Goal: Task Accomplishment & Management: Manage account settings

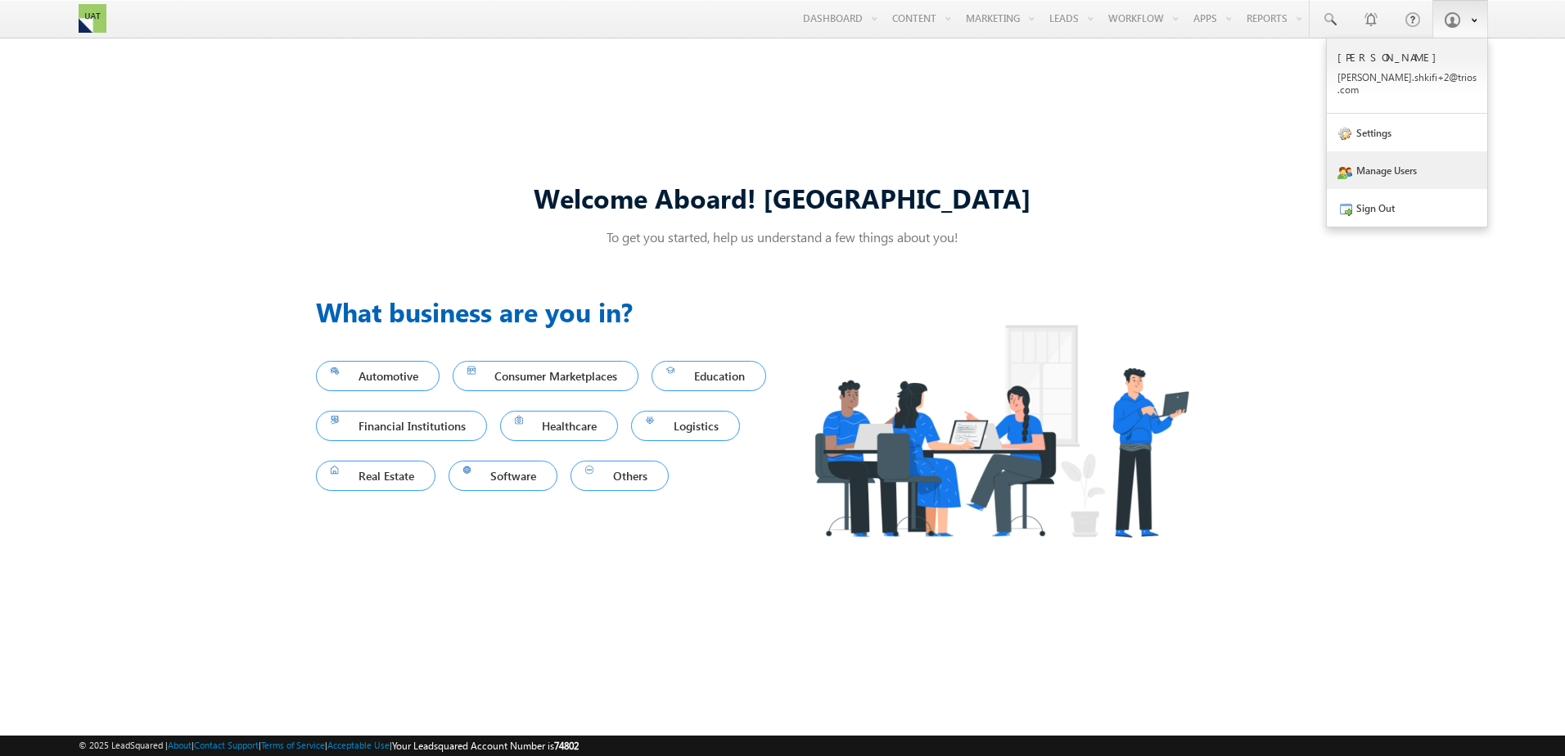
click at [1420, 160] on link "Manage Users" at bounding box center [1407, 170] width 160 height 38
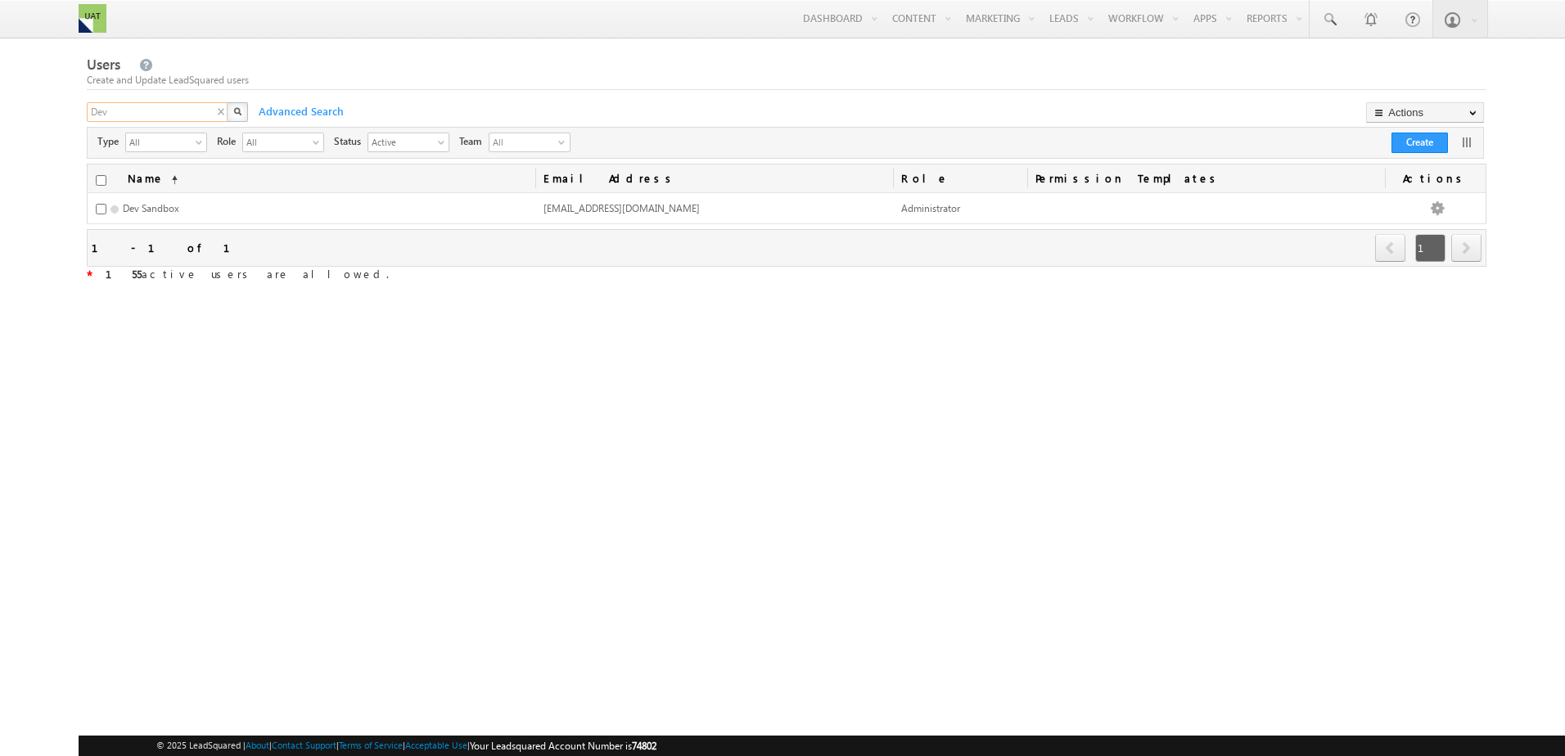
click at [177, 108] on input "Dev" at bounding box center [158, 112] width 142 height 20
click at [170, 111] on input "brando" at bounding box center [158, 112] width 142 height 20
type input "lopez"
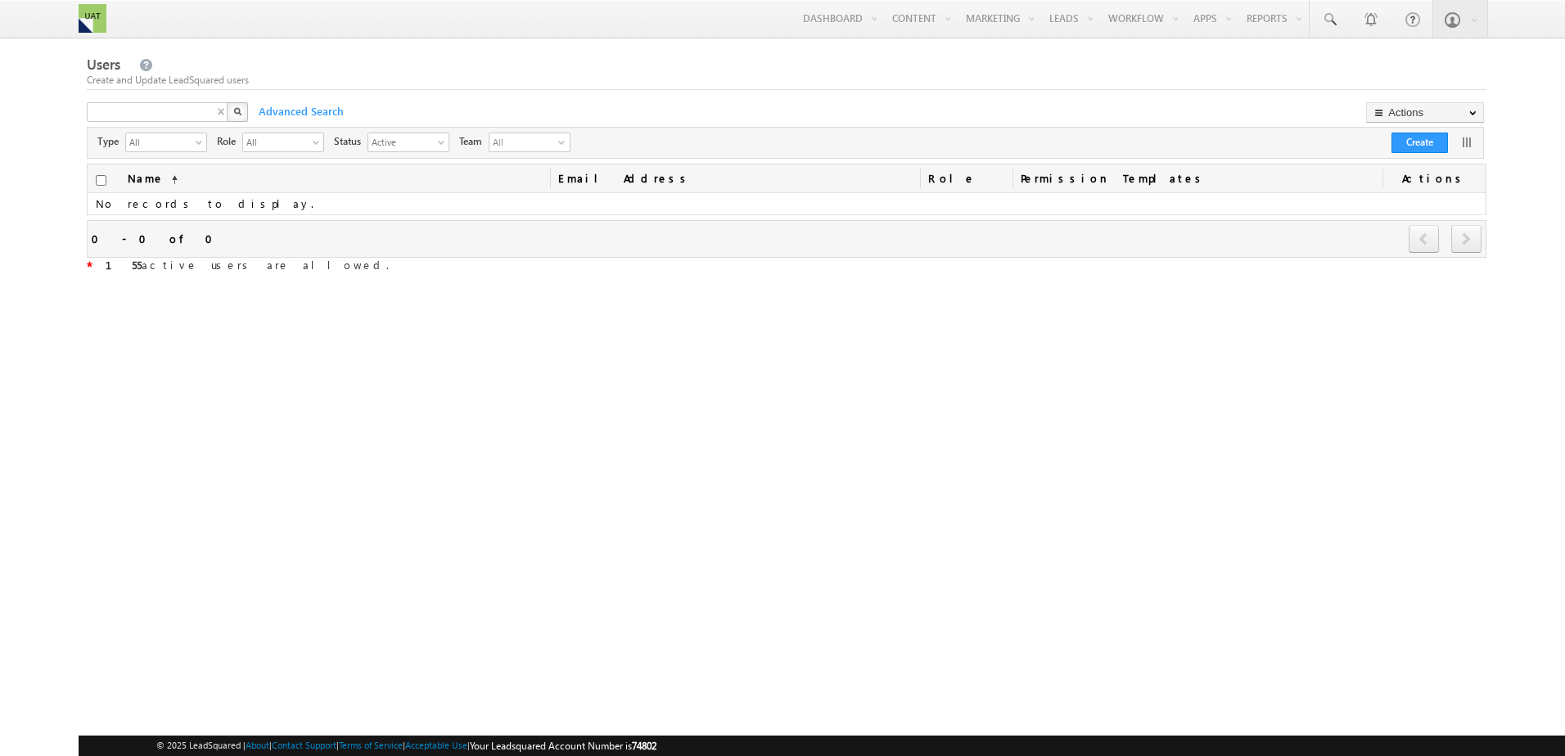
click at [218, 115] on div "X" at bounding box center [169, 114] width 164 height 24
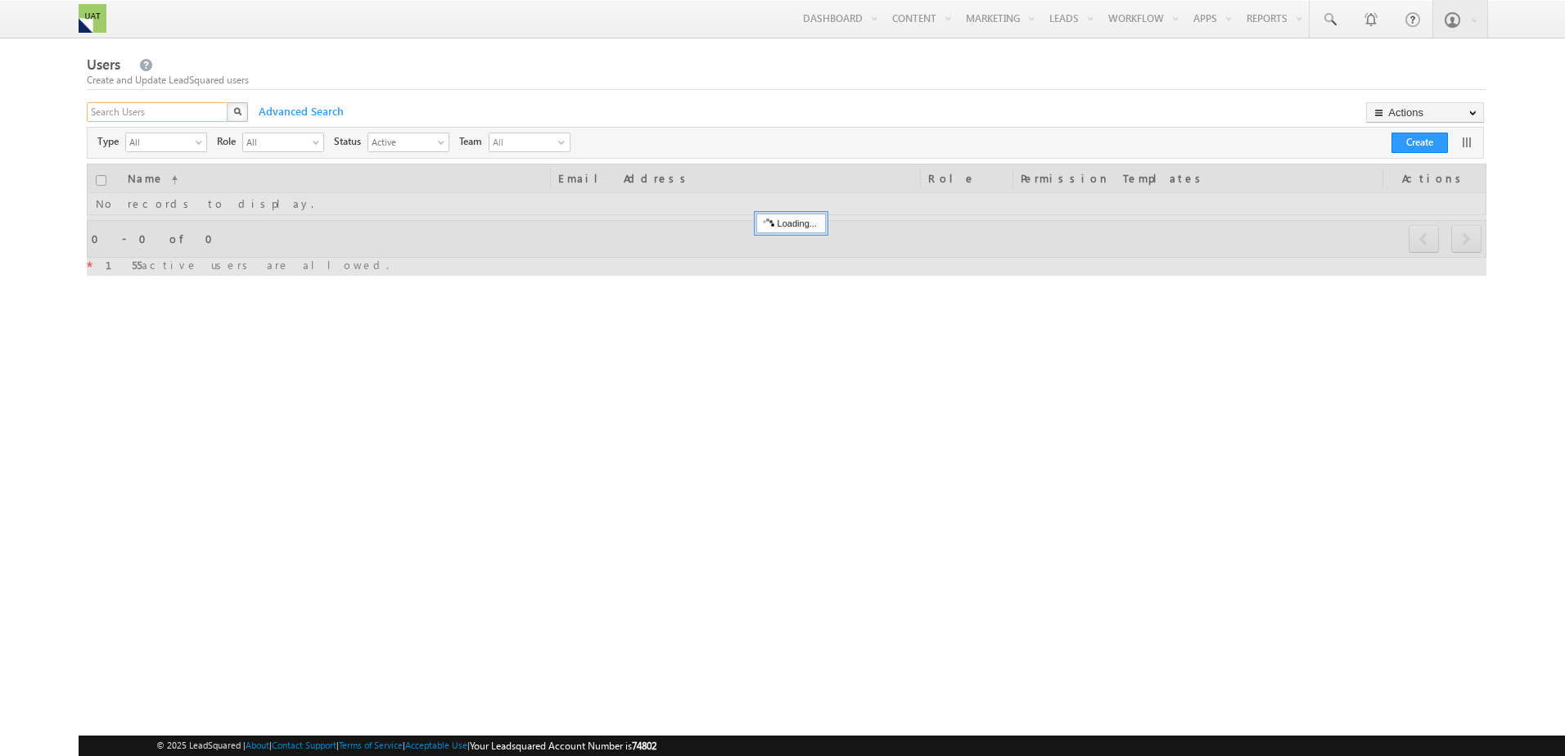
click at [218, 115] on input "text" at bounding box center [158, 112] width 142 height 20
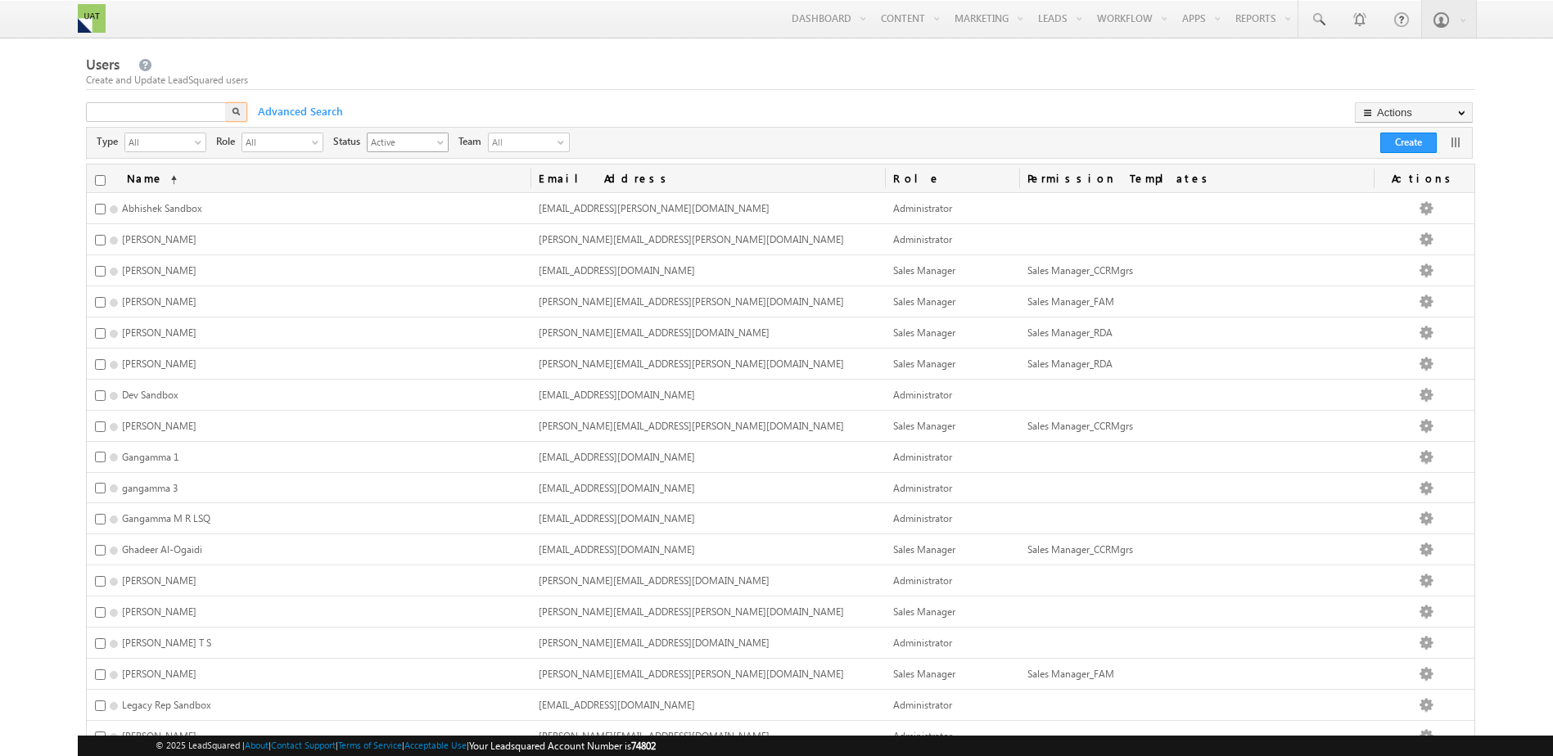
click at [405, 138] on span "Active" at bounding box center [401, 141] width 67 height 16
click at [311, 149] on div "All select" at bounding box center [282, 143] width 82 height 20
click at [313, 182] on li "Administrator" at bounding box center [282, 178] width 80 height 16
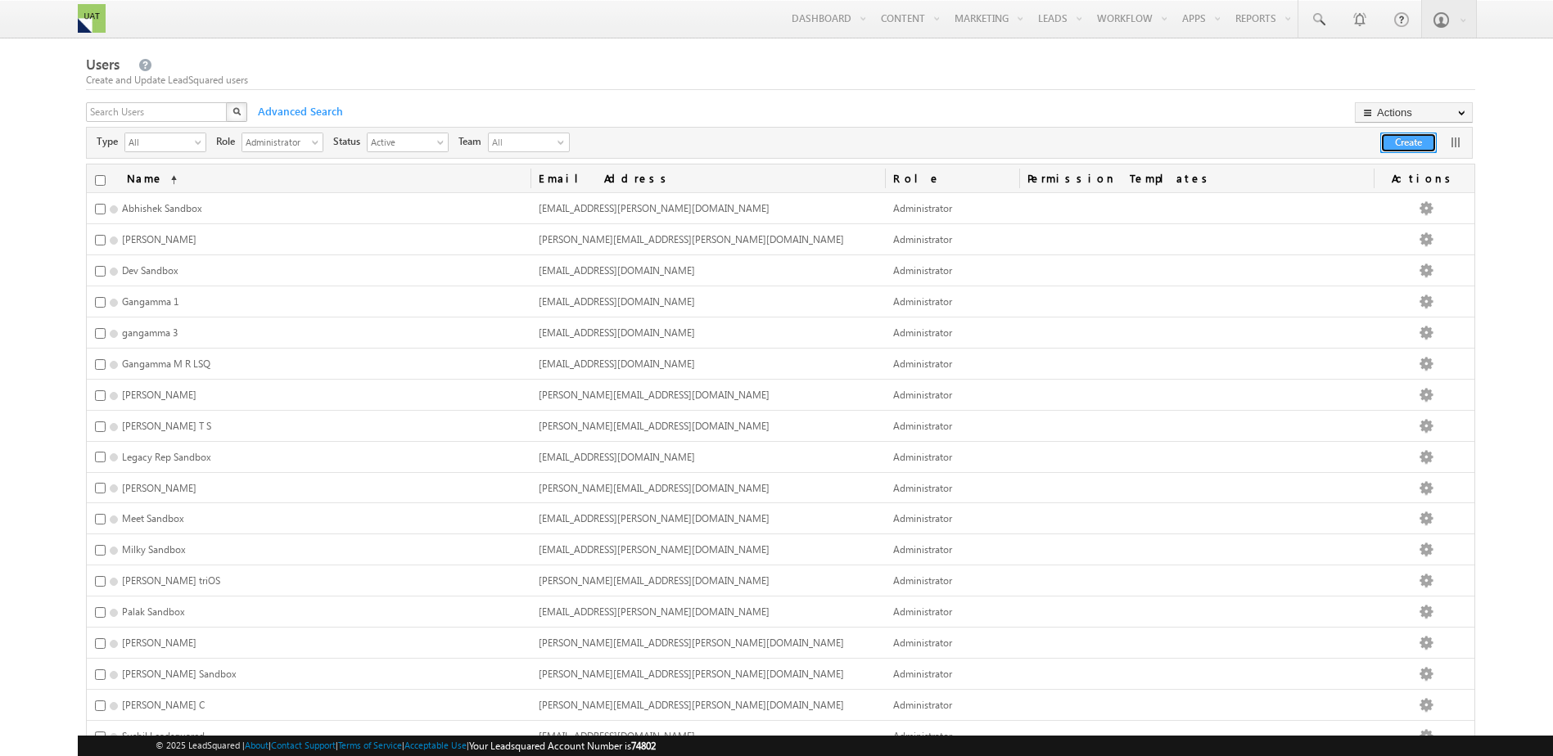
click at [1390, 145] on button "Create" at bounding box center [1408, 143] width 56 height 20
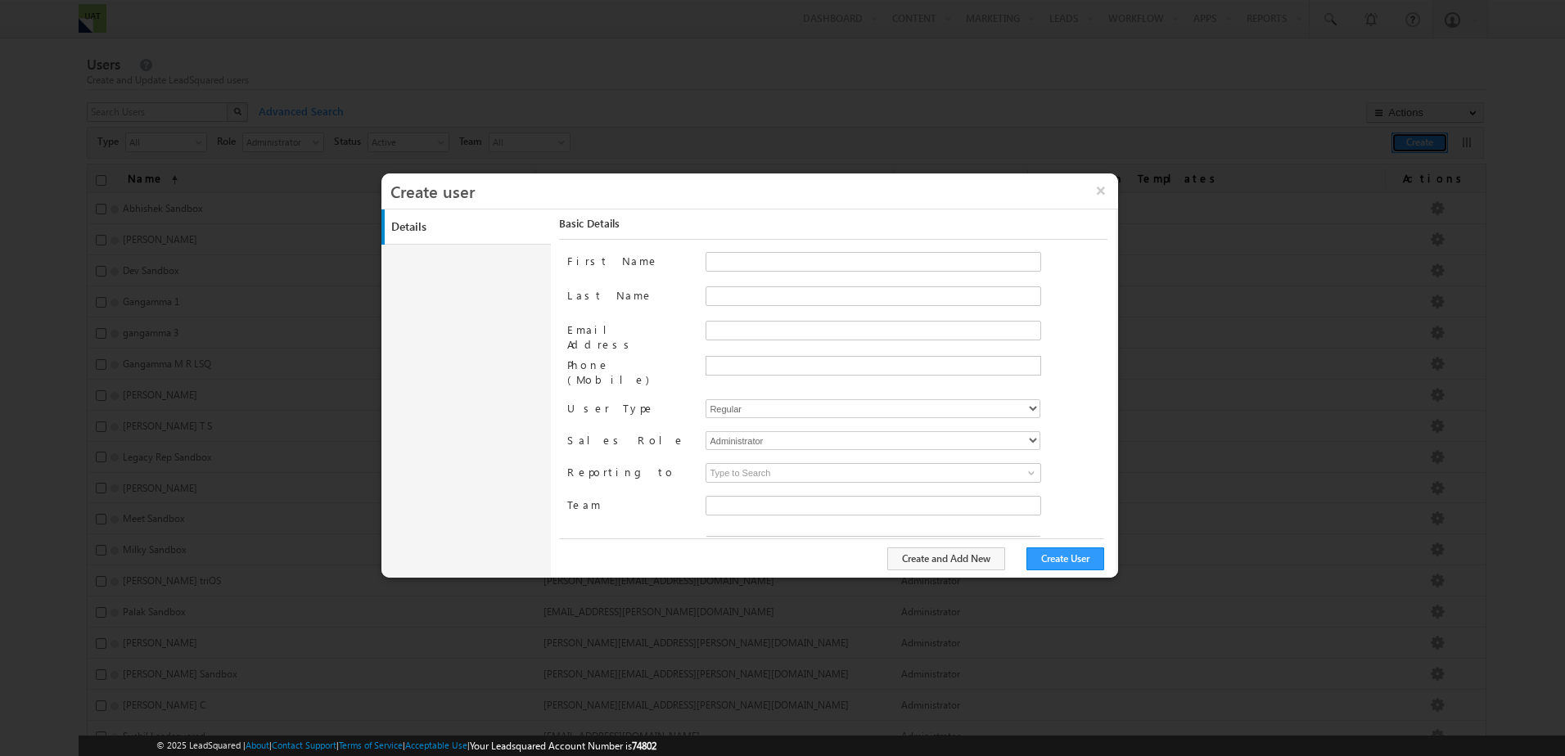
type input "b01cb761-7a0a-11ee-b523-12ccdbbfc88b"
click at [746, 261] on input "First Name" at bounding box center [874, 262] width 336 height 20
type input "Brandon"
click at [782, 261] on input "Brandon" at bounding box center [874, 262] width 336 height 20
click at [782, 295] on input "Lopez" at bounding box center [874, 297] width 336 height 20
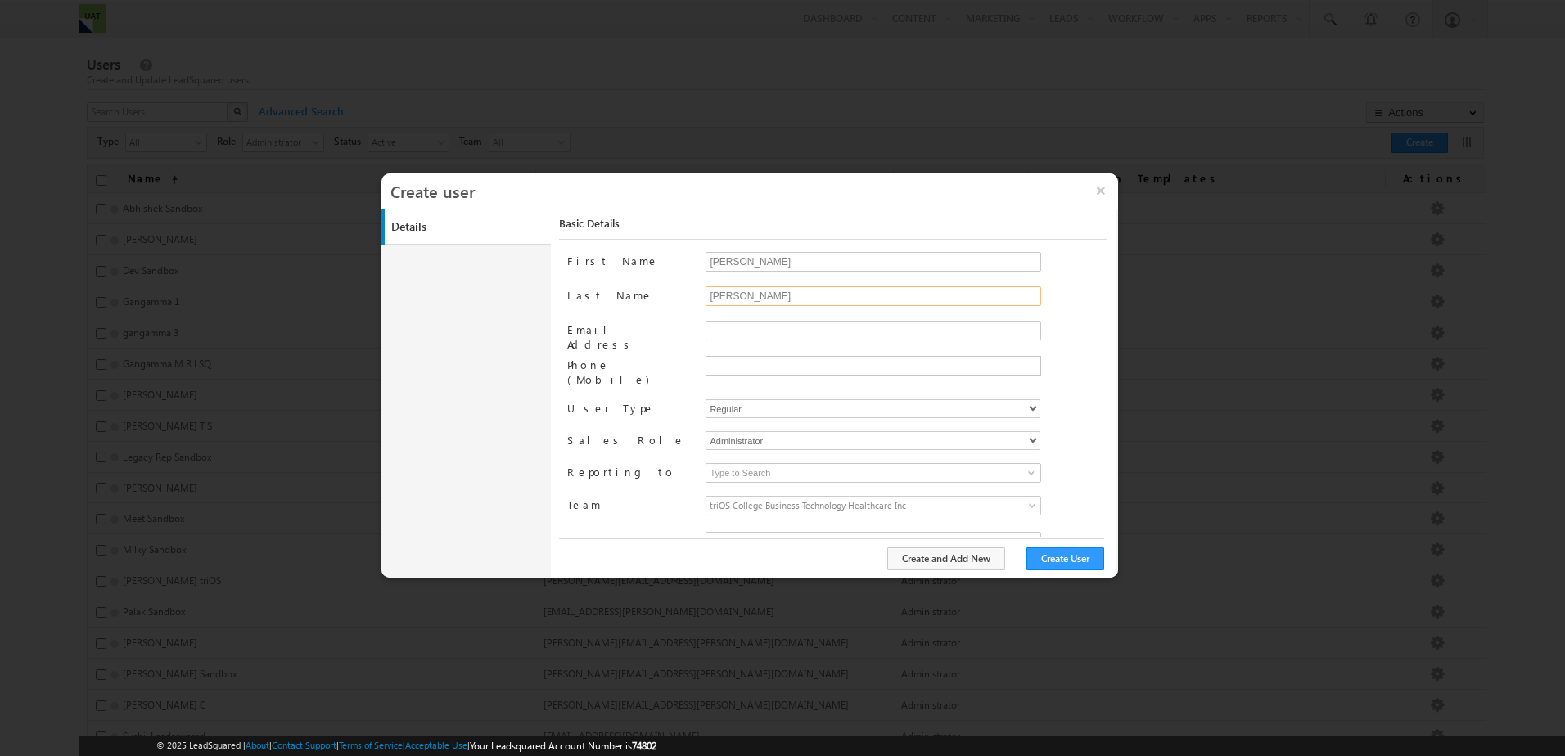
click at [782, 295] on input "Lopez" at bounding box center [874, 297] width 336 height 20
type input "Sandbox"
click at [786, 326] on input "Email Address" at bounding box center [874, 331] width 336 height 20
click at [803, 365] on input "text" at bounding box center [871, 365] width 327 height 13
click at [832, 350] on span "Required field" at bounding box center [906, 347] width 401 height 12
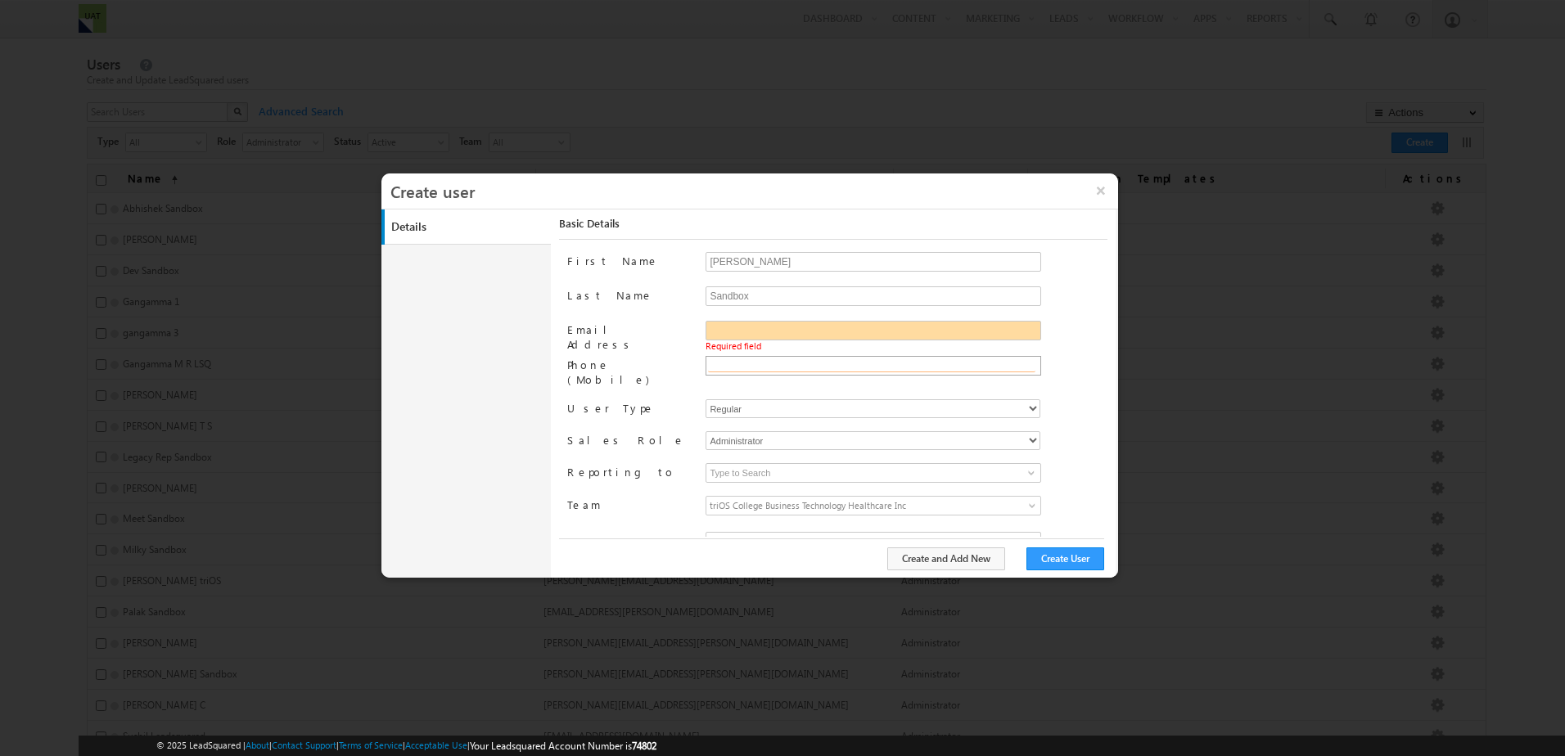
click at [831, 365] on input "text" at bounding box center [871, 365] width 327 height 13
type input "brandon.lopez+2@trios.com"
click at [631, 341] on div "Email Address" at bounding box center [629, 338] width 124 height 35
click at [787, 335] on input "Email Address" at bounding box center [874, 331] width 336 height 20
type input "brandon.lopez+2@trios.com"
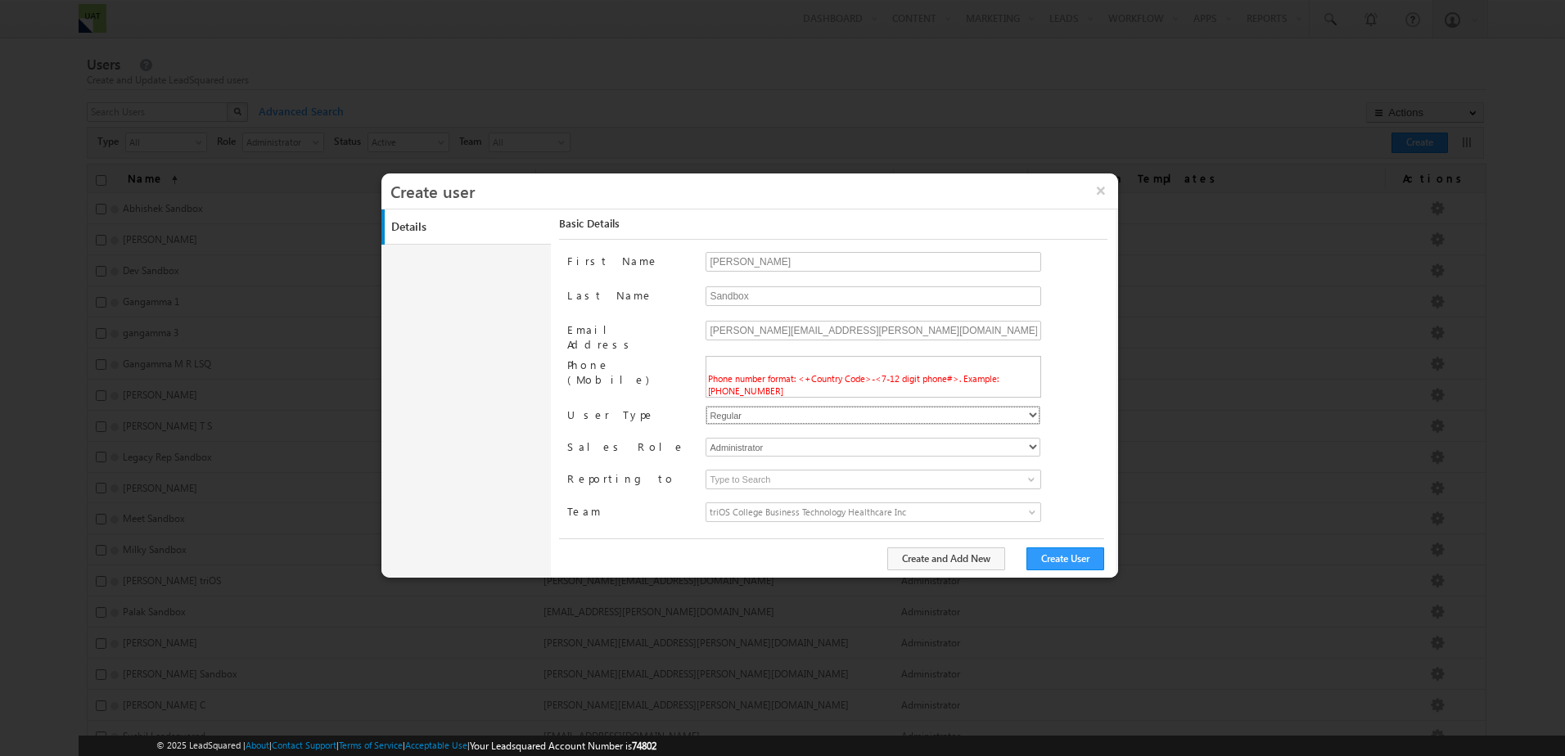
click at [723, 422] on select "Regular" at bounding box center [873, 415] width 335 height 19
click at [635, 400] on div "First Name Brandon Last Name Sandbox Email Address brandon.lopez+2@trios.com Ph…" at bounding box center [836, 394] width 539 height 285
click at [797, 362] on input "text" at bounding box center [871, 365] width 327 height 13
click at [594, 398] on div "First Name Brandon Last Name Sandbox Email Address brandon.lopez+2@trios.com Ph…" at bounding box center [836, 394] width 539 height 285
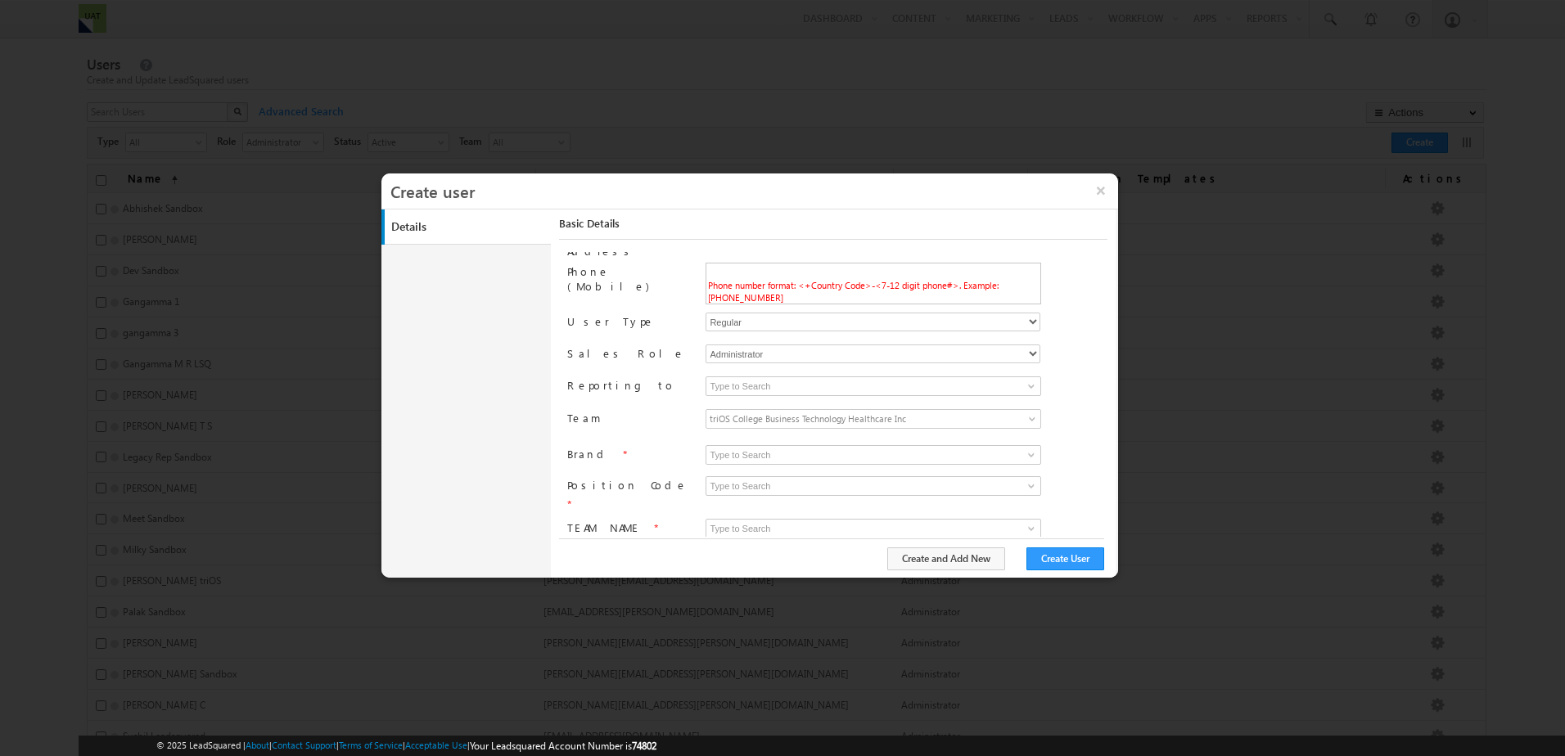
scroll to position [94, 0]
click at [836, 480] on input at bounding box center [874, 486] width 336 height 20
click at [1057, 480] on div "CCR EC FAO AAA DA CL COC FAM RDA RDO sBIAS MM WSD BA DFA SSDA VP API Required f…" at bounding box center [906, 487] width 401 height 23
click at [1028, 479] on span at bounding box center [1031, 485] width 13 height 13
click at [839, 453] on input at bounding box center [874, 455] width 336 height 20
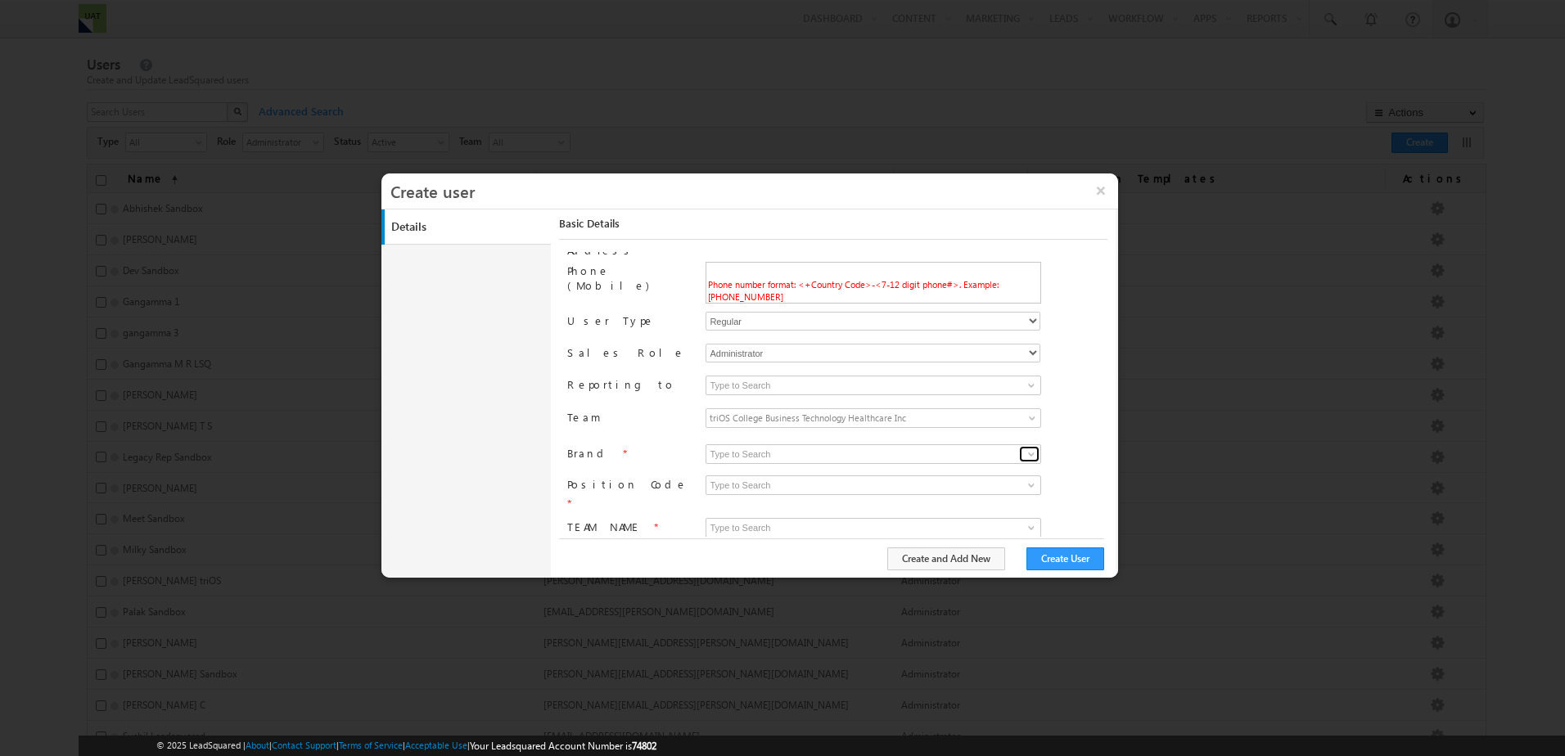
click at [1032, 446] on link at bounding box center [1029, 454] width 20 height 16
click at [1011, 464] on link "triOS" at bounding box center [874, 473] width 336 height 19
type input "triOS"
click at [1026, 489] on span at bounding box center [1031, 485] width 13 height 13
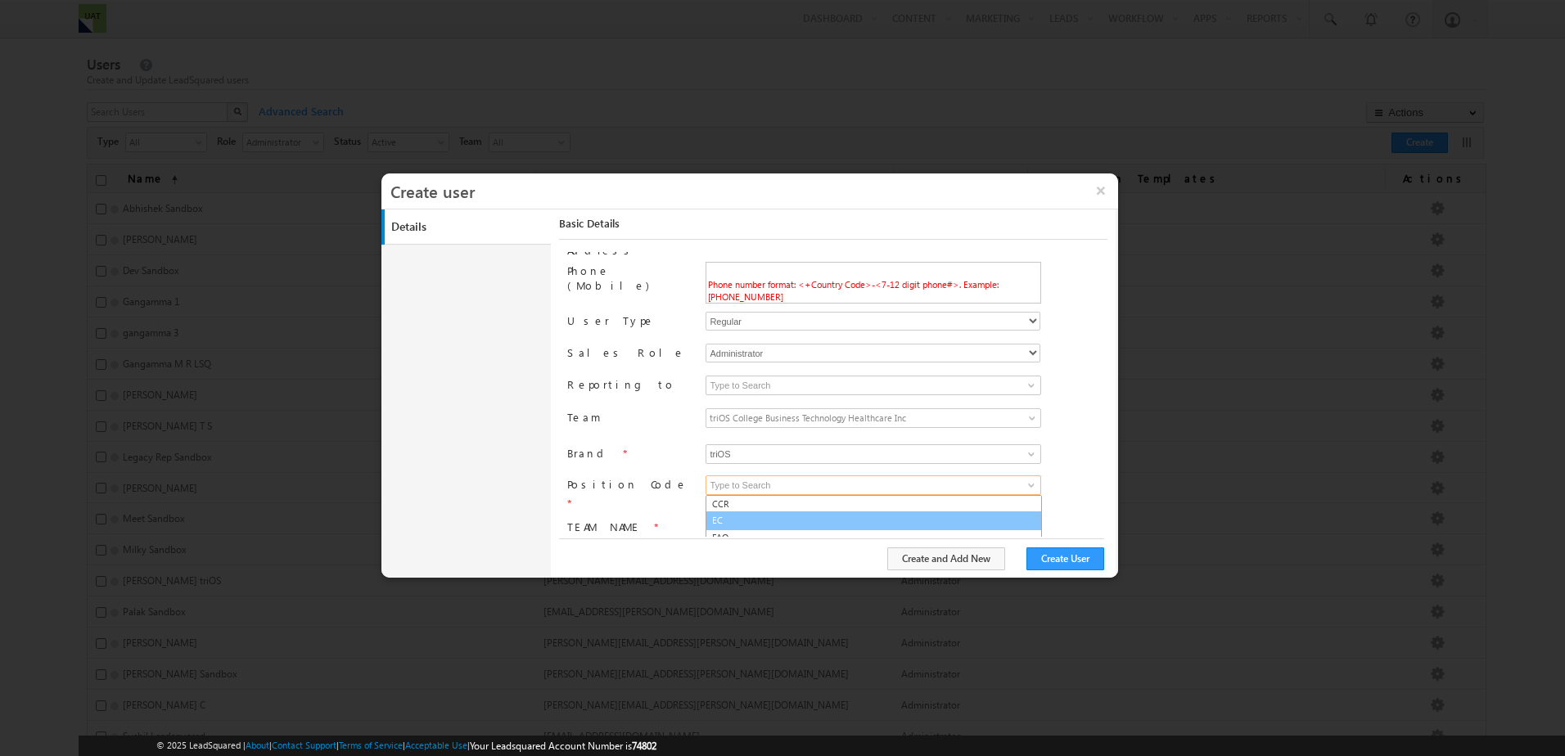
click at [889, 526] on ul "CCR EC FAO AAA DA CL COC FAM RDA RDO sBIAS MM WSD BA DFA SSDA VP API" at bounding box center [874, 567] width 336 height 145
click at [889, 526] on link "EC" at bounding box center [874, 521] width 336 height 19
type input "EC"
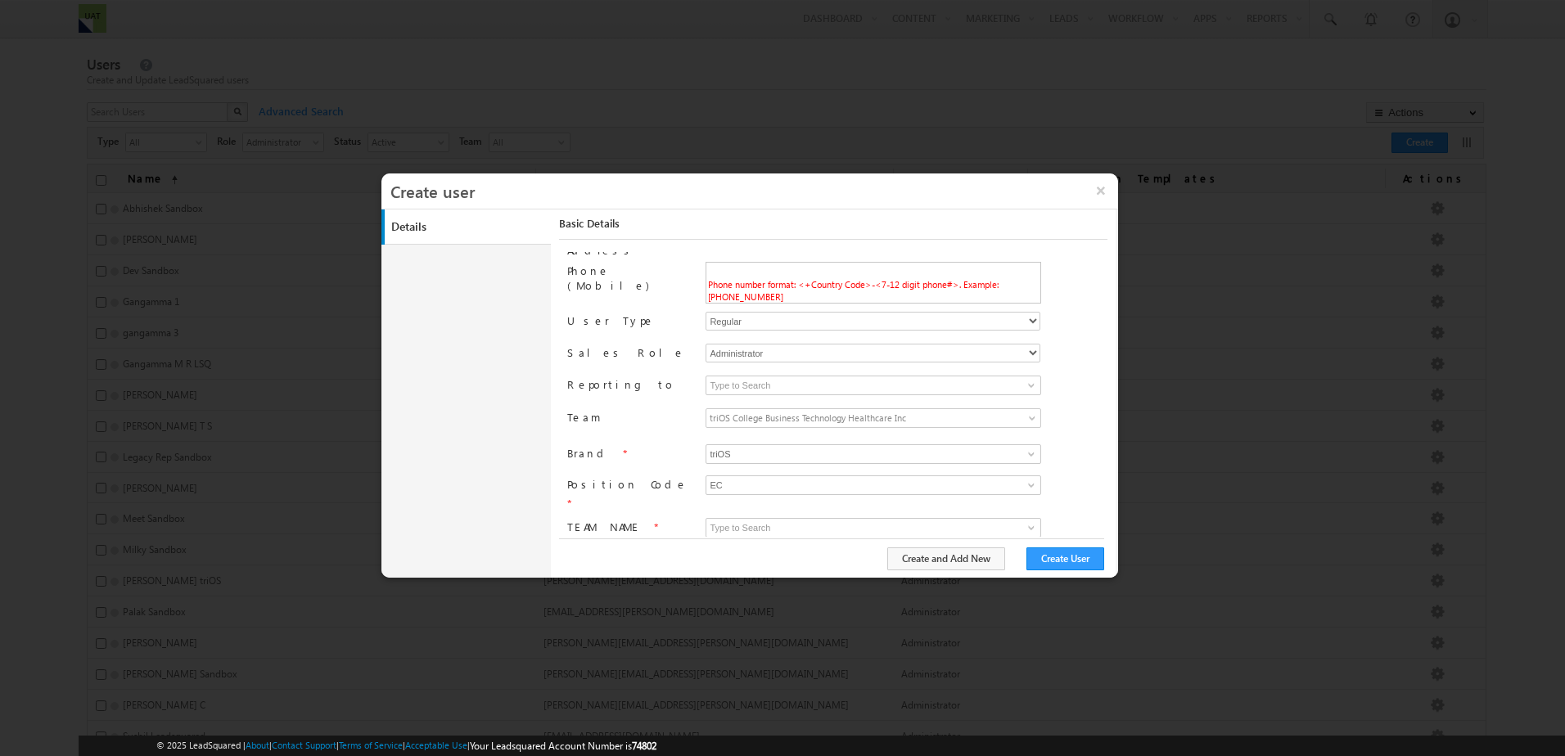
click at [585, 479] on label "Position Code" at bounding box center [627, 484] width 120 height 16
click at [777, 522] on input at bounding box center [874, 528] width 336 height 20
click at [1029, 521] on span at bounding box center [1031, 527] width 13 height 13
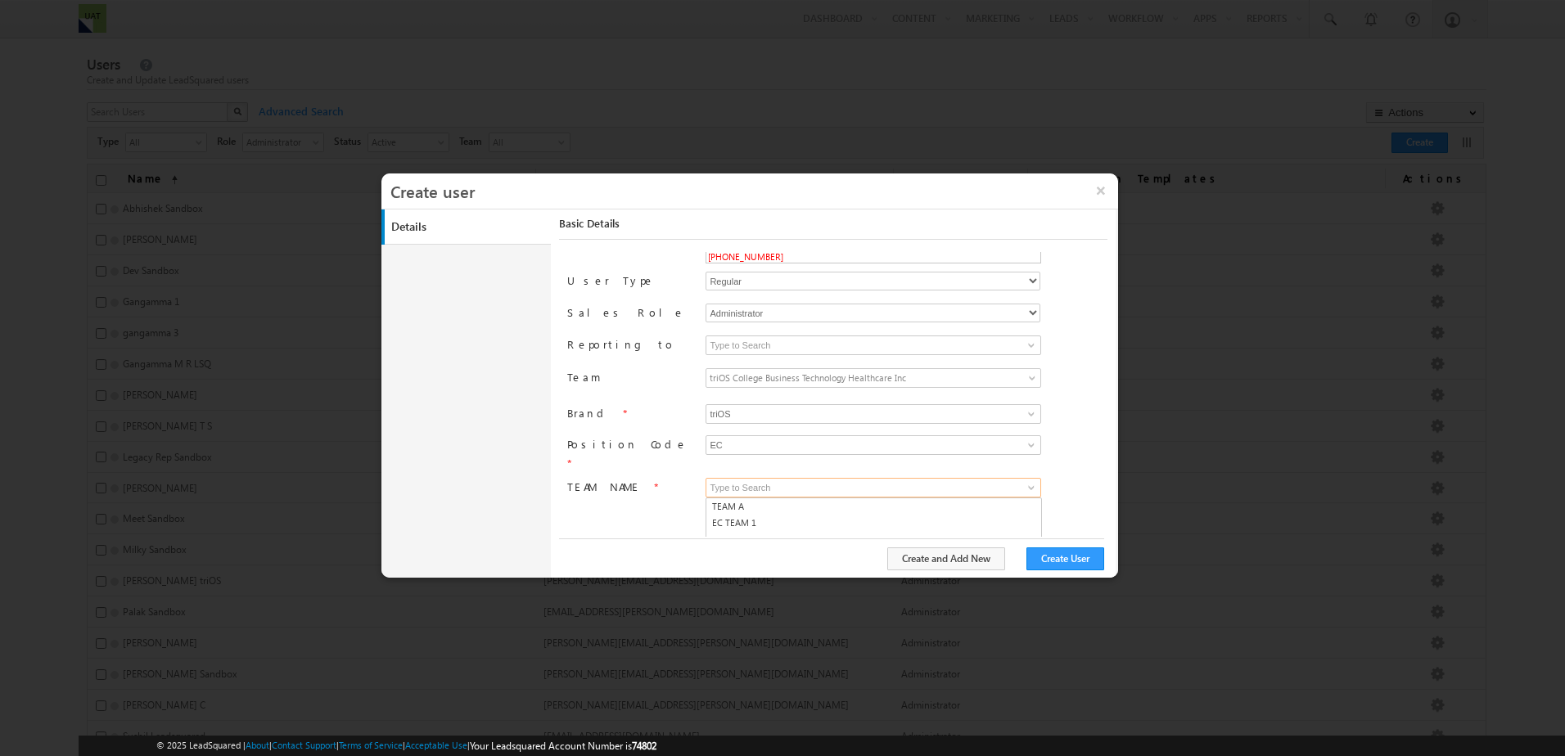
scroll to position [168, 0]
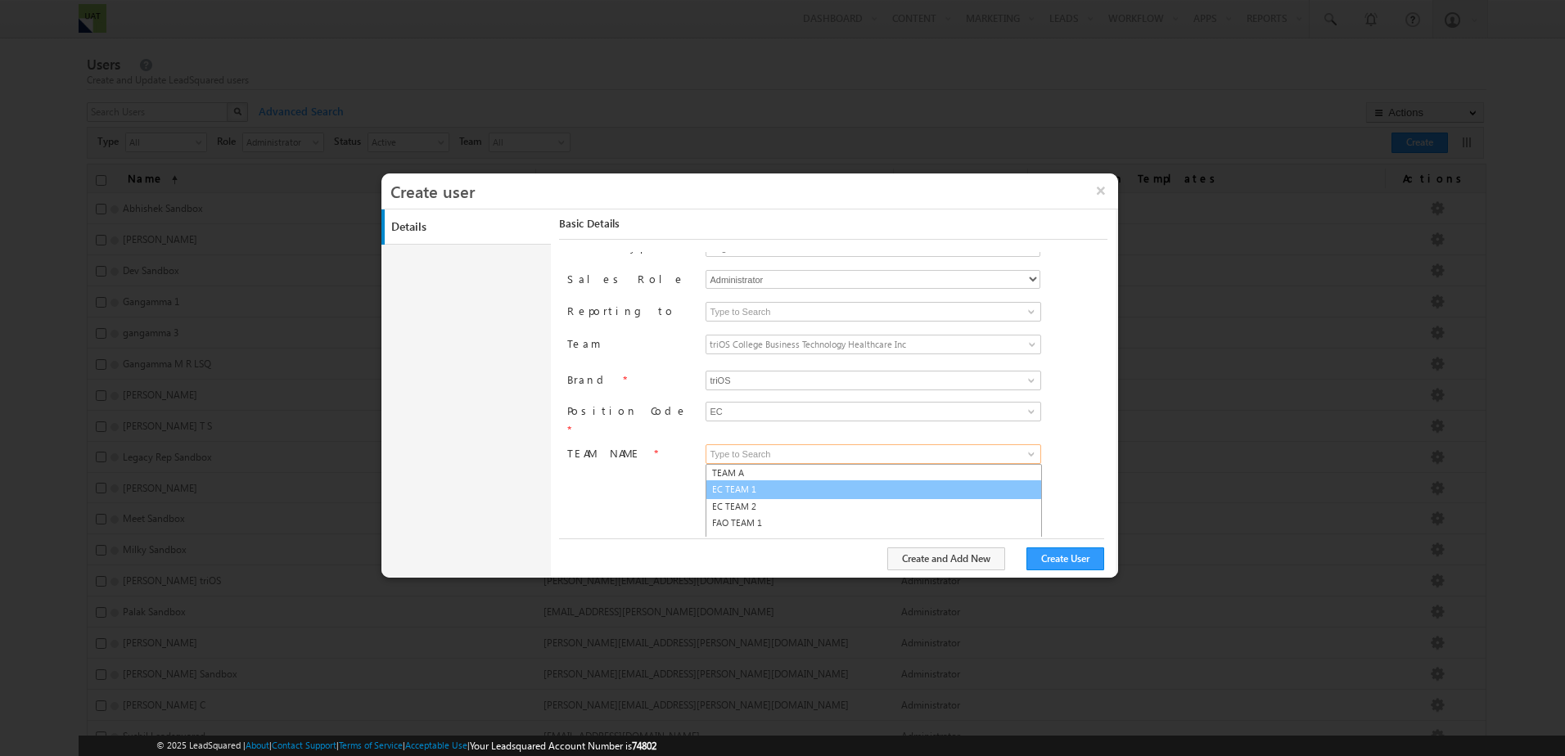
click at [824, 482] on link "EC TEAM 1" at bounding box center [874, 490] width 336 height 19
type input "EC TEAM 1"
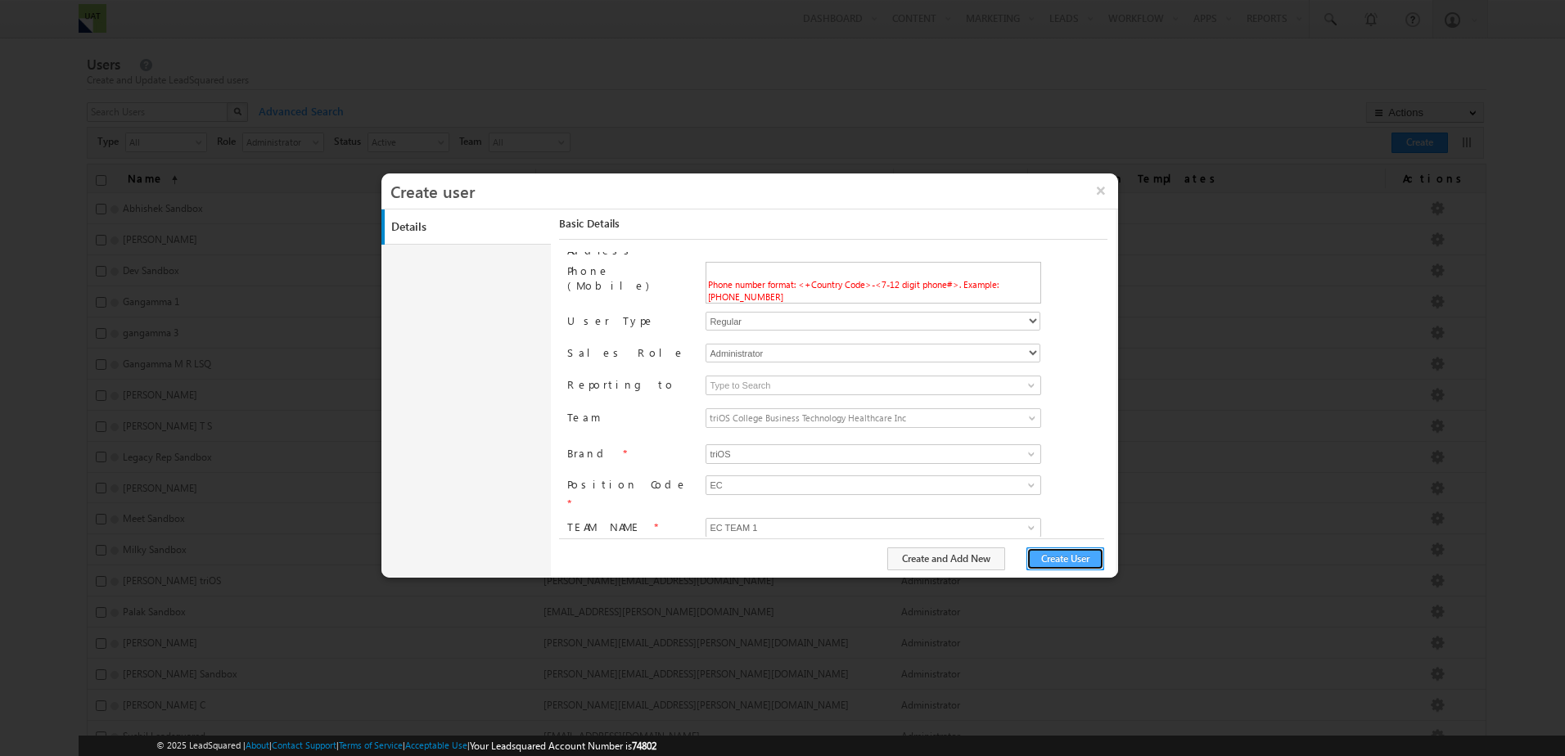
click at [1058, 557] on button "Create User" at bounding box center [1066, 559] width 78 height 23
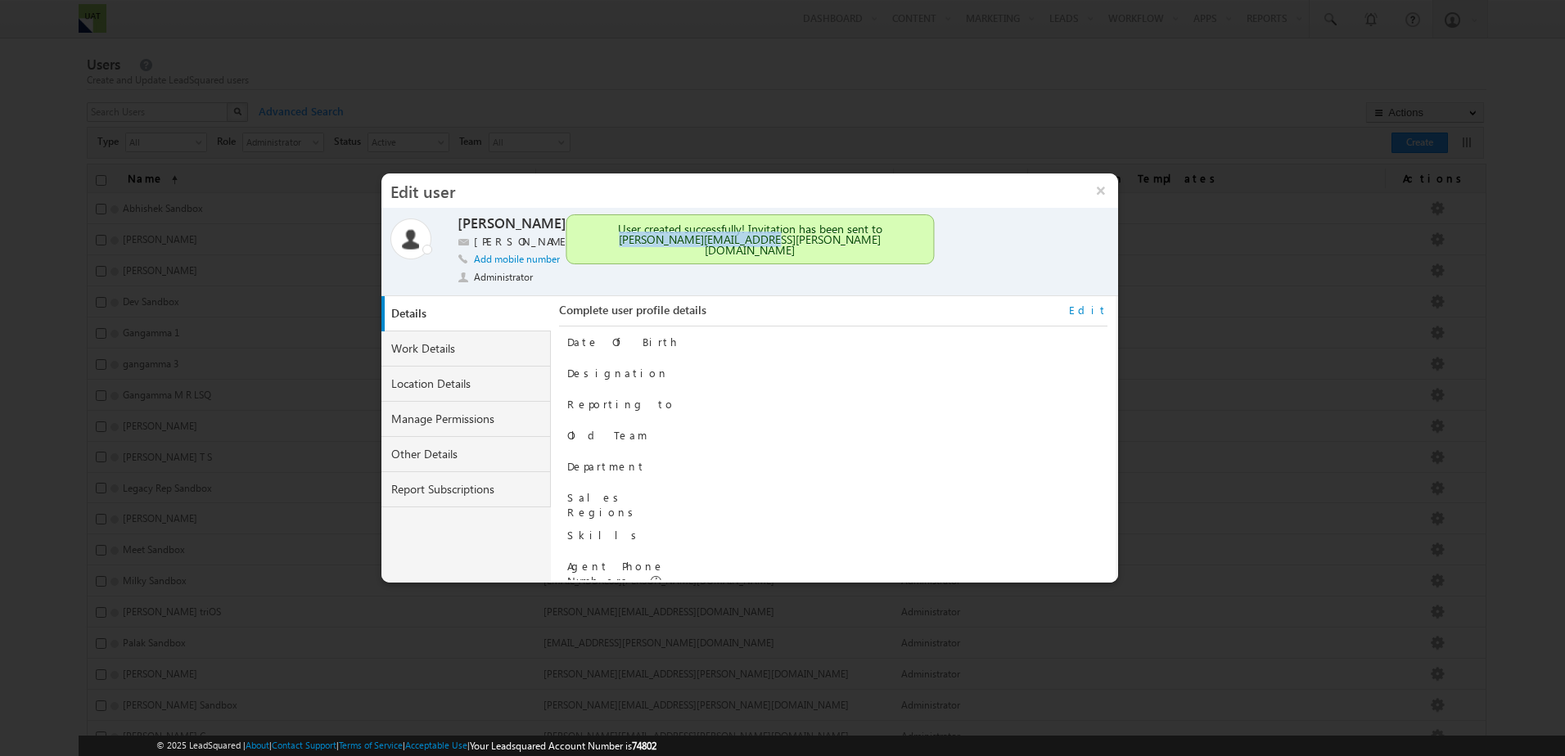
drag, startPoint x: 678, startPoint y: 237, endPoint x: 826, endPoint y: 252, distance: 149.0
click at [826, 252] on div "User created successfully! Invitation has been sent to brandon.lopez+2@trios.com" at bounding box center [750, 239] width 368 height 50
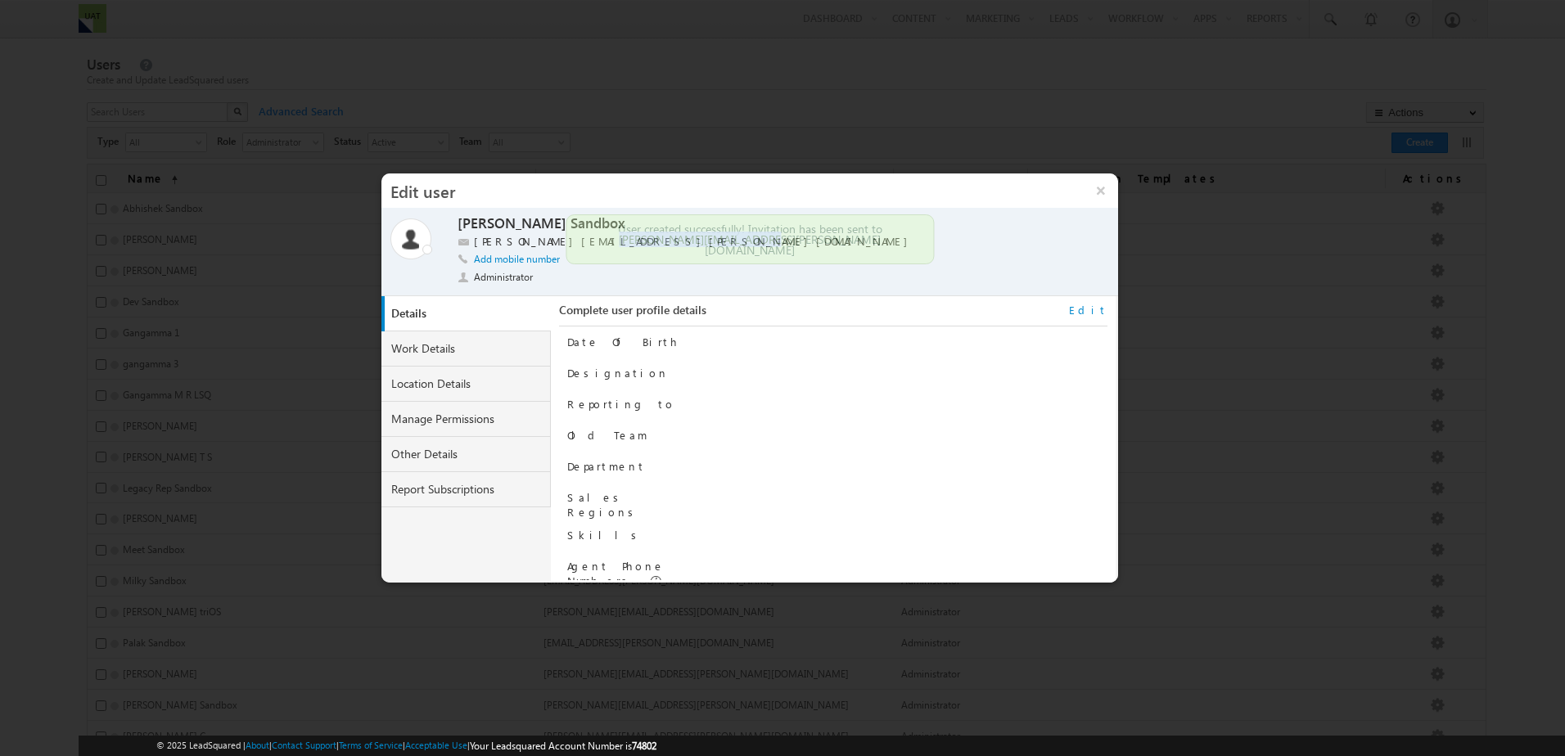
copy div "brandon.lopez+2@trios.com"
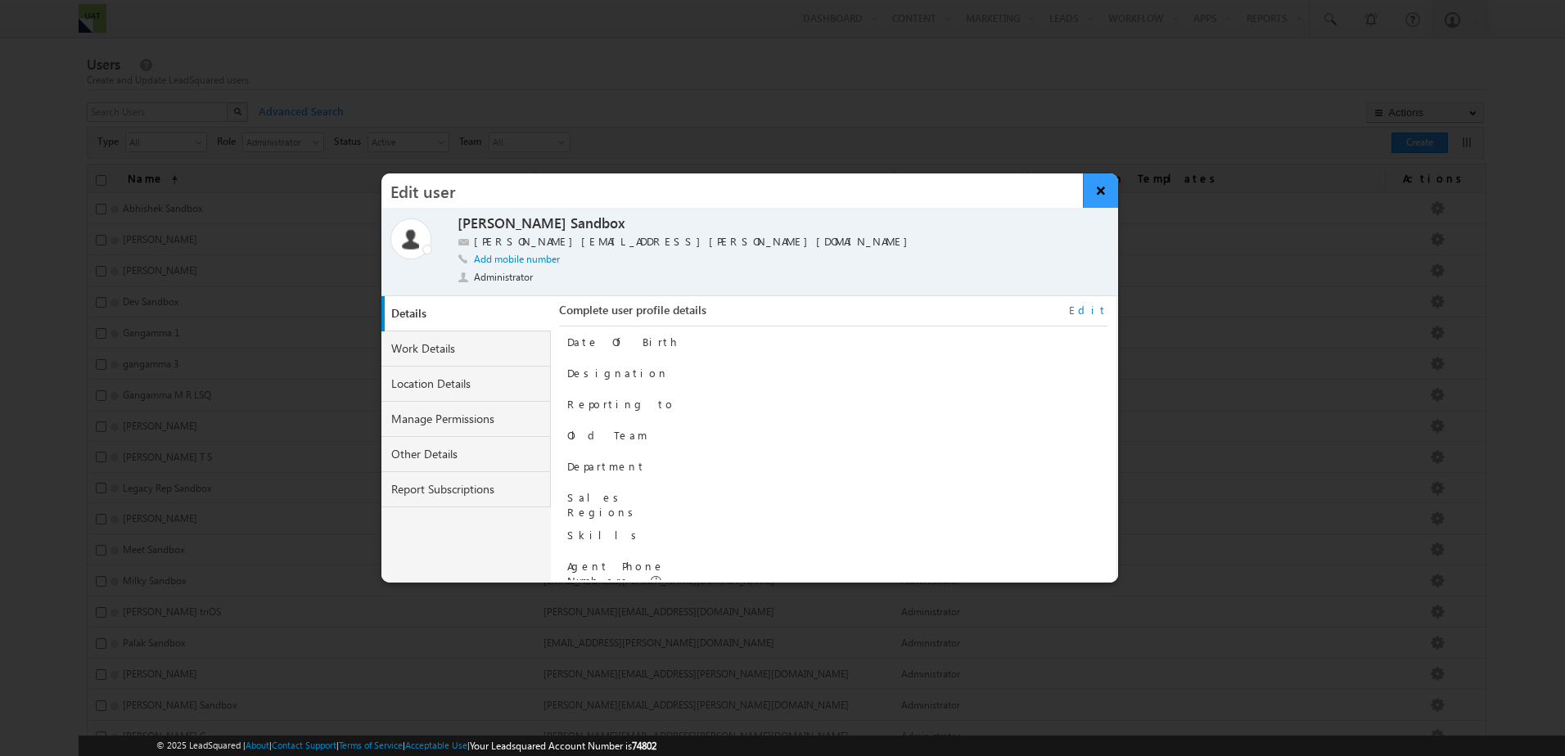
click at [1106, 185] on button "×" at bounding box center [1100, 191] width 35 height 34
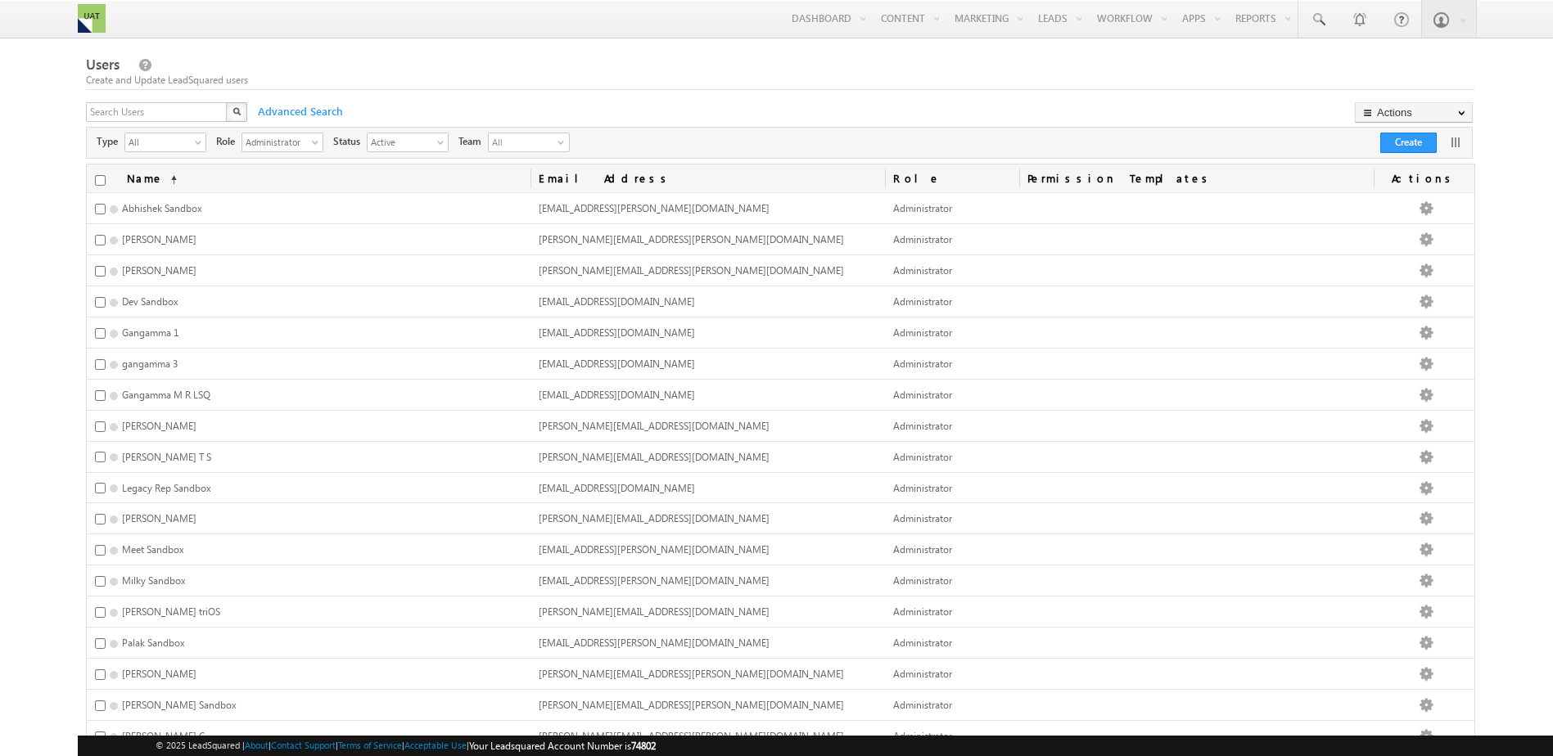
click at [157, 102] on div "Users Create and Update LeadSquared users X Advanced Search Actions Import User…" at bounding box center [780, 542] width 1389 height 975
click at [158, 114] on input "text" at bounding box center [157, 112] width 142 height 20
type input "brandon"
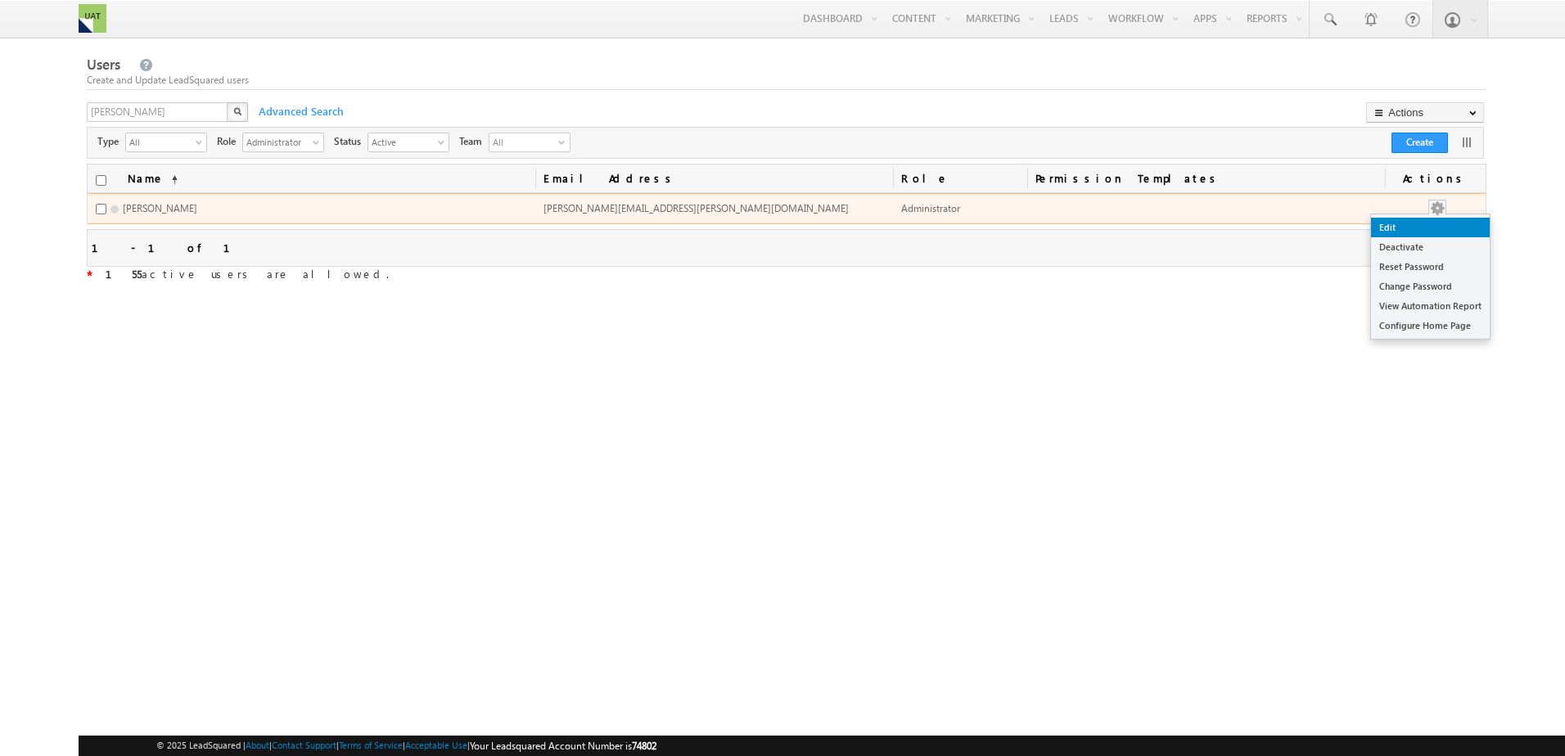
click at [1426, 226] on link "Edit" at bounding box center [1430, 228] width 119 height 20
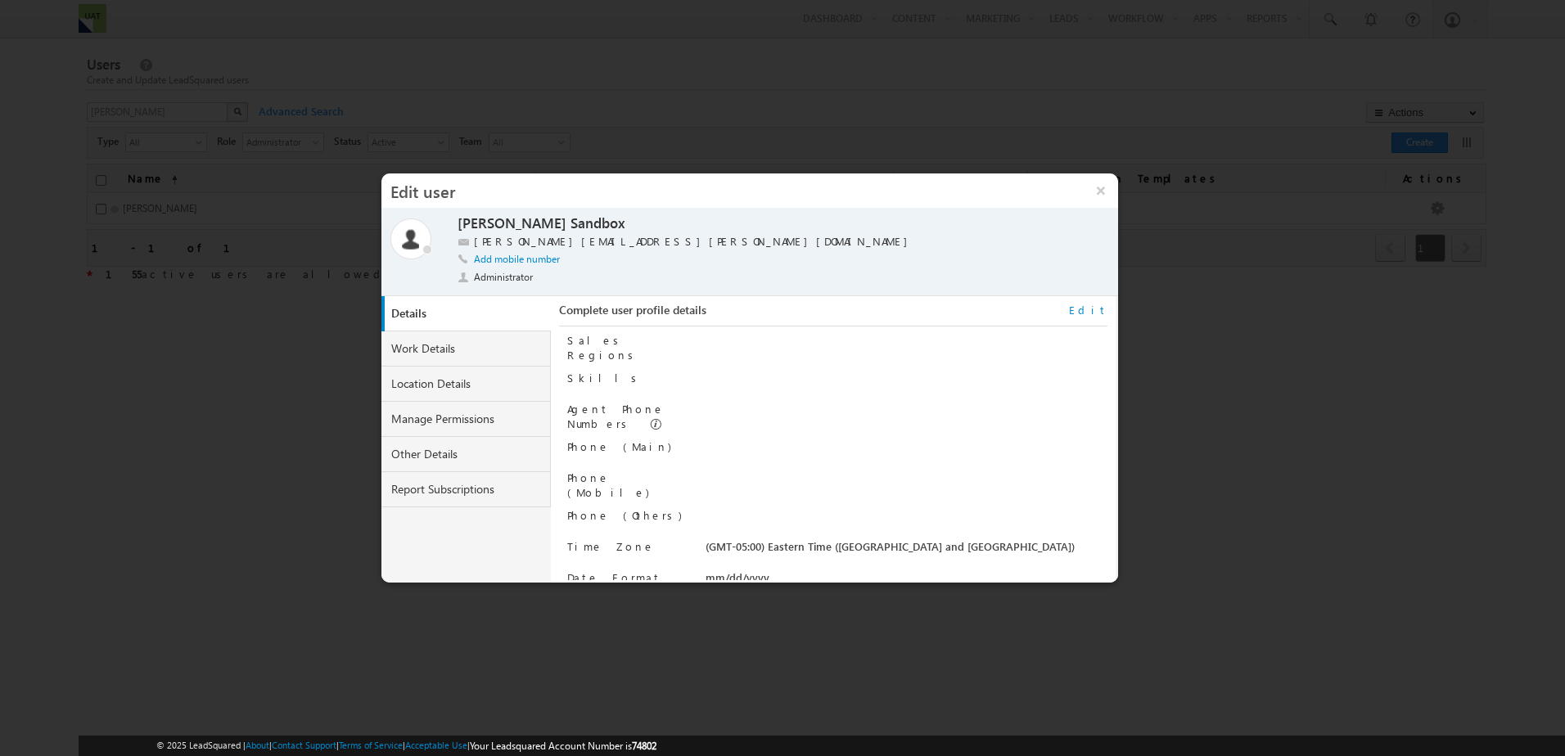
scroll to position [165, 0]
click at [465, 345] on link "Work Details" at bounding box center [466, 349] width 170 height 35
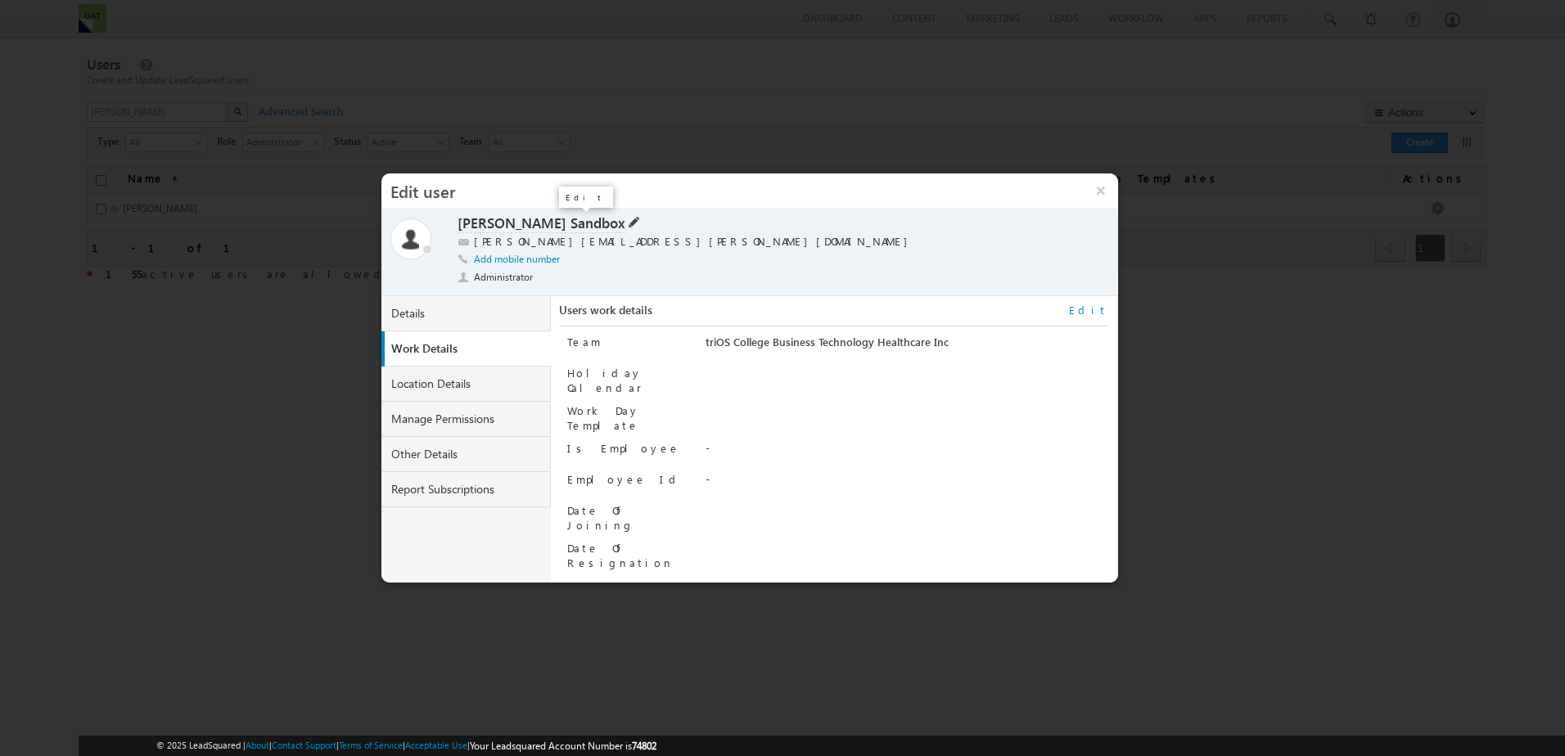
click at [625, 221] on span at bounding box center [632, 220] width 15 height 13
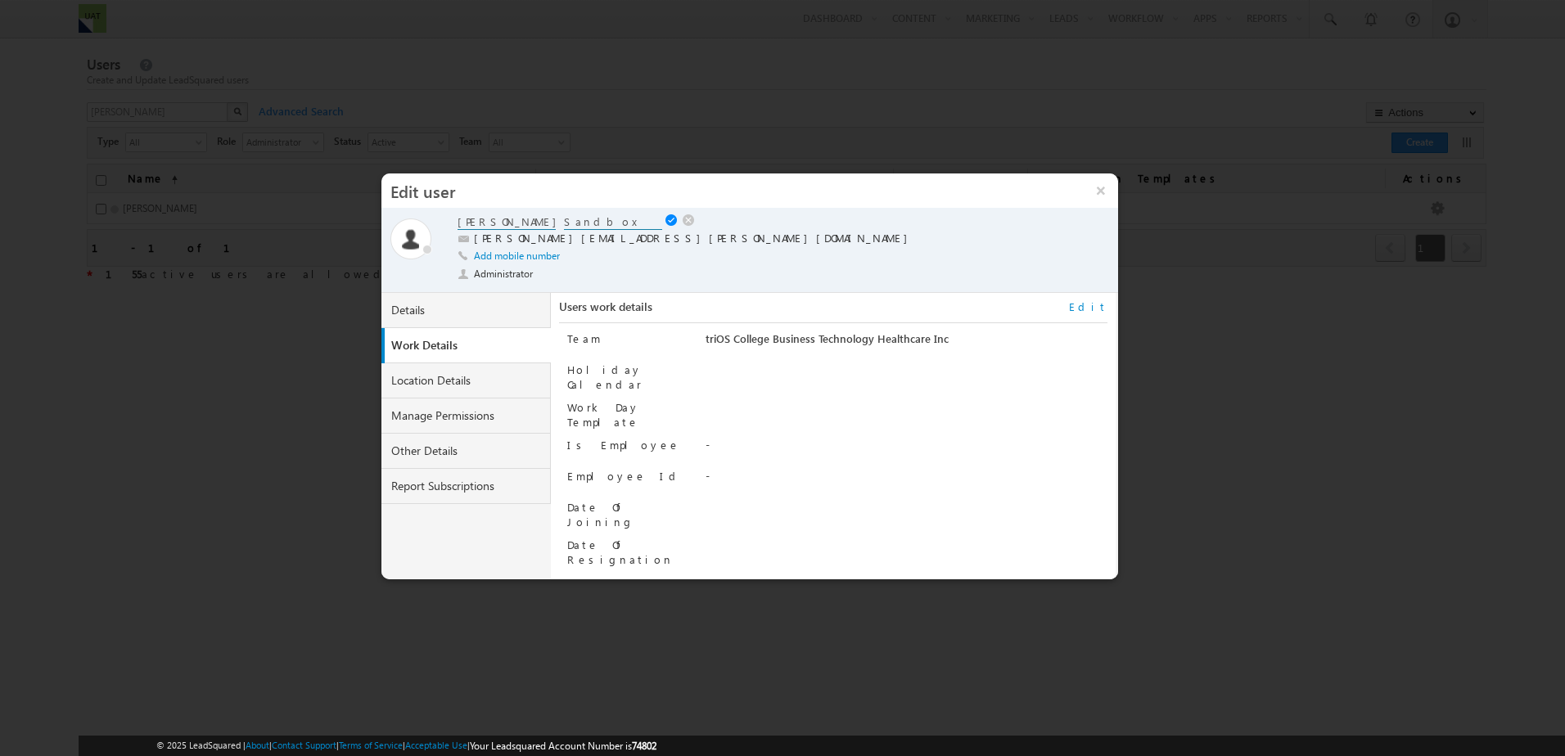
click at [585, 237] on label "brandon.lopez+2@trios.com" at bounding box center [695, 239] width 442 height 16
drag, startPoint x: 565, startPoint y: 234, endPoint x: 578, endPoint y: 245, distance: 16.9
click at [578, 245] on label "brandon.lopez+2@trios.com" at bounding box center [695, 239] width 442 height 16
drag, startPoint x: 578, startPoint y: 245, endPoint x: 556, endPoint y: 235, distance: 24.2
click at [556, 235] on label "brandon.lopez+2@trios.com" at bounding box center [695, 239] width 442 height 16
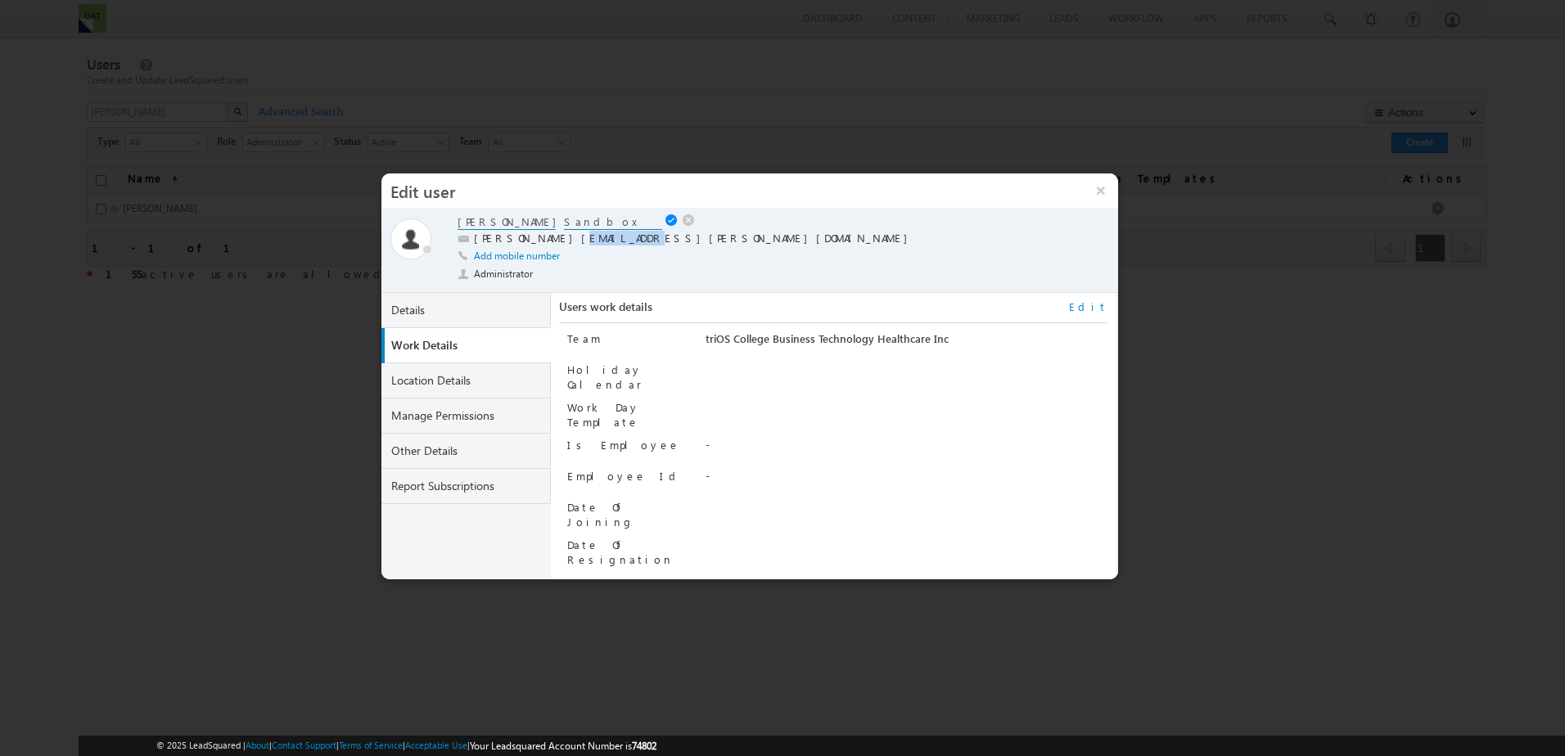
drag, startPoint x: 546, startPoint y: 233, endPoint x: 598, endPoint y: 237, distance: 51.7
click at [598, 237] on label "brandon.lopez+2@trios.com" at bounding box center [695, 239] width 442 height 16
click at [433, 382] on link "Location Details" at bounding box center [466, 380] width 170 height 35
click at [443, 412] on link "Manage Permissions" at bounding box center [466, 416] width 170 height 35
click at [445, 444] on link "Other Details" at bounding box center [466, 451] width 170 height 35
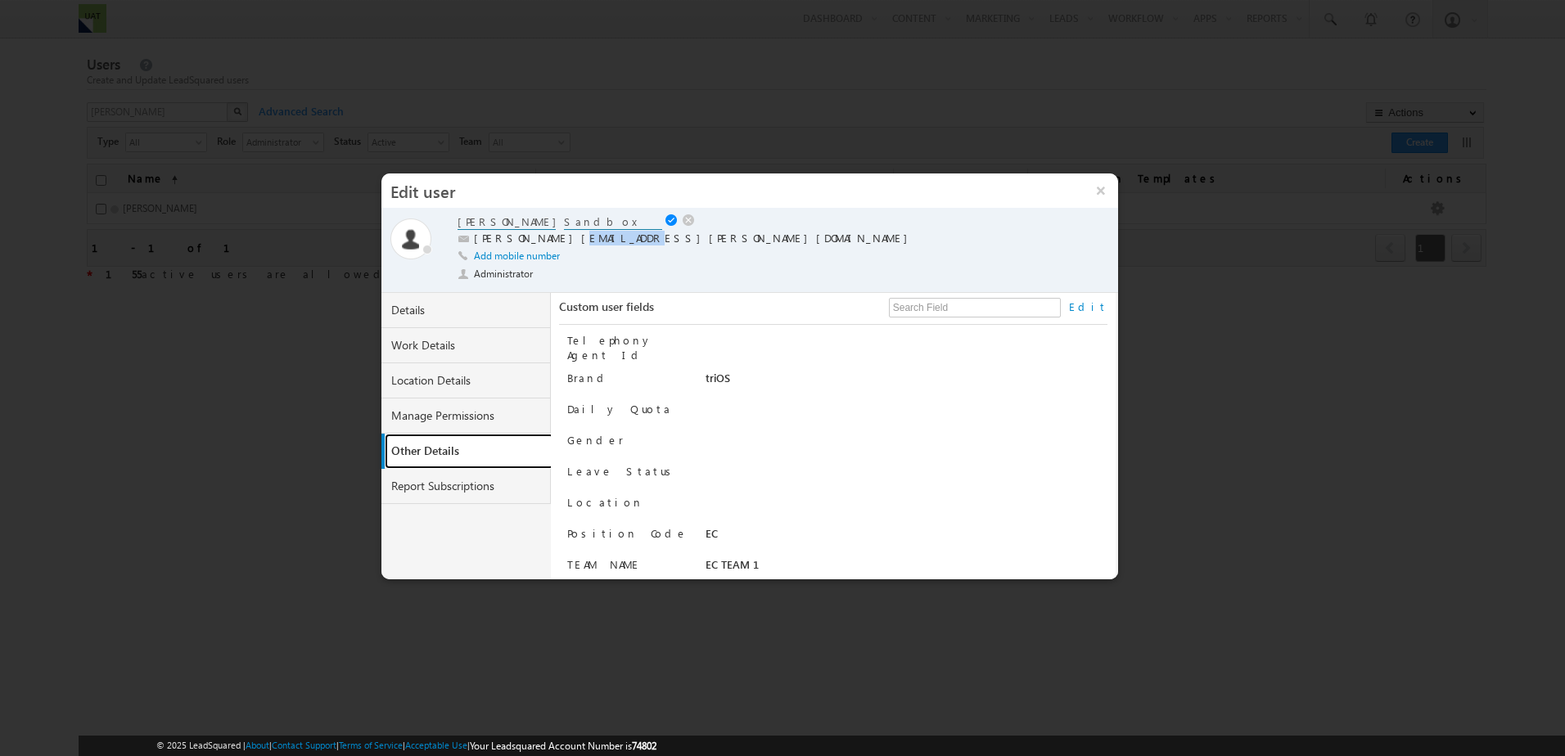
scroll to position [325, 0]
click at [422, 484] on link "Report Subscriptions" at bounding box center [466, 486] width 170 height 35
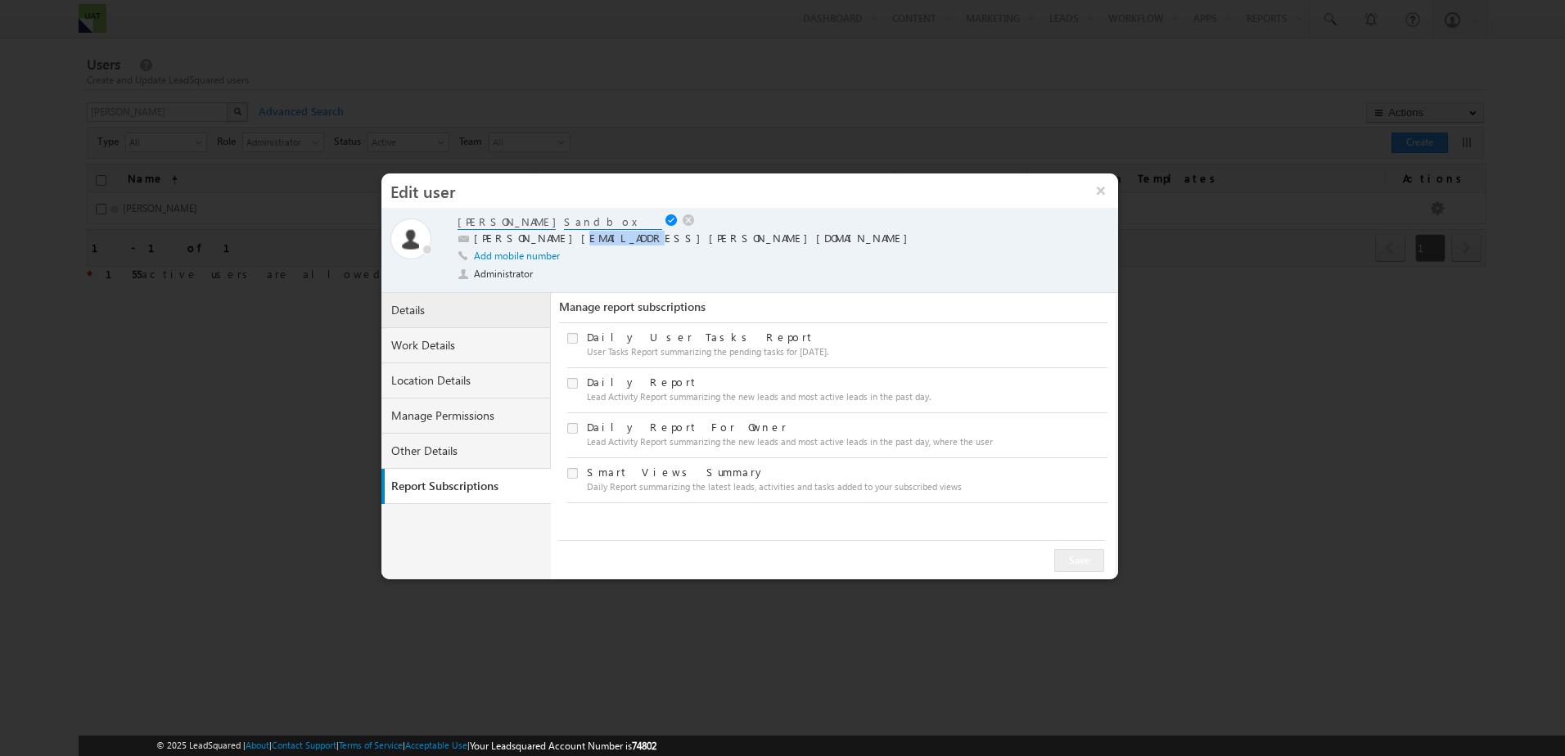
click at [433, 317] on link "Details" at bounding box center [466, 310] width 170 height 35
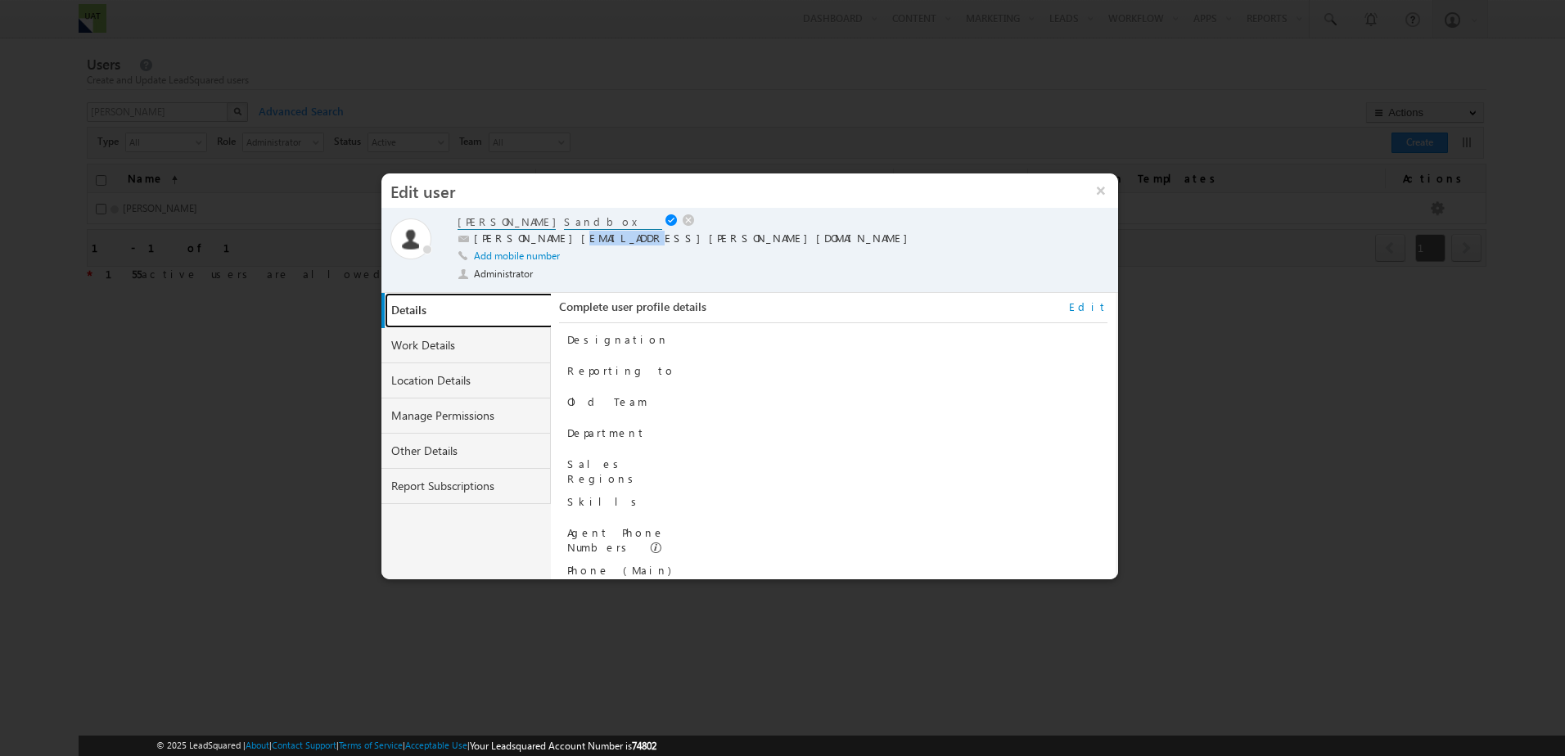
scroll to position [0, 0]
click at [634, 262] on div "Add mobile number" at bounding box center [756, 258] width 596 height 18
click at [580, 237] on label "brandon.lopez+2@trios.com" at bounding box center [695, 239] width 442 height 16
click at [1098, 189] on button "×" at bounding box center [1100, 191] width 35 height 34
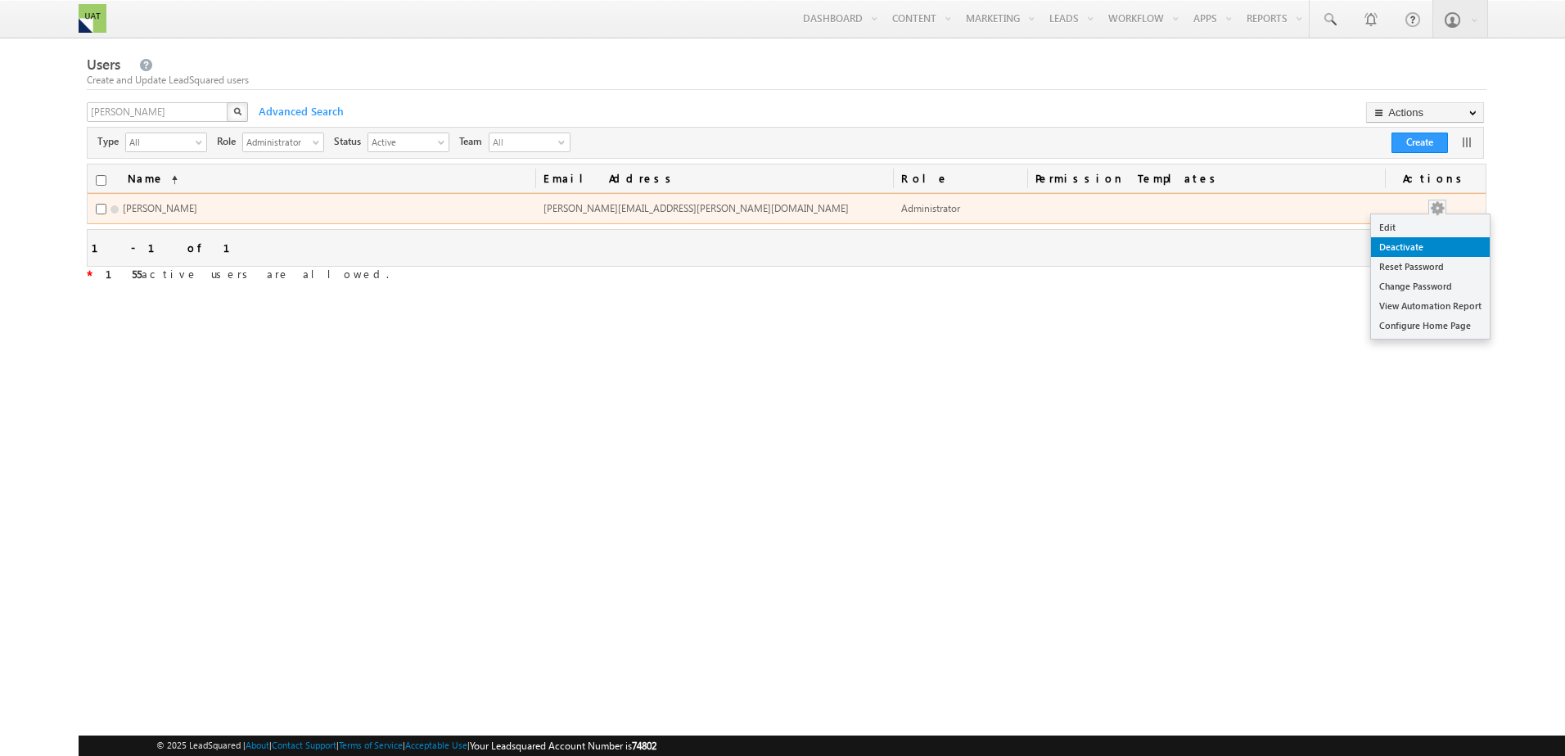
click at [1448, 249] on link "Deactivate" at bounding box center [1430, 247] width 119 height 20
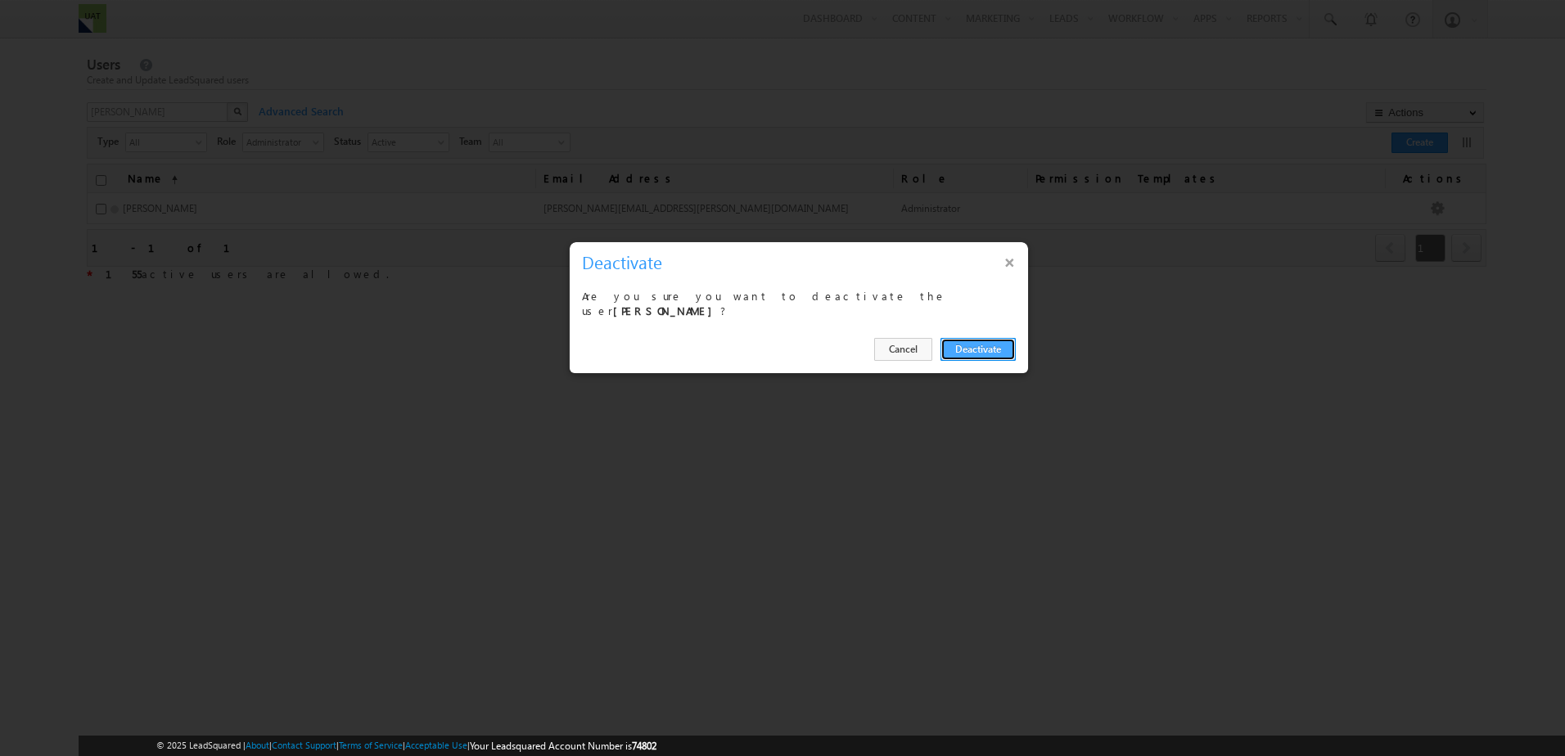
click at [987, 348] on button "Deactivate" at bounding box center [978, 349] width 75 height 23
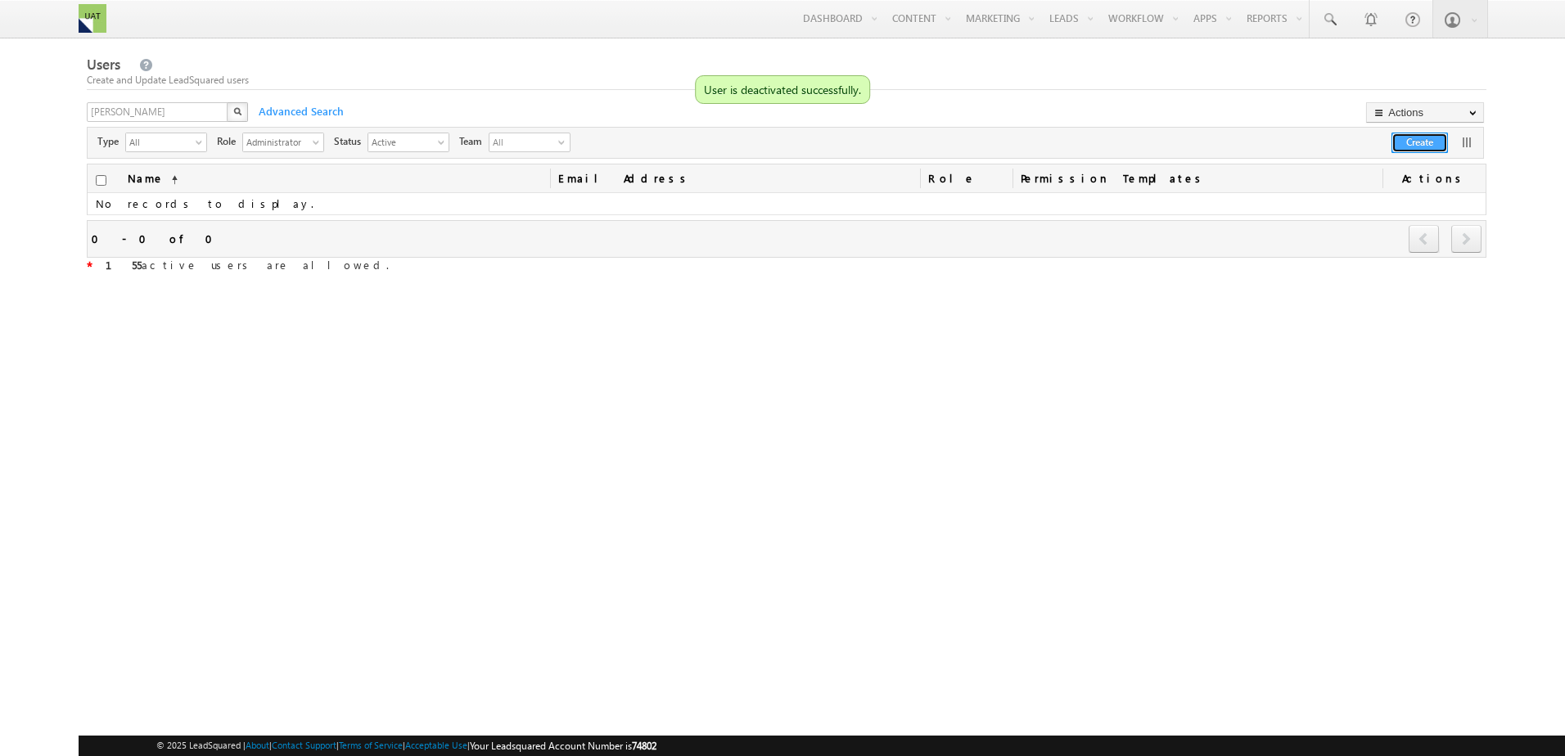
click at [1429, 140] on button "Create" at bounding box center [1420, 143] width 56 height 20
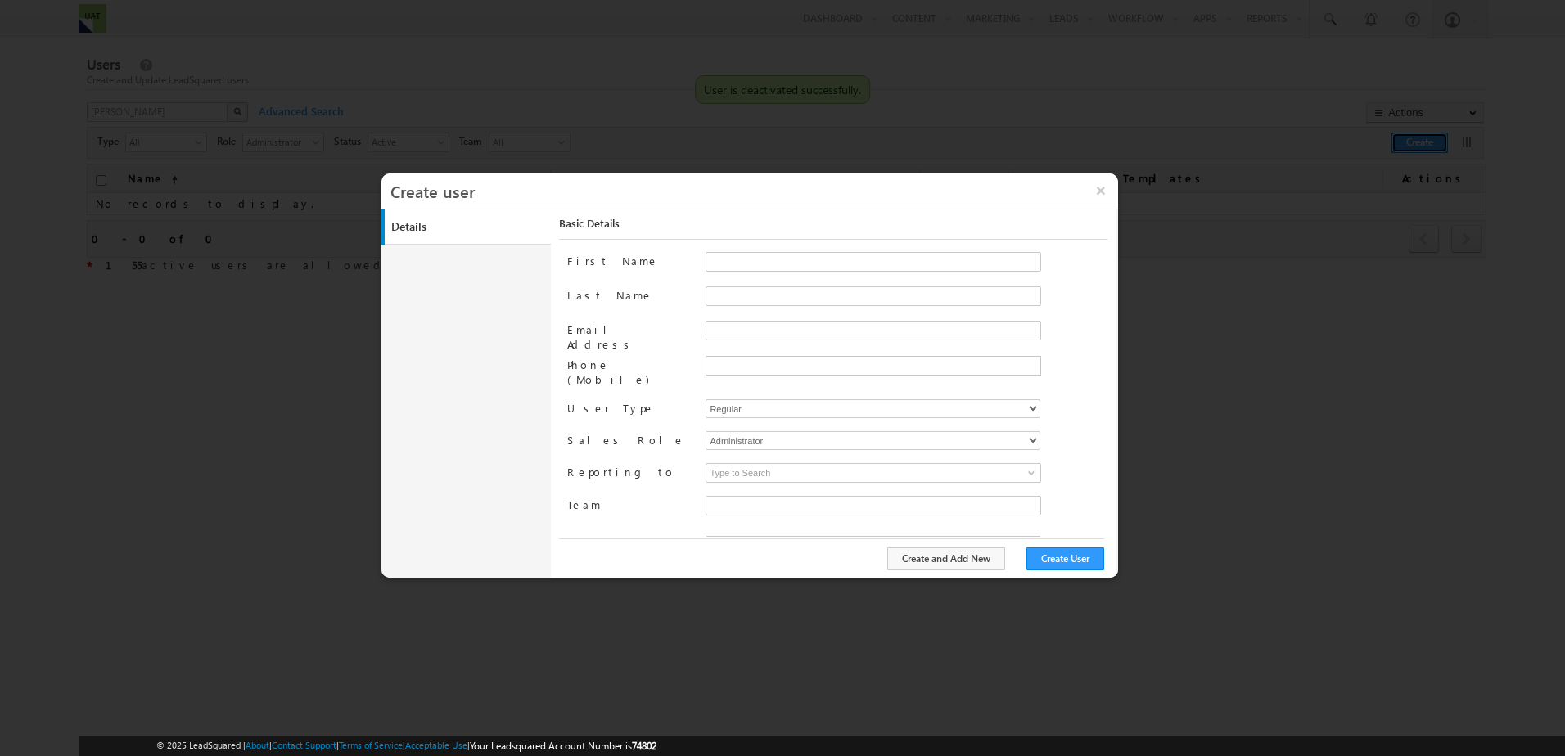
type input "b01cb761-7a0a-11ee-b523-12ccdbbfc88b"
click at [768, 273] on span at bounding box center [906, 277] width 401 height 11
click at [769, 252] on div "Basic Details First Name Last Name Email Address Phone (Mobile) User Type Regul…" at bounding box center [837, 387] width 556 height 354
click at [770, 264] on input "First Name" at bounding box center [874, 262] width 336 height 20
type input "Brandon"
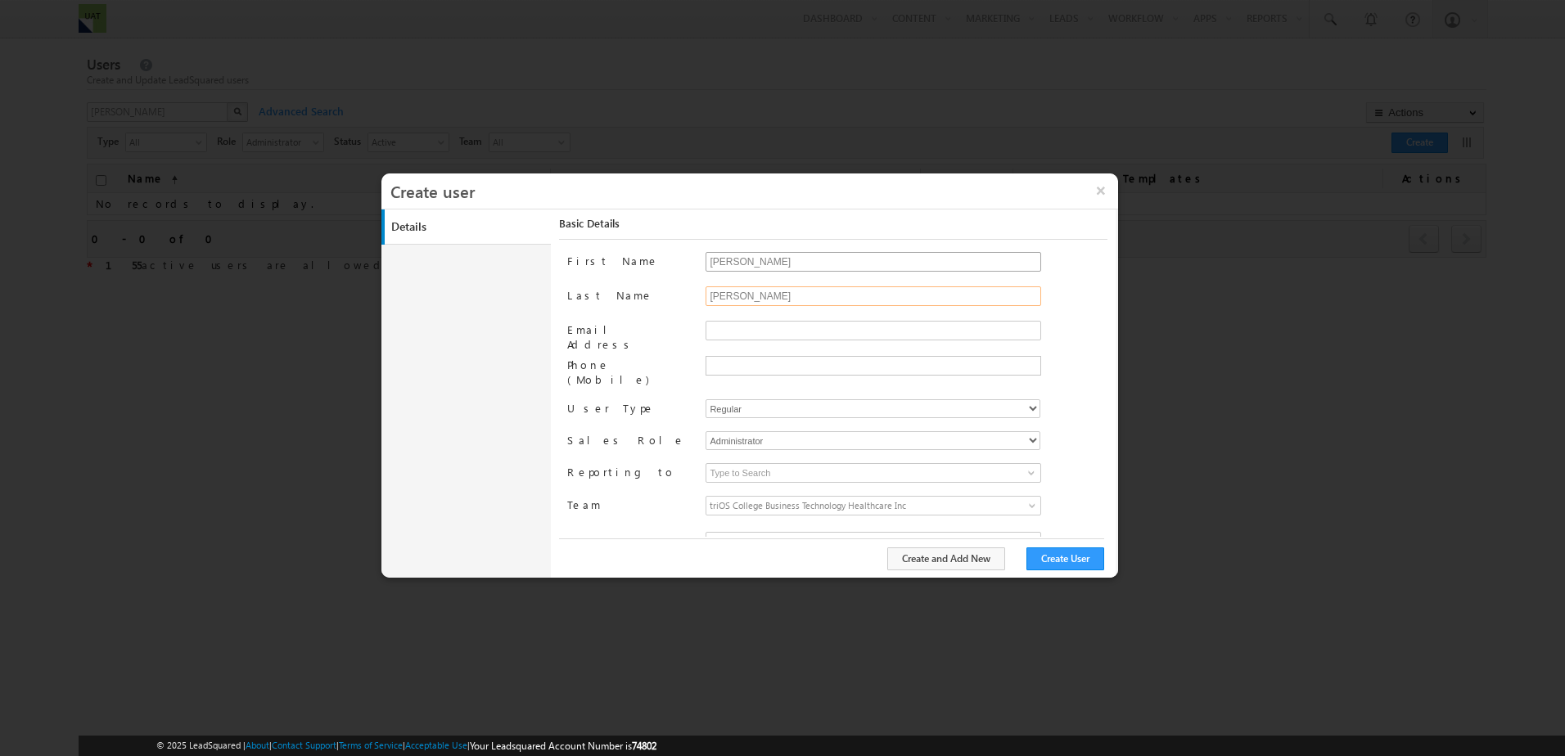
type input "Lopes"
type input "r"
type input "brandon.lopes+2@trios.com"
click at [777, 501] on span "triOS College Business Technology Healthcare Inc" at bounding box center [831, 506] width 251 height 18
click at [777, 499] on span "triOS College Business Technology Healthcare Inc" at bounding box center [831, 506] width 251 height 18
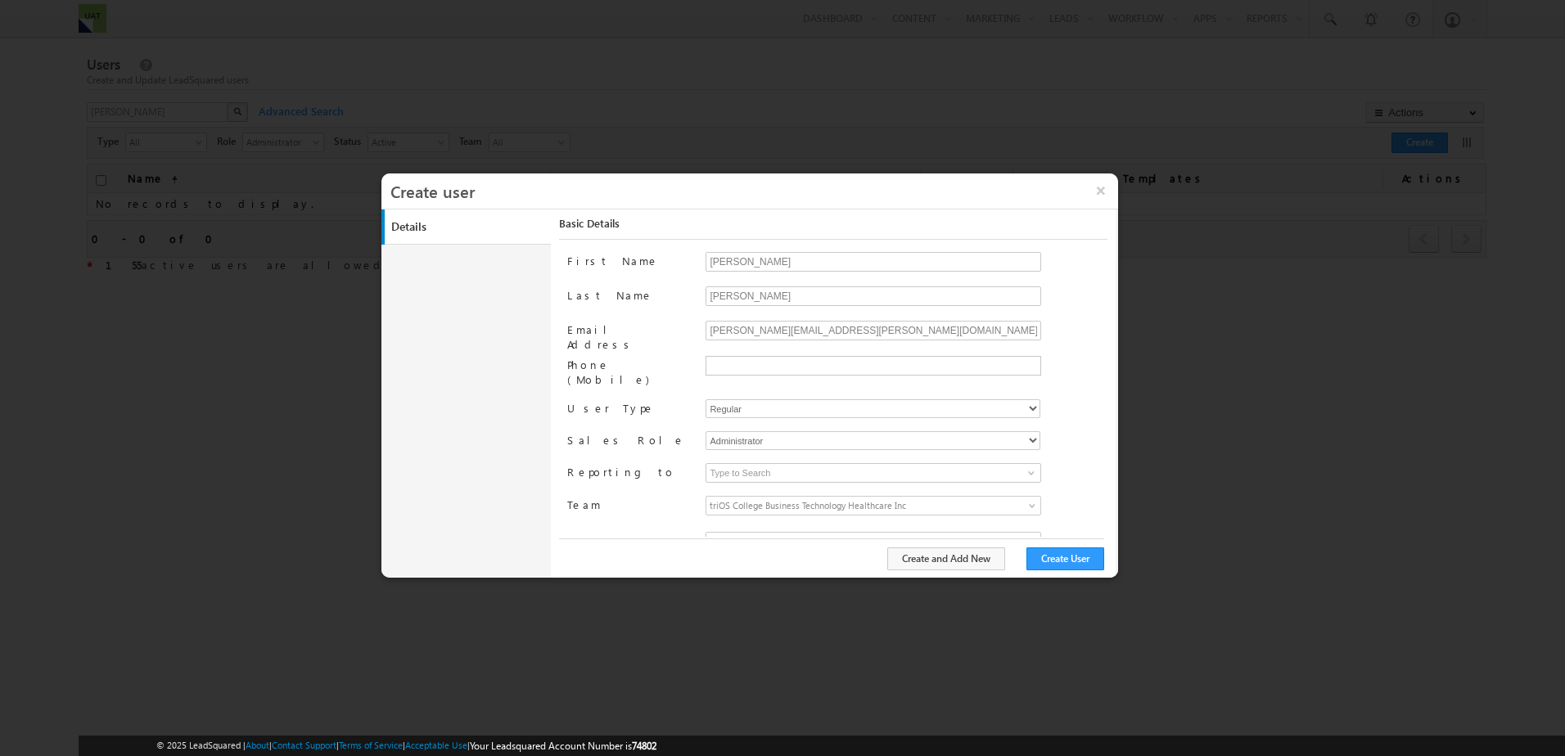
click at [666, 511] on div "First Name Brandon Last Name Lopes Email Address brandon.lopes+2@trios.com Phon…" at bounding box center [836, 394] width 539 height 285
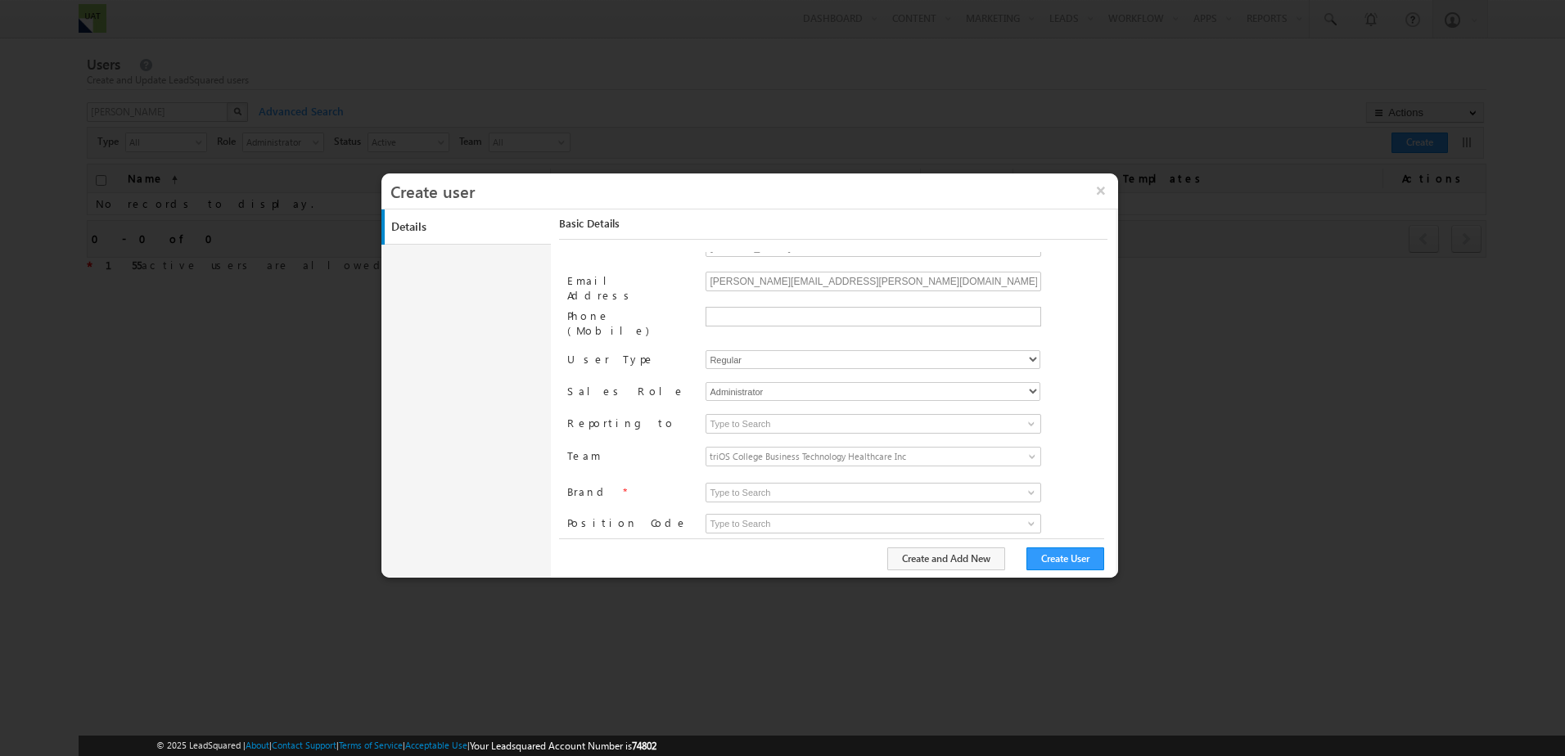
scroll to position [75, 0]
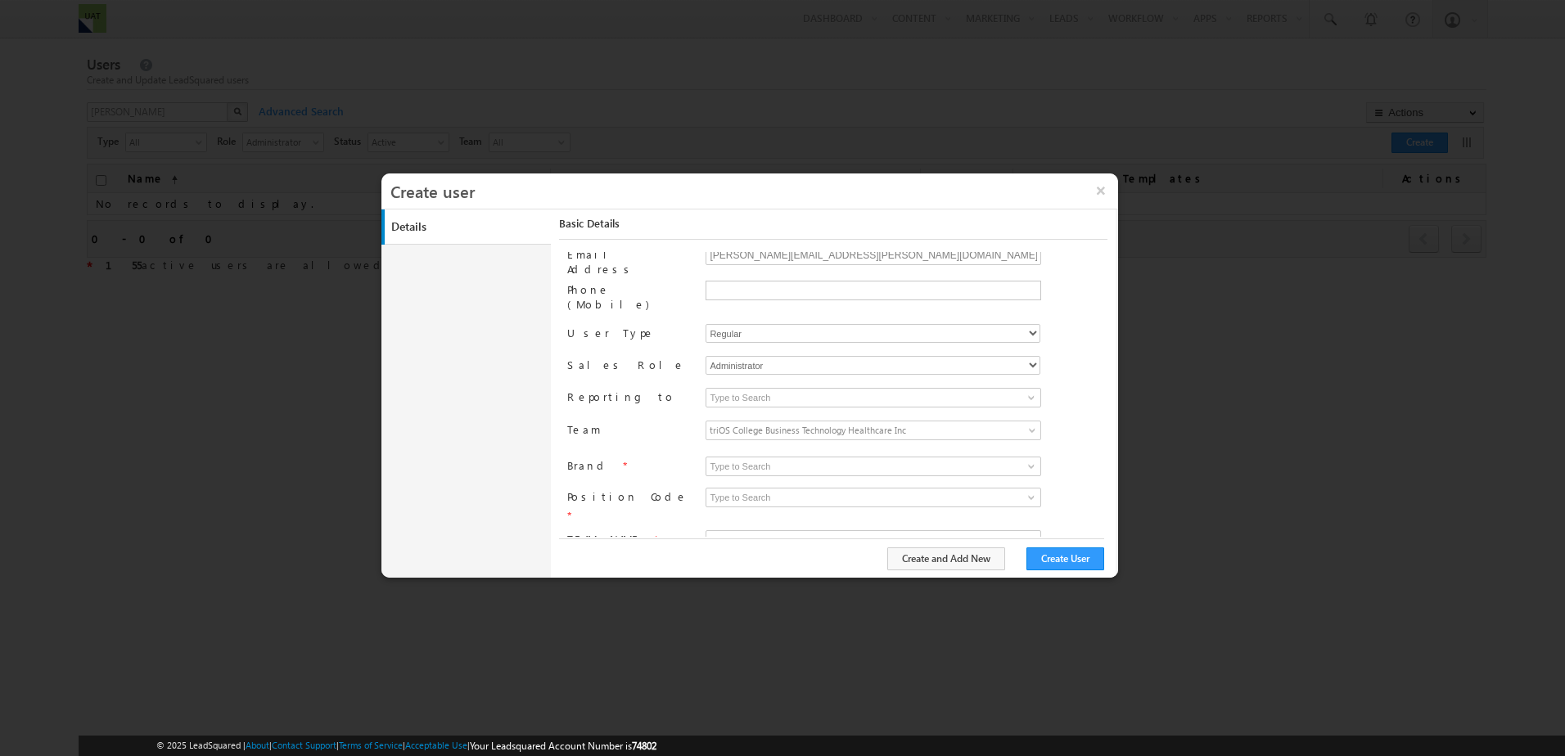
click at [761, 469] on form "Brand * triOS Eastern College triOS Online Eastern Online CDED All Required fie…" at bounding box center [836, 505] width 539 height 97
click at [763, 463] on div "triOS Eastern College triOS Online Eastern Online CDED All Required field" at bounding box center [906, 468] width 401 height 23
click at [765, 457] on input at bounding box center [874, 467] width 336 height 20
click at [750, 476] on link "triOS" at bounding box center [874, 485] width 336 height 19
type input "triOS"
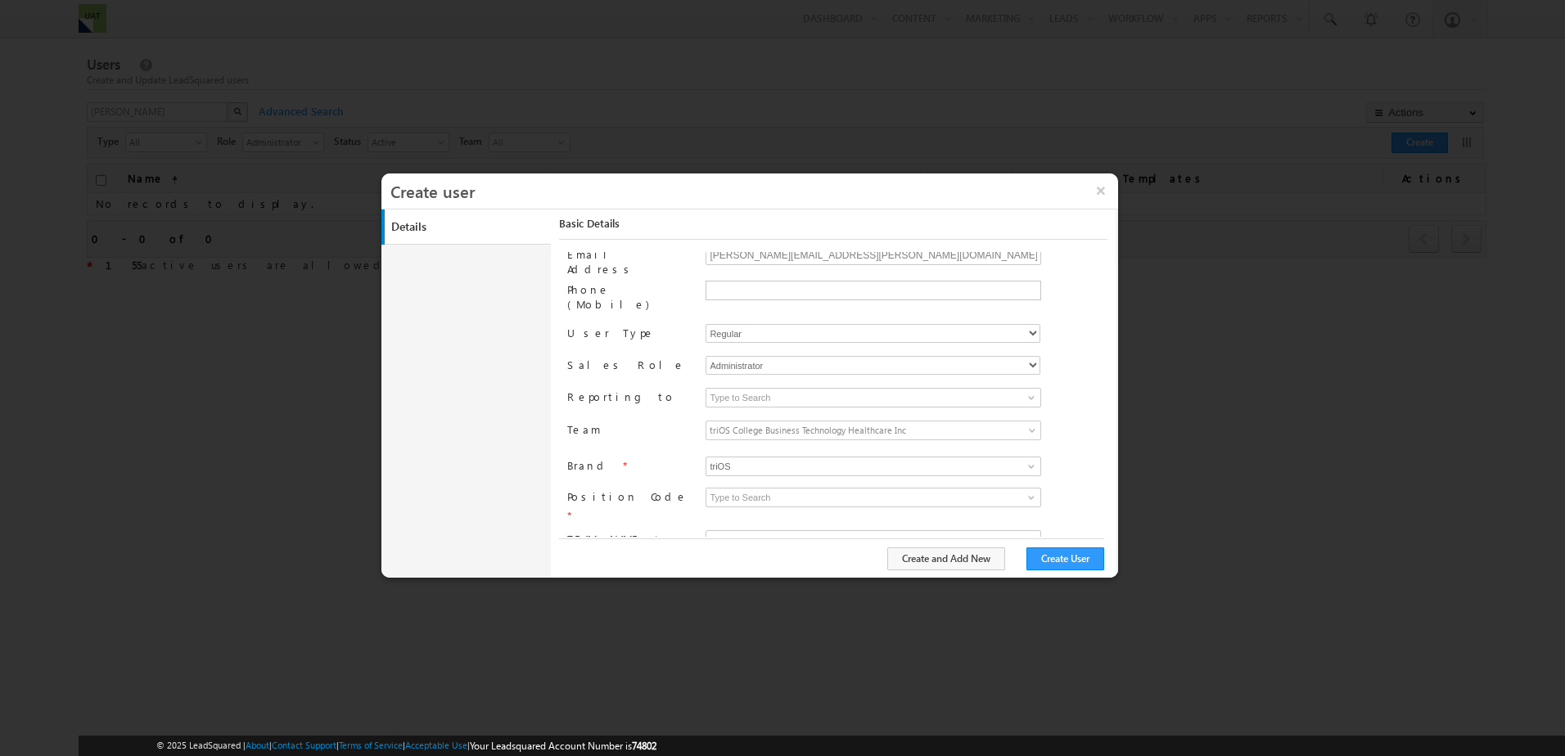
click at [741, 504] on form "Brand * triOS Eastern College triOS Online Eastern Online CDED All triOS 2 resu…" at bounding box center [836, 505] width 539 height 97
click at [761, 488] on input at bounding box center [874, 498] width 336 height 20
click at [760, 508] on link "EC" at bounding box center [874, 517] width 336 height 19
type input "EC"
click at [753, 530] on input at bounding box center [874, 540] width 336 height 20
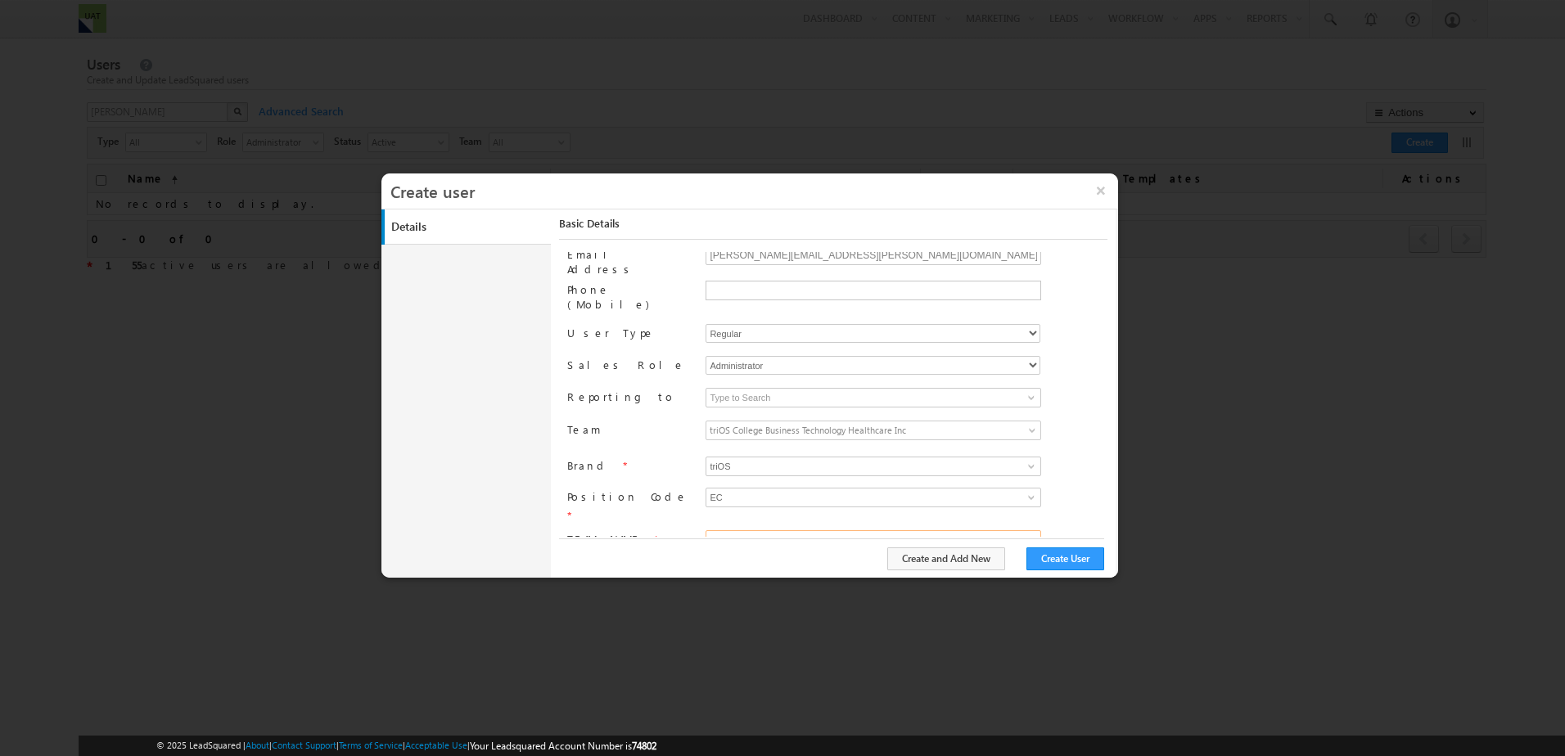
click at [721, 550] on link "EC TEAM 1" at bounding box center [874, 559] width 336 height 19
type input "EC TEAM 1"
click at [666, 457] on div "Brand *" at bounding box center [629, 468] width 124 height 23
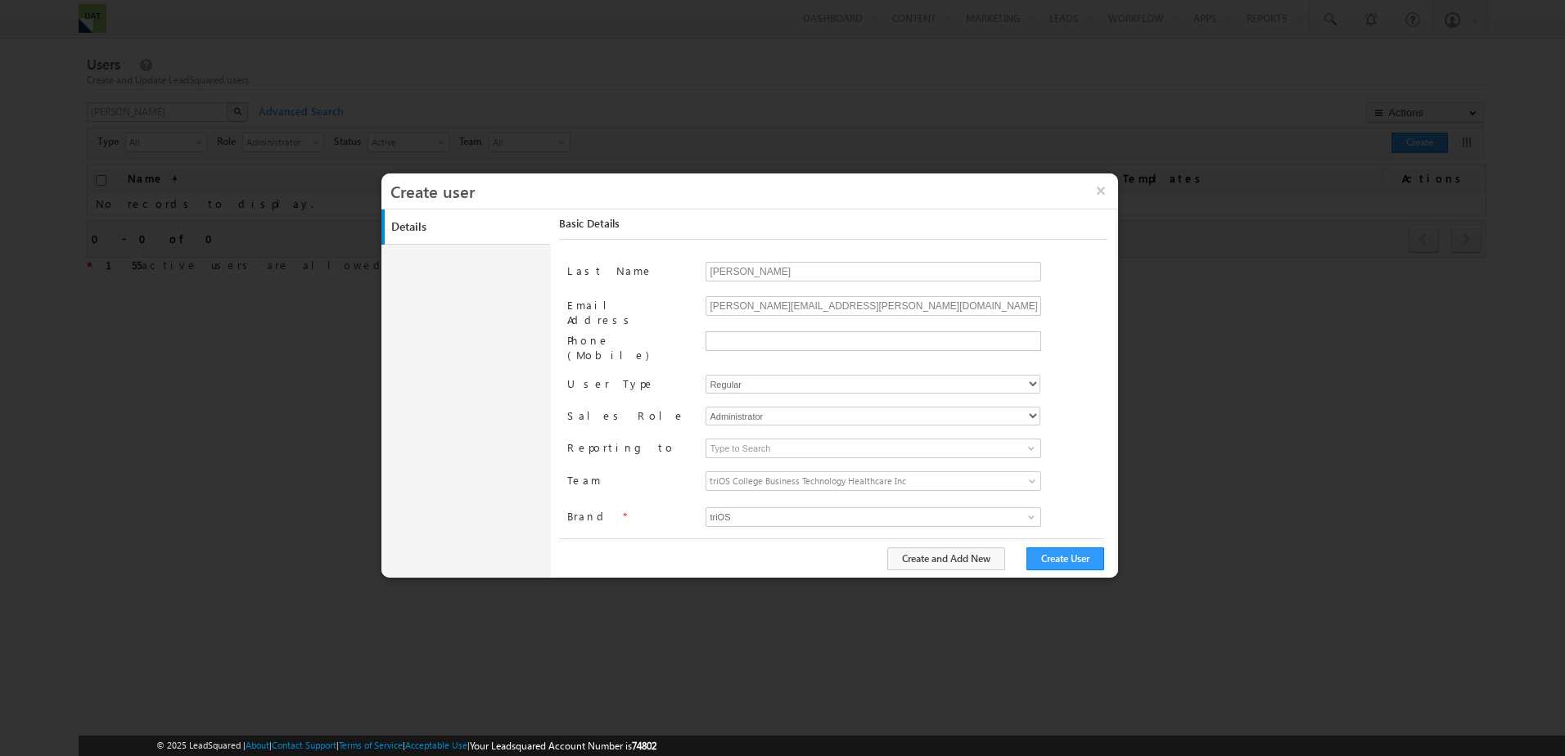
scroll to position [0, 0]
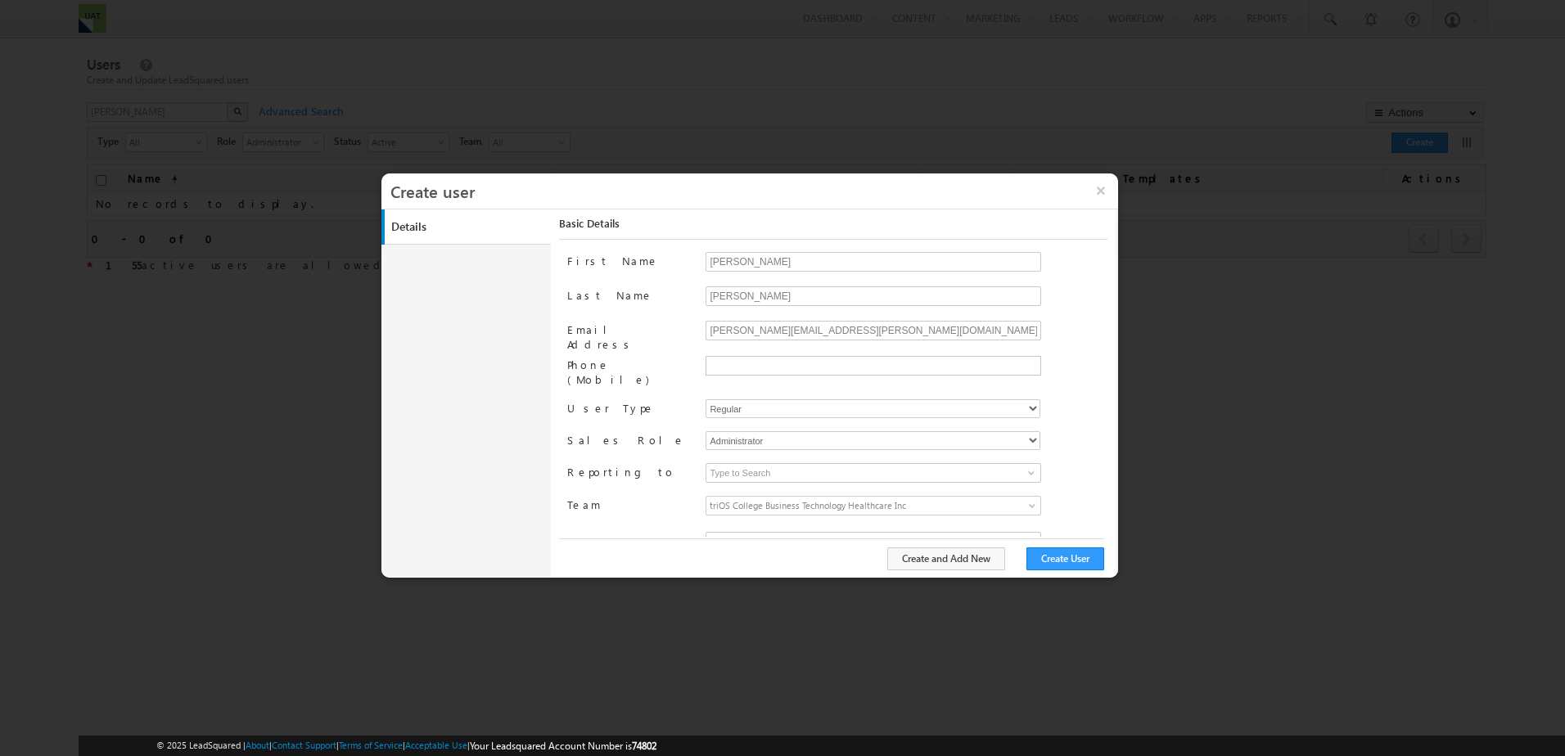
click at [737, 316] on span at bounding box center [906, 311] width 401 height 11
click at [739, 326] on input "brandon.lopes+2@trios.com" at bounding box center [874, 331] width 336 height 20
paste input "Brandon.Lopes"
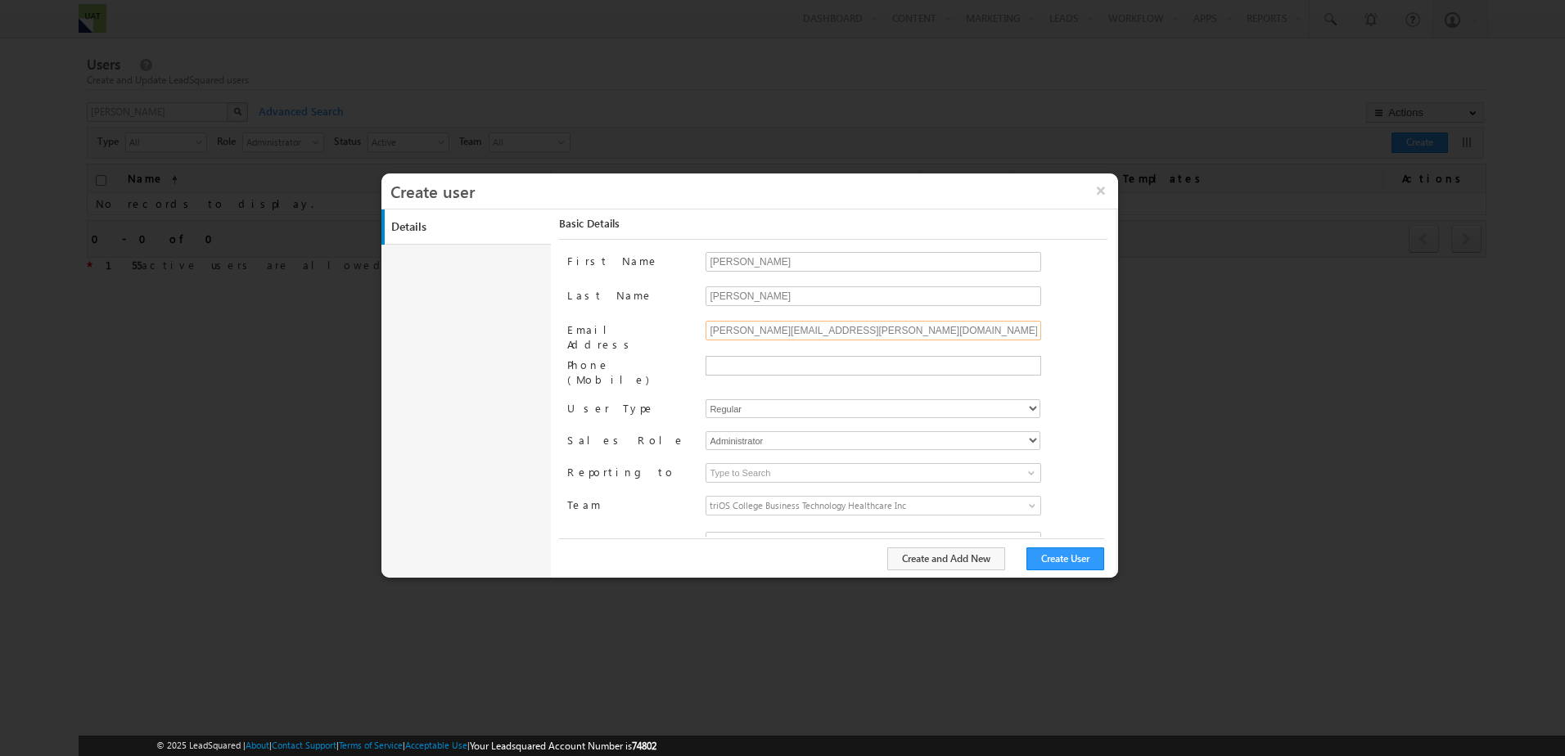
click at [774, 327] on input "Brandon.Lopes@trios.com" at bounding box center [874, 331] width 336 height 20
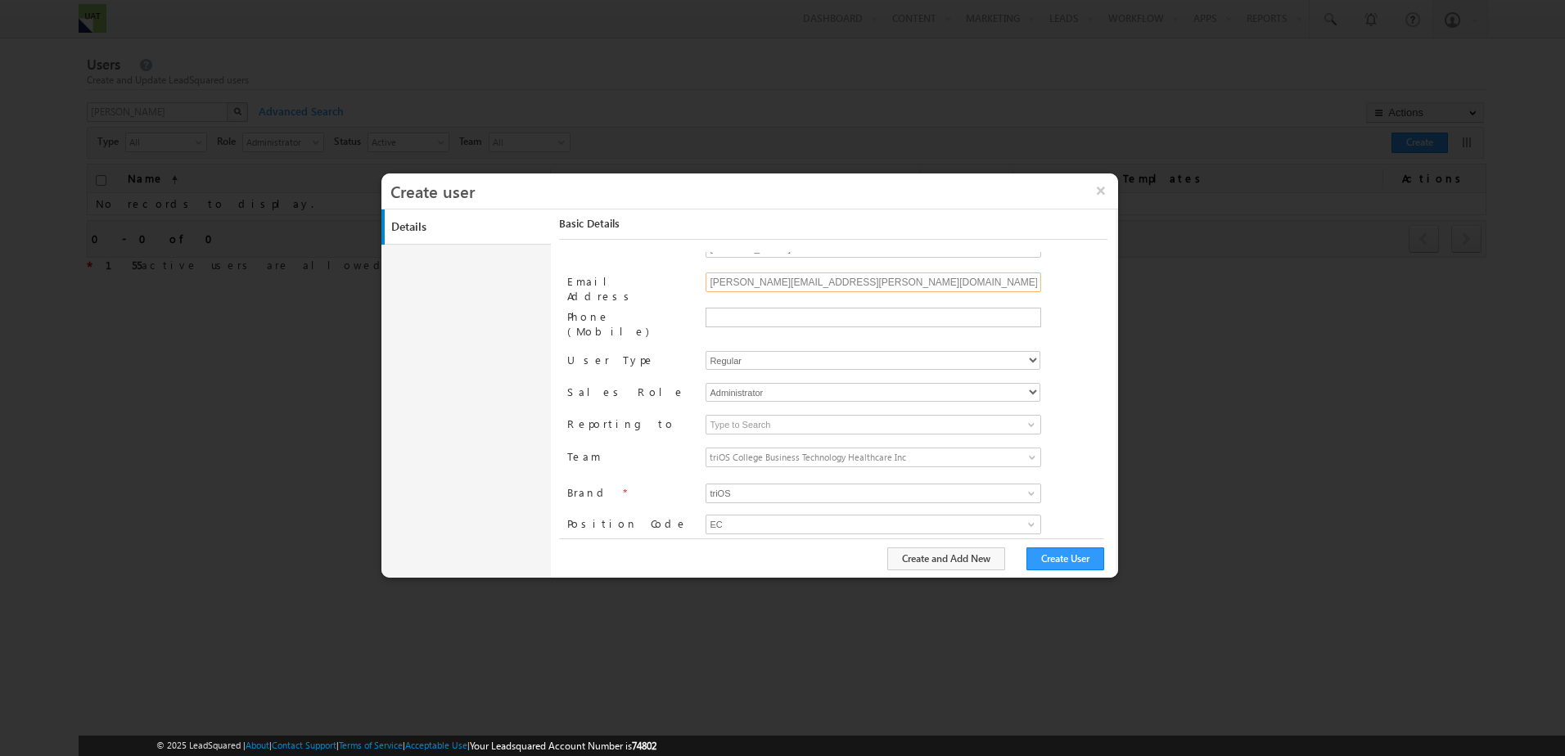
scroll to position [75, 0]
type input "Brandon.Lopes+2@trios.com"
click at [1058, 576] on div "Create and Add New Create User" at bounding box center [831, 559] width 545 height 40
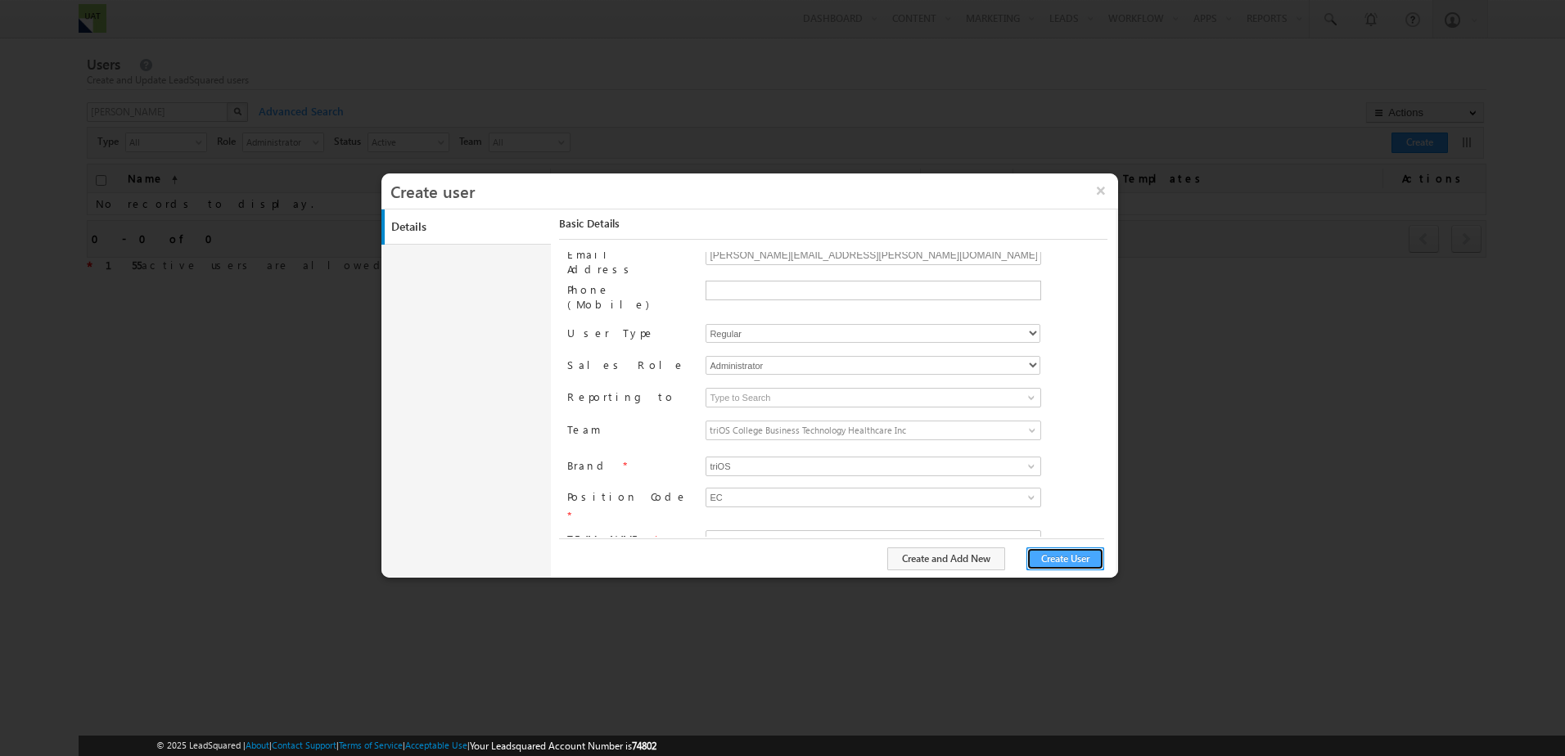
click at [1058, 570] on button "Create User" at bounding box center [1066, 559] width 78 height 23
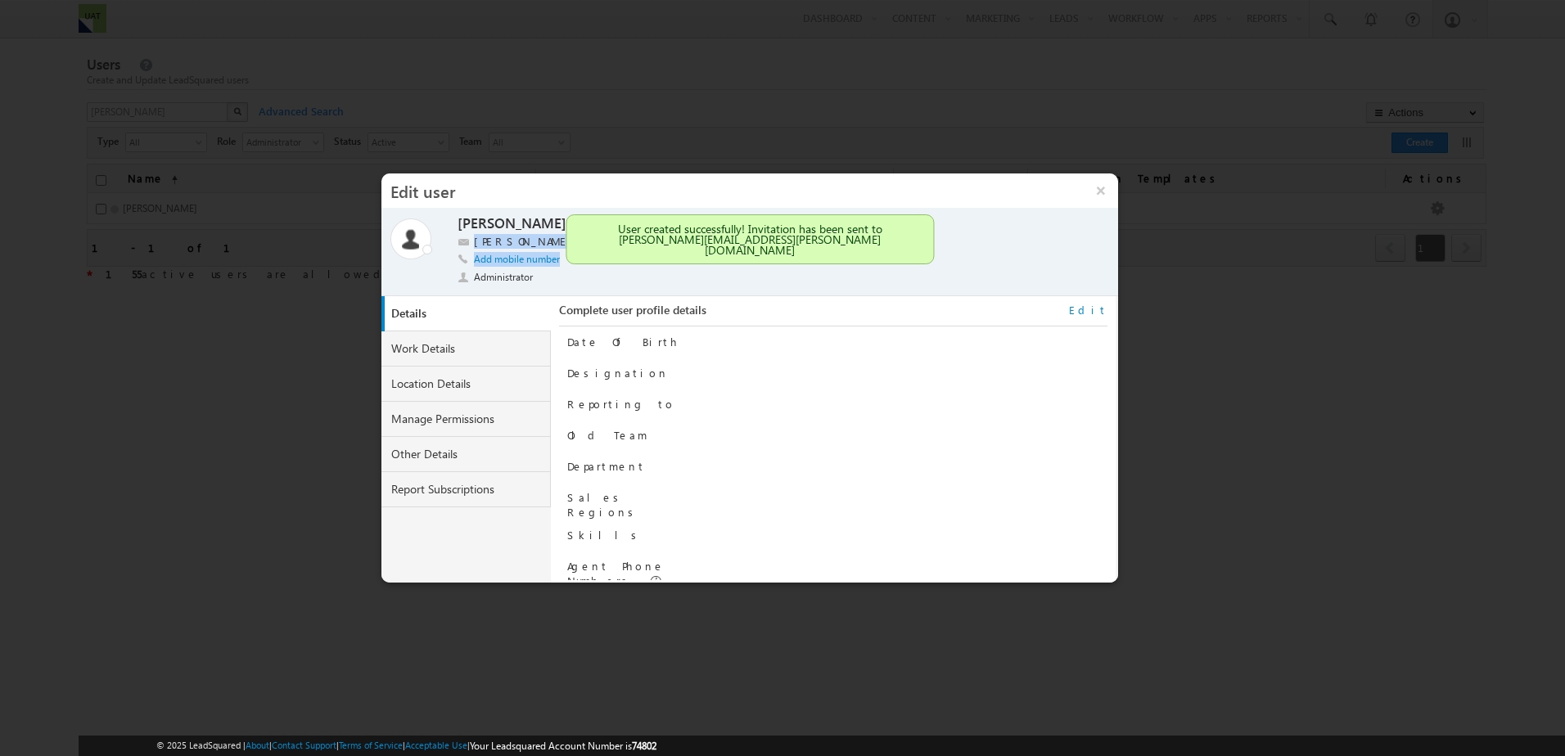
drag, startPoint x: 473, startPoint y: 239, endPoint x: 630, endPoint y: 261, distance: 158.7
click at [630, 261] on div "Brandon Lopes Brandon Lopes Brandon.Lopes+2@trios.com Add mobile number Adminis…" at bounding box center [756, 252] width 596 height 77
drag, startPoint x: 630, startPoint y: 261, endPoint x: 621, endPoint y: 300, distance: 39.5
click at [621, 309] on div "Complete user profile details Edit" at bounding box center [833, 315] width 548 height 24
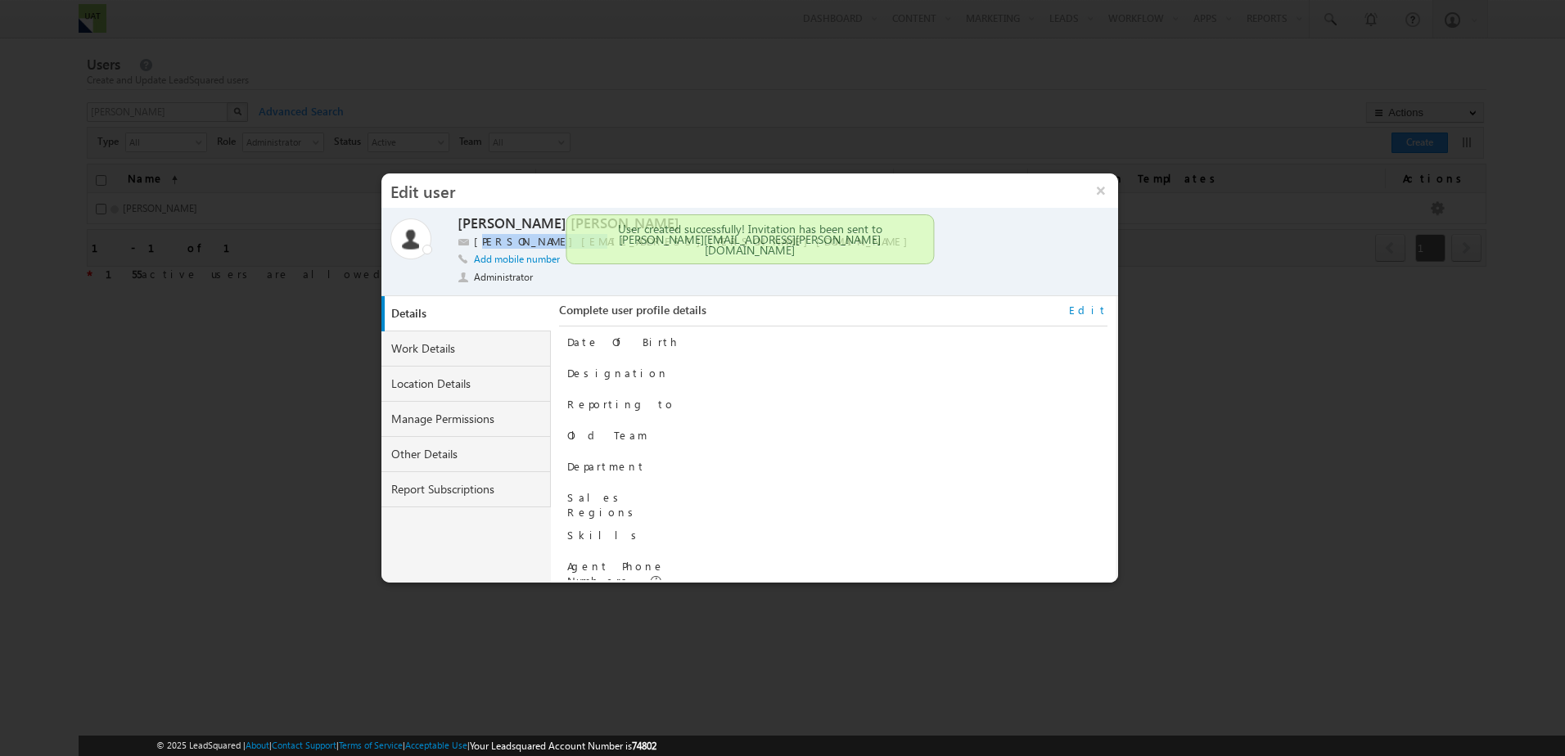
drag, startPoint x: 477, startPoint y: 244, endPoint x: 564, endPoint y: 243, distance: 86.8
click at [564, 243] on label "Brandon.Lopes+2@trios.com" at bounding box center [695, 242] width 442 height 16
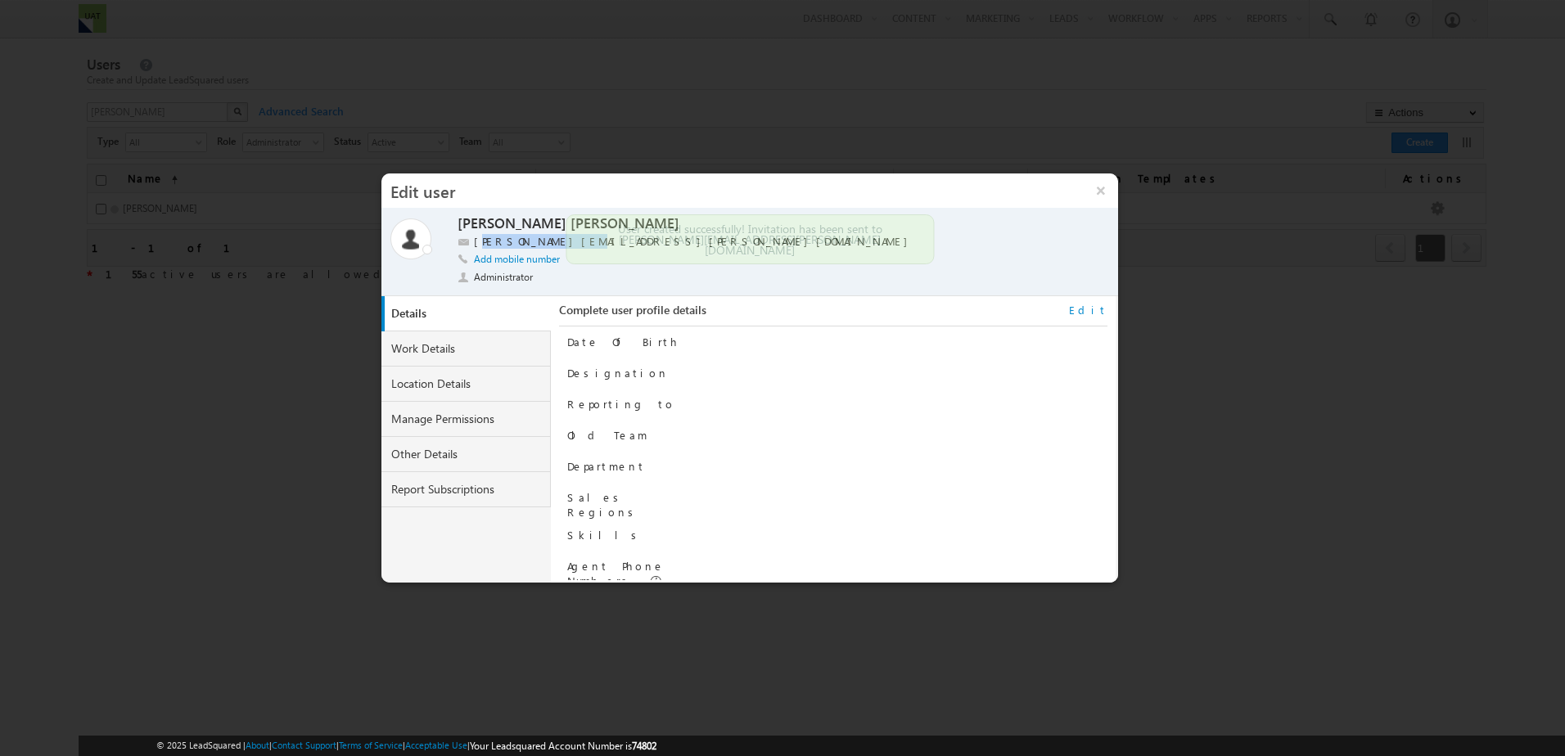
drag, startPoint x: 564, startPoint y: 243, endPoint x: 494, endPoint y: 238, distance: 69.8
click at [494, 238] on label "Brandon.Lopes+2@trios.com" at bounding box center [695, 242] width 442 height 16
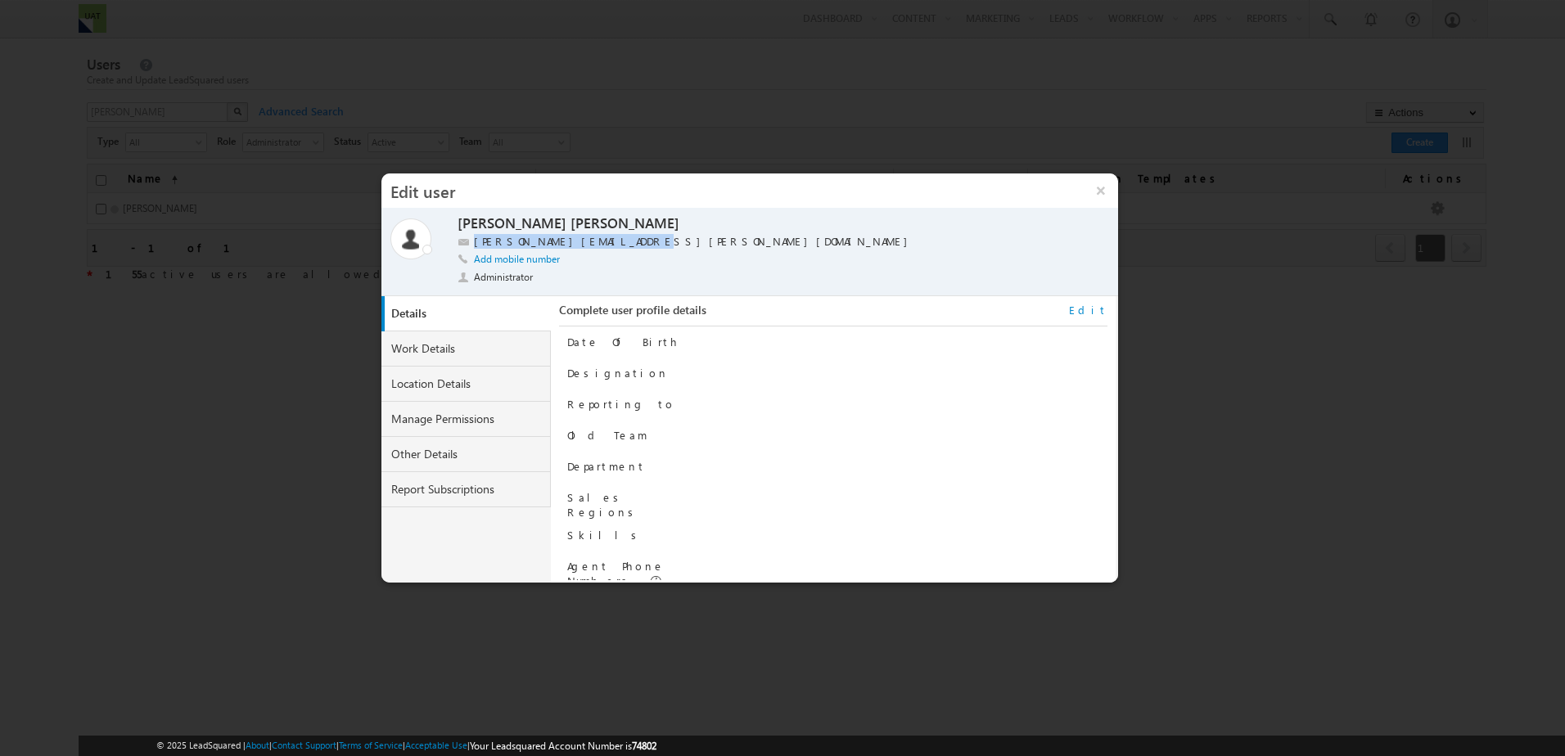
drag, startPoint x: 474, startPoint y: 241, endPoint x: 607, endPoint y: 250, distance: 133.7
click at [607, 250] on div "Brandon.Lopes+2@trios.com" at bounding box center [756, 242] width 596 height 16
copy label "Brandon.Lopes+2@trios.com"
click at [1098, 201] on button "×" at bounding box center [1100, 191] width 35 height 34
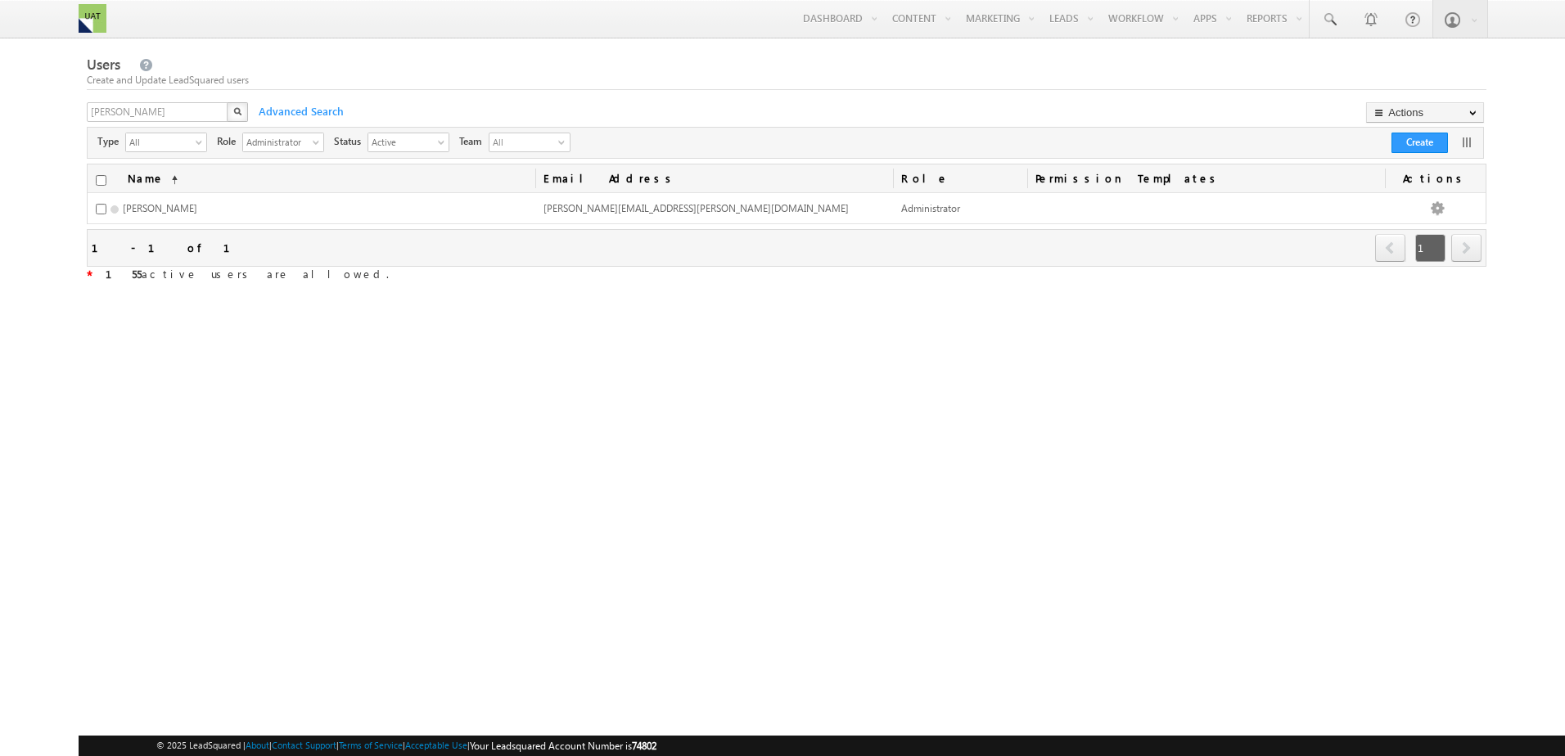
click at [743, 359] on div "Users Create and Update LeadSquared users brandon X Advanced Search Actions Imp…" at bounding box center [787, 299] width 1401 height 493
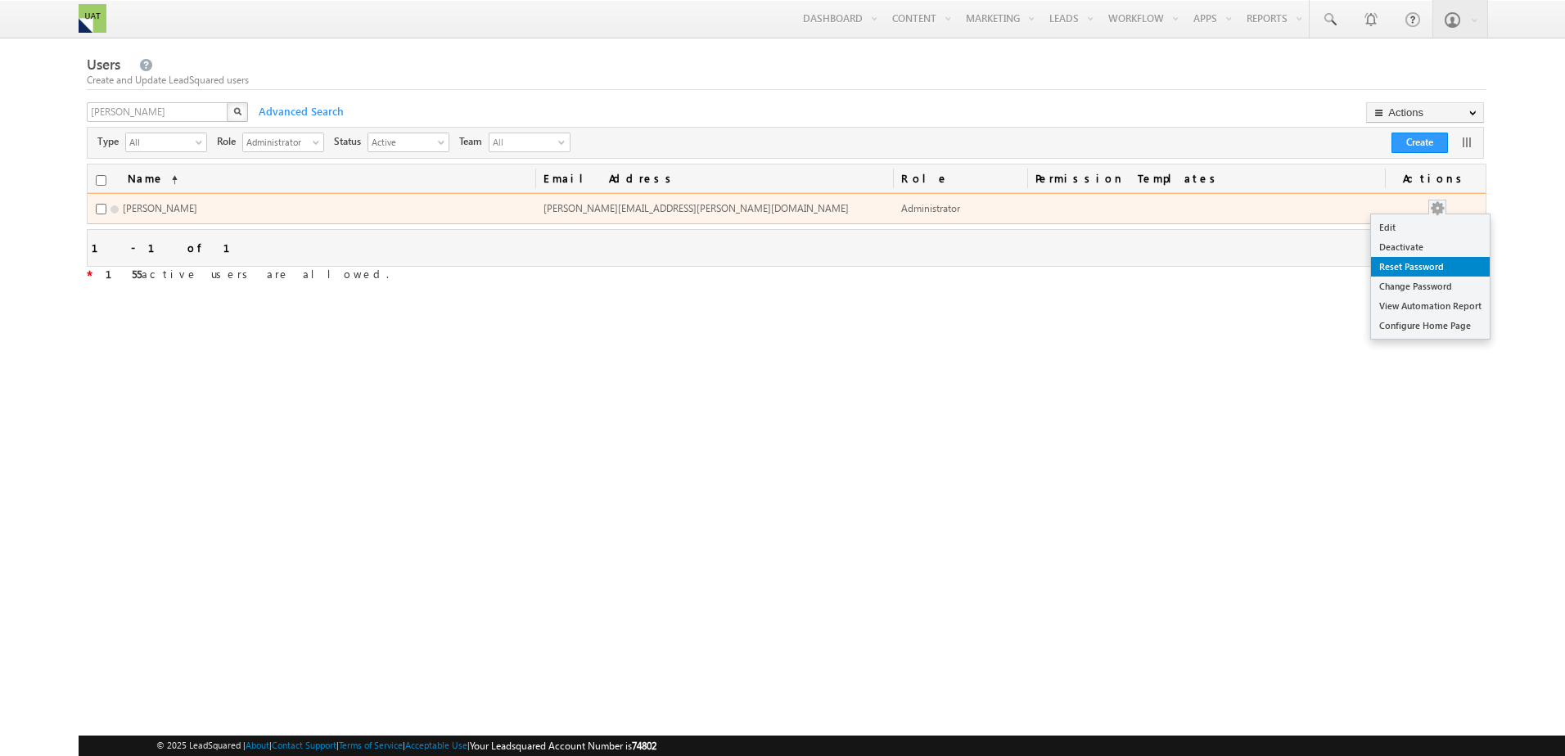
click at [1450, 265] on link "Reset Password" at bounding box center [1430, 267] width 119 height 20
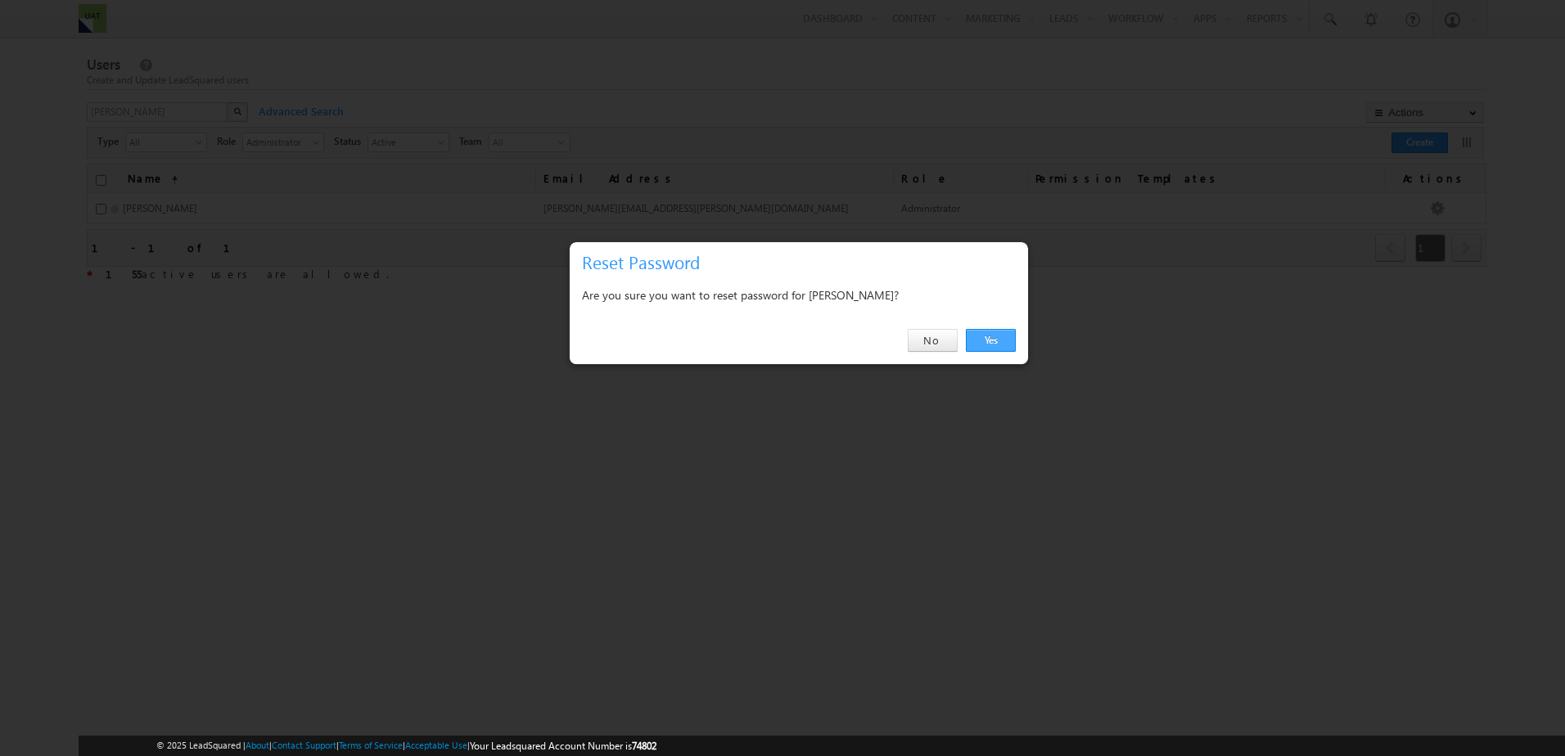
click at [988, 341] on link "Yes" at bounding box center [991, 340] width 50 height 23
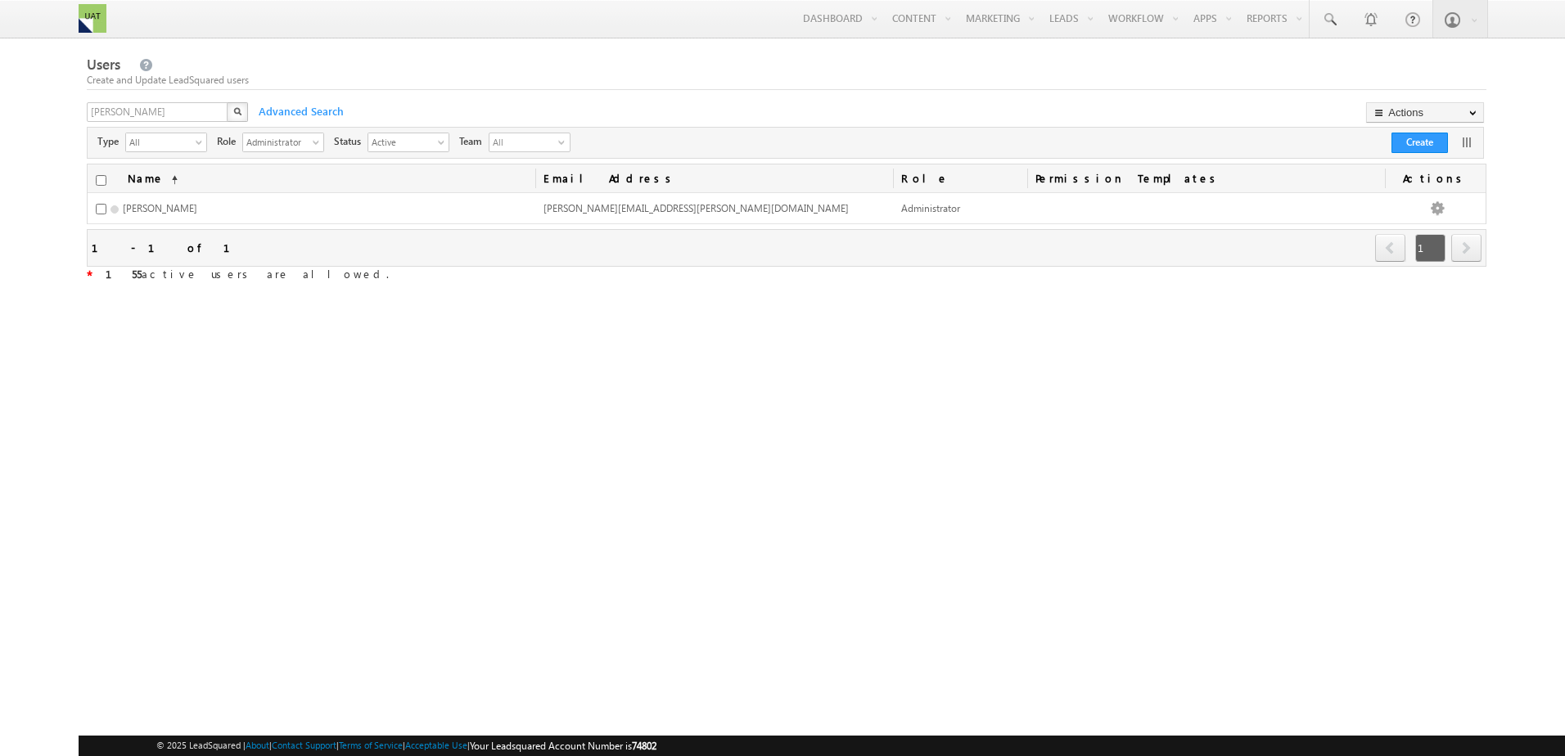
click at [639, 434] on div "Users Create and Update LeadSquared users brandon X Advanced Search Actions Imp…" at bounding box center [787, 299] width 1401 height 493
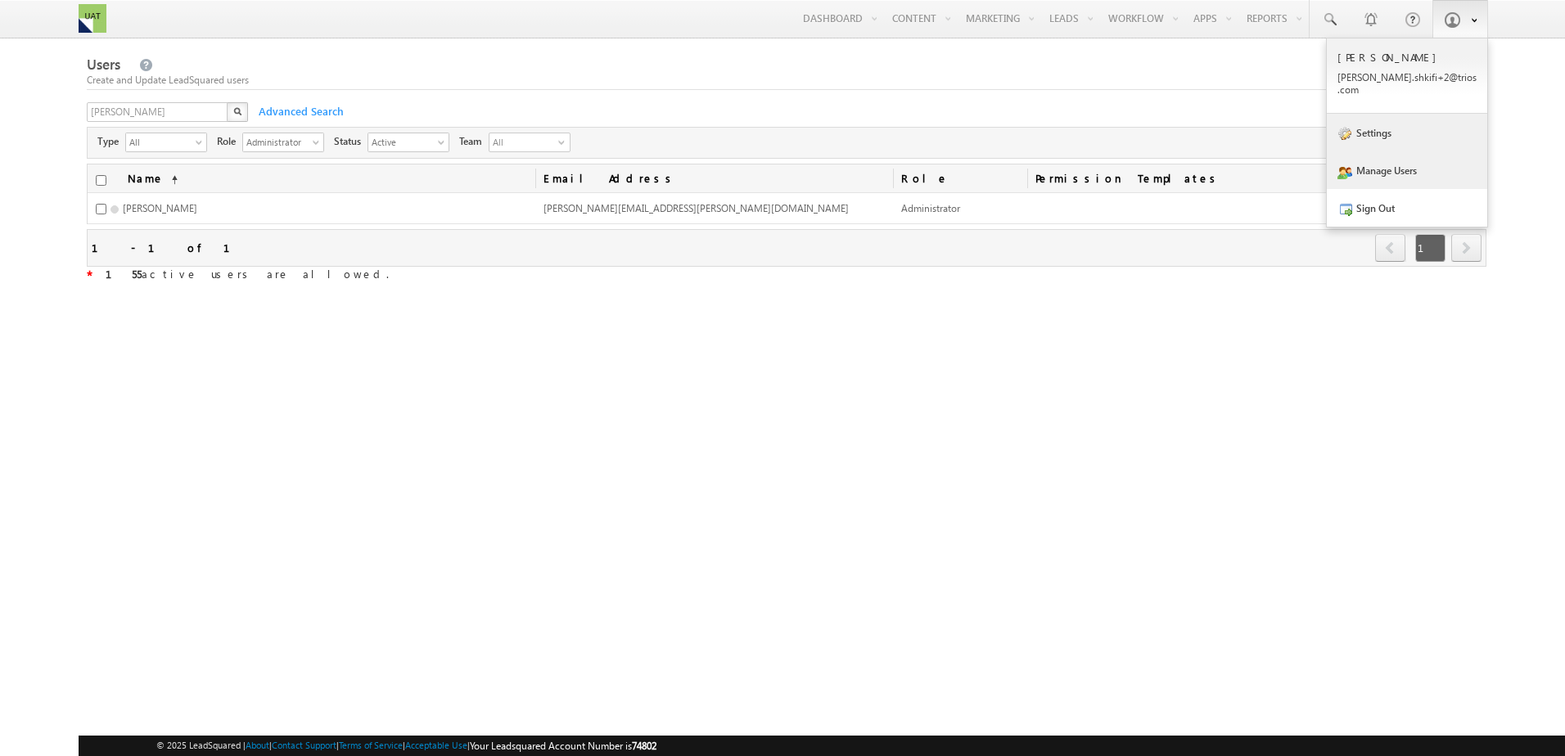
click at [1412, 122] on link "Settings" at bounding box center [1407, 133] width 160 height 38
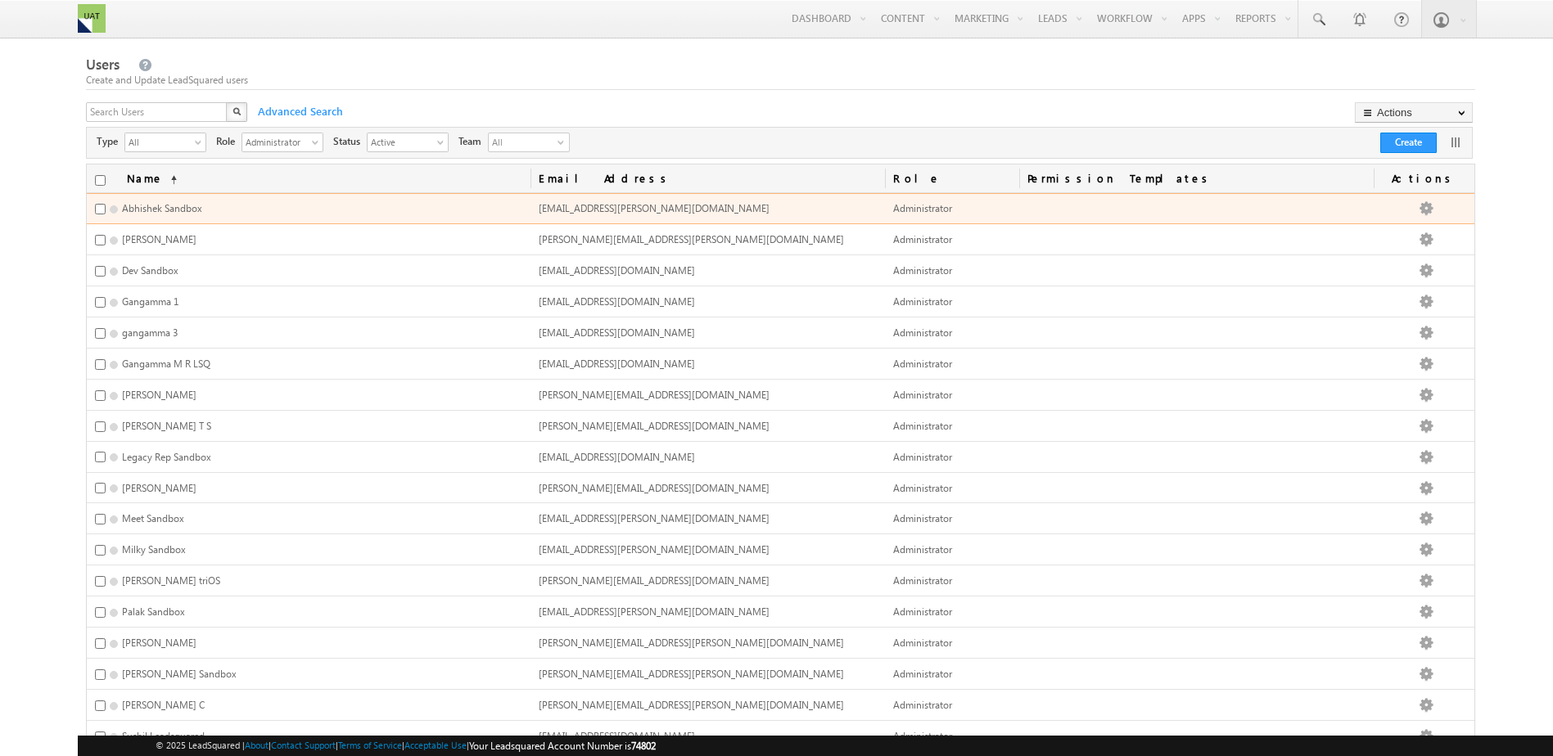
click at [586, 196] on td "Abhishek.Patel+2@trios.com" at bounding box center [707, 208] width 355 height 31
click at [590, 209] on span "Abhishek.Patel+2@trios.com" at bounding box center [654, 208] width 231 height 12
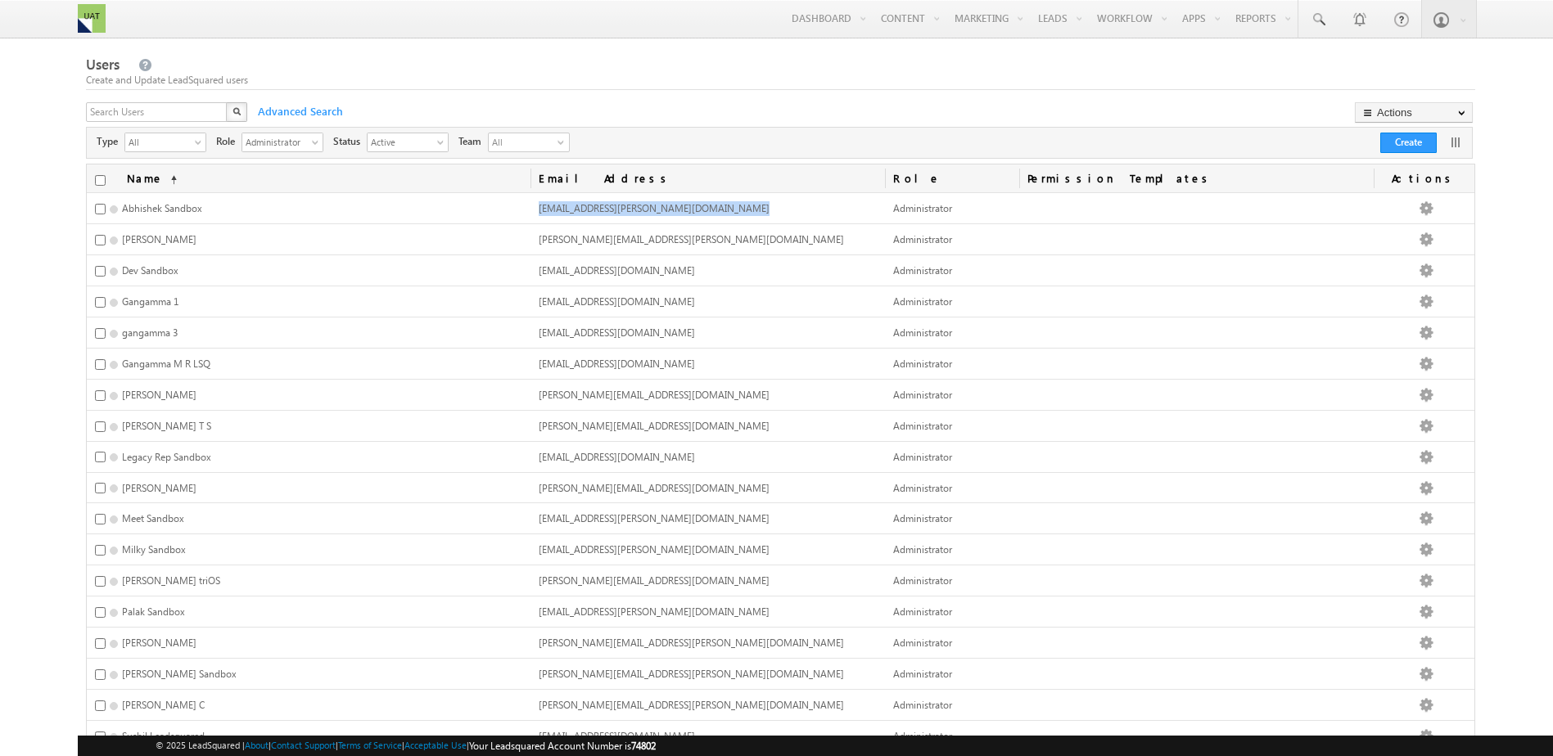
click at [590, 209] on span "Abhishek.Patel+2@trios.com" at bounding box center [654, 208] width 231 height 12
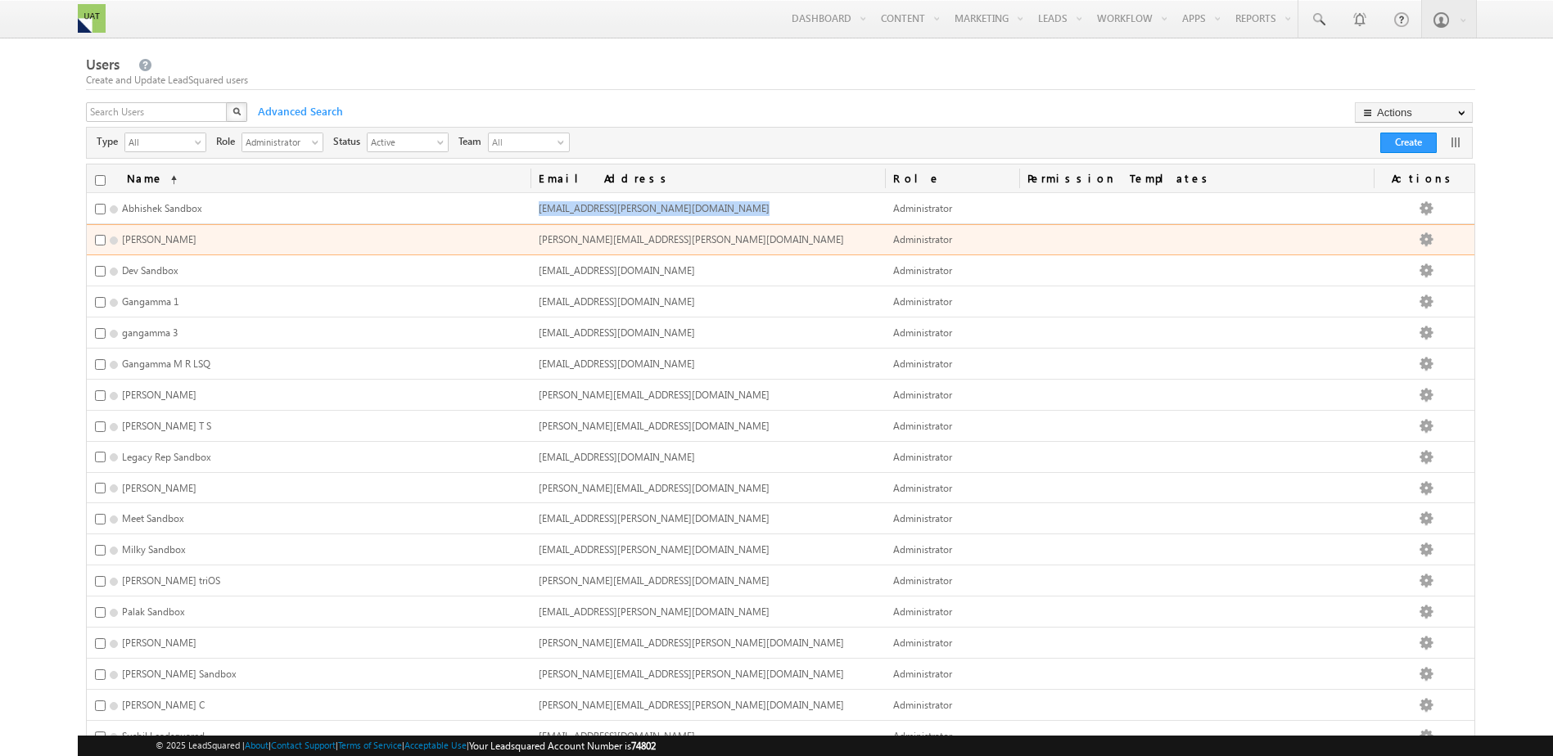
copy span "Abhishek.Patel+2@trios.com"
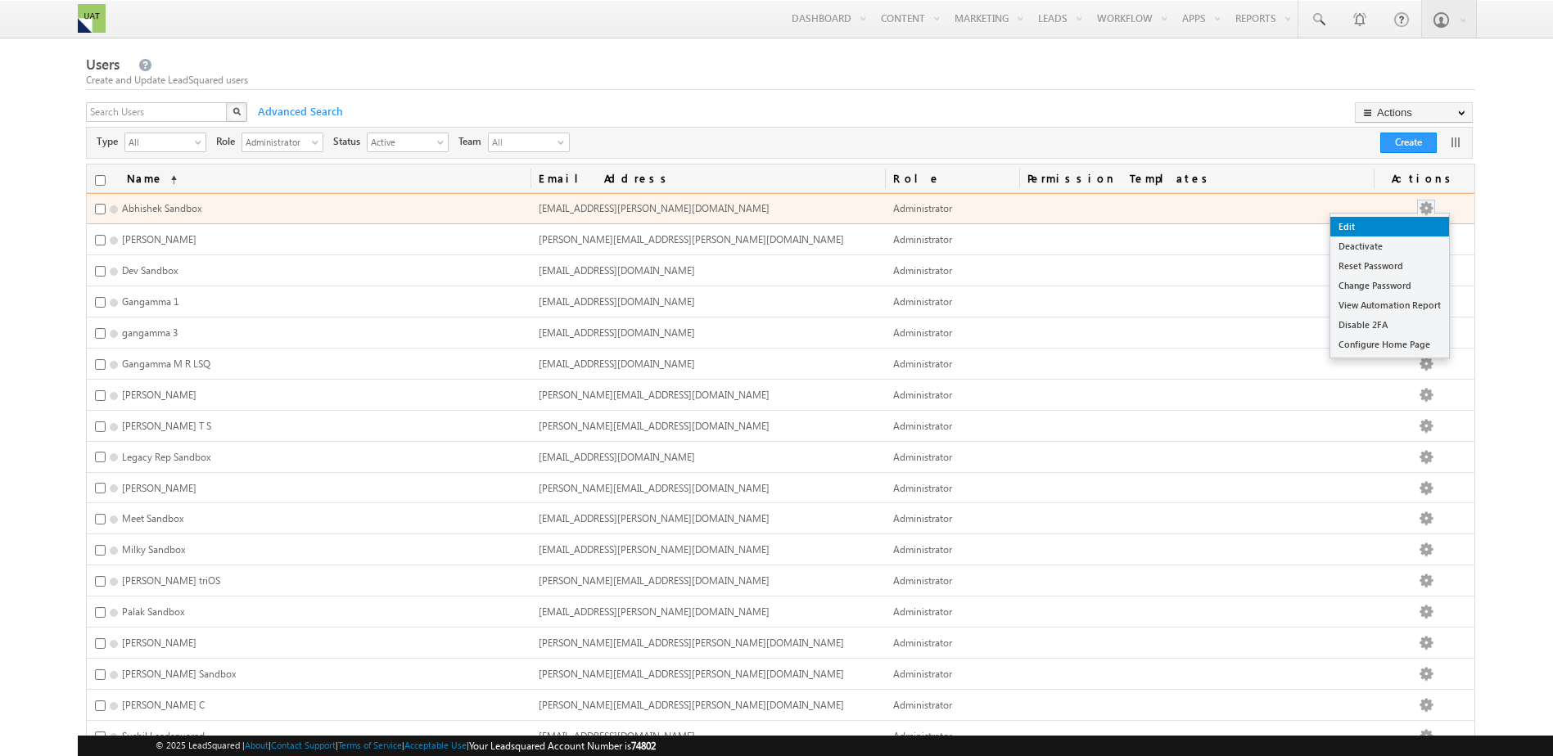
click at [1400, 219] on link "Edit" at bounding box center [1389, 227] width 119 height 20
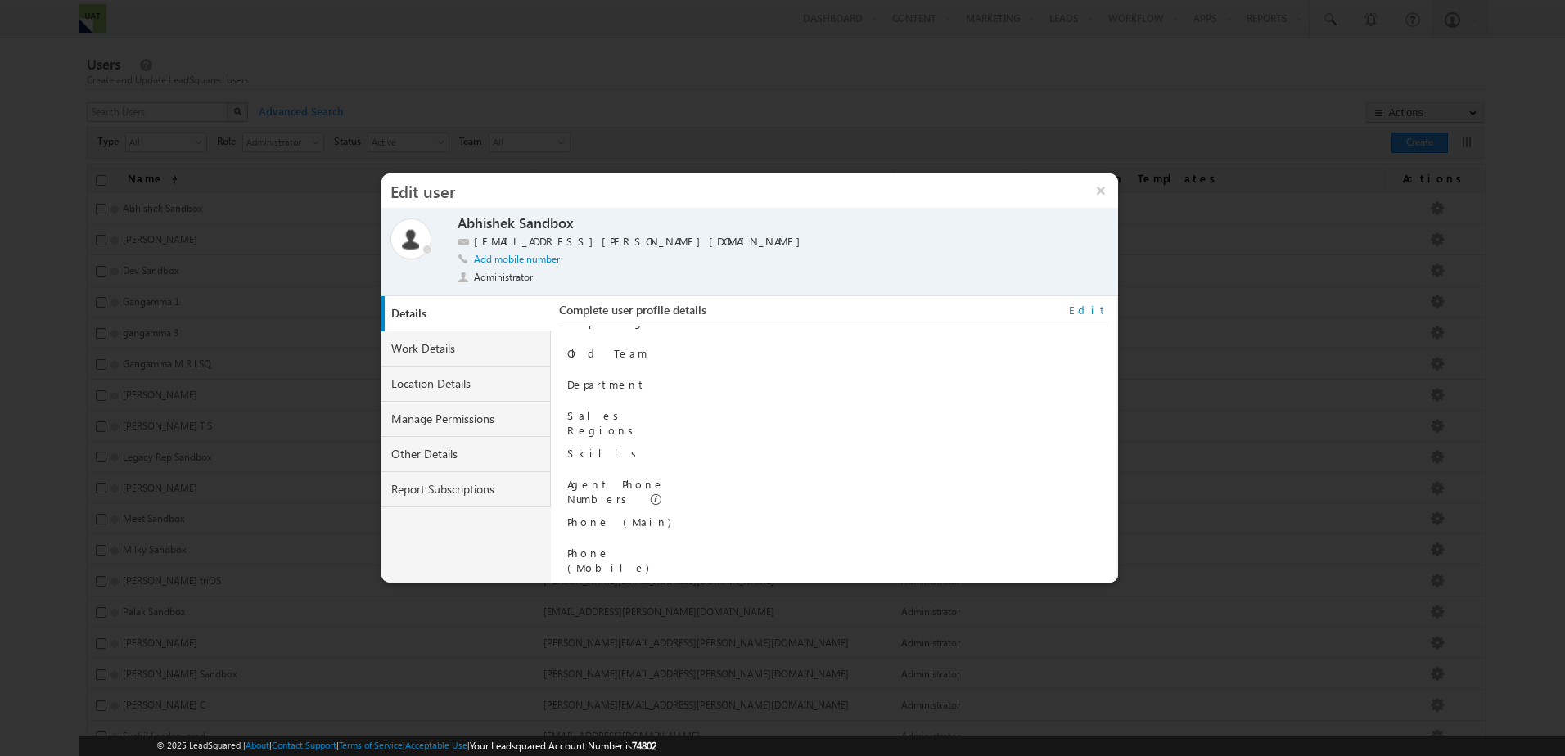
scroll to position [165, 0]
click at [442, 350] on link "Work Details" at bounding box center [466, 349] width 170 height 35
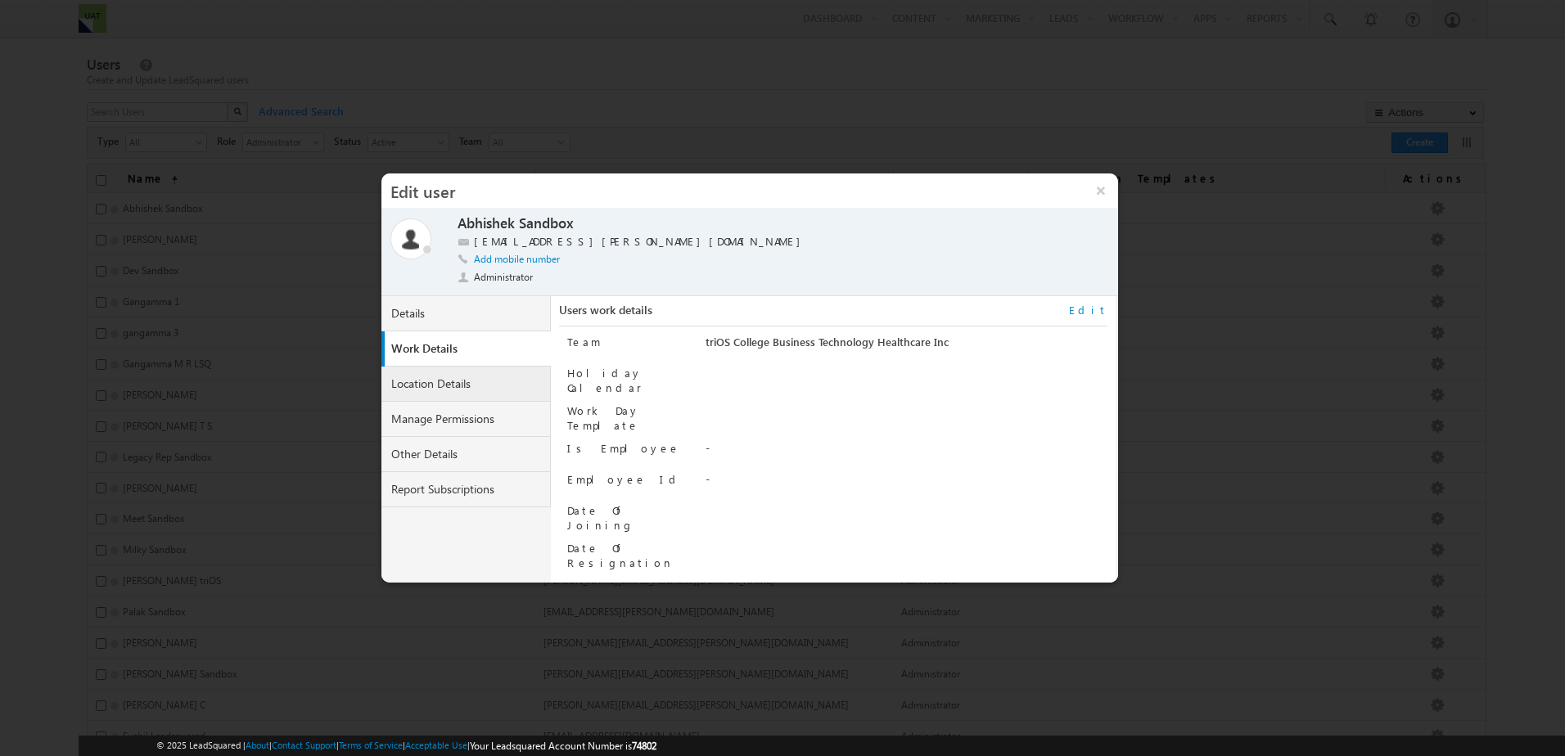
click at [441, 387] on link "Location Details" at bounding box center [466, 384] width 170 height 35
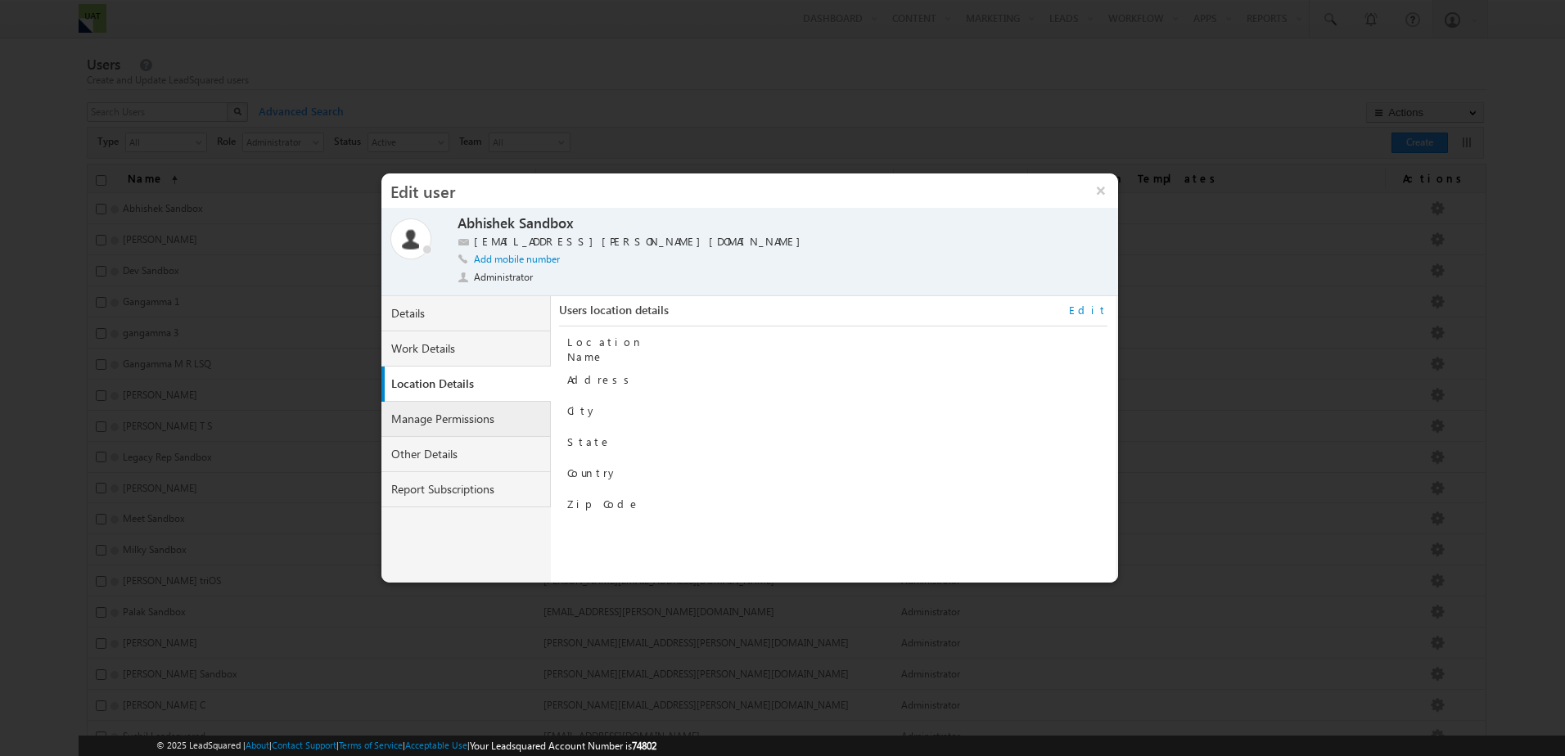
click at [452, 426] on link "Manage Permissions" at bounding box center [466, 419] width 170 height 35
click at [463, 462] on link "Other Details" at bounding box center [466, 454] width 170 height 35
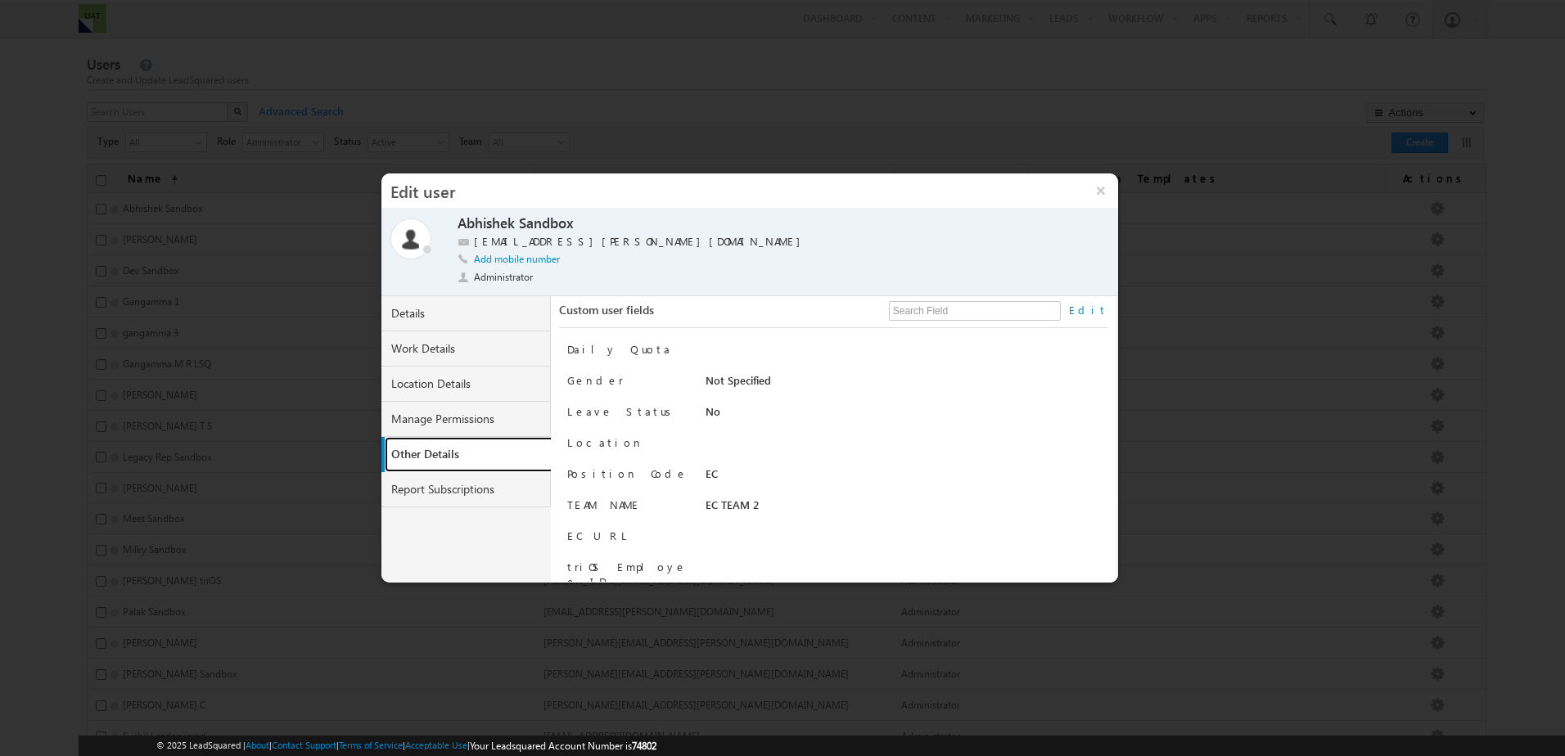
scroll to position [82, 0]
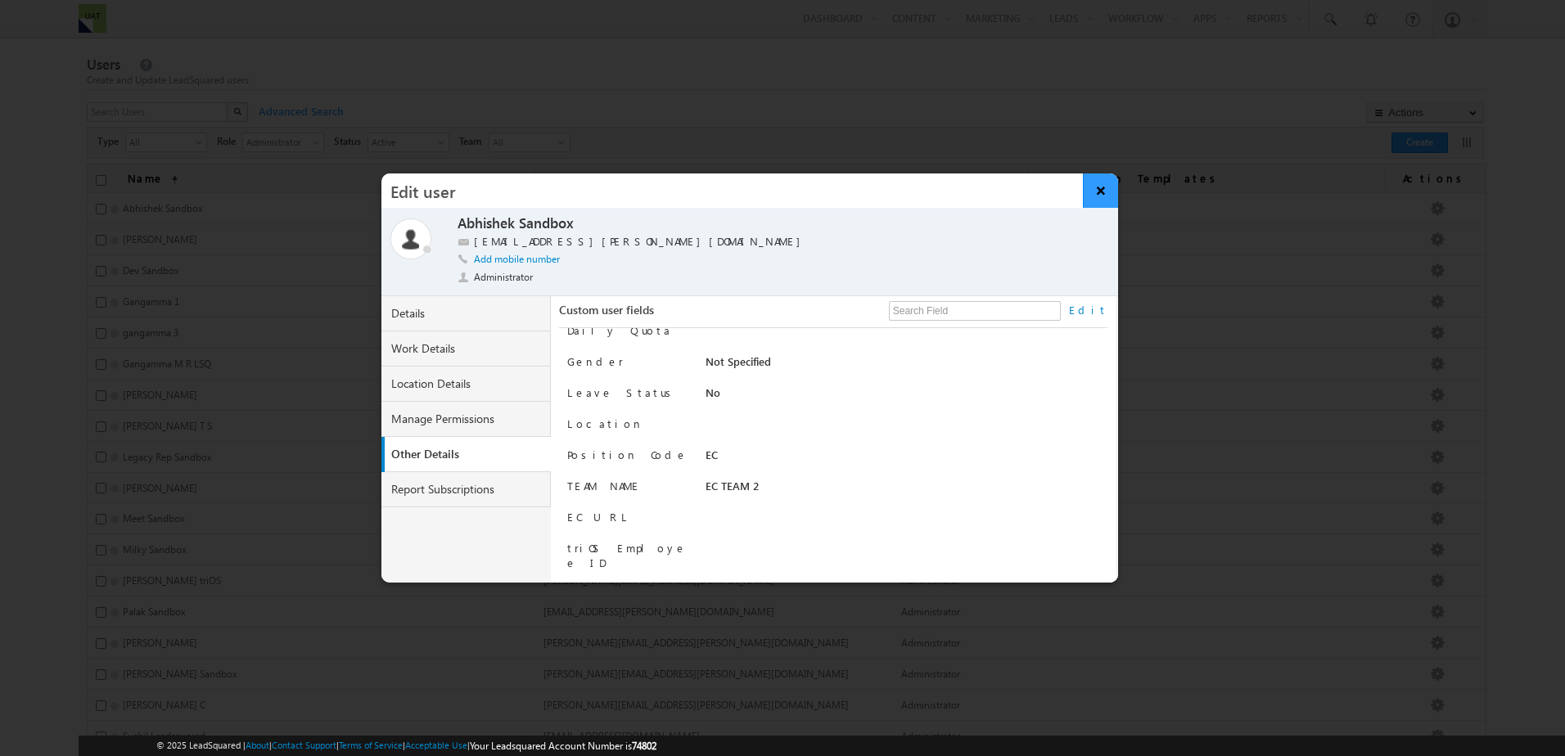
click at [1092, 201] on button "×" at bounding box center [1100, 191] width 35 height 34
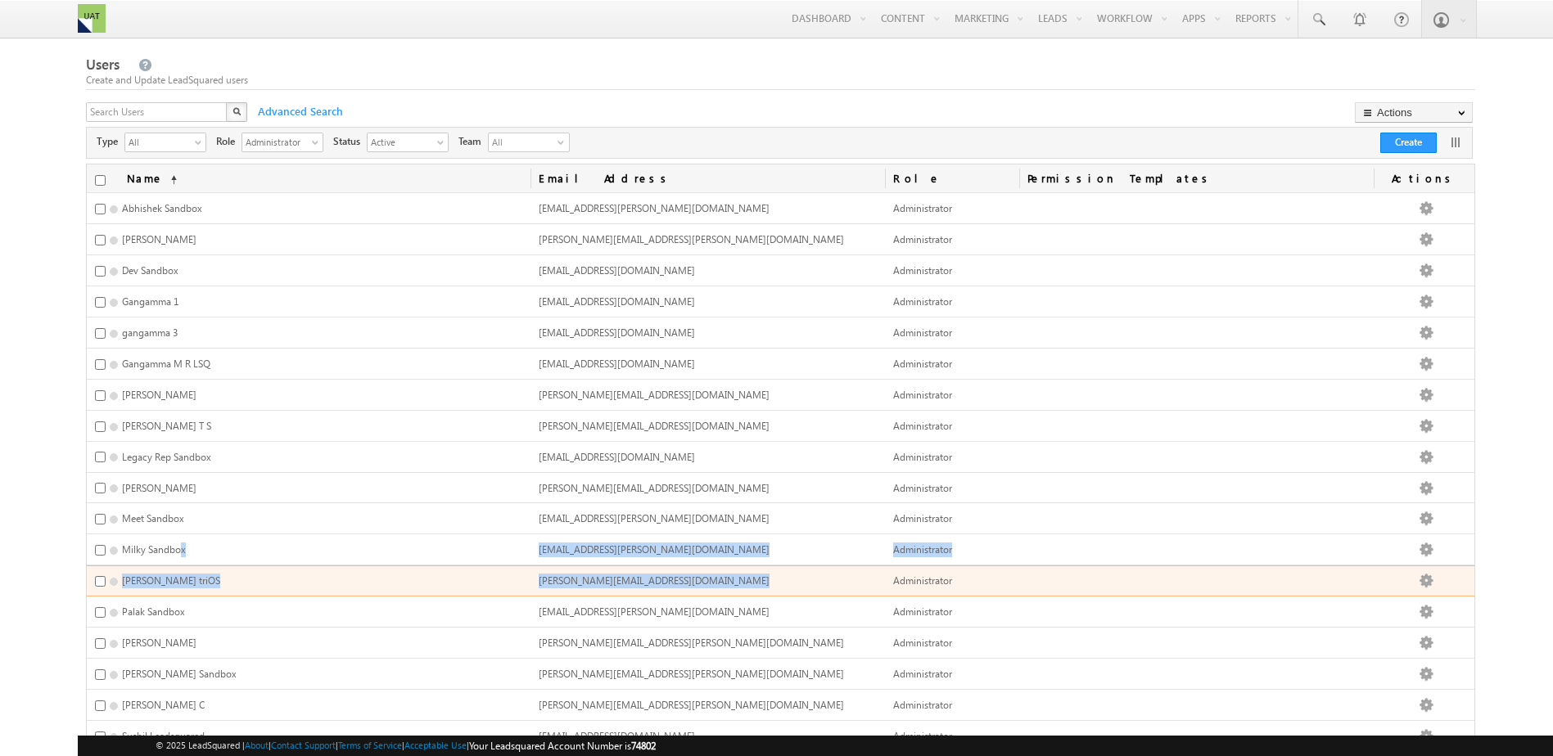
drag, startPoint x: 181, startPoint y: 540, endPoint x: 932, endPoint y: 558, distance: 751.7
click at [932, 558] on tbody "Abhishek Sandbox Abhishek.Patel+2@trios.com Administrator Edit Deactivate Reset…" at bounding box center [781, 565] width 1388 height 745
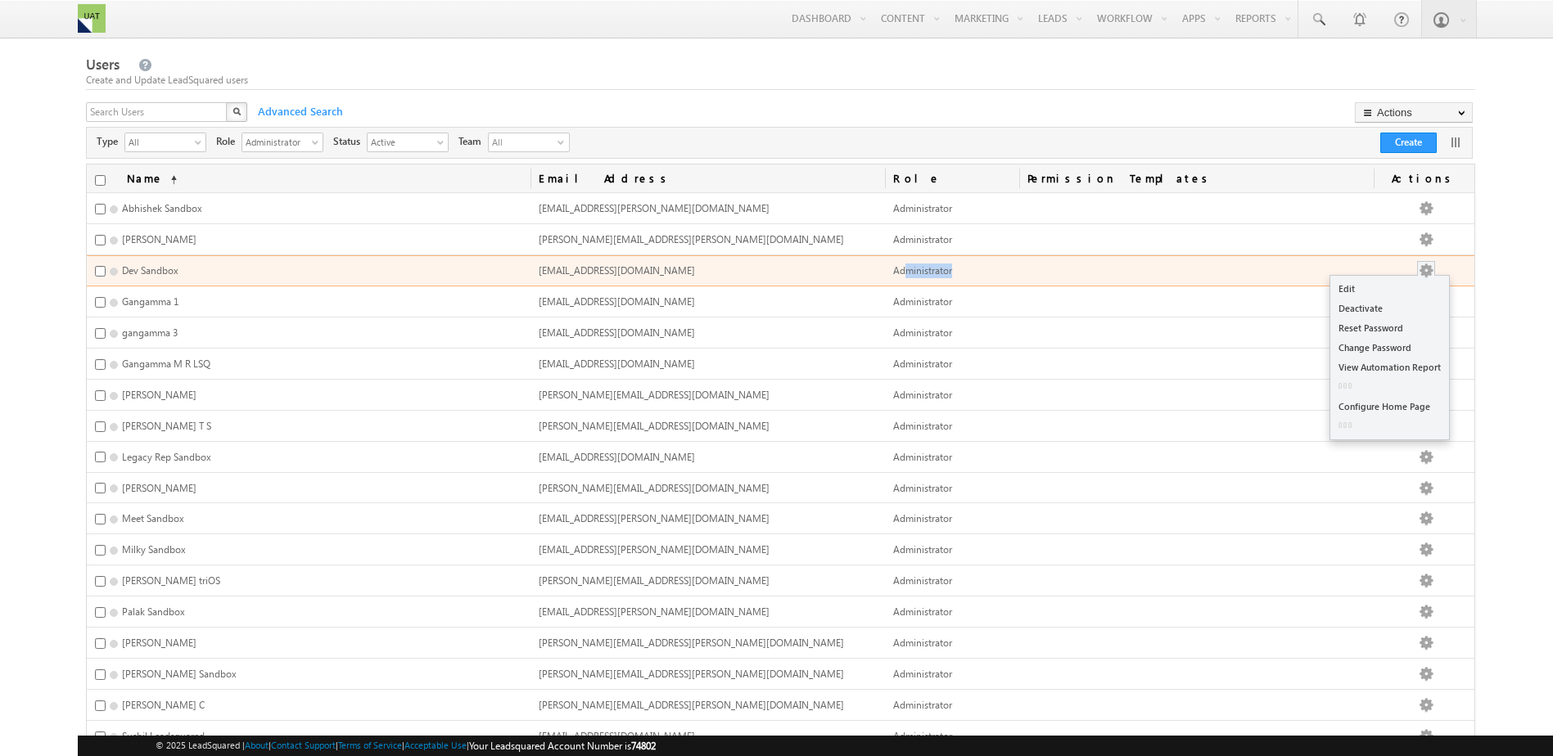
drag, startPoint x: 913, startPoint y: 270, endPoint x: 1428, endPoint y: 277, distance: 515.0
click at [1428, 277] on tr "Dev Sandbox dev.perera+2@trios.com Administrator Edit Deactivate Reset Password…" at bounding box center [781, 270] width 1388 height 31
drag, startPoint x: 1428, startPoint y: 277, endPoint x: 1433, endPoint y: 269, distance: 9.3
click at [1433, 269] on button "button" at bounding box center [1426, 271] width 16 height 16
click at [1380, 284] on link "Edit" at bounding box center [1389, 289] width 119 height 20
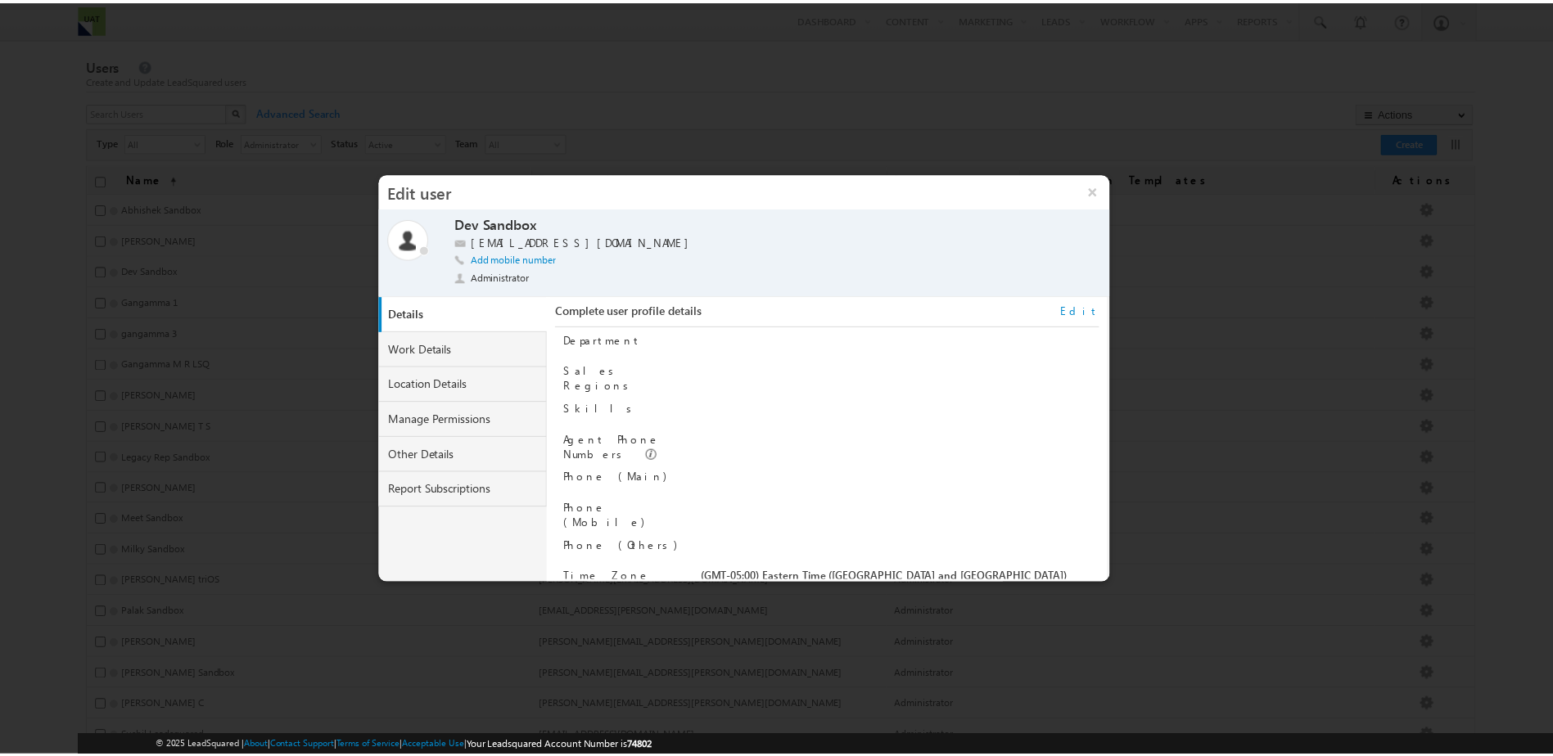
scroll to position [165, 0]
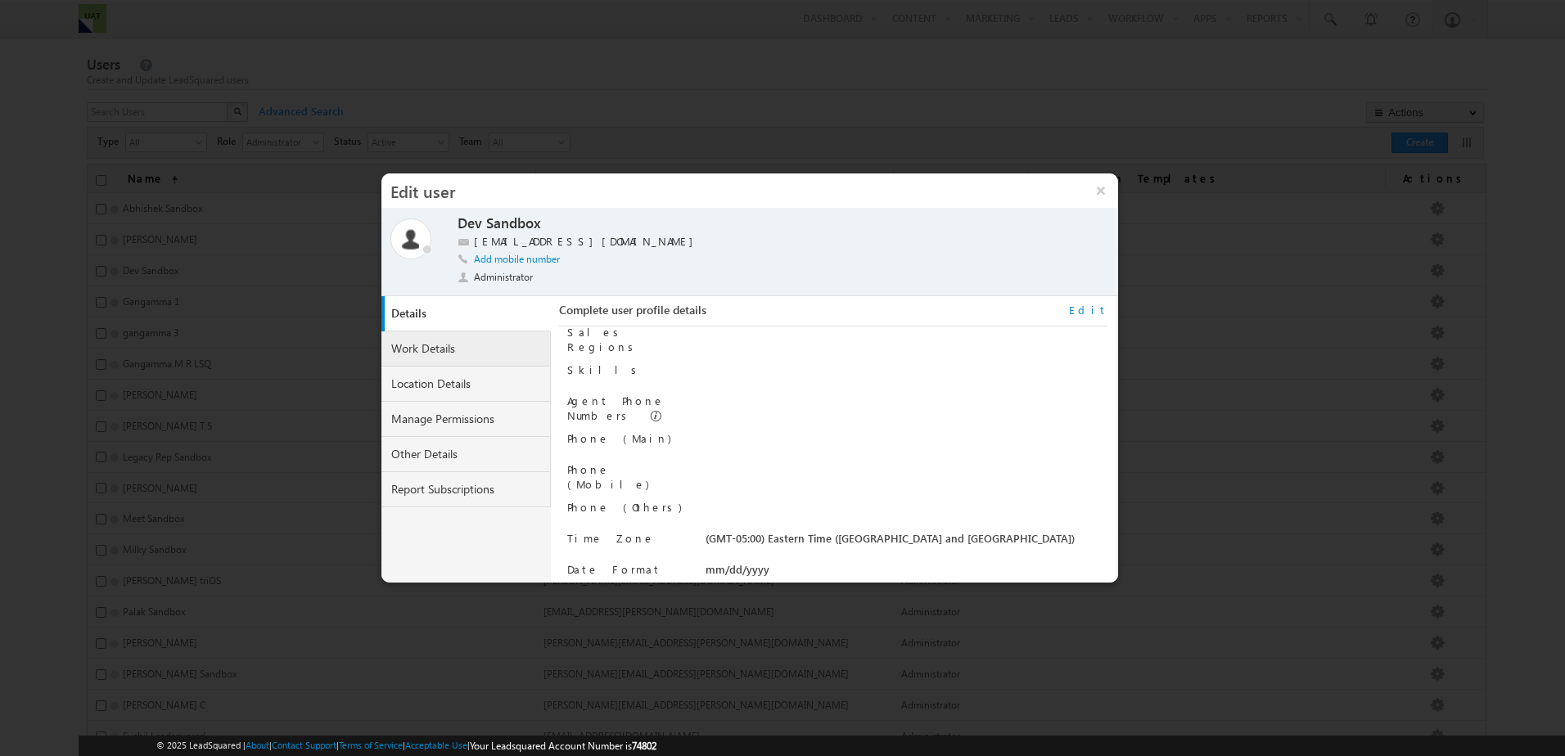
click at [425, 355] on link "Work Details" at bounding box center [466, 349] width 170 height 35
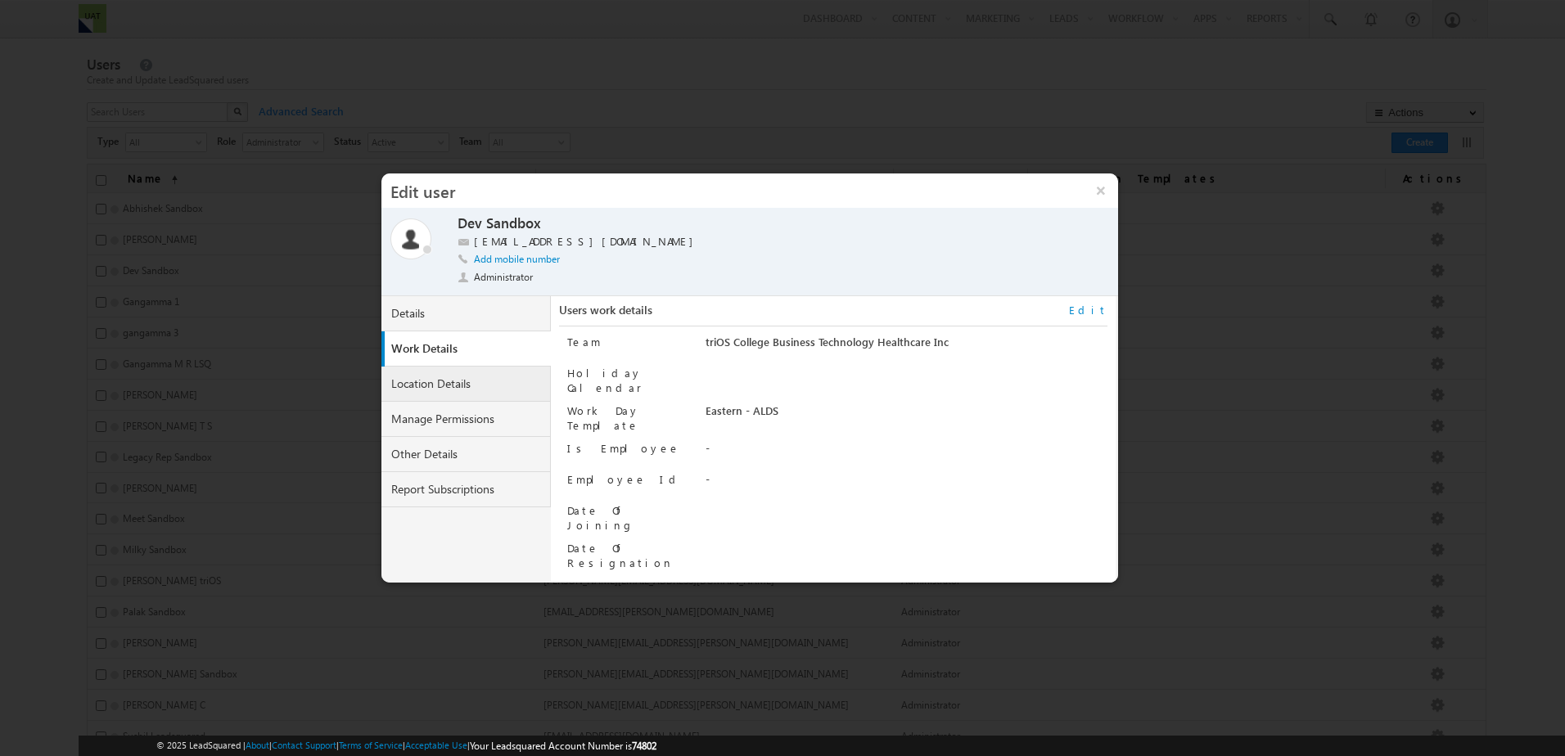
click at [442, 386] on link "Location Details" at bounding box center [466, 384] width 170 height 35
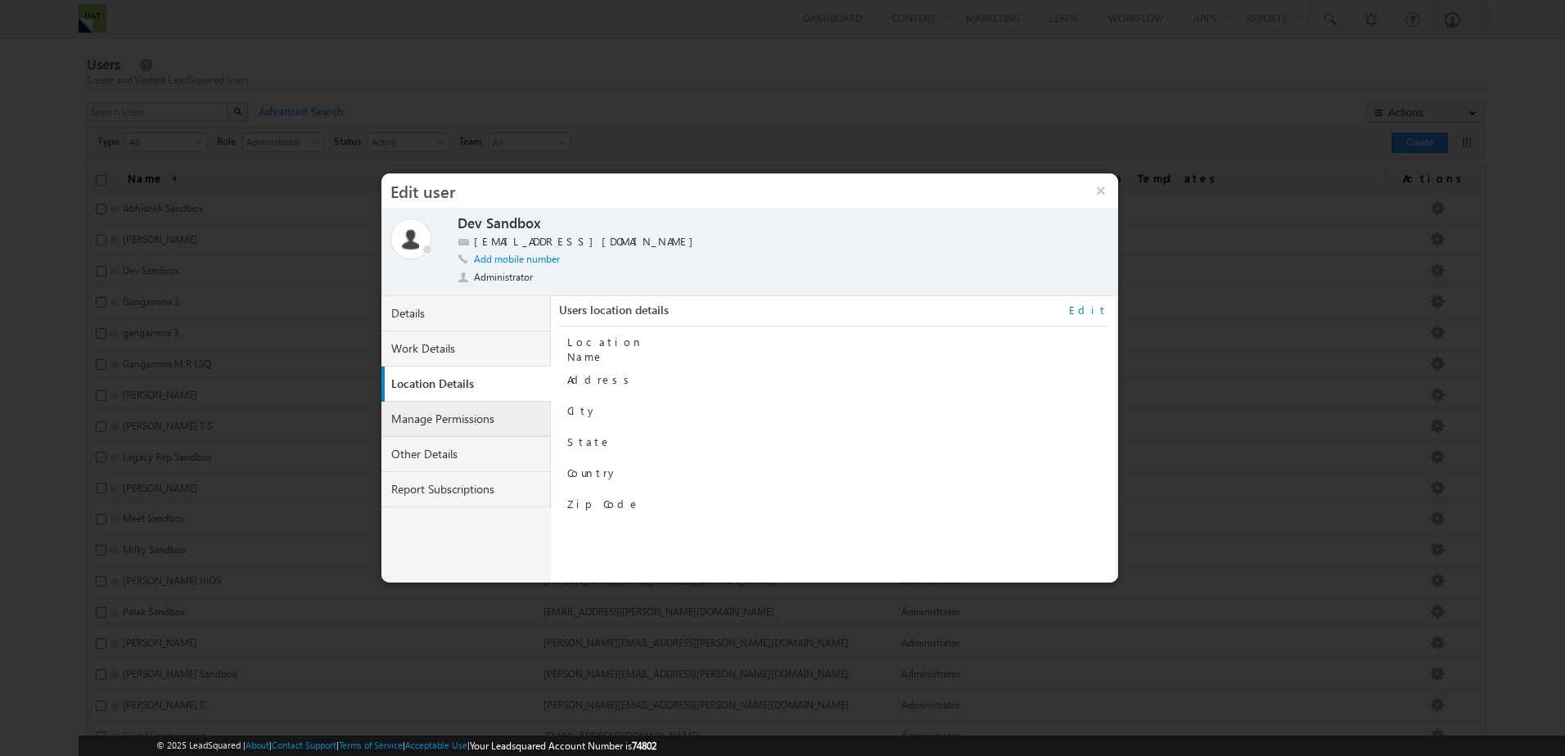
click at [448, 420] on link "Manage Permissions" at bounding box center [466, 419] width 170 height 35
click at [456, 438] on link "Other Details" at bounding box center [466, 454] width 170 height 35
click at [1099, 193] on button "×" at bounding box center [1100, 191] width 35 height 34
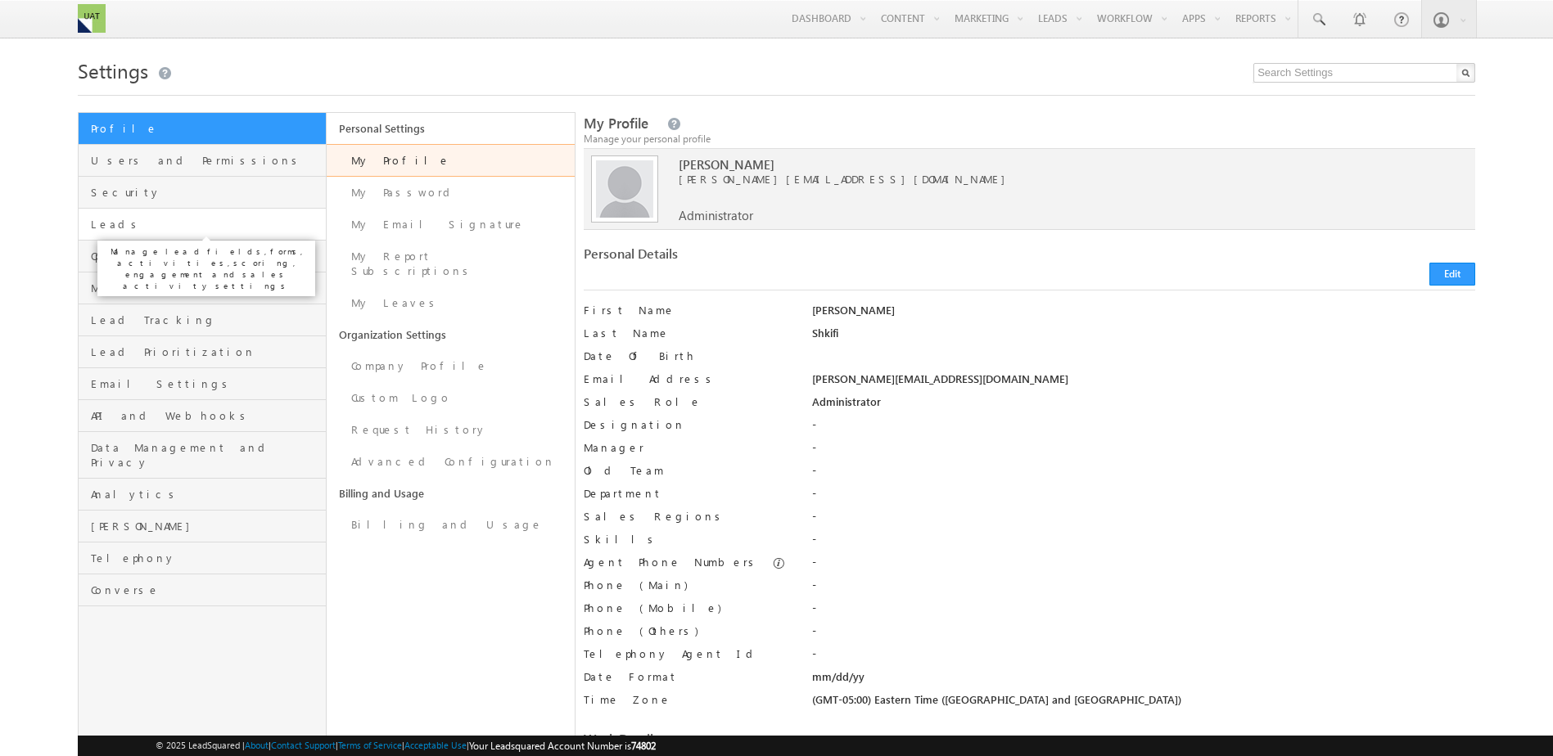
click at [248, 229] on span "Leads" at bounding box center [206, 224] width 231 height 15
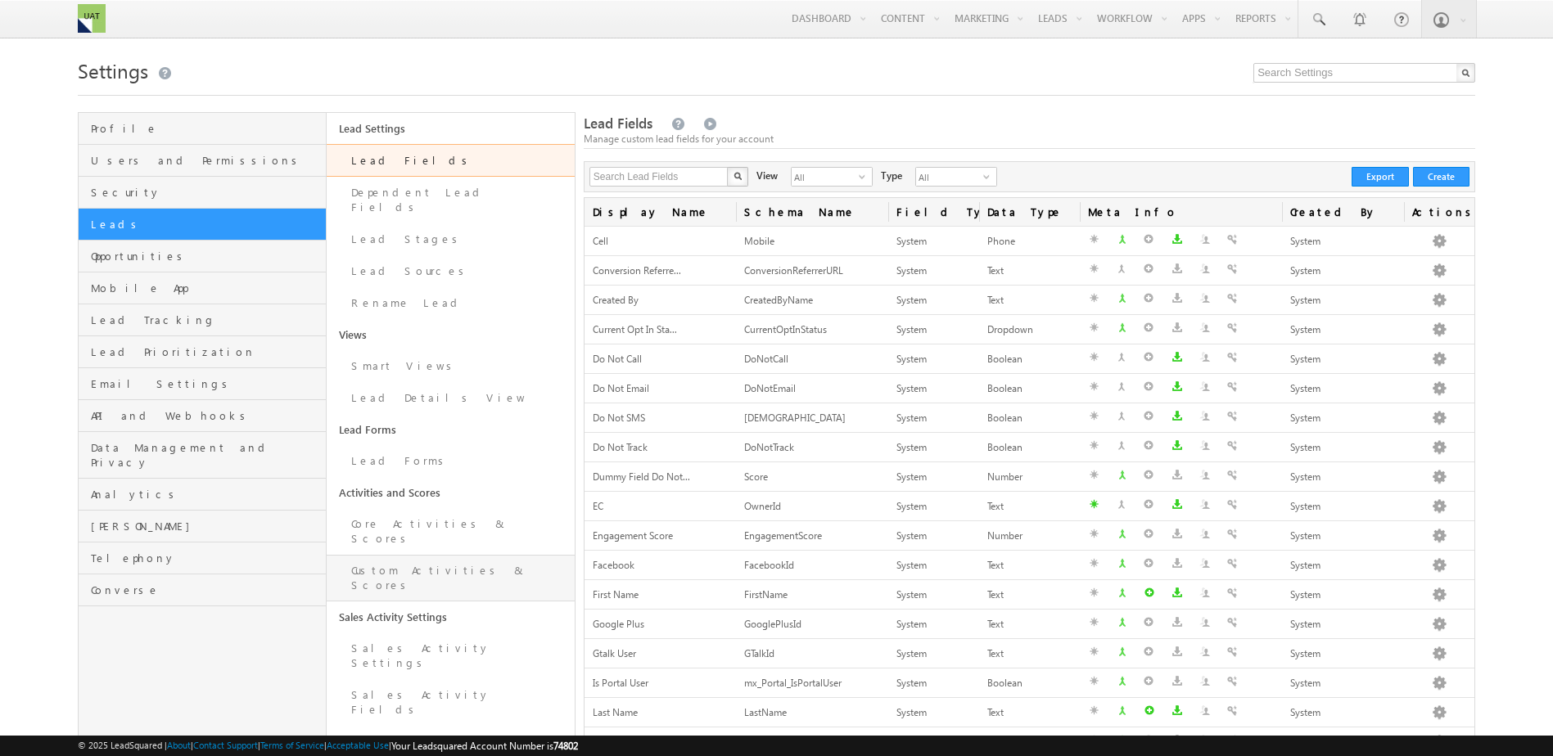
click at [438, 555] on link "Custom Activities & Scores" at bounding box center [451, 578] width 248 height 47
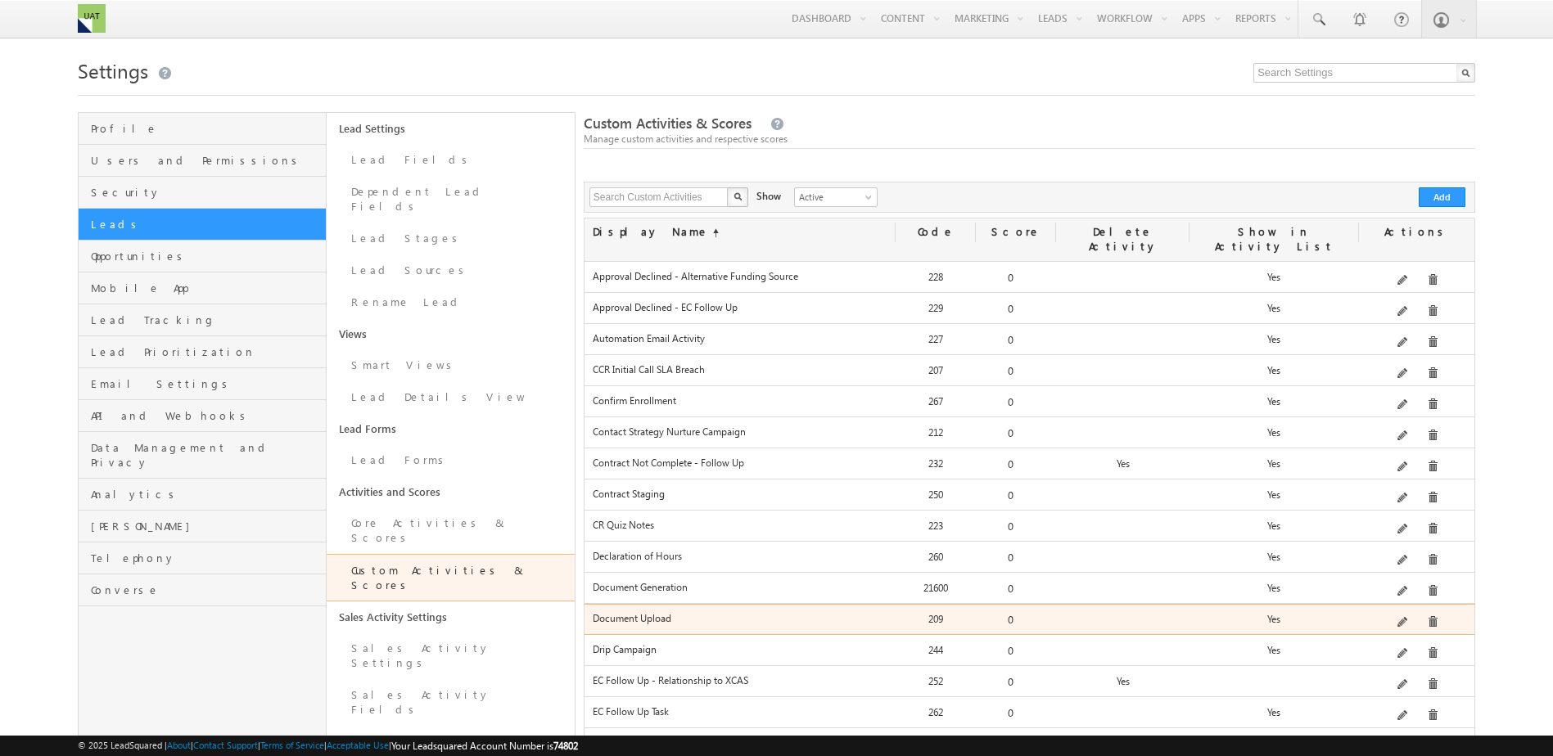
drag, startPoint x: 649, startPoint y: 603, endPoint x: 1365, endPoint y: 615, distance: 715.6
click at [1365, 612] on div "Document Upload 209 0 Yes" at bounding box center [1030, 612] width 890 height 0
click at [1365, 615] on div at bounding box center [1416, 623] width 115 height 23
click at [1403, 617] on span at bounding box center [1403, 623] width 12 height 12
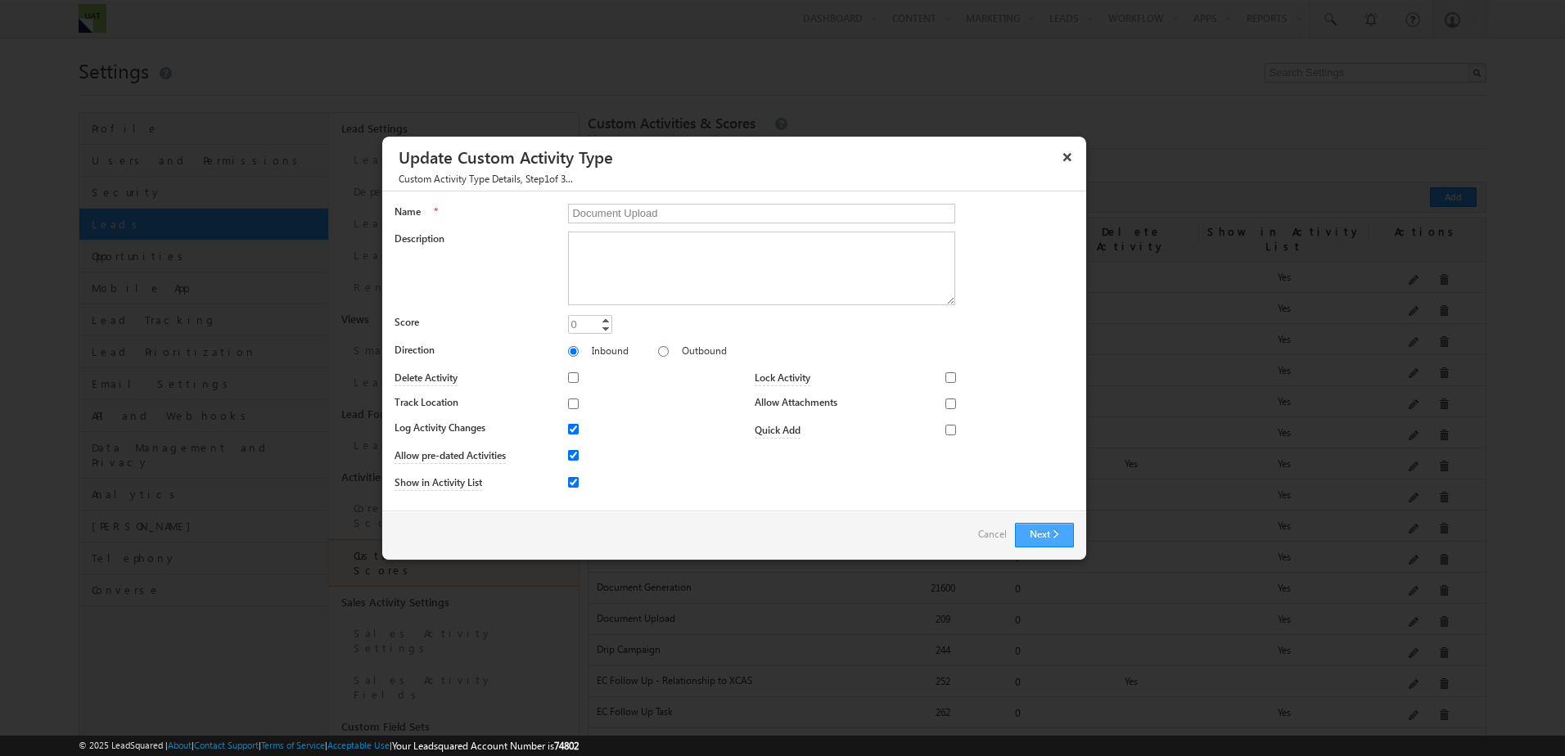
click at [1020, 531] on button "Next" at bounding box center [1044, 535] width 59 height 25
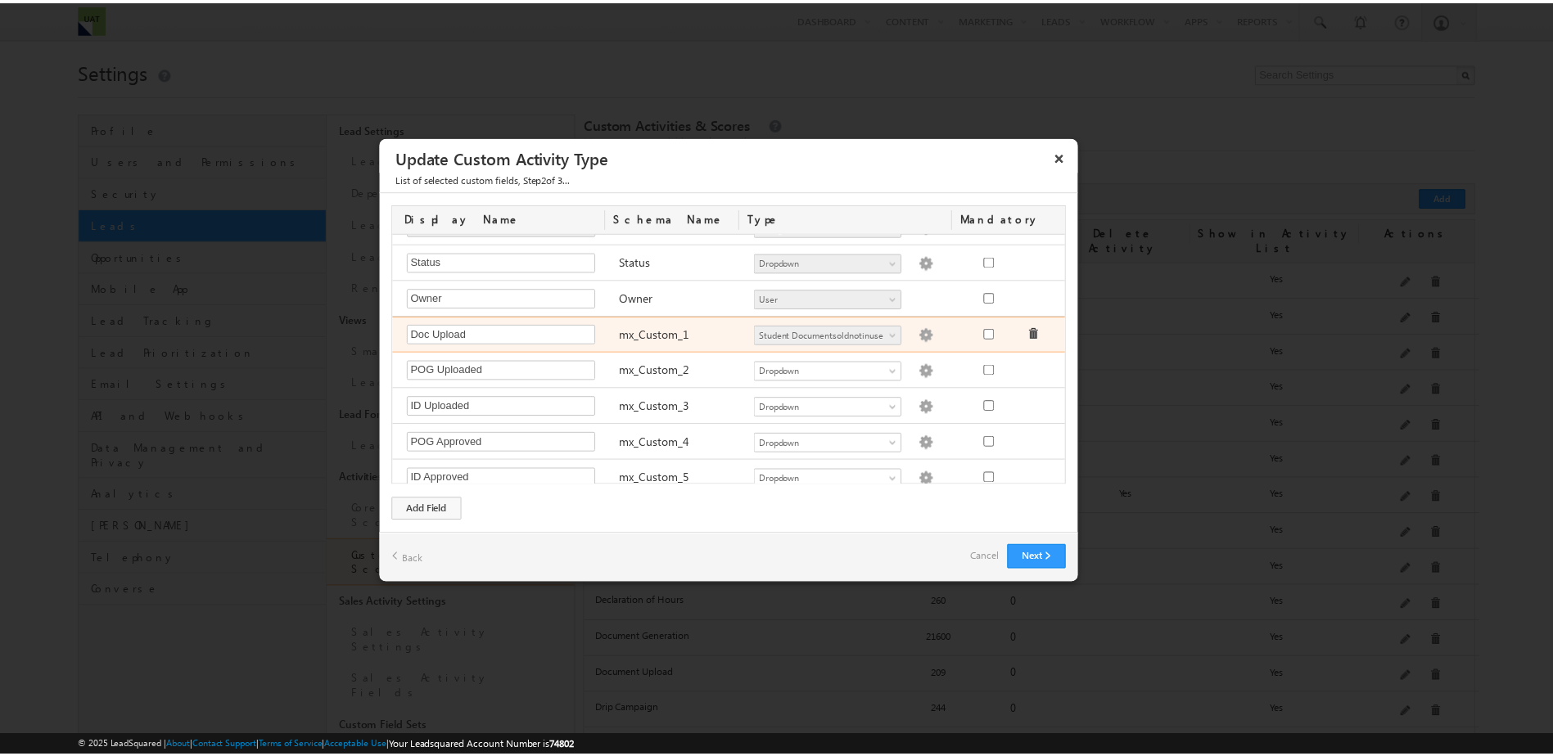
scroll to position [37, 0]
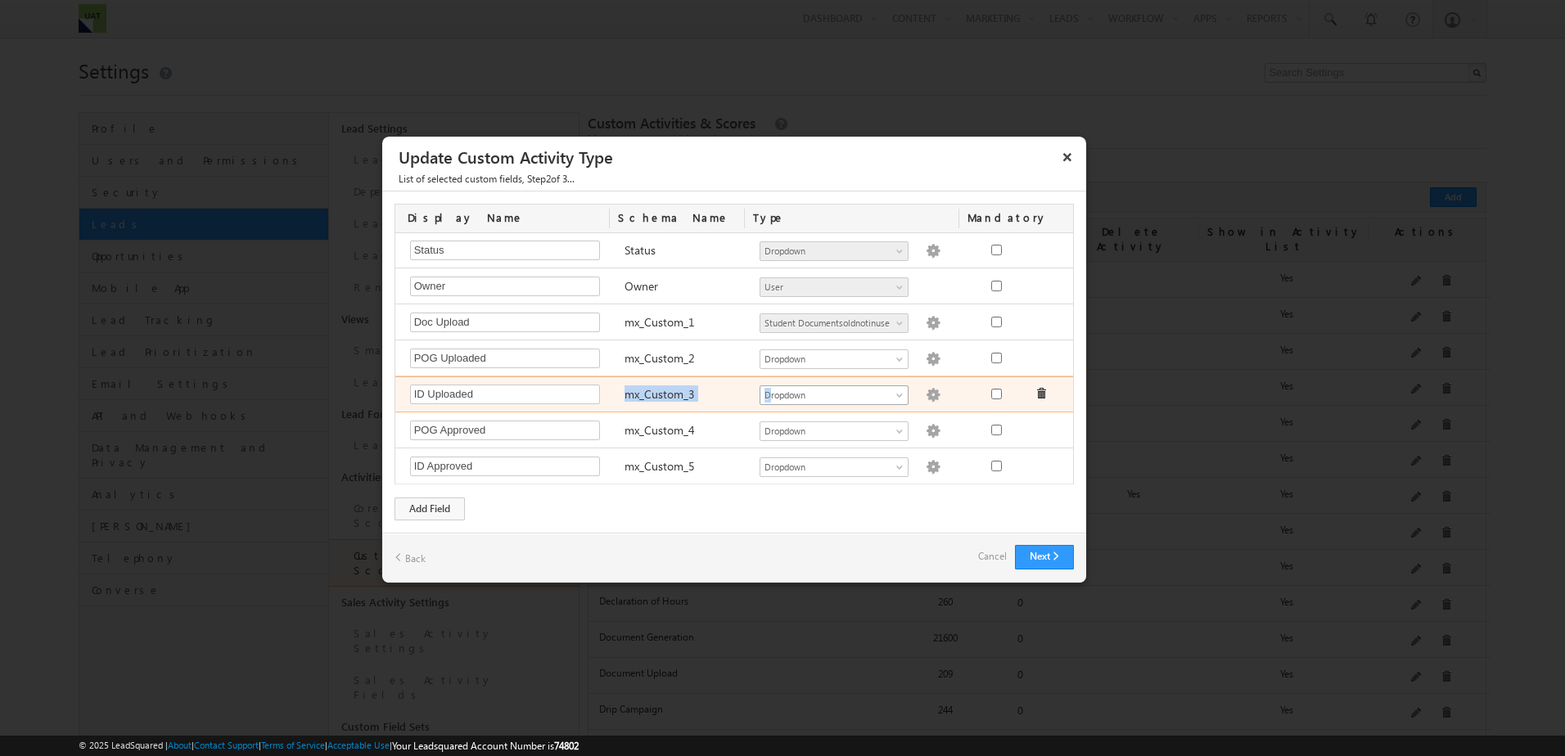
drag, startPoint x: 621, startPoint y: 395, endPoint x: 762, endPoint y: 398, distance: 141.7
click at [762, 398] on div "ID Uploaded Required Field mx_Custom_3 Number String DateTime Dropdown Product …" at bounding box center [736, 395] width 683 height 36
drag, startPoint x: 762, startPoint y: 398, endPoint x: 914, endPoint y: 395, distance: 151.5
click at [926, 395] on img at bounding box center [933, 395] width 15 height 15
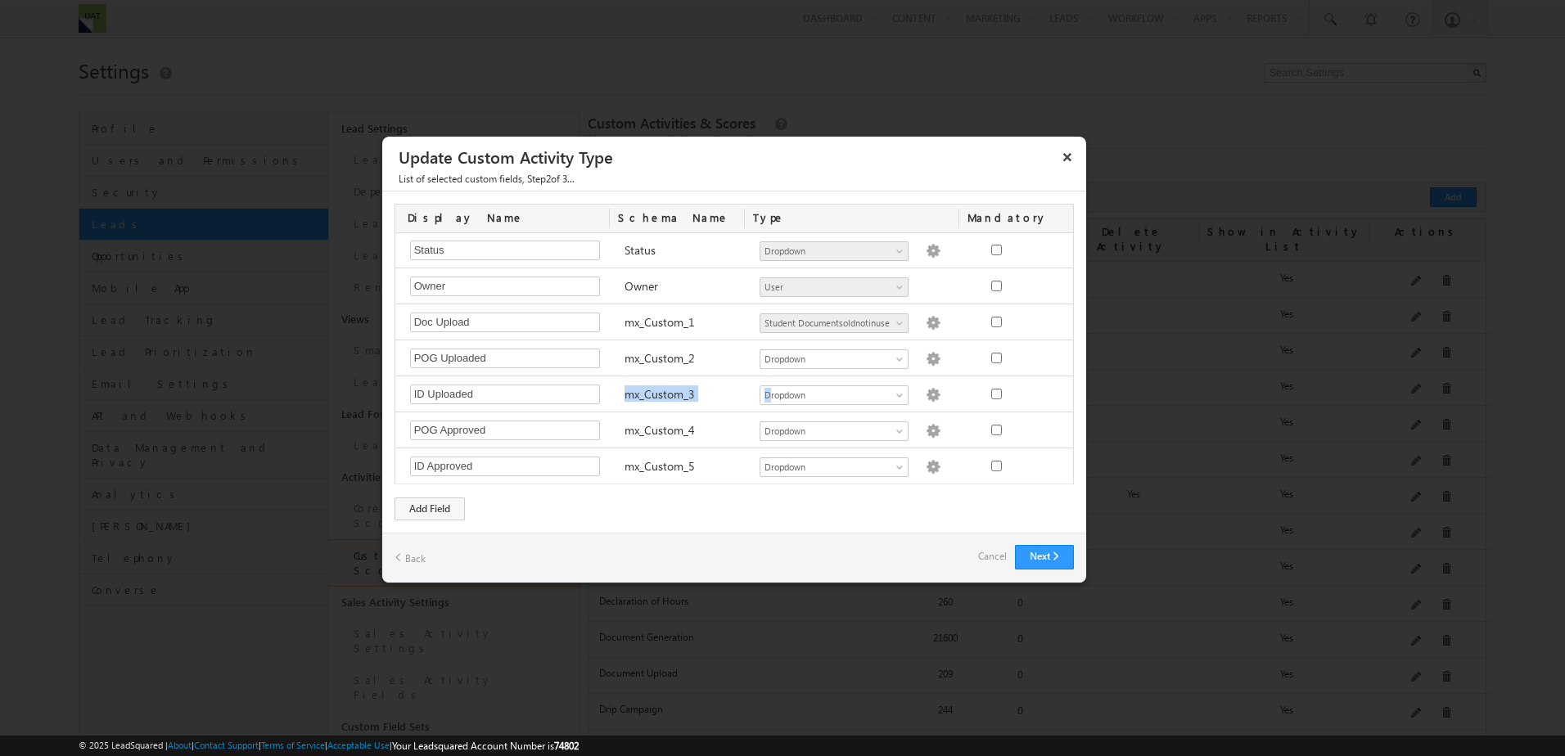
type textarea "No Yes"
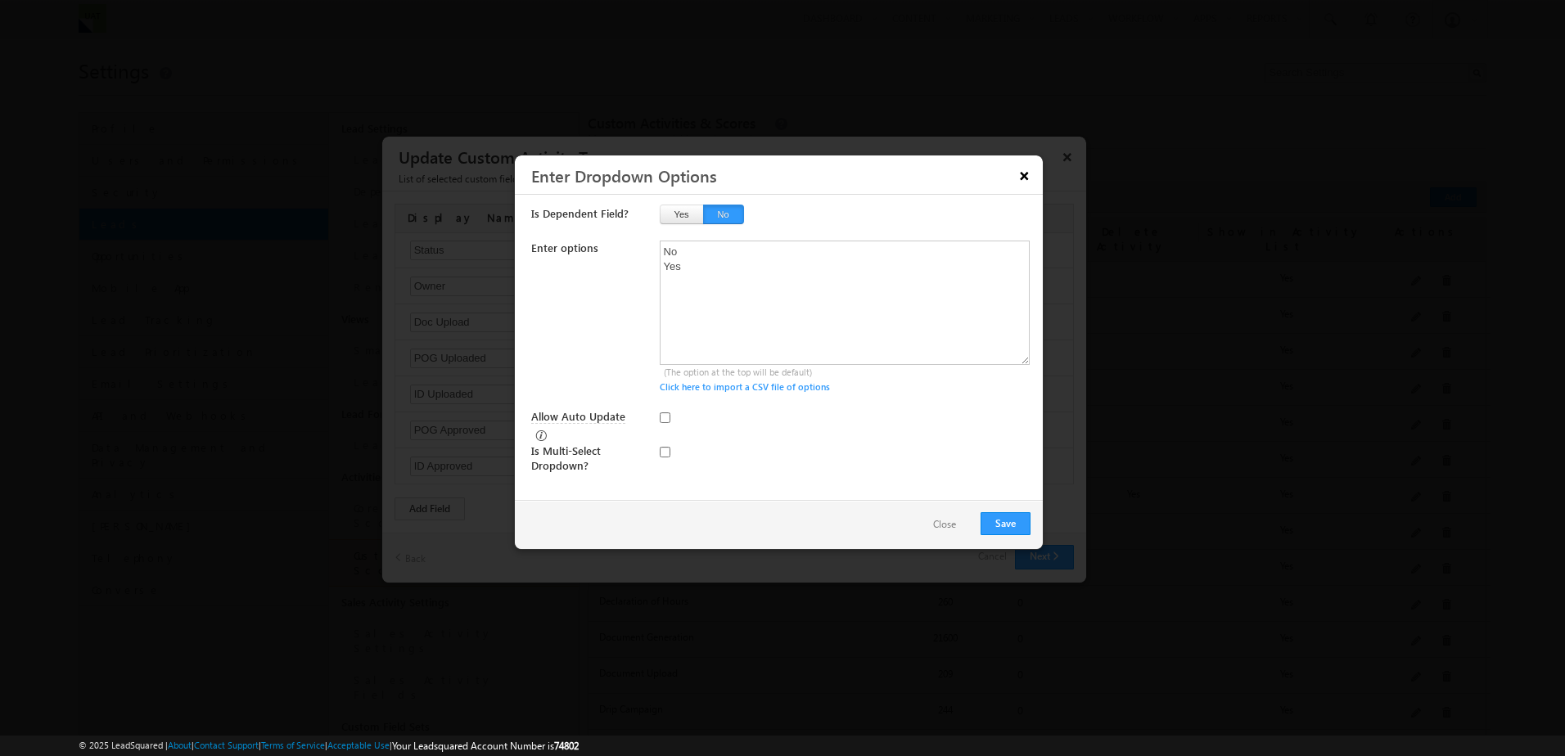
click at [1029, 175] on button "×" at bounding box center [1025, 175] width 26 height 29
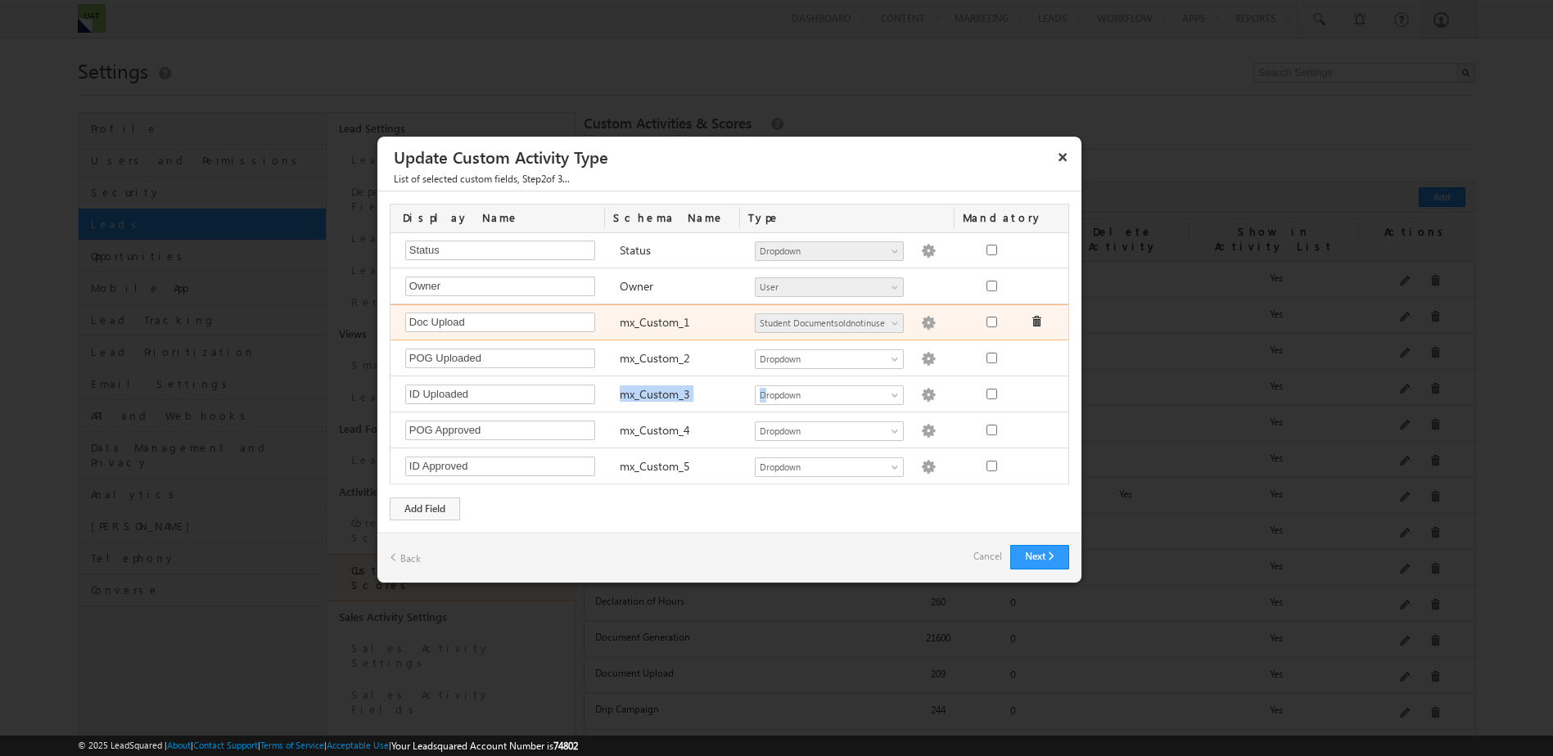
click at [921, 322] on img at bounding box center [928, 323] width 15 height 15
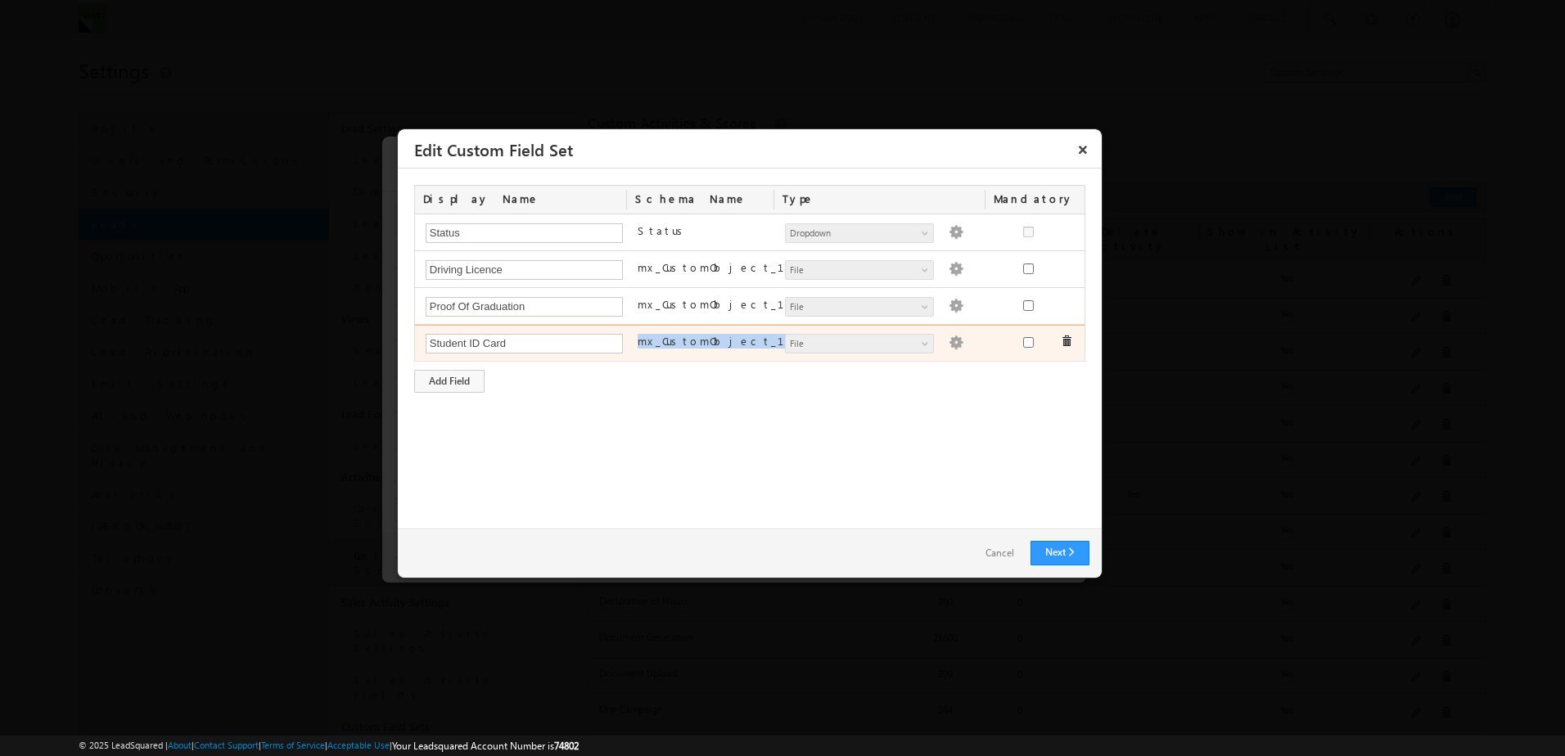
drag, startPoint x: 649, startPoint y: 341, endPoint x: 727, endPoint y: 354, distance: 78.7
click at [727, 354] on div "mx_CustomObject_113" at bounding box center [703, 344] width 147 height 23
drag, startPoint x: 724, startPoint y: 350, endPoint x: 674, endPoint y: 342, distance: 51.3
click at [674, 342] on label "mx_CustomObject_113" at bounding box center [737, 341] width 198 height 15
click at [675, 342] on label "mx_CustomObject_113" at bounding box center [737, 341] width 198 height 15
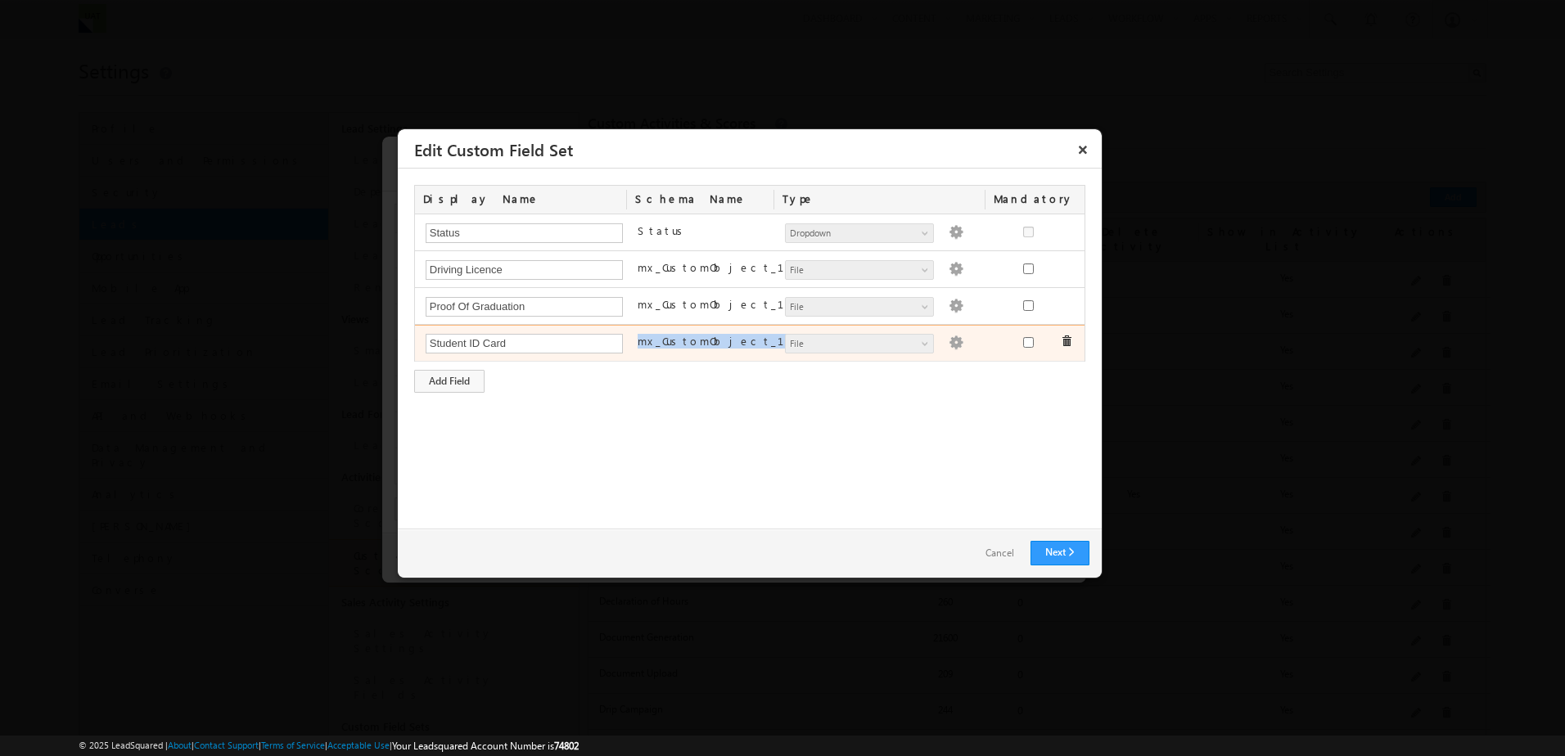
click at [675, 342] on label "mx_CustomObject_113" at bounding box center [737, 341] width 198 height 15
copy div "mx_CustomObject_113 Number String DateTime Date Dropdown User File Lead"
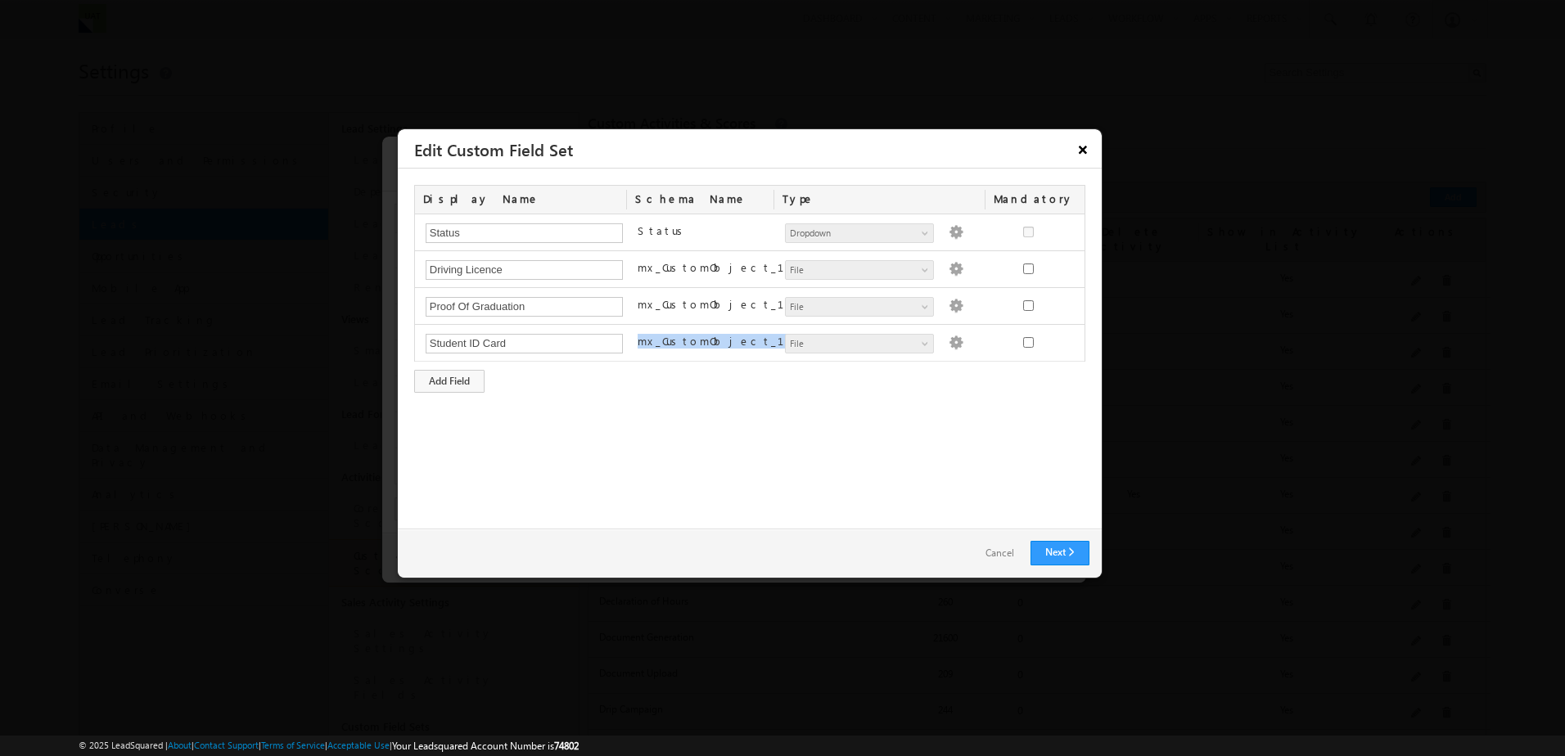
click at [1083, 155] on button "×" at bounding box center [1083, 149] width 26 height 29
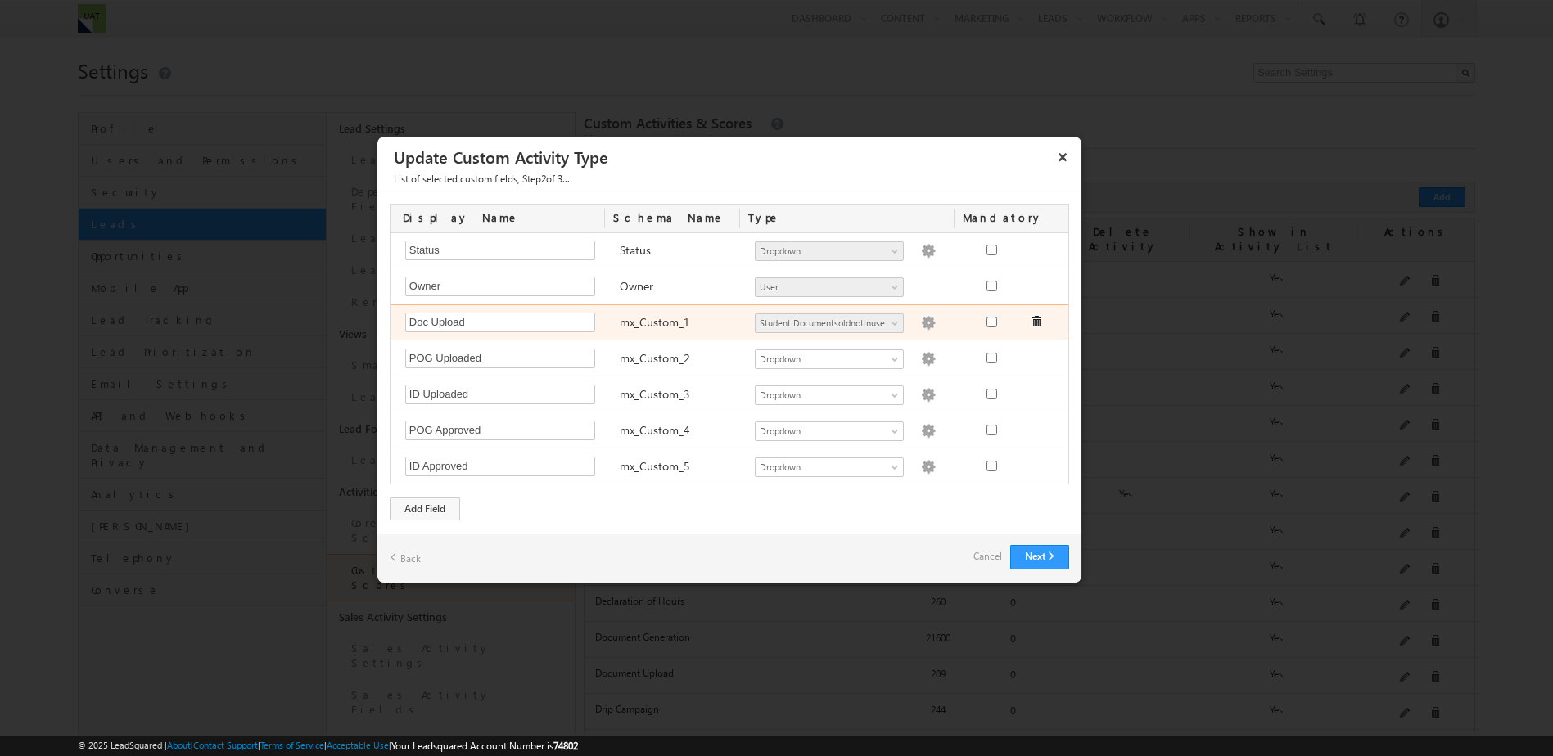
click at [644, 325] on label "mx_Custom_1" at bounding box center [655, 322] width 70 height 16
copy div "mx_Custom_1 Number String DateTime Dropdown Product User Appointment Booked By …"
click at [1063, 154] on button "×" at bounding box center [1062, 156] width 26 height 29
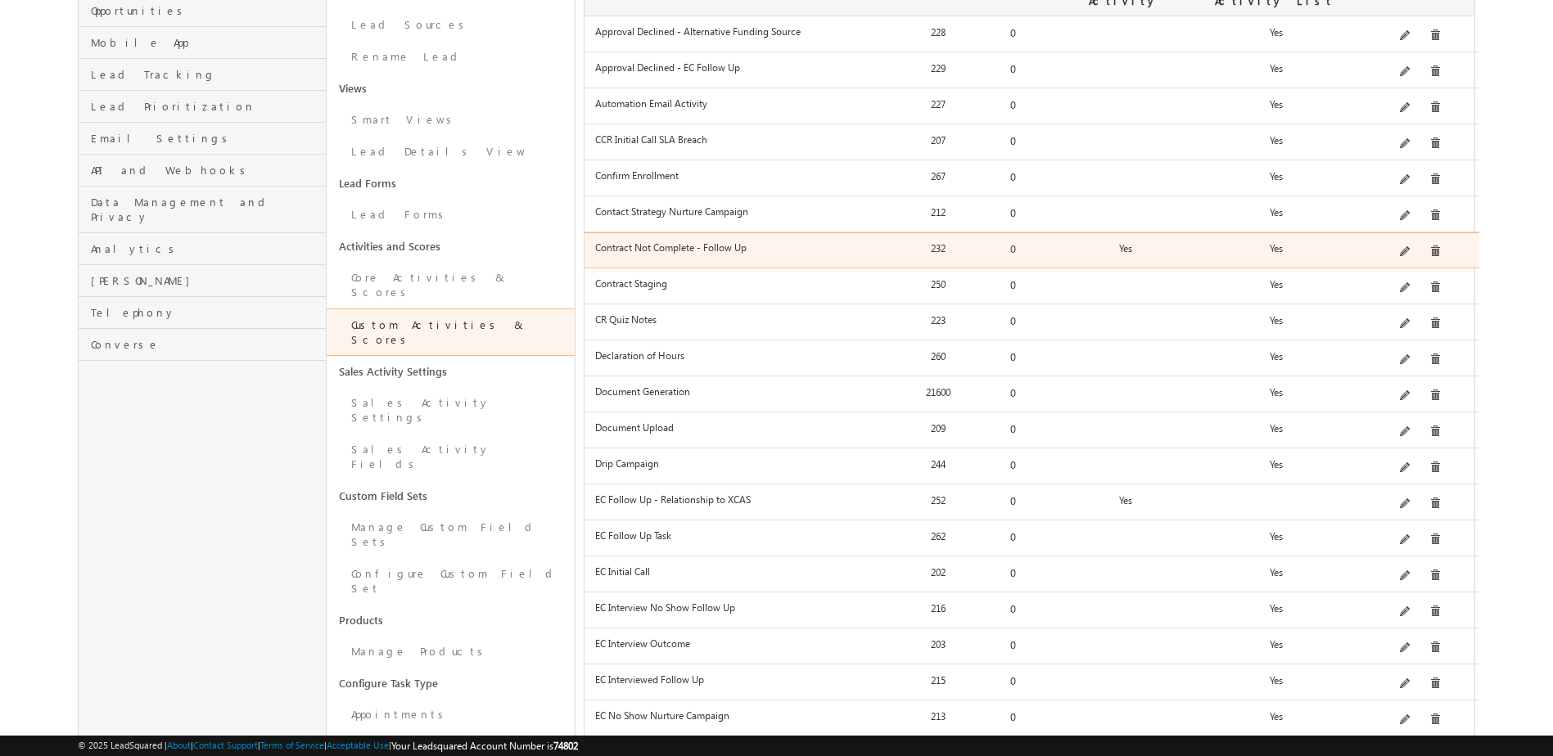
scroll to position [409, 0]
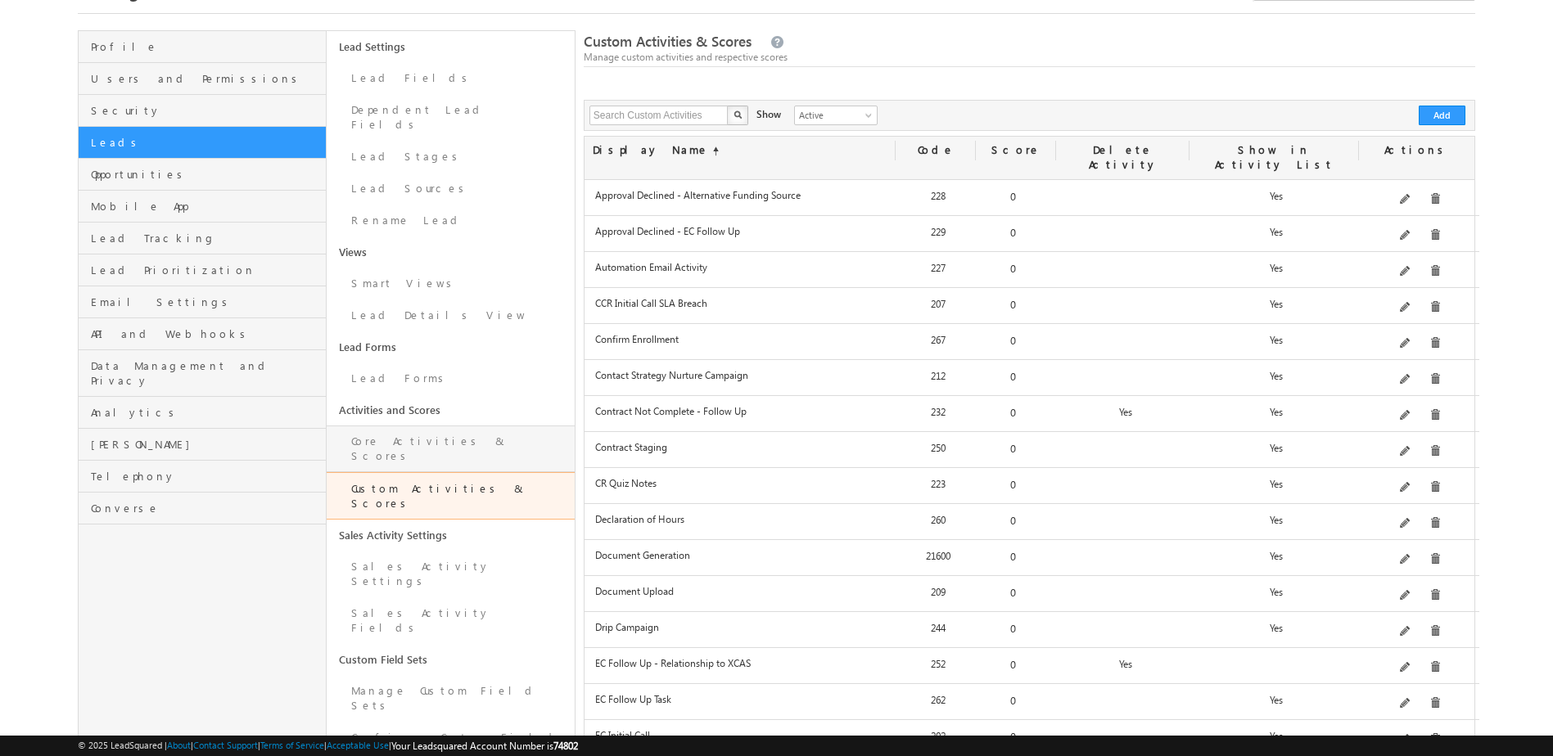
click at [454, 427] on link "Core Activities & Scores" at bounding box center [451, 449] width 248 height 47
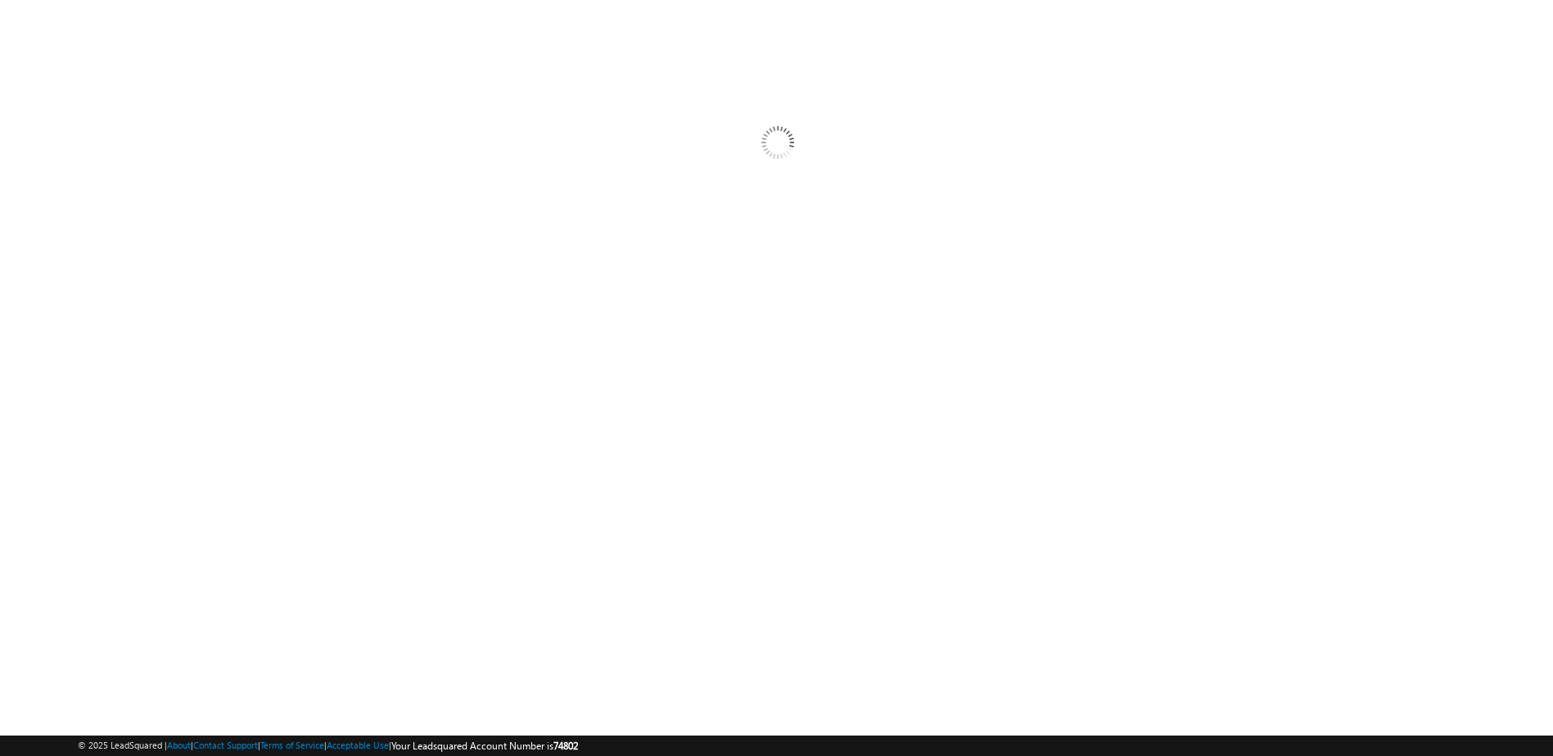
scroll to position [59, 0]
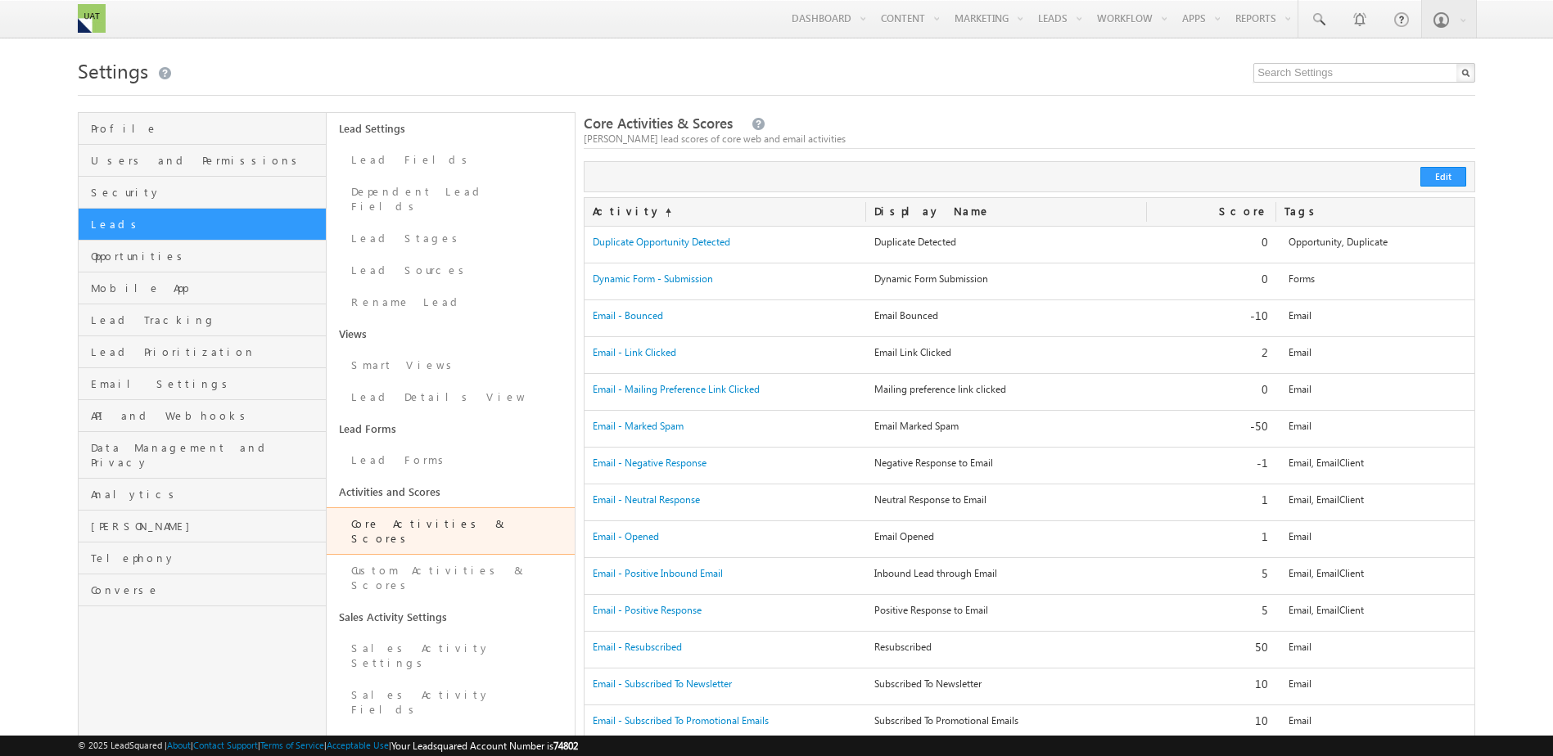
drag, startPoint x: 569, startPoint y: 559, endPoint x: 490, endPoint y: 197, distance: 370.3
click at [475, 555] on link "Custom Activities & Scores" at bounding box center [451, 578] width 248 height 47
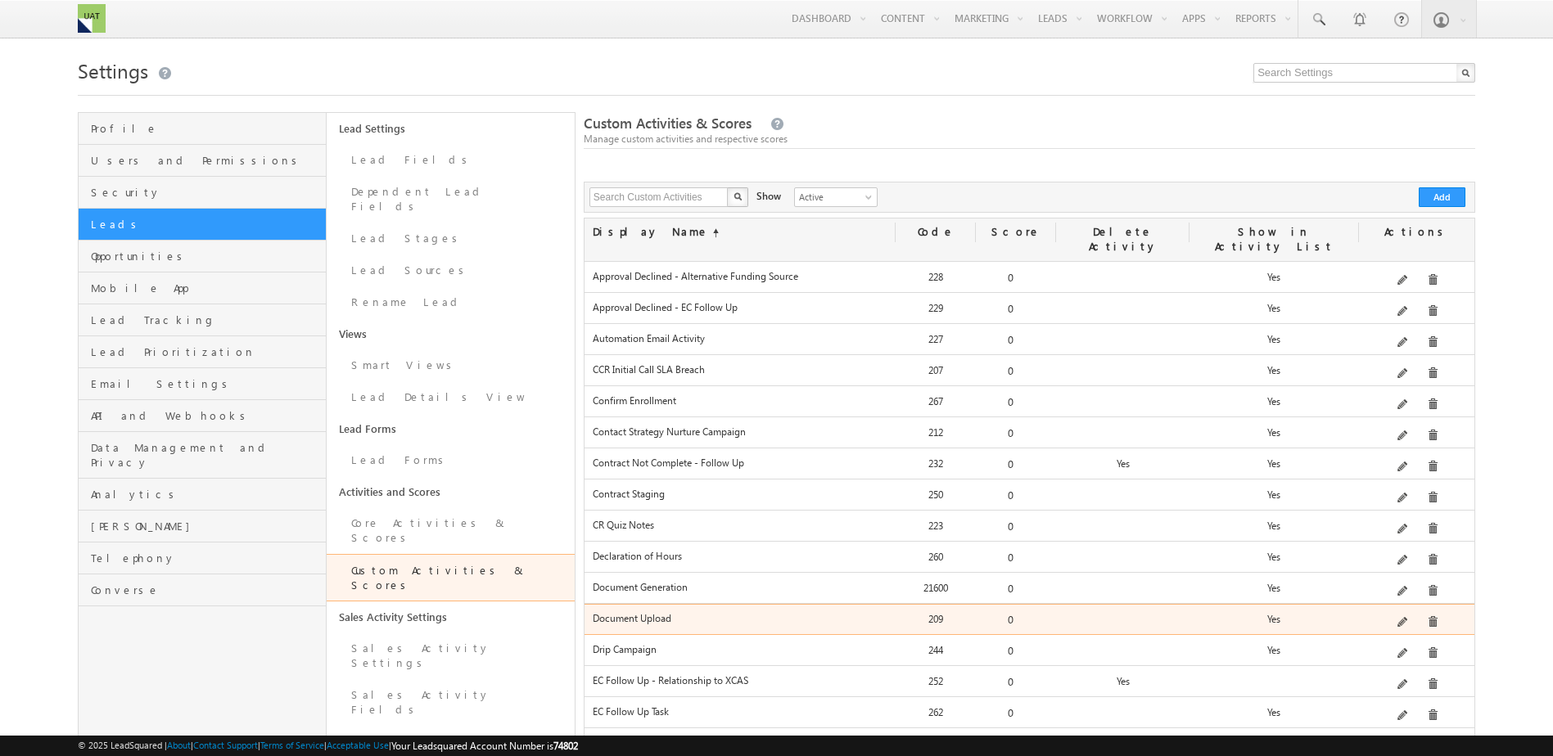
drag, startPoint x: 648, startPoint y: 609, endPoint x: 1244, endPoint y: 602, distance: 595.2
click at [1244, 612] on div "Document Upload 209 0 Yes" at bounding box center [1030, 612] width 890 height 0
drag, startPoint x: 1244, startPoint y: 602, endPoint x: 1398, endPoint y: 605, distance: 154.8
click at [1398, 612] on div at bounding box center [1416, 623] width 115 height 23
click at [1404, 607] on div "Edit" at bounding box center [1425, 594] width 65 height 28
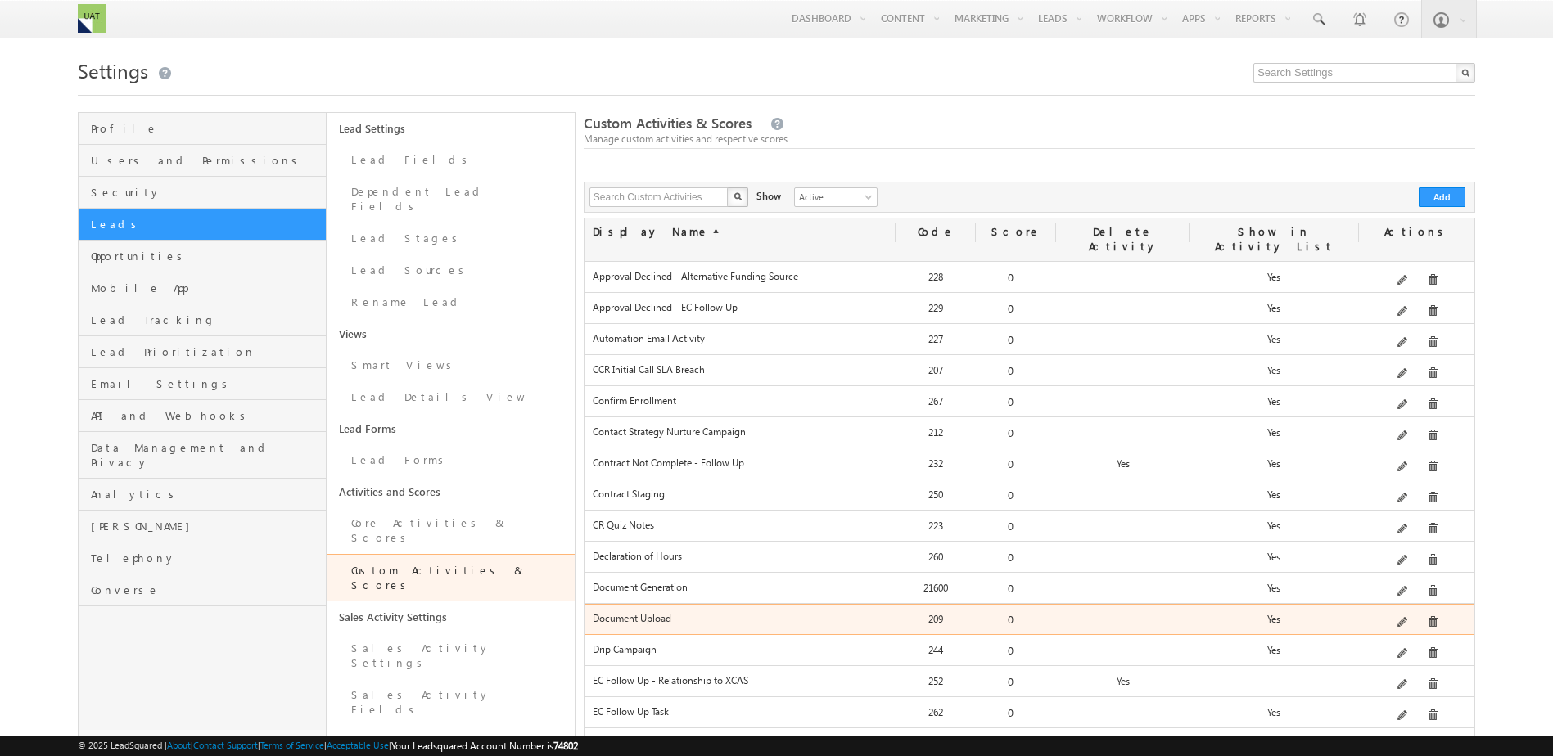
click at [1407, 617] on span at bounding box center [1403, 623] width 12 height 12
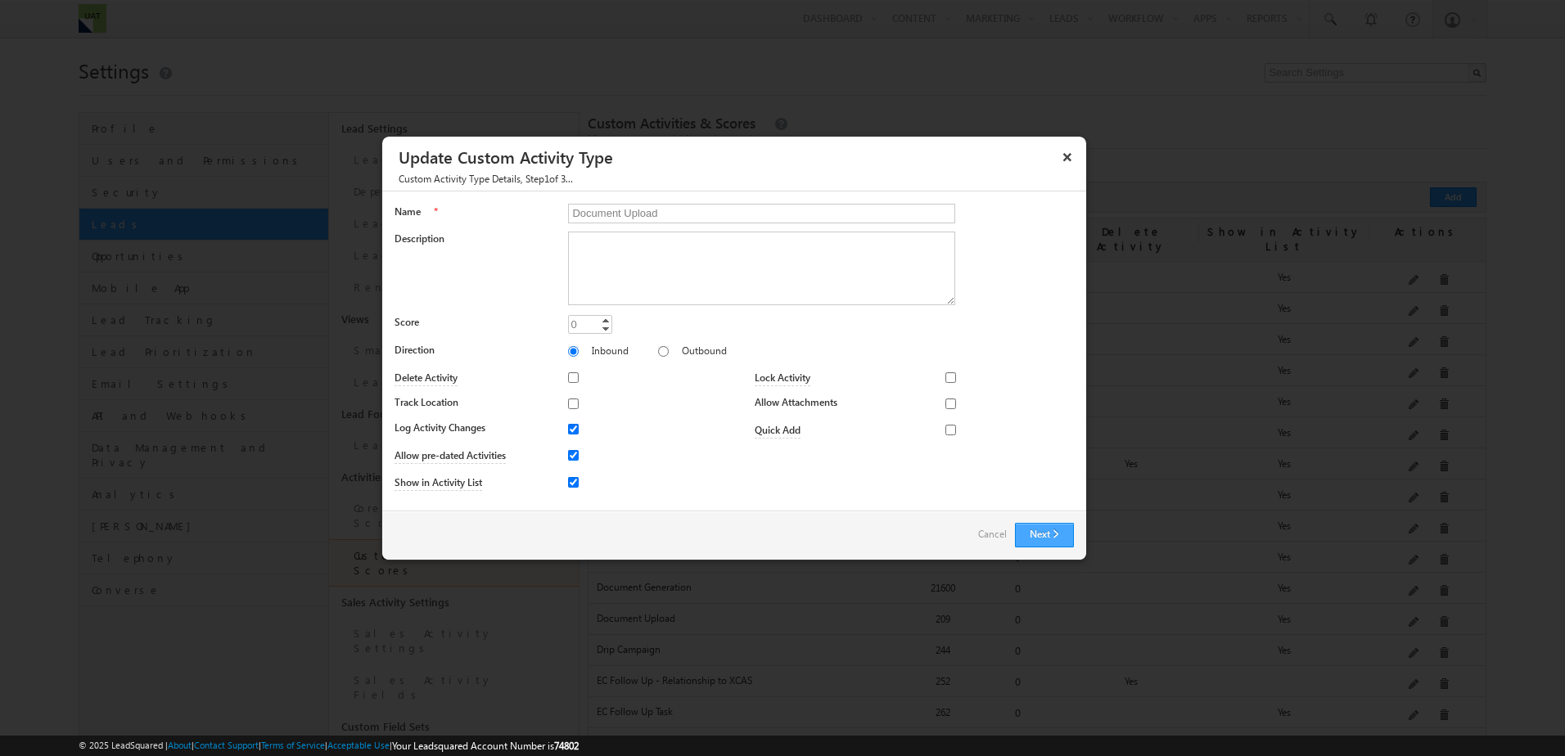
click at [1036, 539] on button "Next" at bounding box center [1044, 535] width 59 height 25
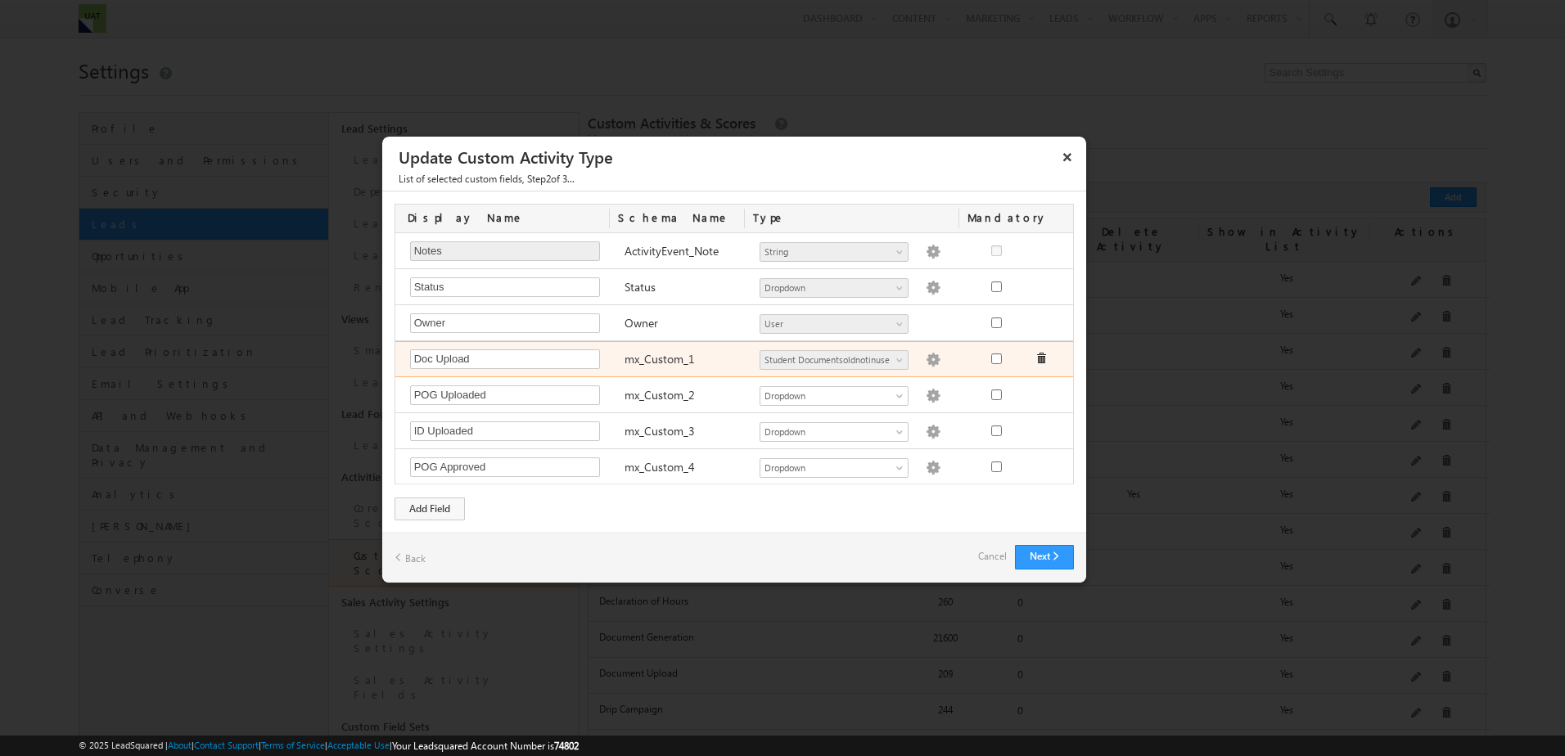
click at [926, 354] on img at bounding box center [933, 360] width 15 height 15
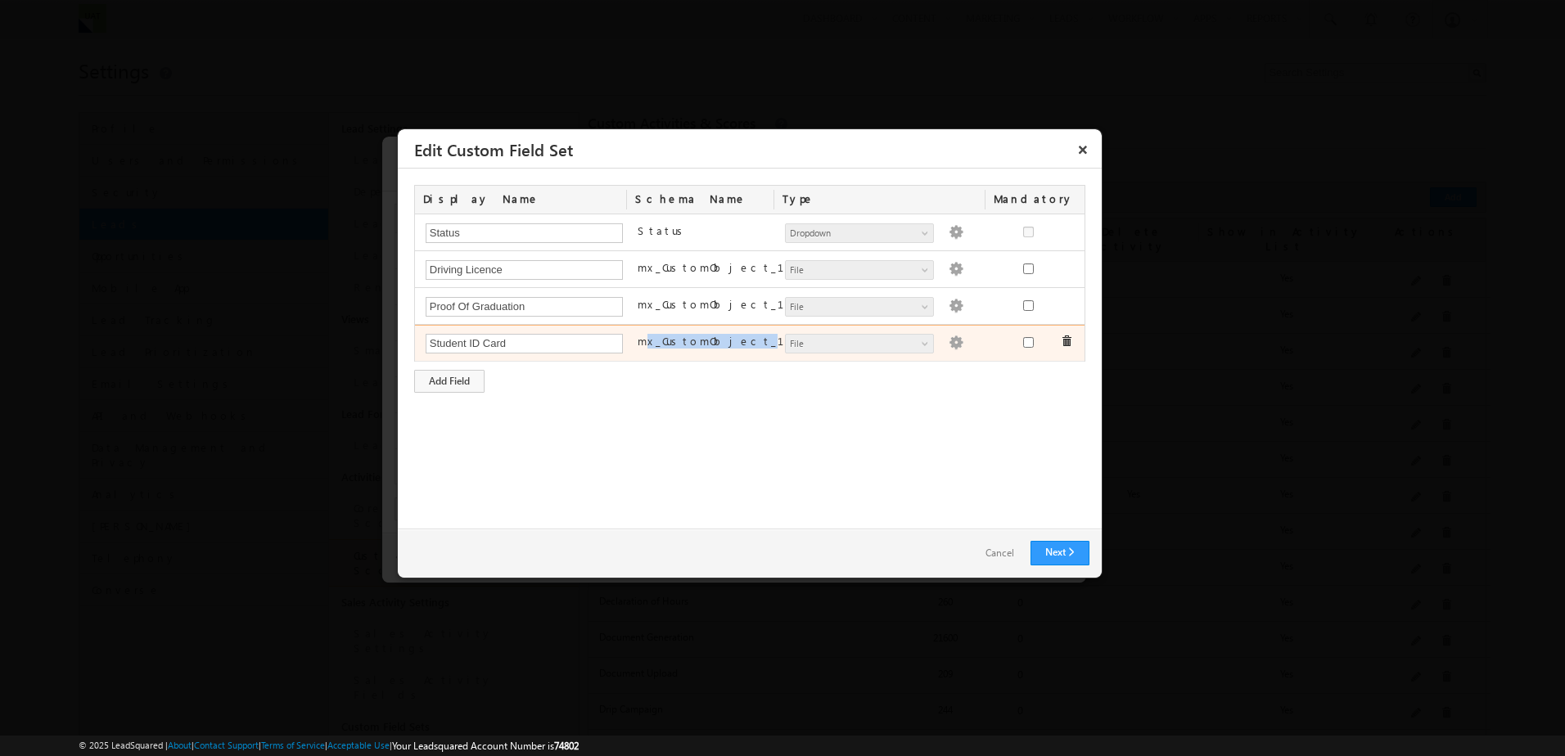
drag, startPoint x: 647, startPoint y: 343, endPoint x: 729, endPoint y: 344, distance: 81.9
click at [729, 344] on label "mx_CustomObject_113" at bounding box center [737, 341] width 198 height 15
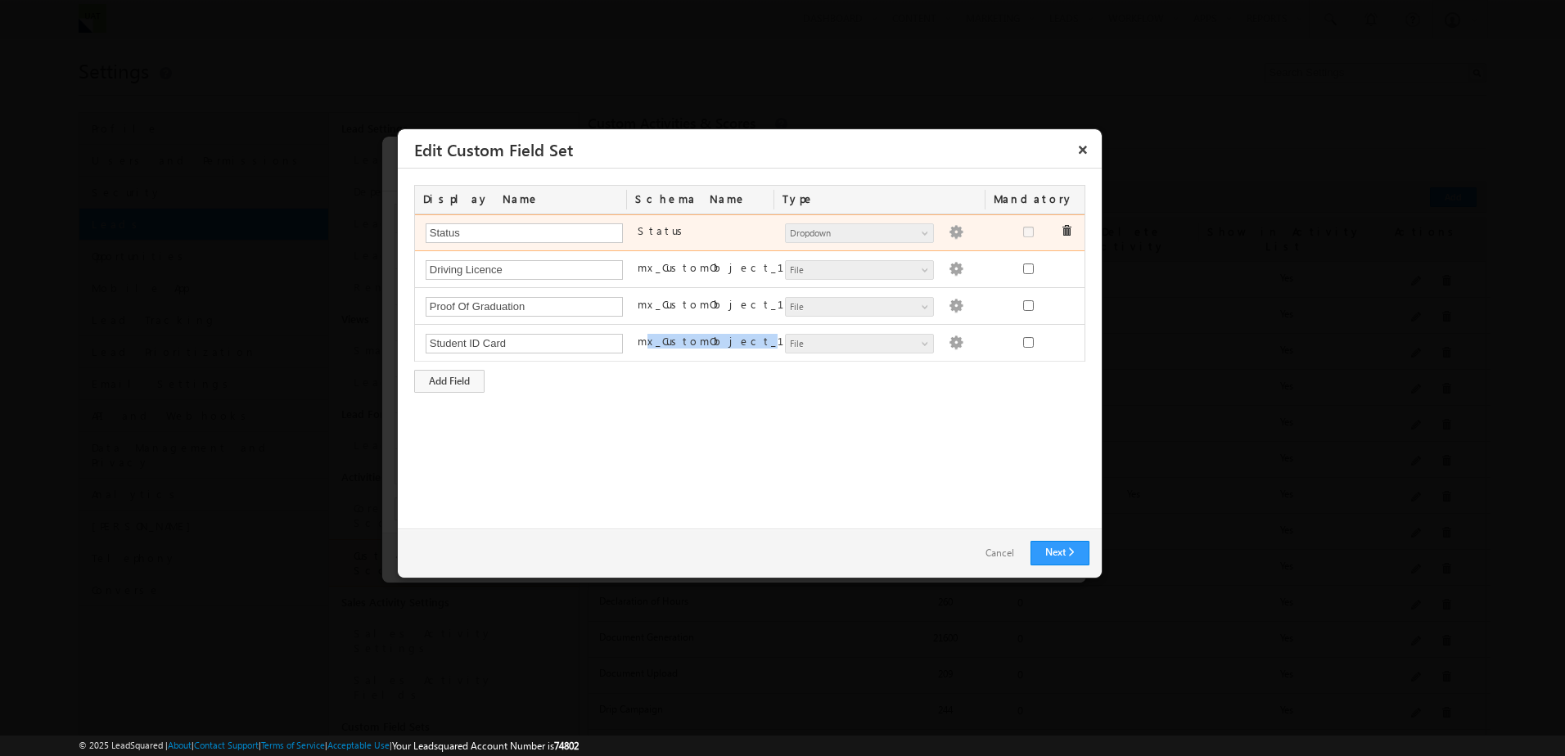
click at [949, 228] on img at bounding box center [956, 232] width 15 height 15
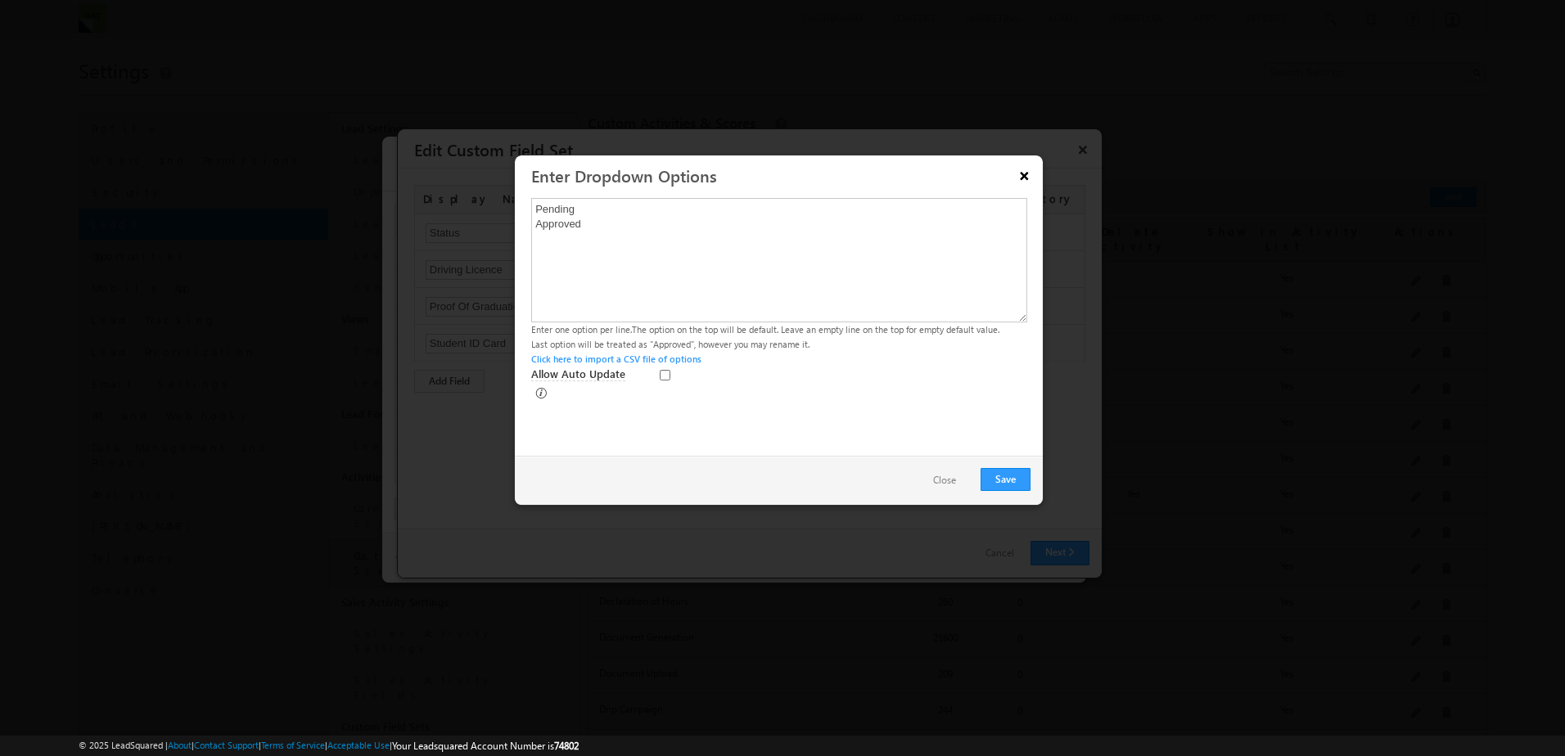
click at [1031, 170] on button "×" at bounding box center [1025, 175] width 26 height 29
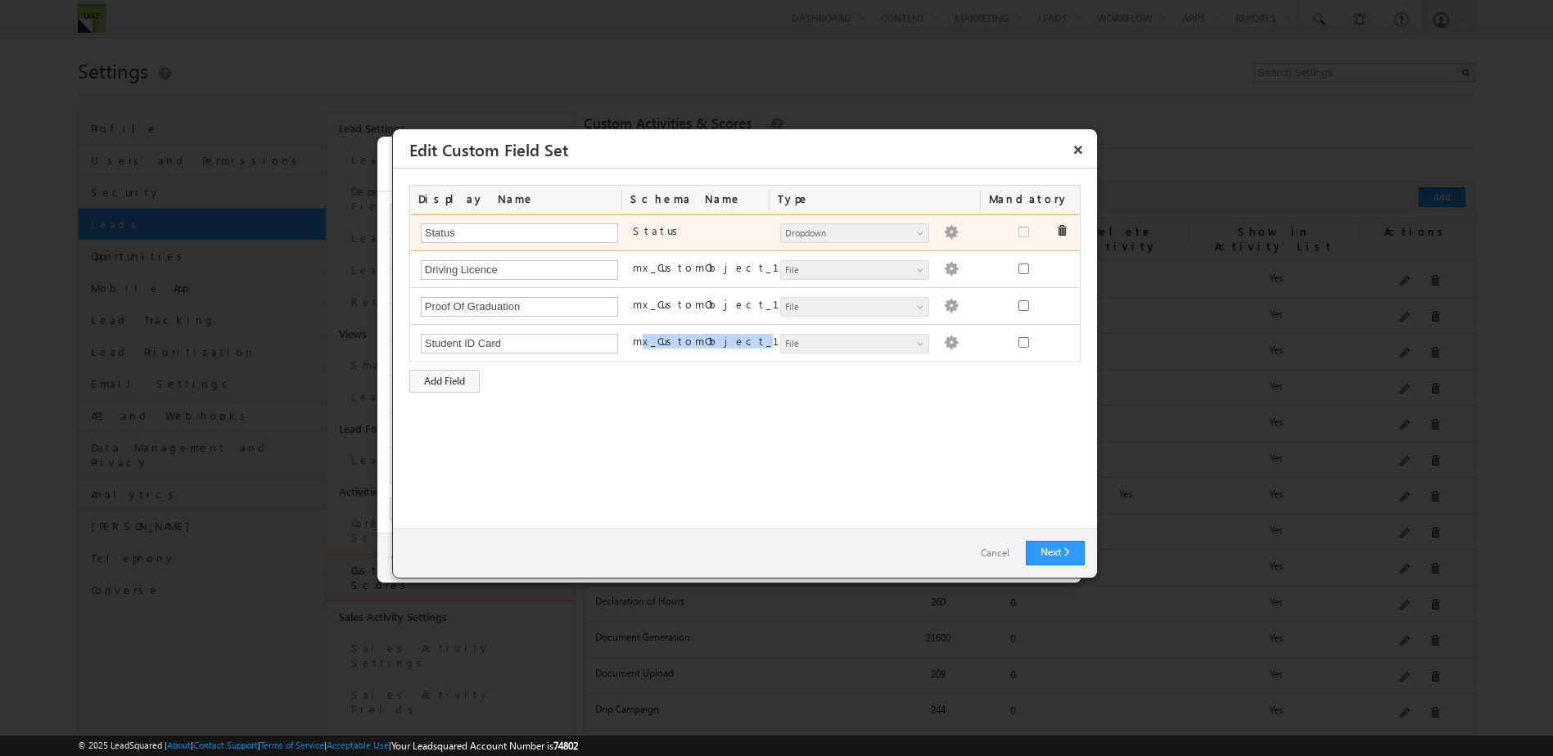
click at [944, 233] on img at bounding box center [951, 232] width 15 height 15
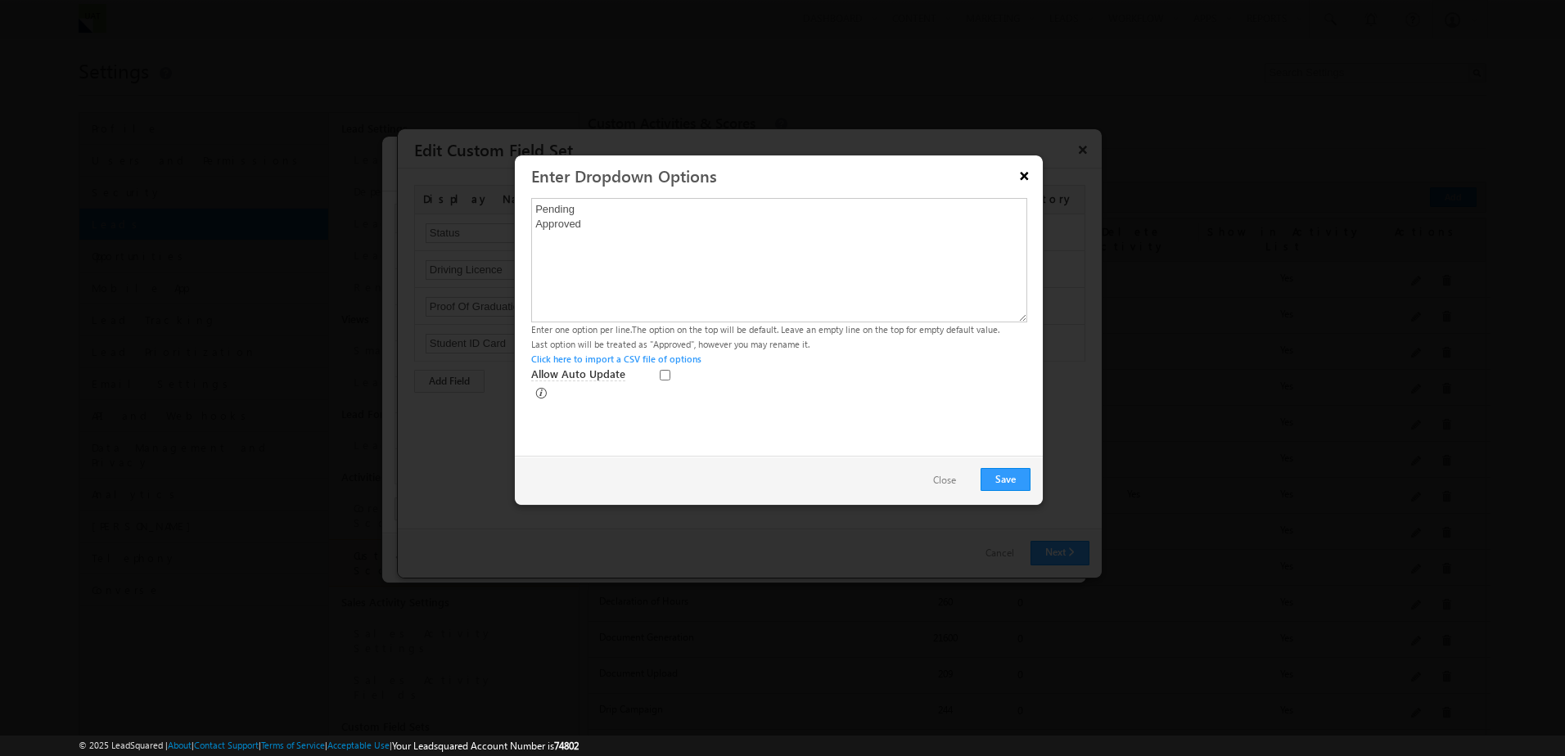
click at [1020, 178] on button "×" at bounding box center [1025, 175] width 26 height 29
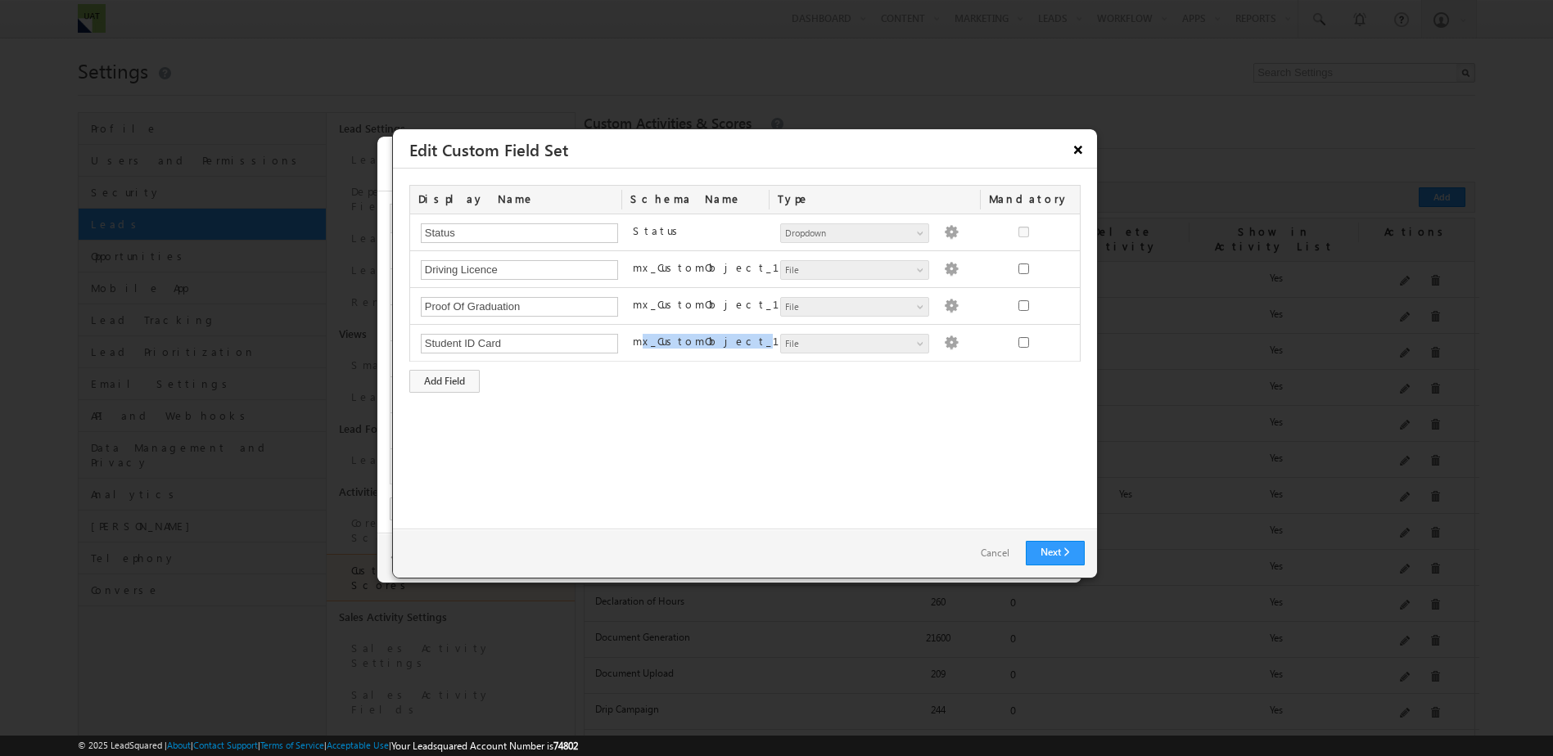
click at [1078, 146] on button "×" at bounding box center [1078, 149] width 26 height 29
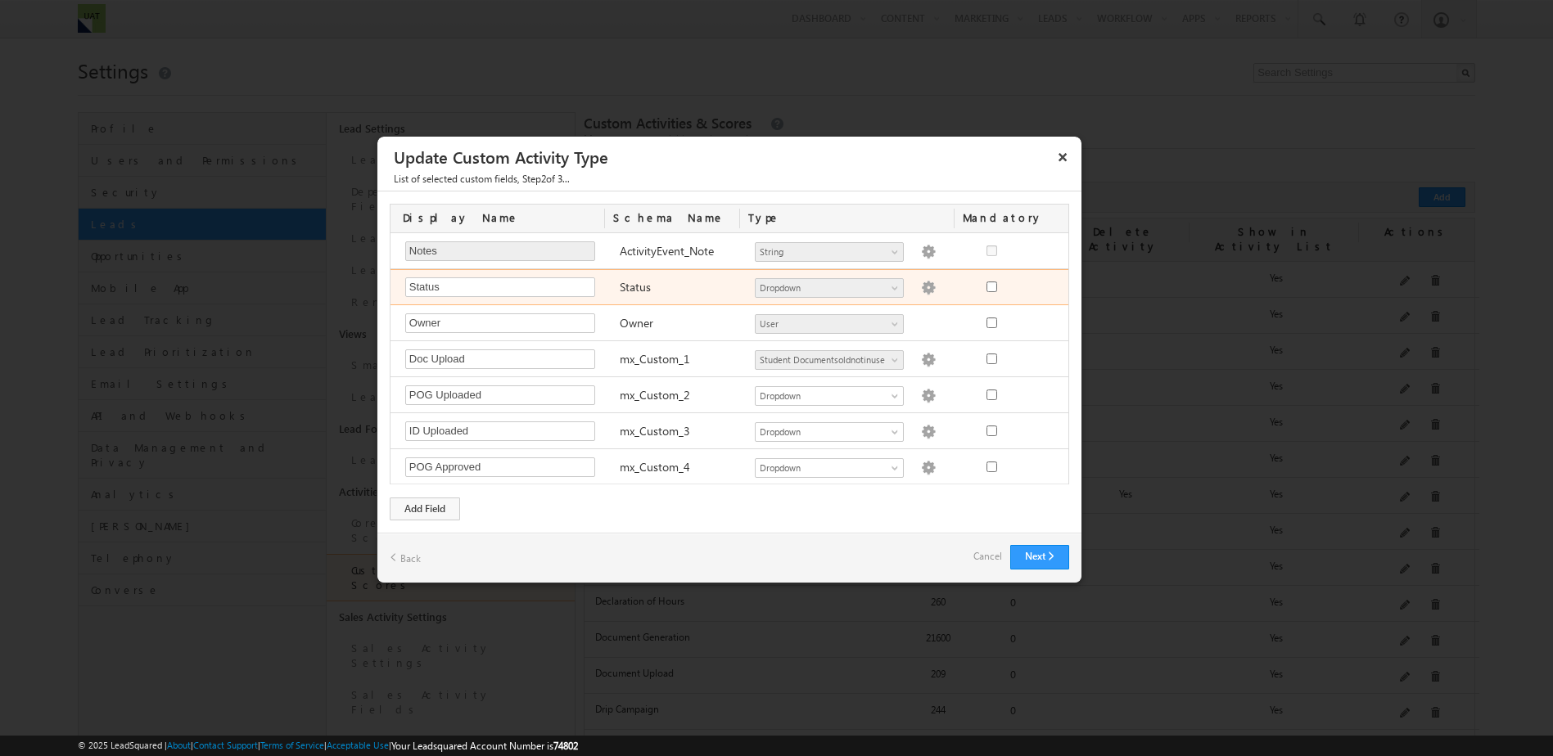
click at [921, 292] on img at bounding box center [928, 288] width 15 height 15
type textarea "Active Inactive"
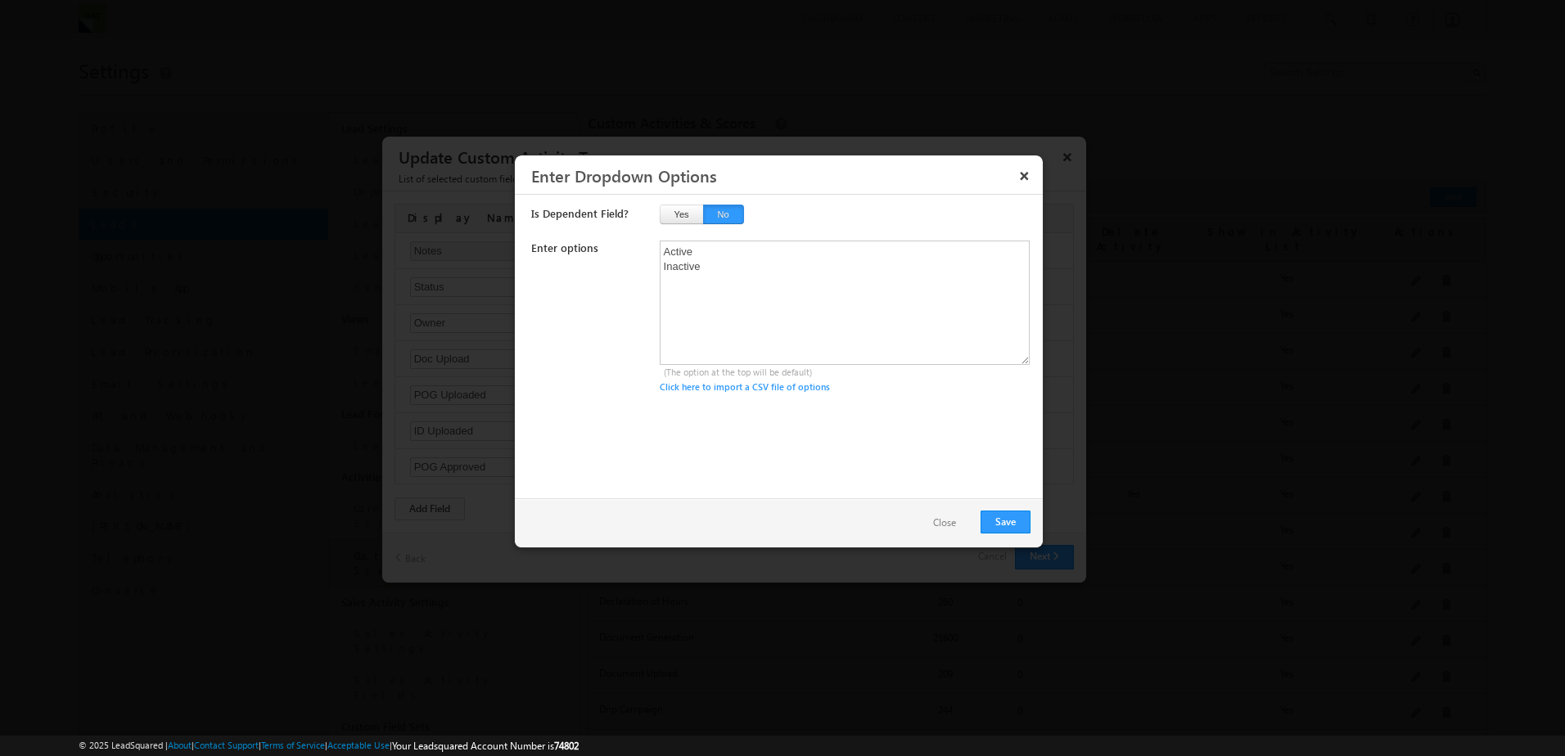
click at [1027, 168] on button "×" at bounding box center [1025, 175] width 26 height 29
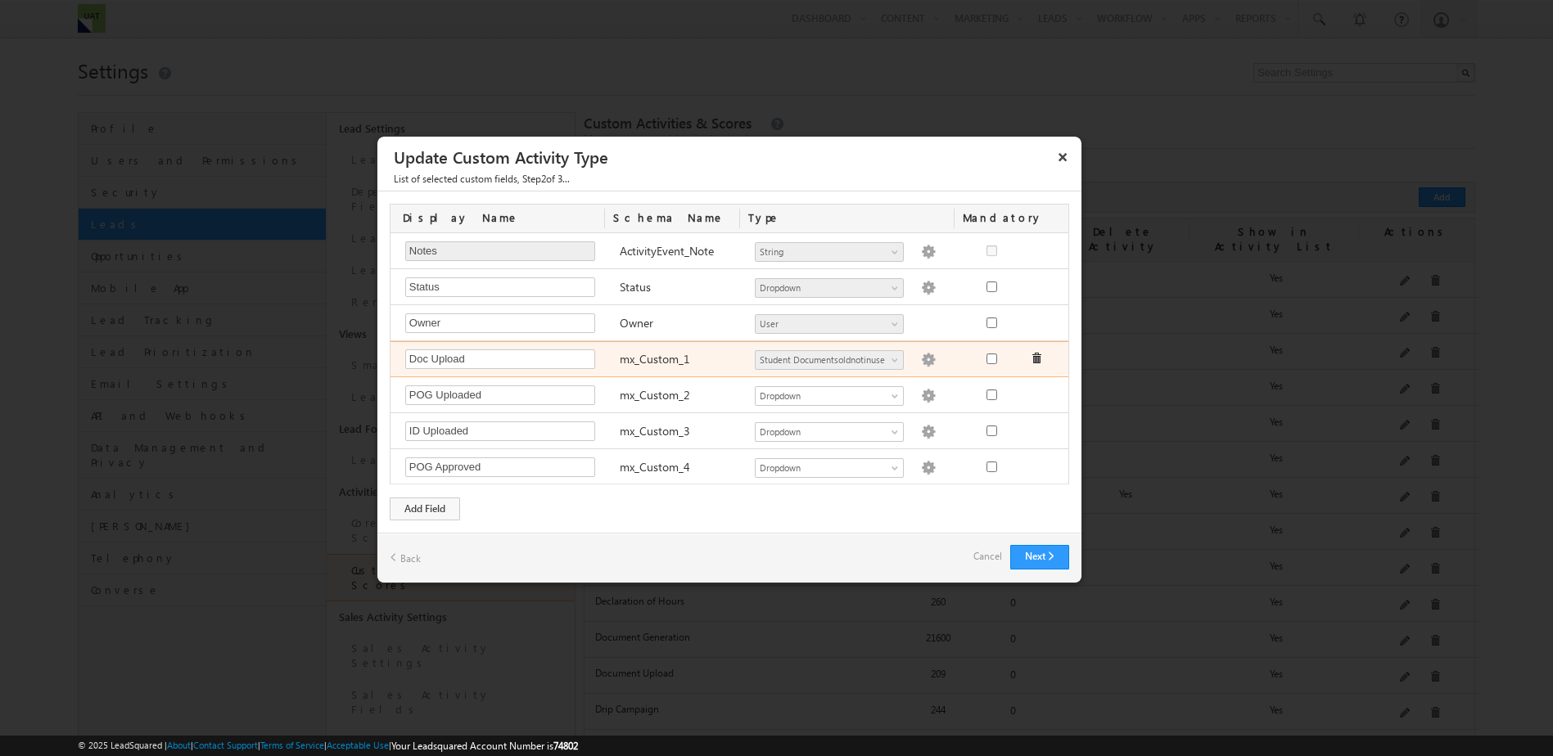
click at [921, 362] on img at bounding box center [928, 360] width 15 height 15
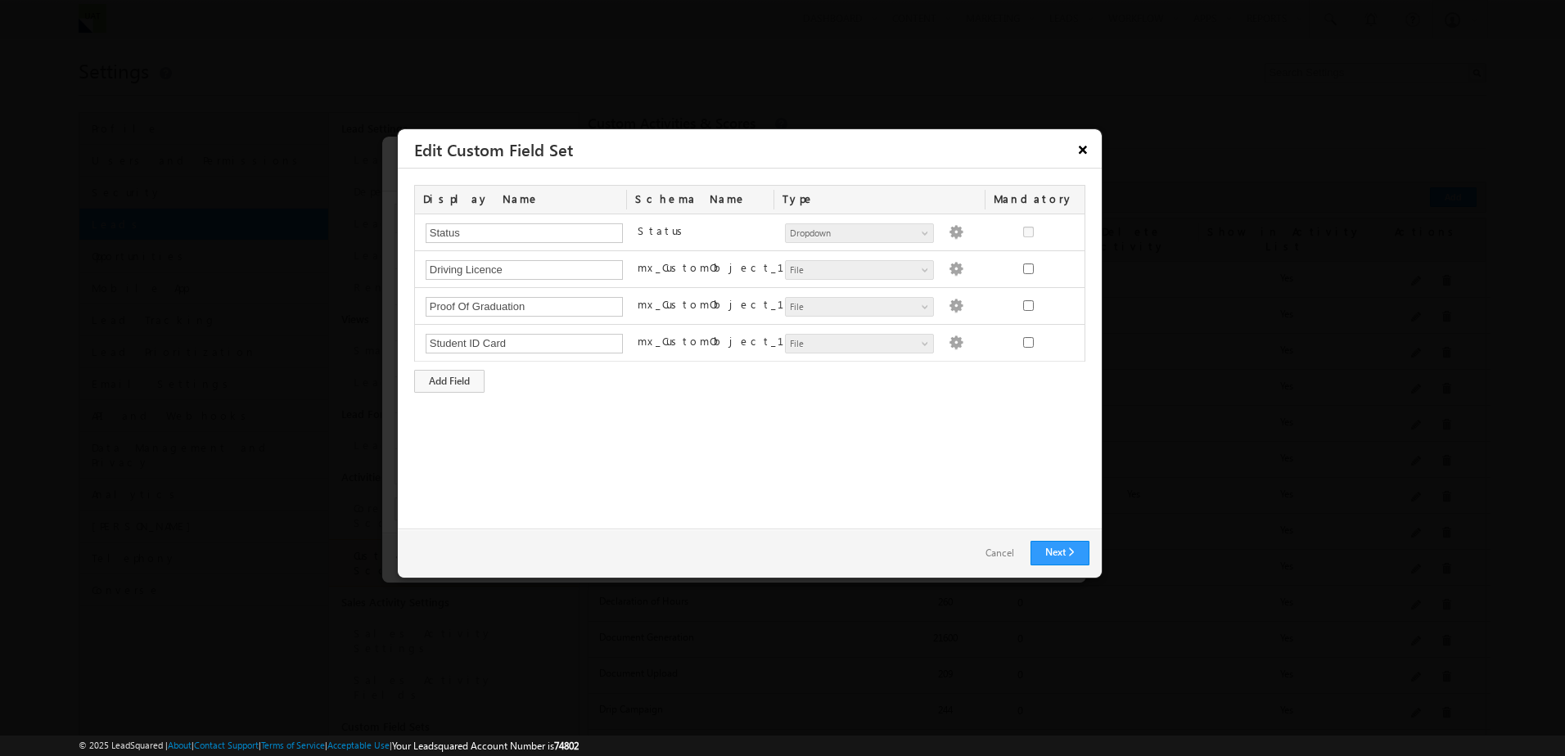
click at [1081, 142] on button "×" at bounding box center [1083, 149] width 26 height 29
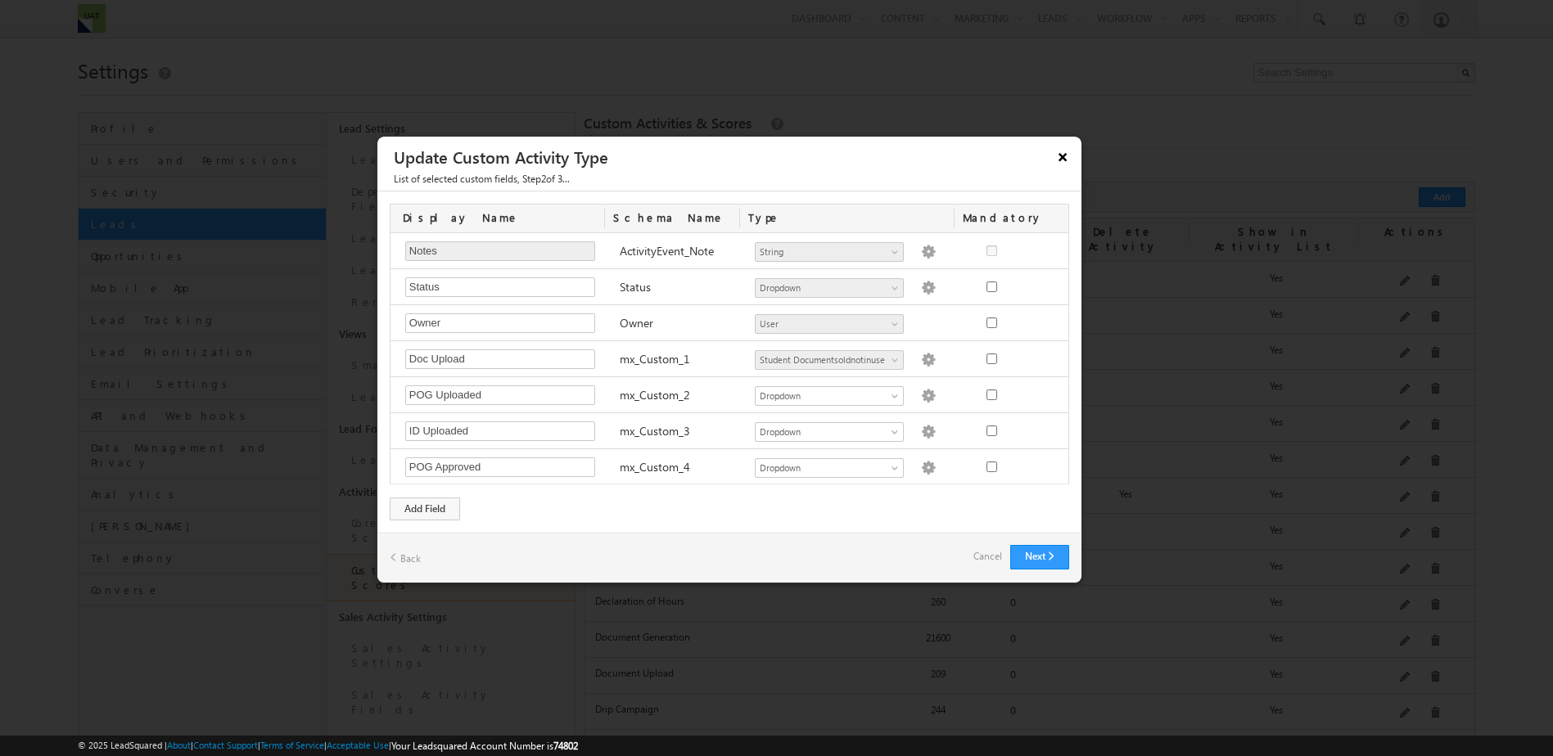
click at [1065, 157] on button "×" at bounding box center [1062, 156] width 26 height 29
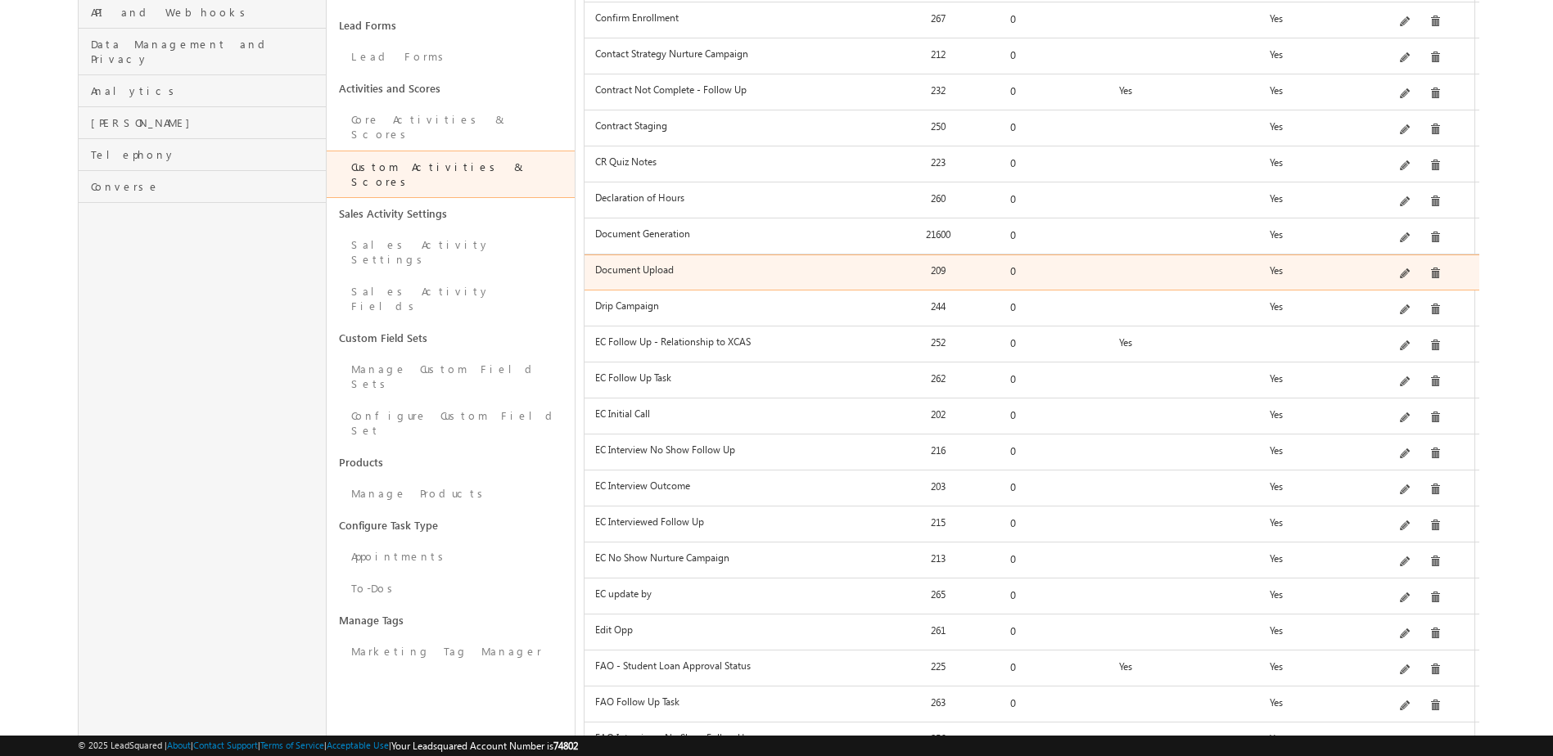
scroll to position [491, 0]
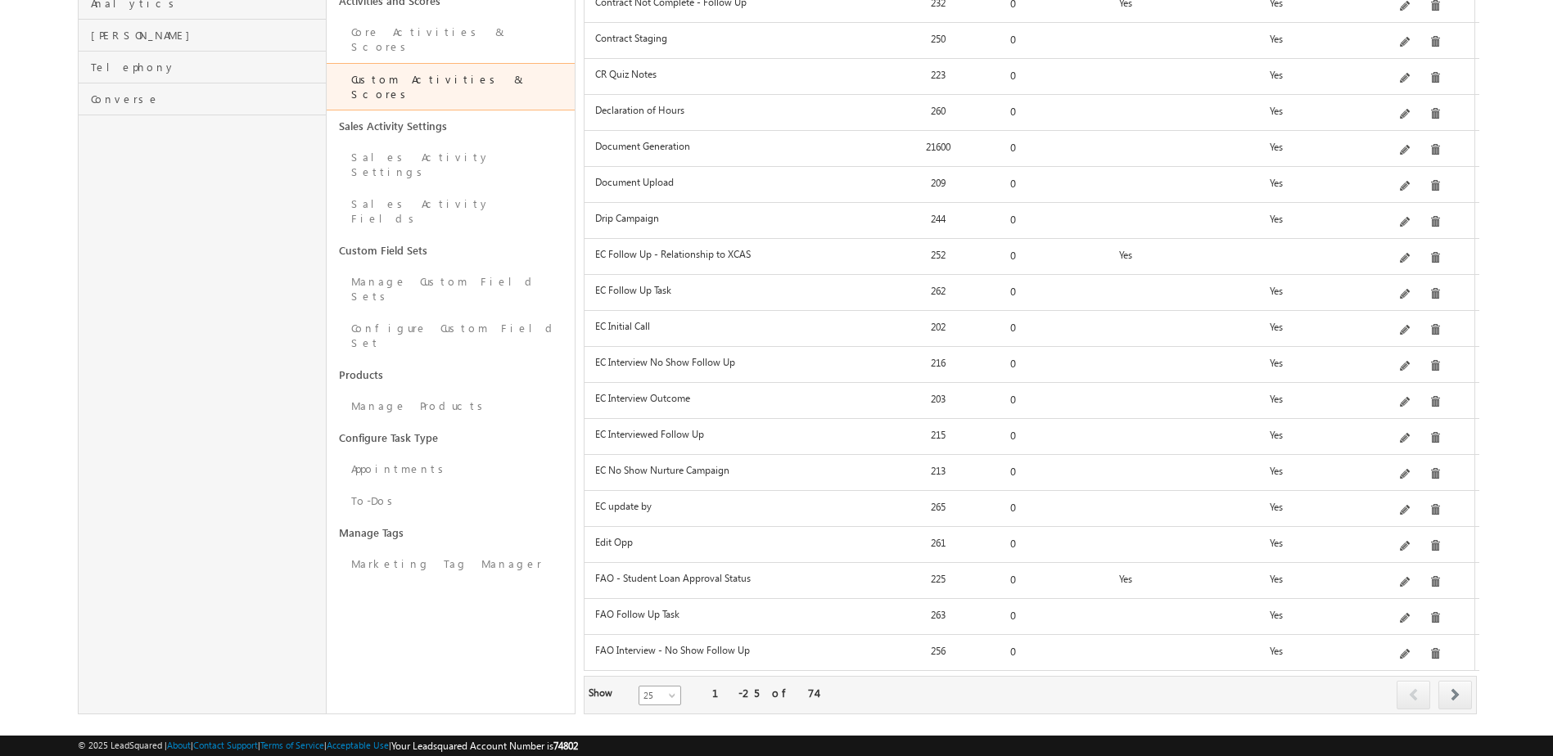
click at [667, 693] on span at bounding box center [673, 699] width 13 height 13
click at [656, 729] on link "100" at bounding box center [651, 733] width 42 height 15
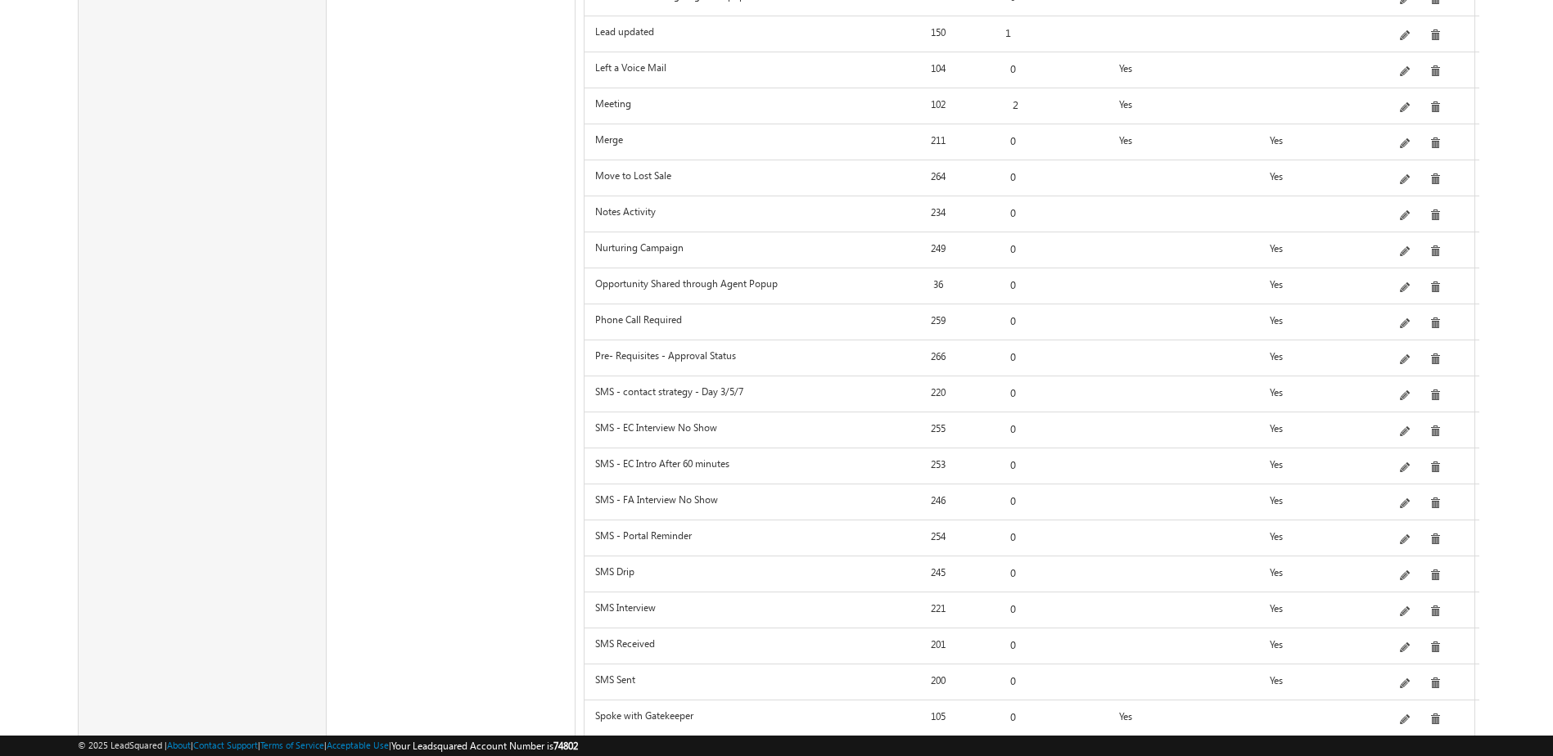
scroll to position [0, 0]
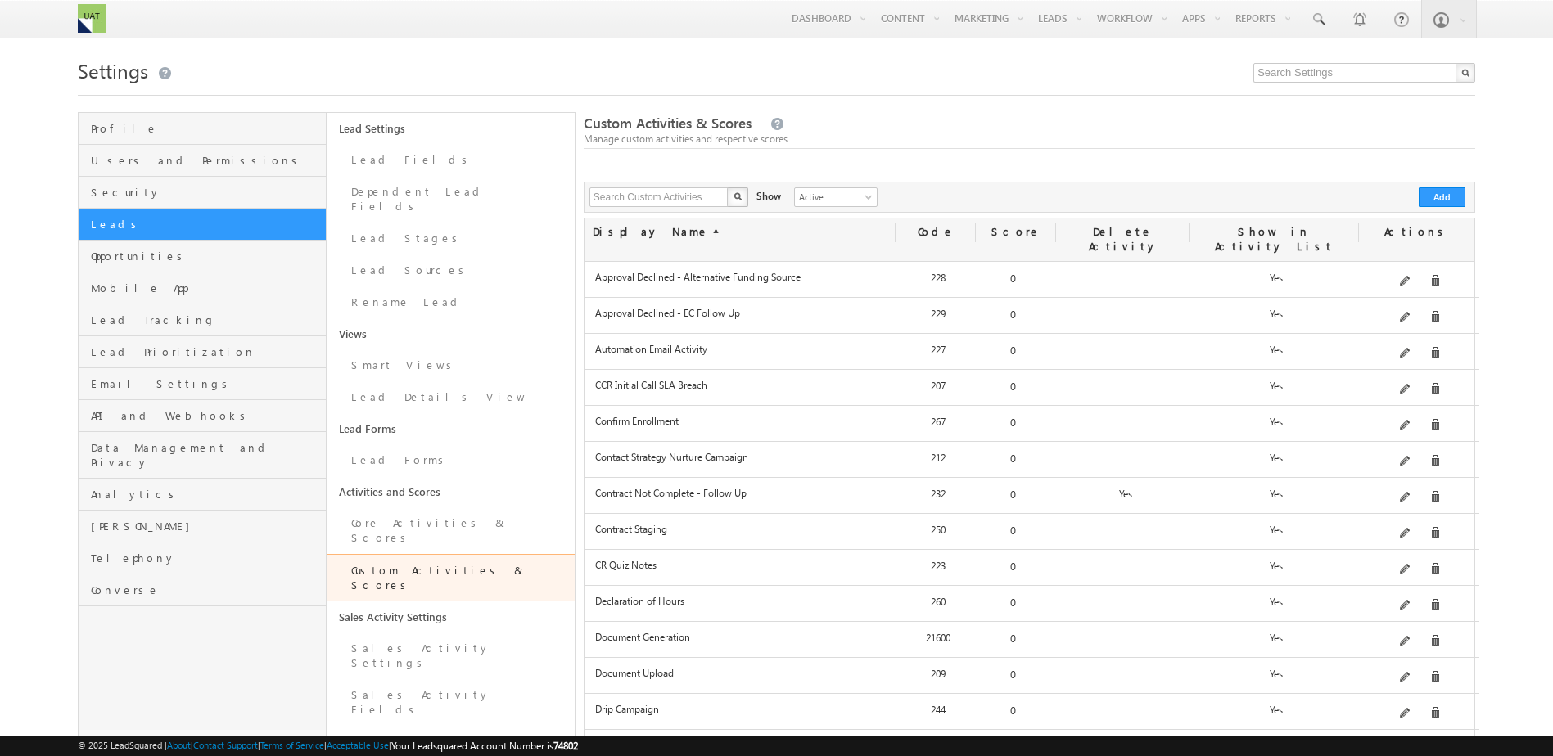
drag, startPoint x: 733, startPoint y: 517, endPoint x: 728, endPoint y: -50, distance: 566.5
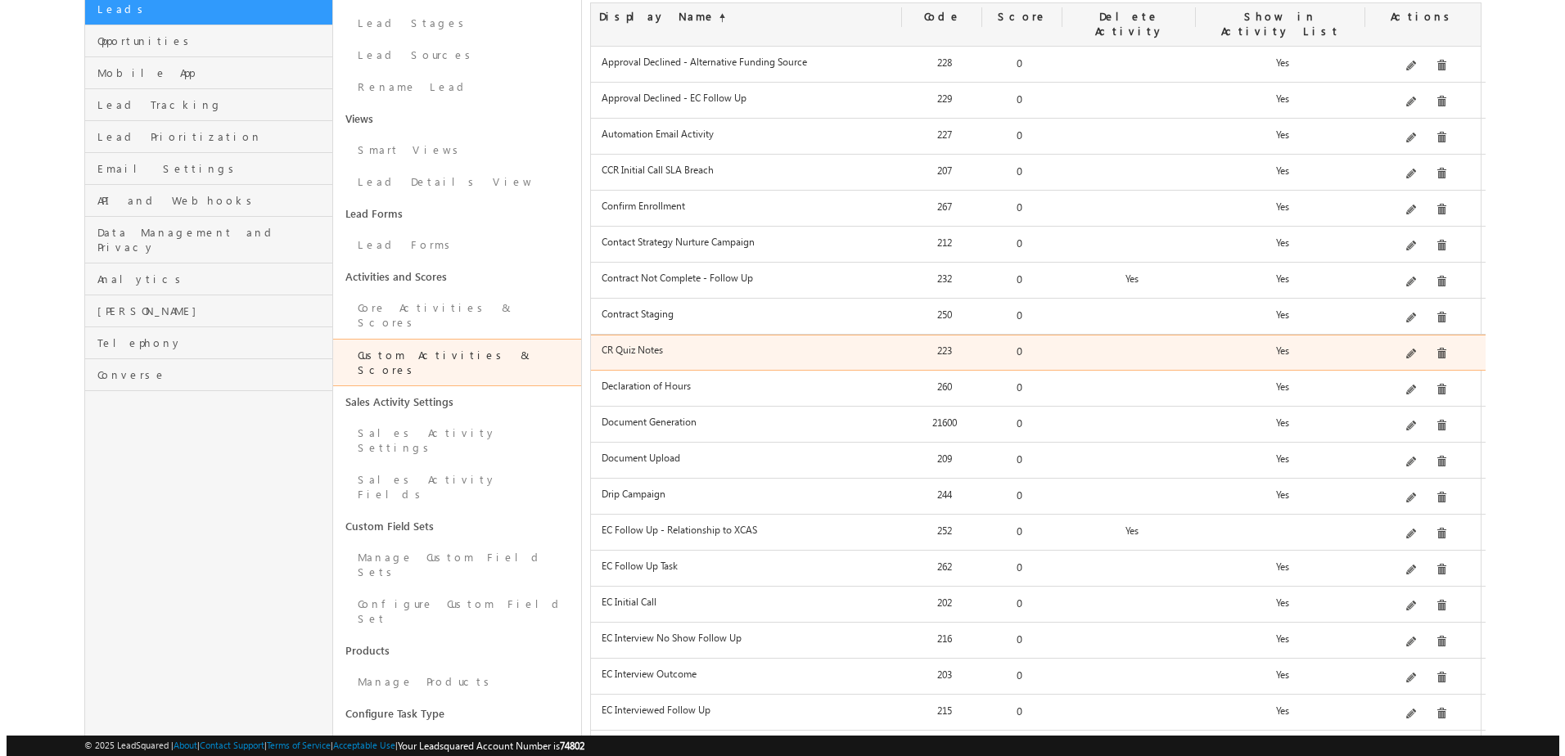
scroll to position [246, 0]
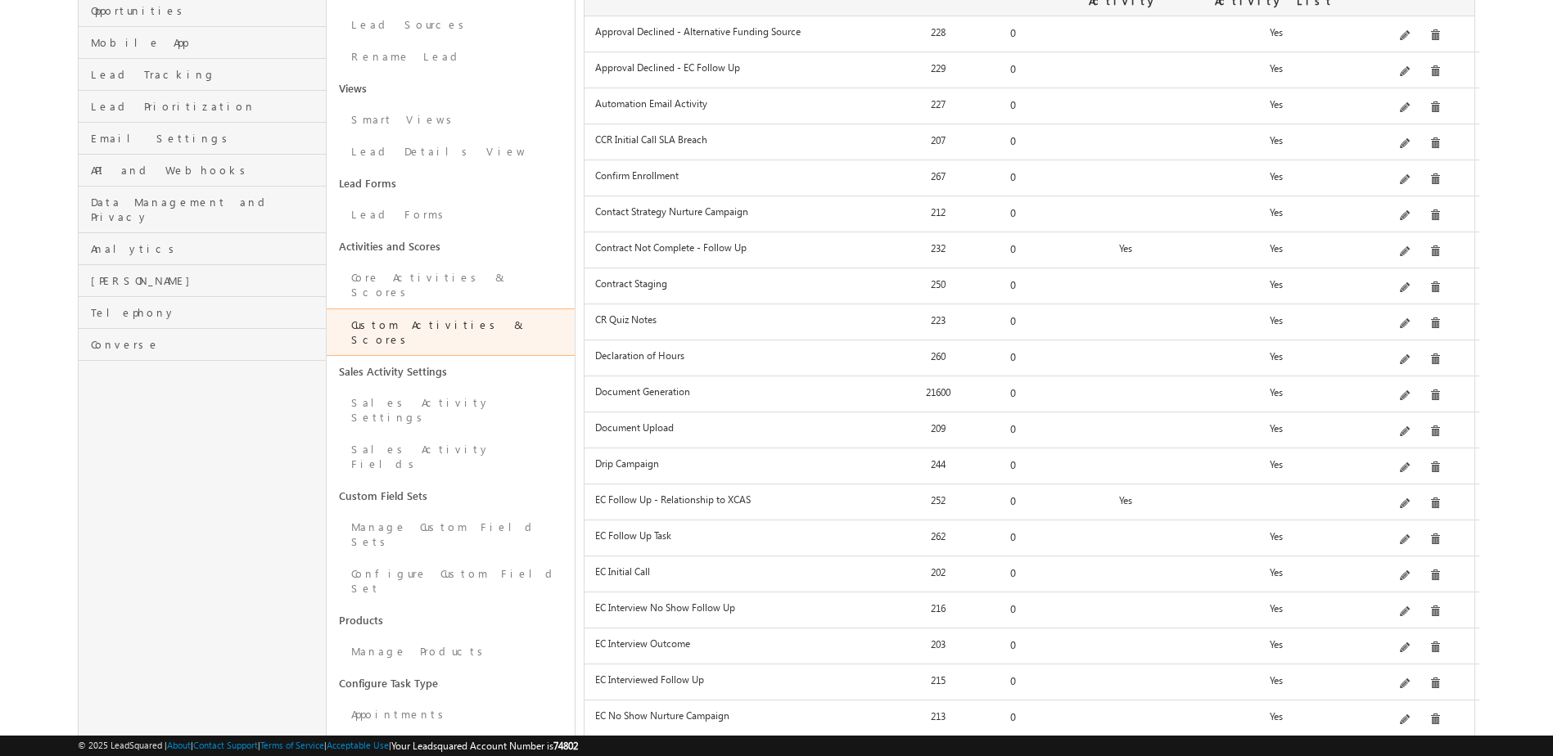
drag, startPoint x: 617, startPoint y: 412, endPoint x: 1412, endPoint y: 417, distance: 794.9
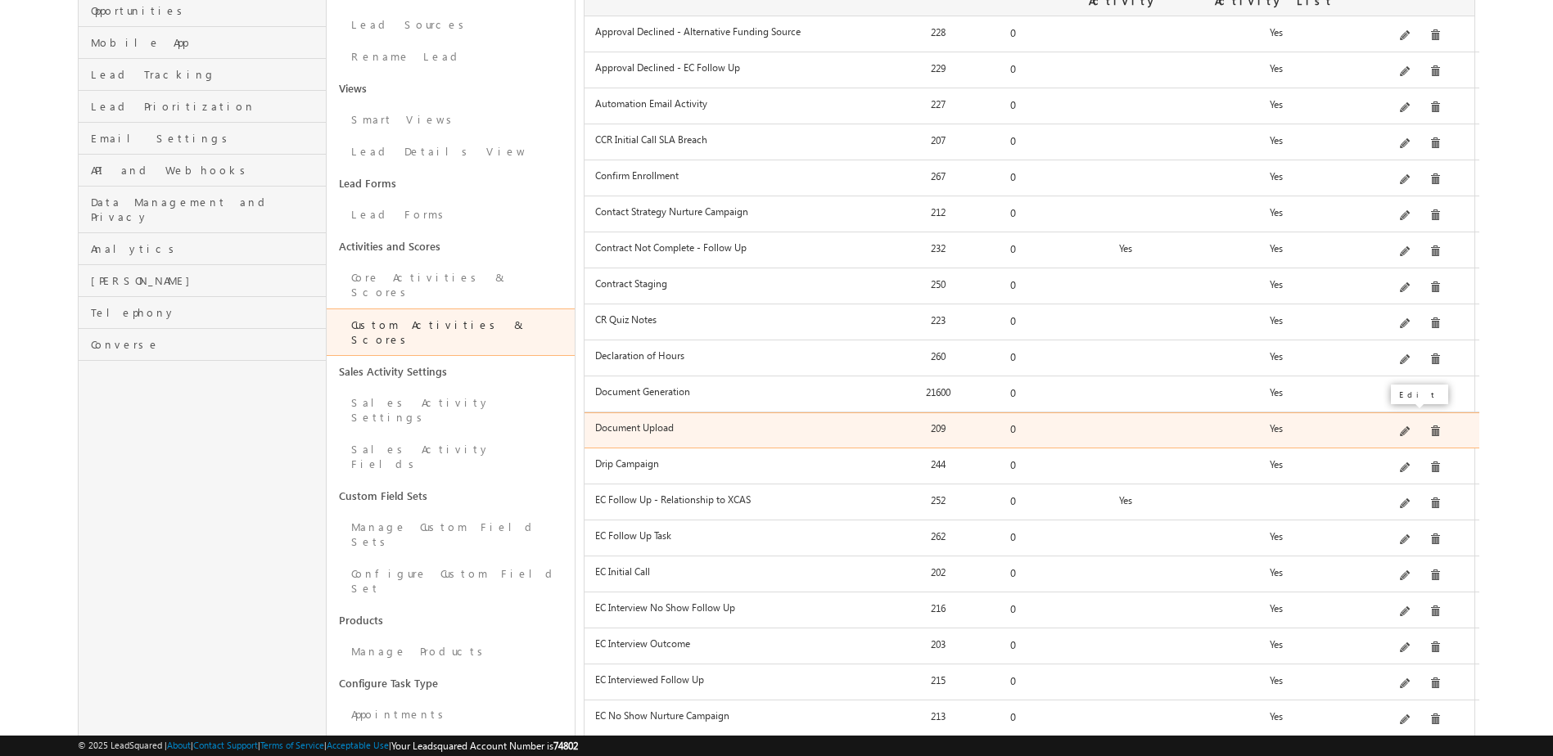
drag, startPoint x: 1412, startPoint y: 417, endPoint x: 1400, endPoint y: 416, distance: 12.3
click at [1400, 421] on div at bounding box center [1418, 432] width 115 height 23
click at [1405, 427] on span at bounding box center [1406, 433] width 12 height 12
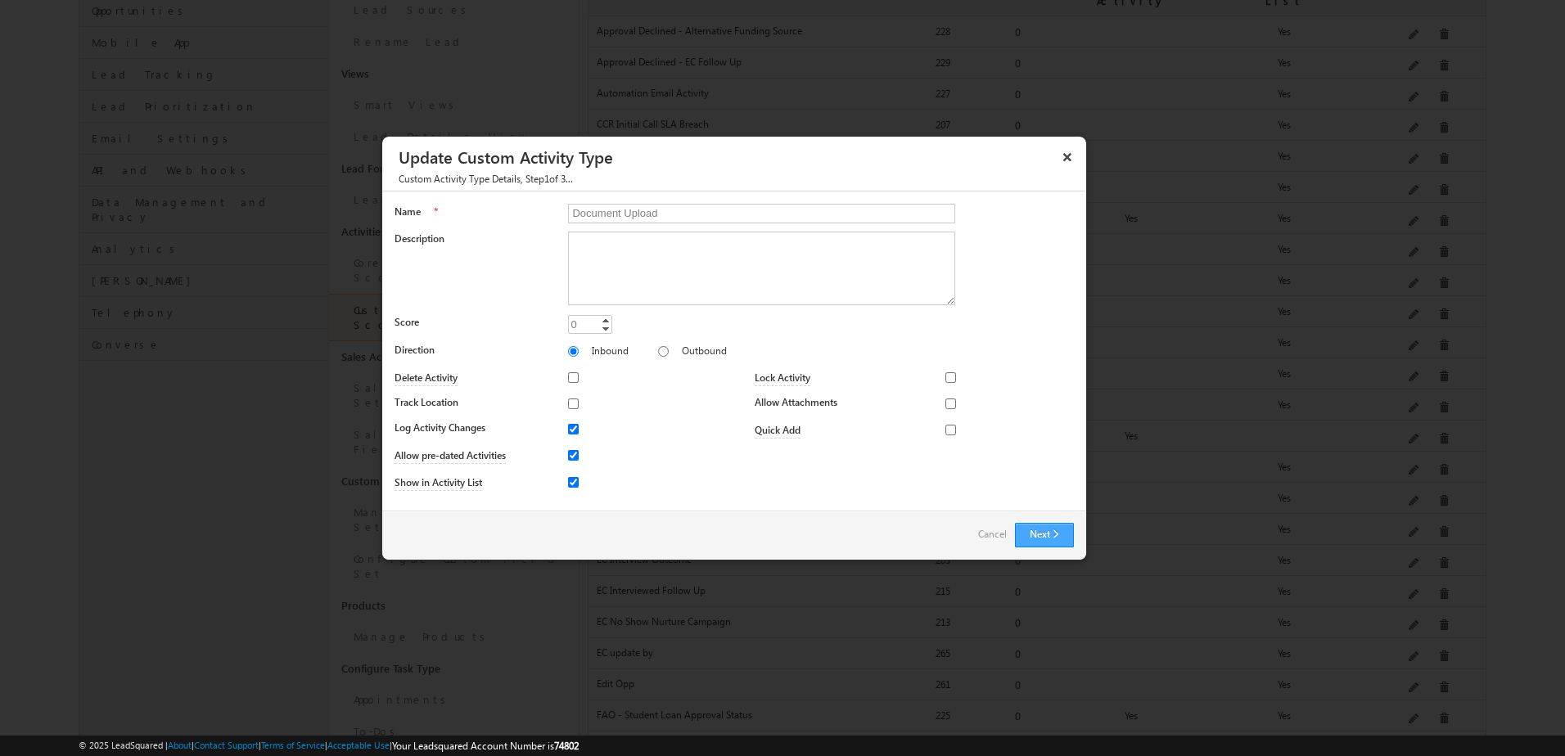
click at [1042, 531] on button "Next" at bounding box center [1044, 535] width 59 height 25
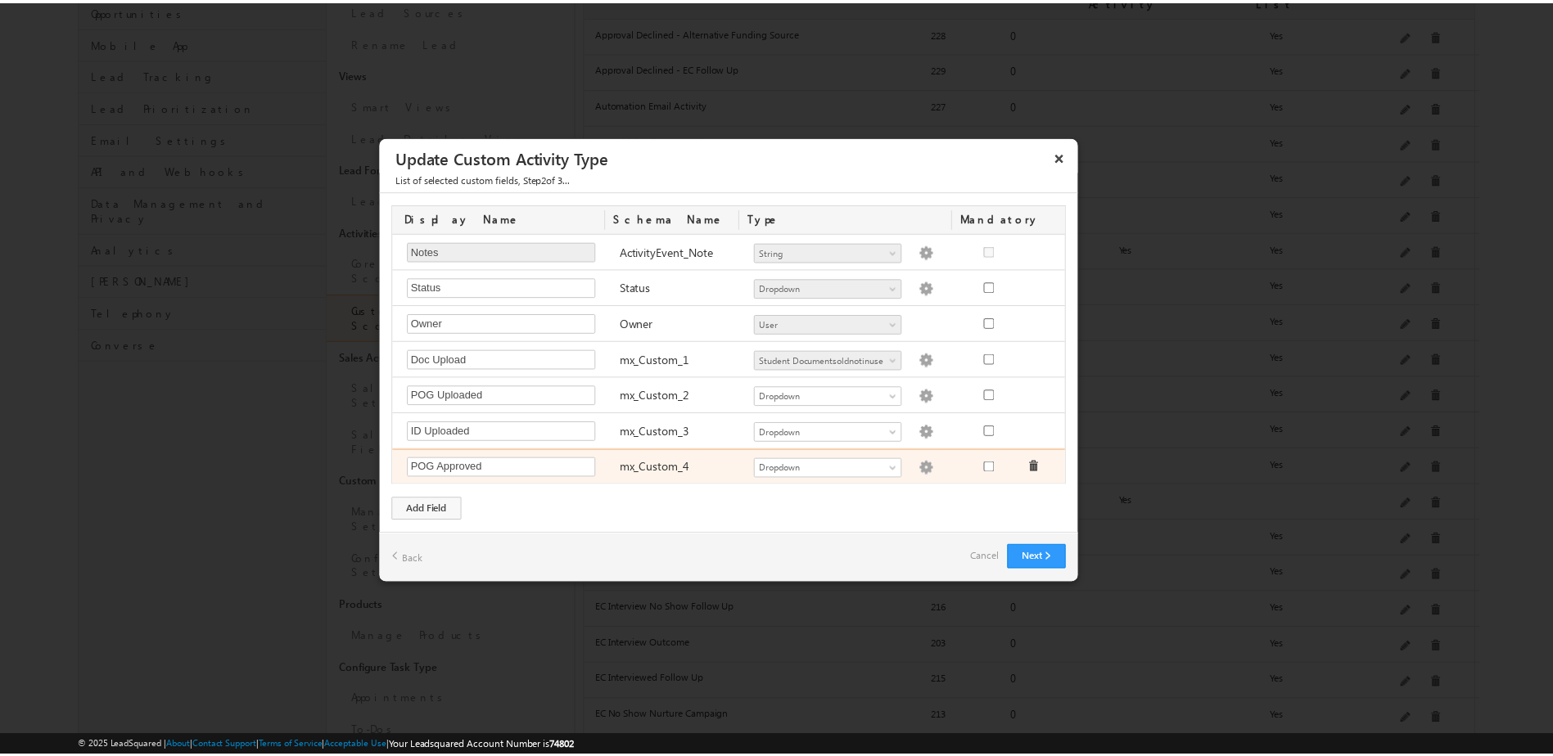
scroll to position [37, 0]
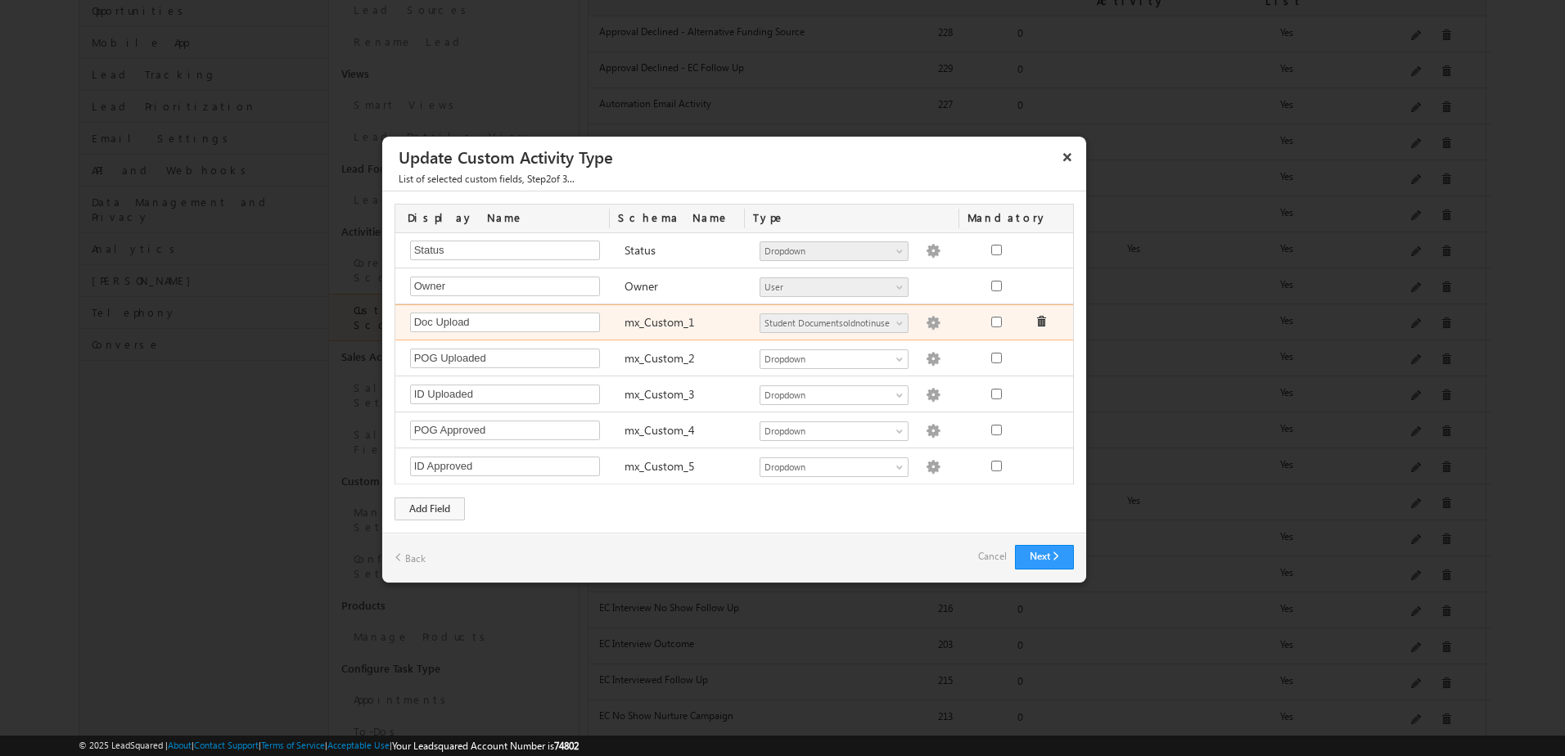
click at [926, 318] on img at bounding box center [933, 323] width 15 height 15
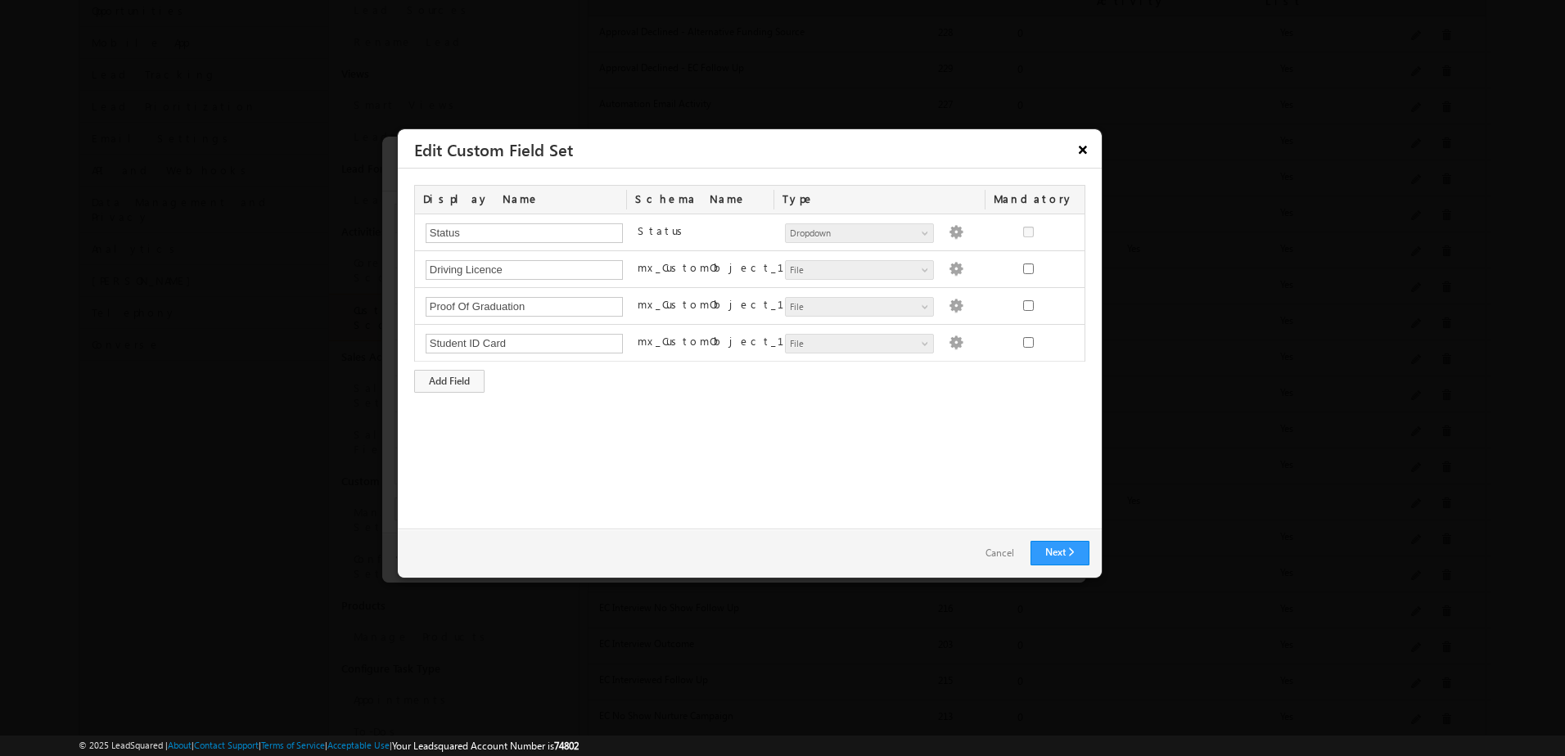
click at [1078, 147] on button "×" at bounding box center [1083, 149] width 26 height 29
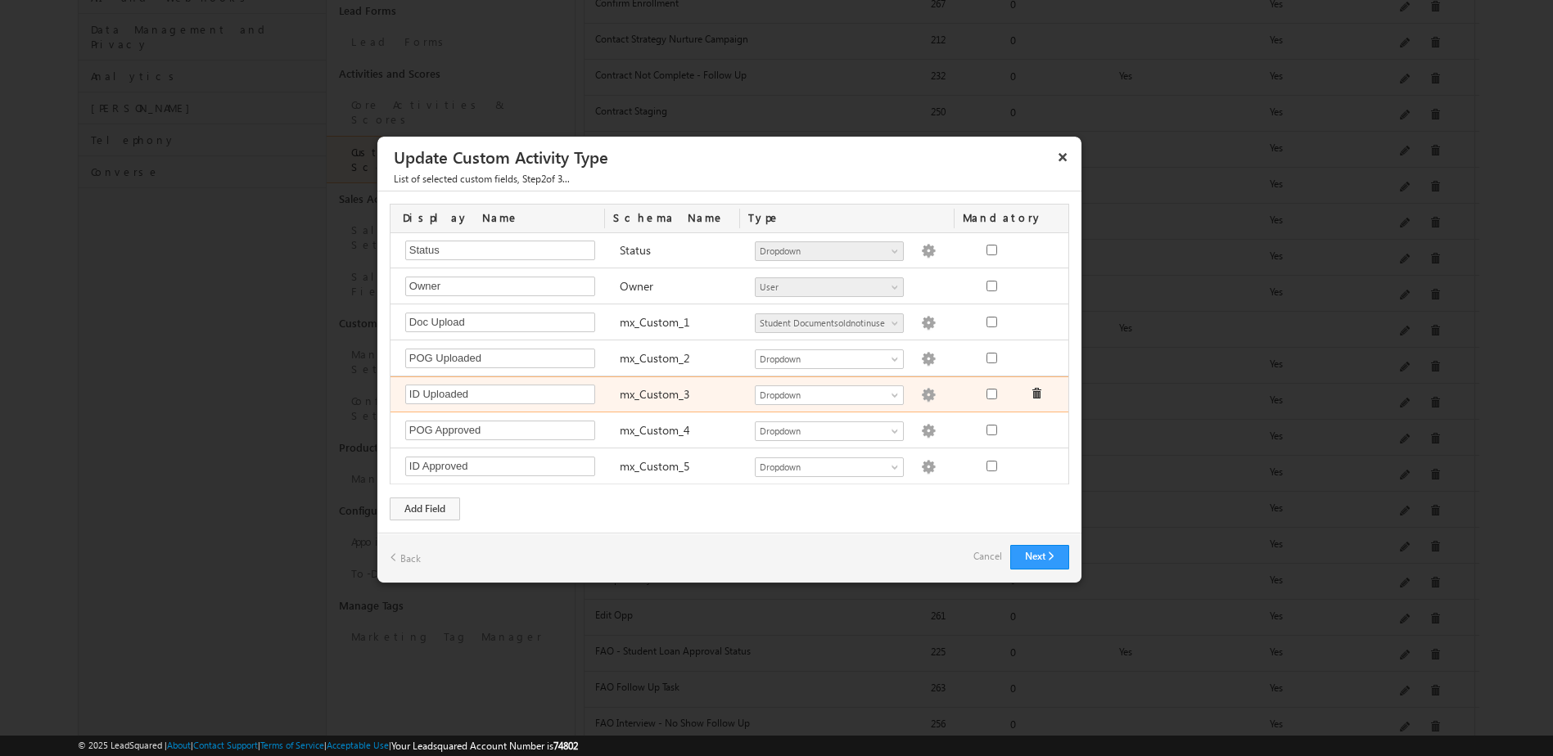
scroll to position [491, 0]
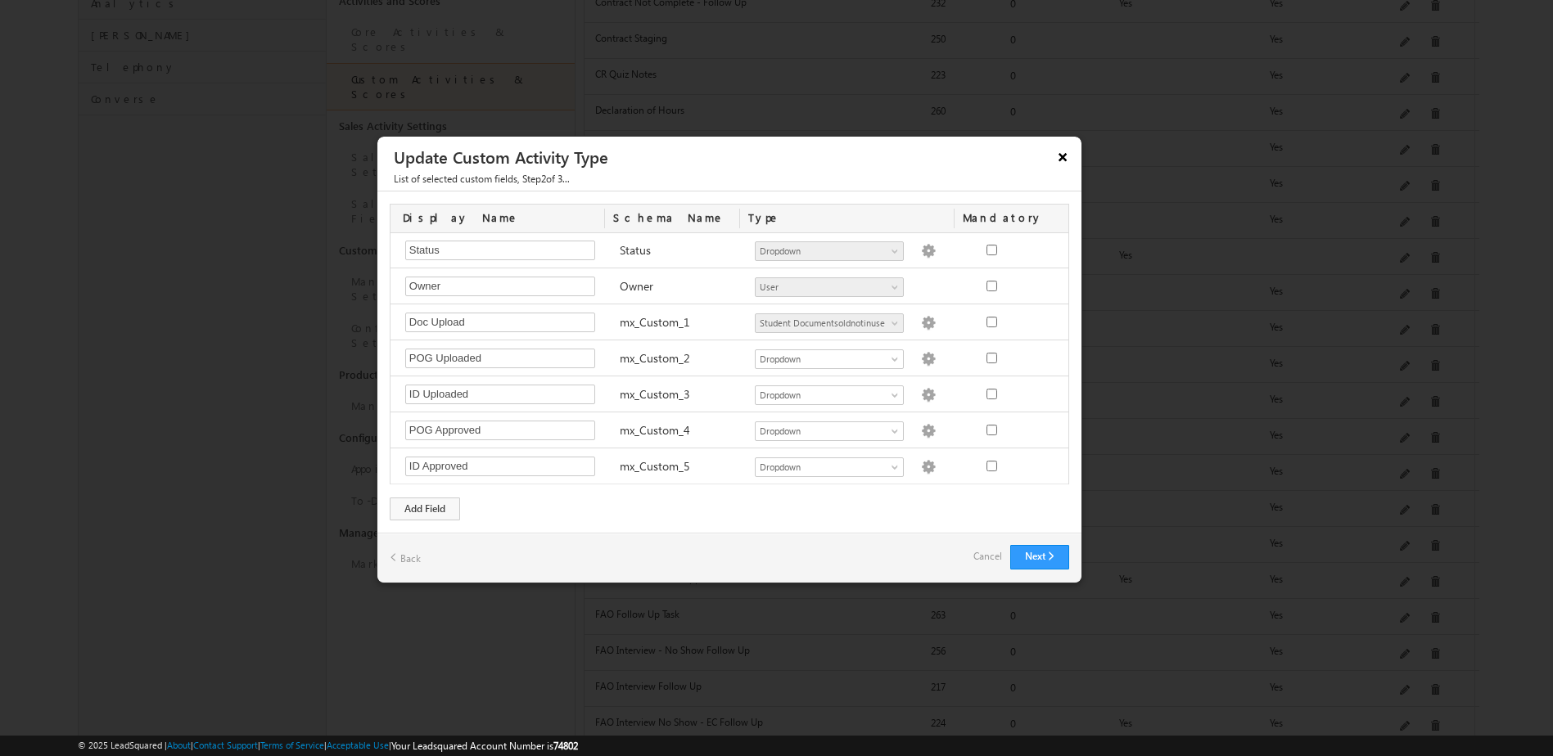
click at [1057, 163] on button "×" at bounding box center [1062, 156] width 26 height 29
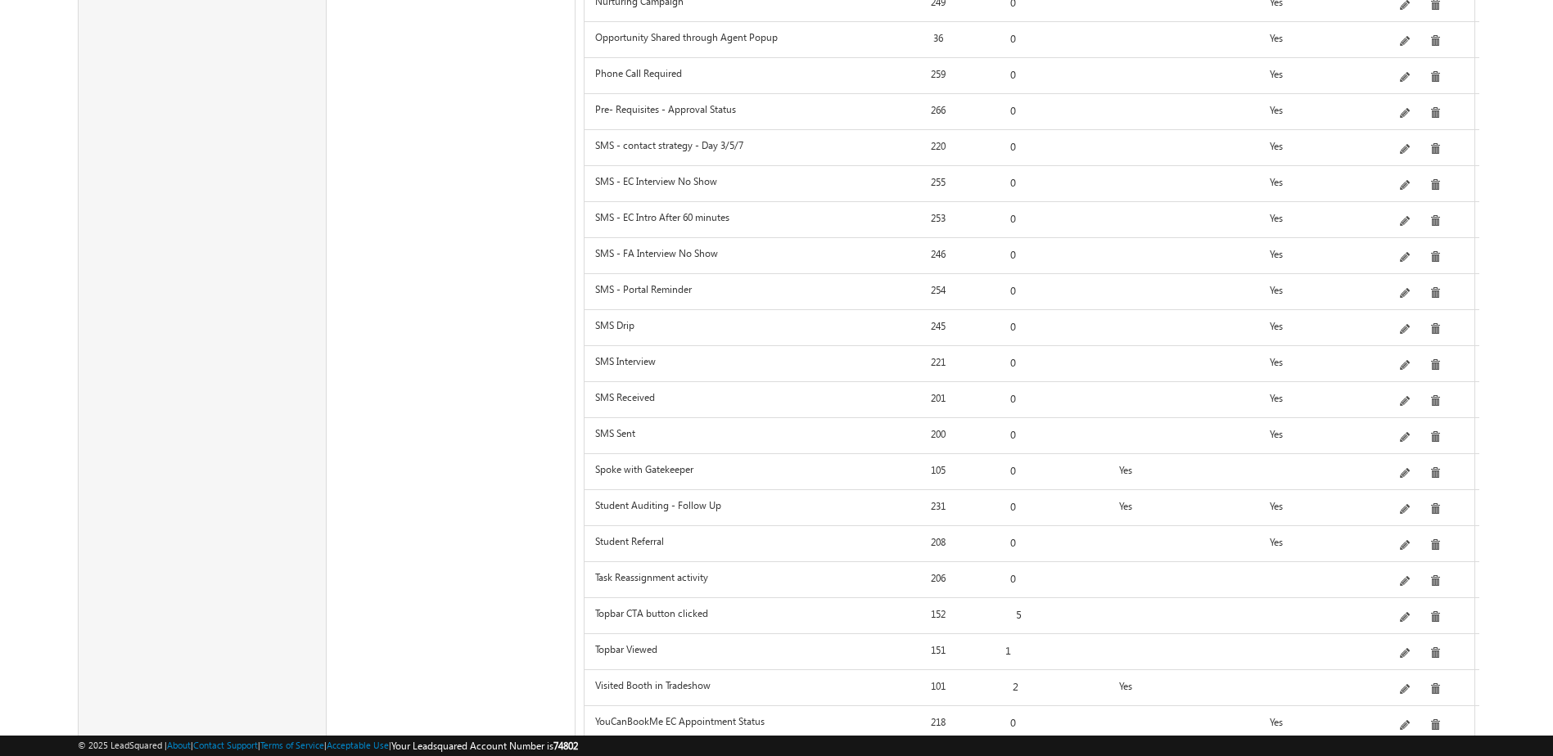
scroll to position [2266, 0]
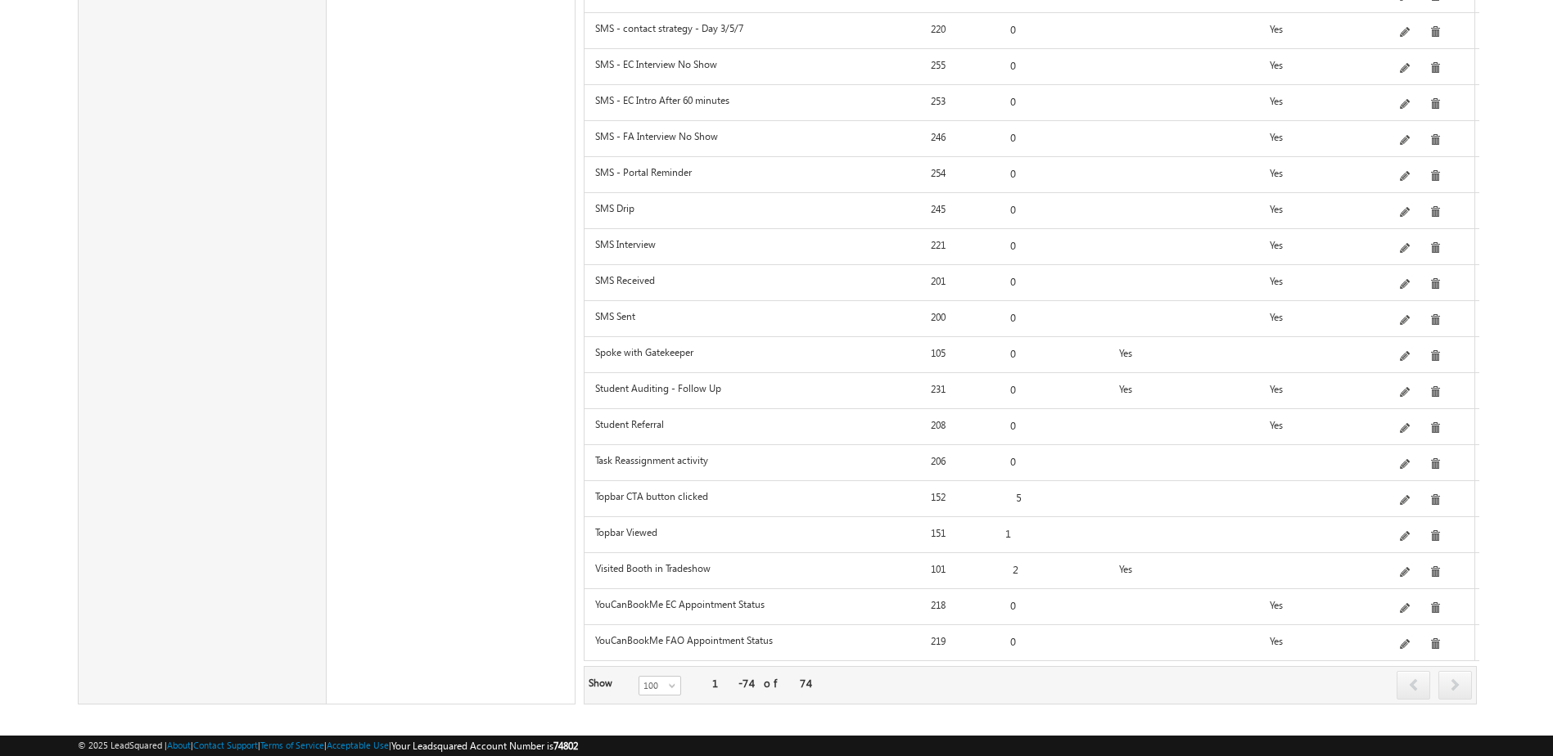
drag, startPoint x: 722, startPoint y: 594, endPoint x: 726, endPoint y: 720, distance: 126.1
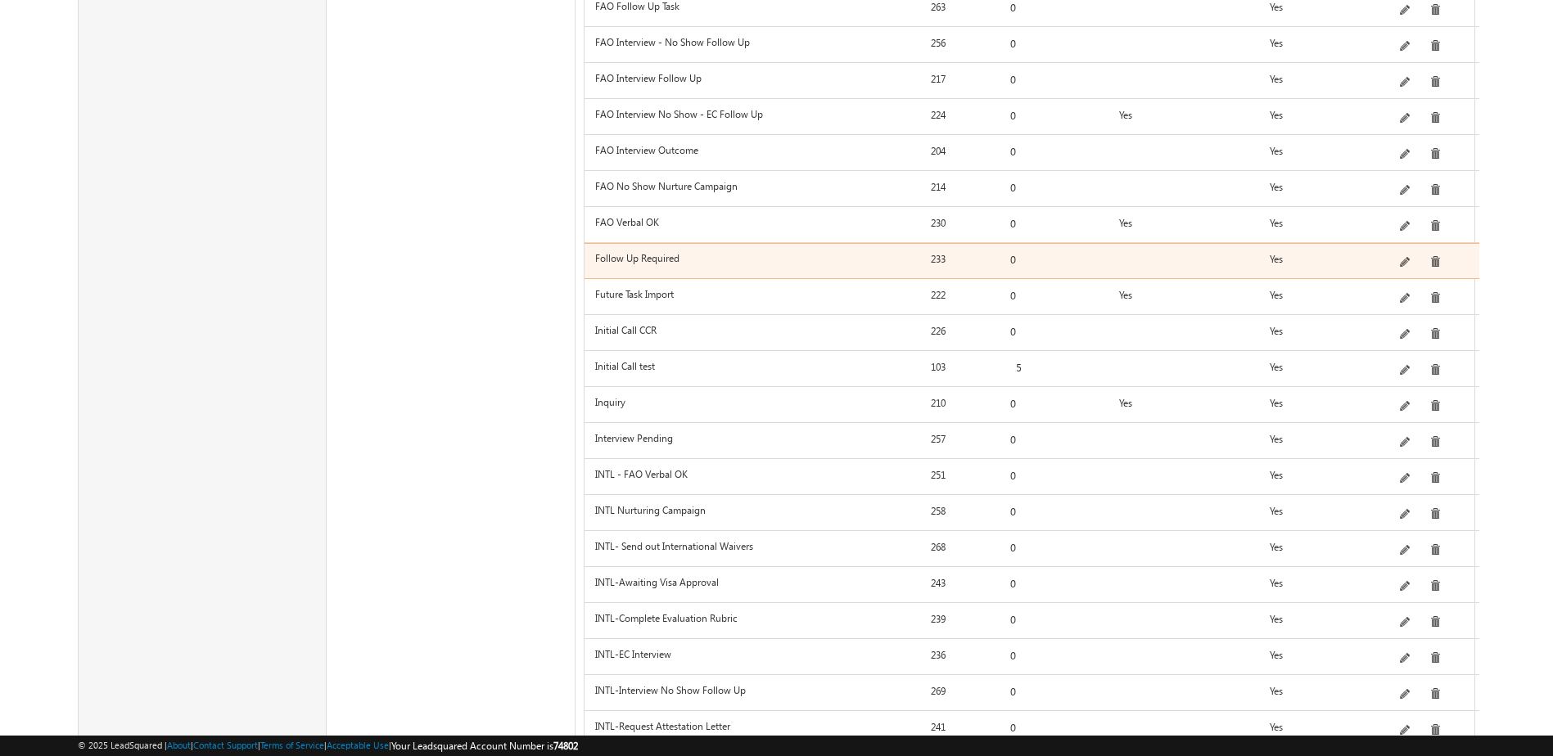
scroll to position [0, 0]
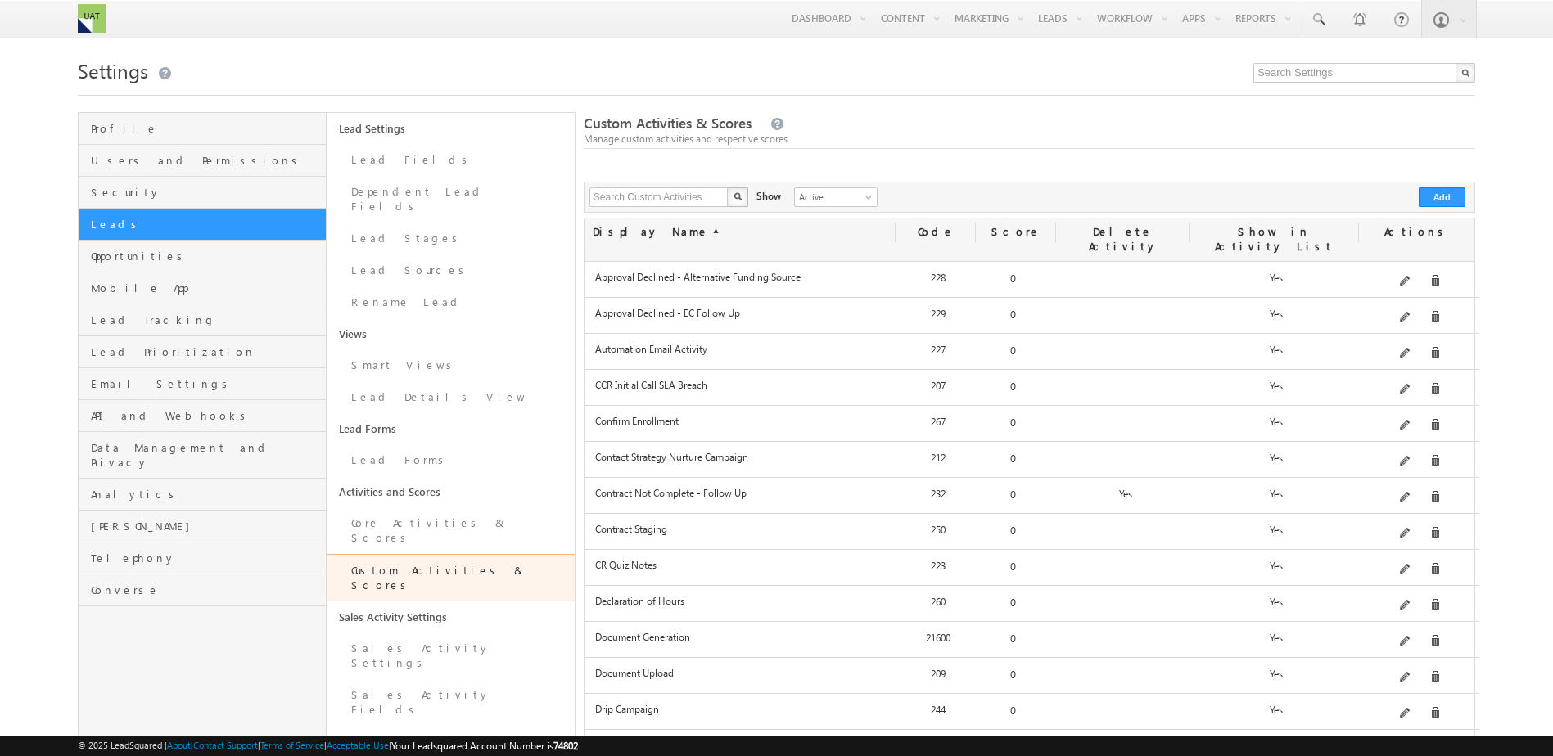
drag, startPoint x: 793, startPoint y: 567, endPoint x: 756, endPoint y: 239, distance: 330.3
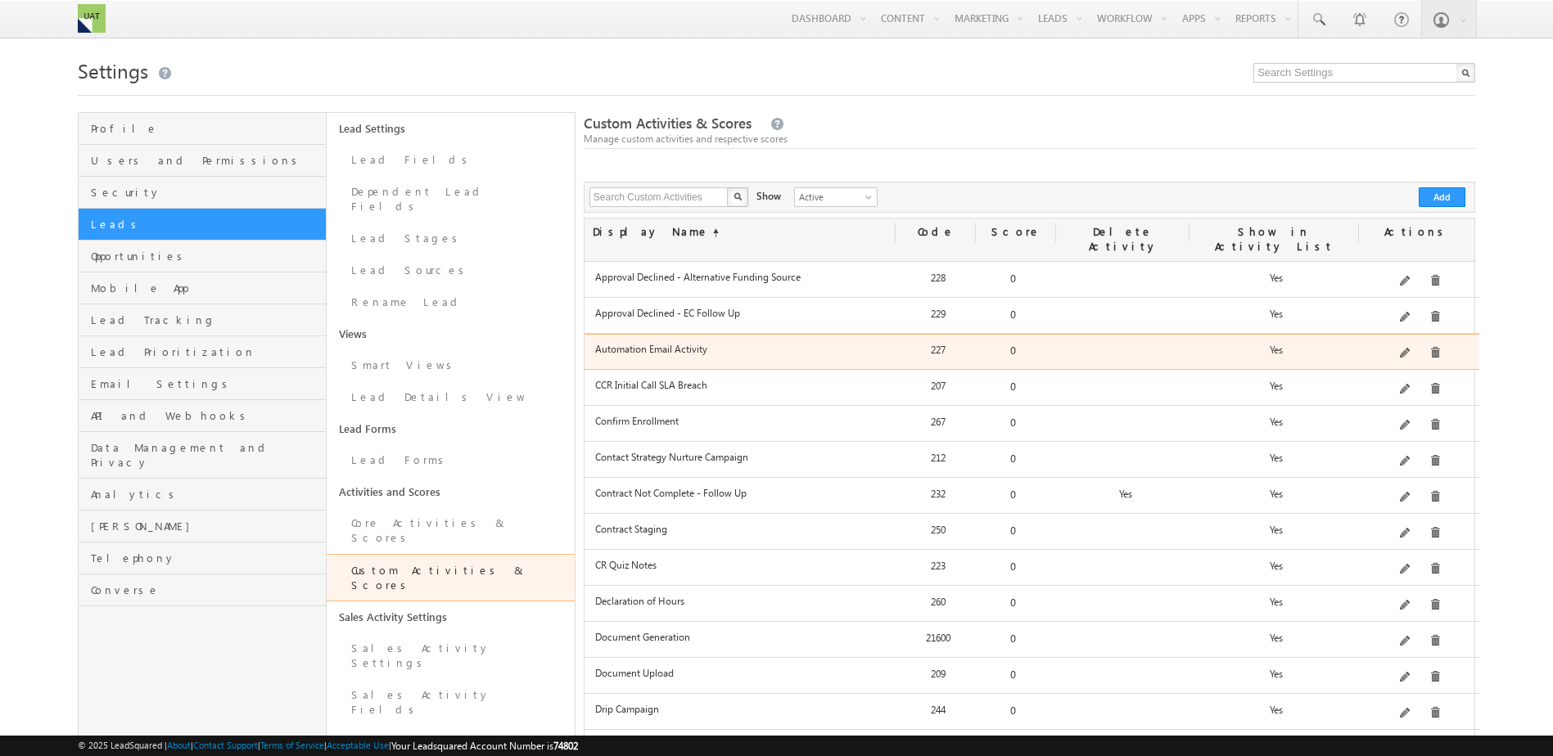
scroll to position [82, 0]
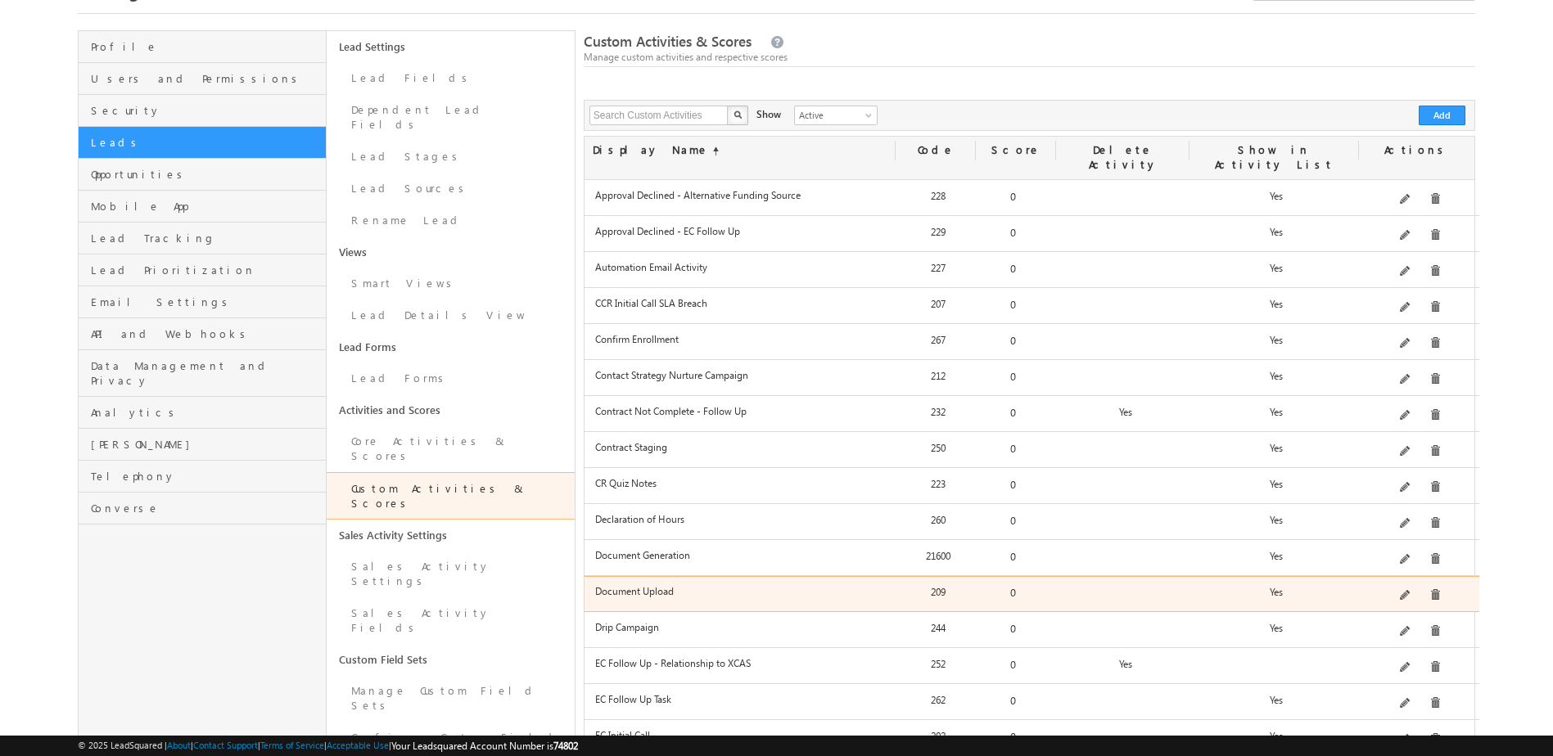
drag, startPoint x: 1389, startPoint y: 568, endPoint x: 647, endPoint y: 579, distance: 742.6
click at [647, 585] on label "Document Upload" at bounding box center [742, 591] width 295 height 12
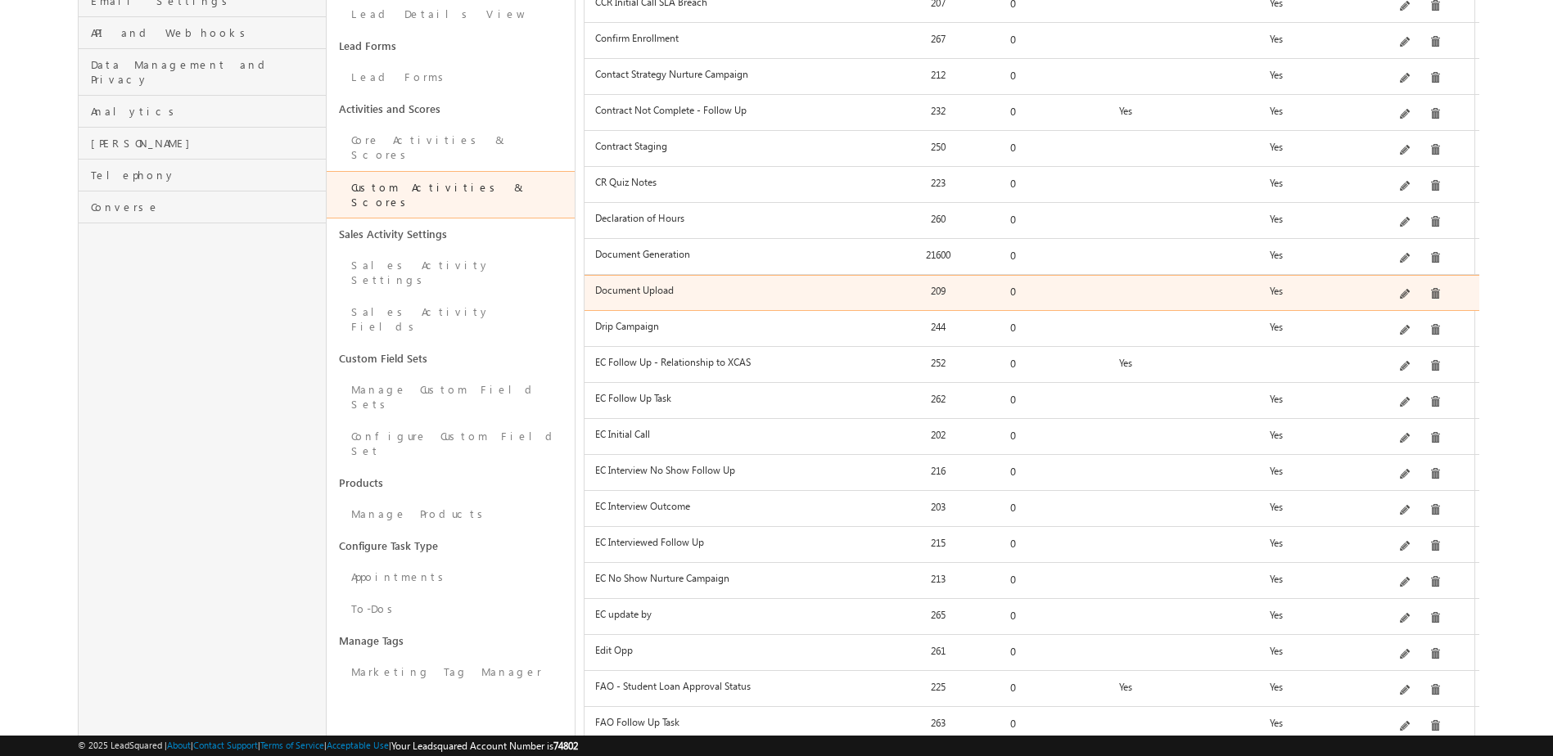
scroll to position [491, 0]
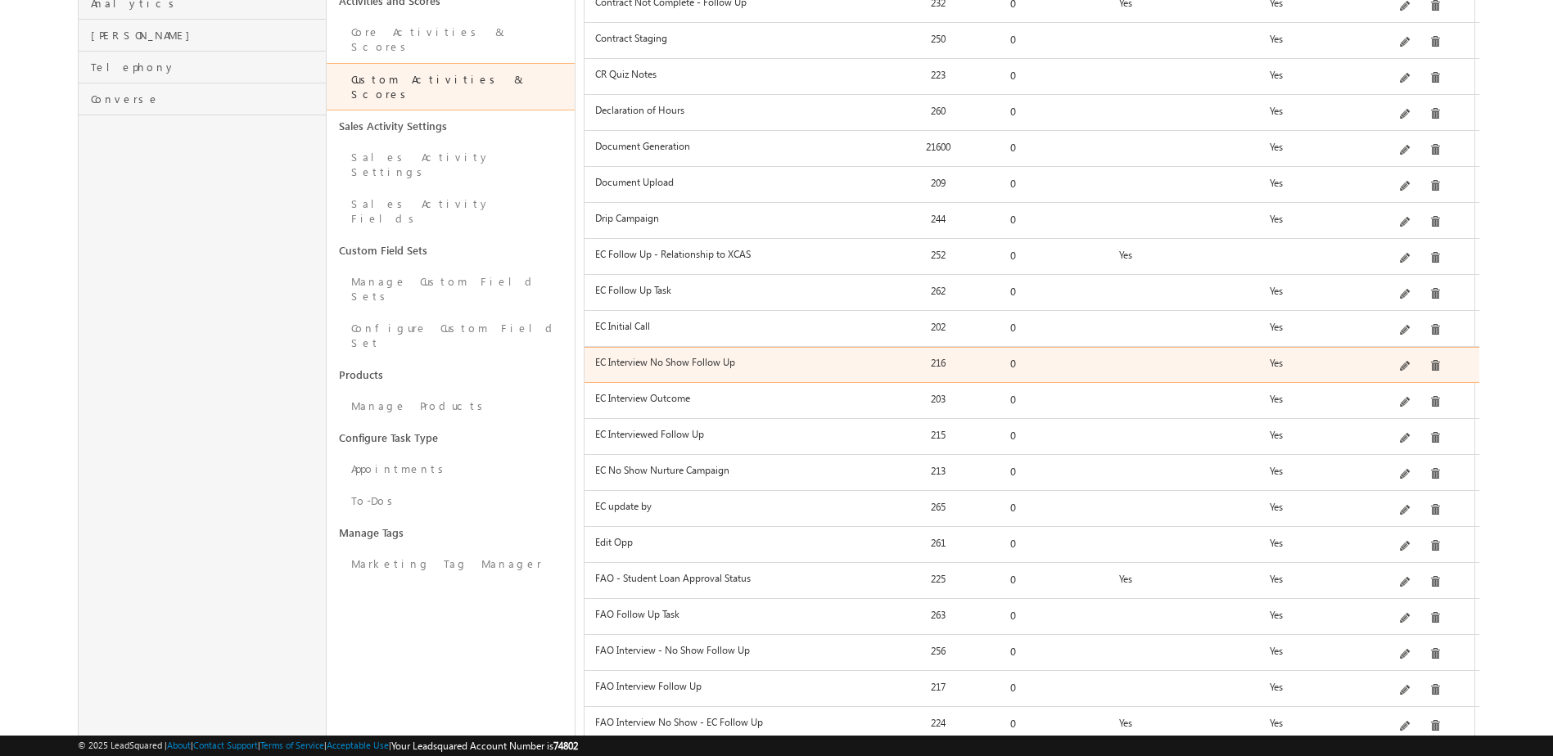
click at [788, 347] on div "EC Interview No Show Follow Up 216 0 Yes" at bounding box center [1032, 365] width 895 height 36
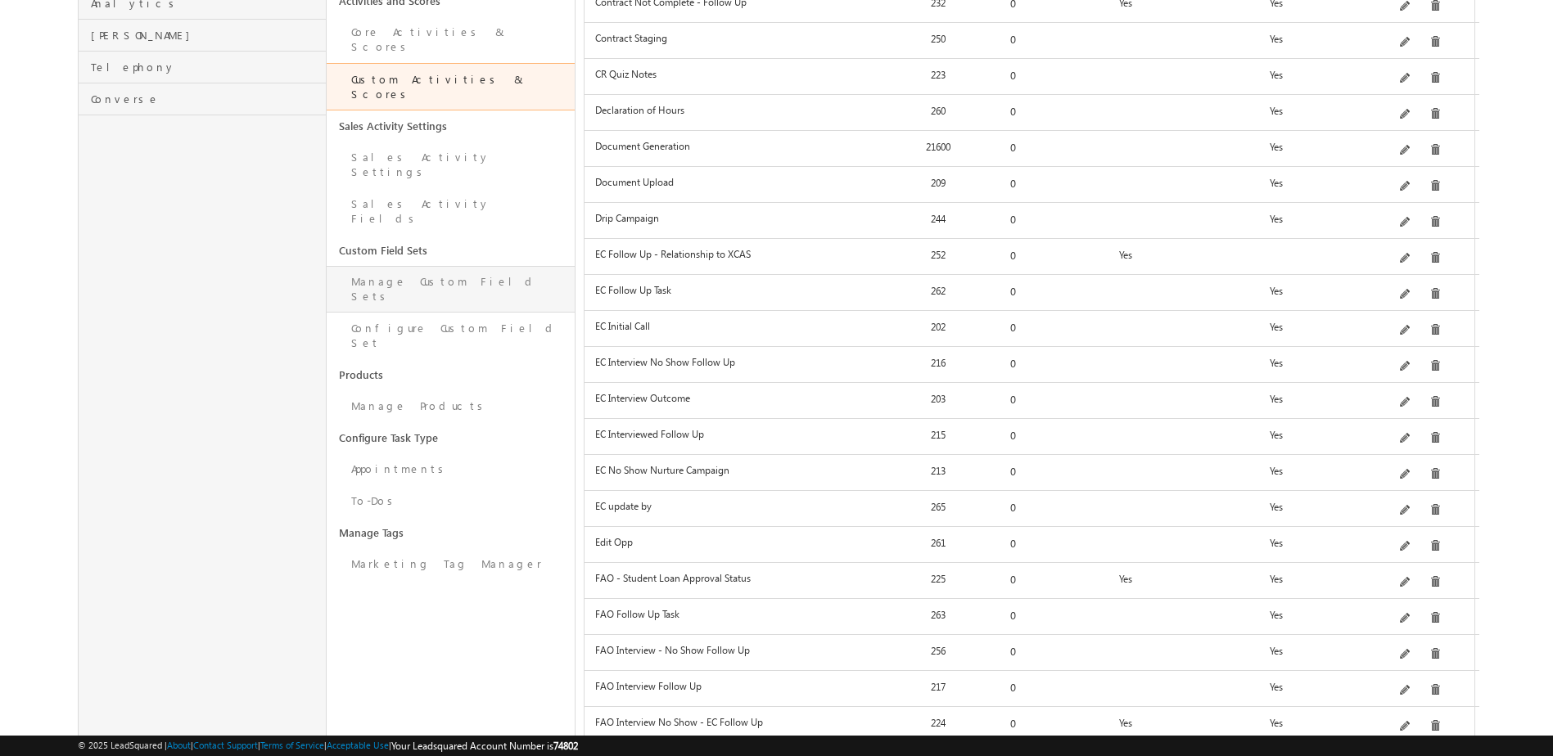
click at [475, 266] on link "Manage Custom Field Sets" at bounding box center [451, 289] width 248 height 47
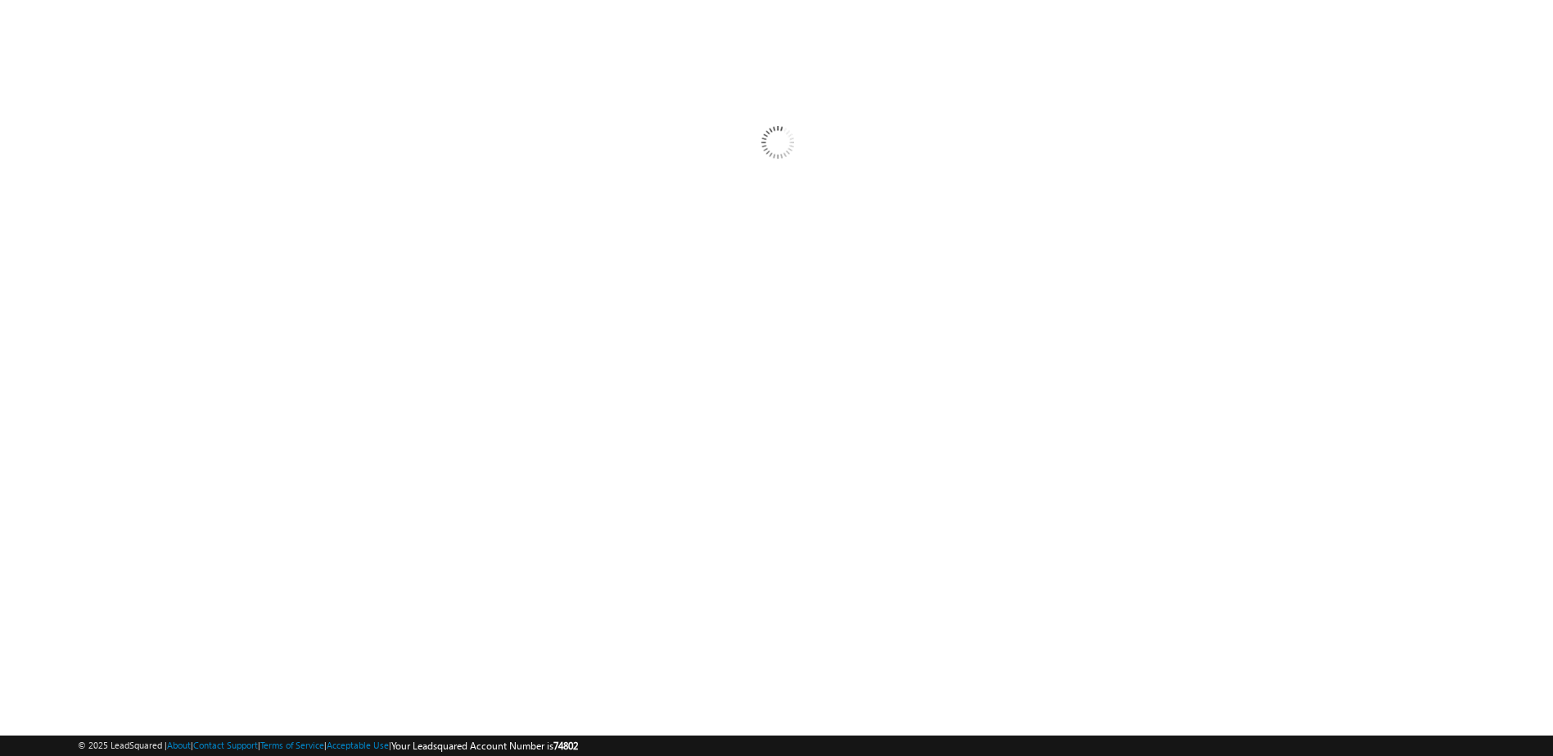
scroll to position [59, 0]
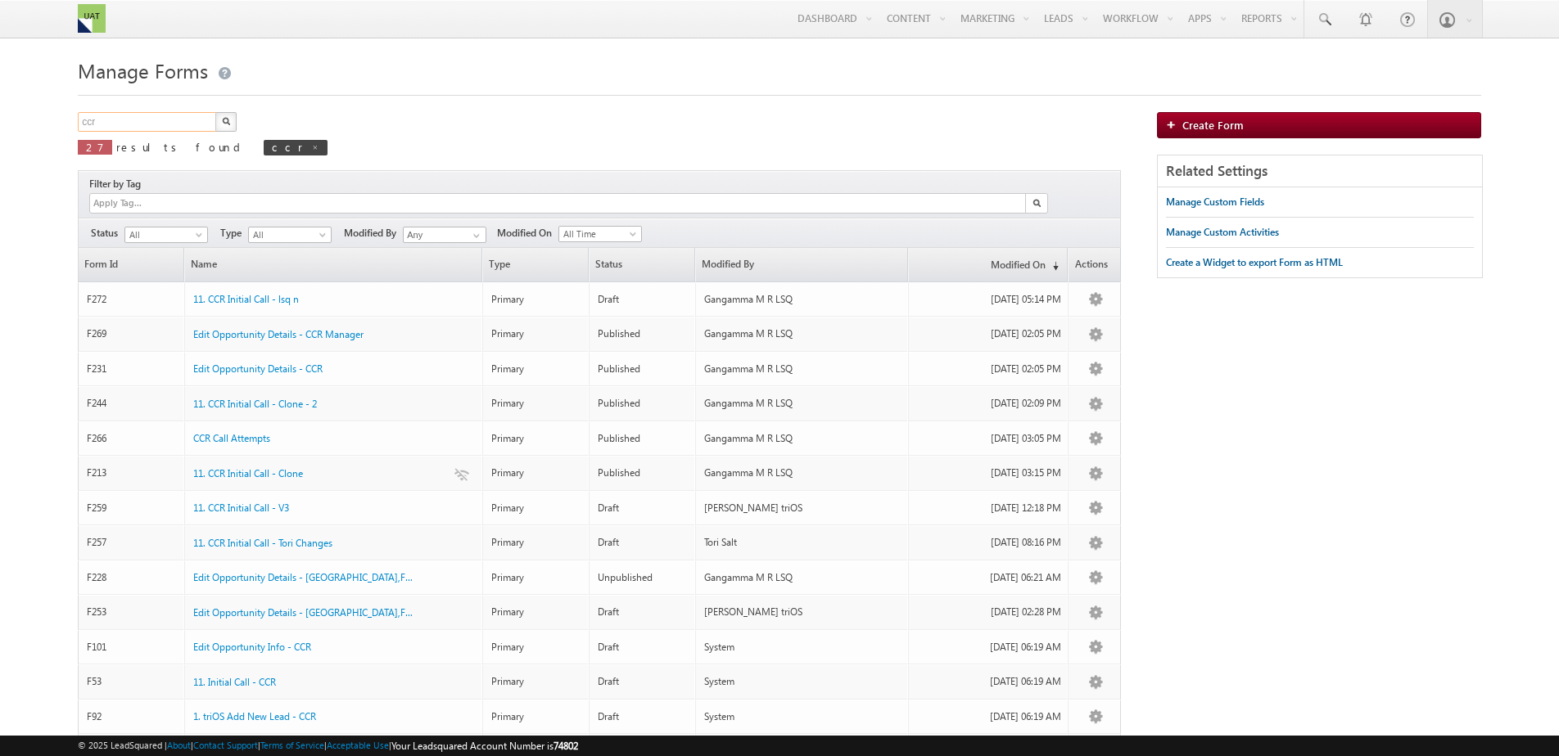
click at [129, 115] on input "ccr" at bounding box center [148, 122] width 140 height 20
type input "file"
click at [215, 112] on button "button" at bounding box center [225, 122] width 21 height 20
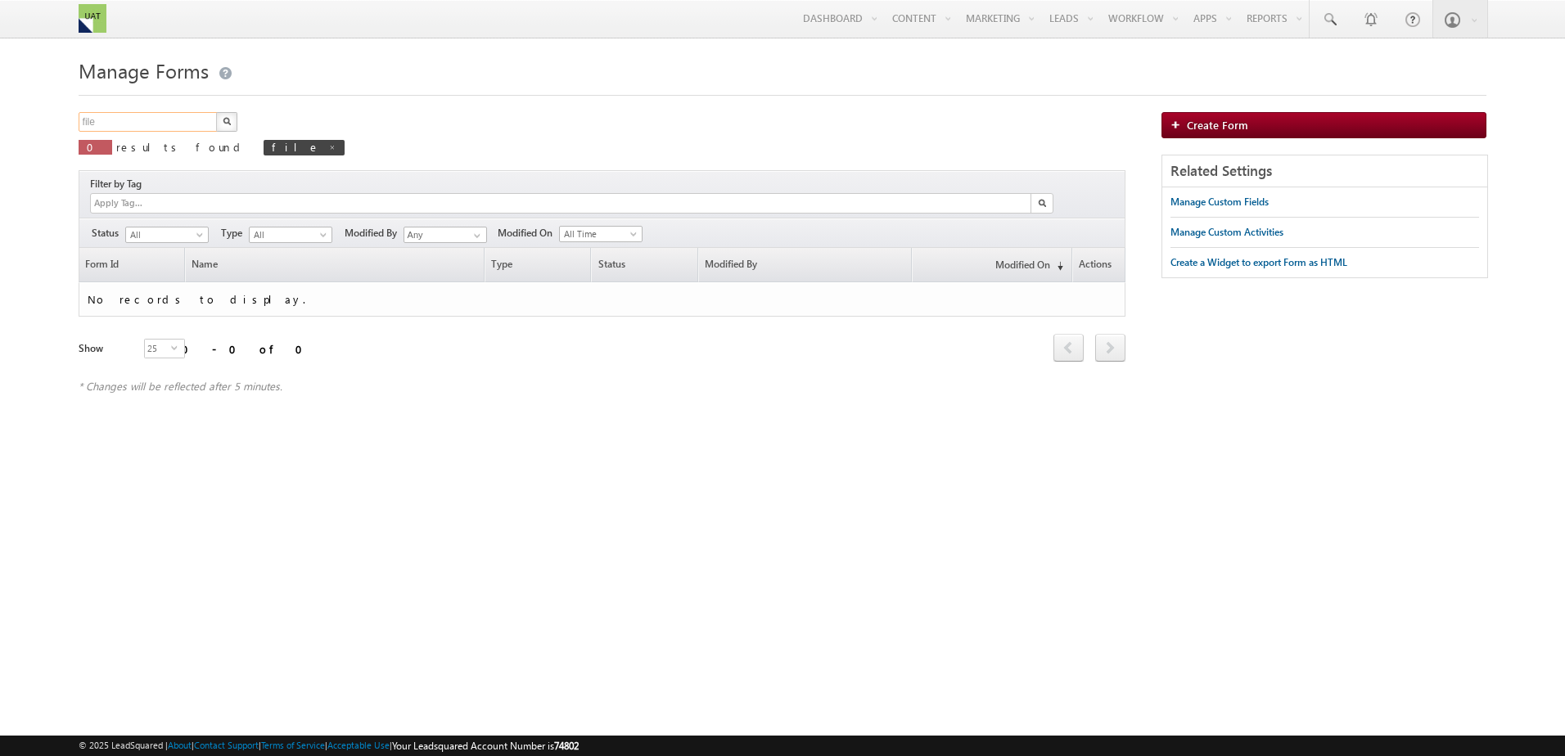
click at [129, 115] on input "file" at bounding box center [149, 122] width 140 height 20
type input "doc"
click at [216, 112] on button "button" at bounding box center [226, 122] width 21 height 20
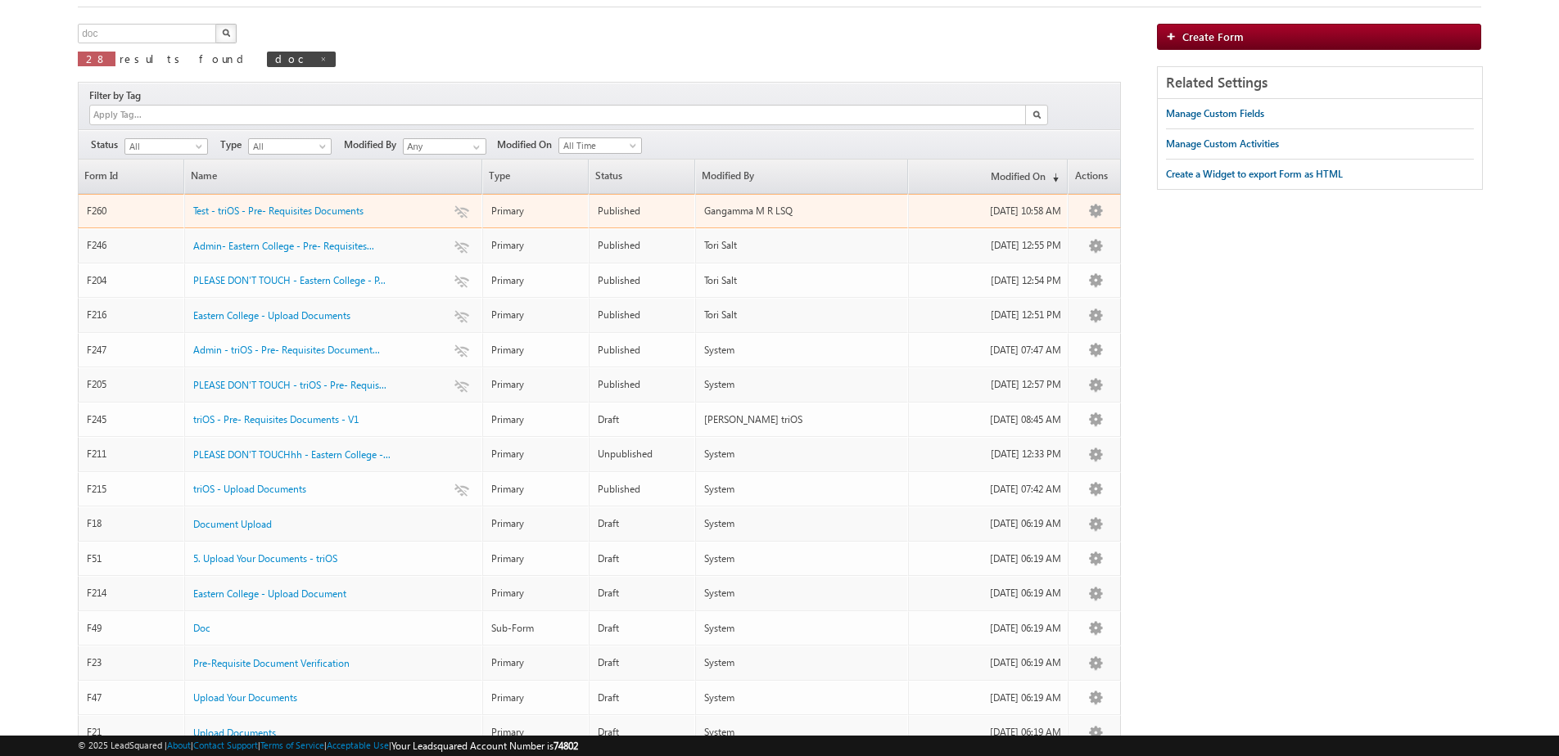
scroll to position [82, 0]
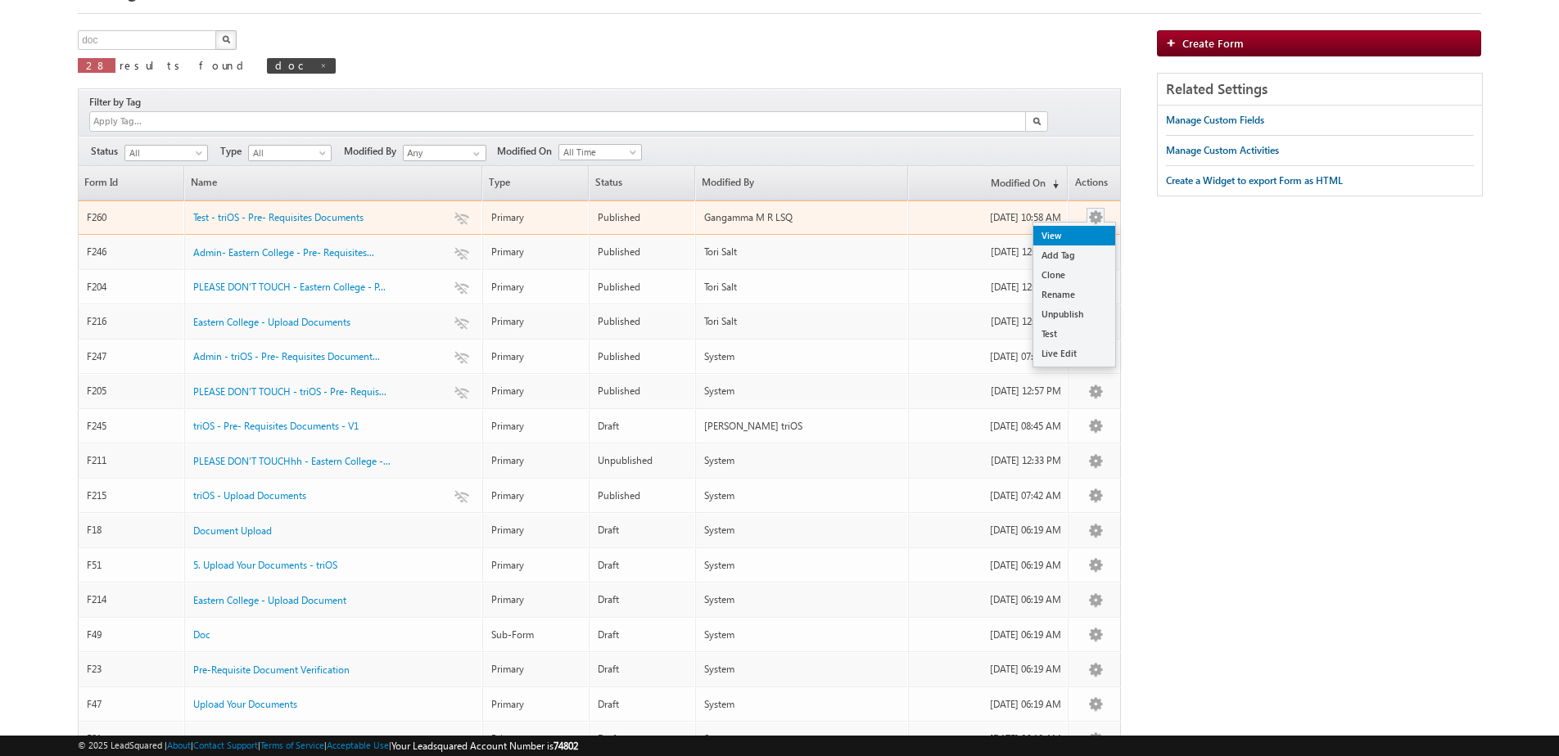
click at [1069, 226] on link "View" at bounding box center [1074, 236] width 82 height 20
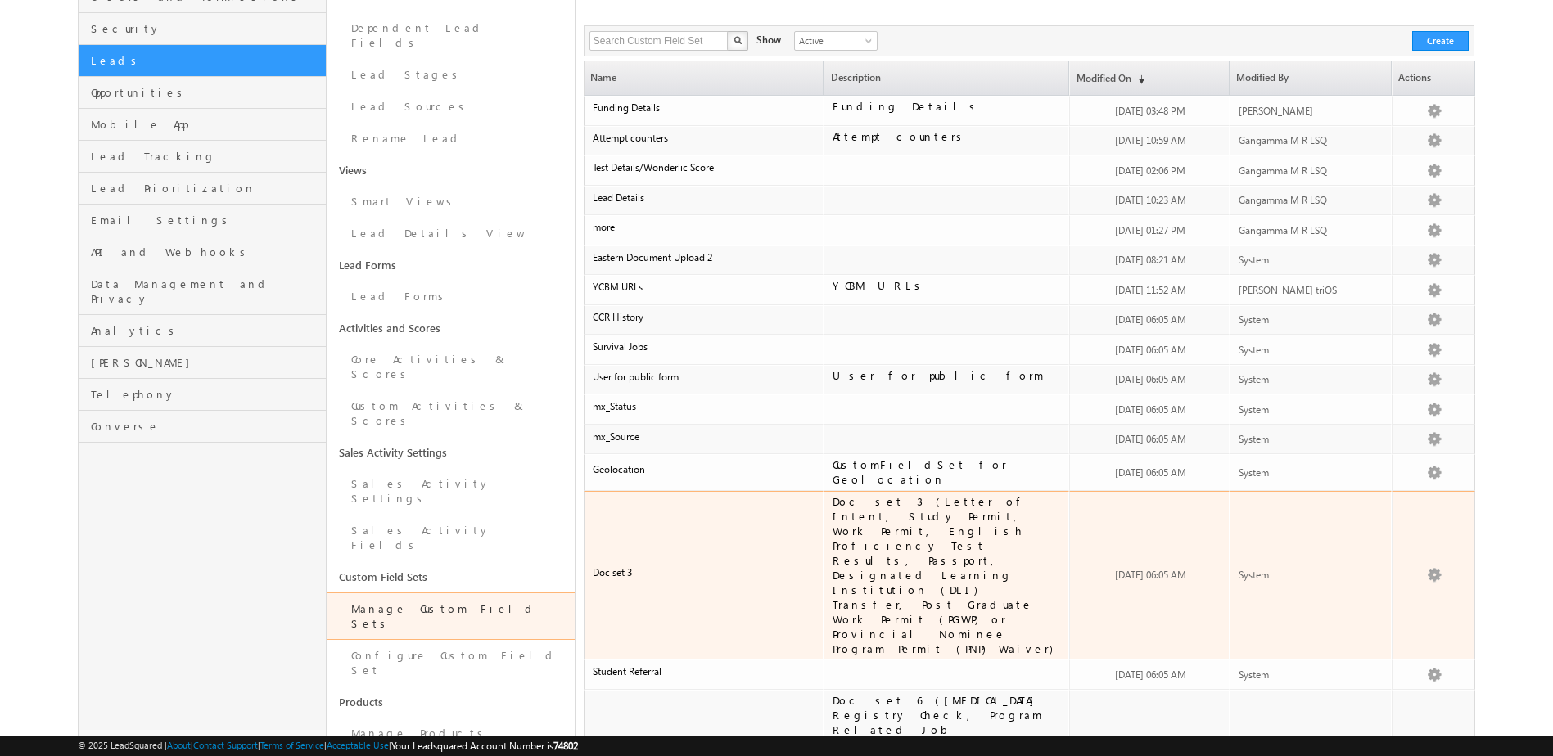
scroll to position [246, 0]
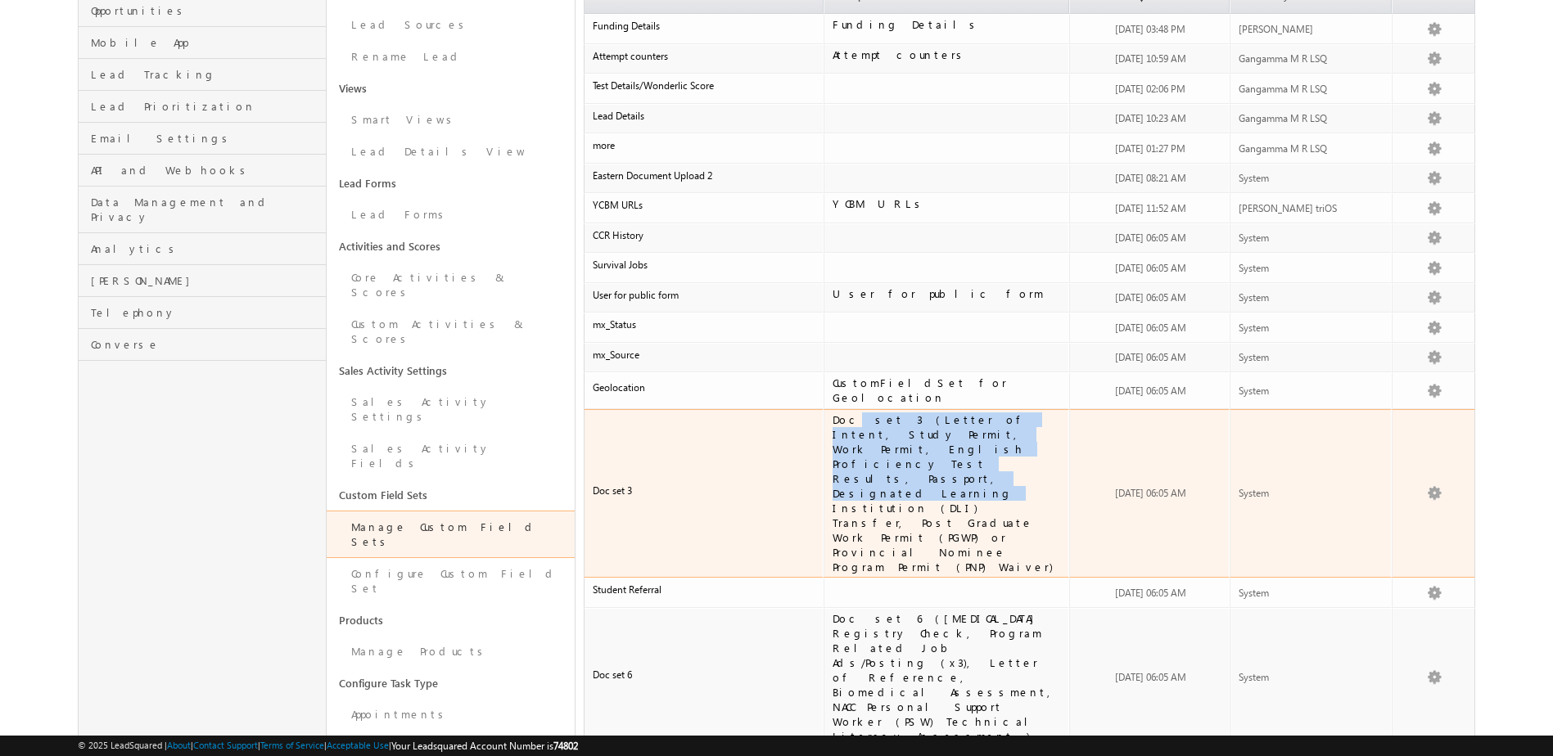
drag, startPoint x: 848, startPoint y: 415, endPoint x: 977, endPoint y: 448, distance: 132.6
click at [977, 448] on div "Doc set 3 (Letter of Intent, Study Permit, Work Permit, English Proficiency Tes…" at bounding box center [947, 494] width 229 height 162
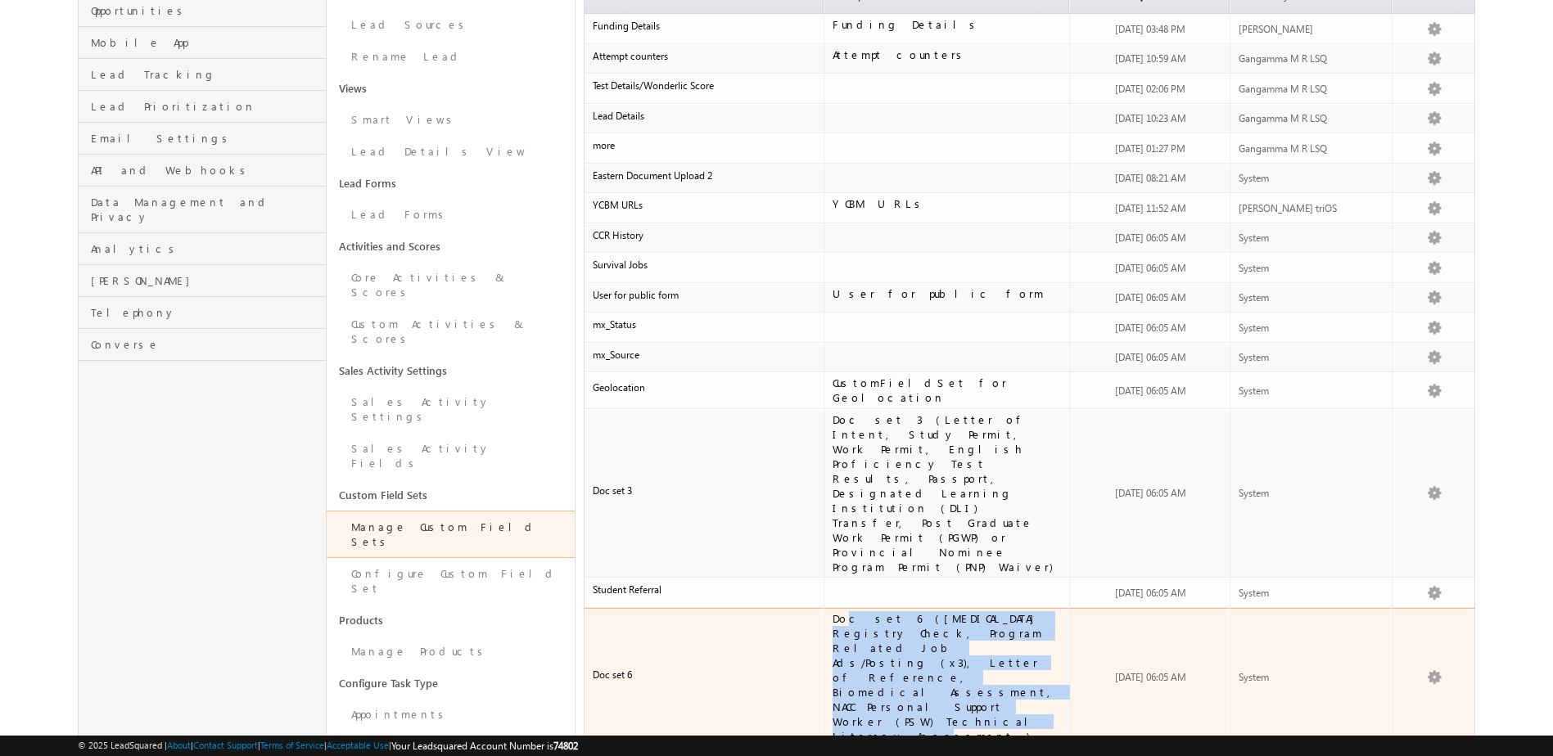
drag, startPoint x: 844, startPoint y: 538, endPoint x: 905, endPoint y: 598, distance: 85.1
click at [905, 612] on div "Doc set 6 ([MEDICAL_DATA] Registry Check, Program Related Job Ads/Posting (x3),…" at bounding box center [947, 678] width 229 height 133
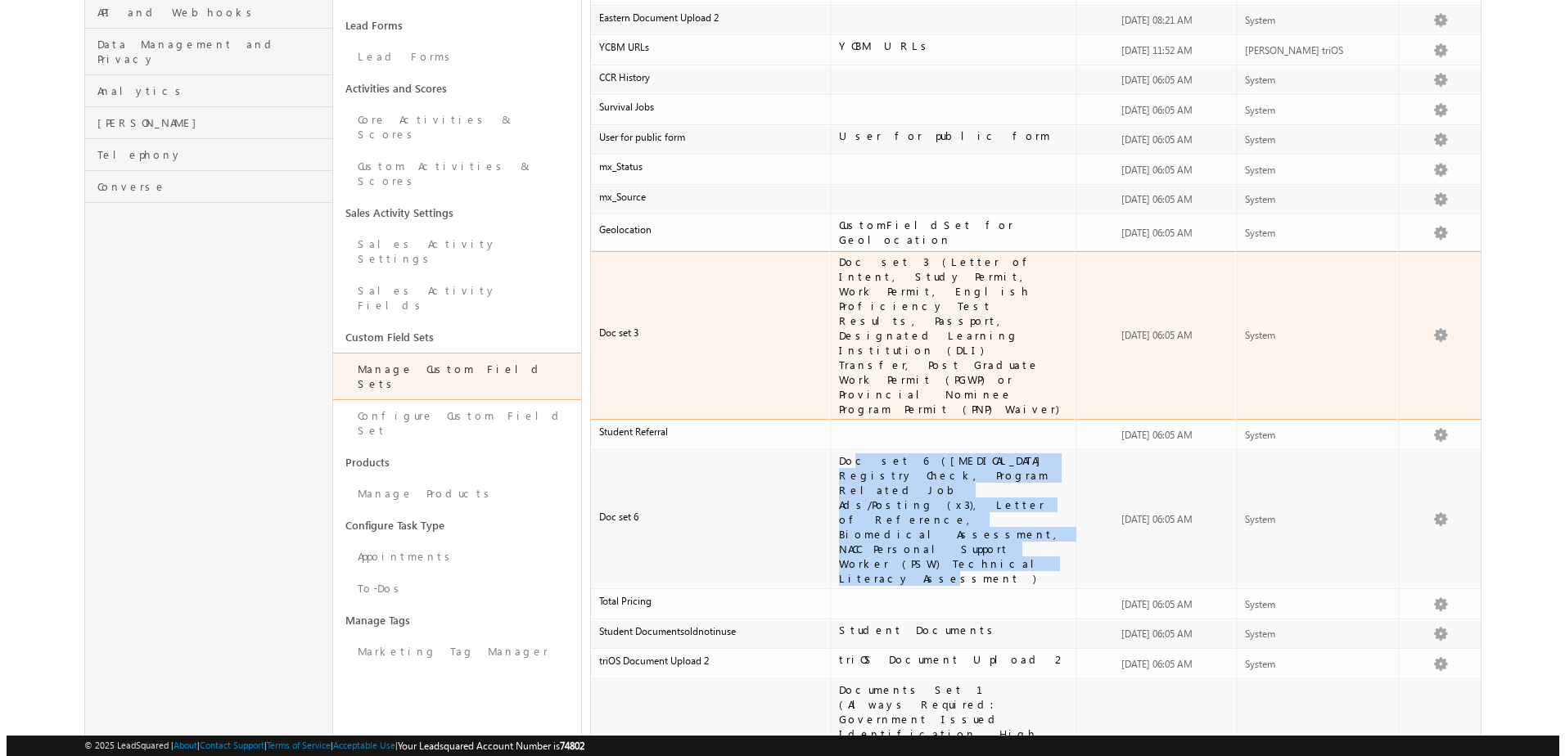
scroll to position [409, 0]
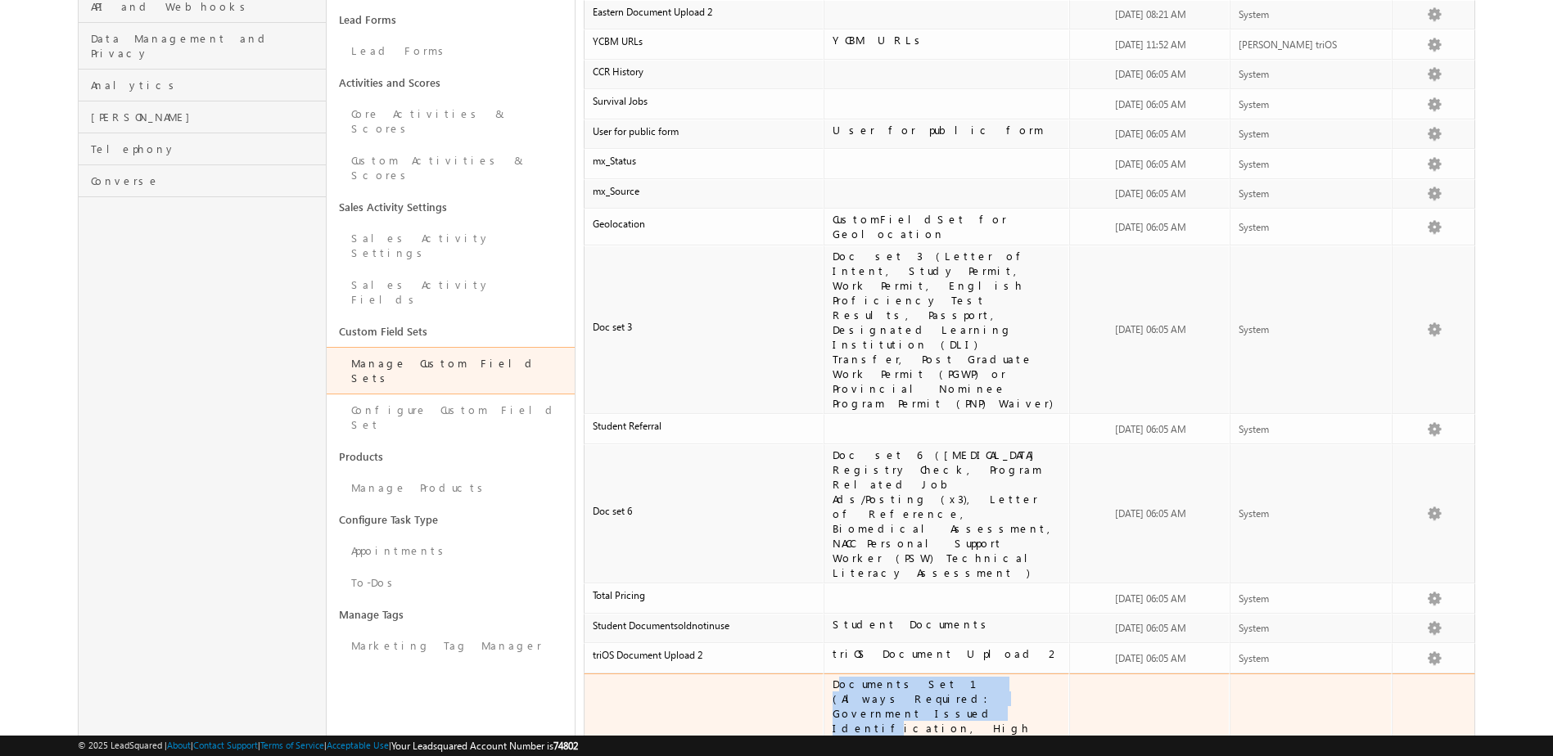
drag, startPoint x: 838, startPoint y: 549, endPoint x: 955, endPoint y: 556, distance: 116.4
click at [955, 677] on div "Documents Set 1 (Always Required: Government Issued Identification, High School…" at bounding box center [947, 743] width 229 height 133
drag, startPoint x: 864, startPoint y: 545, endPoint x: 982, endPoint y: 584, distance: 124.0
click at [982, 677] on div "Documents Set 1 (Always Required: Government Issued Identification, High School…" at bounding box center [947, 743] width 229 height 133
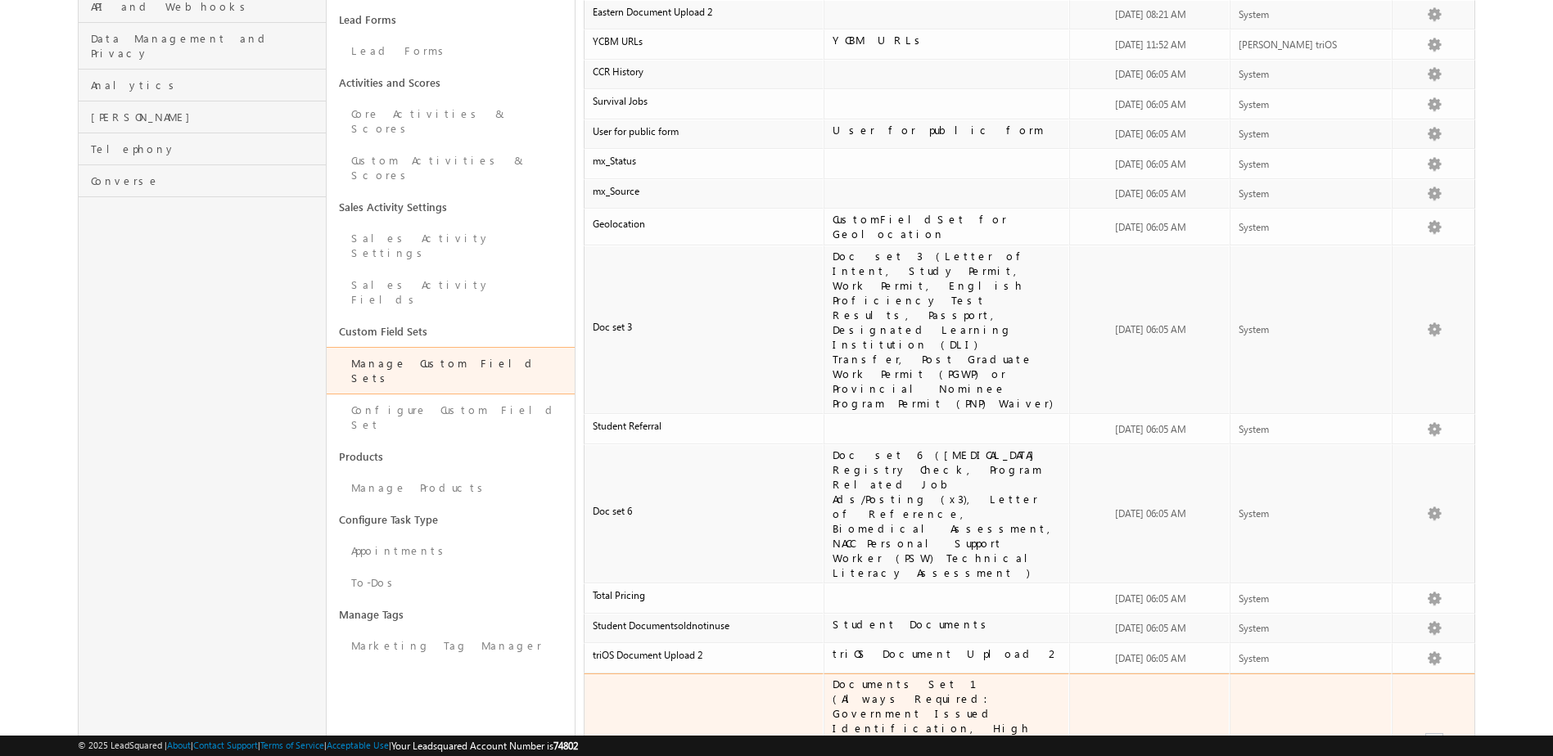
click at [1385, 752] on link "Edit" at bounding box center [1395, 762] width 82 height 20
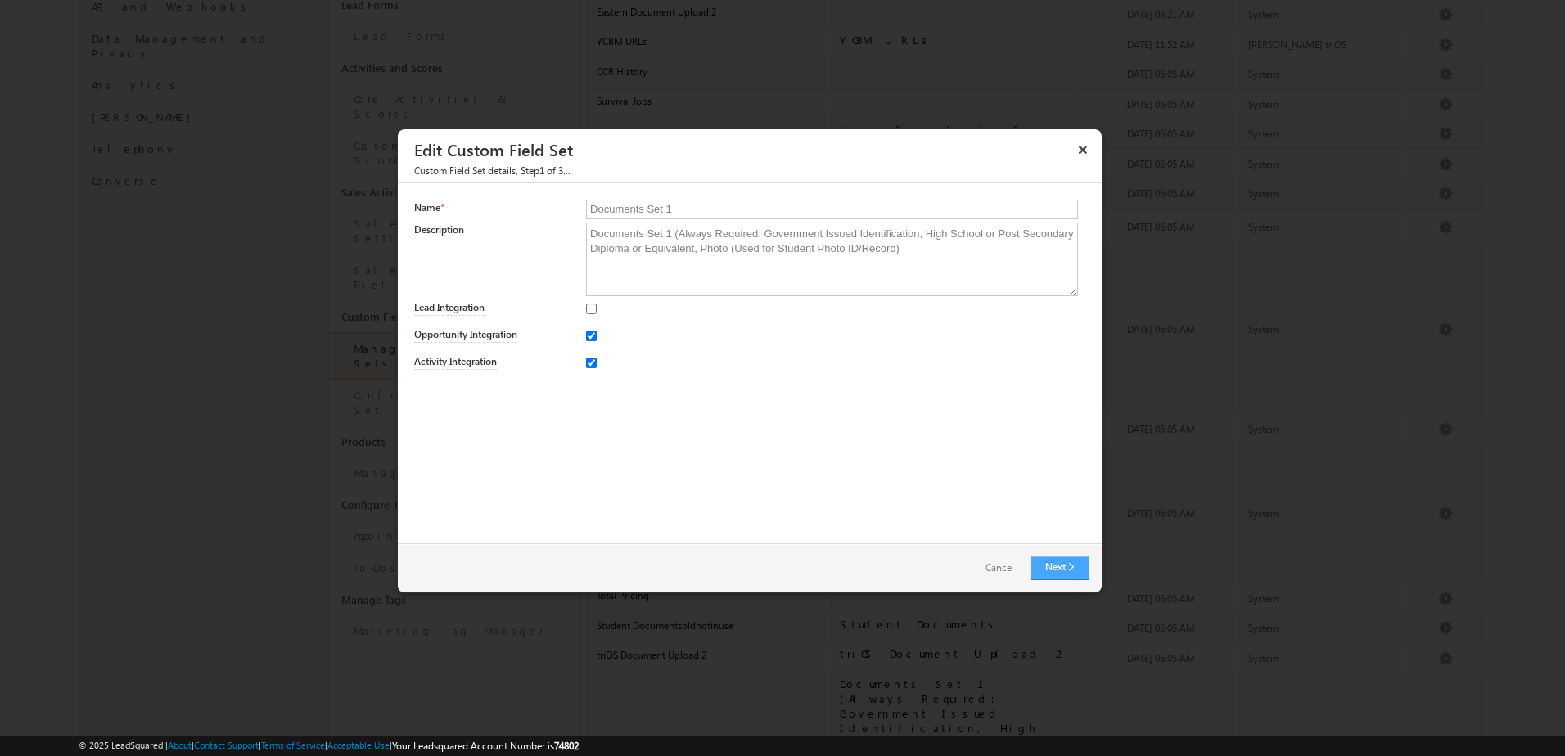
click at [1058, 571] on link "Next" at bounding box center [1060, 568] width 59 height 25
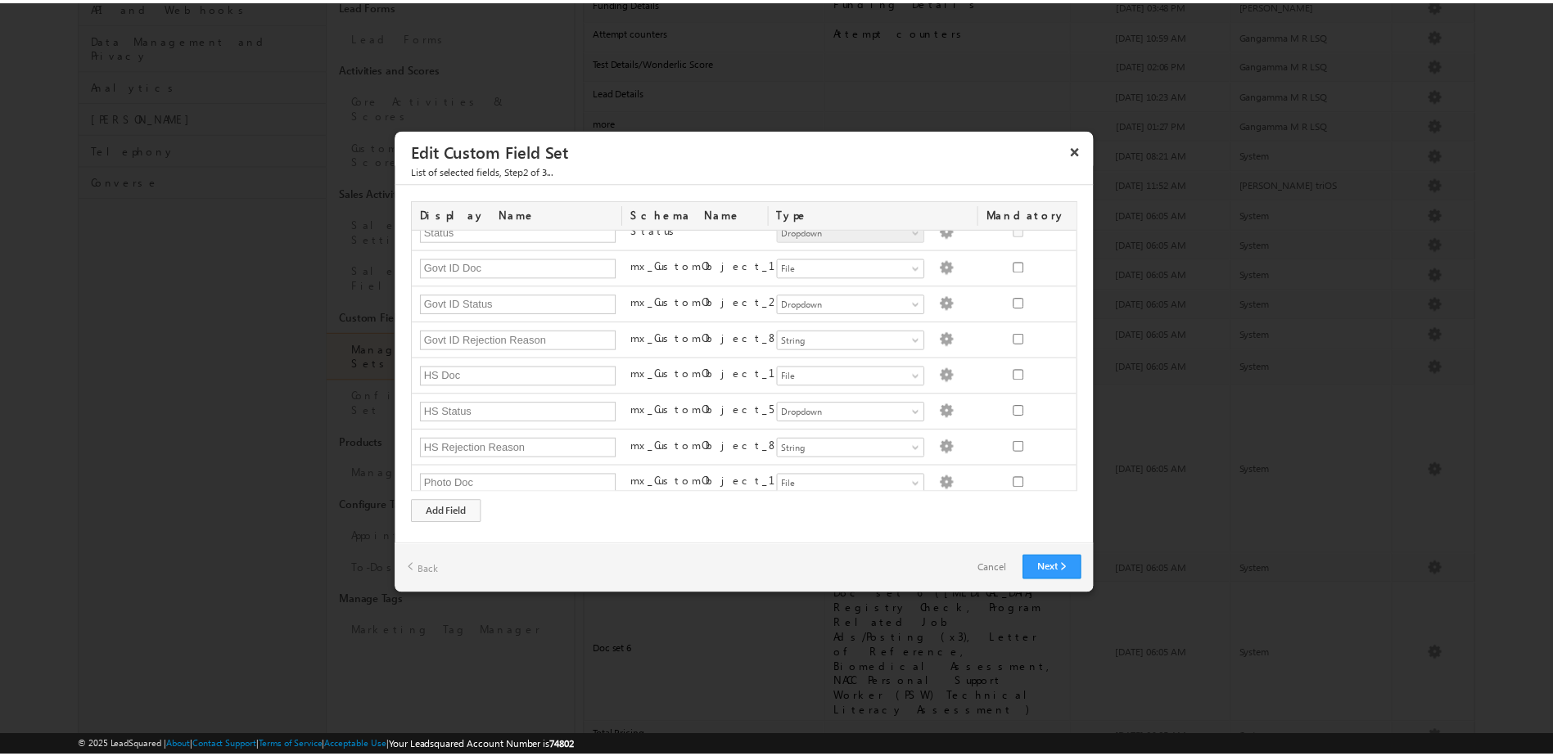
scroll to position [0, 0]
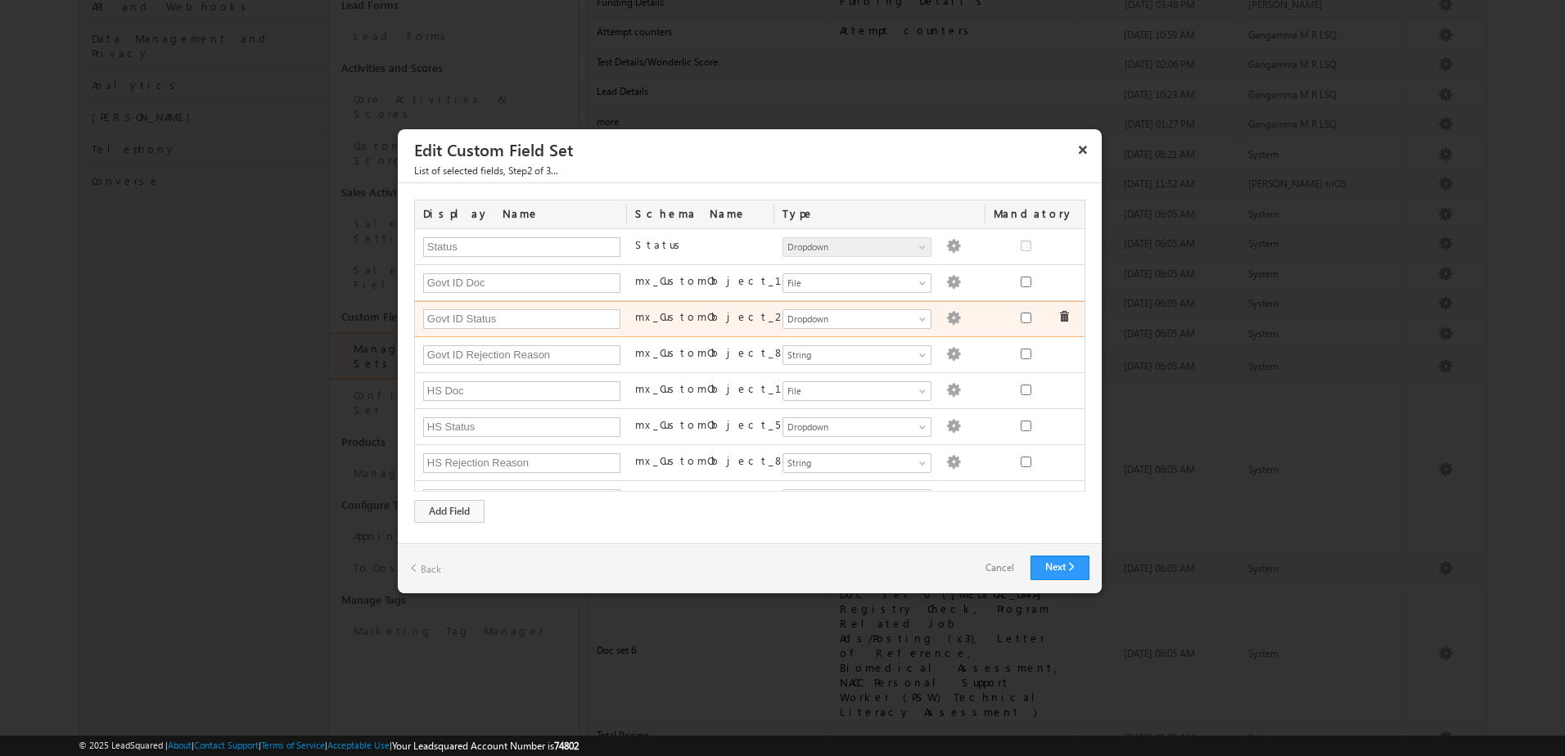
click at [674, 314] on label "mx_CustomObject_2" at bounding box center [710, 316] width 151 height 15
click at [946, 314] on img at bounding box center [953, 318] width 15 height 15
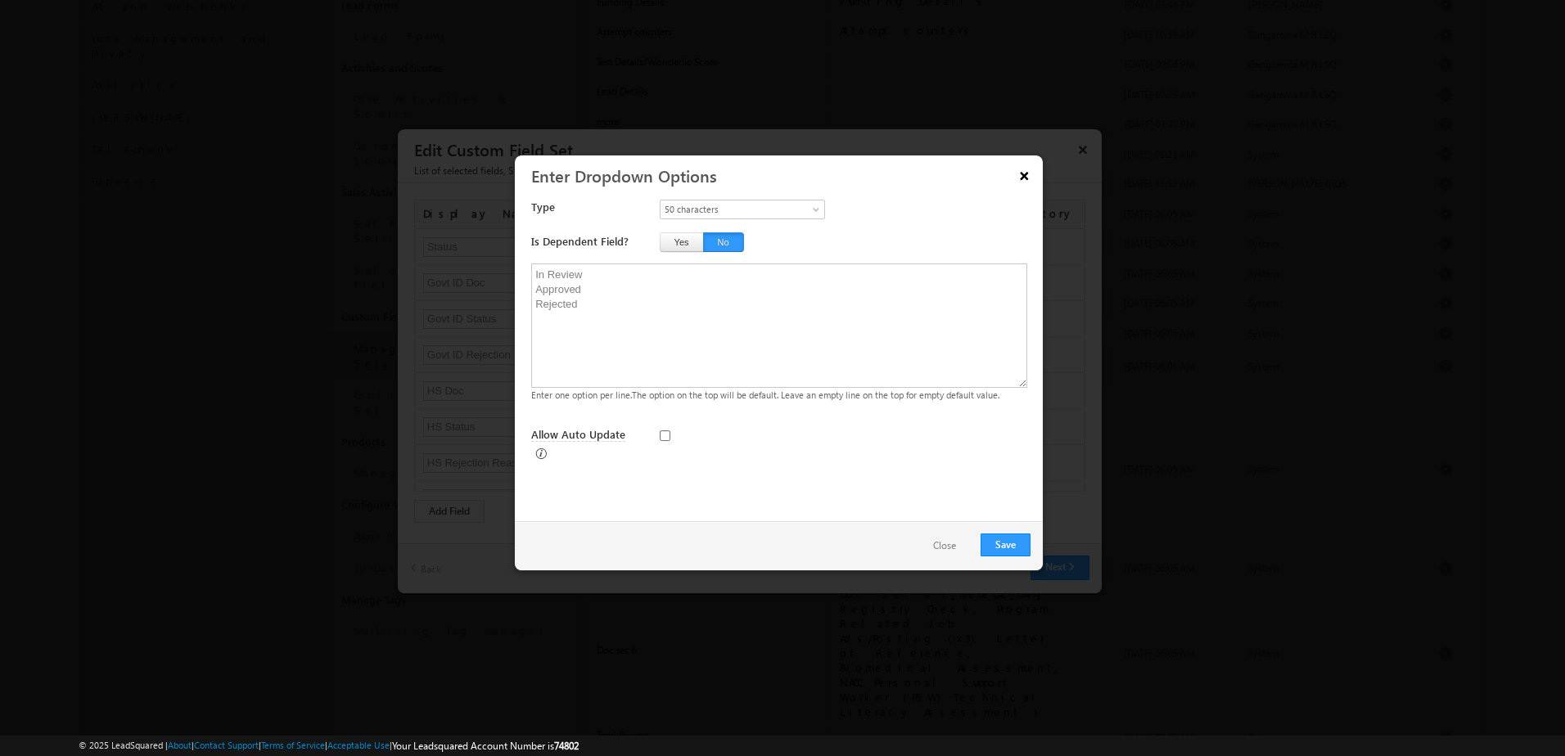
click at [1027, 183] on button "×" at bounding box center [1025, 175] width 26 height 29
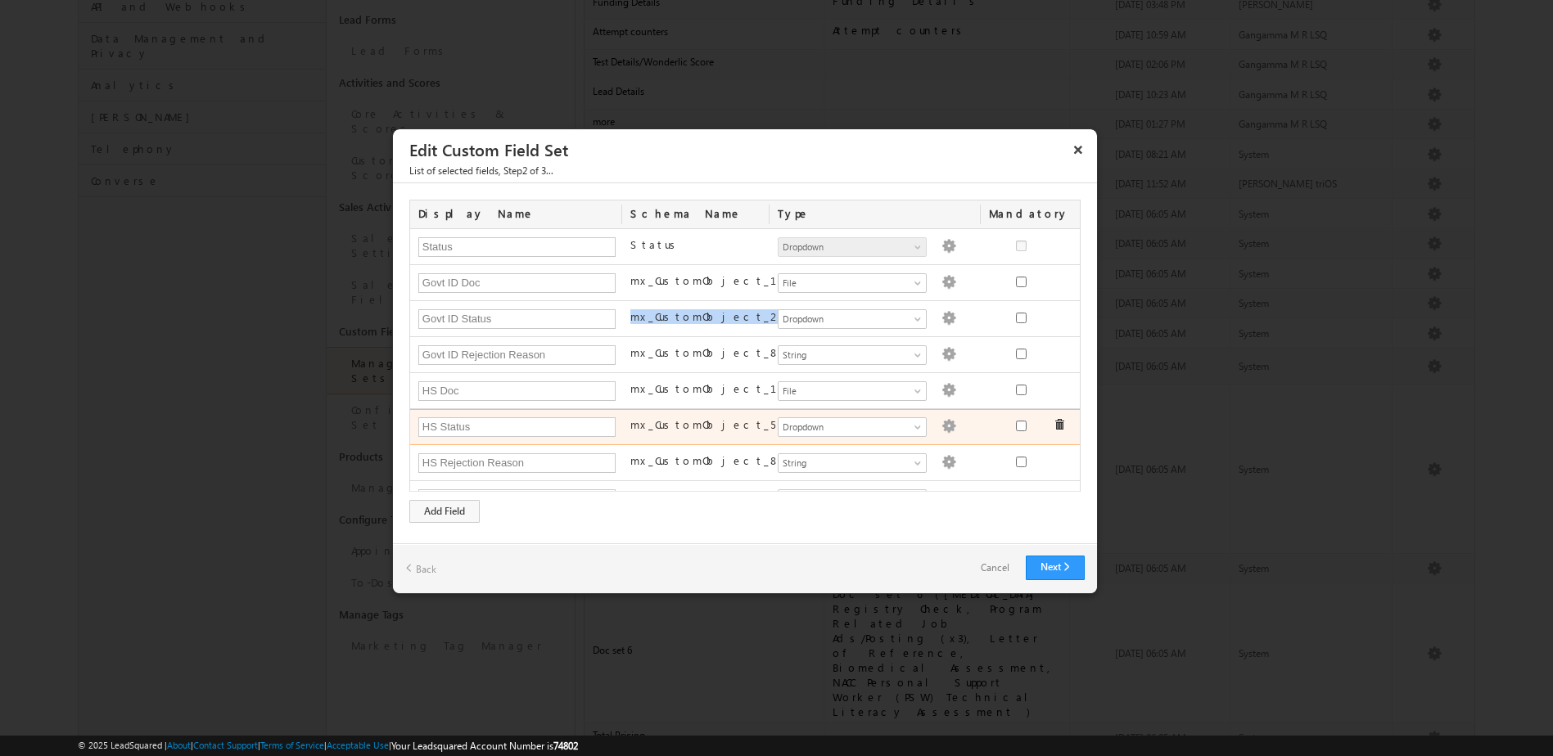
scroll to position [164, 0]
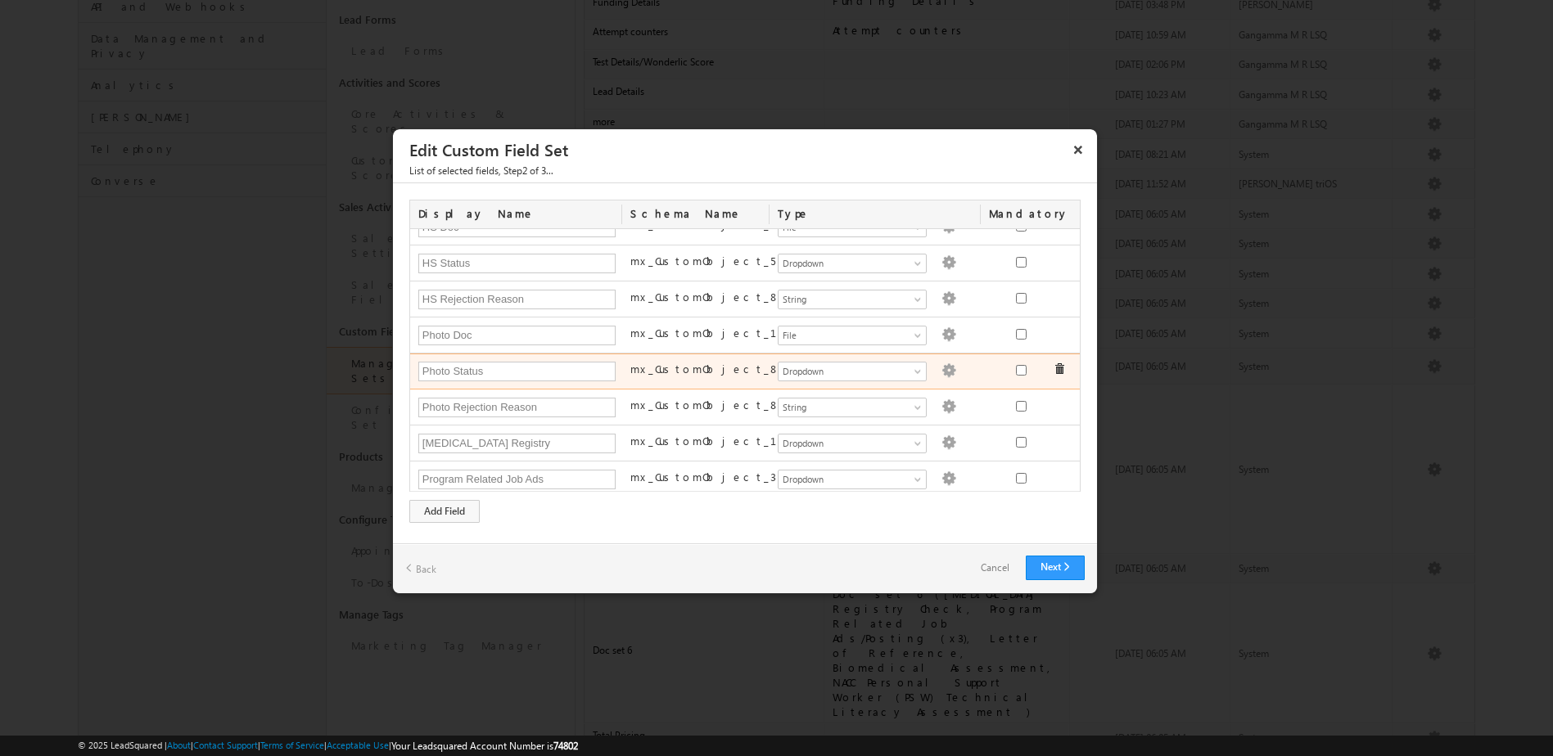
click at [941, 372] on img at bounding box center [948, 370] width 15 height 15
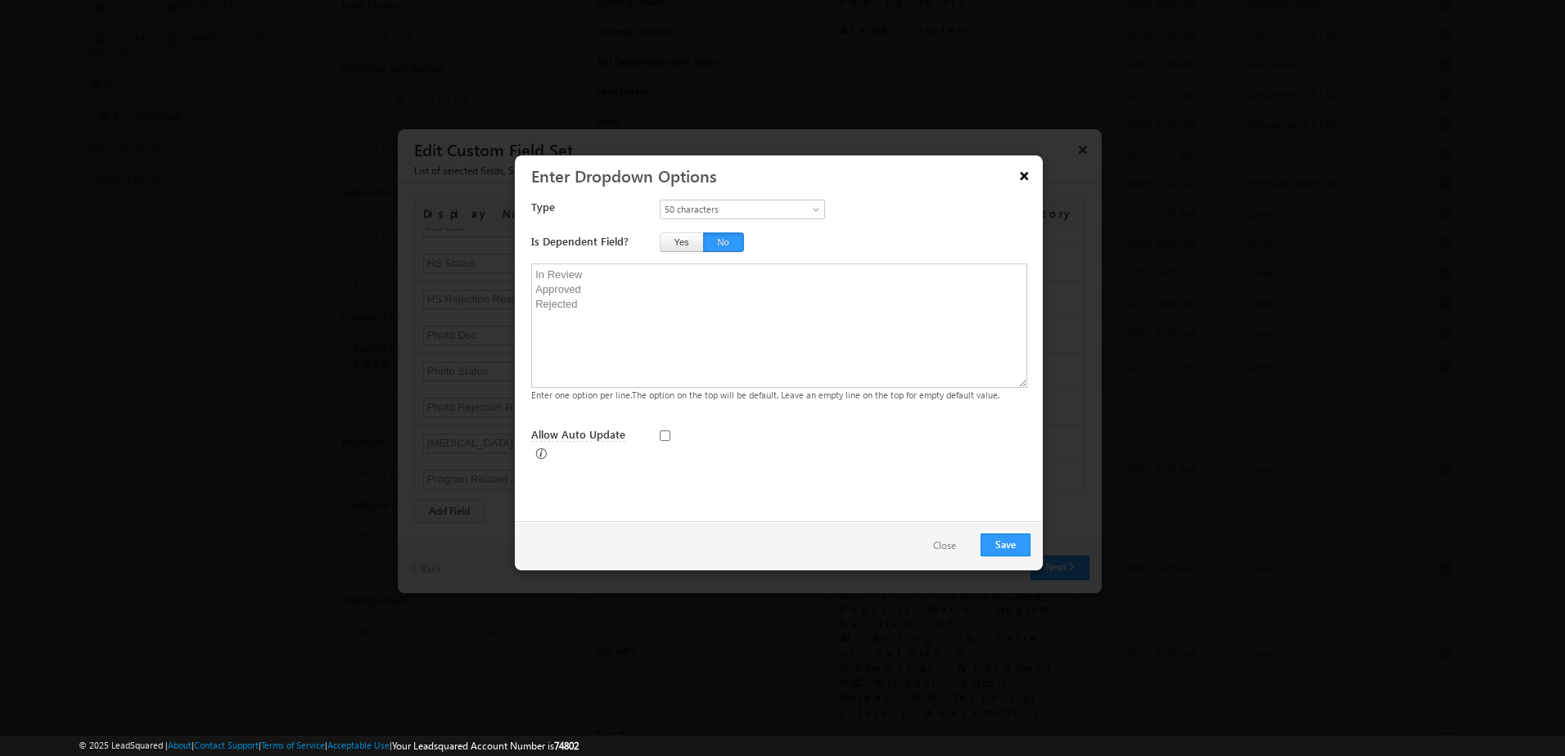
click at [1027, 178] on button "×" at bounding box center [1025, 175] width 26 height 29
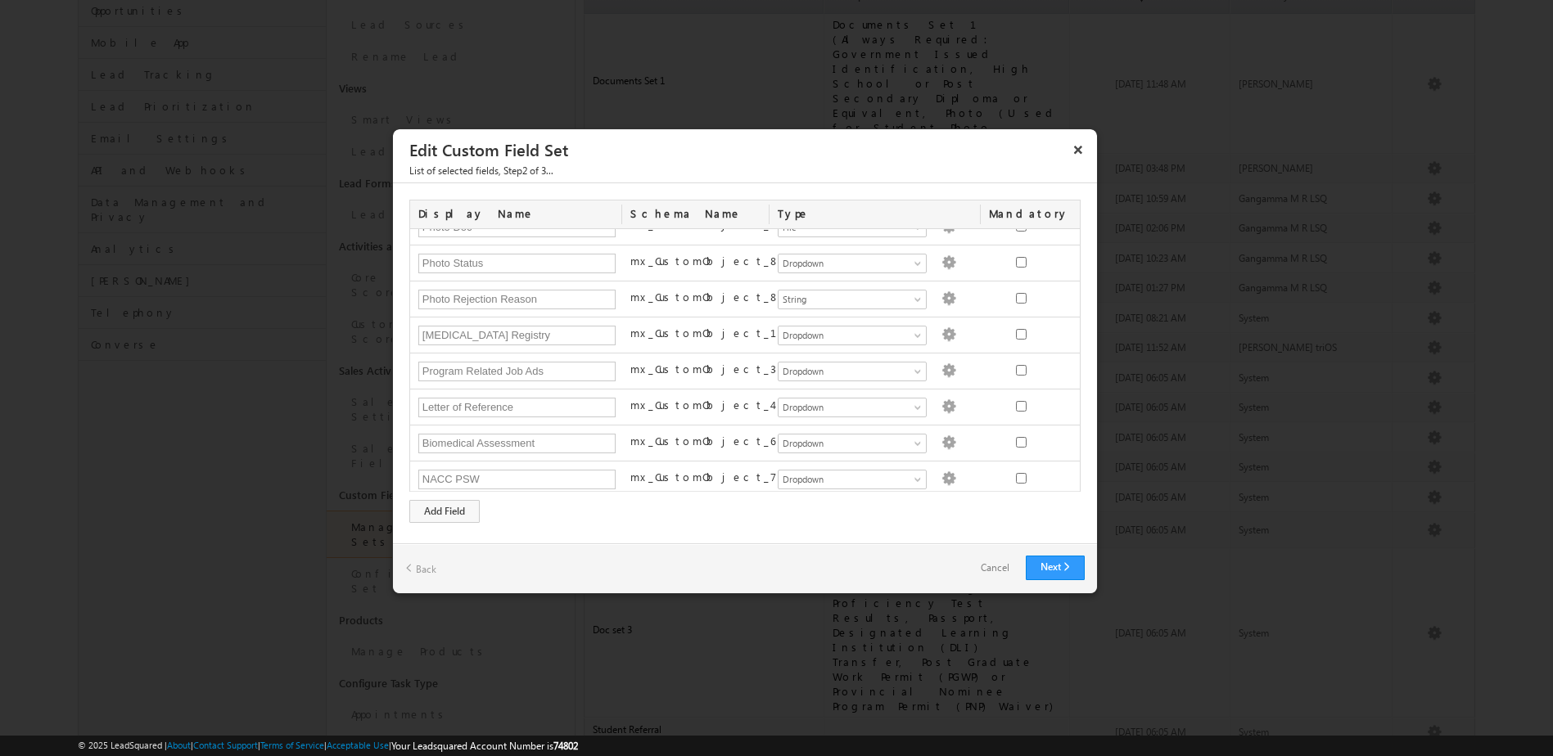
scroll to position [278, 0]
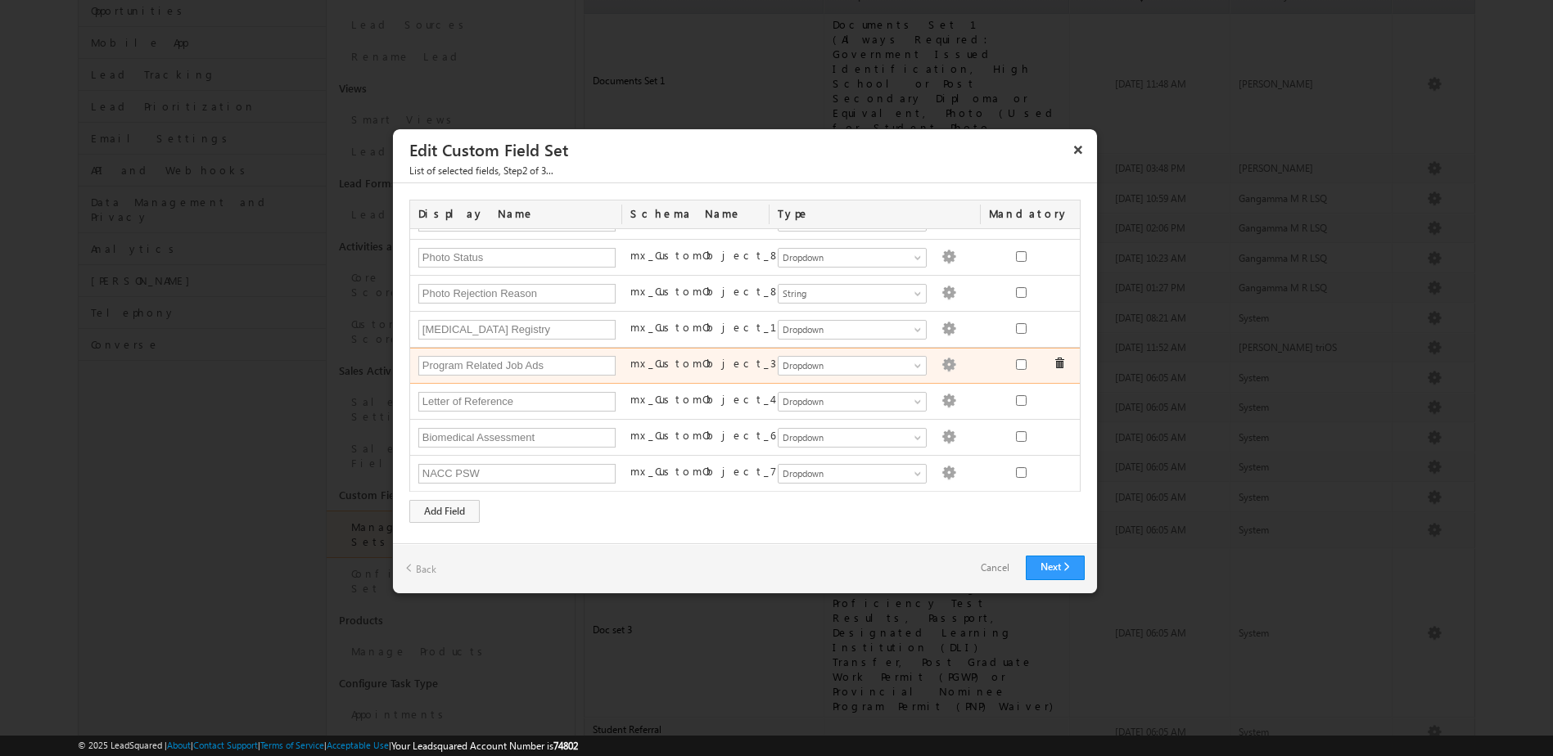
click at [706, 367] on label "mx_CustomObject_3" at bounding box center [703, 363] width 146 height 15
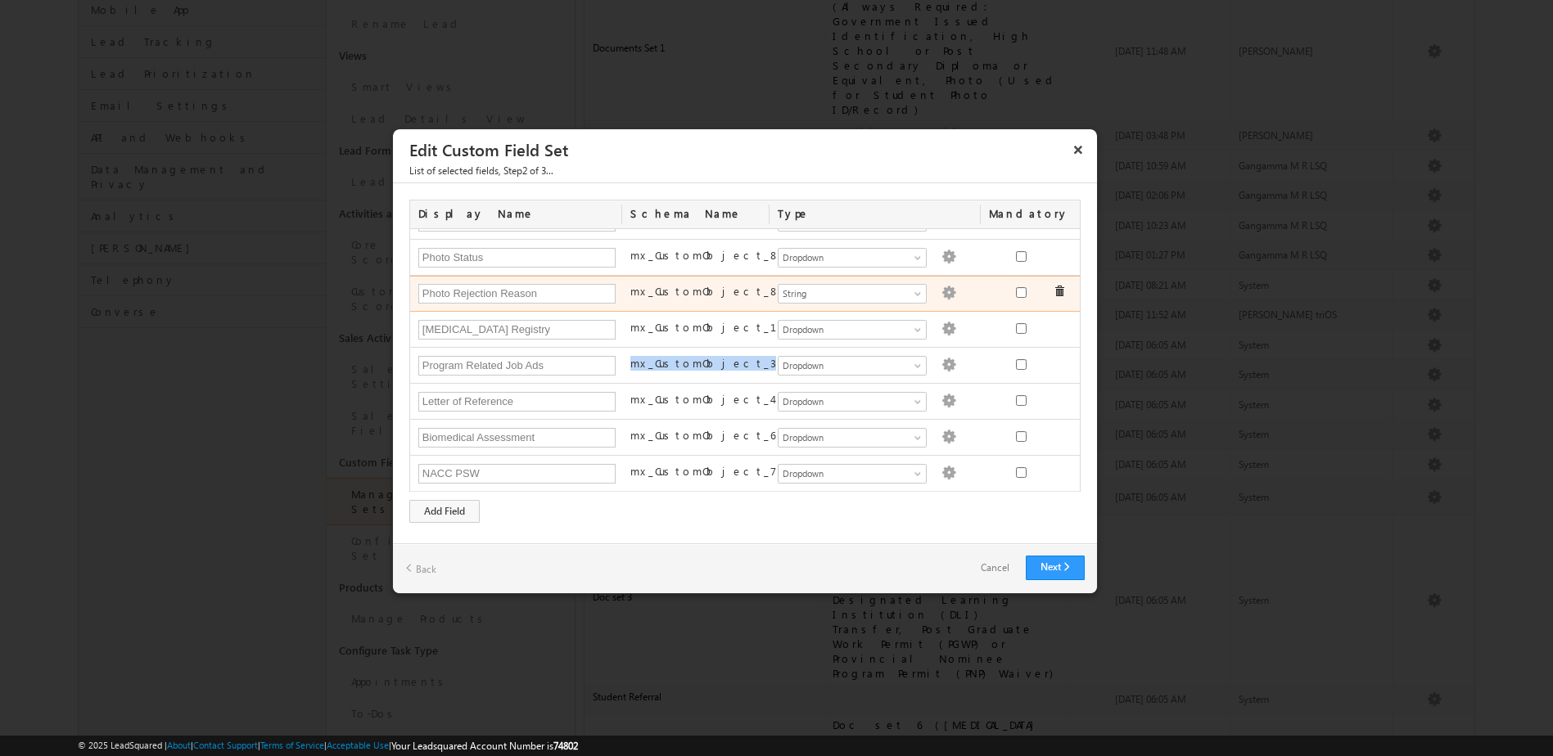
scroll to position [327, 0]
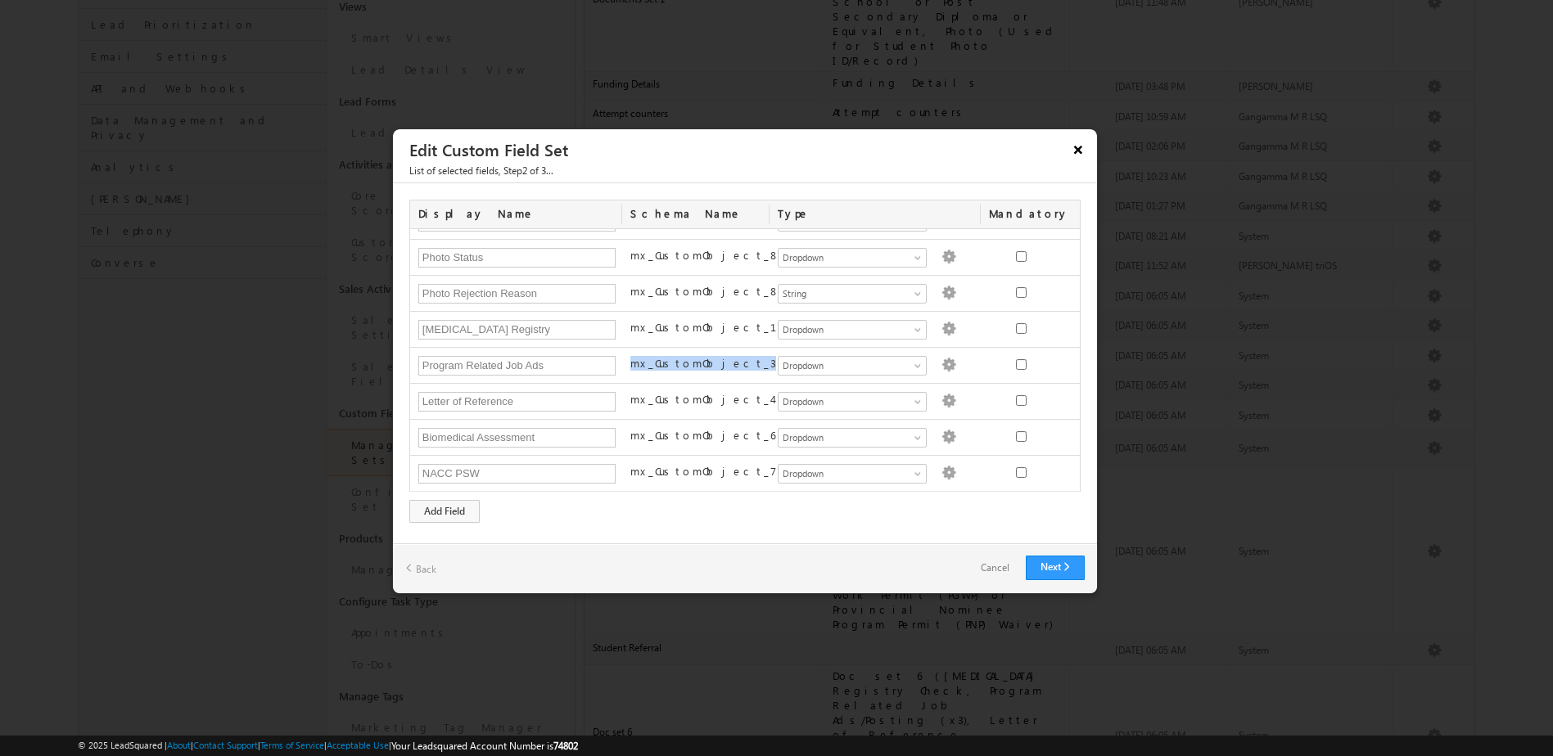
click at [1081, 151] on button "×" at bounding box center [1078, 149] width 26 height 29
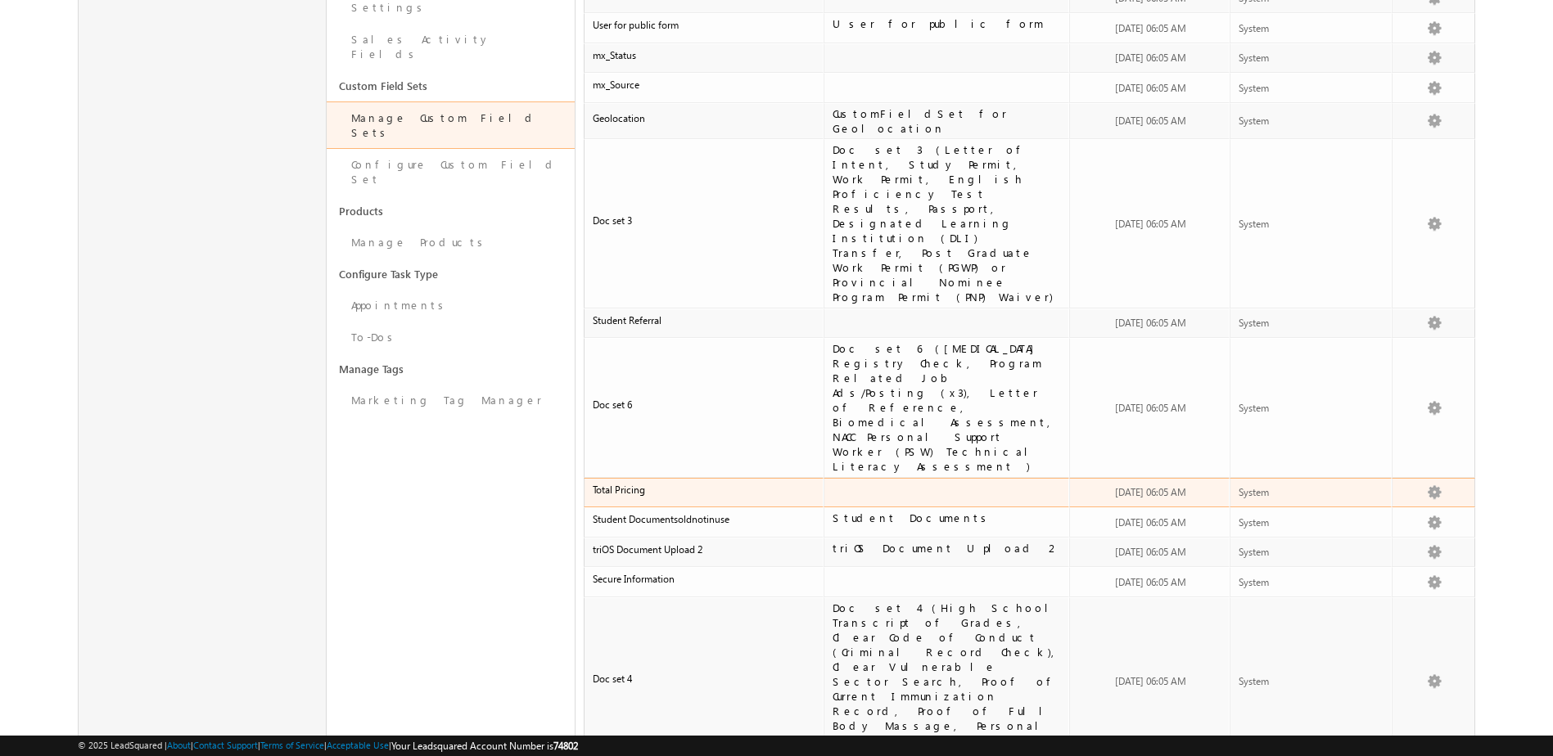
scroll to position [666, 0]
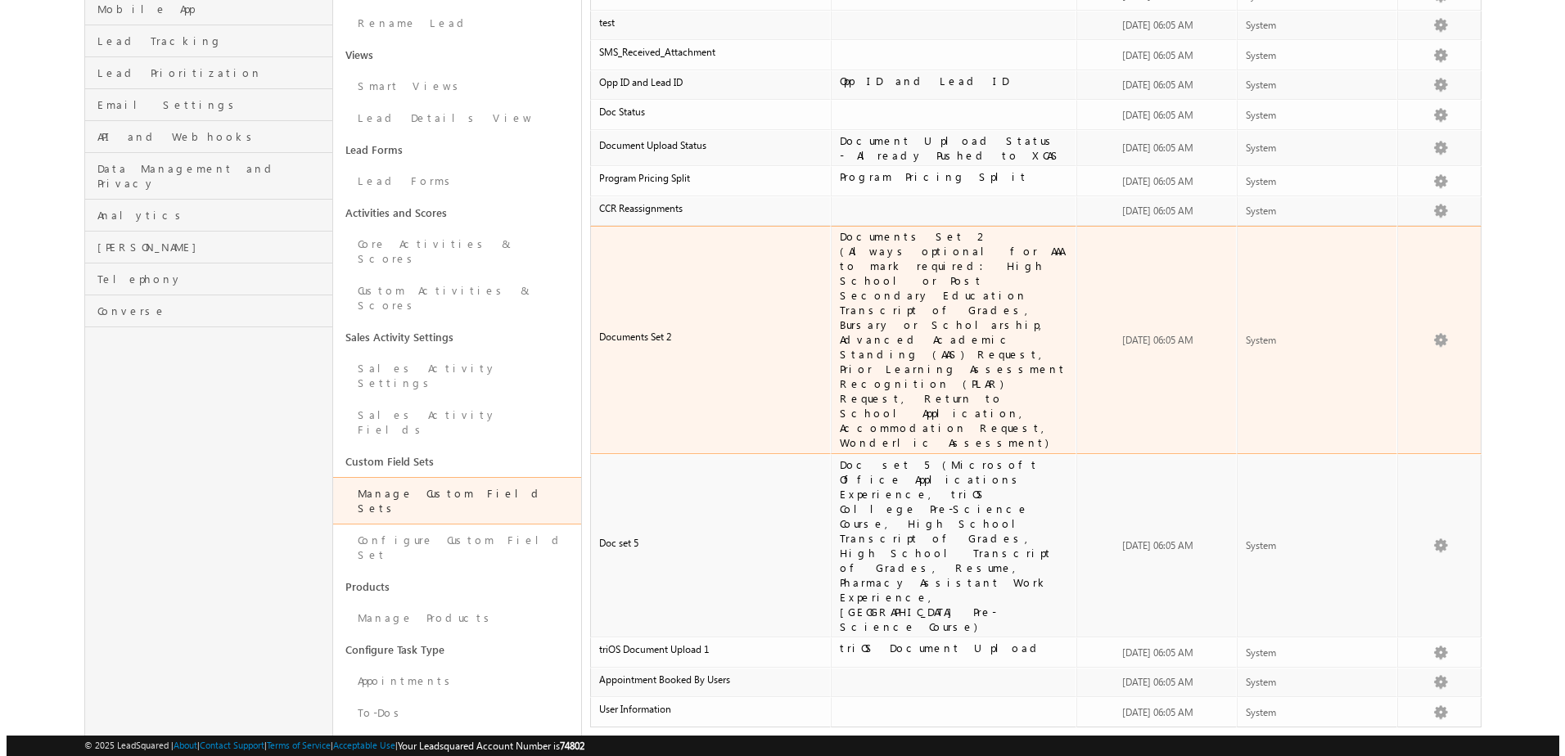
scroll to position [197, 0]
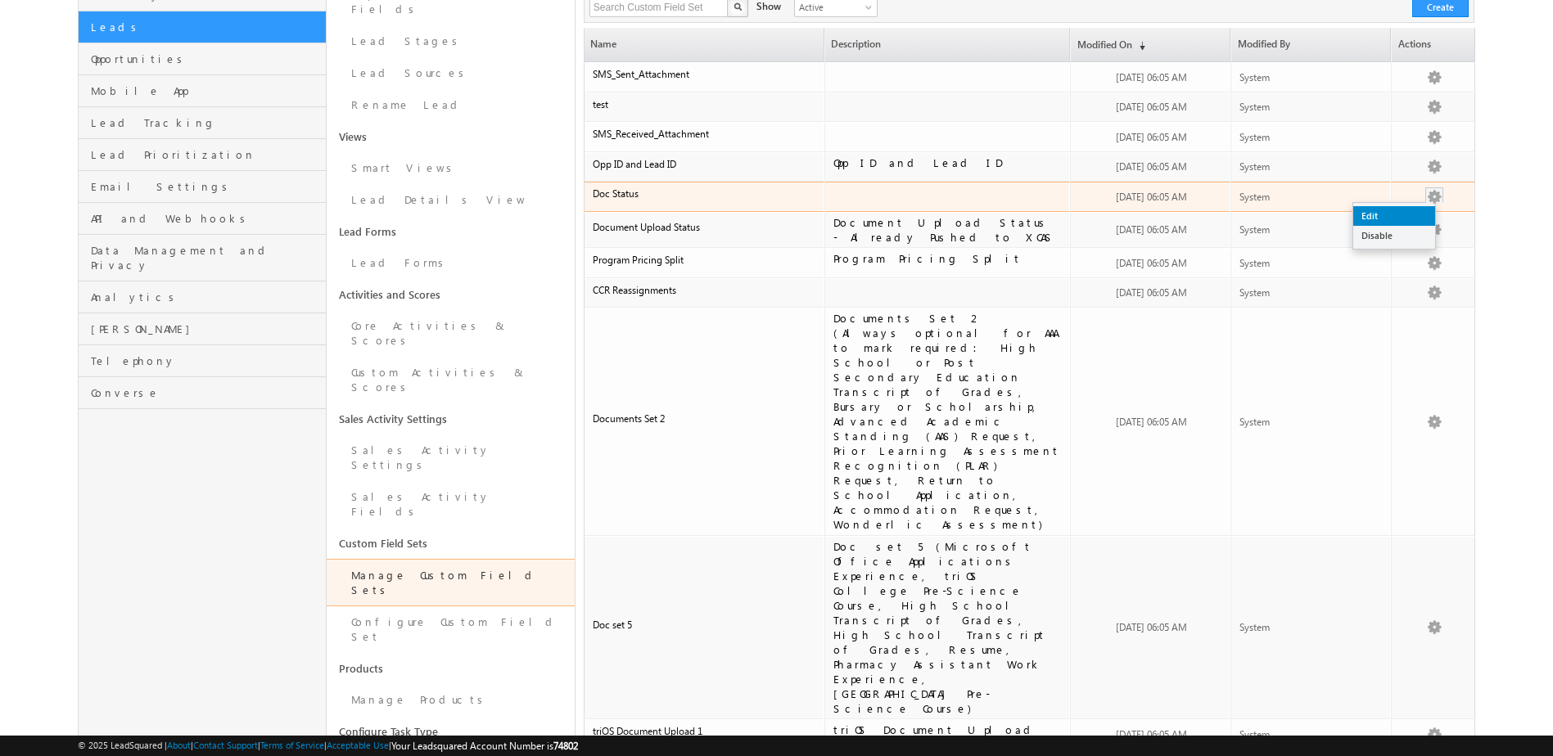
click at [1419, 210] on link "Edit" at bounding box center [1394, 216] width 82 height 20
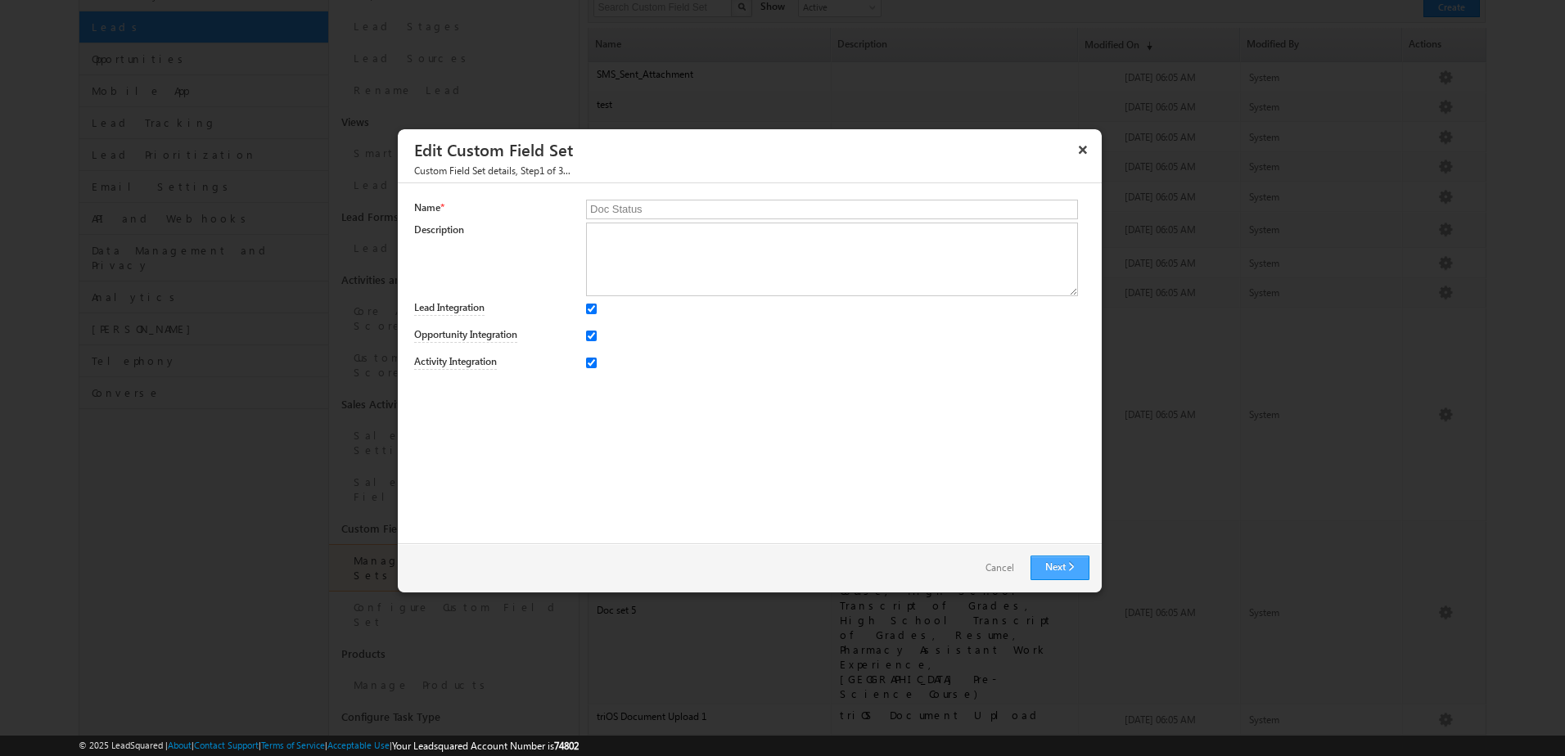
click at [1053, 575] on link "Next" at bounding box center [1060, 568] width 59 height 25
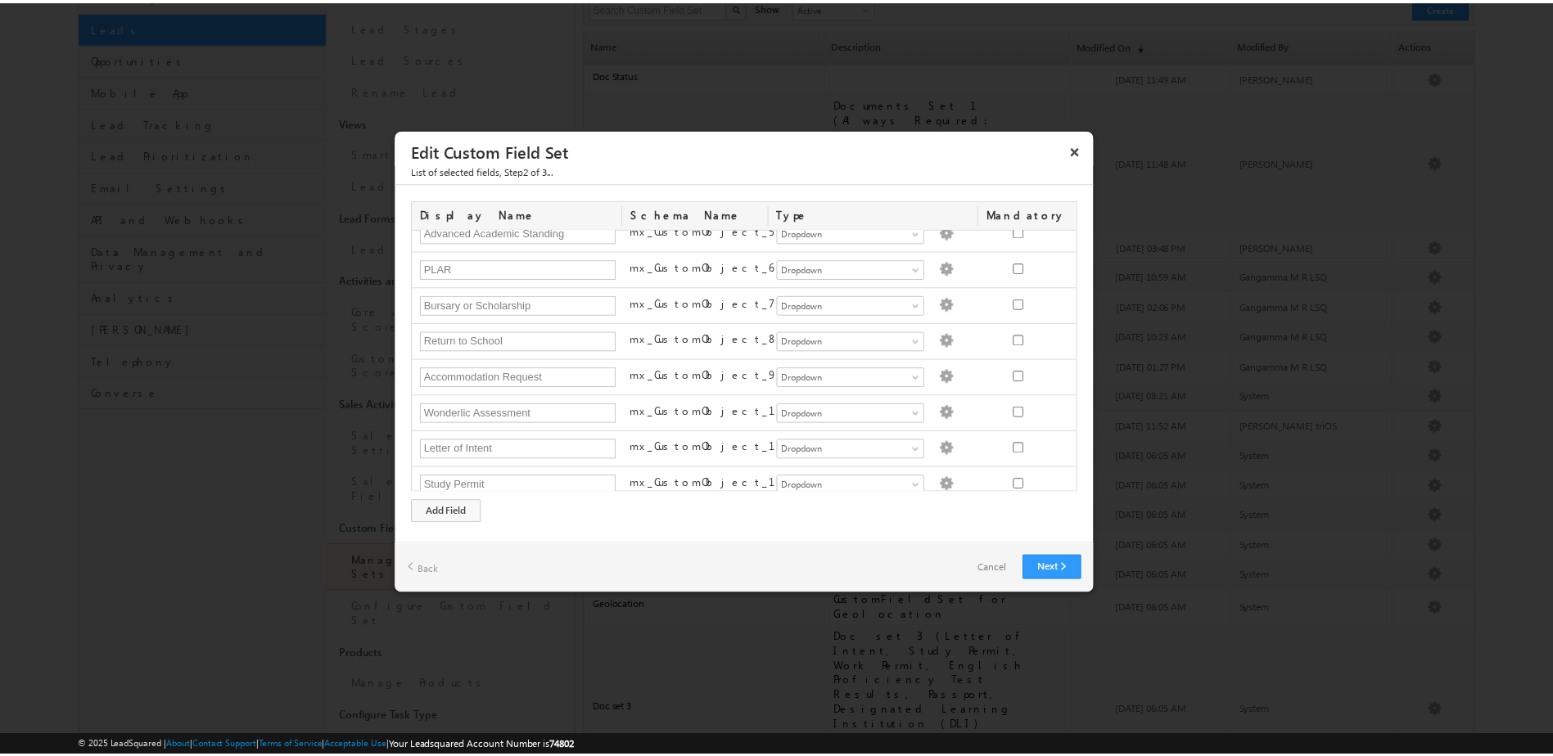
scroll to position [0, 0]
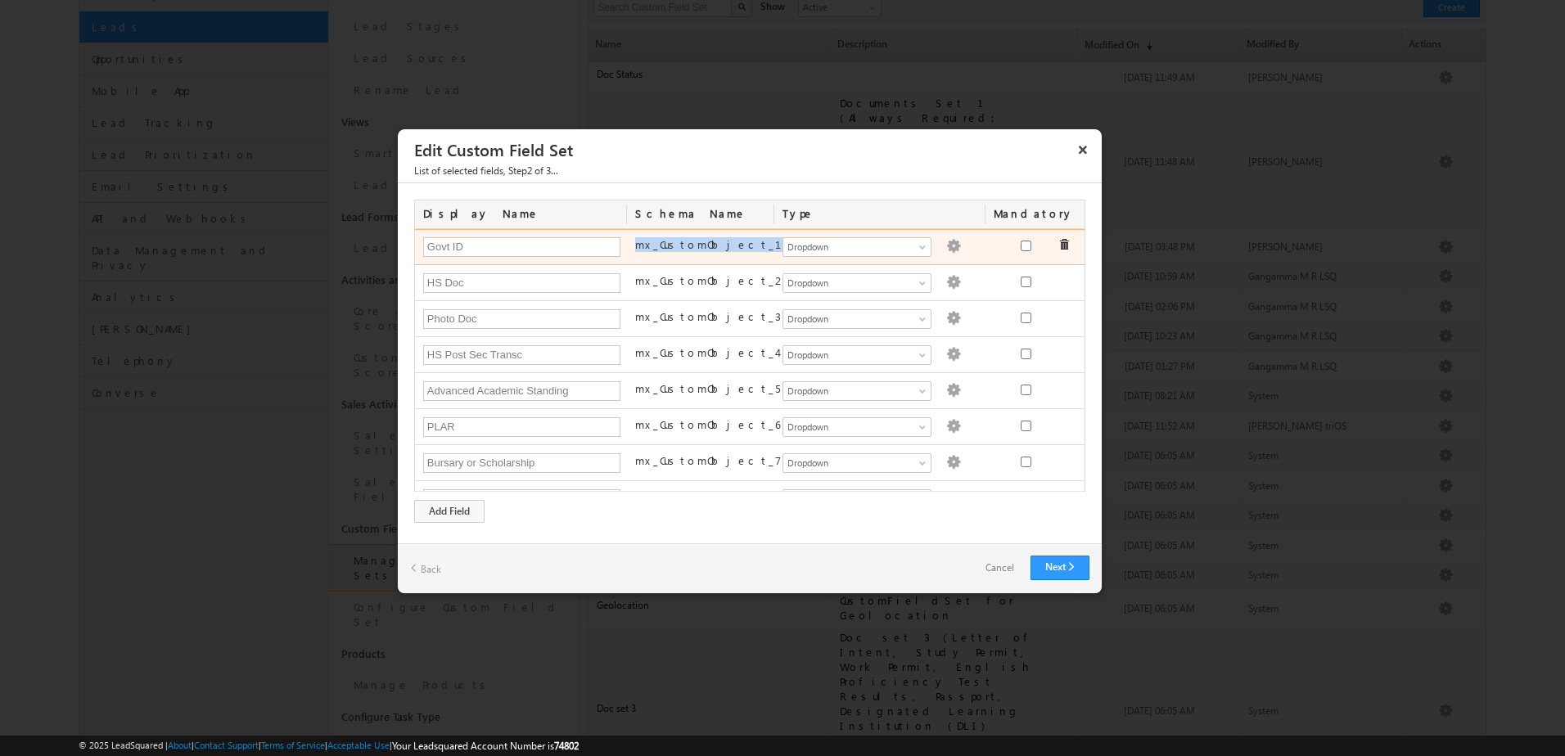
drag, startPoint x: 634, startPoint y: 246, endPoint x: 705, endPoint y: 255, distance: 71.0
click at [705, 255] on div "mx_CustomObject_1" at bounding box center [700, 248] width 147 height 23
click at [1085, 148] on button "×" at bounding box center [1083, 149] width 26 height 29
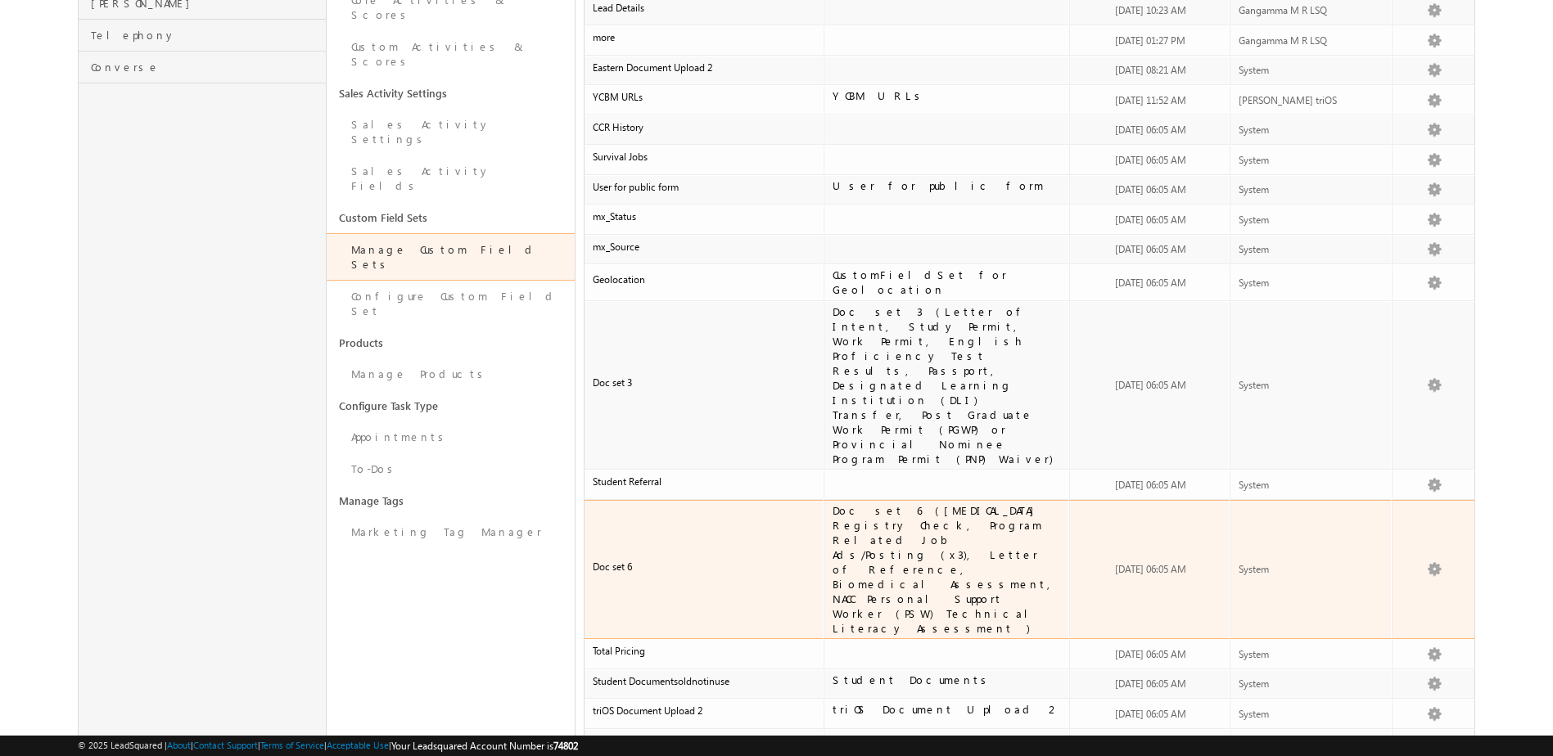
scroll to position [526, 0]
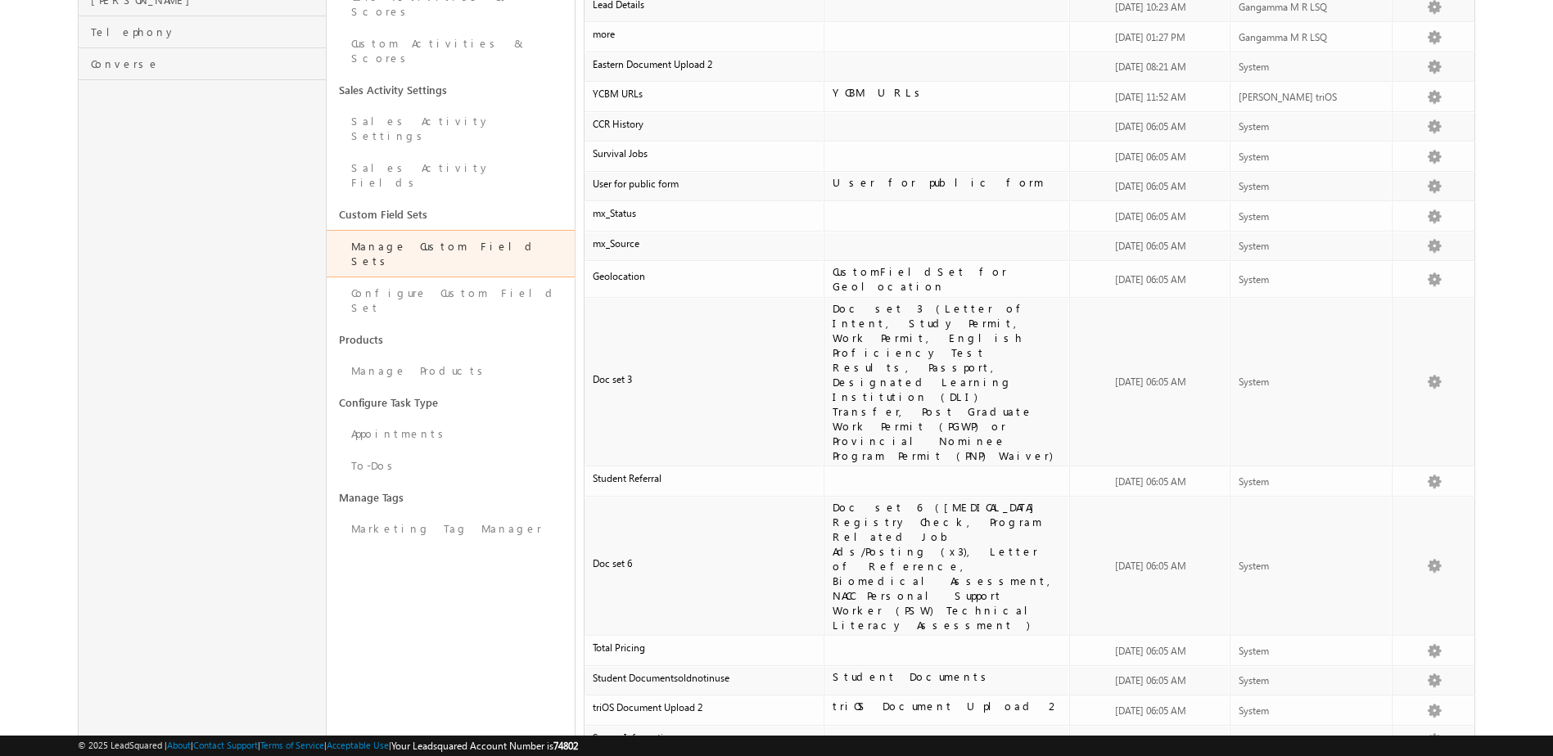
click at [441, 230] on link "Manage Custom Field Sets" at bounding box center [451, 253] width 248 height 47
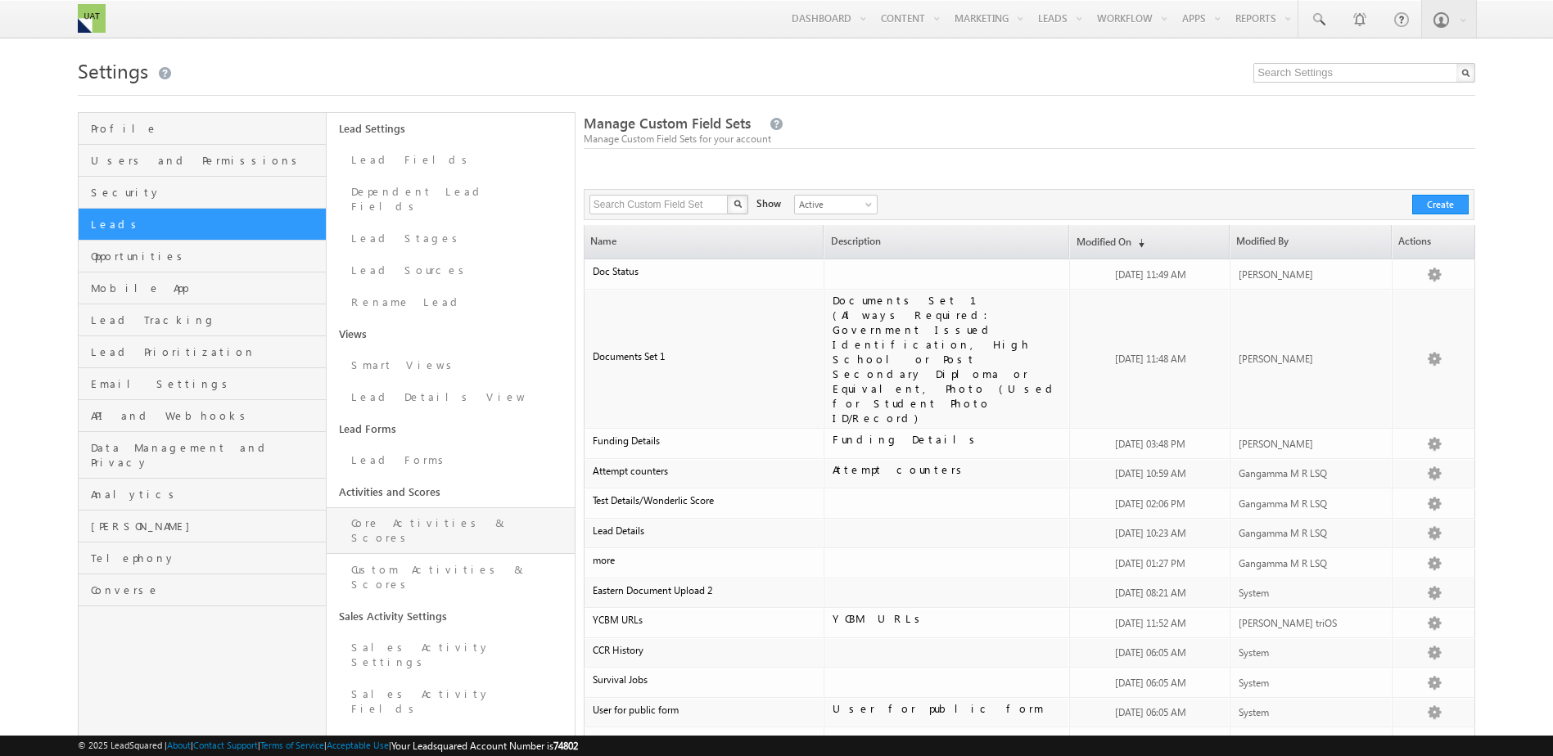
click at [469, 515] on link "Core Activities & Scores" at bounding box center [451, 531] width 248 height 47
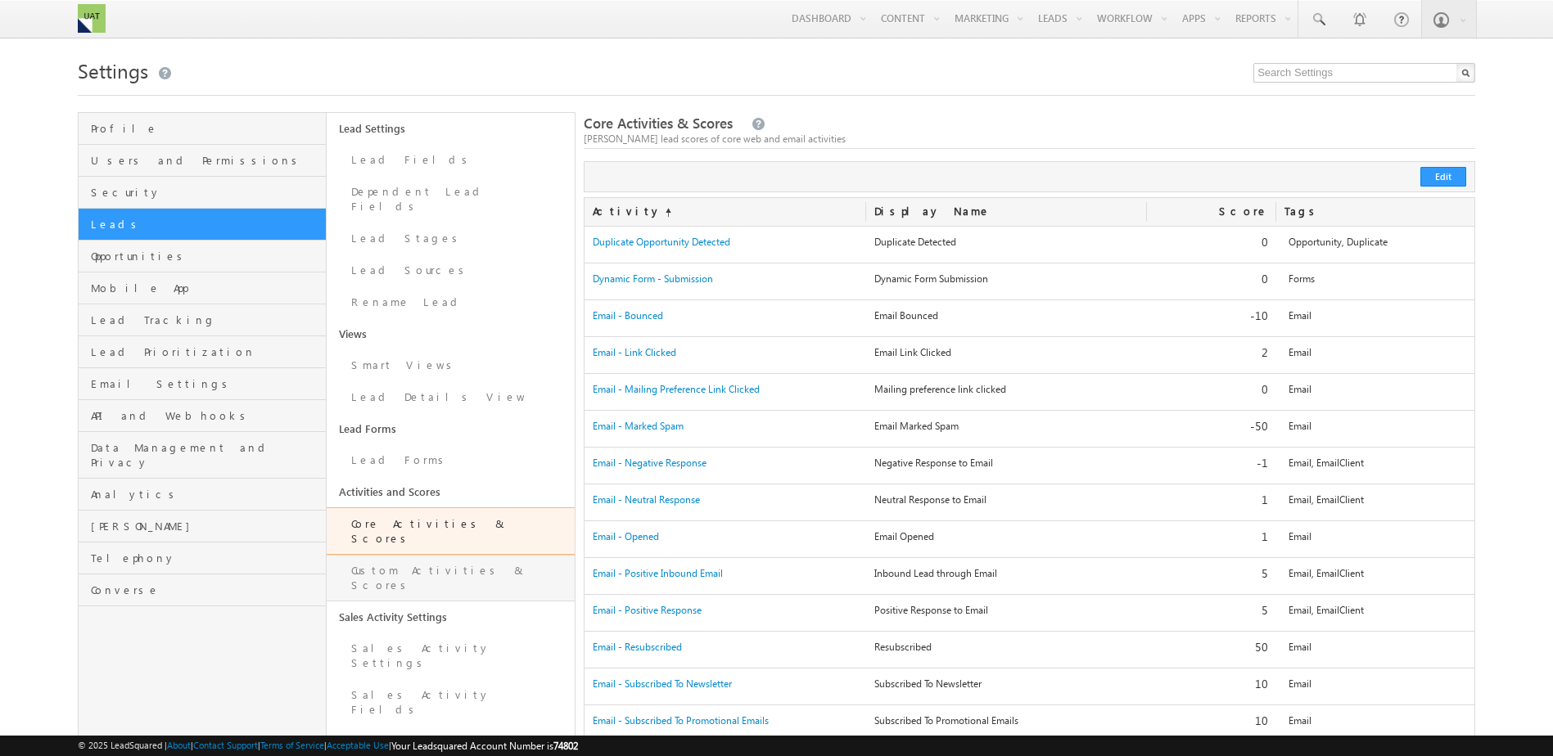
click at [466, 555] on link "Custom Activities & Scores" at bounding box center [451, 578] width 248 height 47
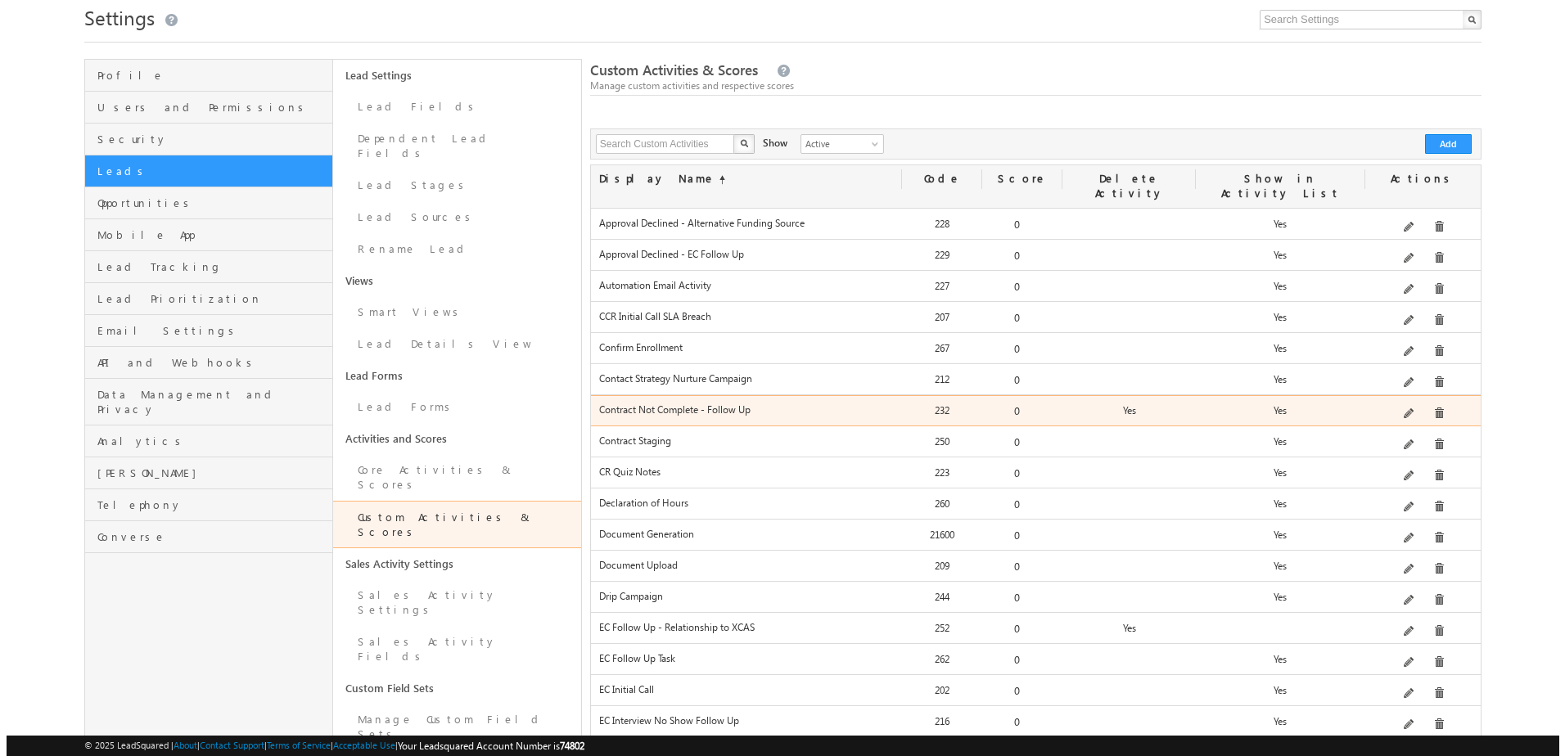
scroll to position [82, 0]
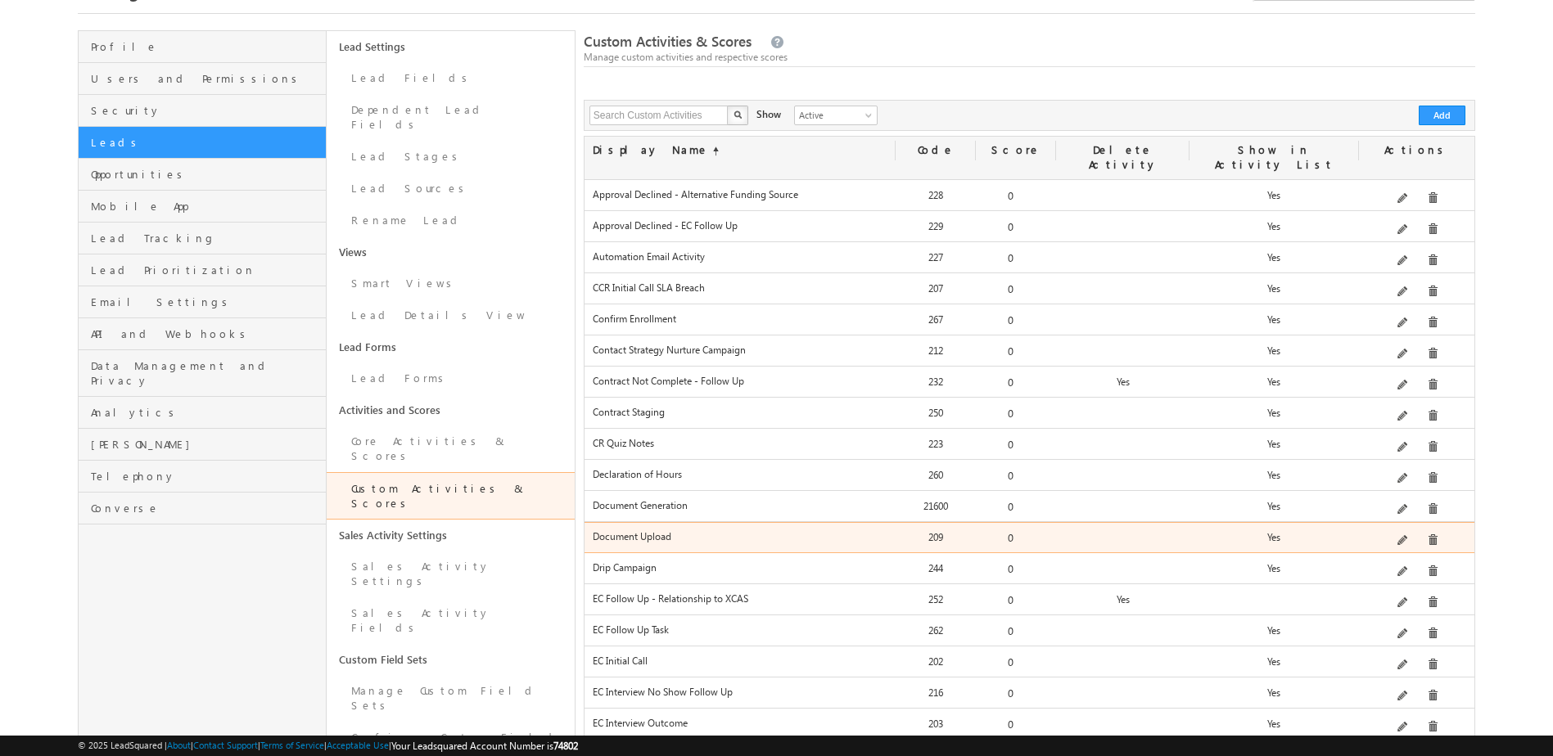
drag, startPoint x: 603, startPoint y: 525, endPoint x: 688, endPoint y: 527, distance: 85.2
click at [688, 530] on label "Document Upload" at bounding box center [740, 536] width 295 height 12
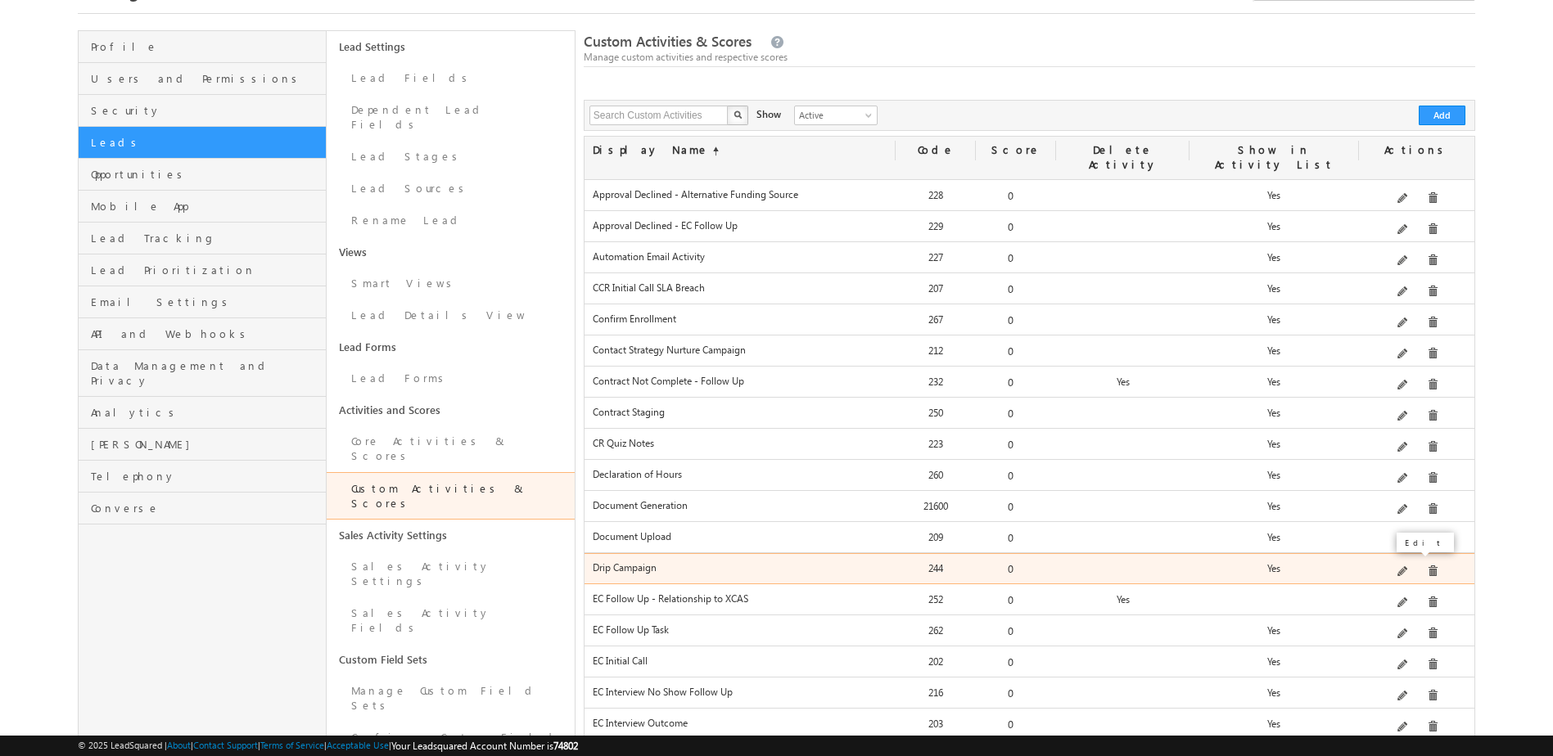
click at [1406, 566] on span at bounding box center [1403, 572] width 12 height 12
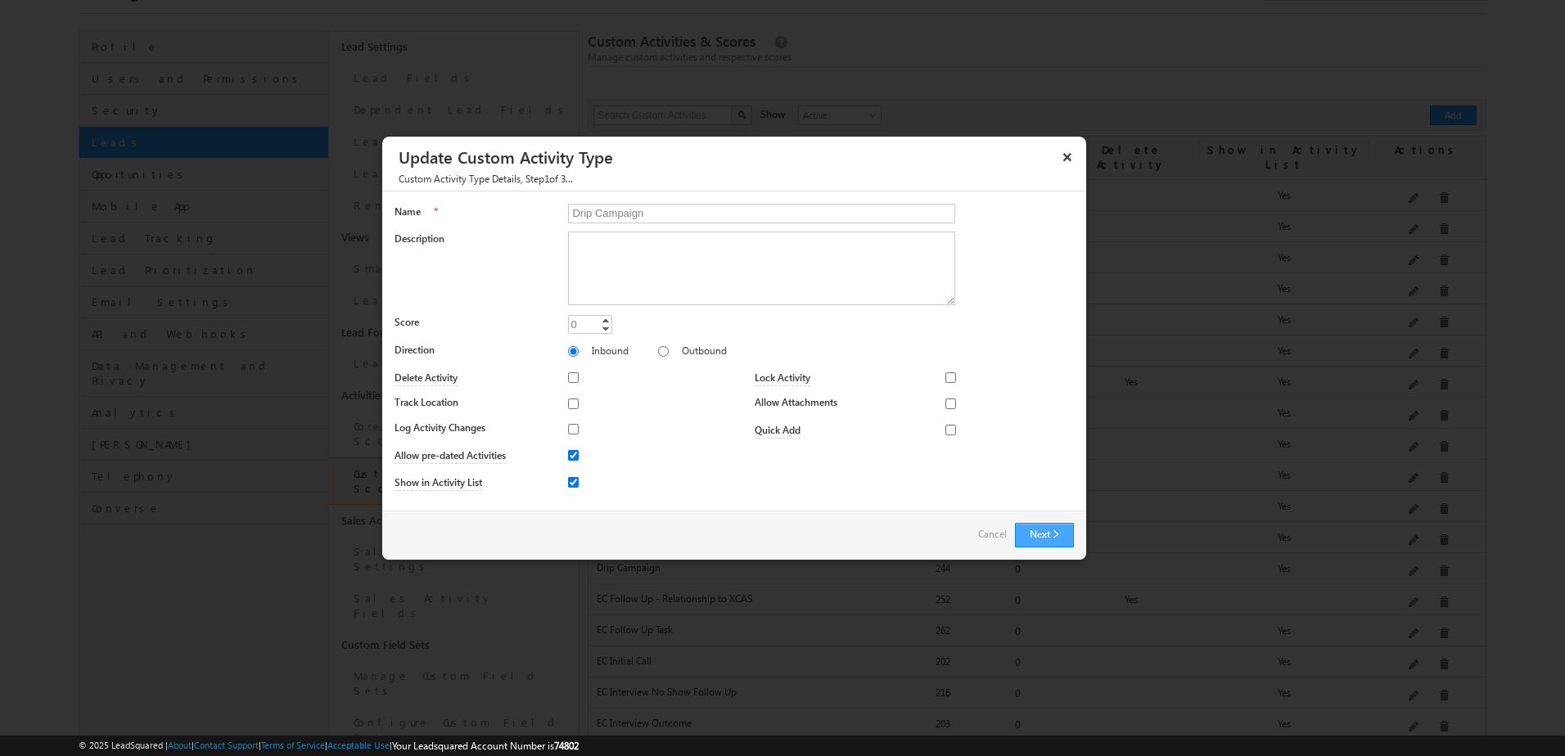
click at [1034, 533] on button "Next" at bounding box center [1044, 535] width 59 height 25
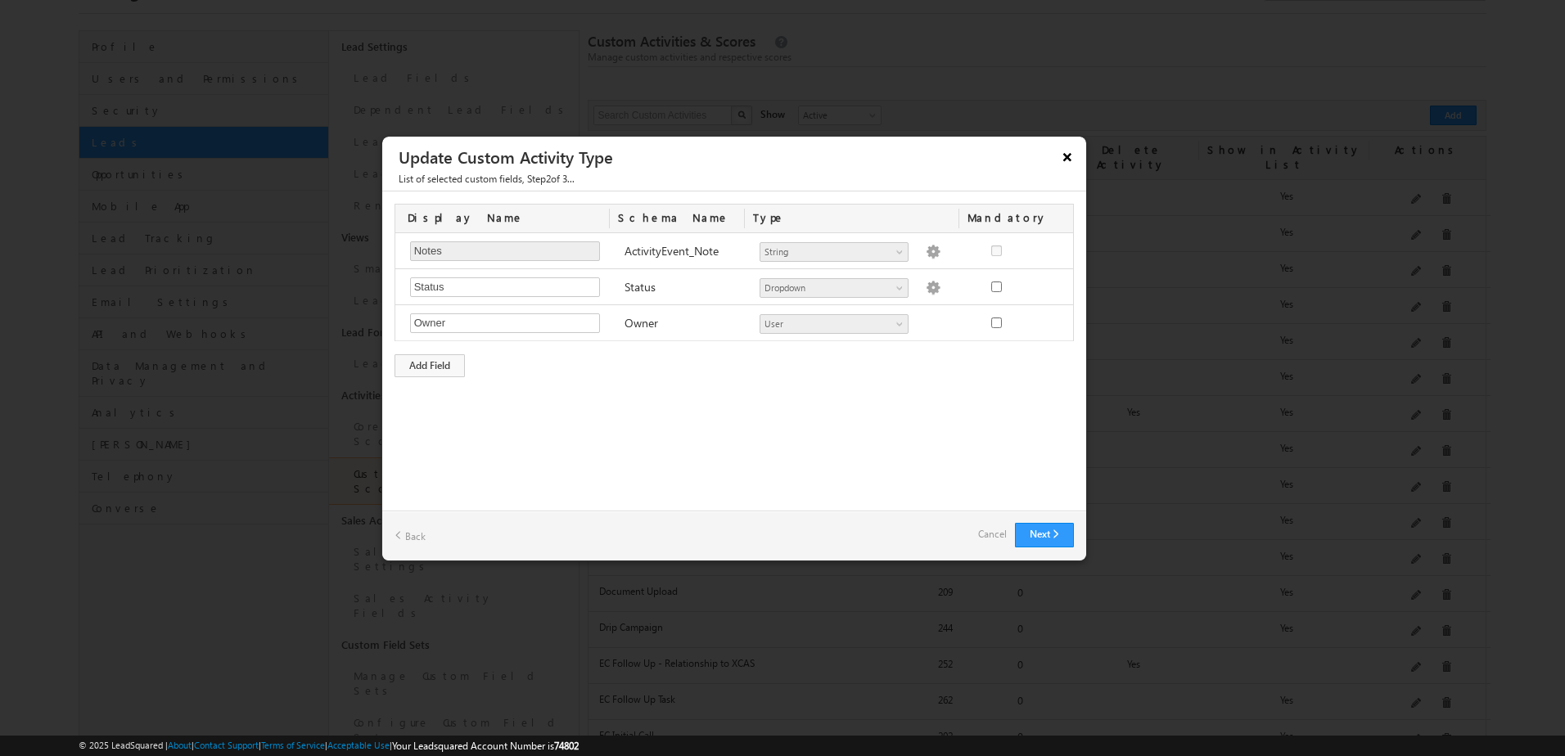
click at [1072, 152] on button "×" at bounding box center [1067, 156] width 26 height 29
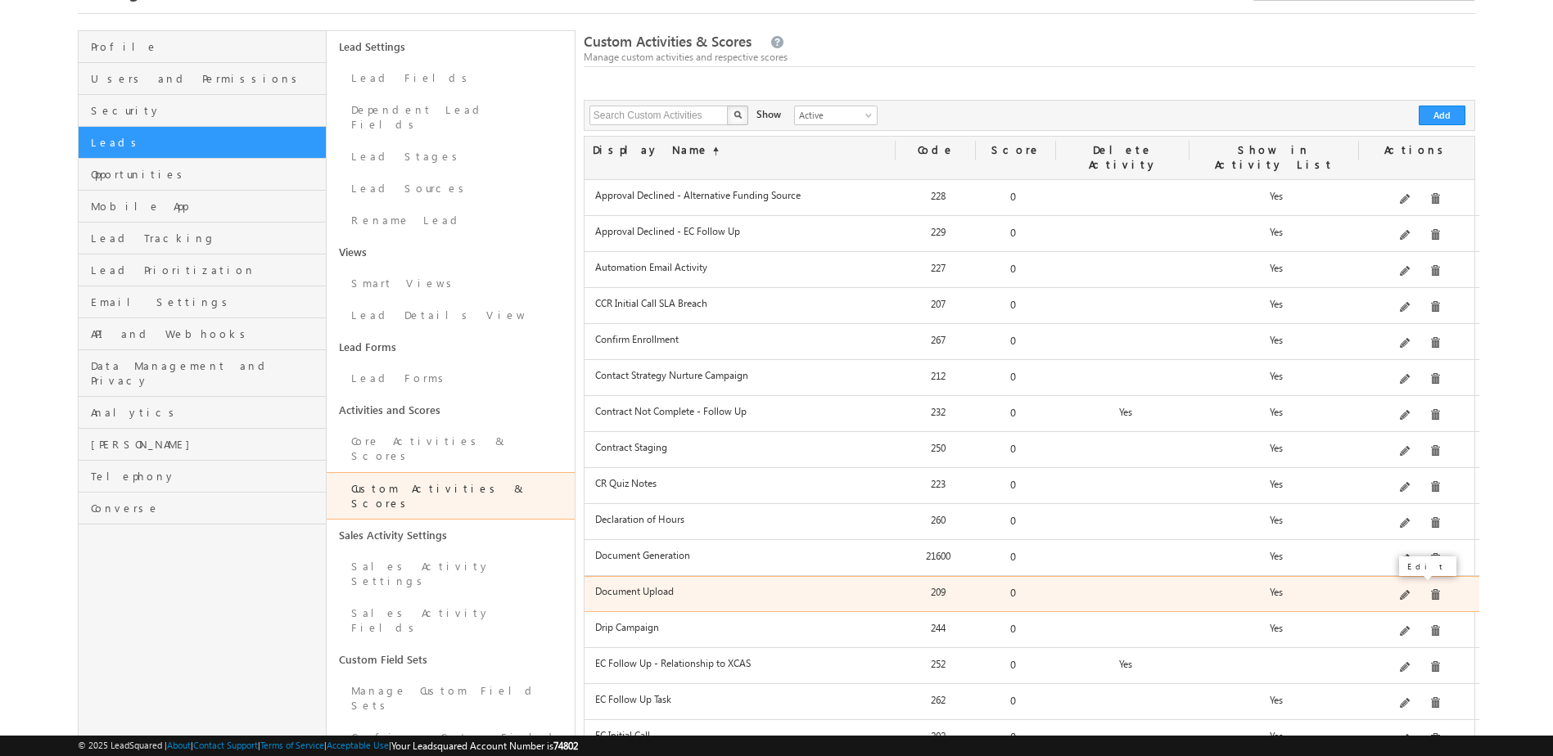
click at [1406, 590] on span at bounding box center [1406, 596] width 12 height 12
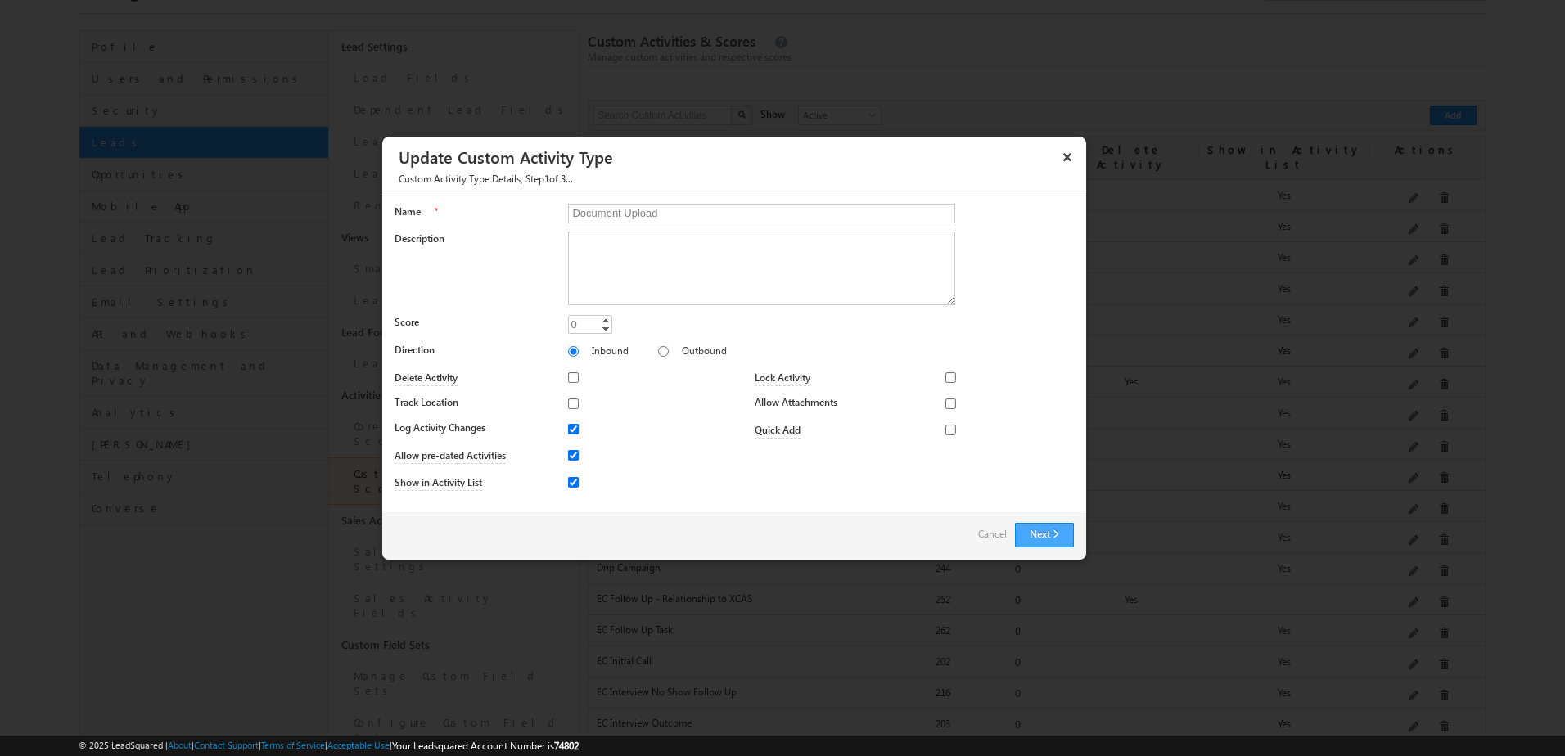
click at [1063, 535] on button "Next" at bounding box center [1044, 535] width 59 height 25
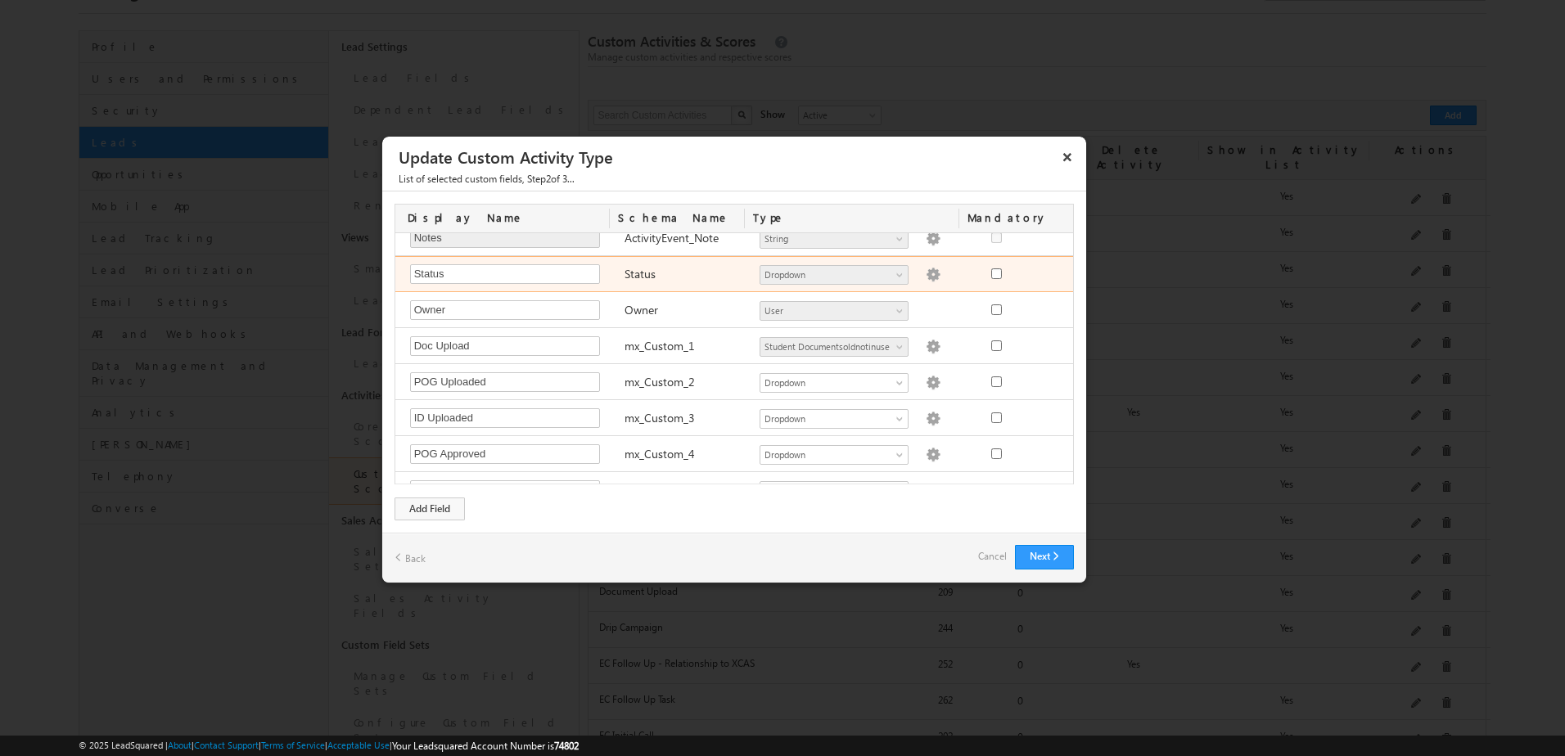
scroll to position [0, 0]
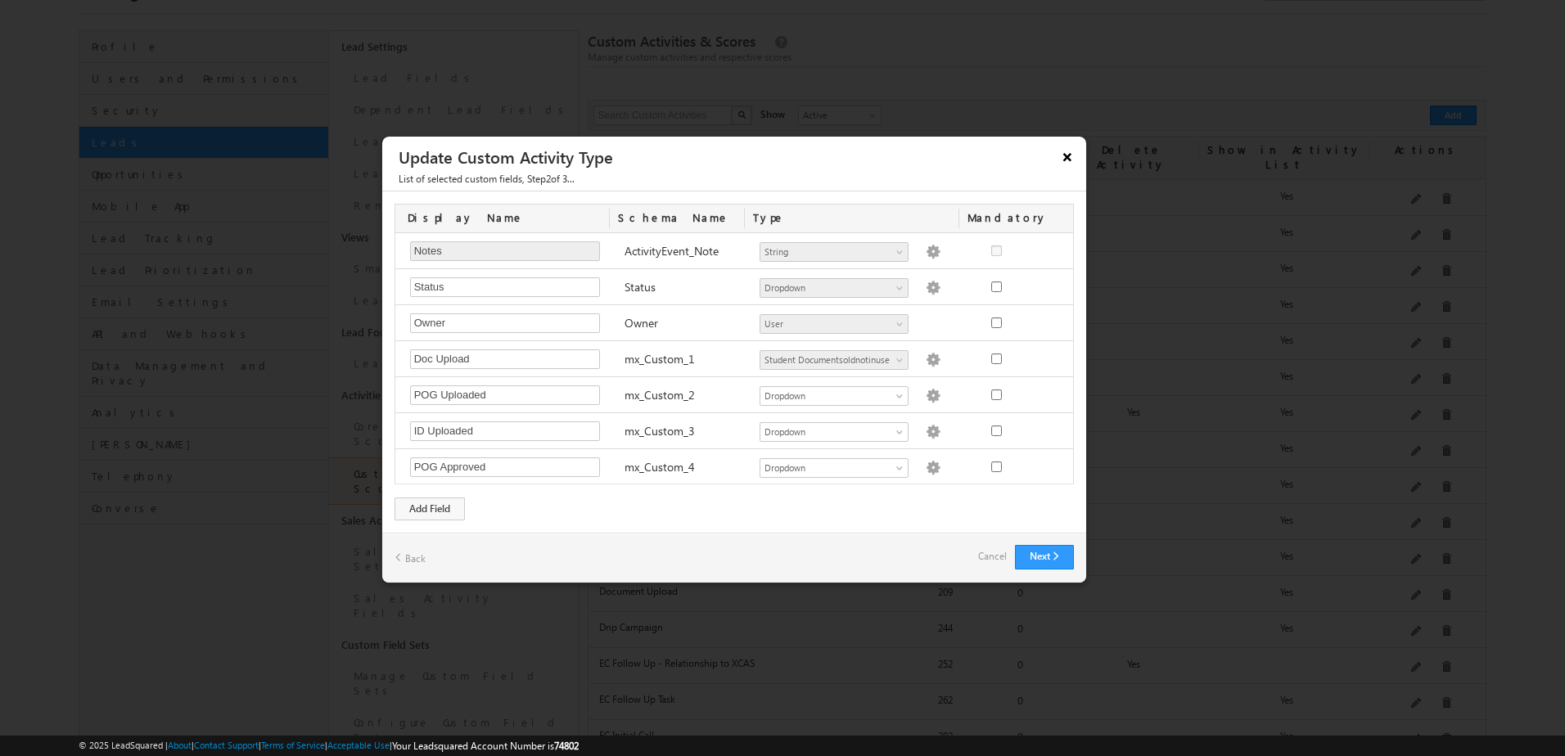
click at [1065, 150] on button "×" at bounding box center [1067, 156] width 26 height 29
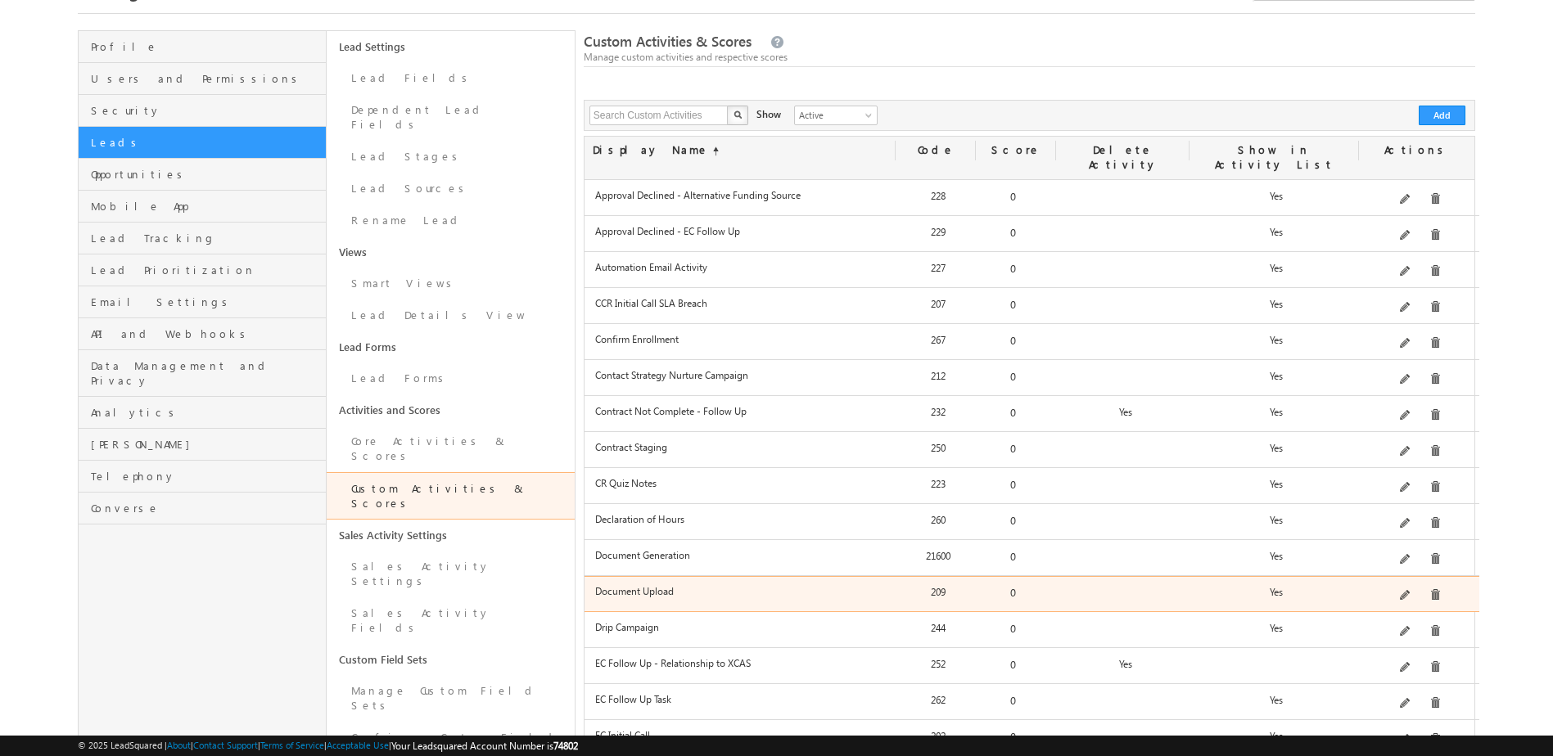
click at [1403, 585] on div at bounding box center [1418, 596] width 115 height 23
click at [1410, 590] on span at bounding box center [1406, 596] width 12 height 12
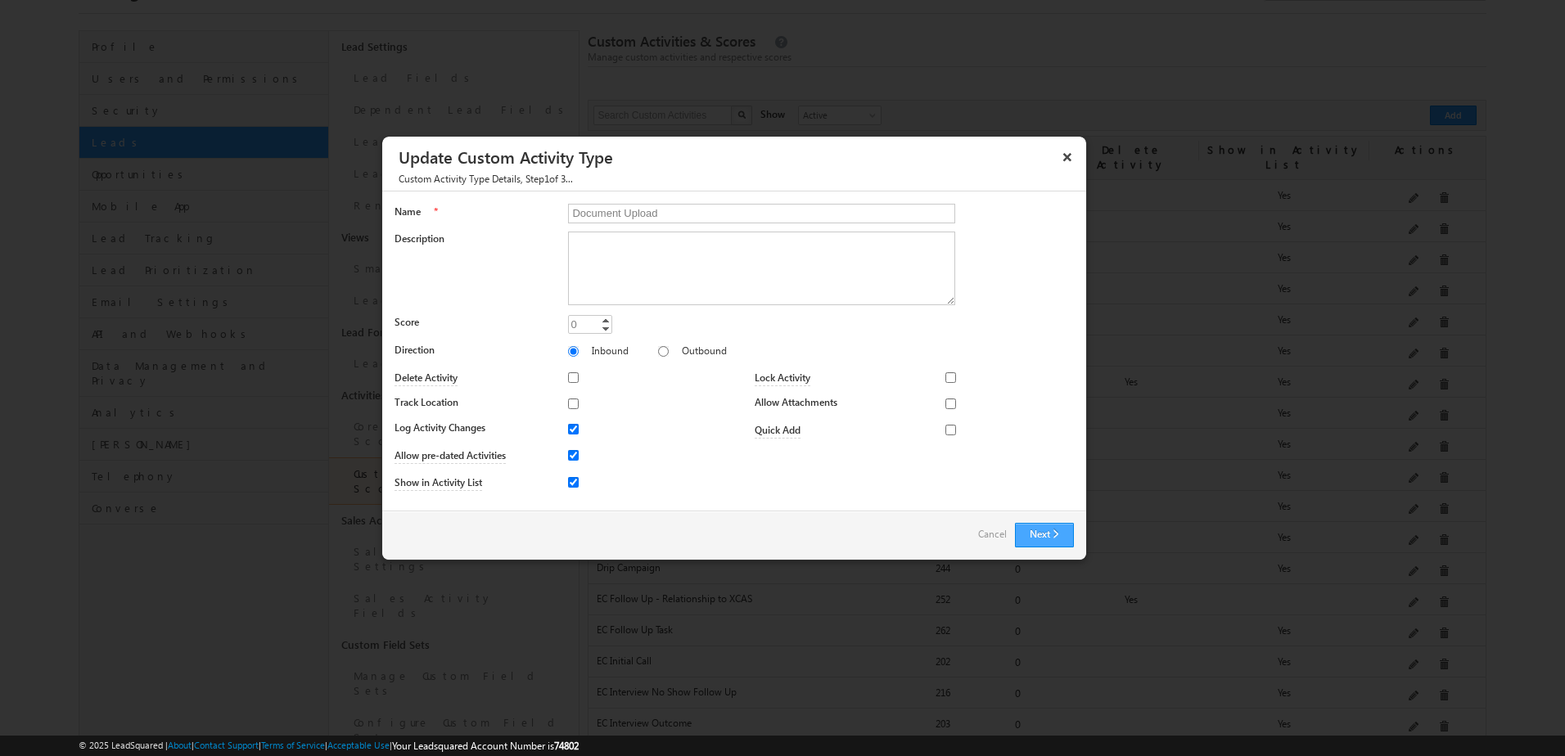
click at [1068, 529] on button "Next" at bounding box center [1044, 535] width 59 height 25
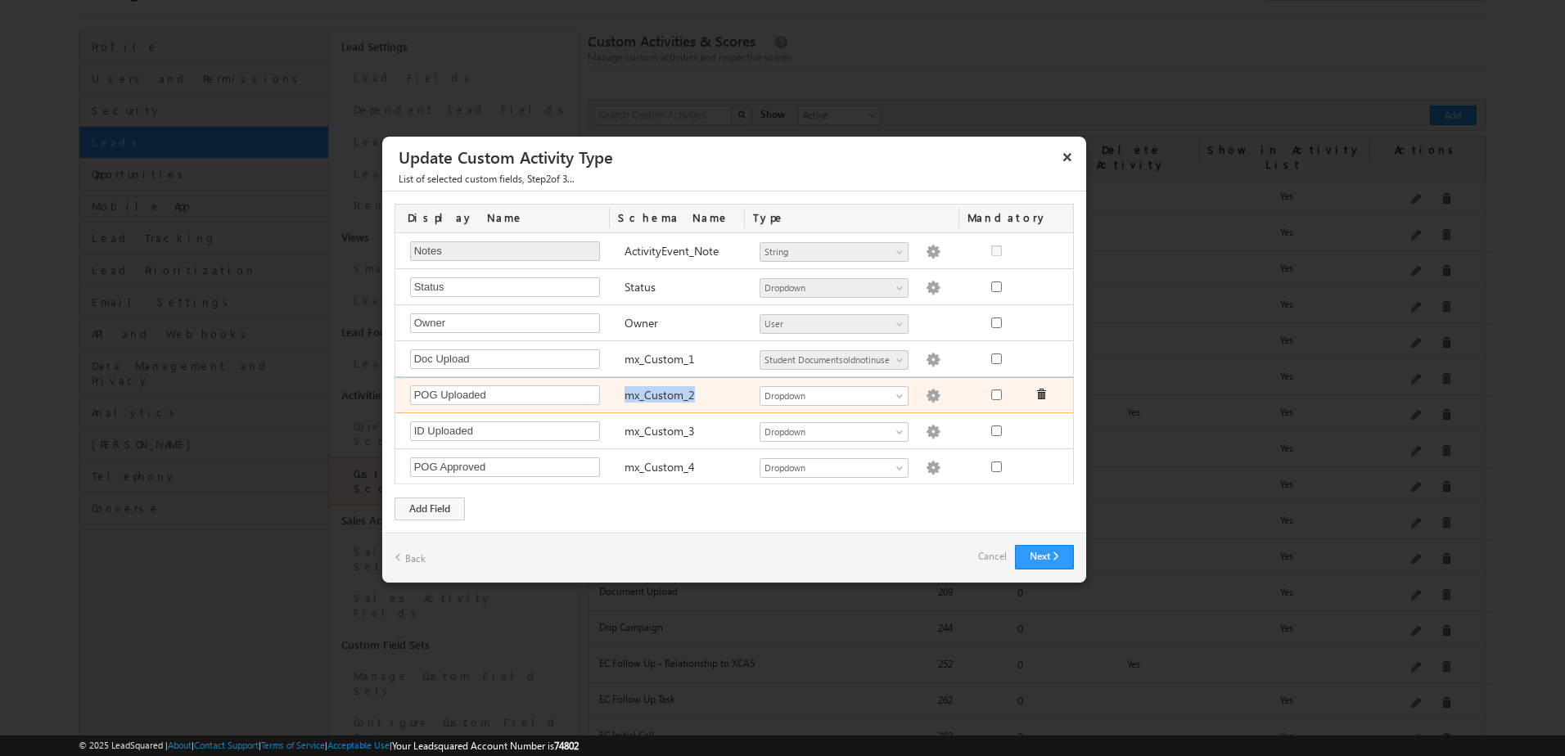
drag, startPoint x: 621, startPoint y: 397, endPoint x: 693, endPoint y: 404, distance: 72.3
click at [693, 404] on div "mx_Custom_2" at bounding box center [684, 397] width 136 height 23
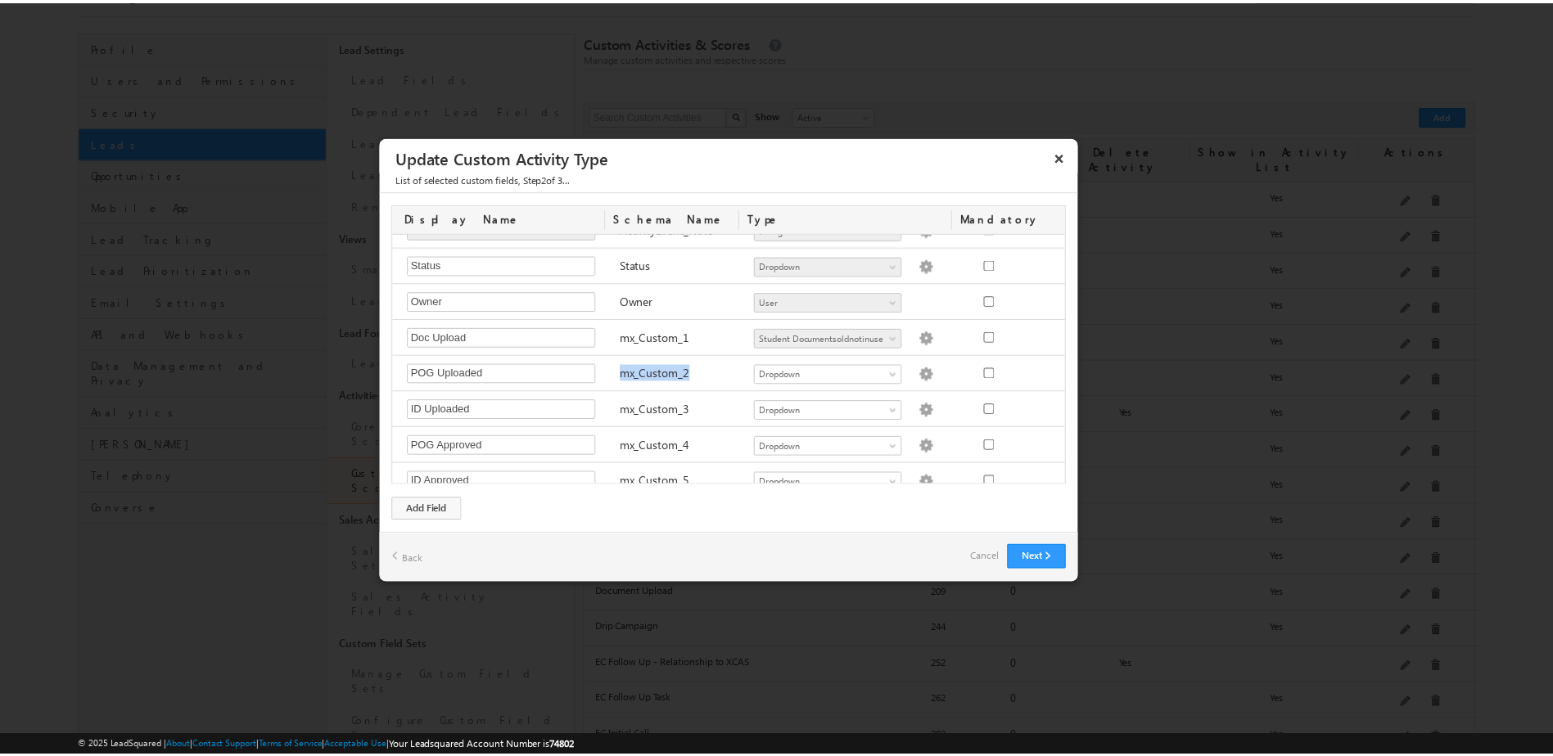
scroll to position [37, 0]
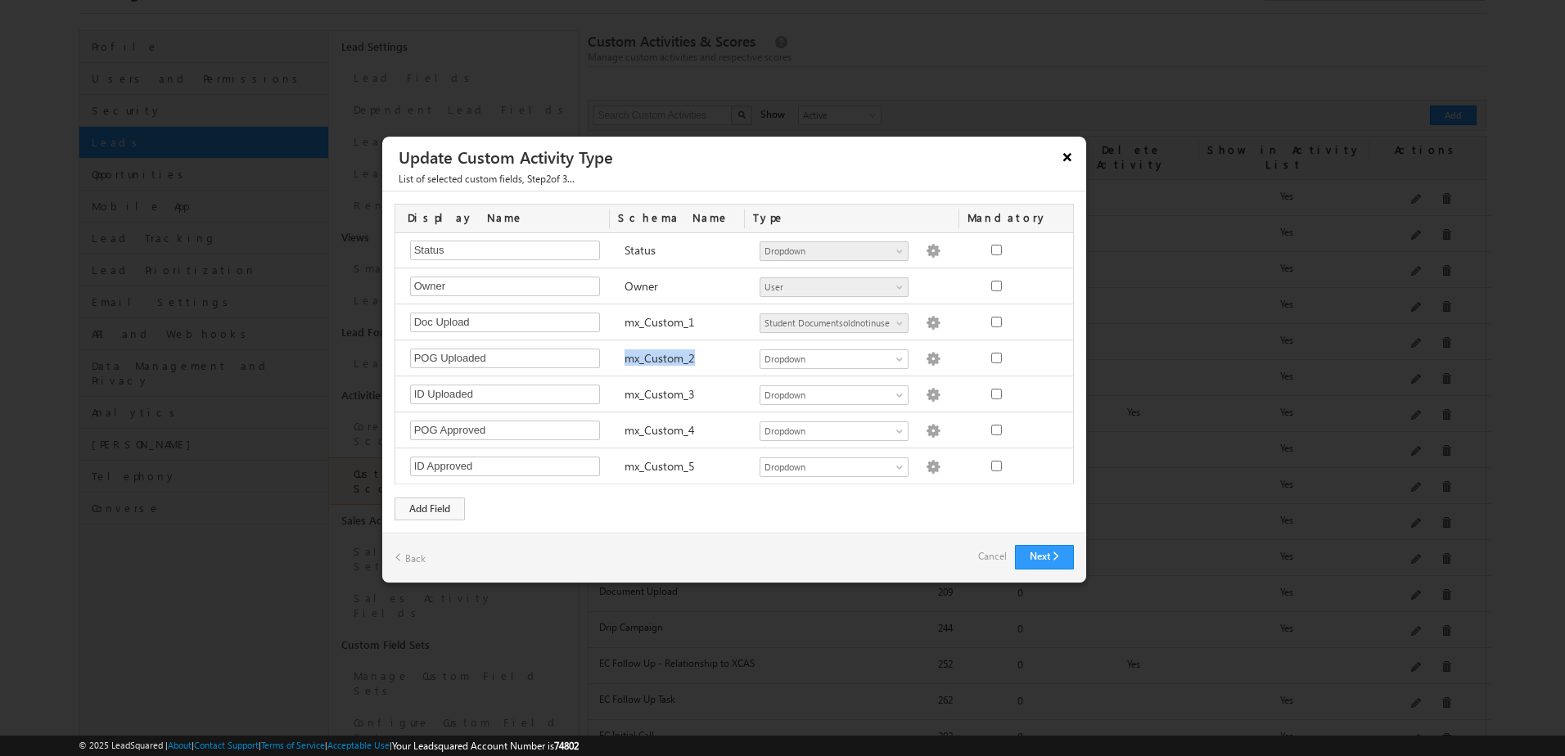
click at [1067, 155] on button "×" at bounding box center [1067, 156] width 26 height 29
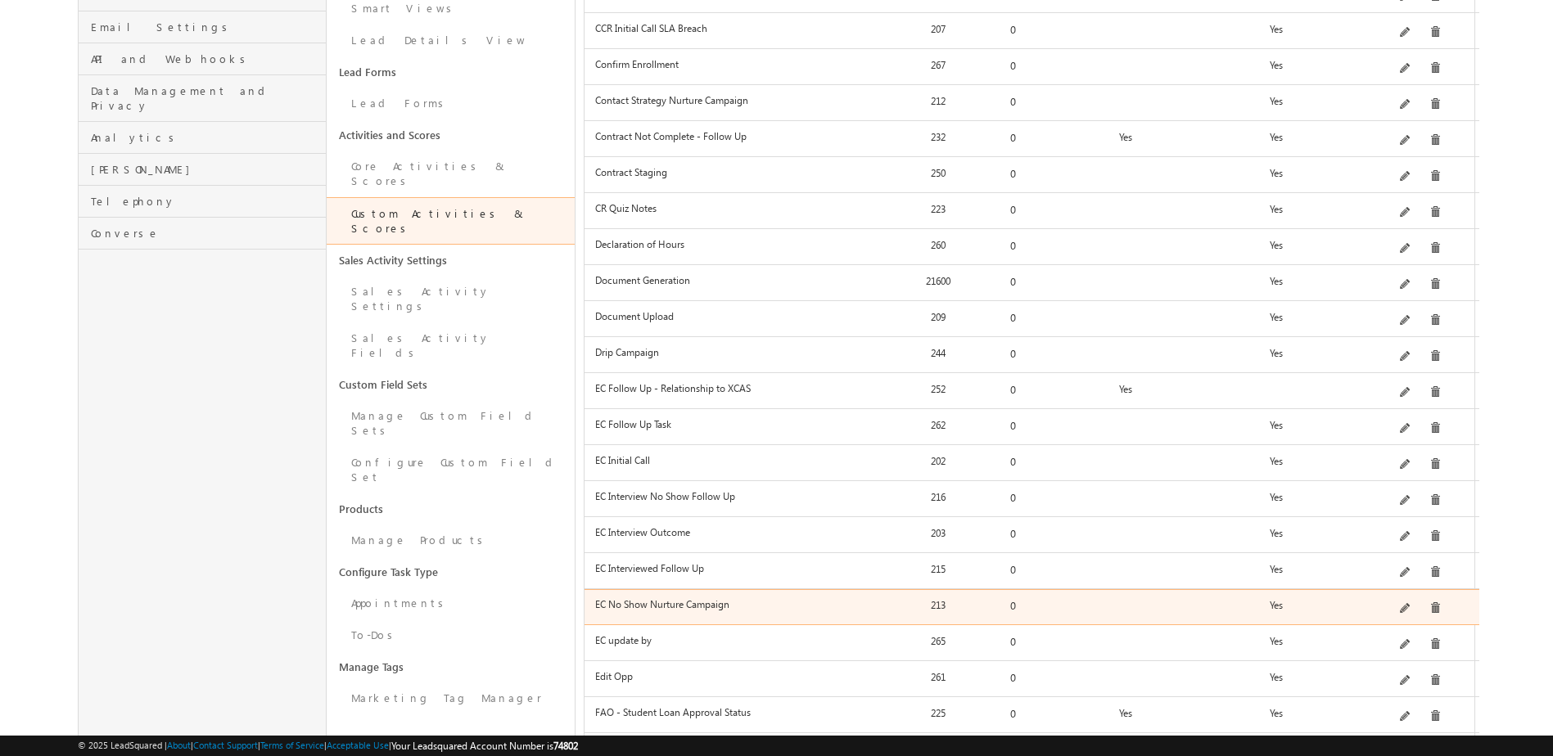
scroll to position [327, 0]
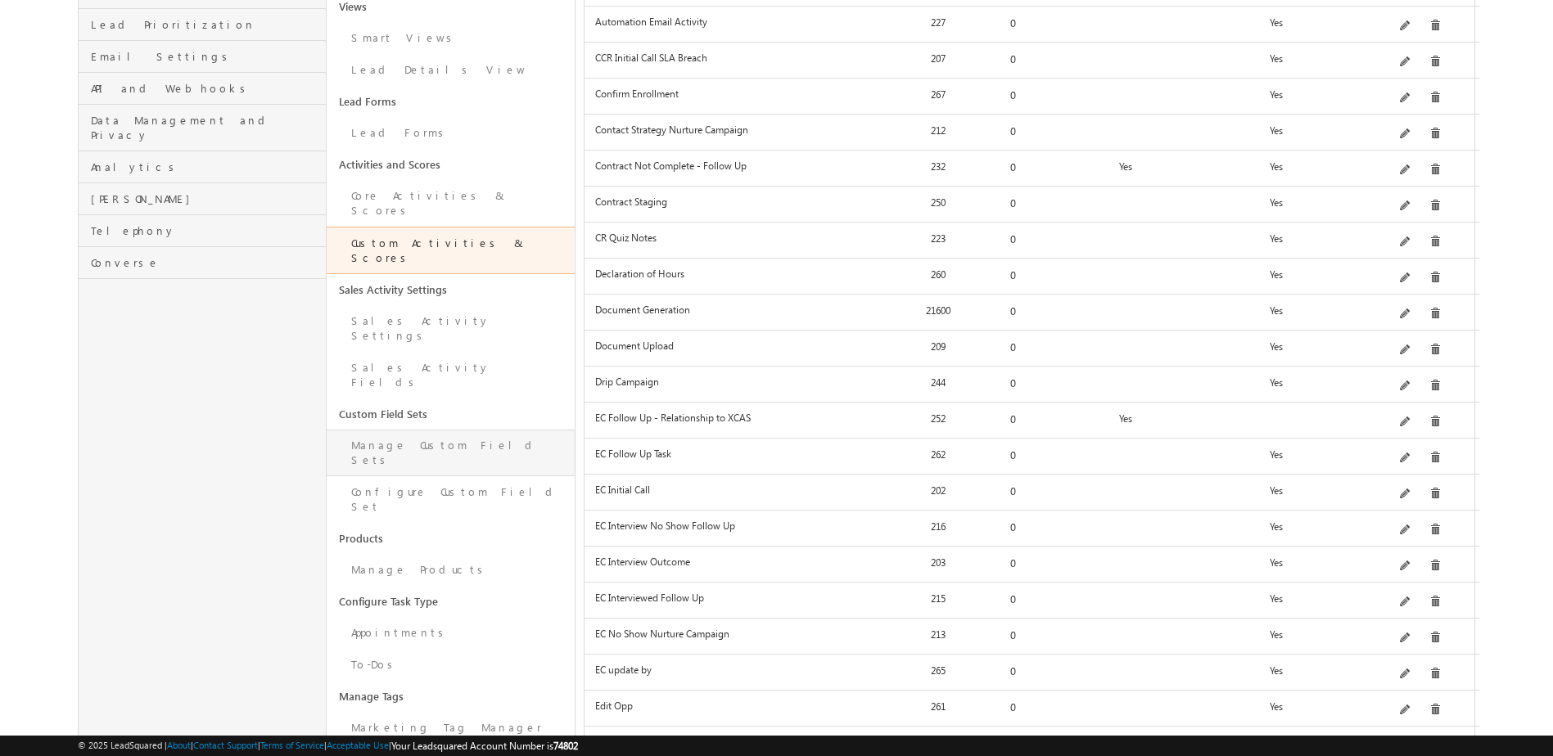
click at [444, 430] on link "Manage Custom Field Sets" at bounding box center [451, 453] width 248 height 47
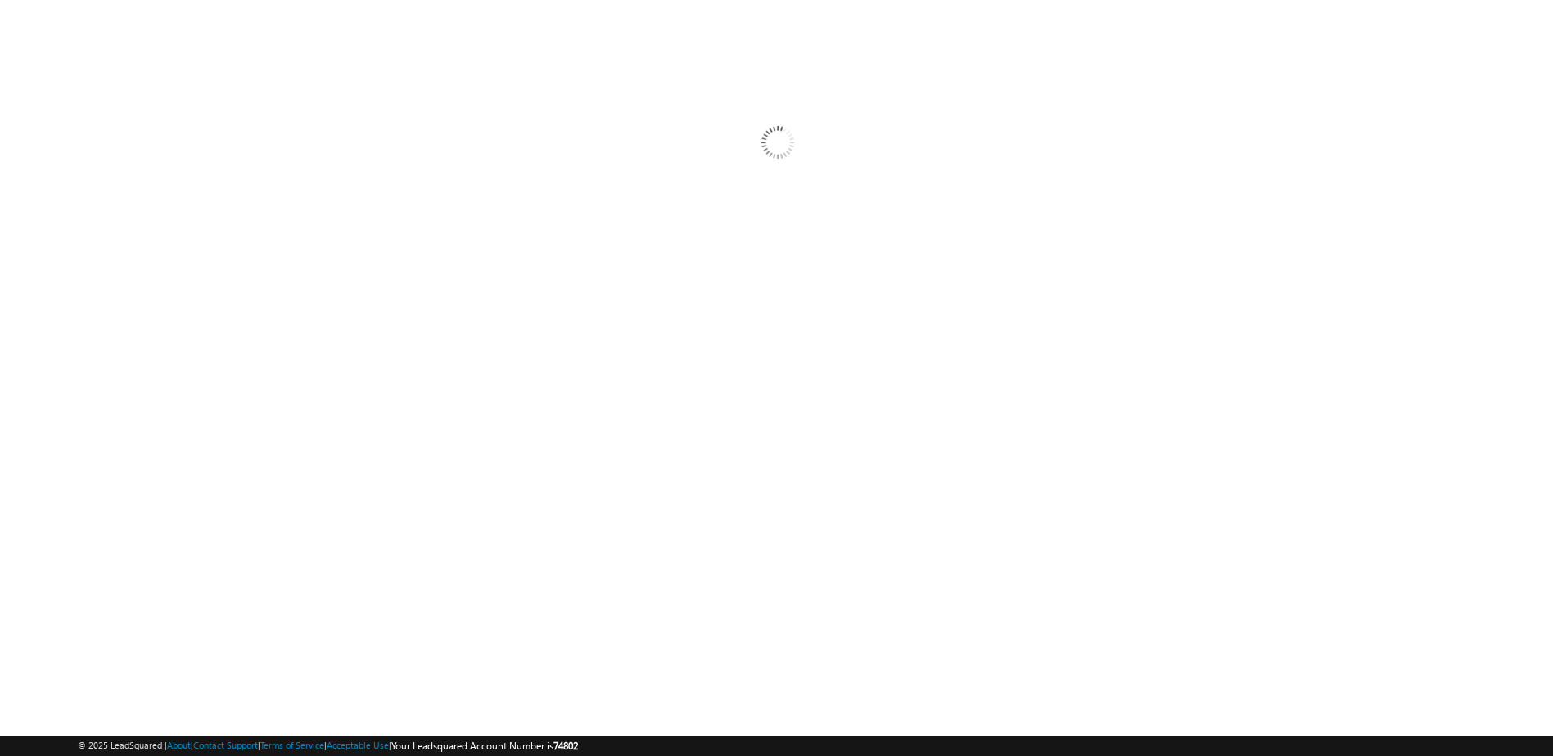
scroll to position [59, 0]
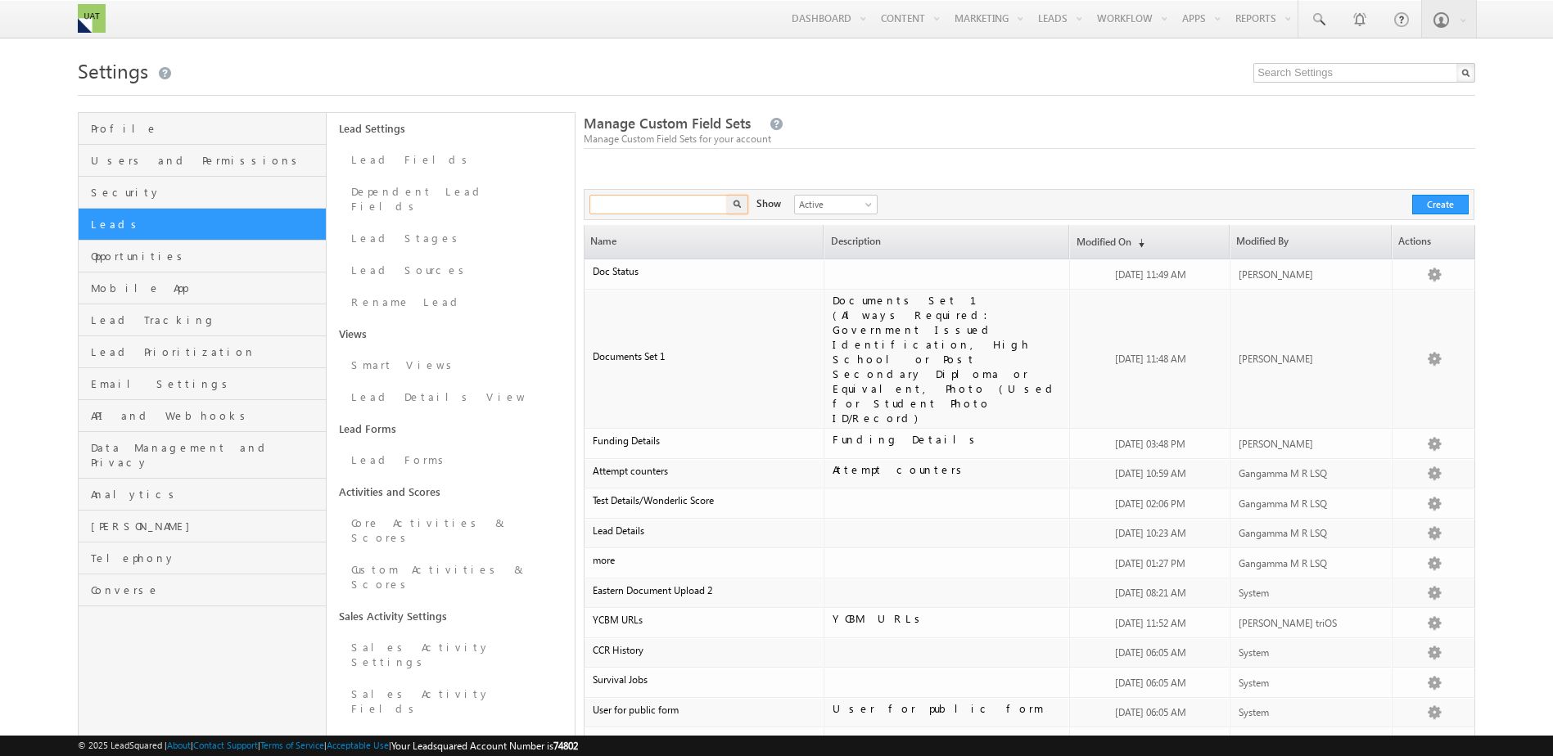
click at [661, 210] on input "text" at bounding box center [659, 205] width 140 height 20
type input "doc"
click at [727, 195] on button "button" at bounding box center [737, 205] width 21 height 20
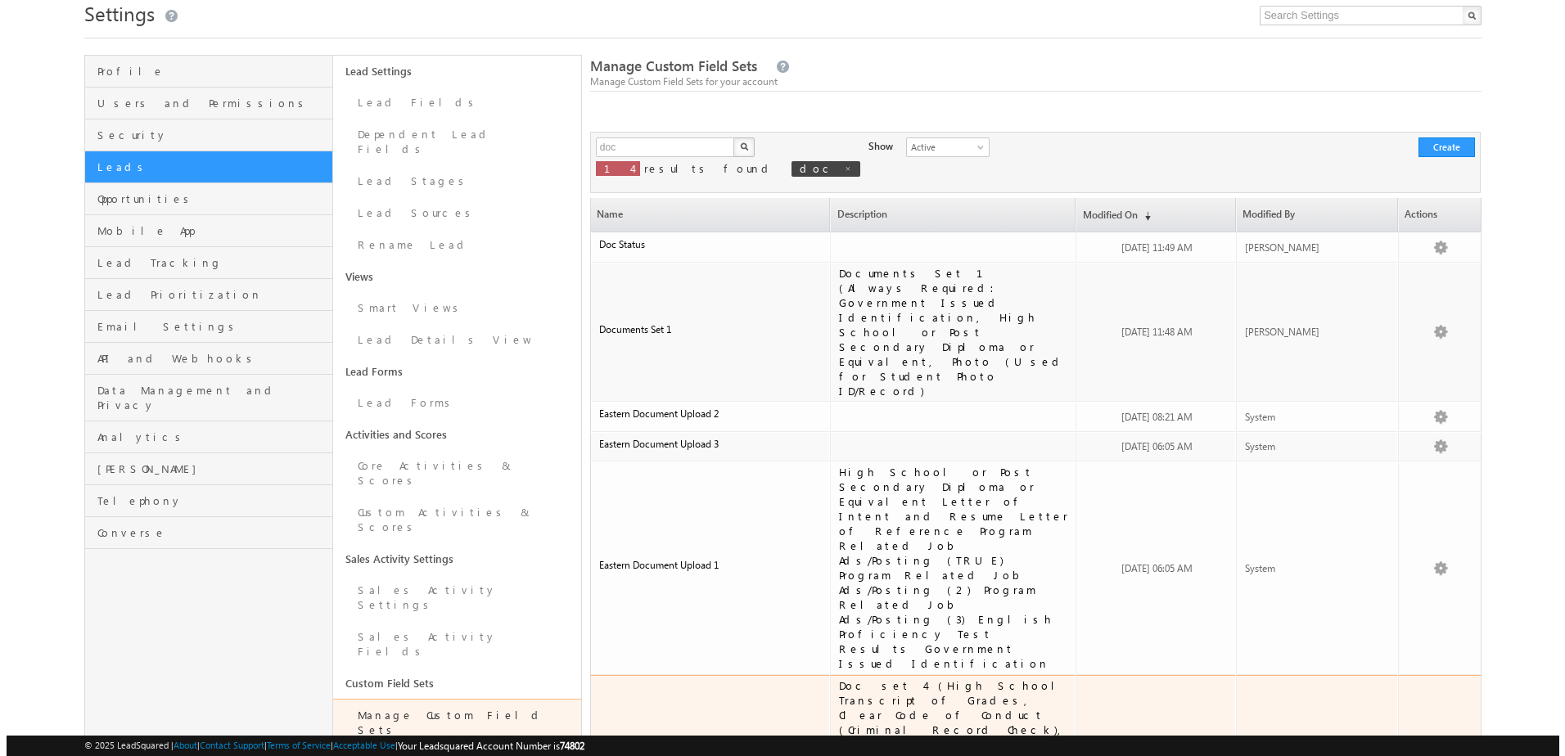
scroll to position [43, 0]
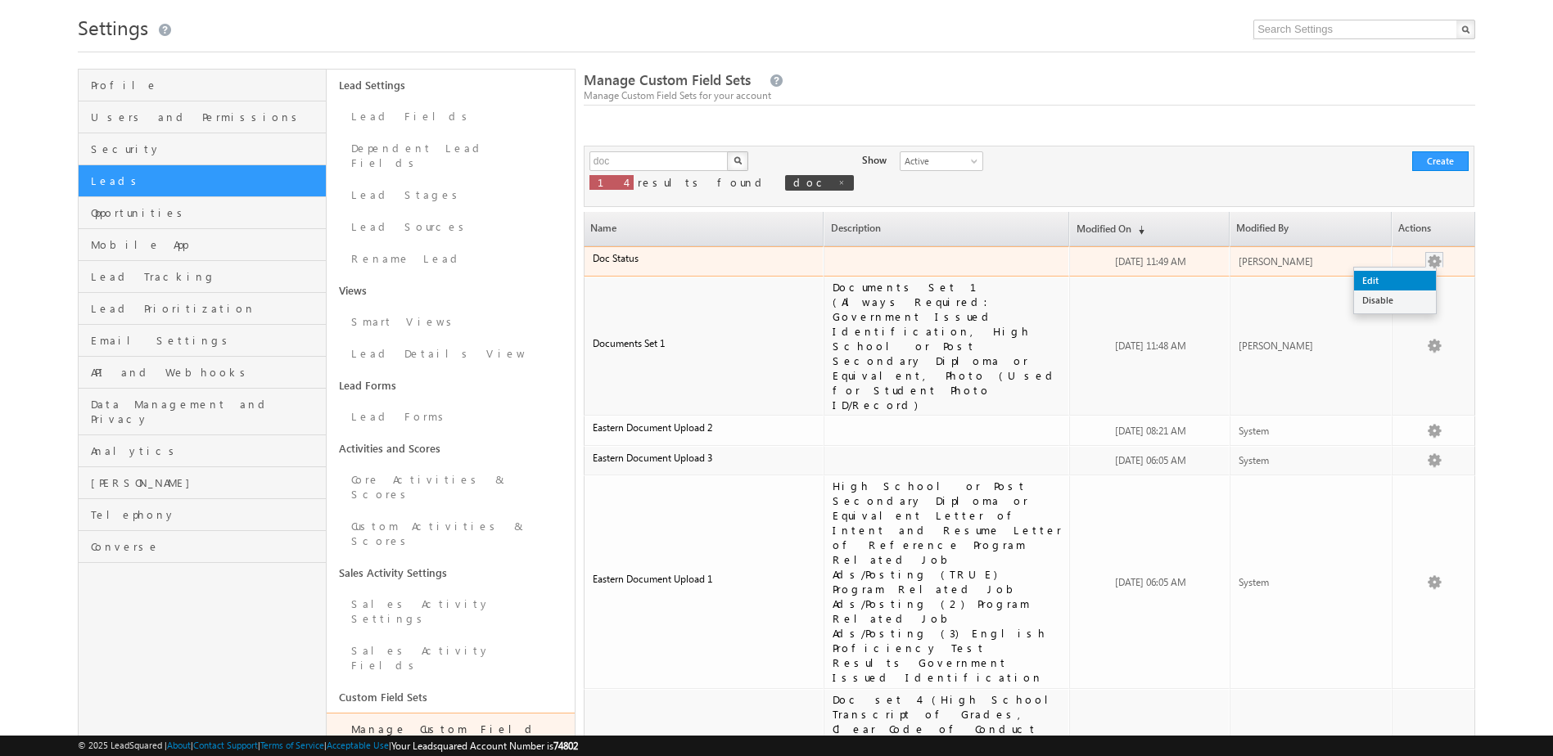
click at [1370, 286] on link "Edit" at bounding box center [1395, 281] width 82 height 20
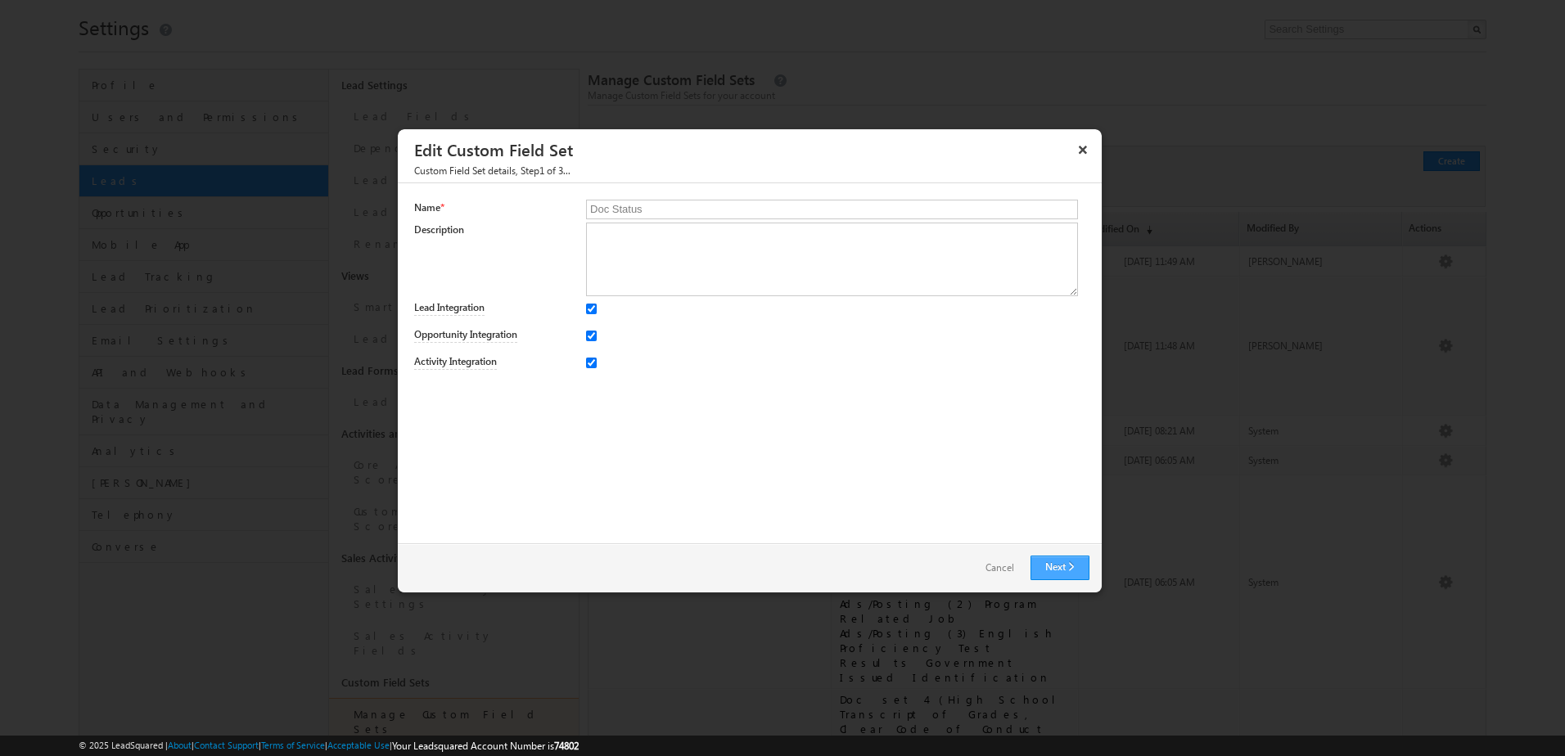
click at [1063, 576] on link "Next" at bounding box center [1060, 568] width 59 height 25
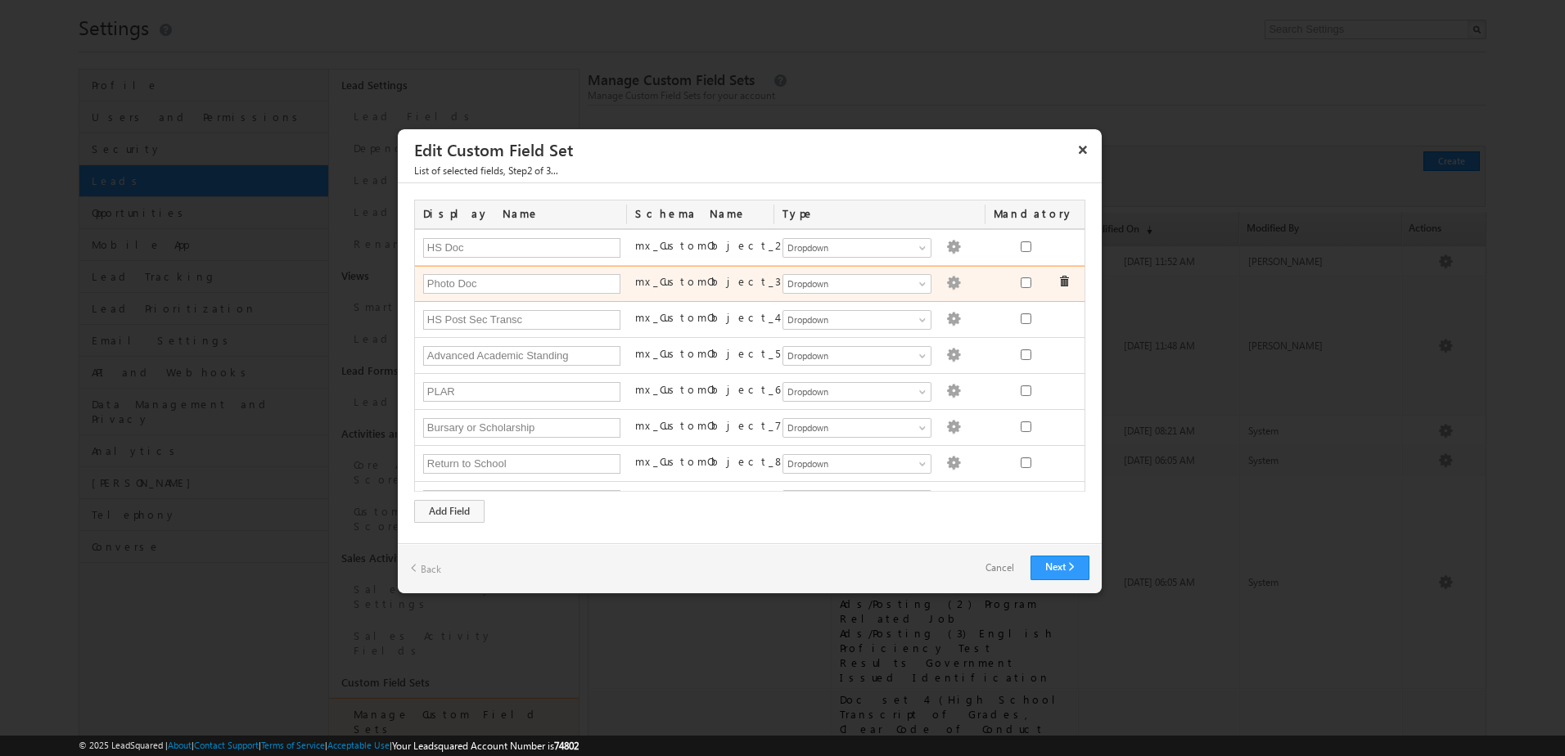
scroll to position [0, 0]
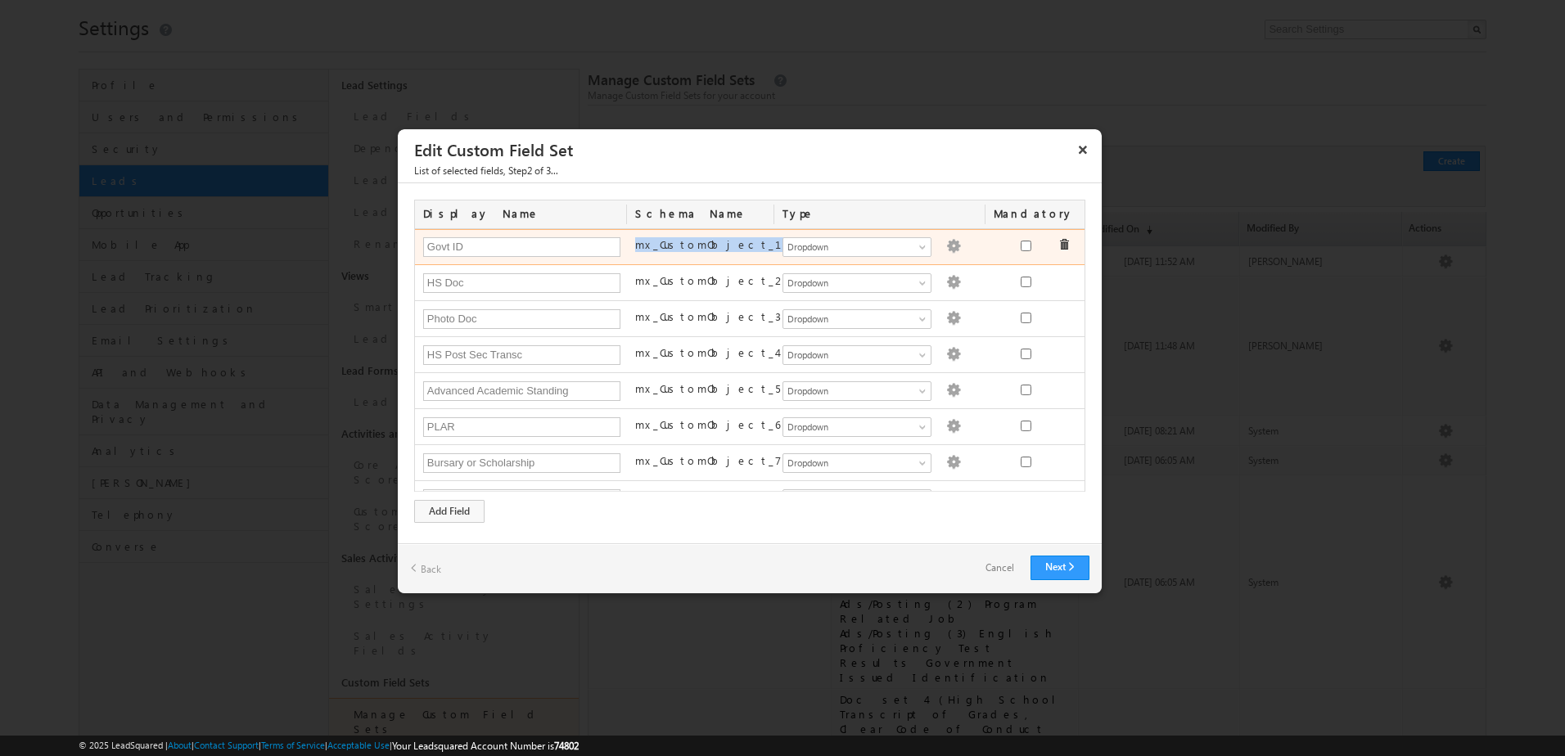
drag, startPoint x: 629, startPoint y: 241, endPoint x: 741, endPoint y: 246, distance: 112.3
click at [741, 246] on div "mx_CustomObject_1" at bounding box center [700, 248] width 147 height 23
click at [946, 244] on img at bounding box center [953, 246] width 15 height 15
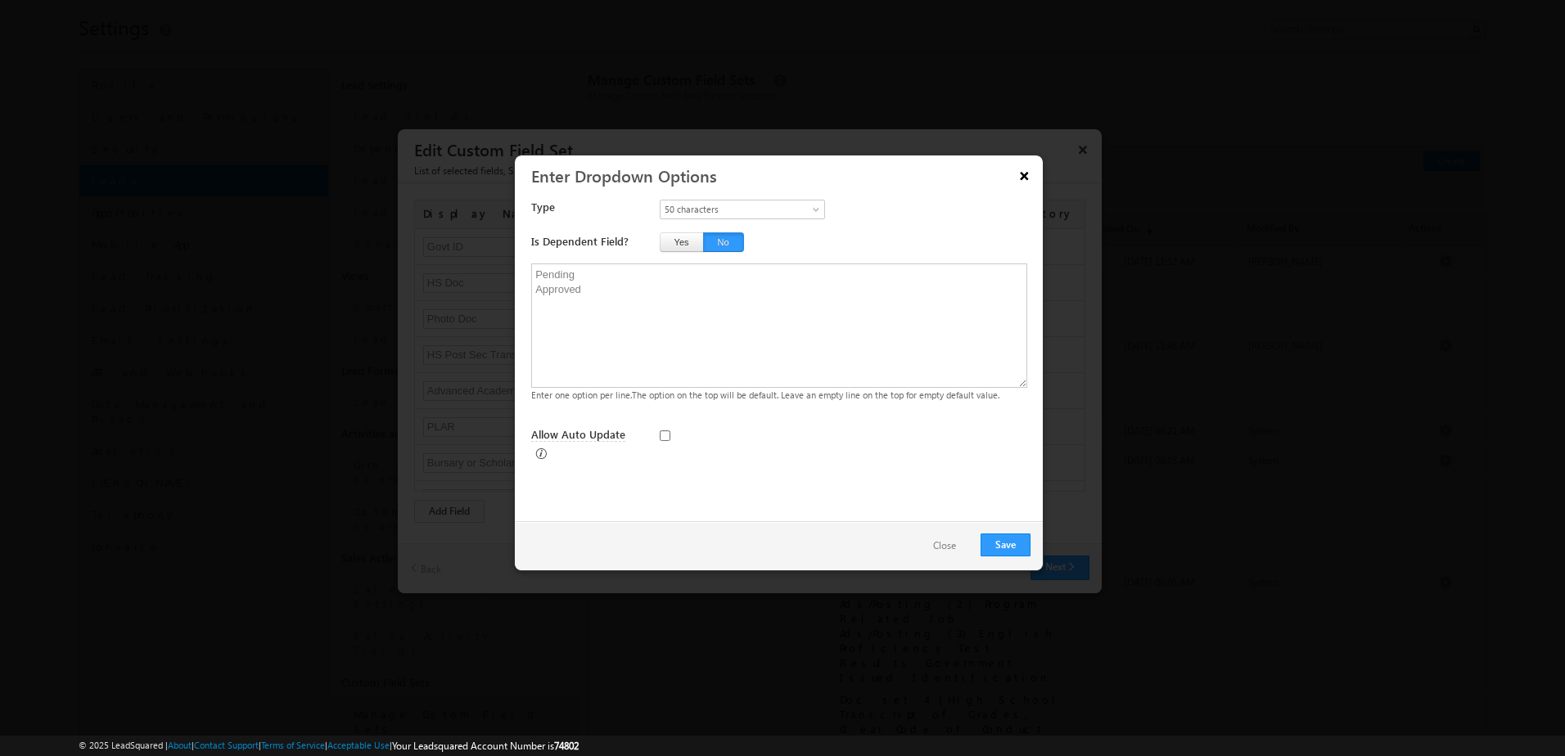
click at [1019, 178] on button "×" at bounding box center [1025, 175] width 26 height 29
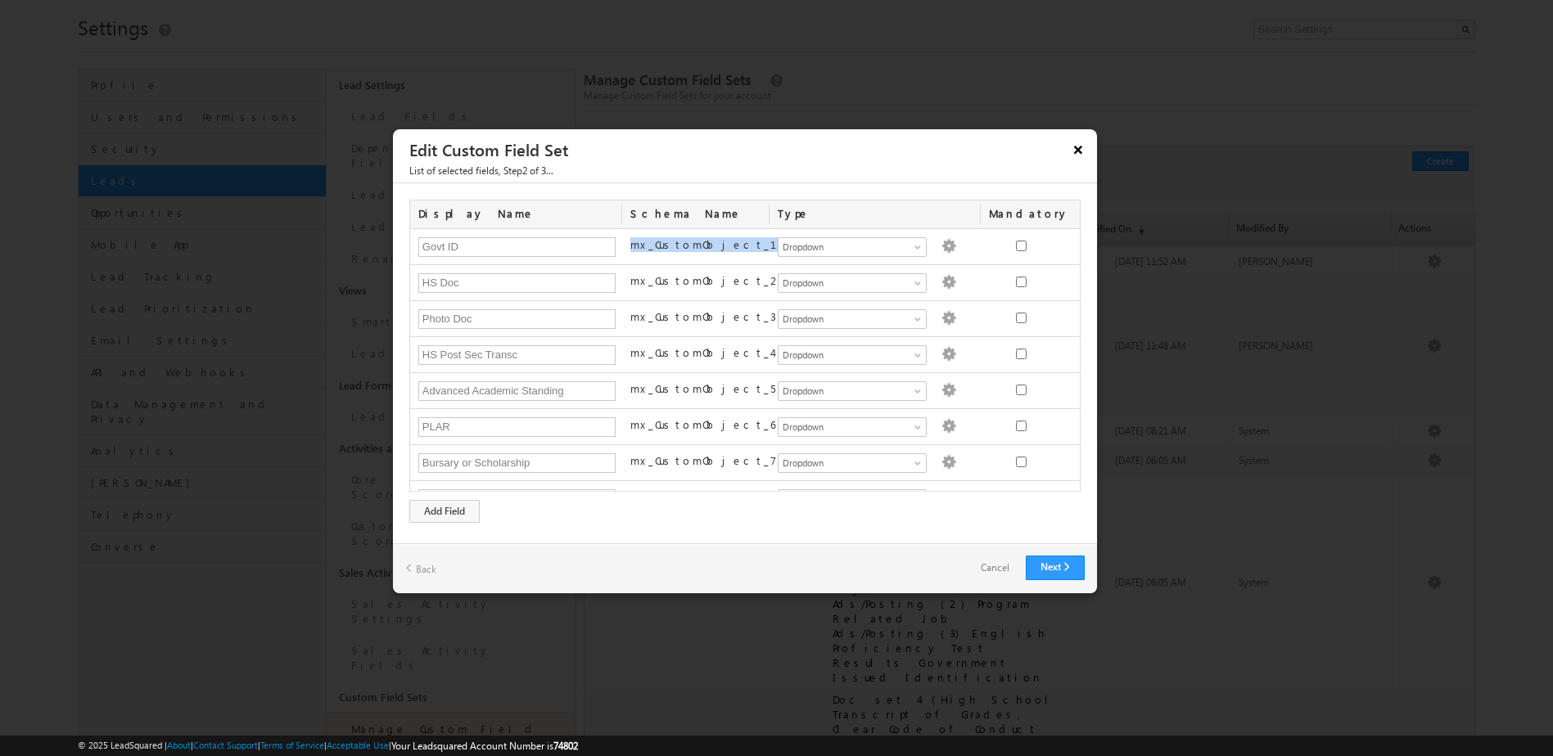
click at [1085, 148] on button "×" at bounding box center [1078, 149] width 26 height 29
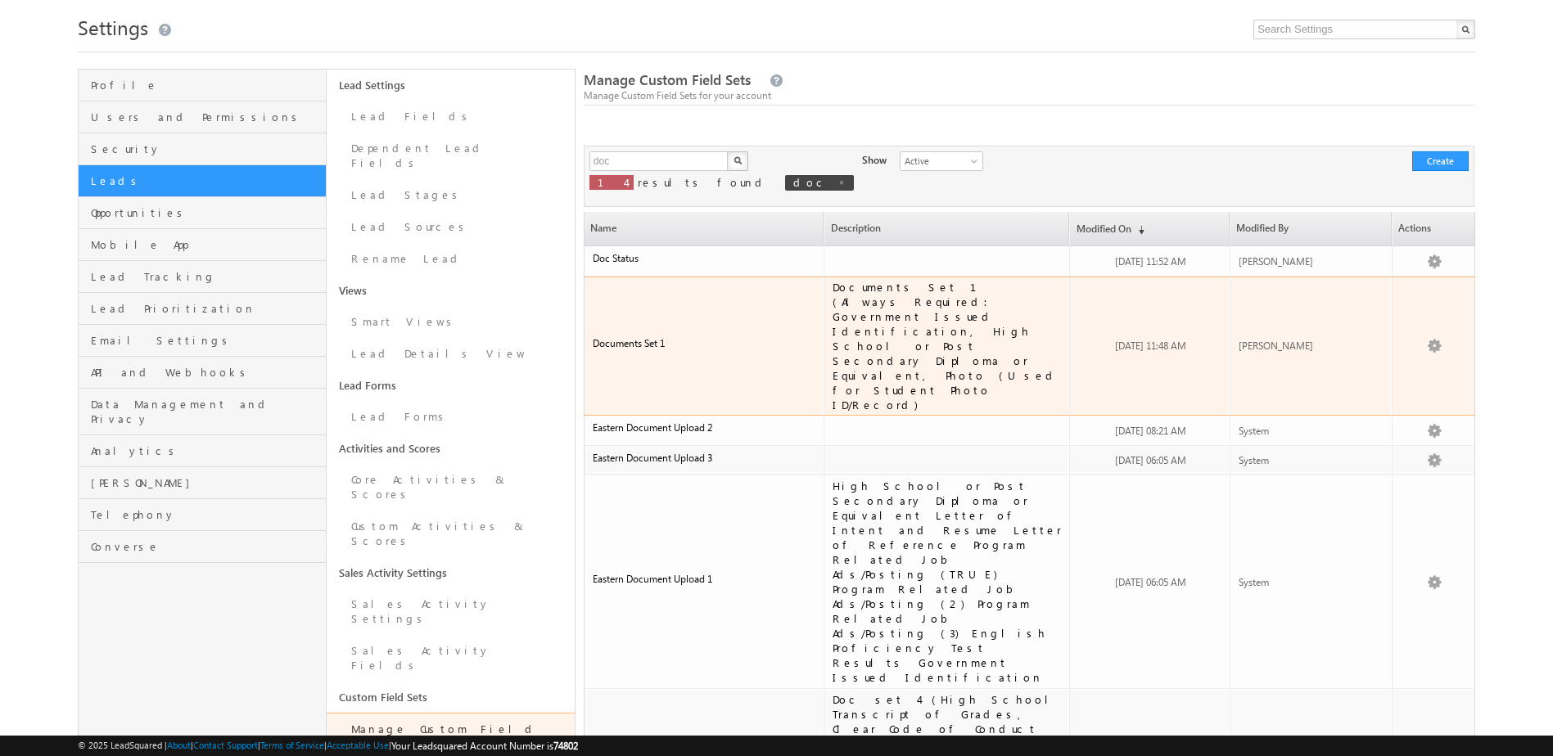
drag, startPoint x: 868, startPoint y: 288, endPoint x: 1025, endPoint y: 327, distance: 161.8
click at [1025, 327] on div "Documents Set 1 (Always Required: Government Issued Identification, High School…" at bounding box center [947, 346] width 229 height 133
click at [1400, 355] on link "Edit" at bounding box center [1395, 365] width 82 height 20
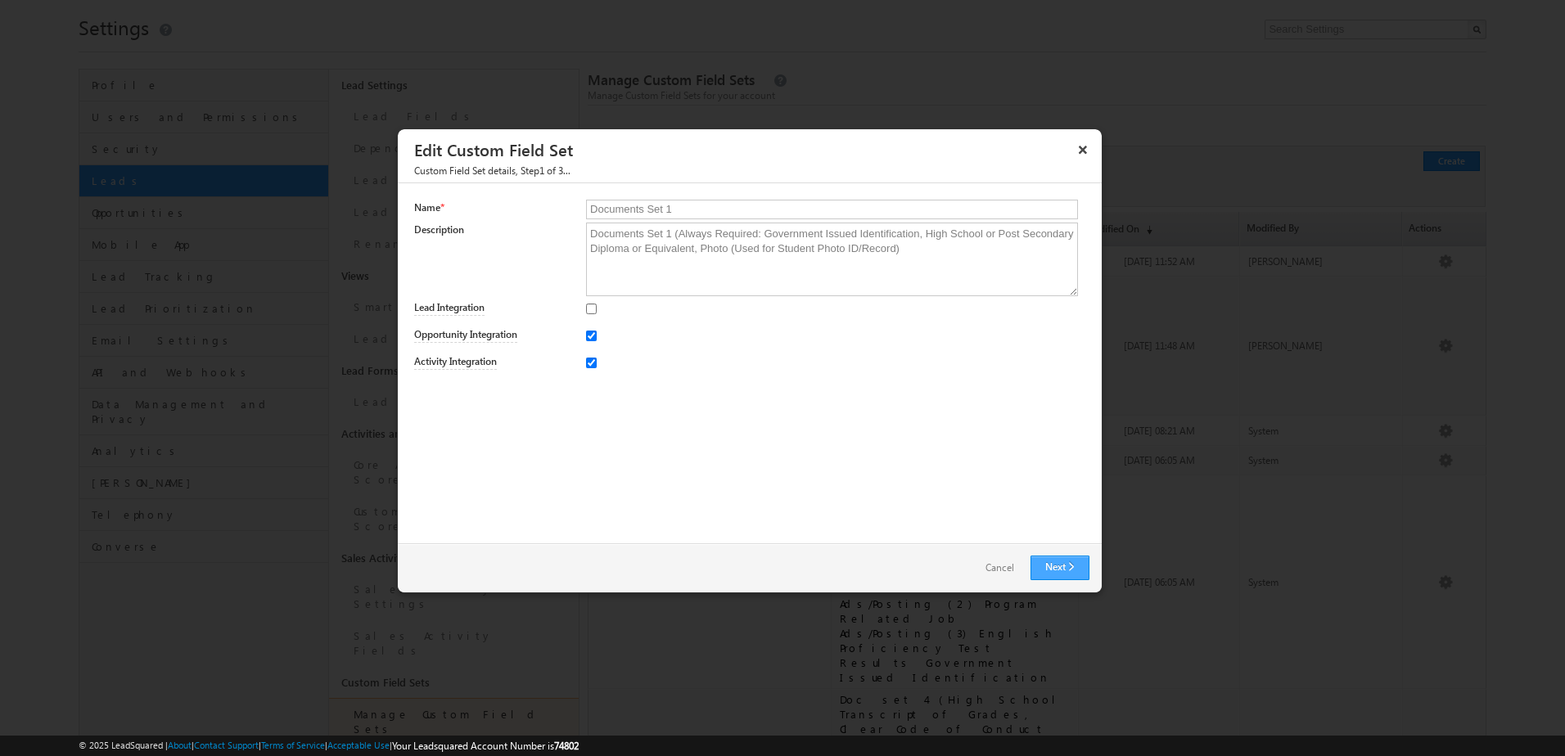
click at [1072, 573] on link "Next" at bounding box center [1060, 568] width 59 height 25
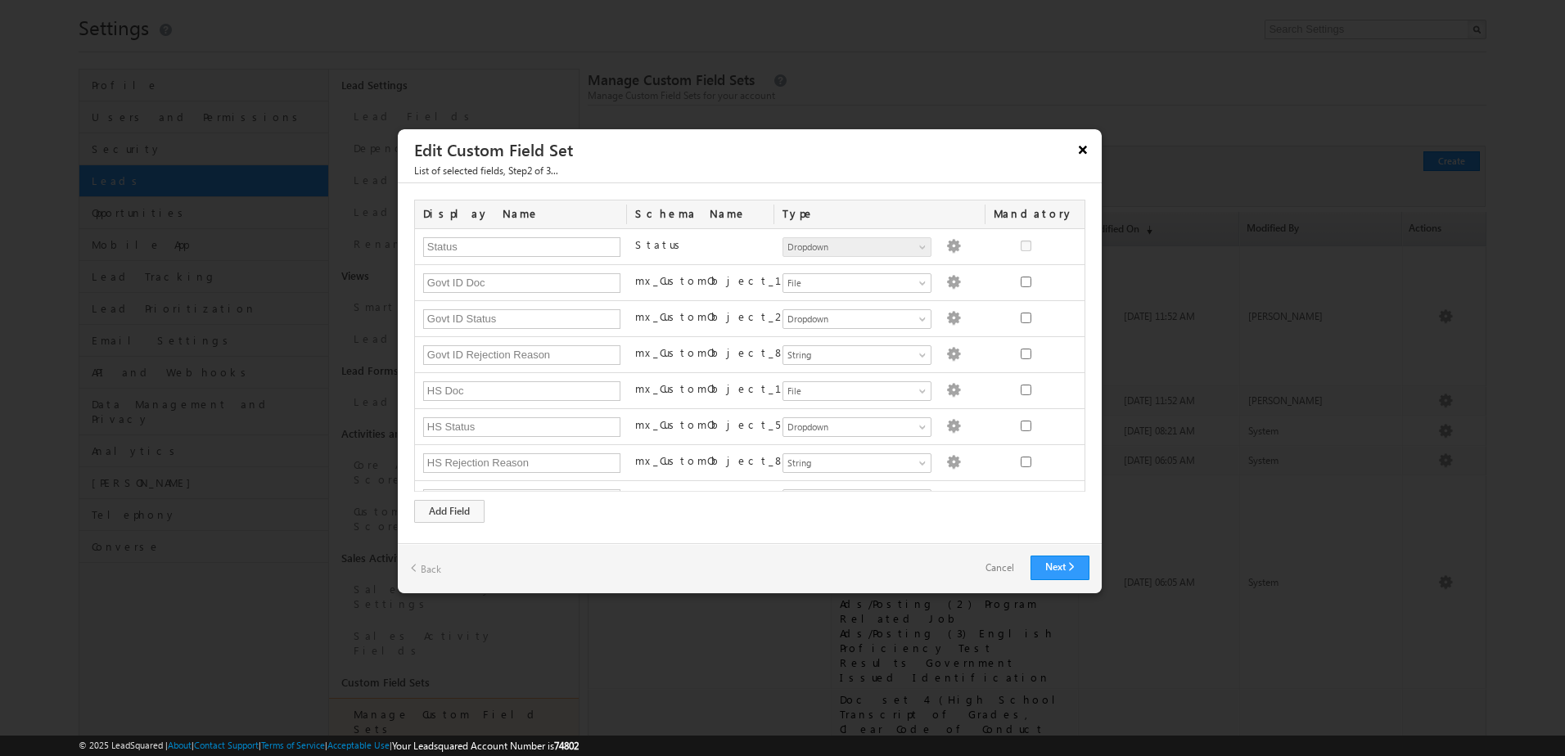
click at [1090, 147] on button "×" at bounding box center [1083, 149] width 26 height 29
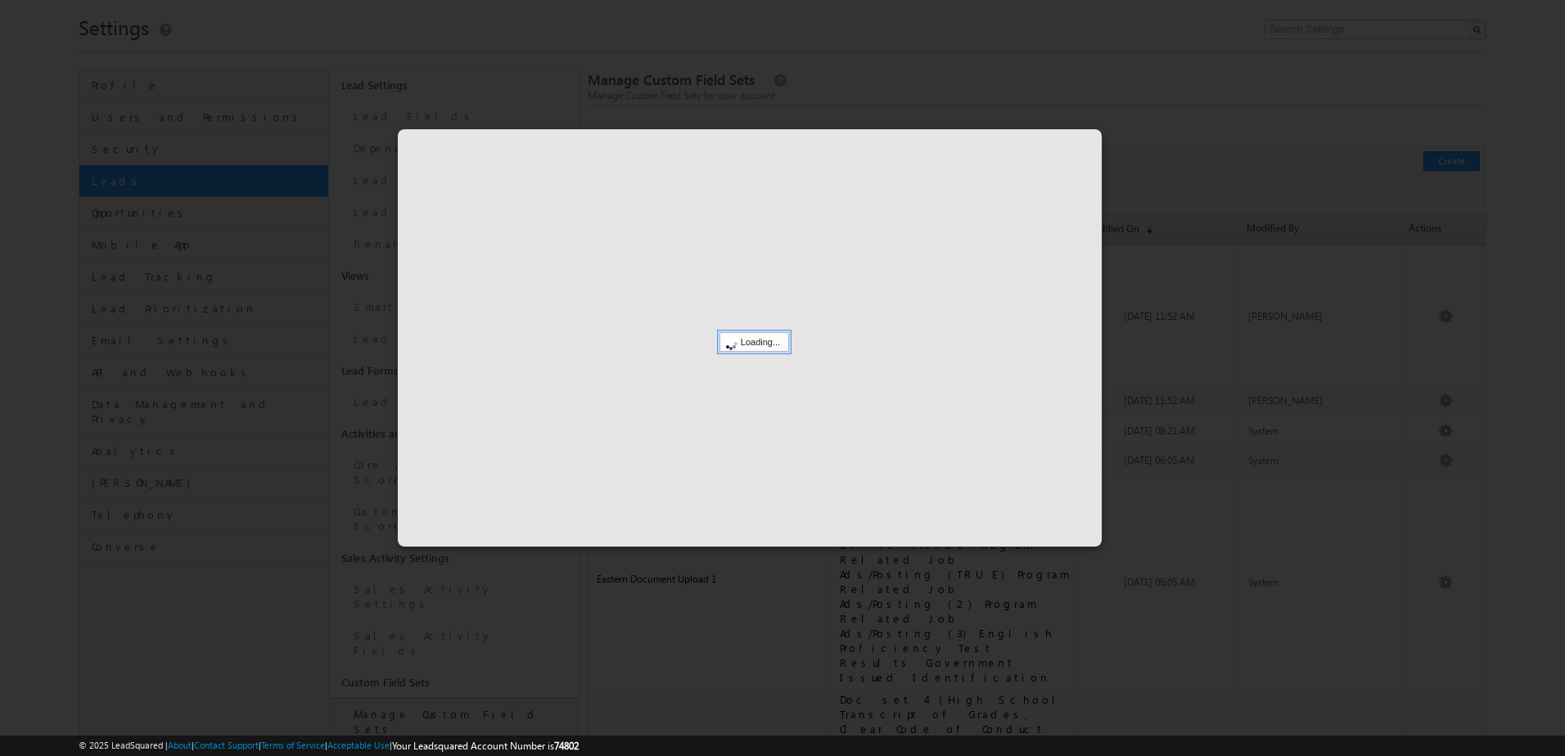
click at [1399, 574] on div at bounding box center [782, 378] width 1565 height 756
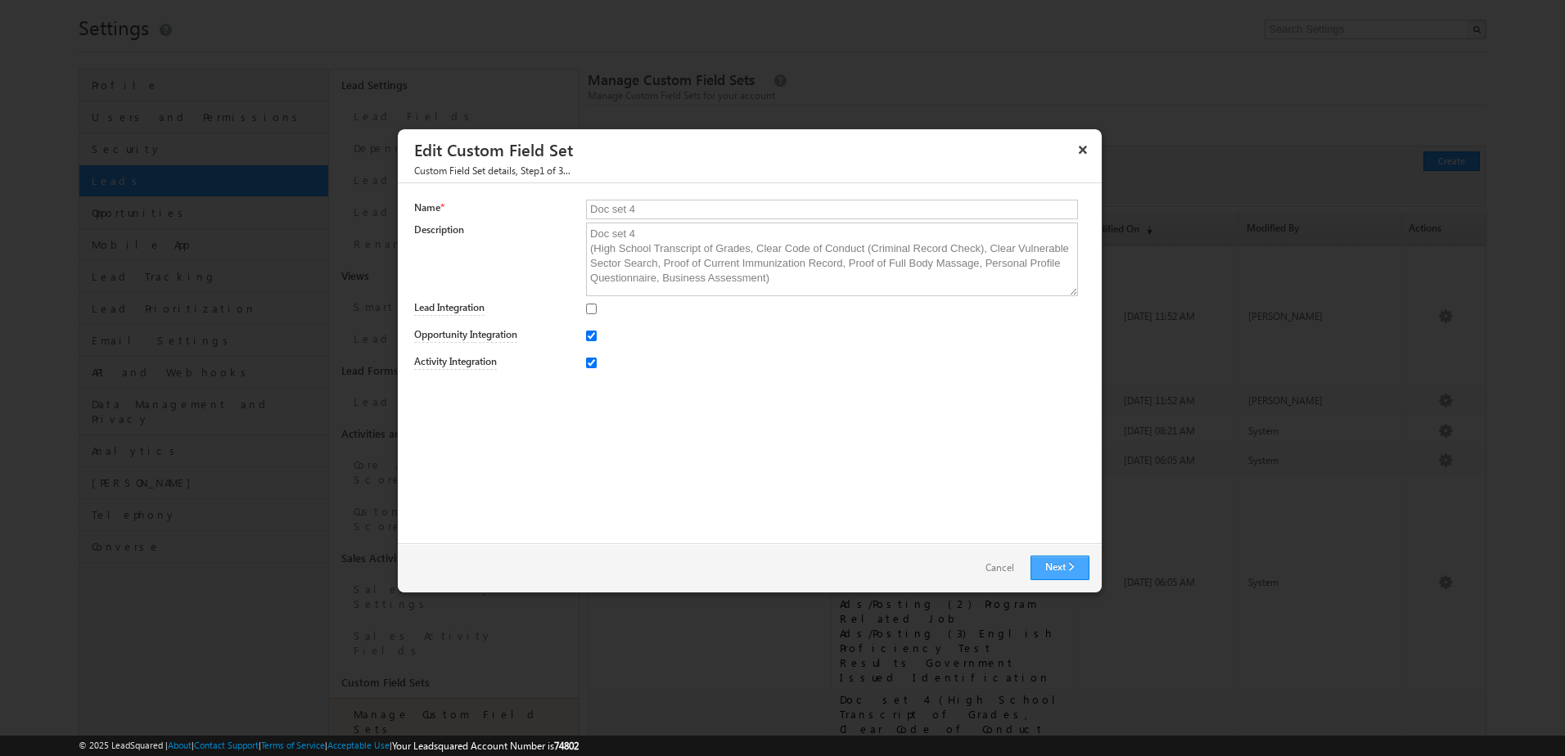
click at [1069, 578] on link "Next" at bounding box center [1060, 568] width 59 height 25
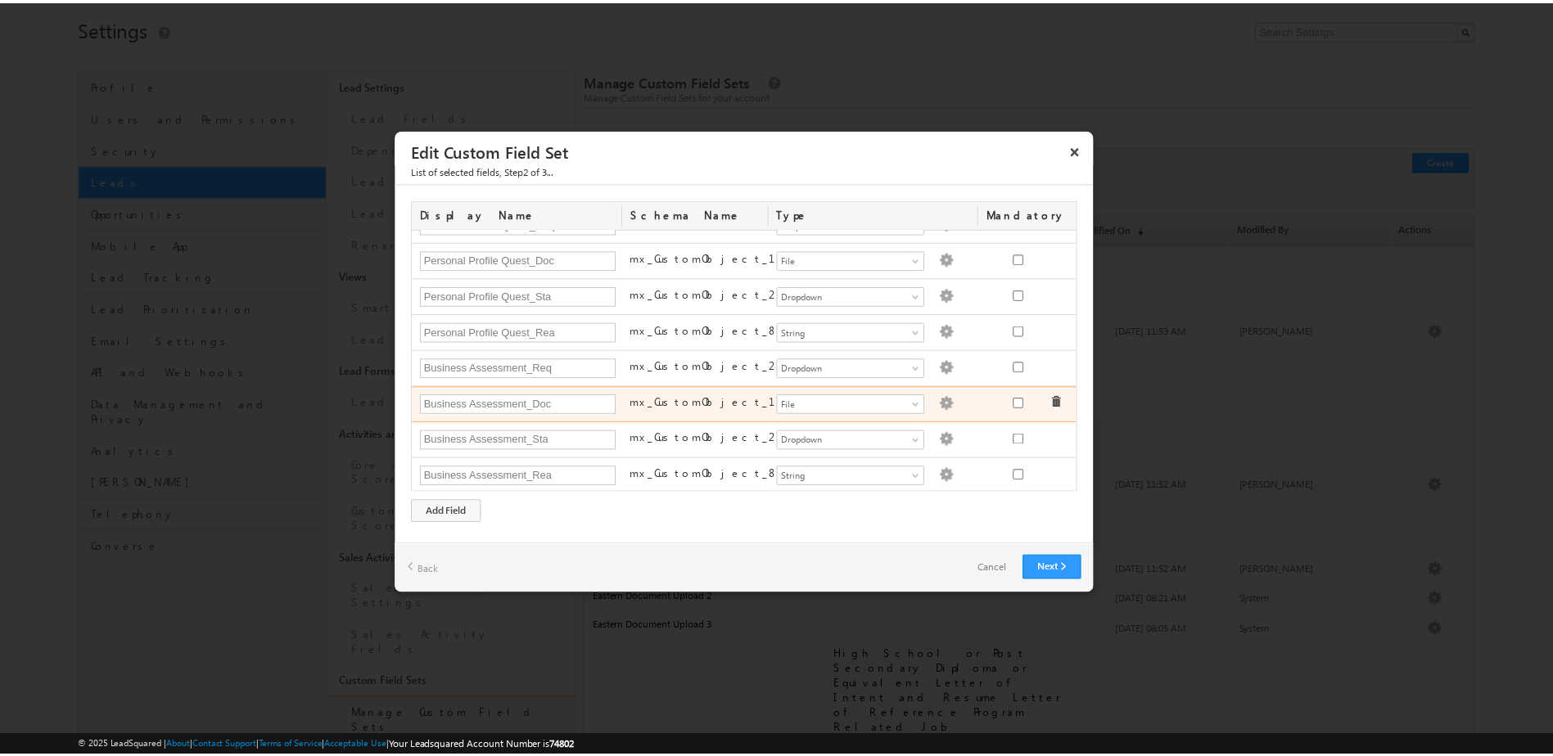
scroll to position [782, 0]
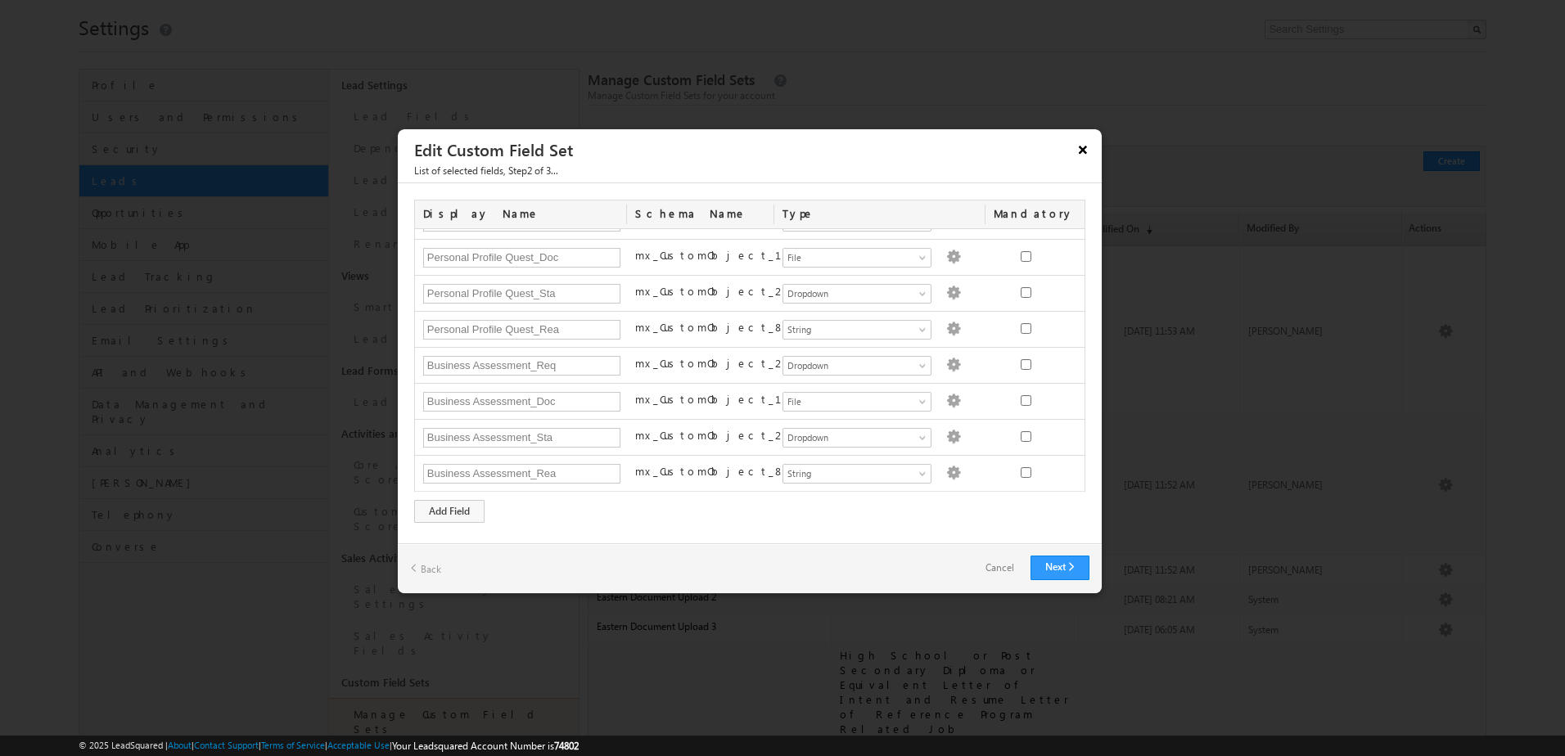
click at [1081, 150] on button "×" at bounding box center [1083, 149] width 26 height 29
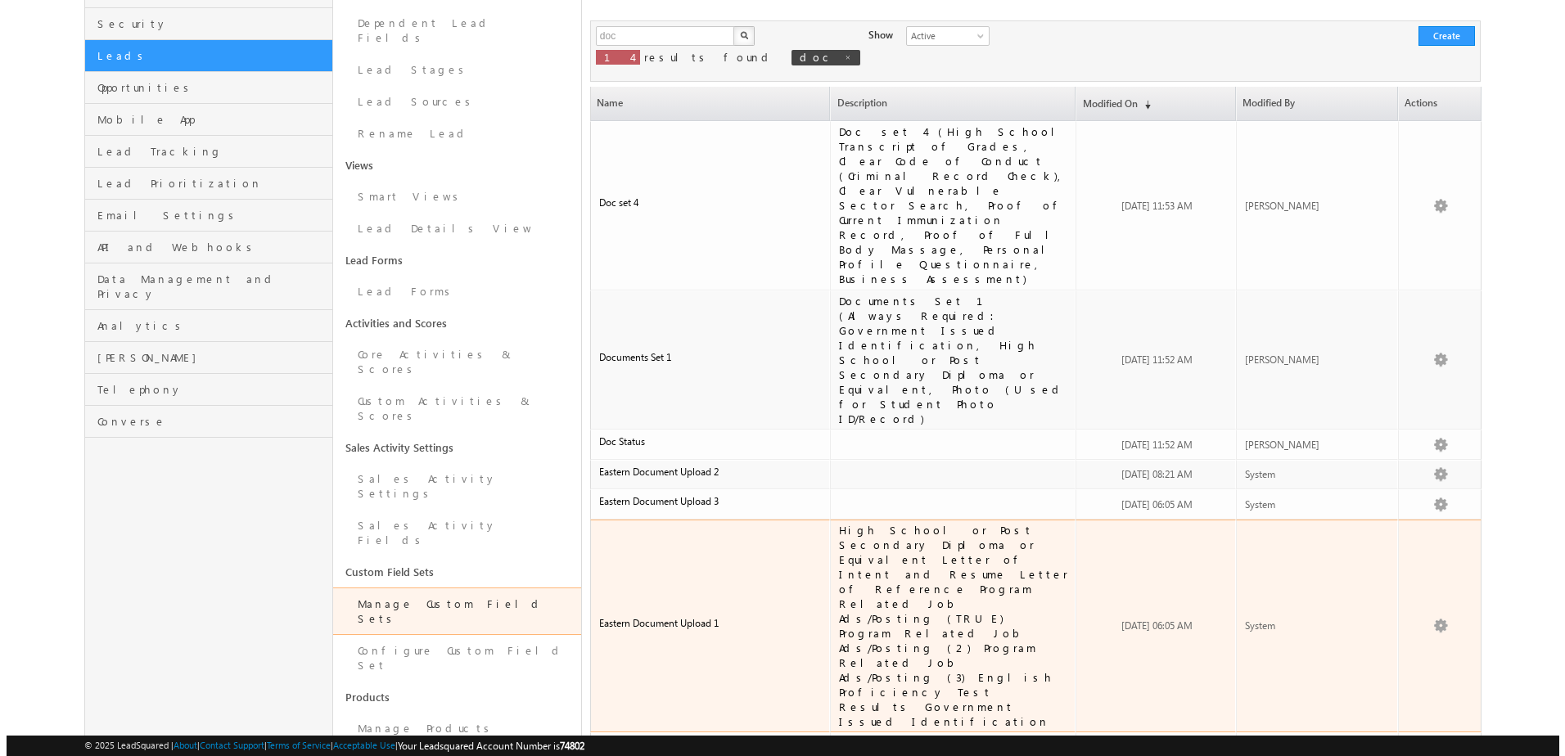
scroll to position [207, 0]
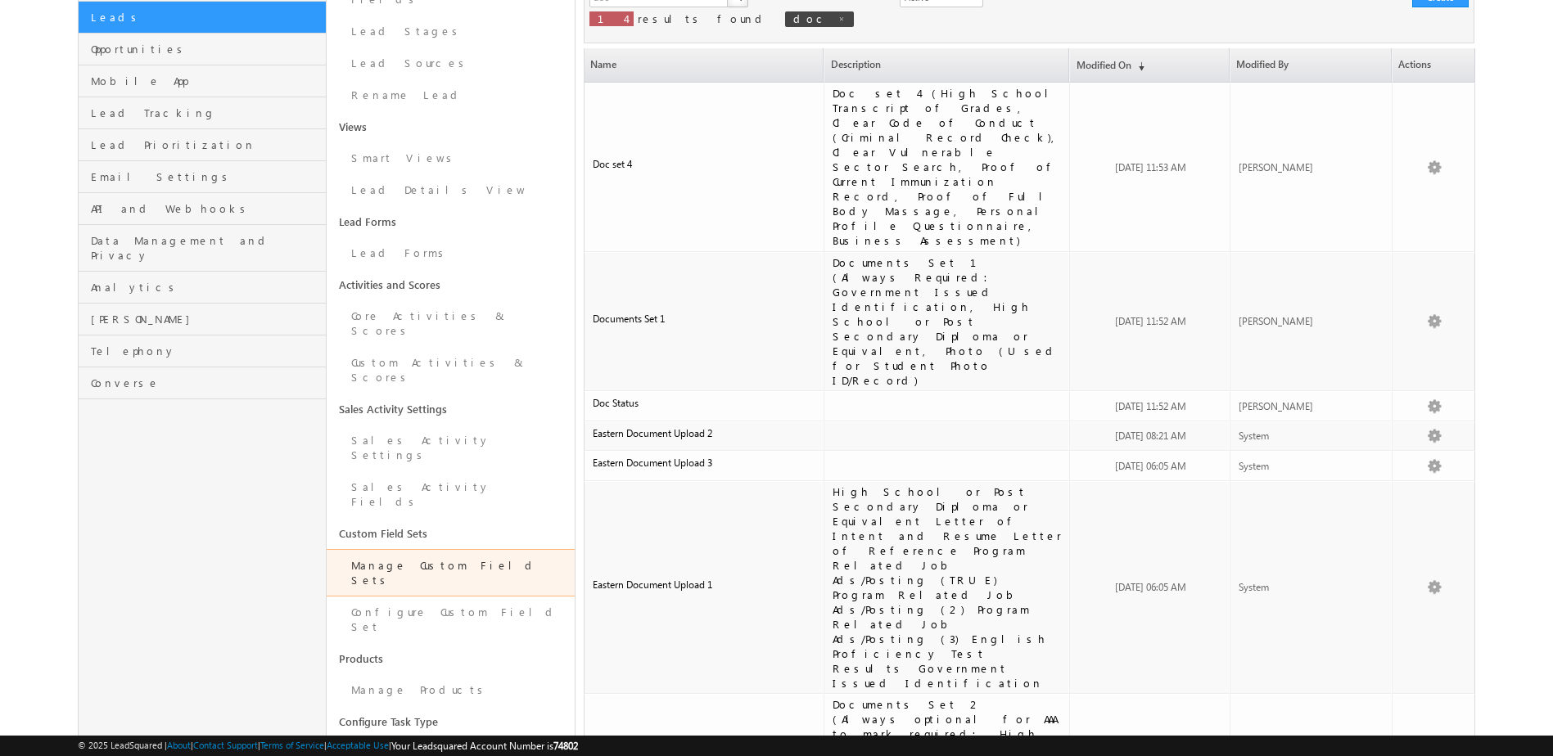
drag, startPoint x: 850, startPoint y: 671, endPoint x: 1008, endPoint y: 677, distance: 158.1
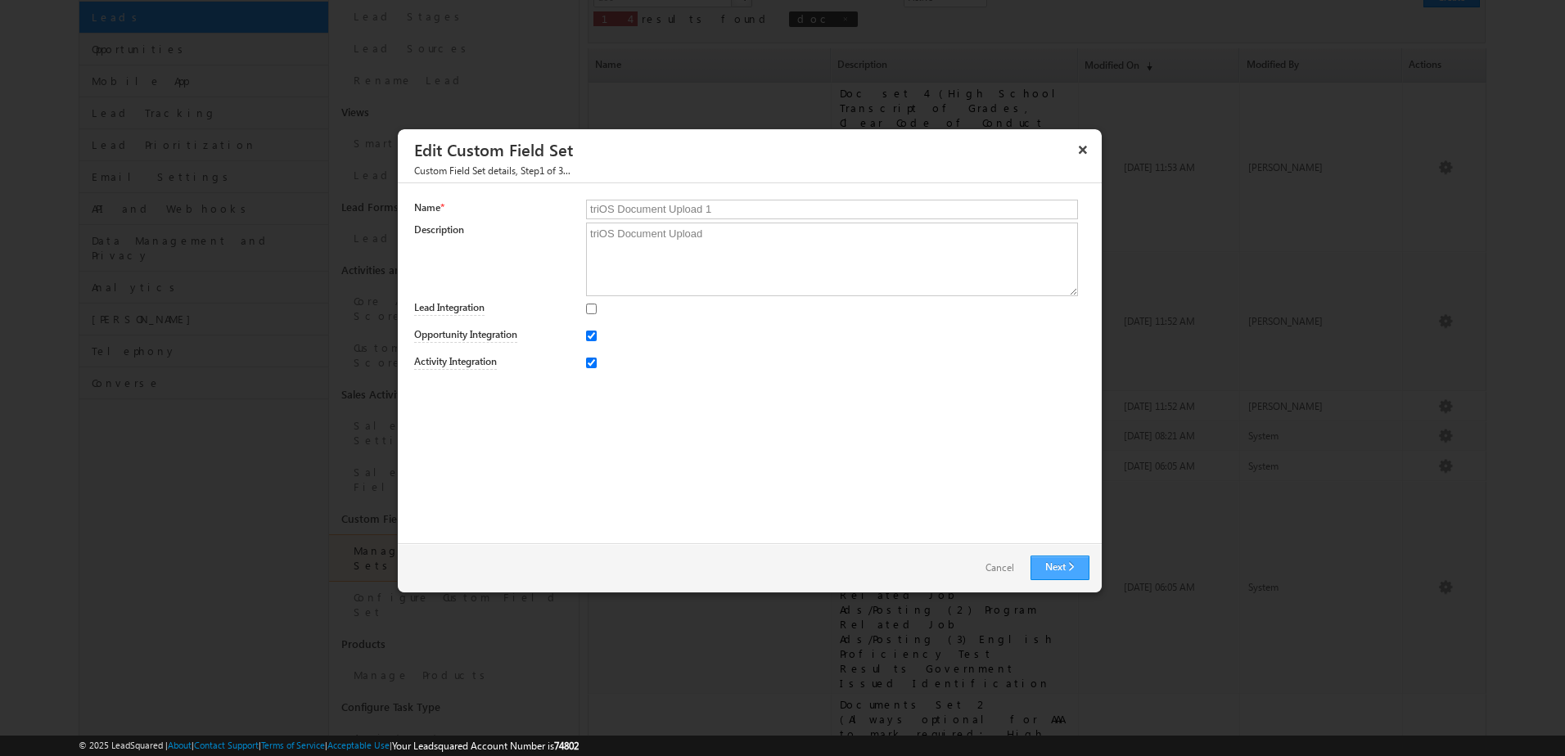
click at [1080, 578] on link "Next" at bounding box center [1060, 568] width 59 height 25
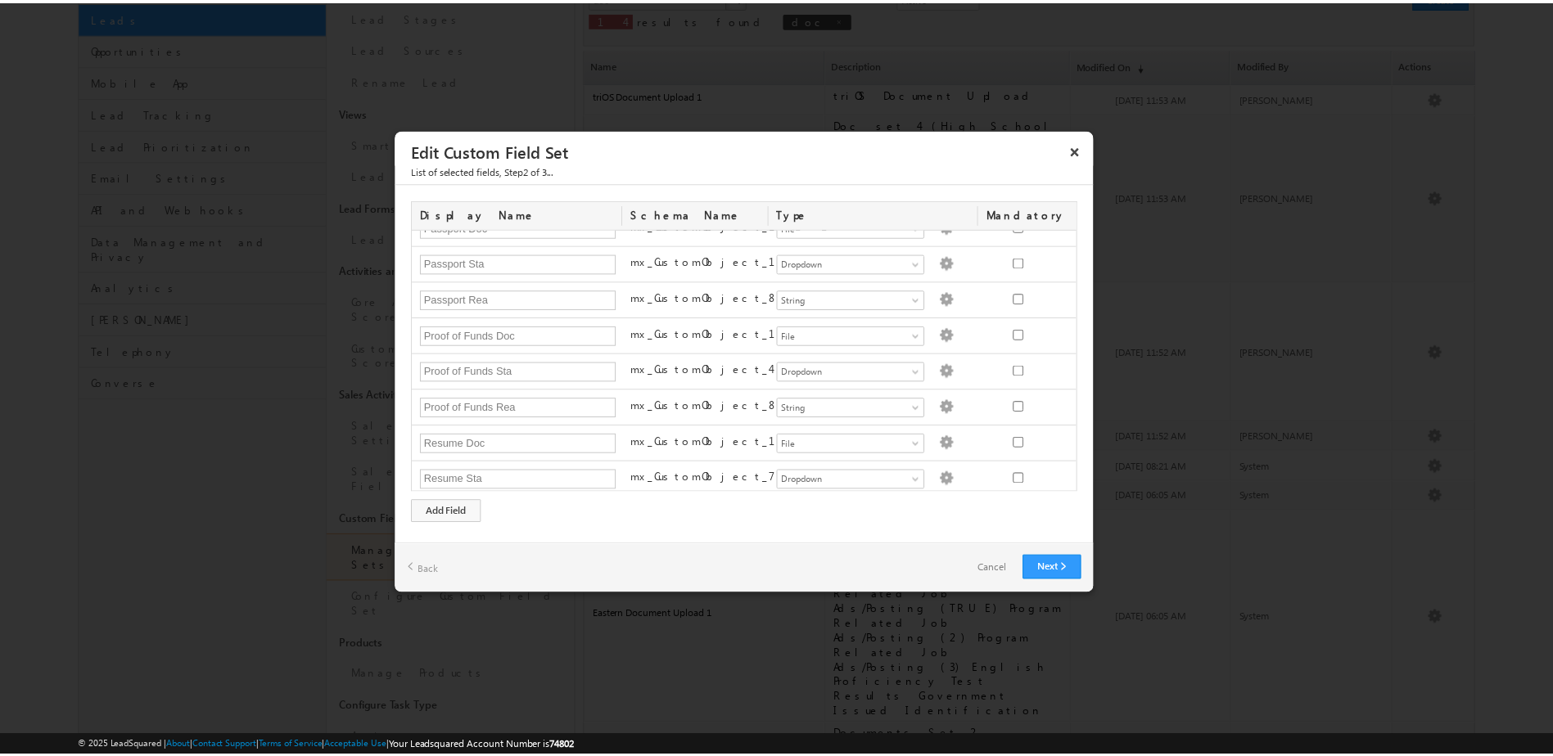
scroll to position [0, 0]
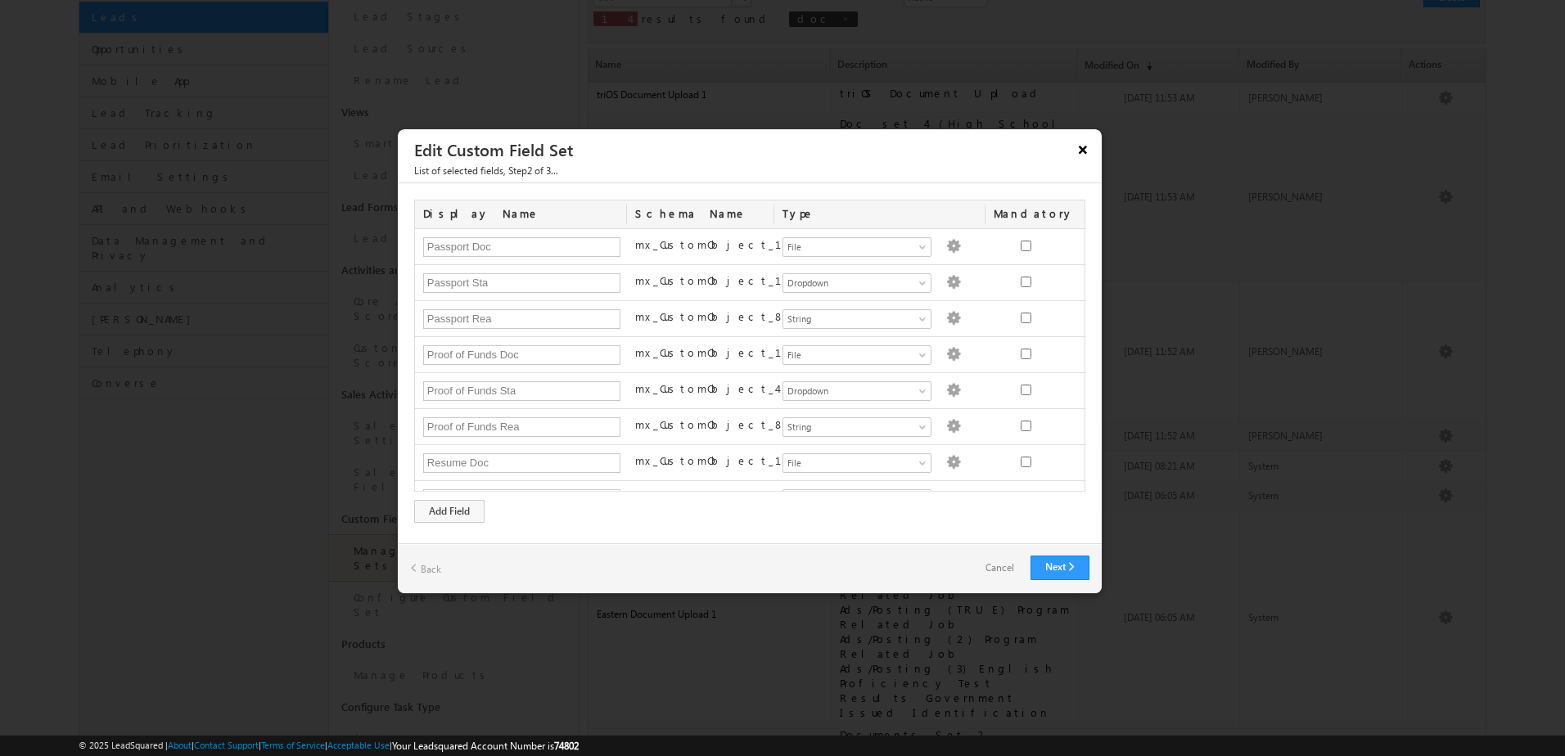
click at [1080, 148] on button "×" at bounding box center [1083, 149] width 26 height 29
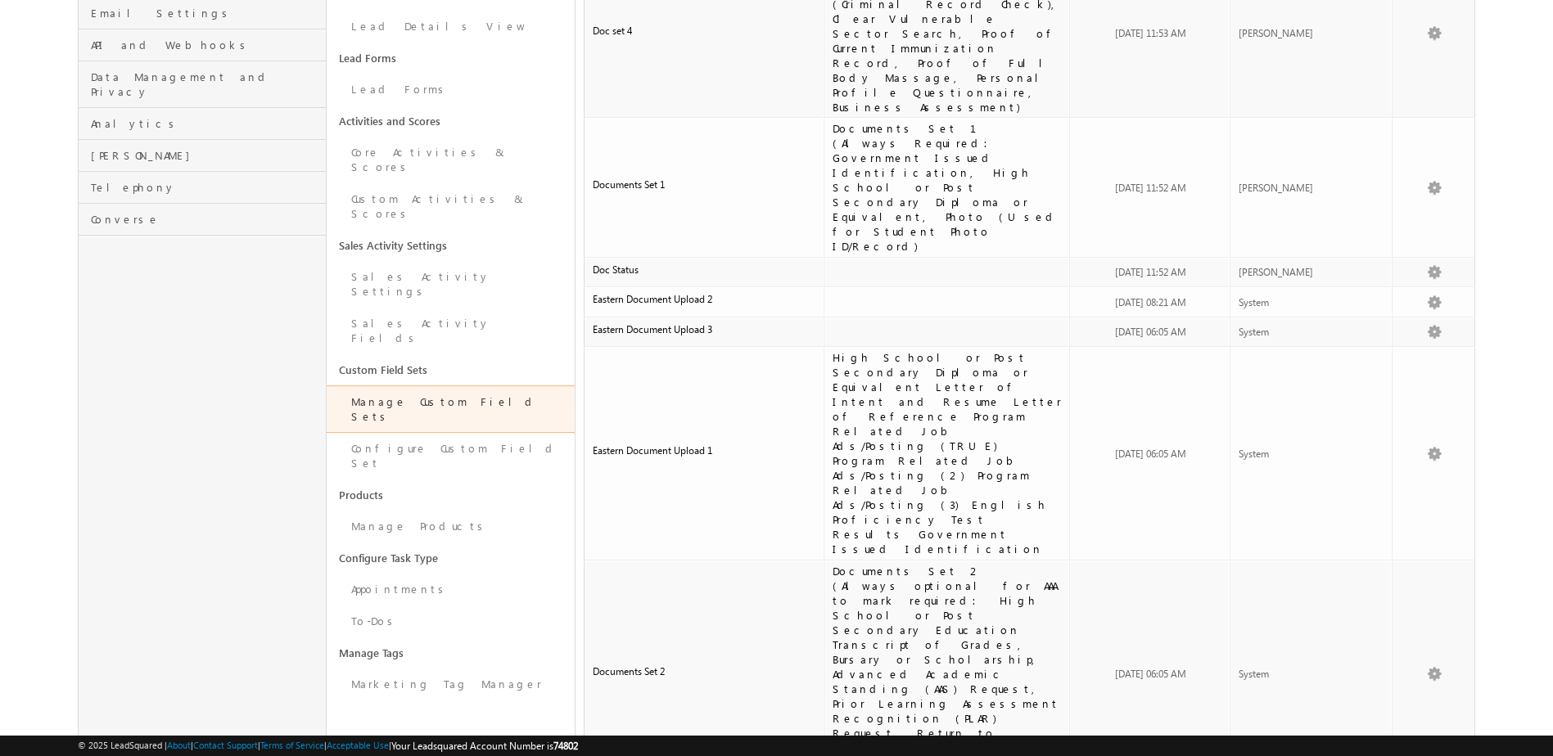
scroll to position [535, 0]
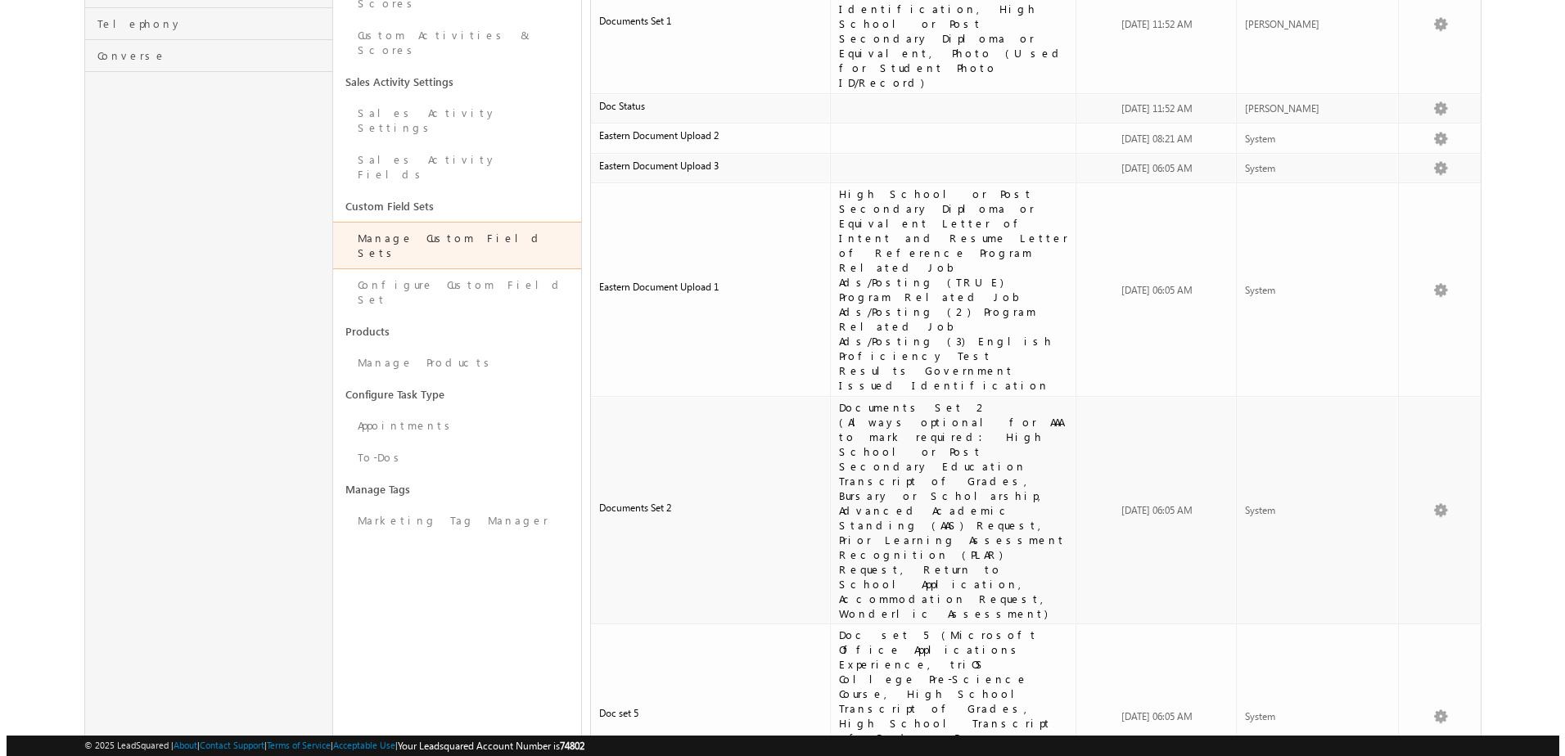
scroll to position [520, 0]
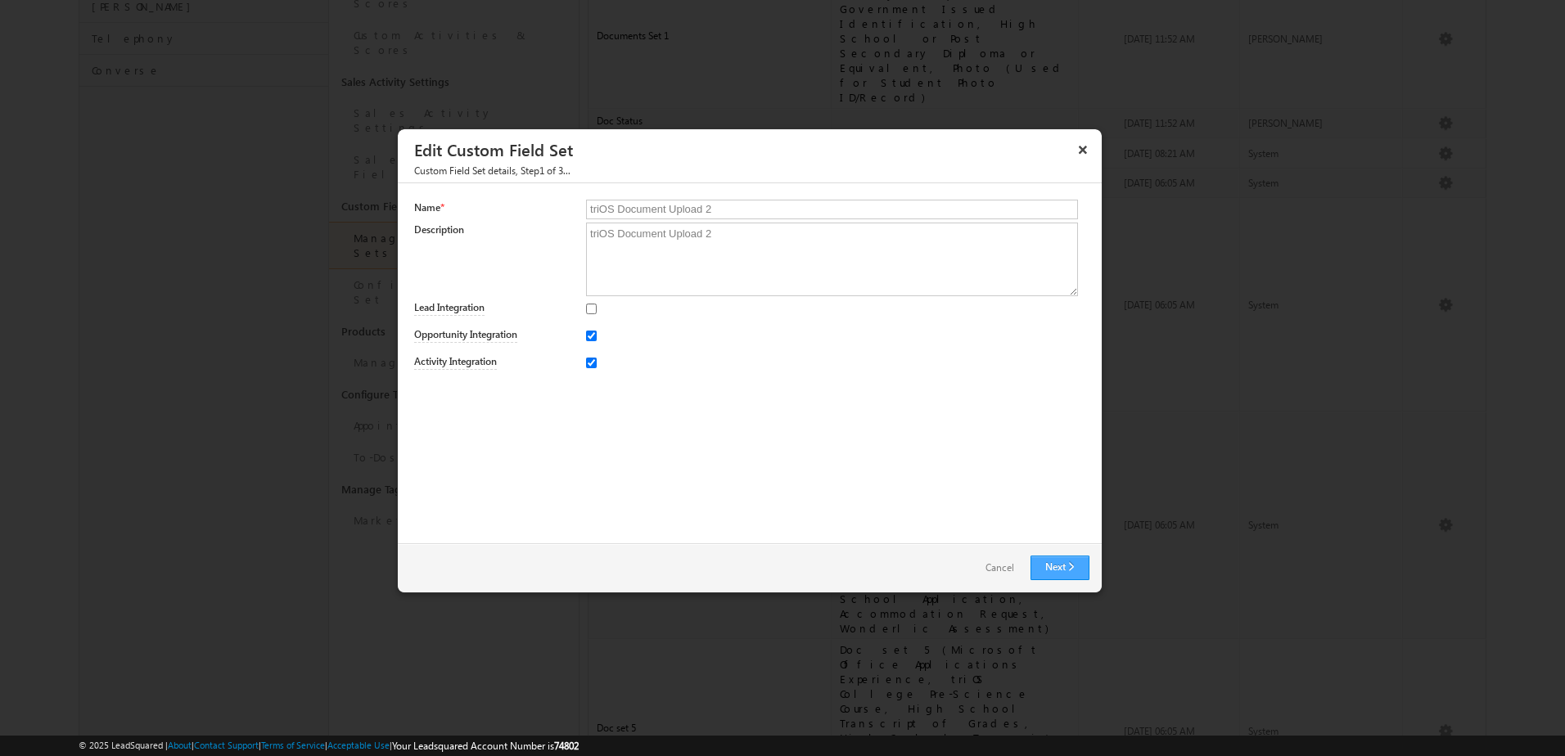
click at [1083, 576] on link "Next" at bounding box center [1060, 568] width 59 height 25
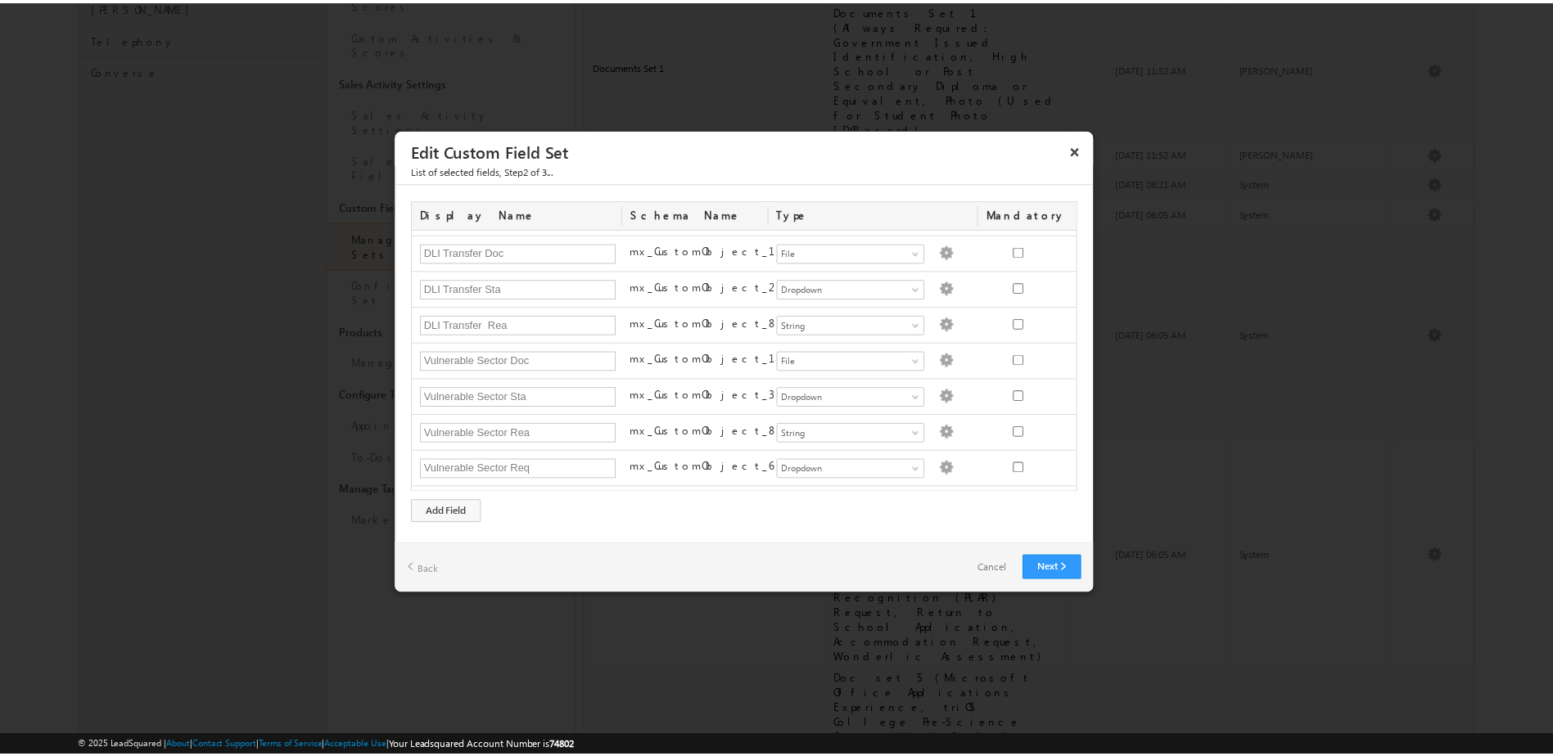
scroll to position [0, 0]
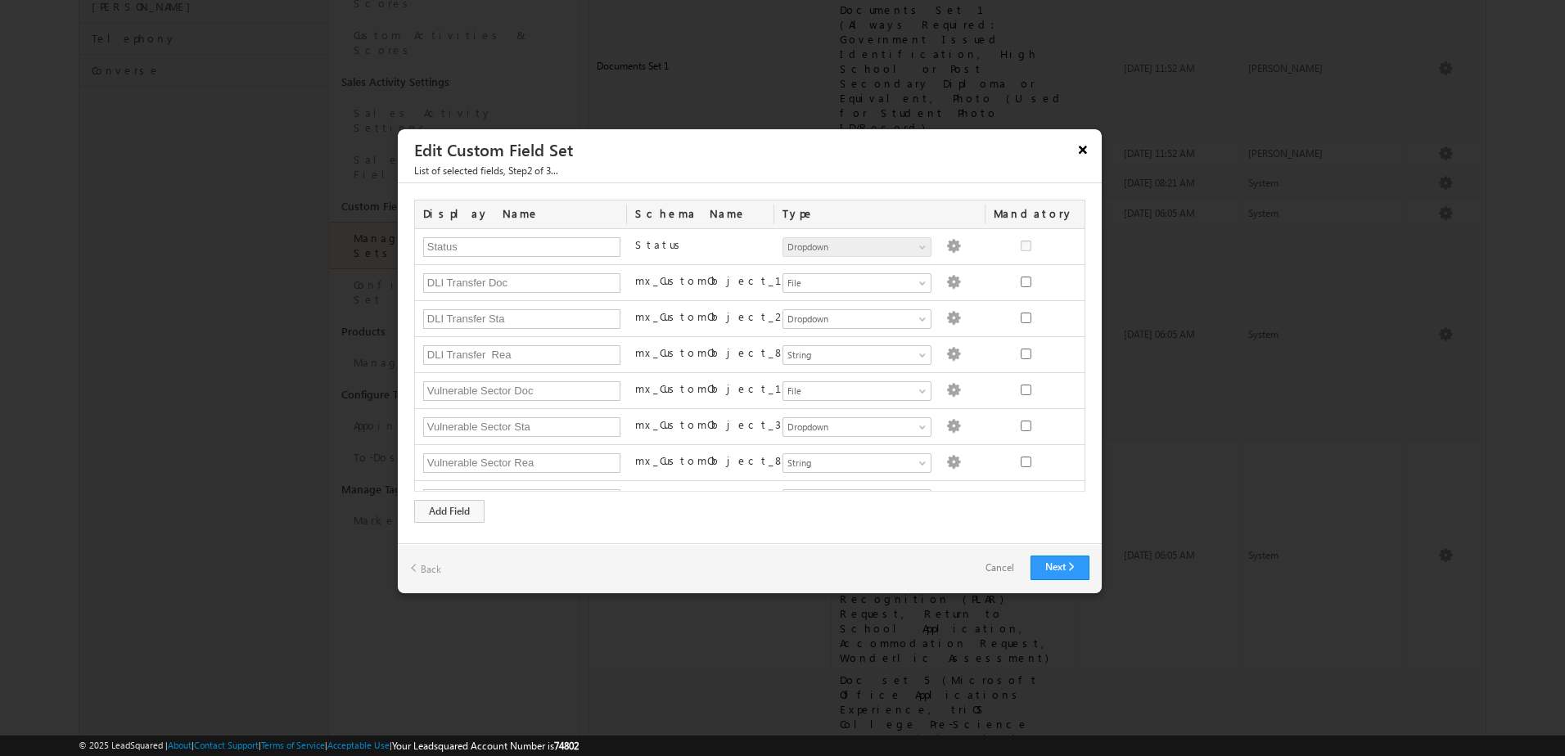
click at [1082, 151] on button "×" at bounding box center [1083, 149] width 26 height 29
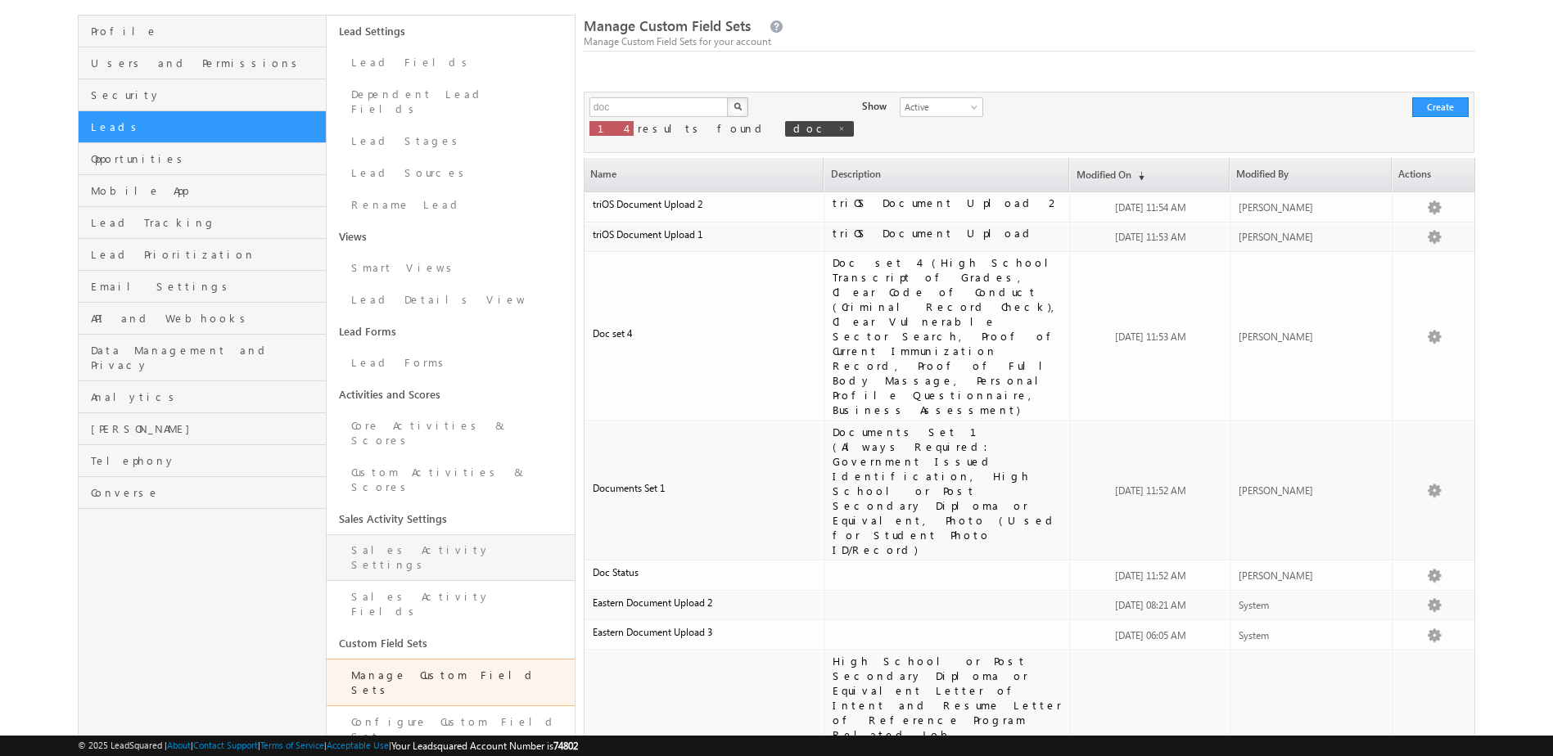
scroll to position [192, 0]
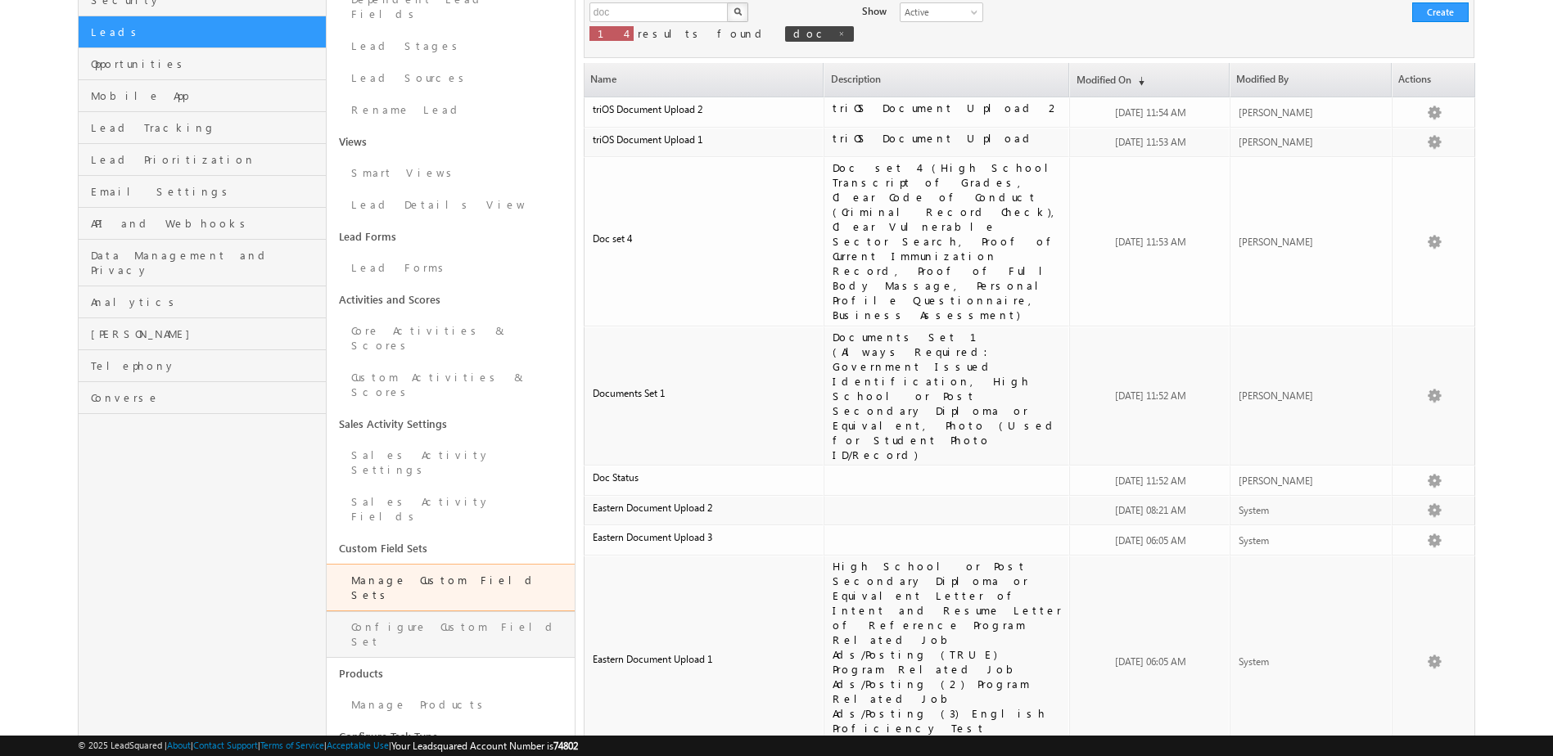
click at [444, 612] on link "Configure Custom Field Set" at bounding box center [451, 635] width 248 height 47
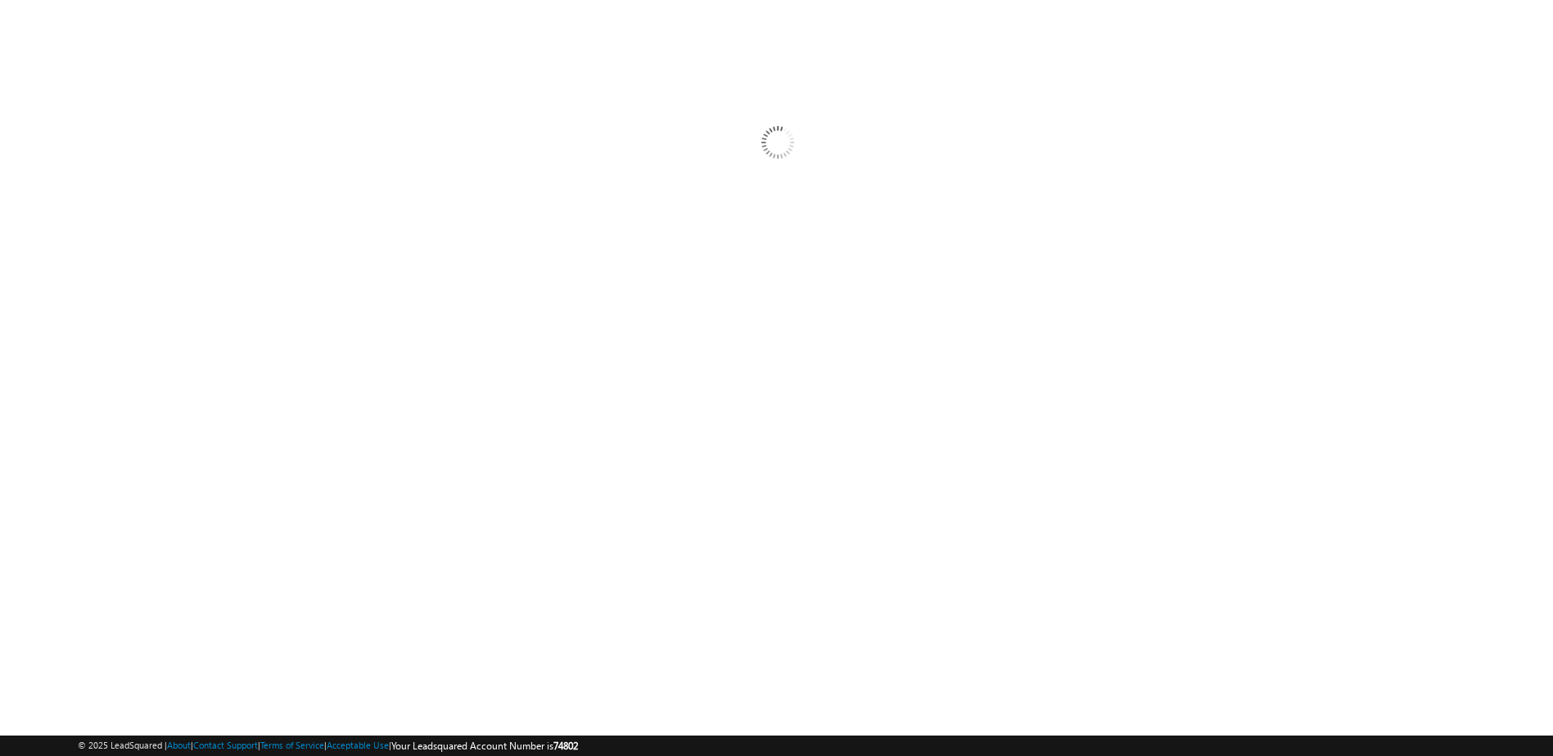
scroll to position [59, 0]
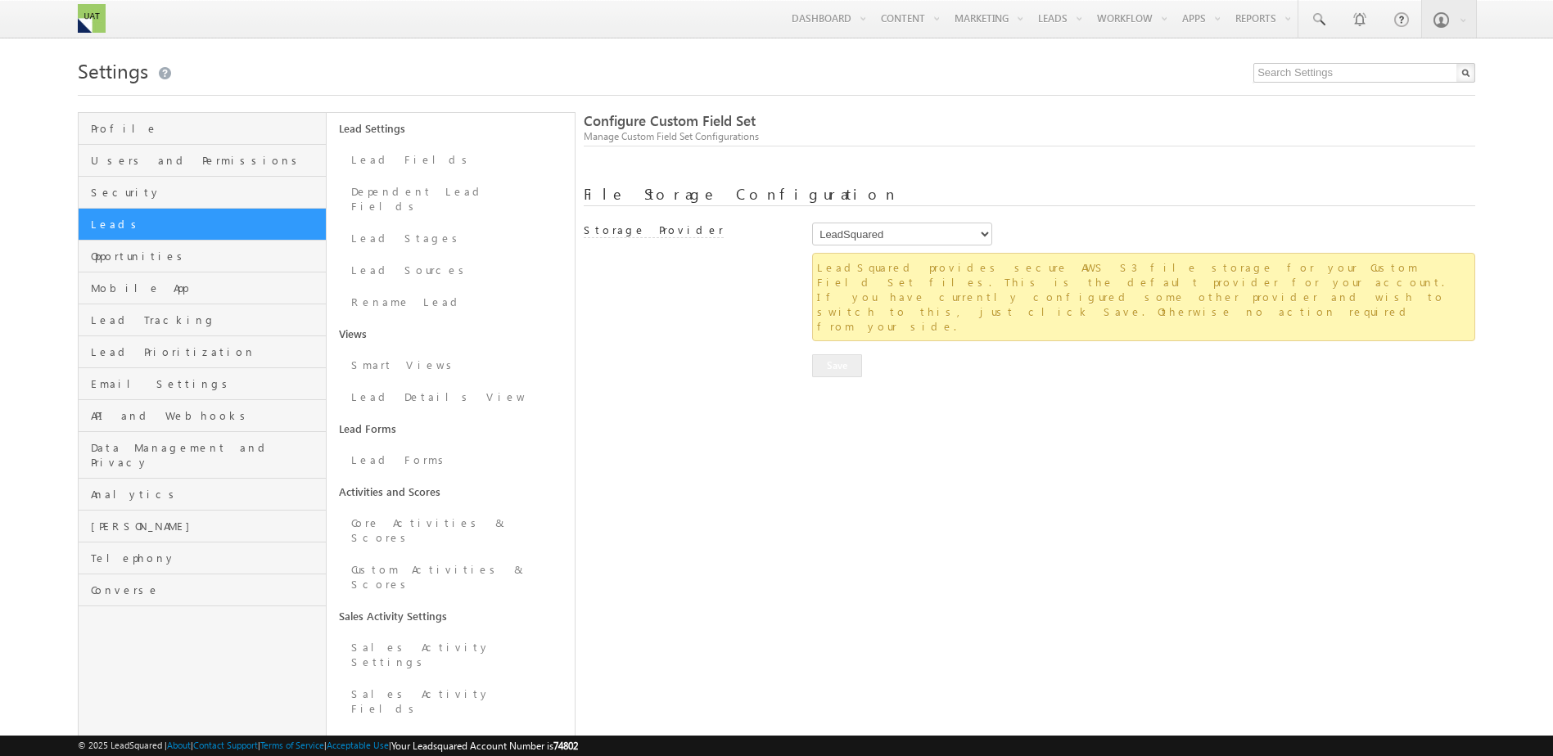
drag, startPoint x: 675, startPoint y: 567, endPoint x: 675, endPoint y: 399, distance: 168.6
click at [207, 260] on span "Opportunities" at bounding box center [206, 256] width 231 height 15
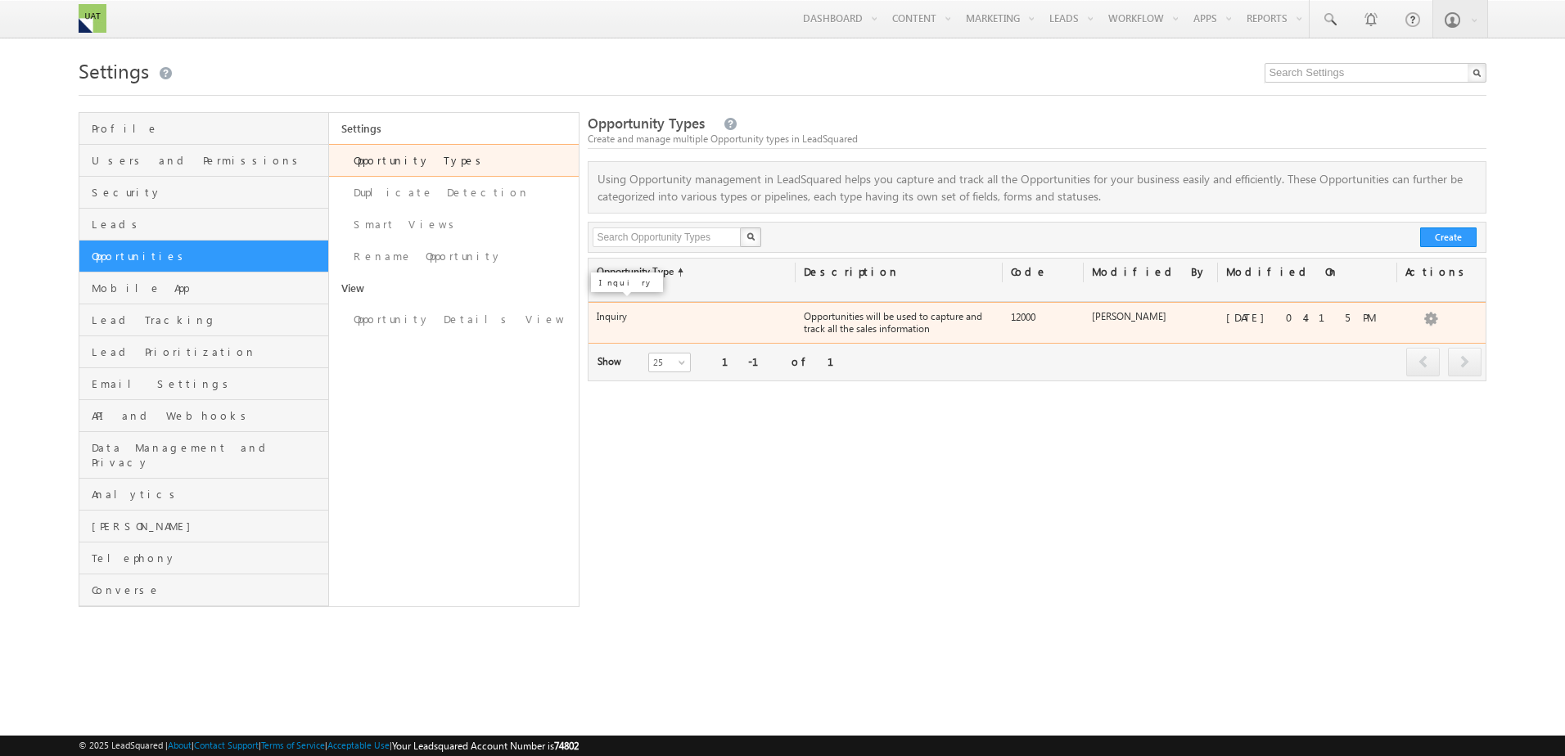
click at [612, 310] on label "Inquiry" at bounding box center [612, 316] width 30 height 12
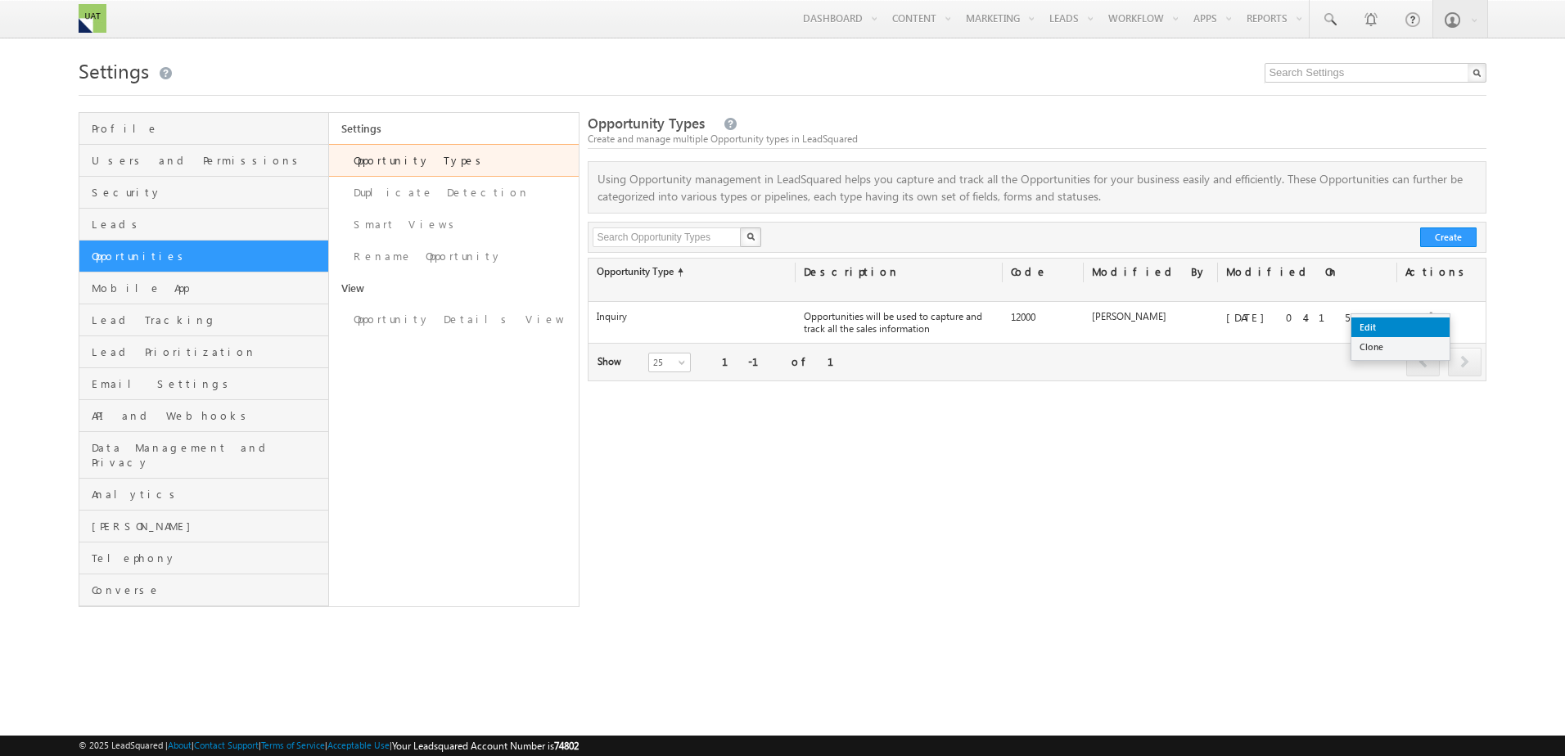
click at [1411, 318] on link "Edit" at bounding box center [1401, 328] width 98 height 20
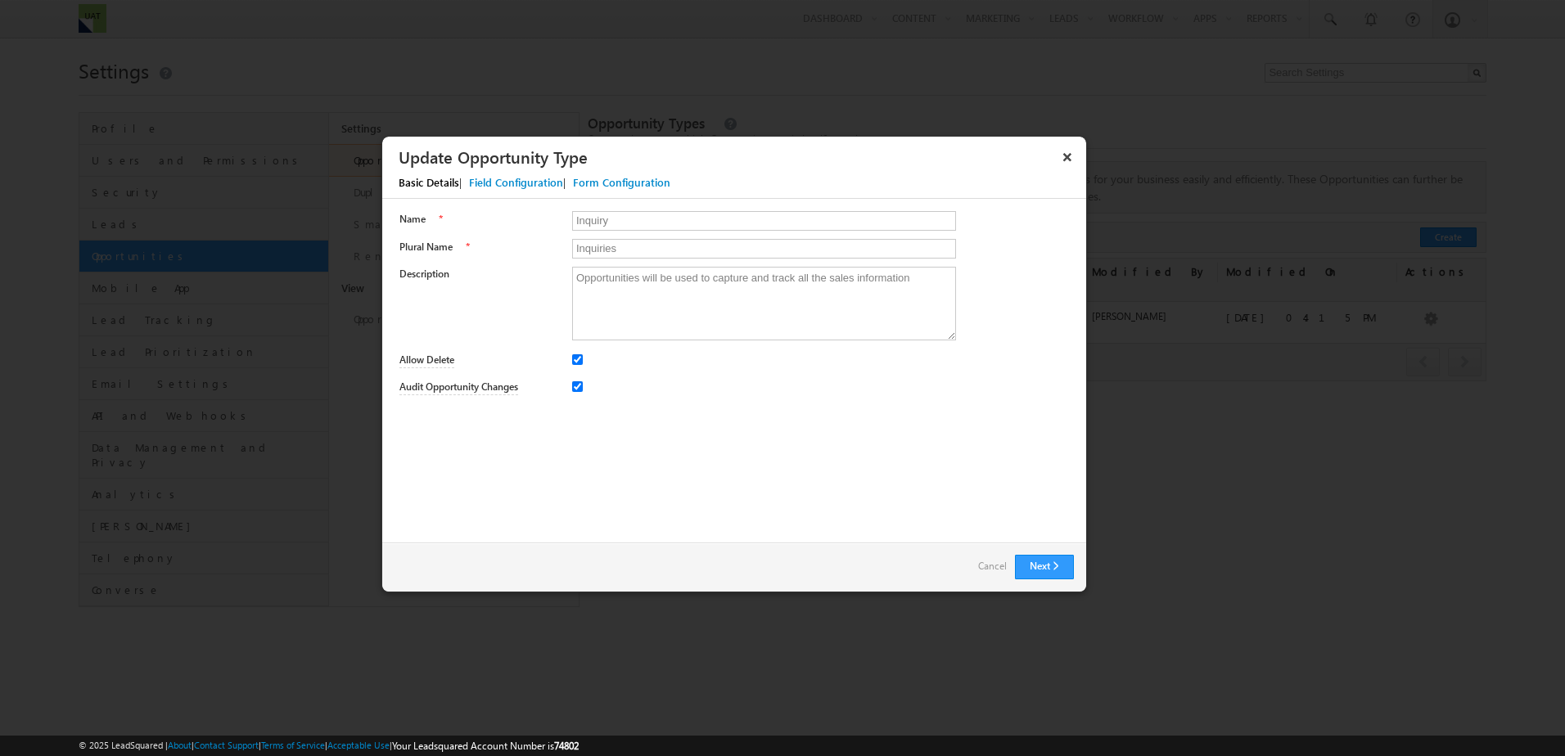
click at [546, 174] on div "Basic Details | Field Configuration | Form Configuration" at bounding box center [742, 185] width 720 height 28
click at [539, 183] on div "Field Configuration" at bounding box center [516, 182] width 94 height 15
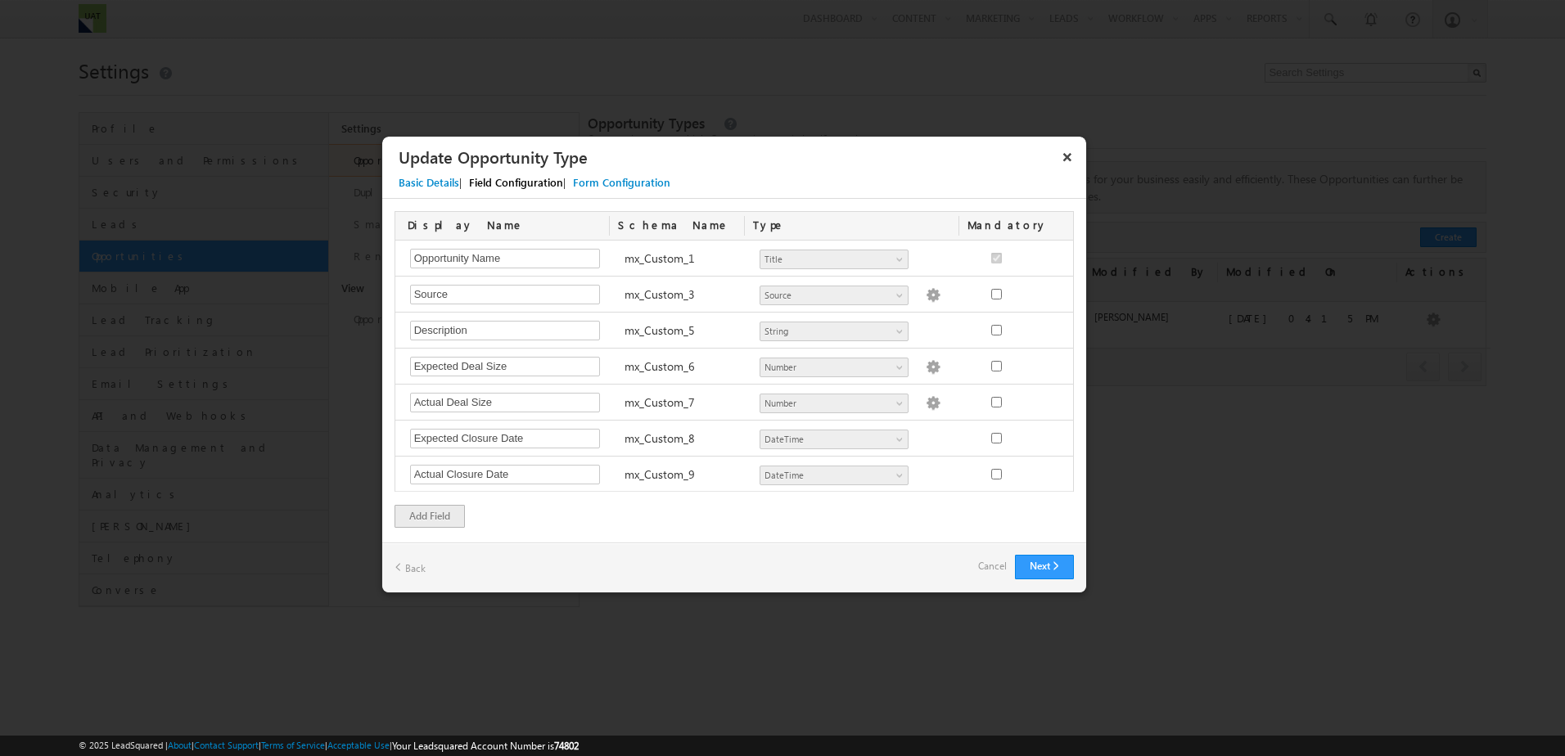
scroll to position [2882, 0]
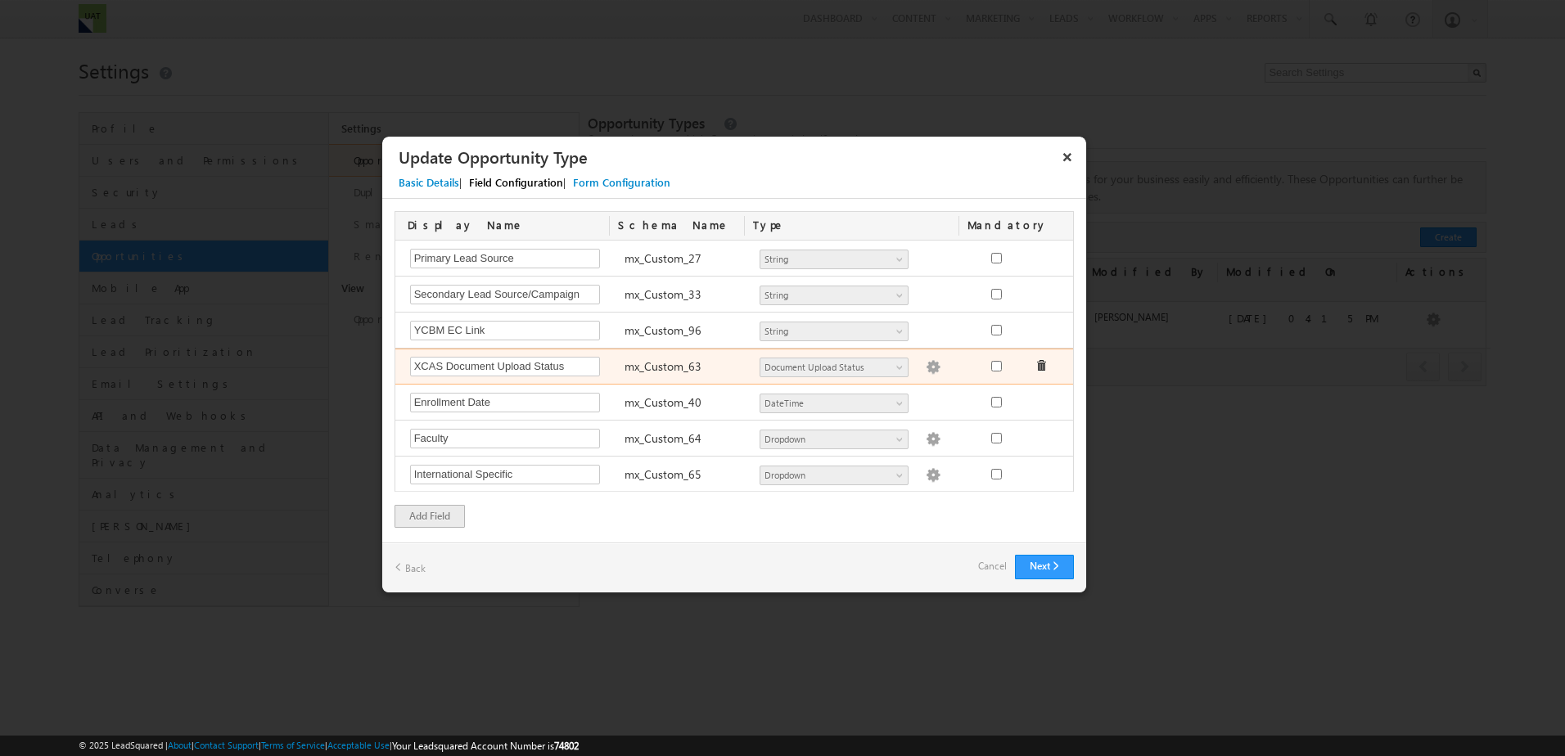
click at [926, 368] on img at bounding box center [933, 367] width 15 height 15
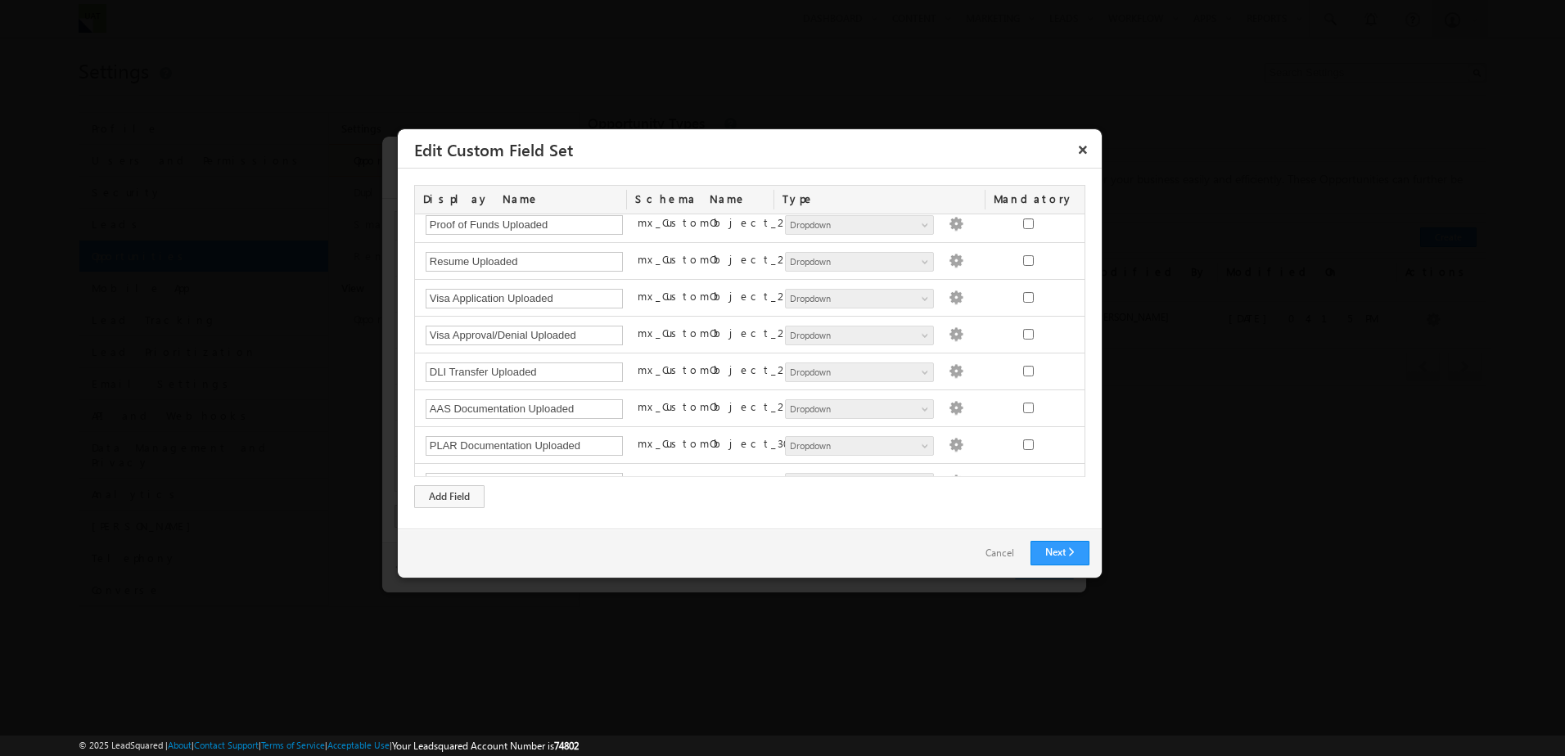
scroll to position [879, 0]
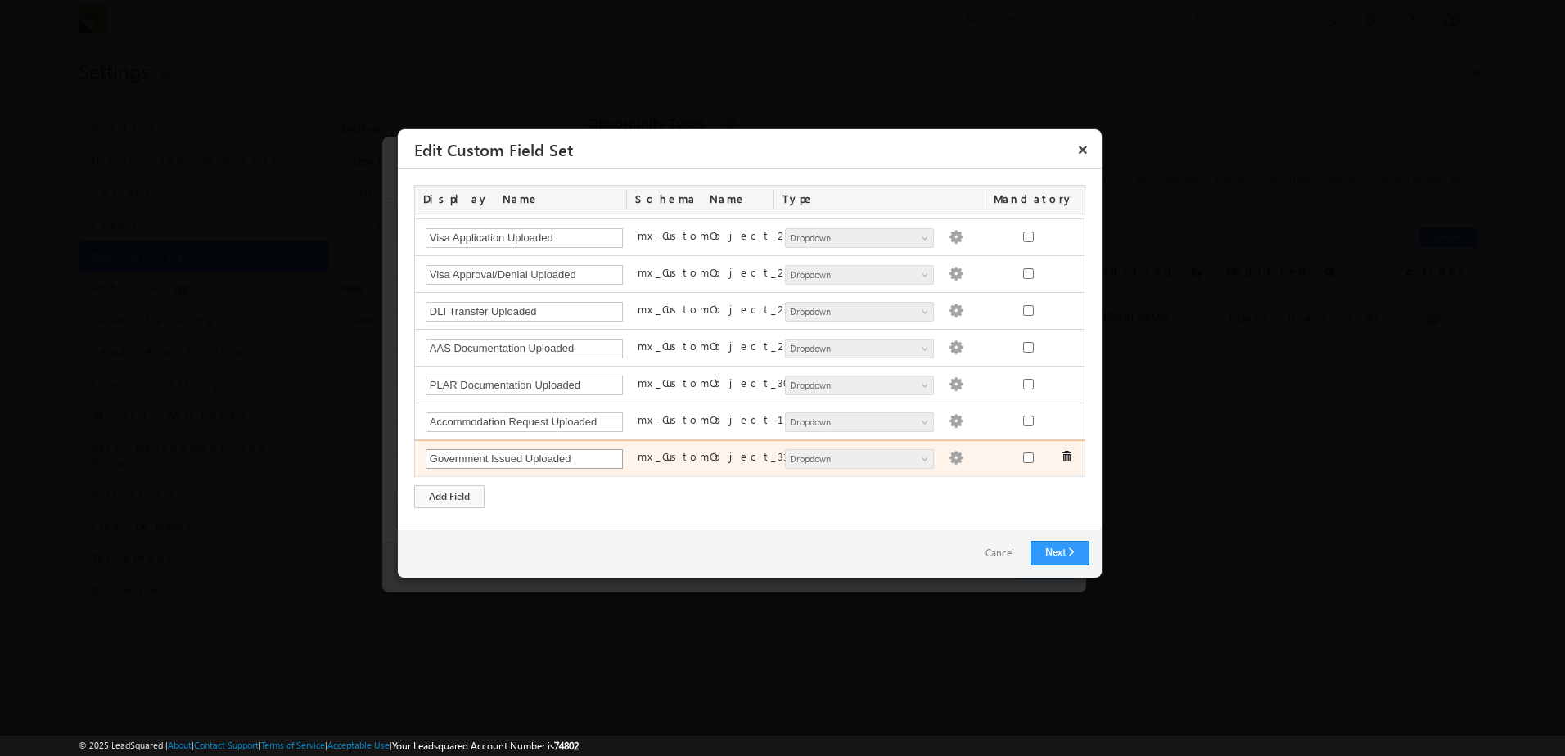
drag, startPoint x: 427, startPoint y: 461, endPoint x: 573, endPoint y: 467, distance: 145.8
click at [573, 467] on input "Government Issued Uploaded" at bounding box center [525, 459] width 198 height 20
click at [660, 461] on label "mx_CustomObject_31" at bounding box center [724, 456] width 172 height 15
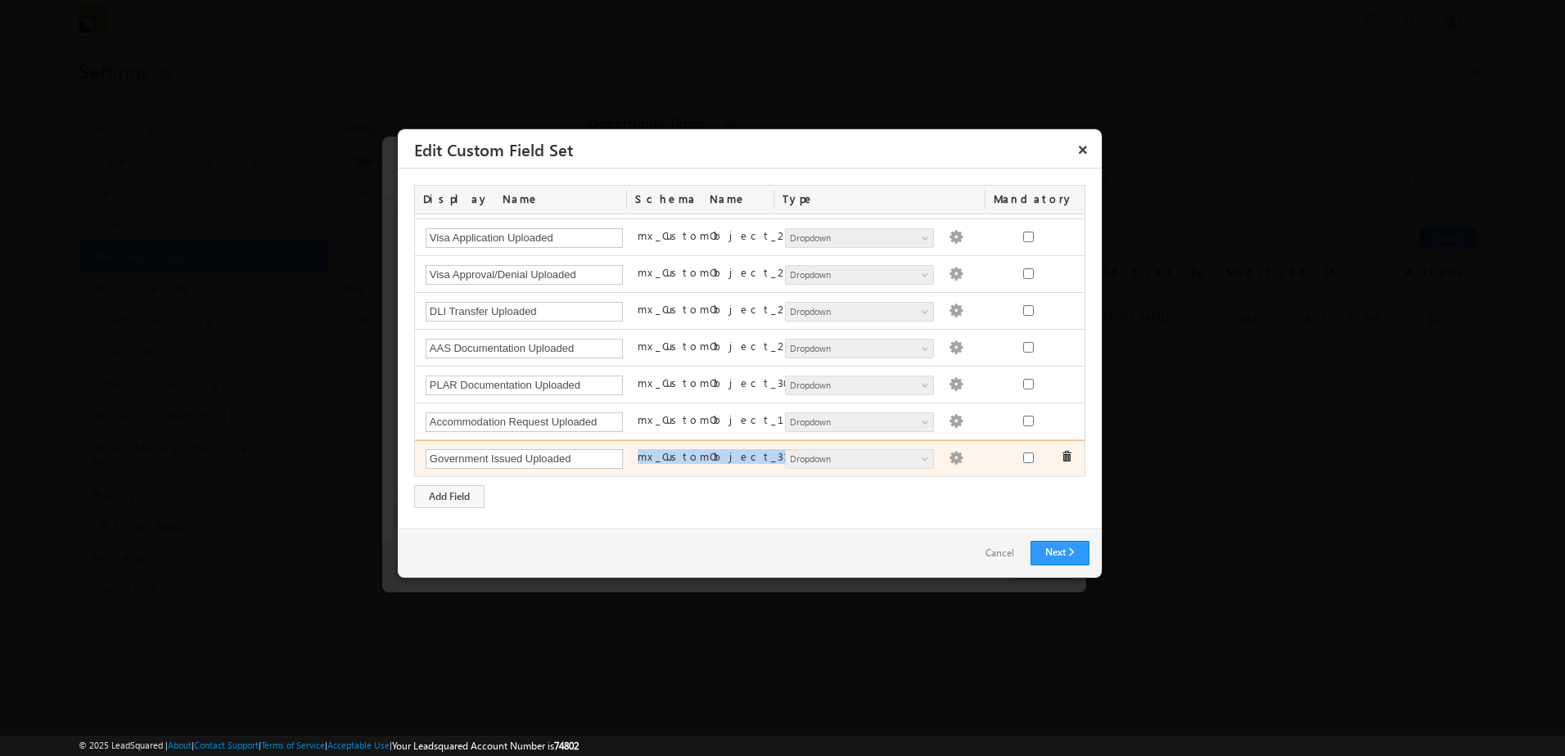
copy div "mx_CustomObject_31 Number String DateTime Date Dropdown User File Lead"
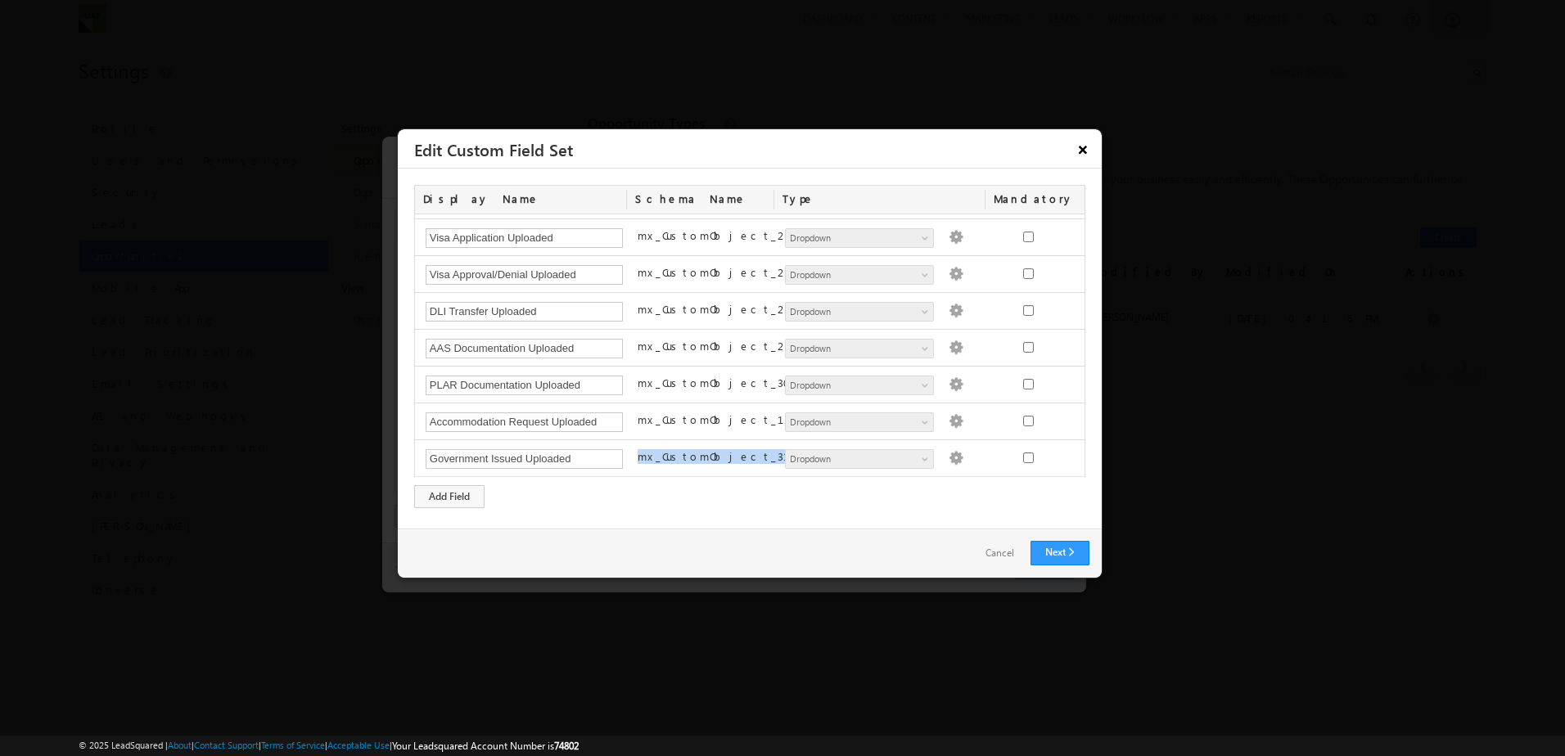
click at [1087, 149] on button "×" at bounding box center [1083, 149] width 26 height 29
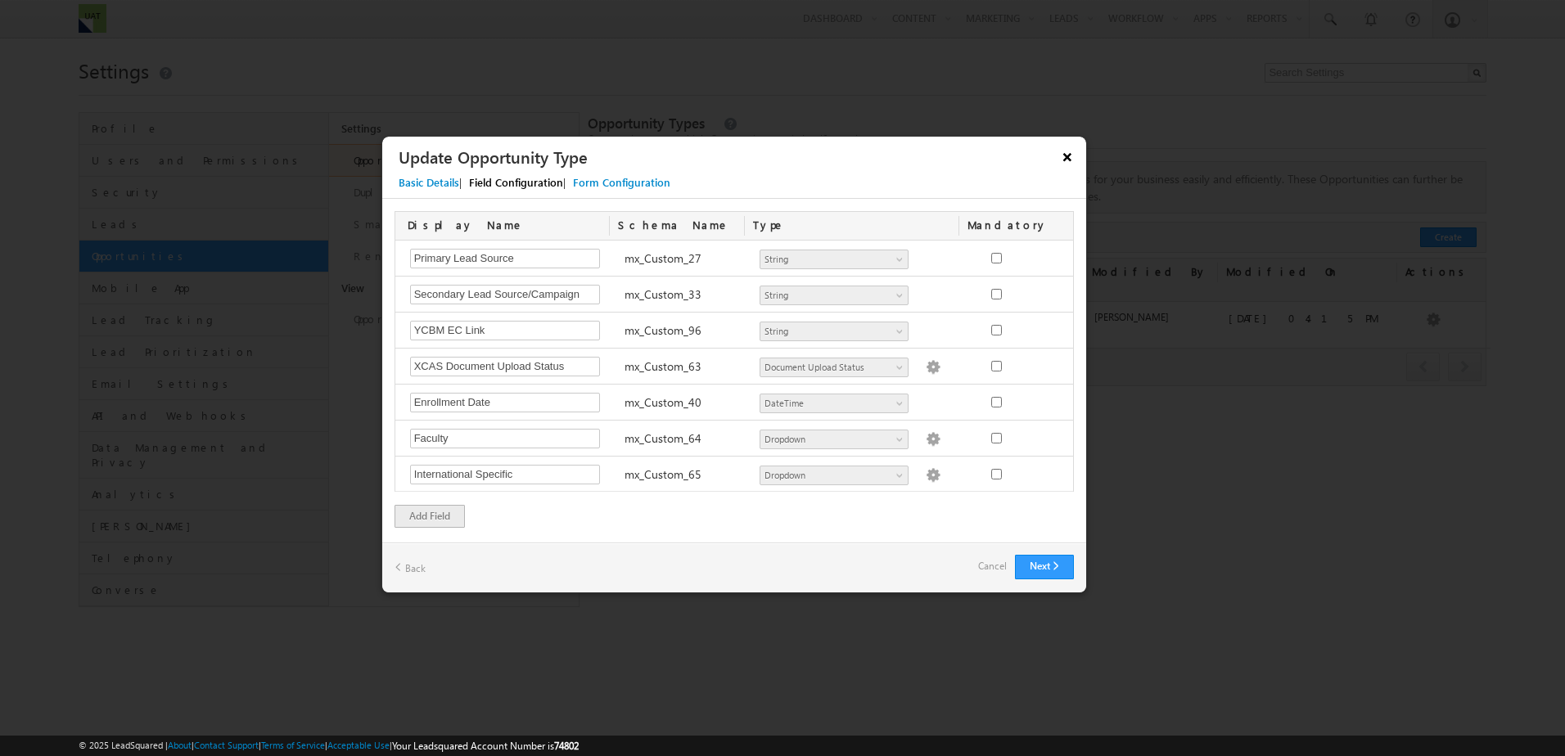
click at [1068, 151] on button "×" at bounding box center [1067, 156] width 26 height 29
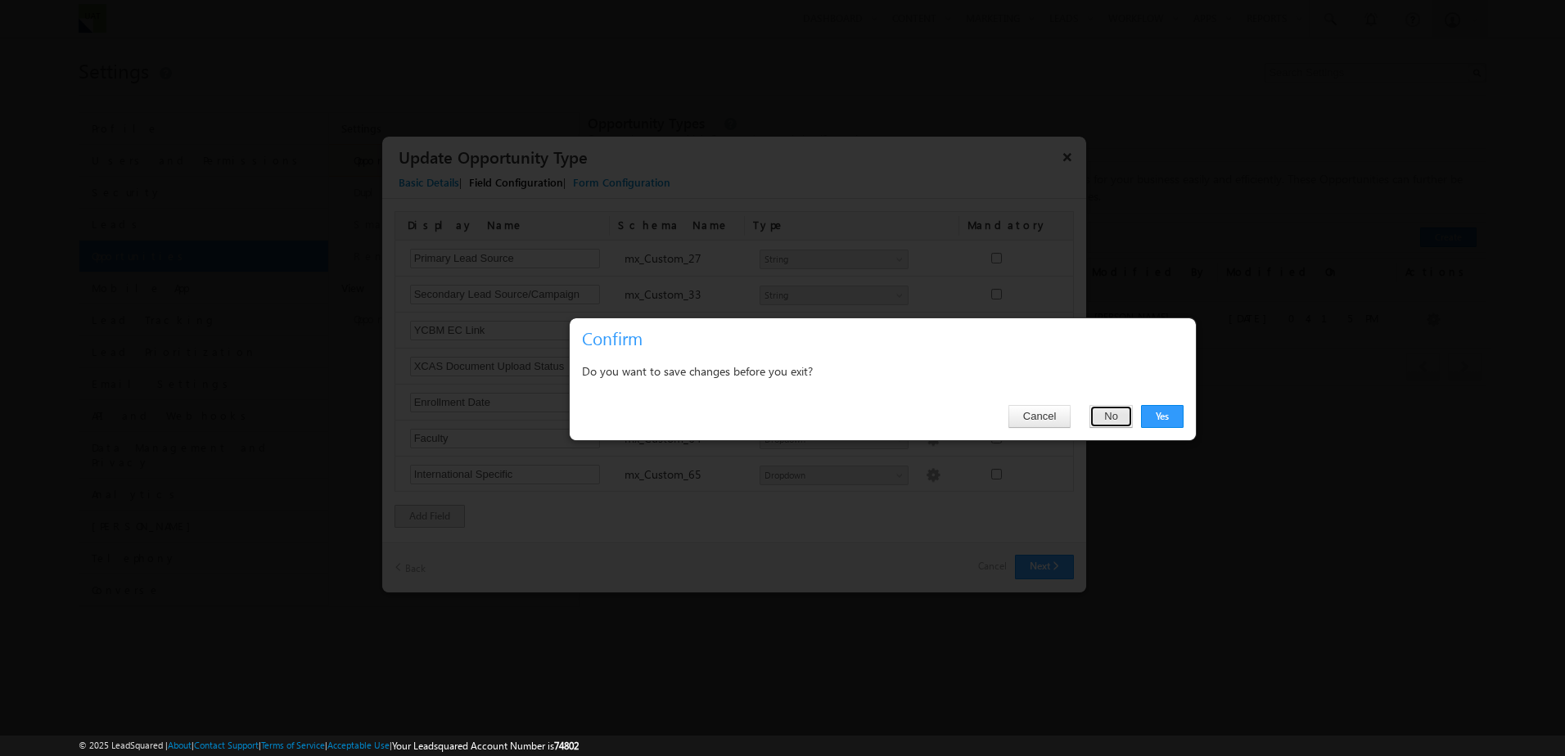
click at [1117, 422] on button "No" at bounding box center [1111, 416] width 43 height 23
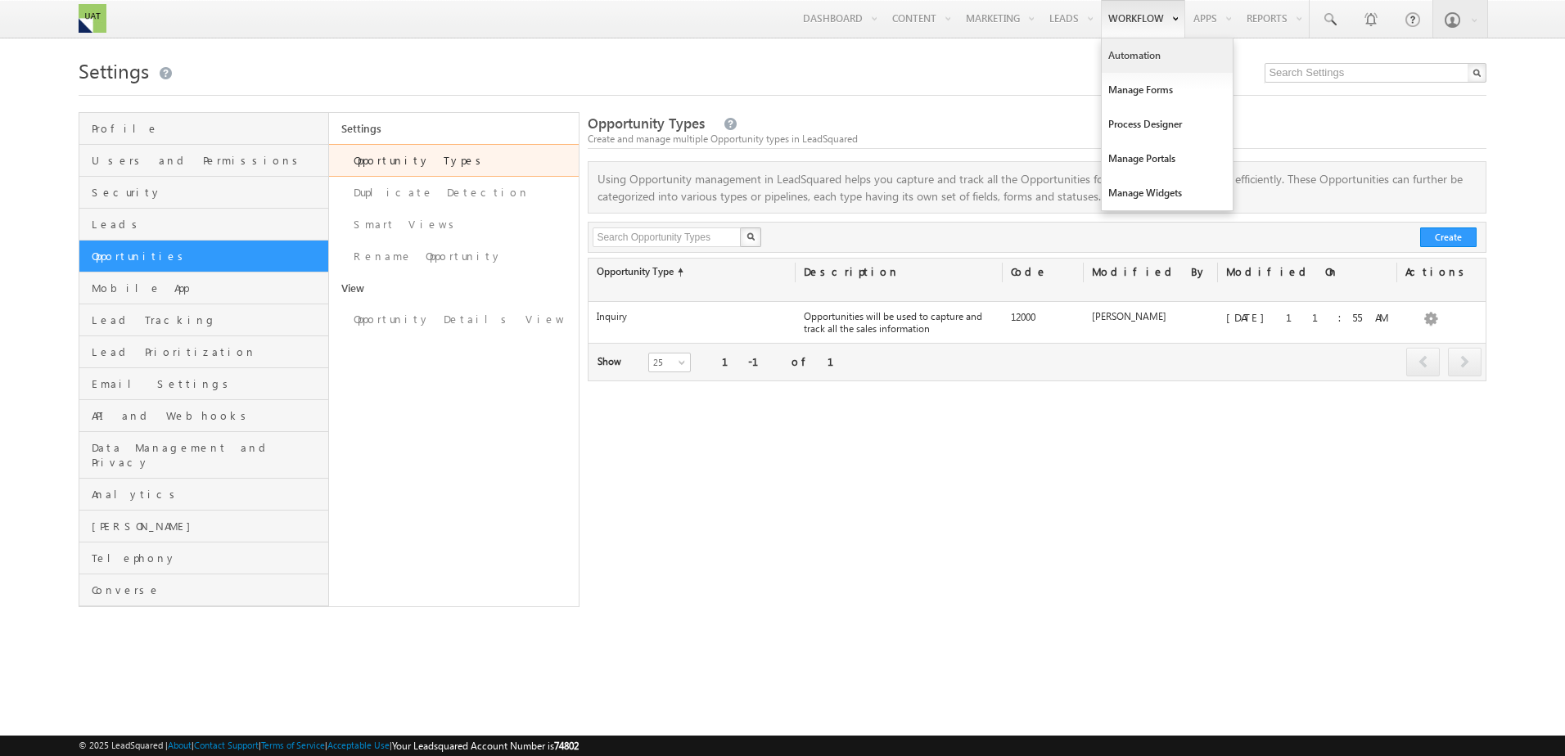
click at [1152, 64] on link "Automation" at bounding box center [1167, 55] width 131 height 34
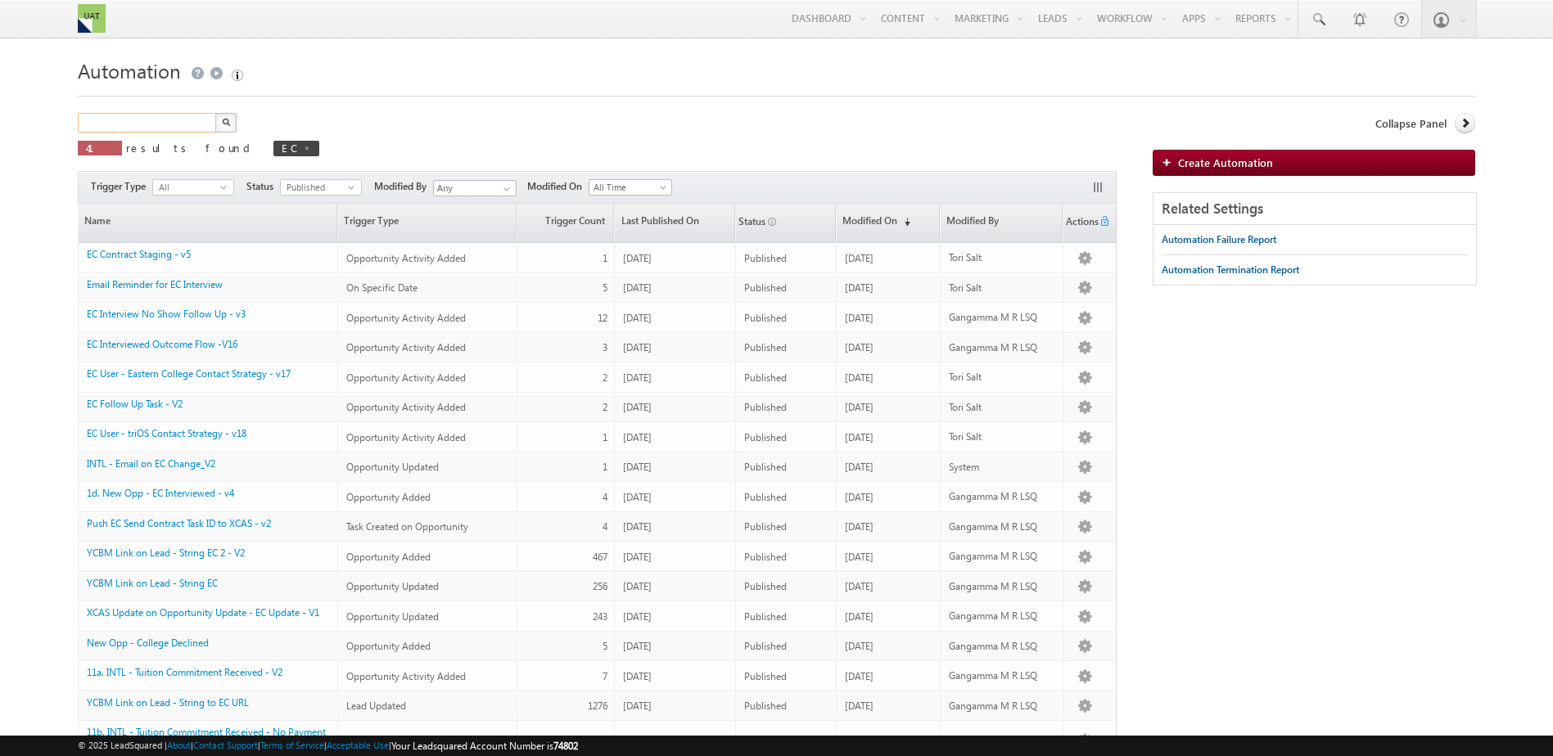
click at [115, 115] on input "text" at bounding box center [148, 123] width 140 height 20
type input "Search Automation"
click at [303, 142] on link at bounding box center [307, 148] width 8 height 14
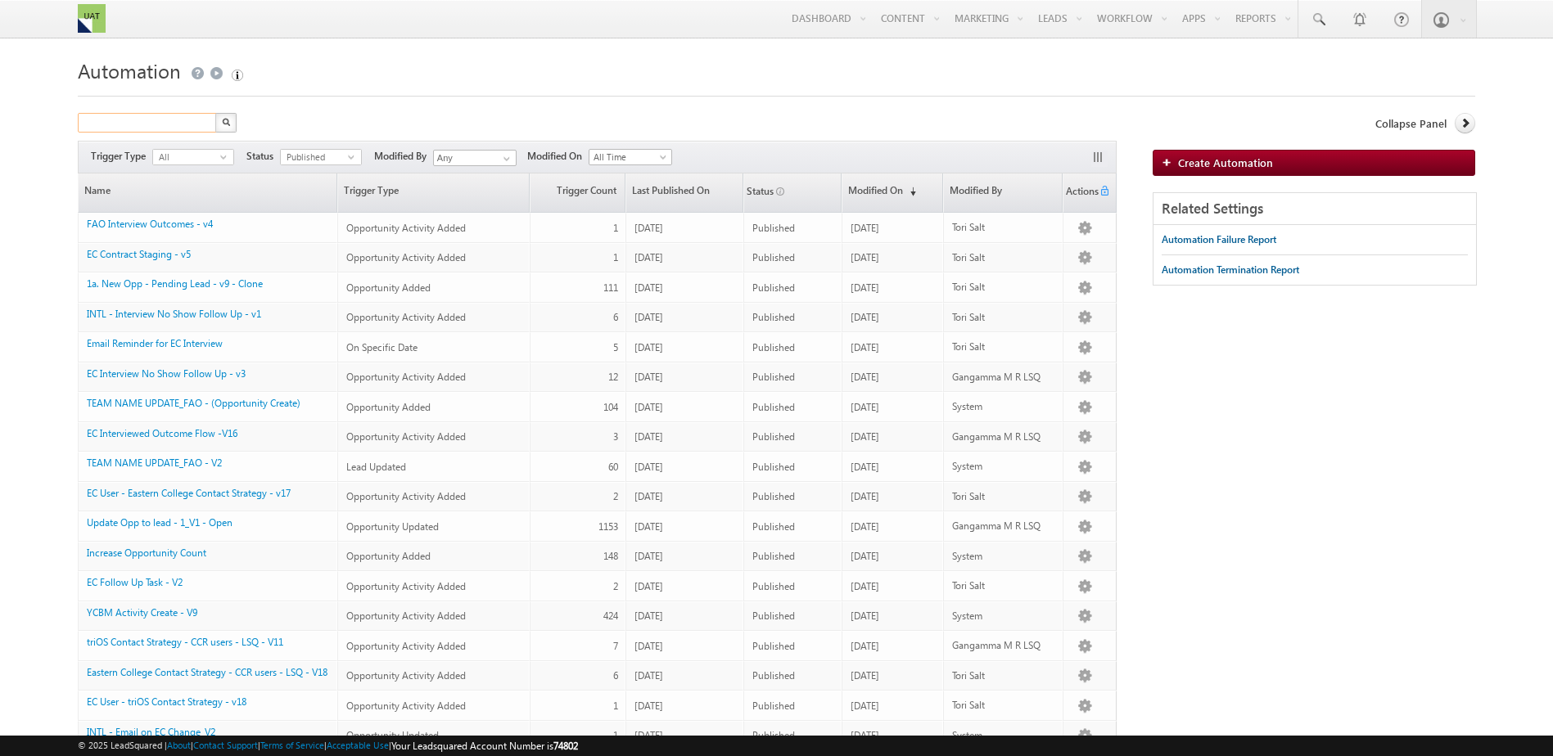
click at [154, 115] on input "text" at bounding box center [148, 123] width 140 height 20
type input "doc"
click at [215, 113] on button "button" at bounding box center [225, 123] width 21 height 20
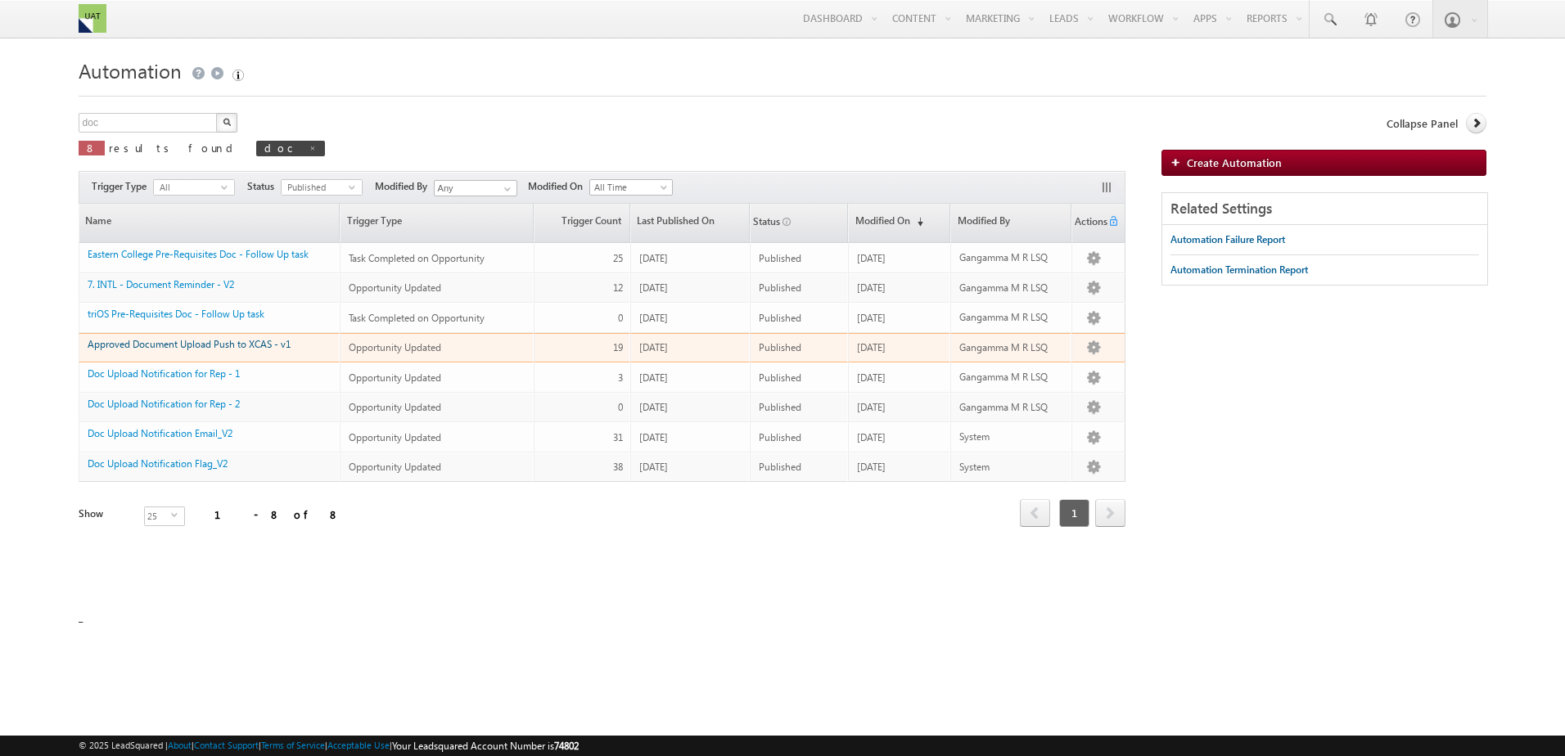
click at [269, 347] on link "Approved Document Upload Push to XCAS - v1" at bounding box center [189, 344] width 203 height 12
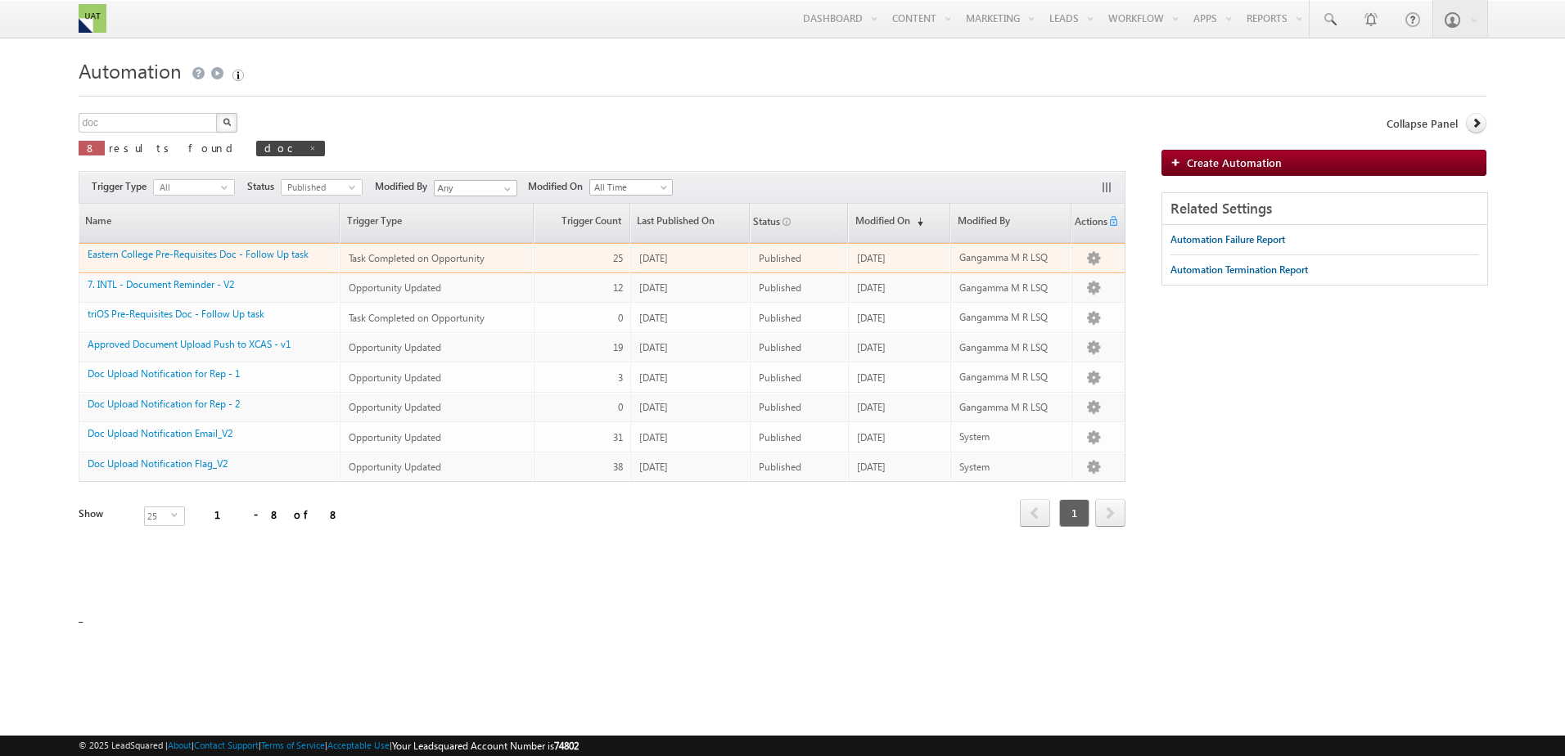
drag, startPoint x: 857, startPoint y: 261, endPoint x: 905, endPoint y: 267, distance: 48.6
click at [905, 267] on td "[DATE]" at bounding box center [899, 258] width 102 height 30
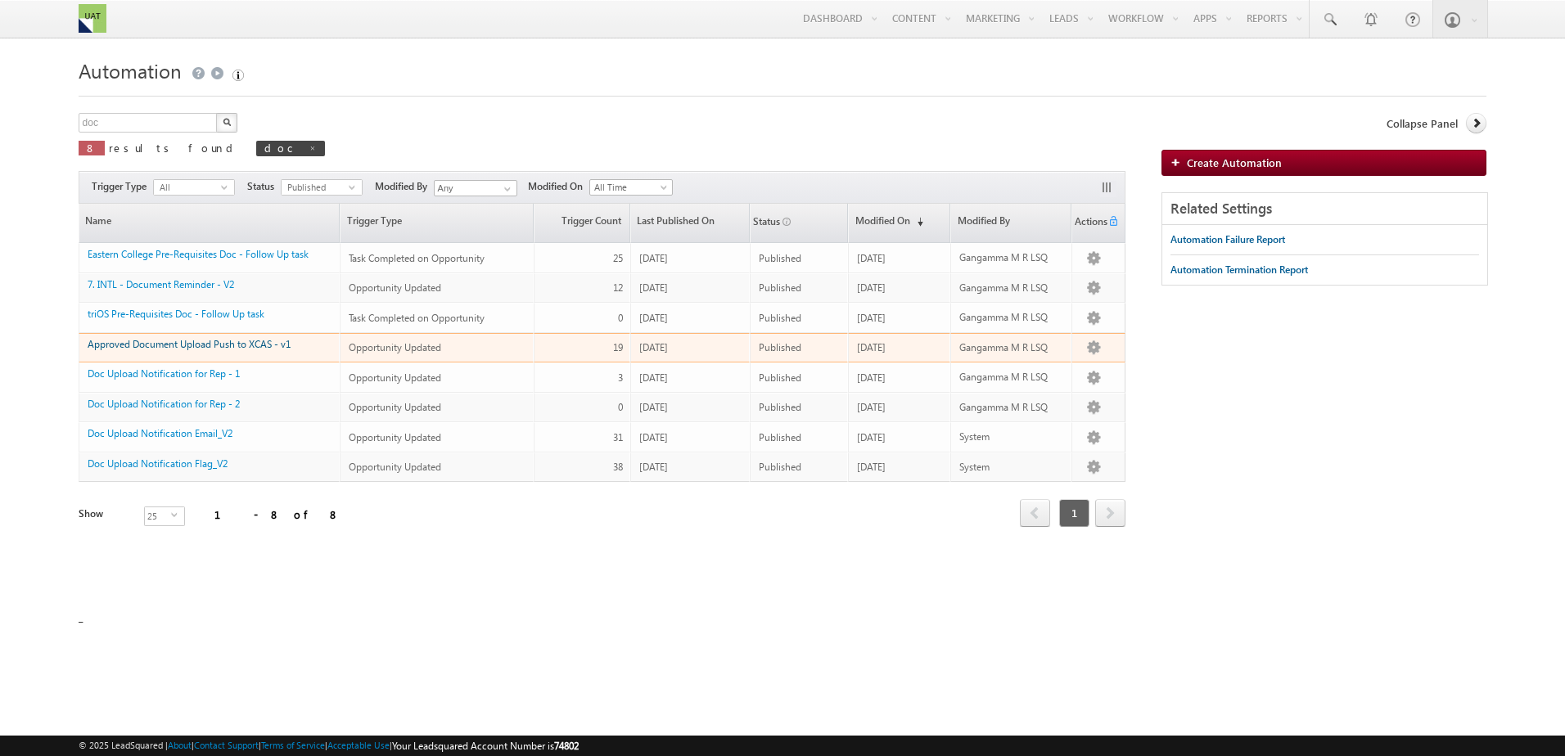
click at [259, 340] on link "Approved Document Upload Push to XCAS - v1" at bounding box center [189, 344] width 203 height 12
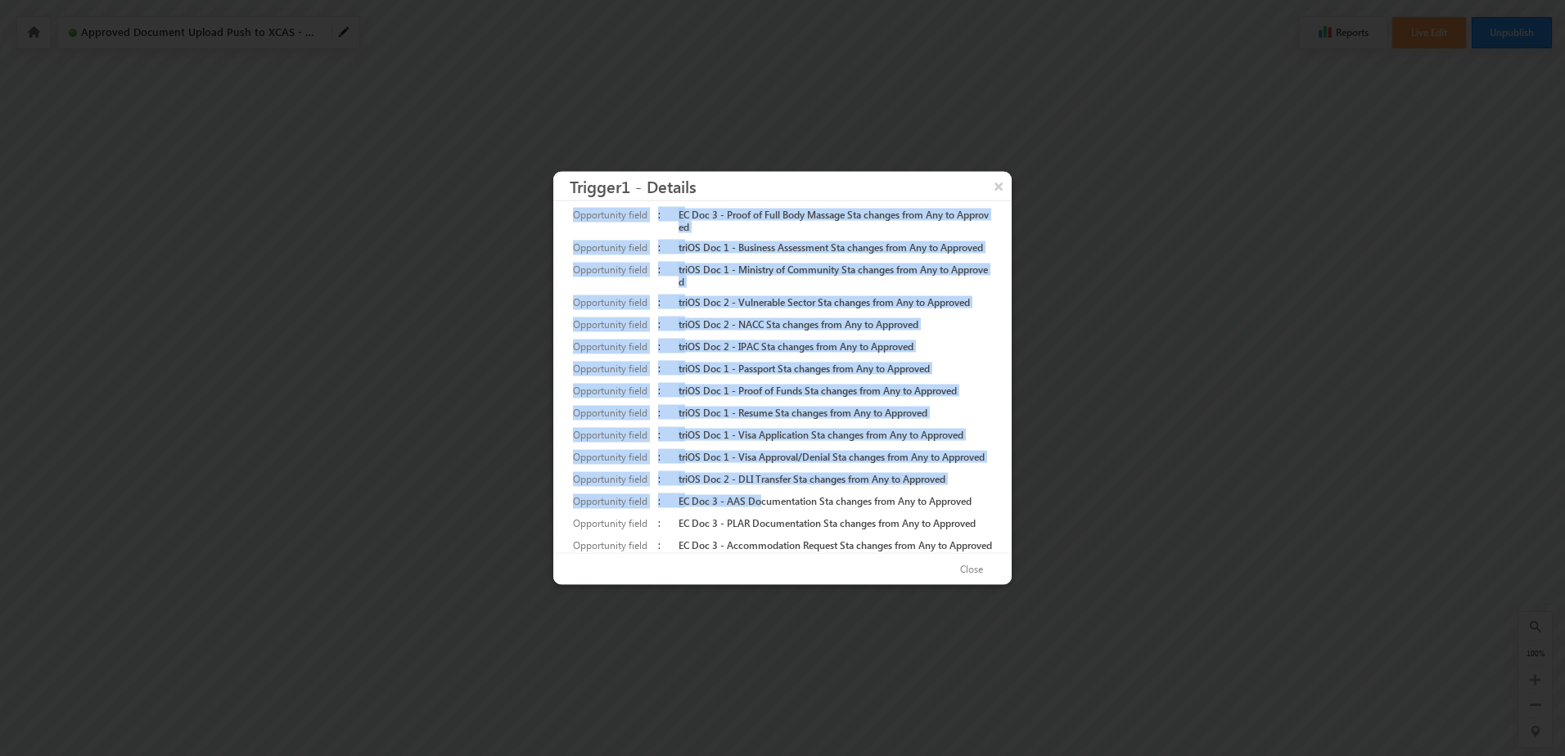
scroll to position [409, 0]
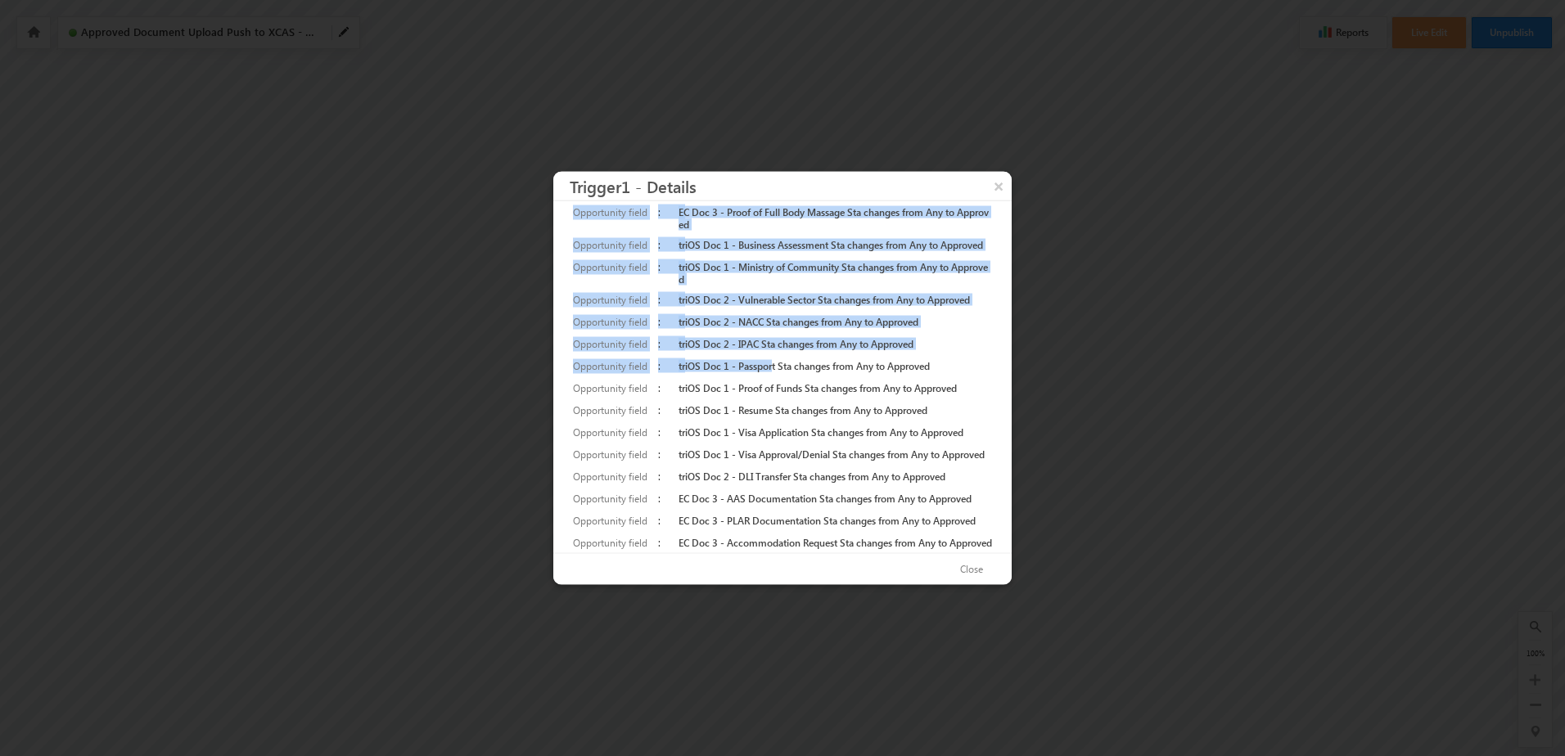
drag, startPoint x: 675, startPoint y: 264, endPoint x: 760, endPoint y: 327, distance: 104.8
click at [760, 327] on tbody "Trigger : On Opportunity Update Opportunity Type : Inquiry Opportunity field : …" at bounding box center [783, 197] width 426 height 787
click at [760, 333] on td "triOS Doc 2 - IPAC Sta changes from Any to Approved" at bounding box center [835, 344] width 320 height 22
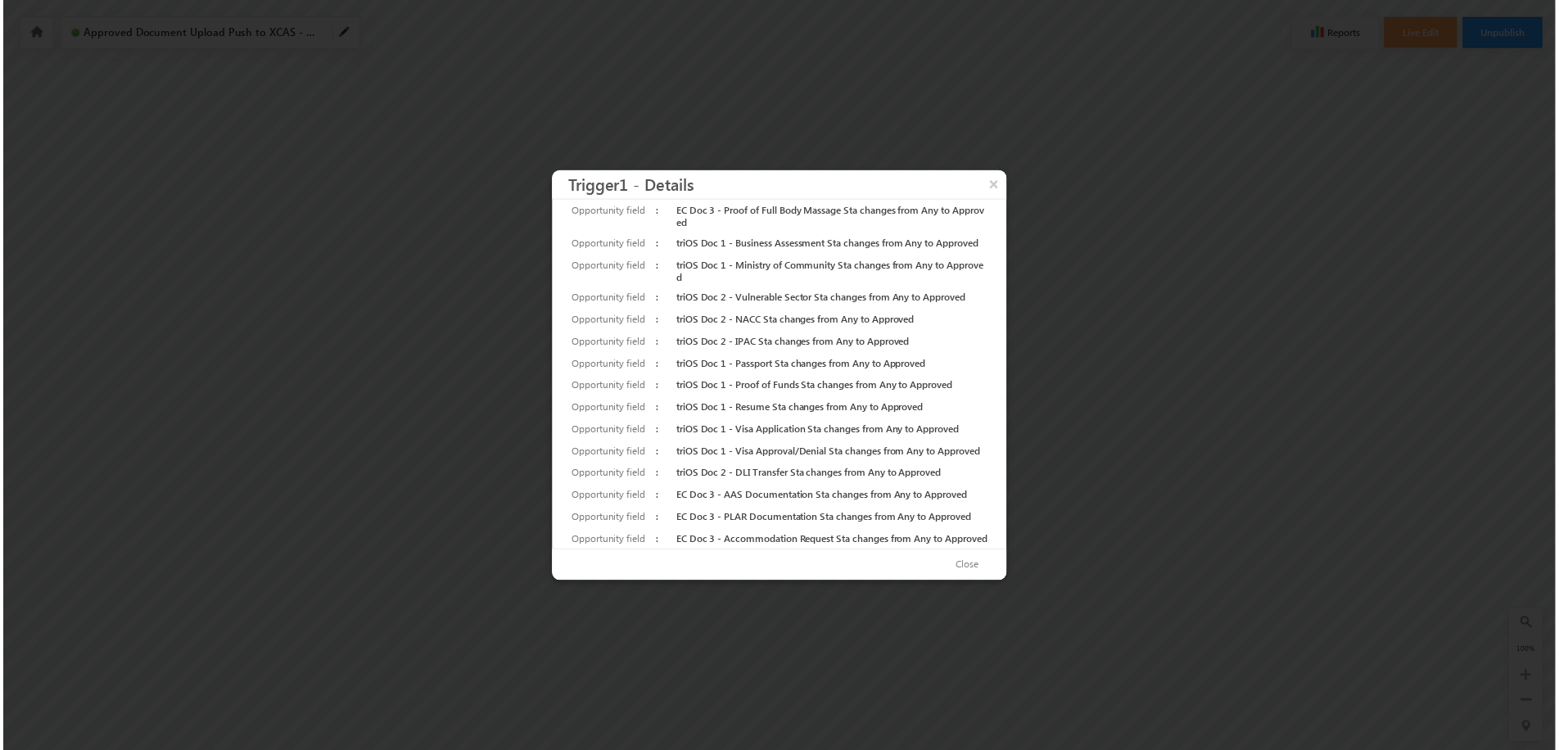
scroll to position [427, 0]
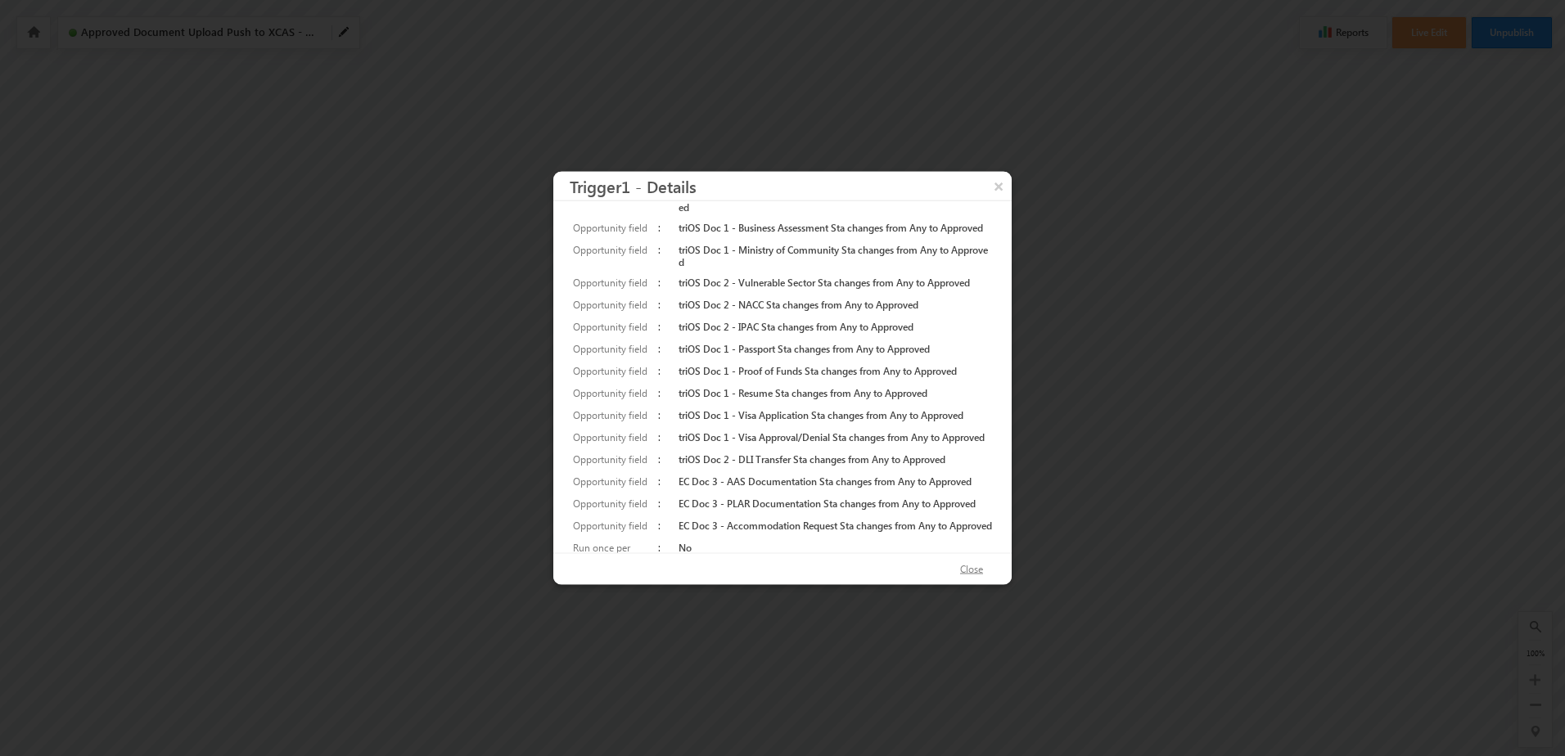
click at [959, 568] on button "Close" at bounding box center [972, 570] width 56 height 24
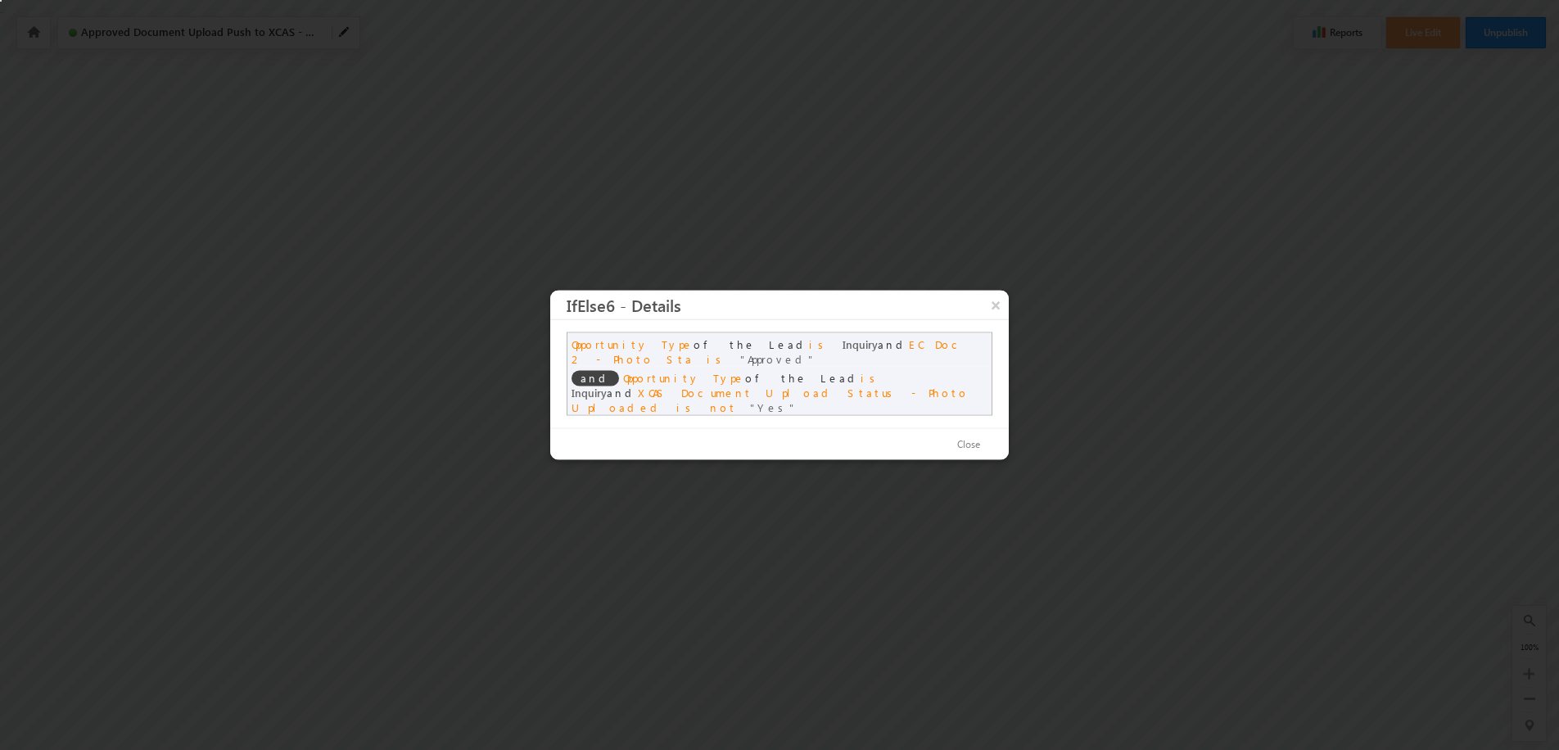
scroll to position [0, 0]
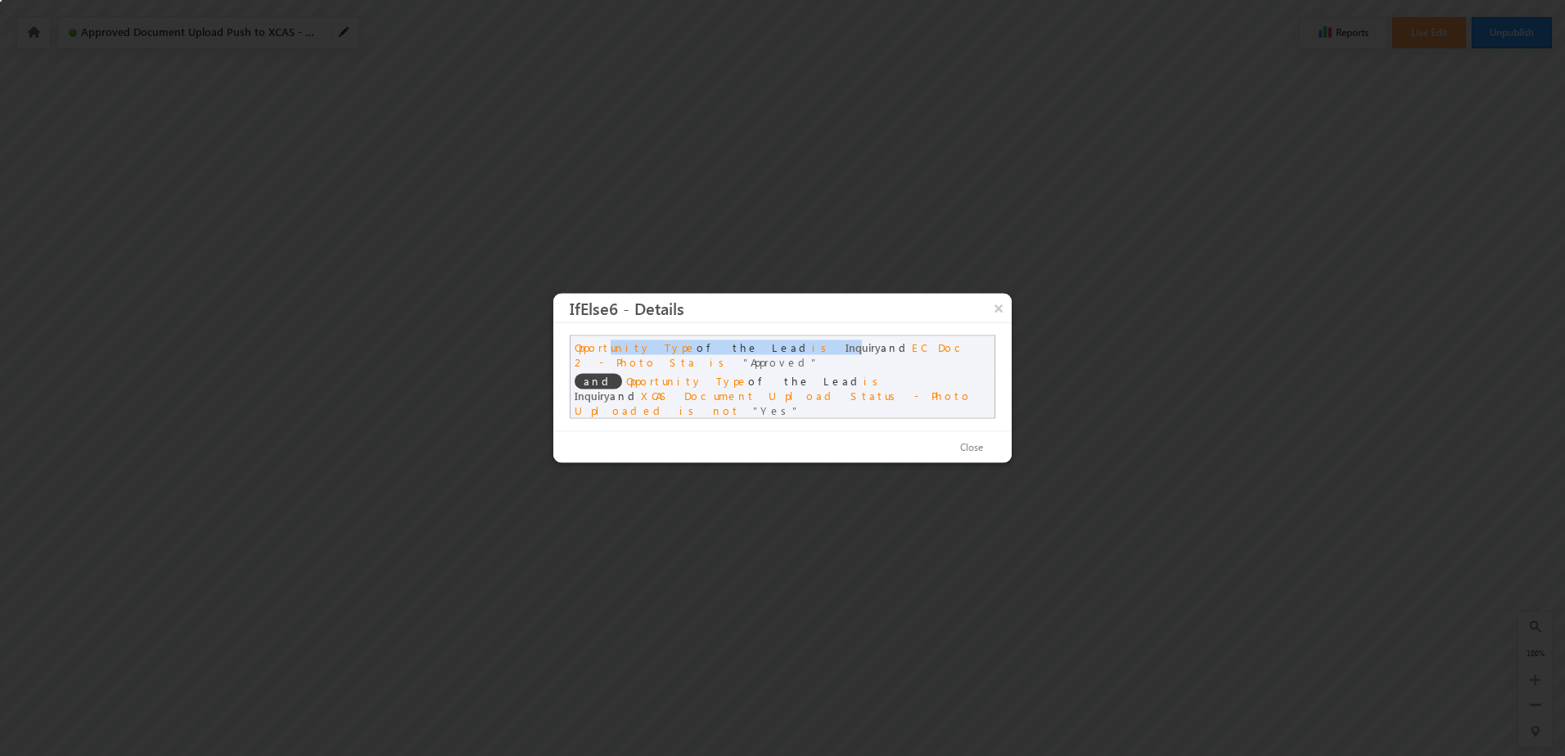
drag, startPoint x: 611, startPoint y: 351, endPoint x: 743, endPoint y: 350, distance: 132.6
click at [743, 350] on span "Opportunity Type of the Lead is Inquiry and EC Doc 2 - Photo Sta is Approved" at bounding box center [771, 355] width 393 height 29
drag, startPoint x: 743, startPoint y: 350, endPoint x: 768, endPoint y: 353, distance: 24.7
click at [768, 353] on span "Opportunity Type of the Lead is Inquiry and EC Doc 2 - Photo Sta is Approved" at bounding box center [771, 355] width 393 height 29
drag, startPoint x: 779, startPoint y: 349, endPoint x: 880, endPoint y: 350, distance: 101.5
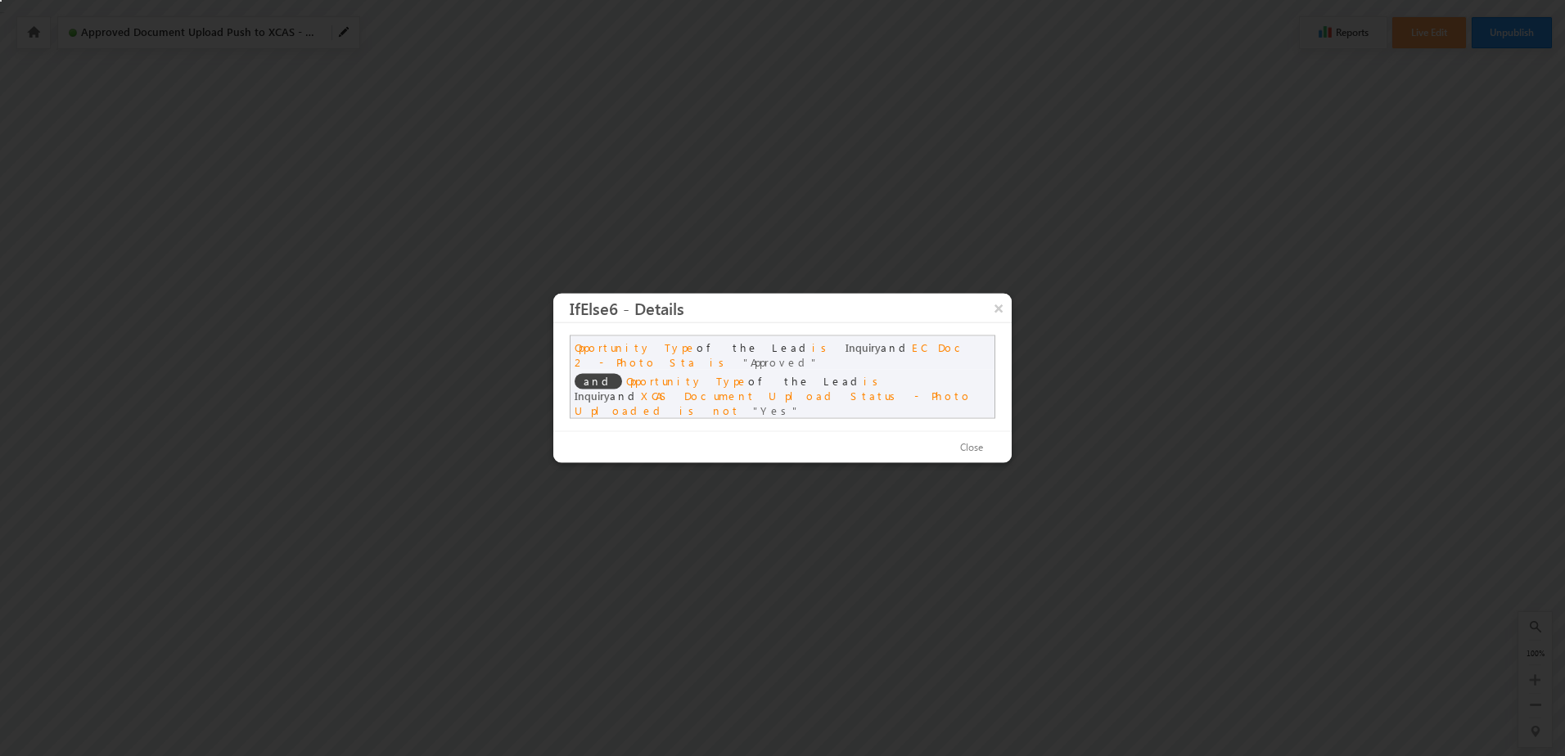
click at [880, 350] on span "Opportunity Type of the Lead is Inquiry and EC Doc 2 - Photo Sta is Approved" at bounding box center [771, 355] width 393 height 29
drag, startPoint x: 654, startPoint y: 365, endPoint x: 778, endPoint y: 366, distance: 123.6
click at [778, 374] on span "Opportunity Type of the Lead is Inquiry and XCAS Document Upload Status - Photo…" at bounding box center [773, 395] width 397 height 43
click at [970, 450] on button "Close" at bounding box center [972, 448] width 56 height 24
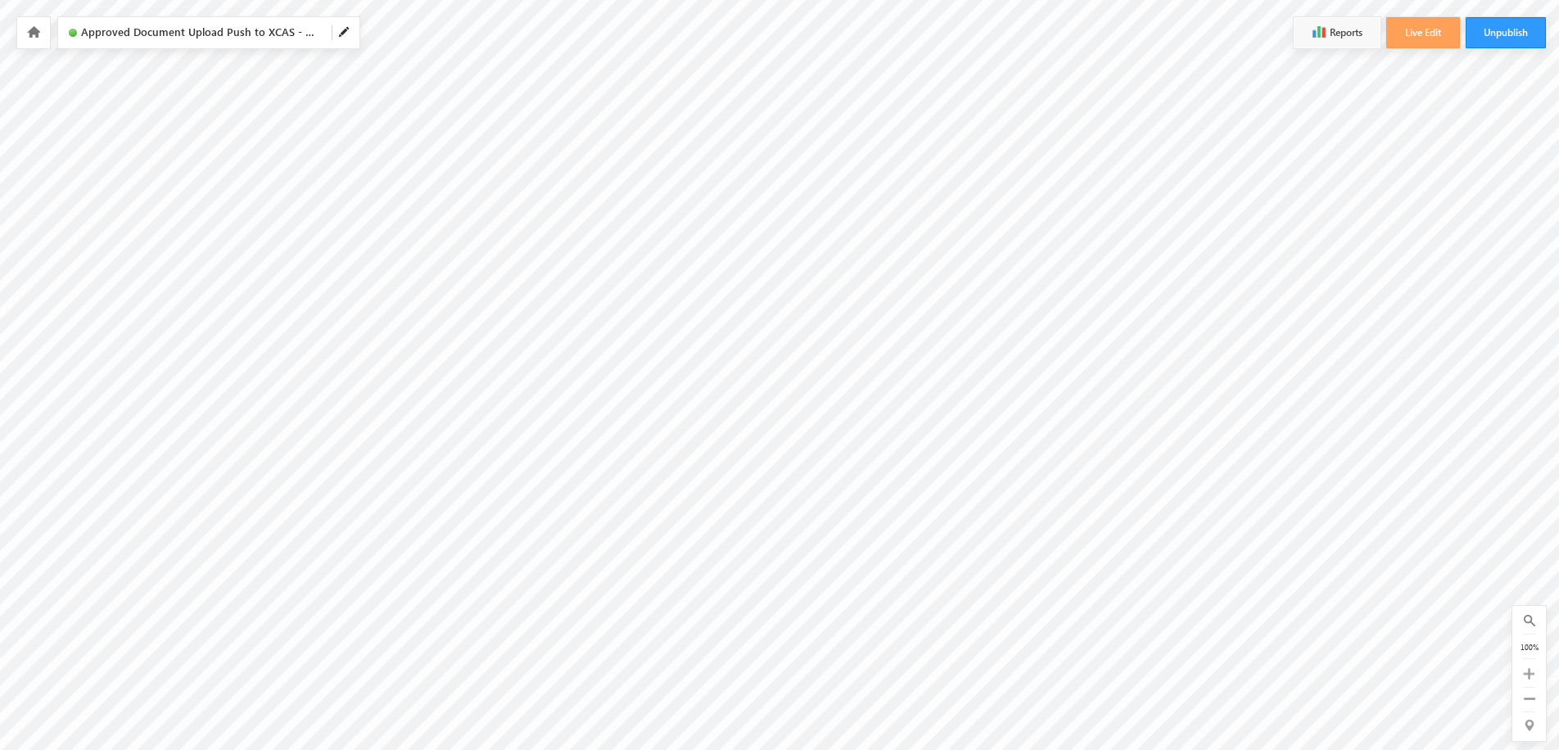
scroll to position [0, 5401]
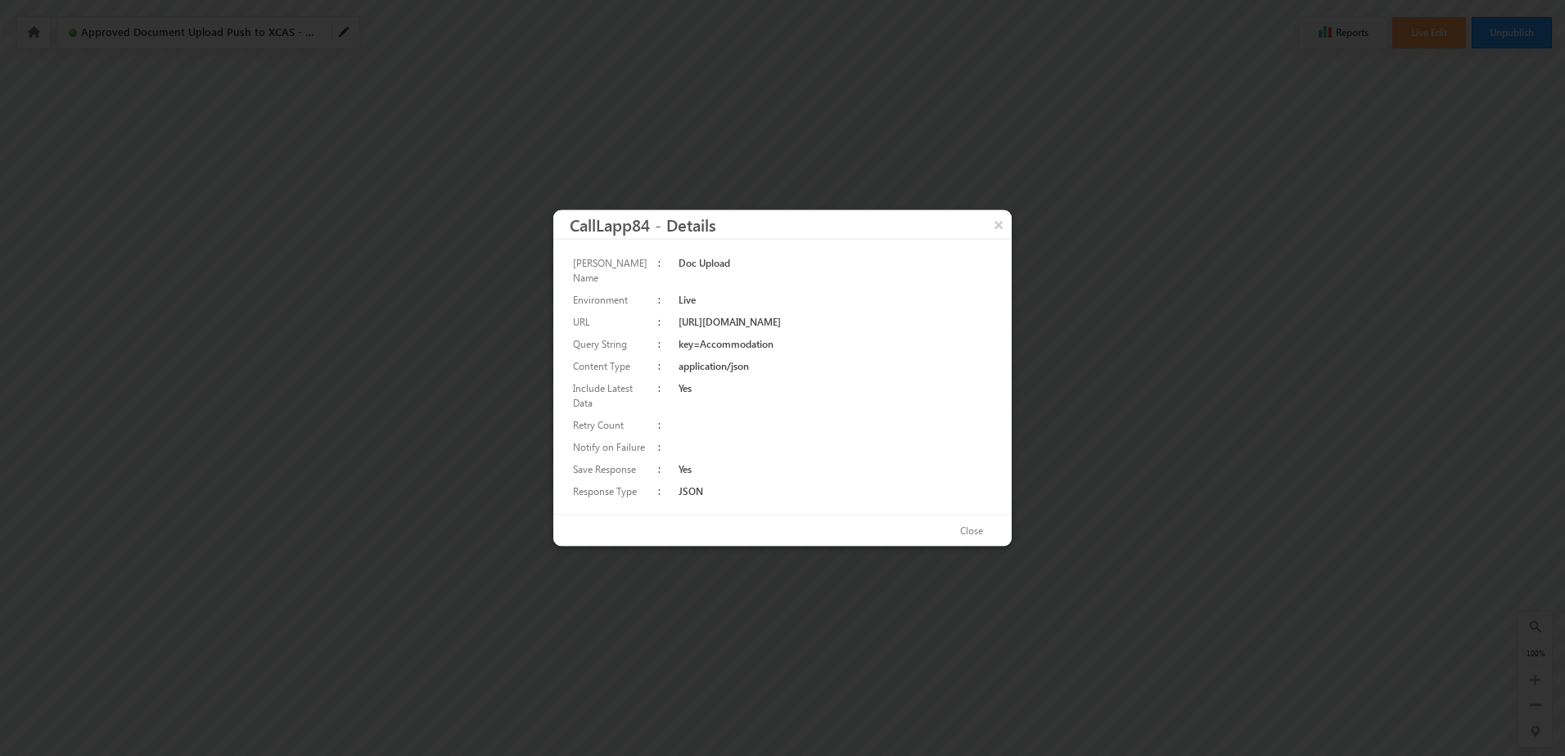
drag, startPoint x: 675, startPoint y: 308, endPoint x: 946, endPoint y: 309, distance: 270.2
click at [946, 311] on td "https://lapps-ca12.leadsquared.com:443/execute?name=da_74802_f1b46660&stage=Live" at bounding box center [835, 322] width 320 height 22
drag, startPoint x: 946, startPoint y: 309, endPoint x: 891, endPoint y: 336, distance: 60.0
click at [891, 336] on td "key=Accommodation" at bounding box center [835, 344] width 320 height 22
click at [1000, 232] on button "×" at bounding box center [999, 224] width 26 height 29
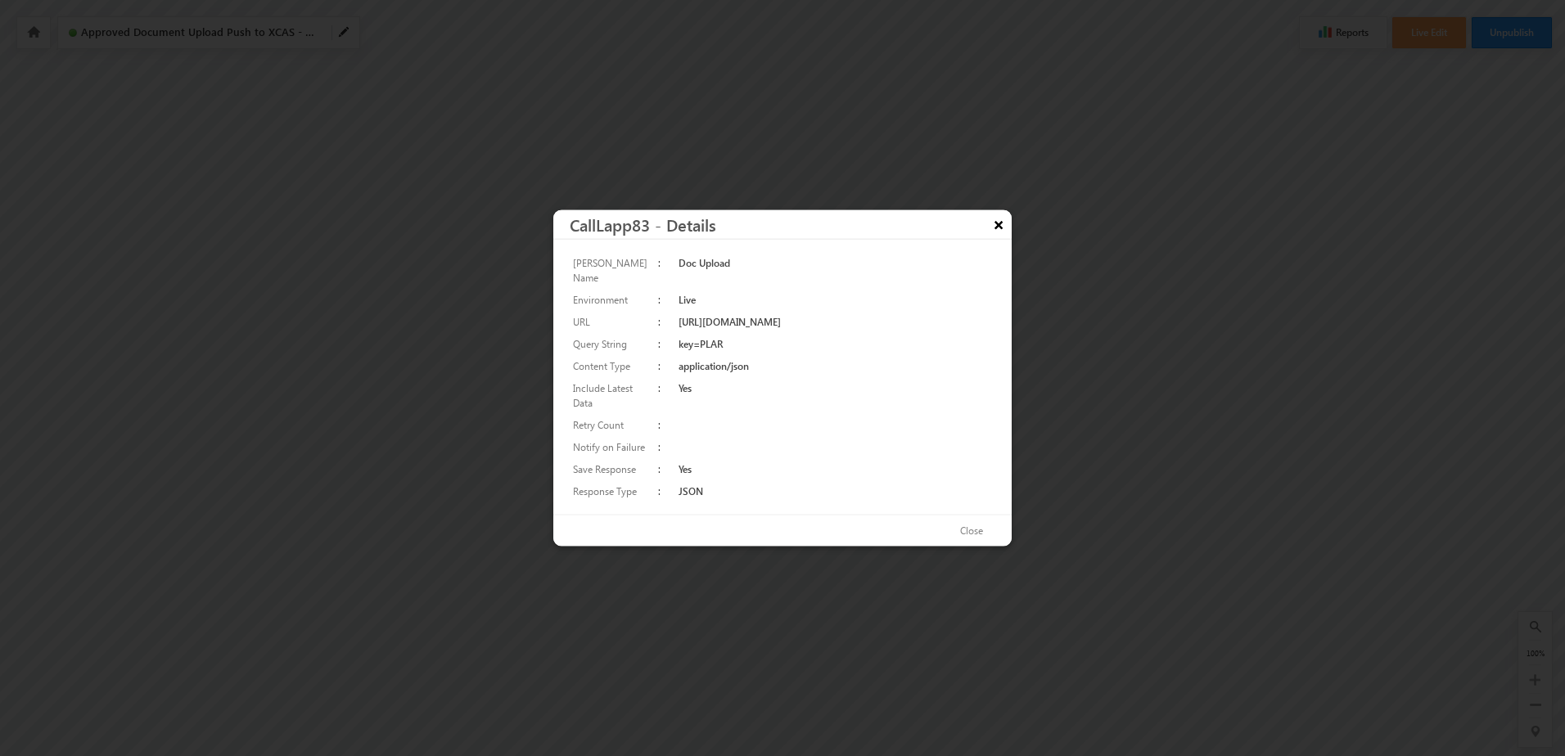
click at [992, 232] on button "×" at bounding box center [999, 224] width 26 height 29
drag, startPoint x: 666, startPoint y: 313, endPoint x: 788, endPoint y: 324, distance: 122.5
click at [788, 324] on td "https://lapps-ca12.leadsquared.com:443/execute?name=da_74802_f1b46660&stage=Live" at bounding box center [835, 322] width 320 height 22
click at [997, 231] on button "×" at bounding box center [999, 224] width 26 height 29
click at [995, 235] on button "×" at bounding box center [999, 224] width 26 height 29
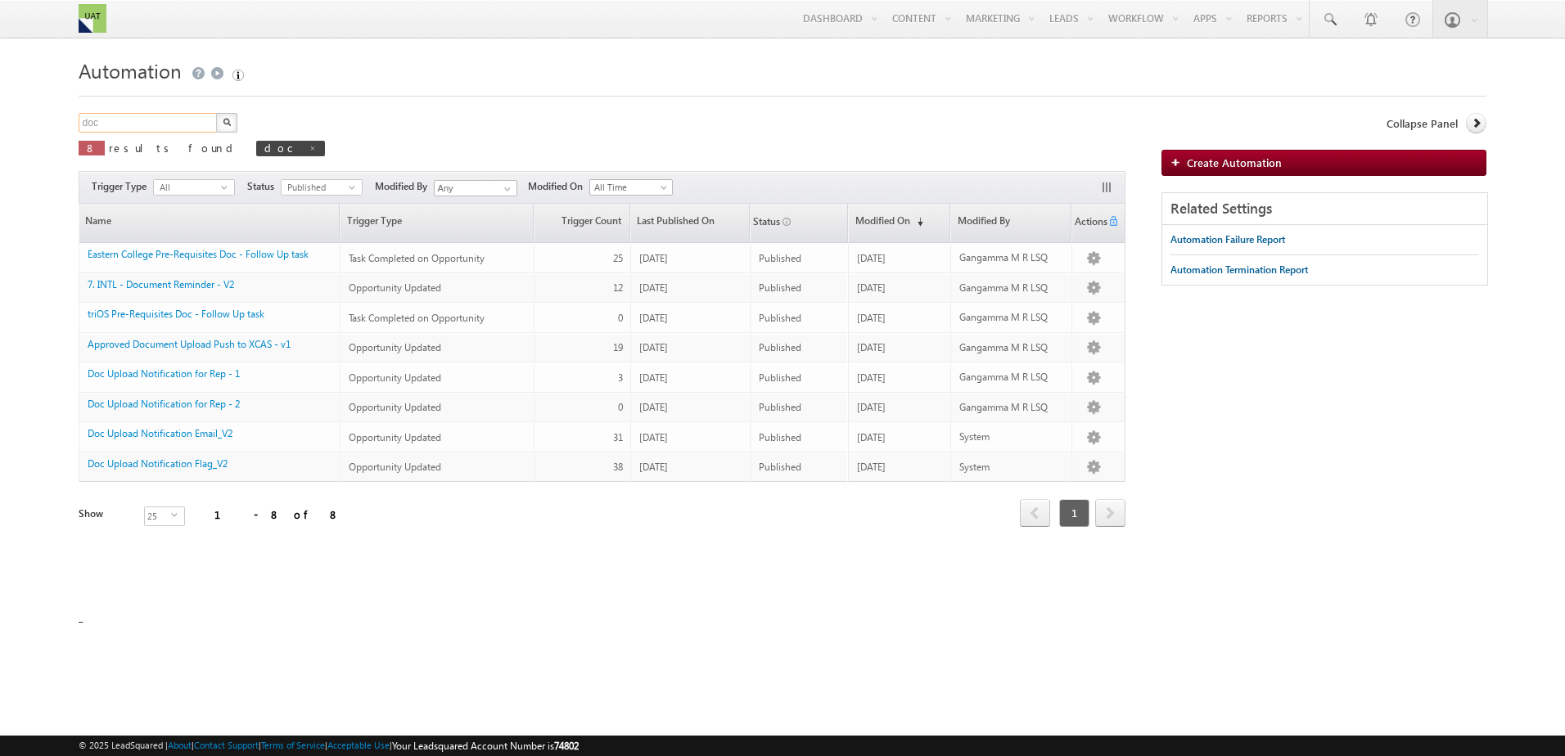
click at [178, 120] on input "doc" at bounding box center [149, 123] width 140 height 20
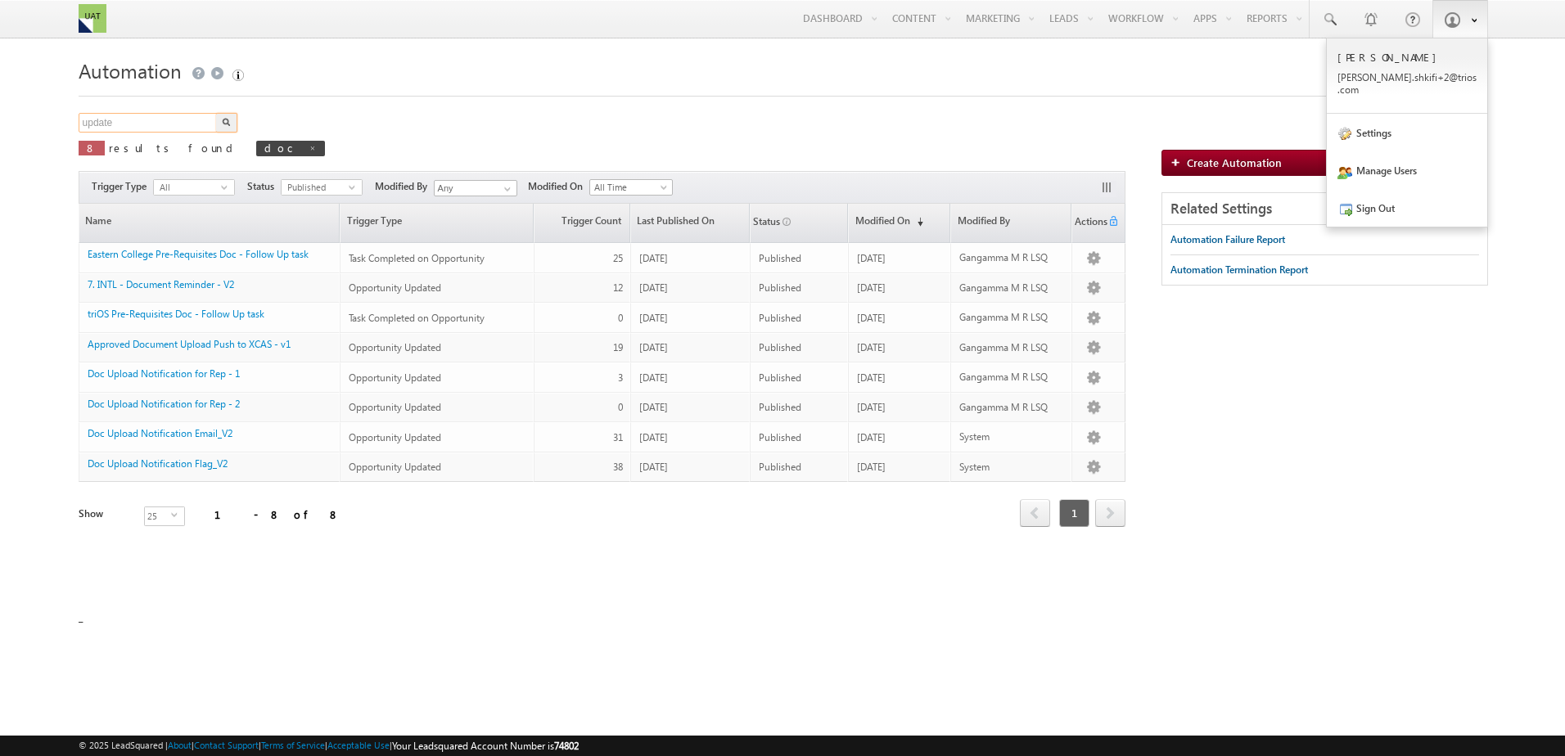
type input "update"
click at [216, 113] on button "button" at bounding box center [226, 123] width 21 height 20
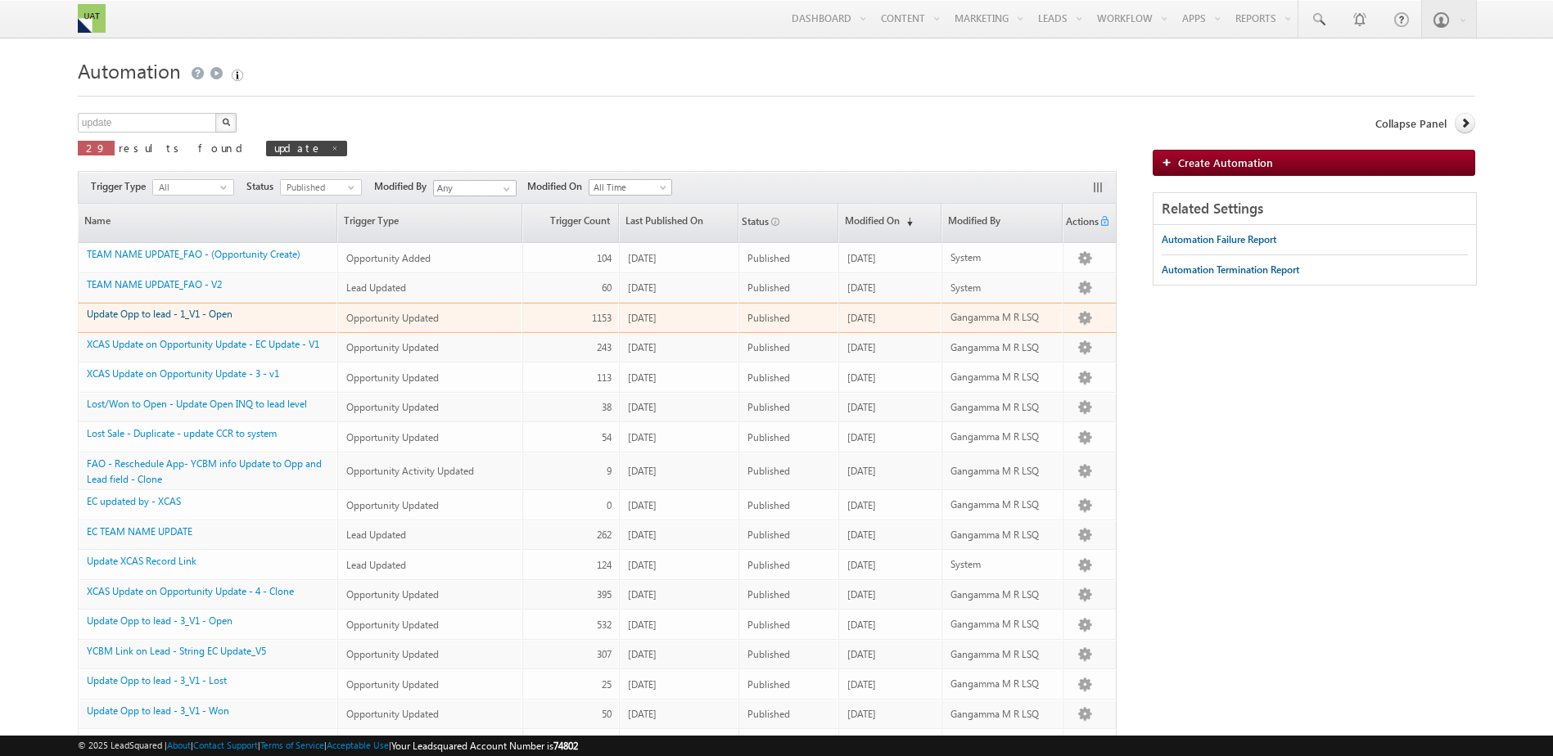
click at [148, 309] on link "Update Opp to lead - 1_V1 - Open" at bounding box center [160, 314] width 146 height 12
click at [147, 316] on link "Update Opp to lead - 1_V1 - Open" at bounding box center [160, 314] width 146 height 12
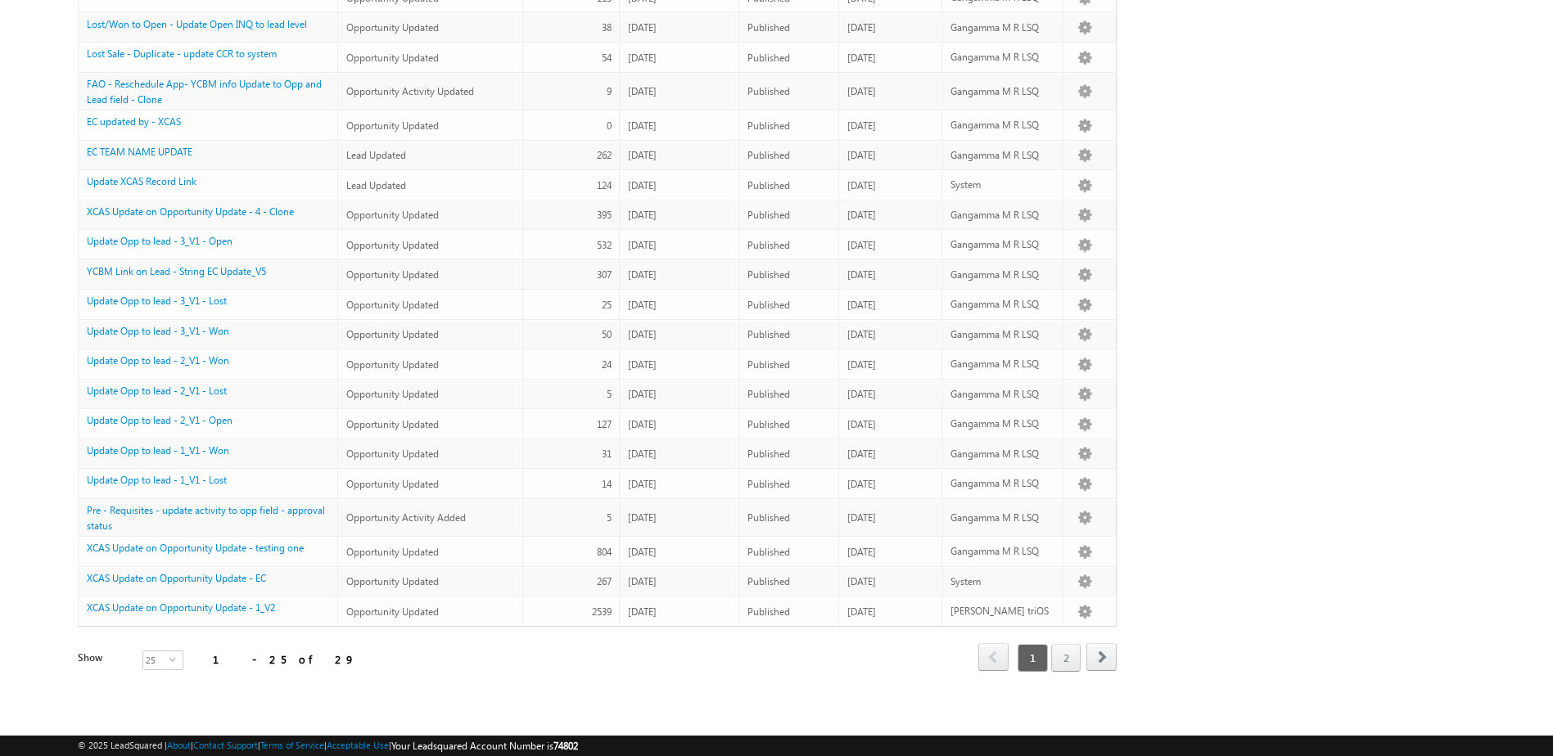
scroll to position [409, 0]
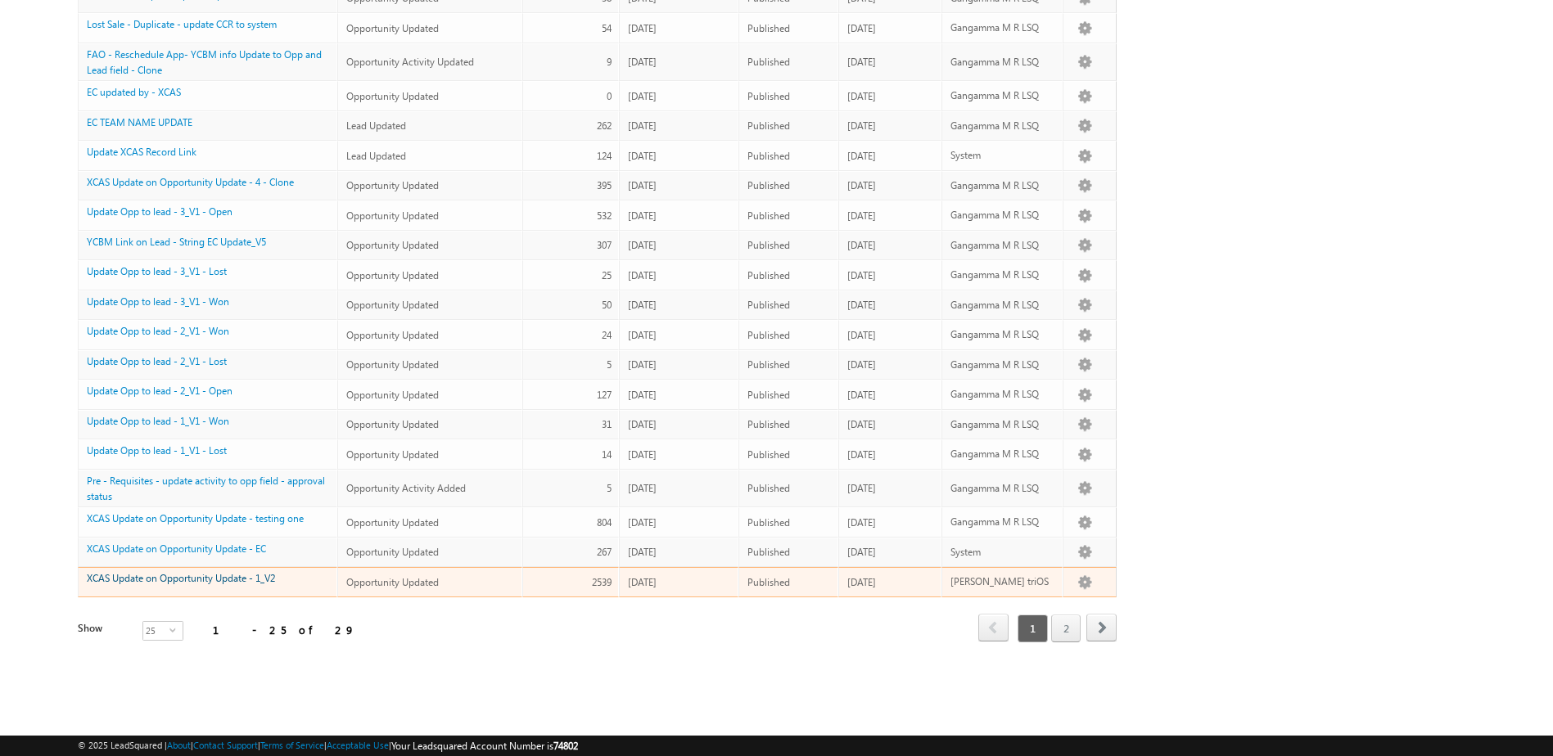
click at [240, 572] on link "XCAS Update on Opportunity Update - 1_V2" at bounding box center [181, 578] width 188 height 12
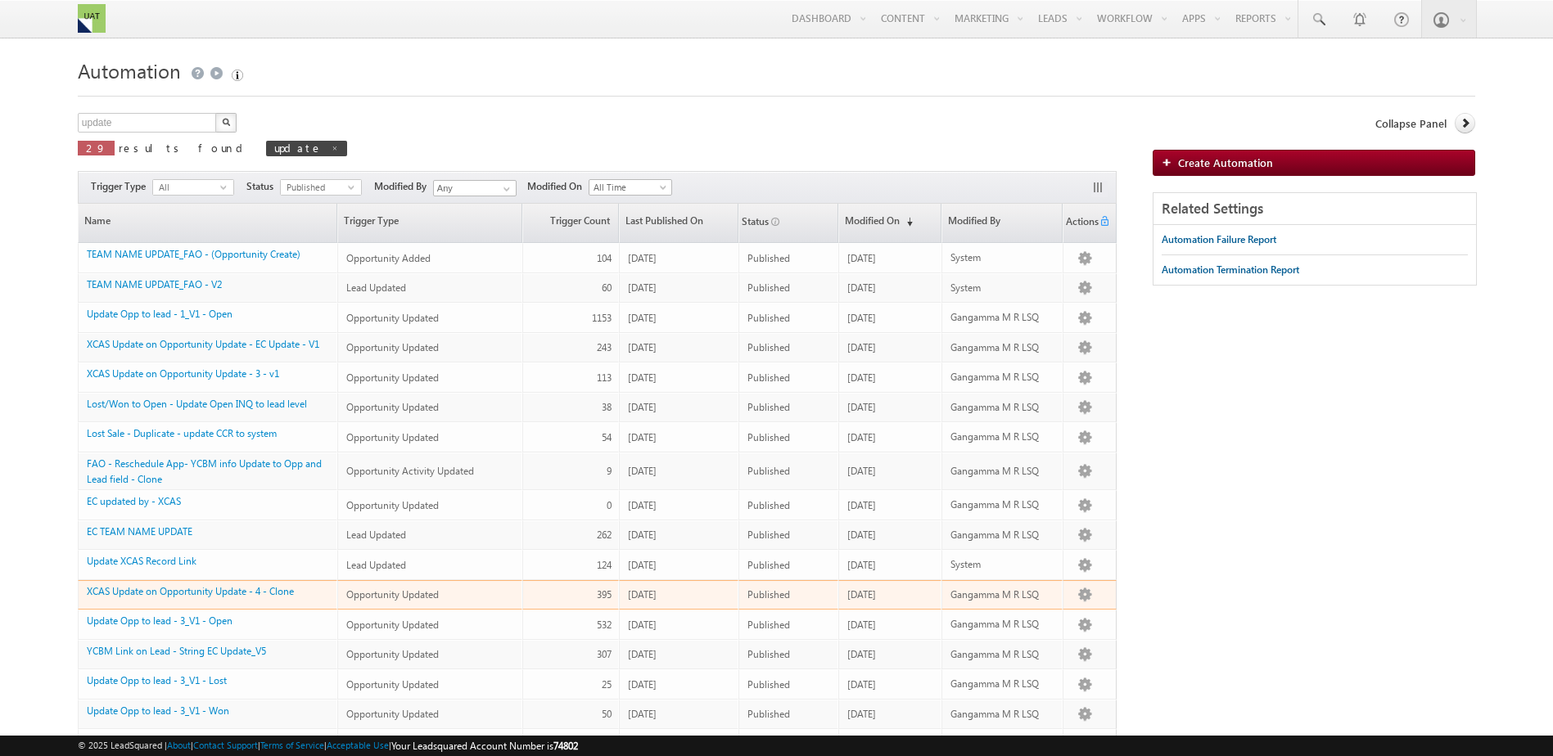
drag, startPoint x: 647, startPoint y: 513, endPoint x: 646, endPoint y: 398, distance: 115.4
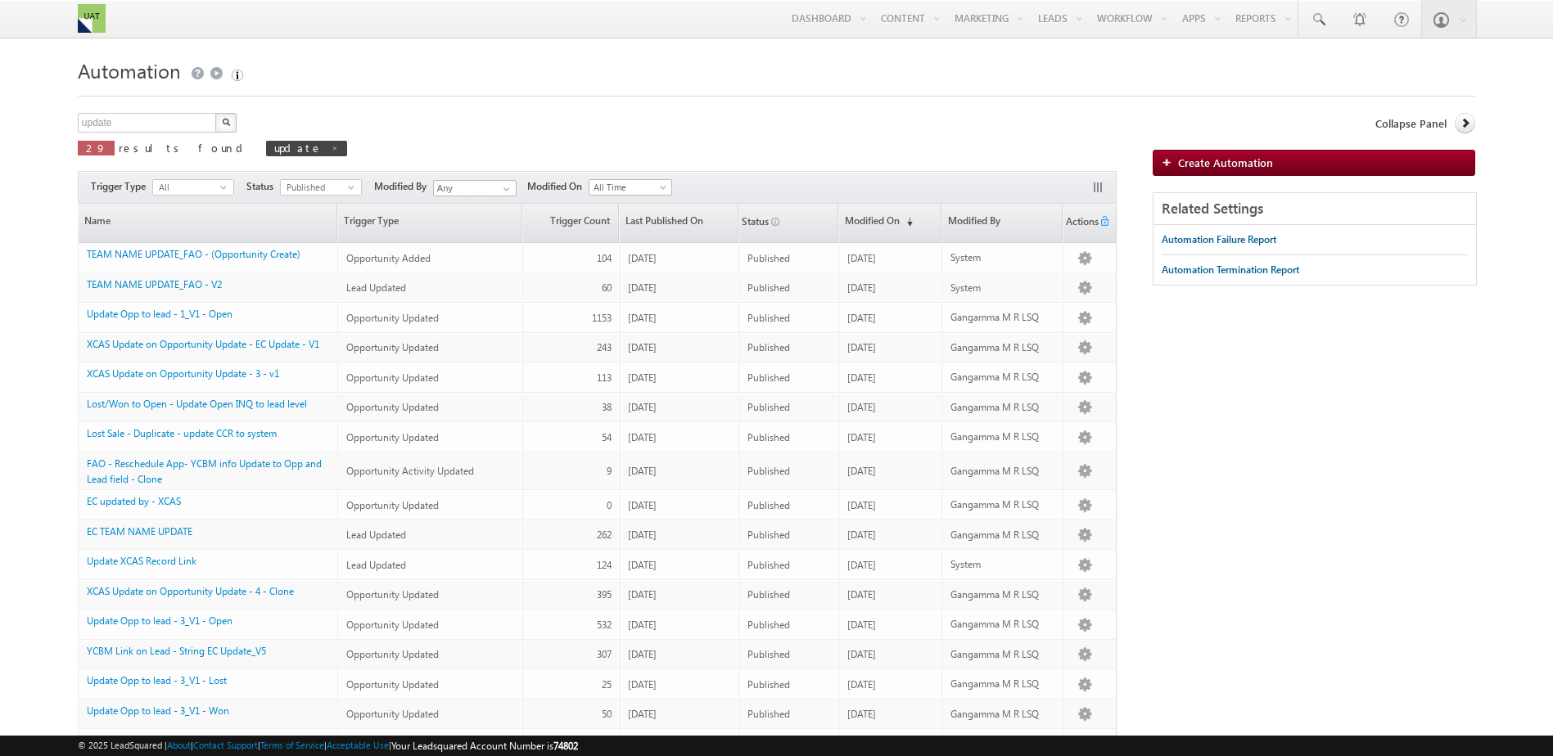
click at [1161, 558] on div "update X 29 results found update Actions Select rows to see actions Actions Del…" at bounding box center [776, 623] width 1397 height 1021
drag, startPoint x: 1172, startPoint y: 207, endPoint x: 1202, endPoint y: 201, distance: 30.0
click at [1202, 201] on div "Related Settings" at bounding box center [1314, 209] width 323 height 32
click at [1174, 202] on div "Related Settings" at bounding box center [1314, 209] width 323 height 32
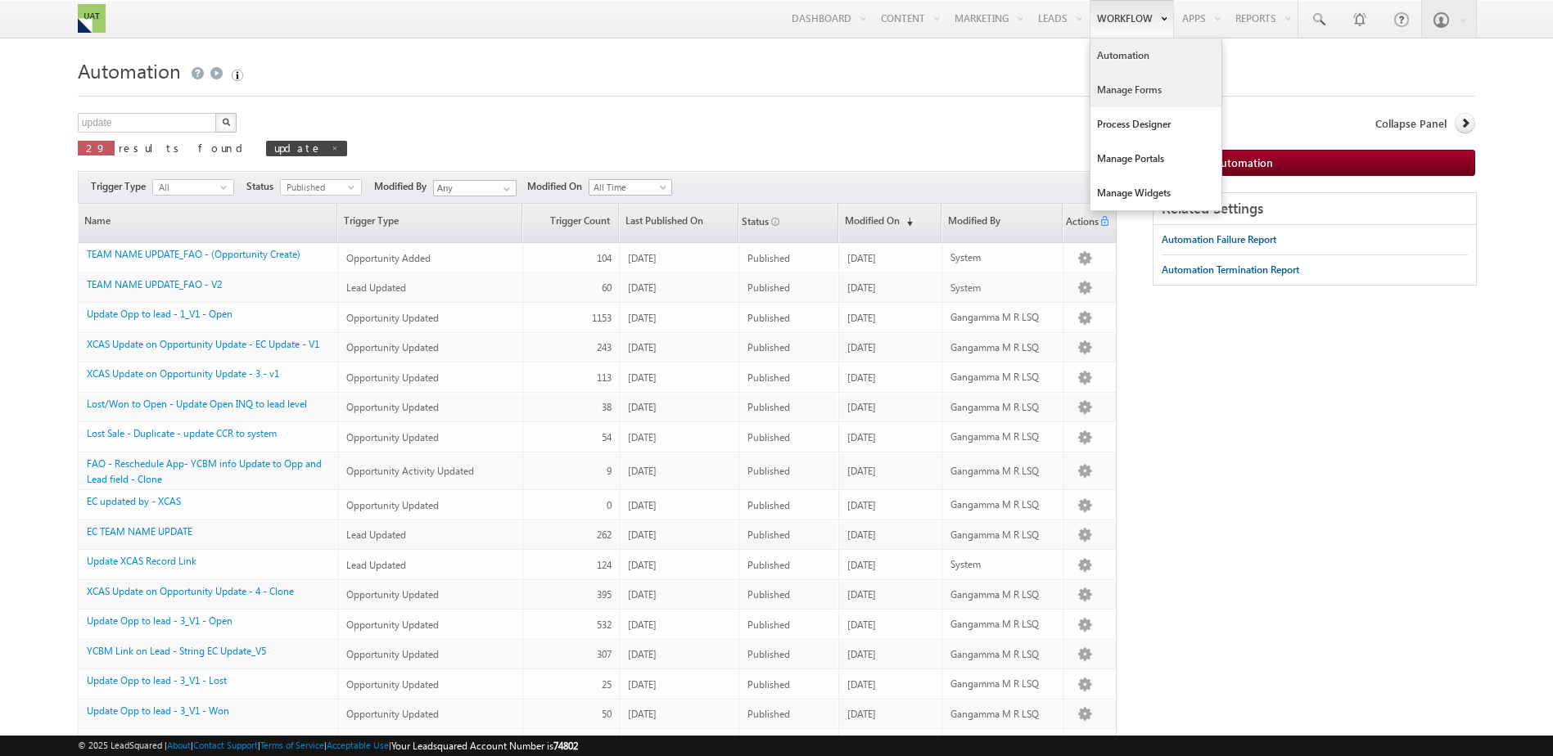
click at [1161, 86] on link "Manage Forms" at bounding box center [1155, 90] width 131 height 34
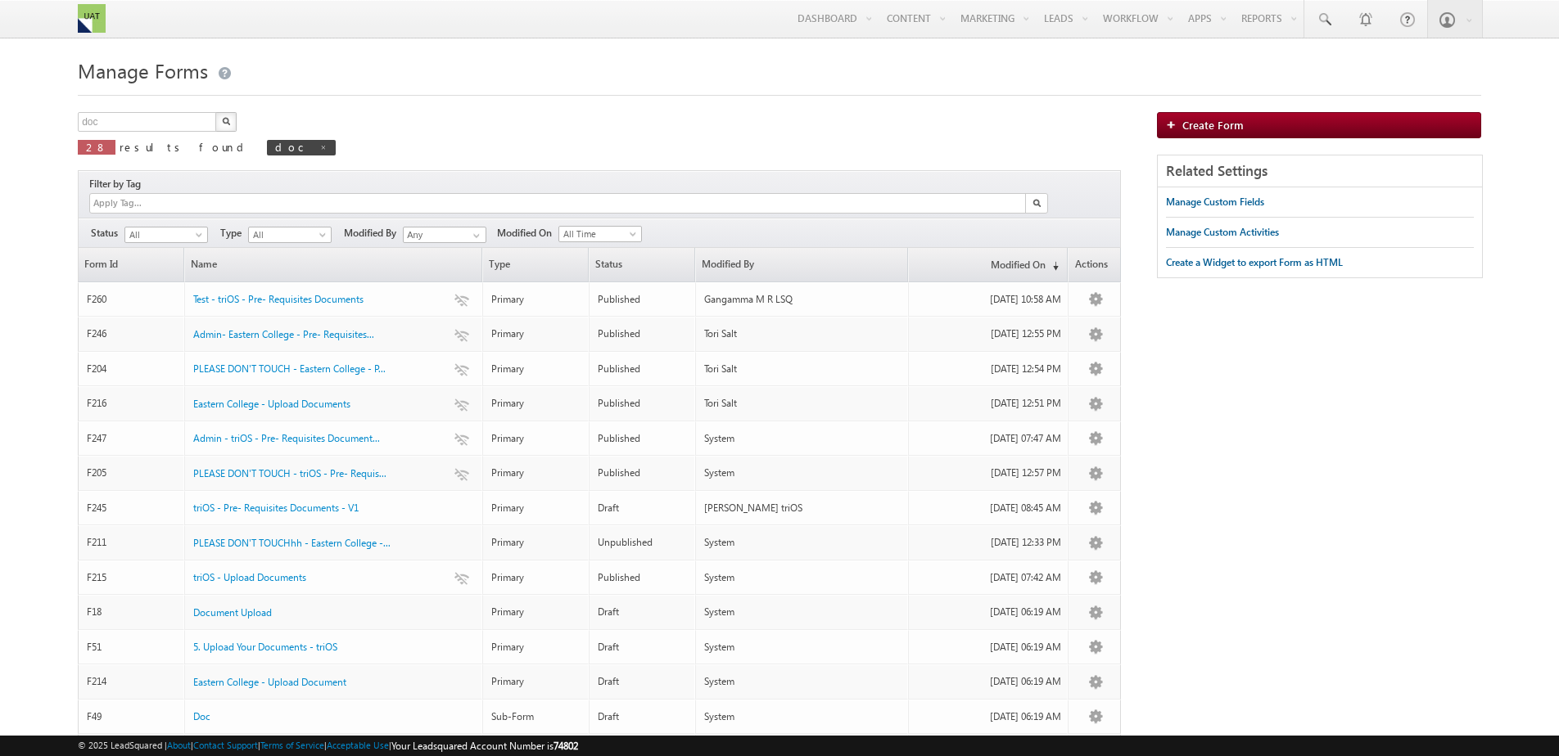
scroll to position [82, 0]
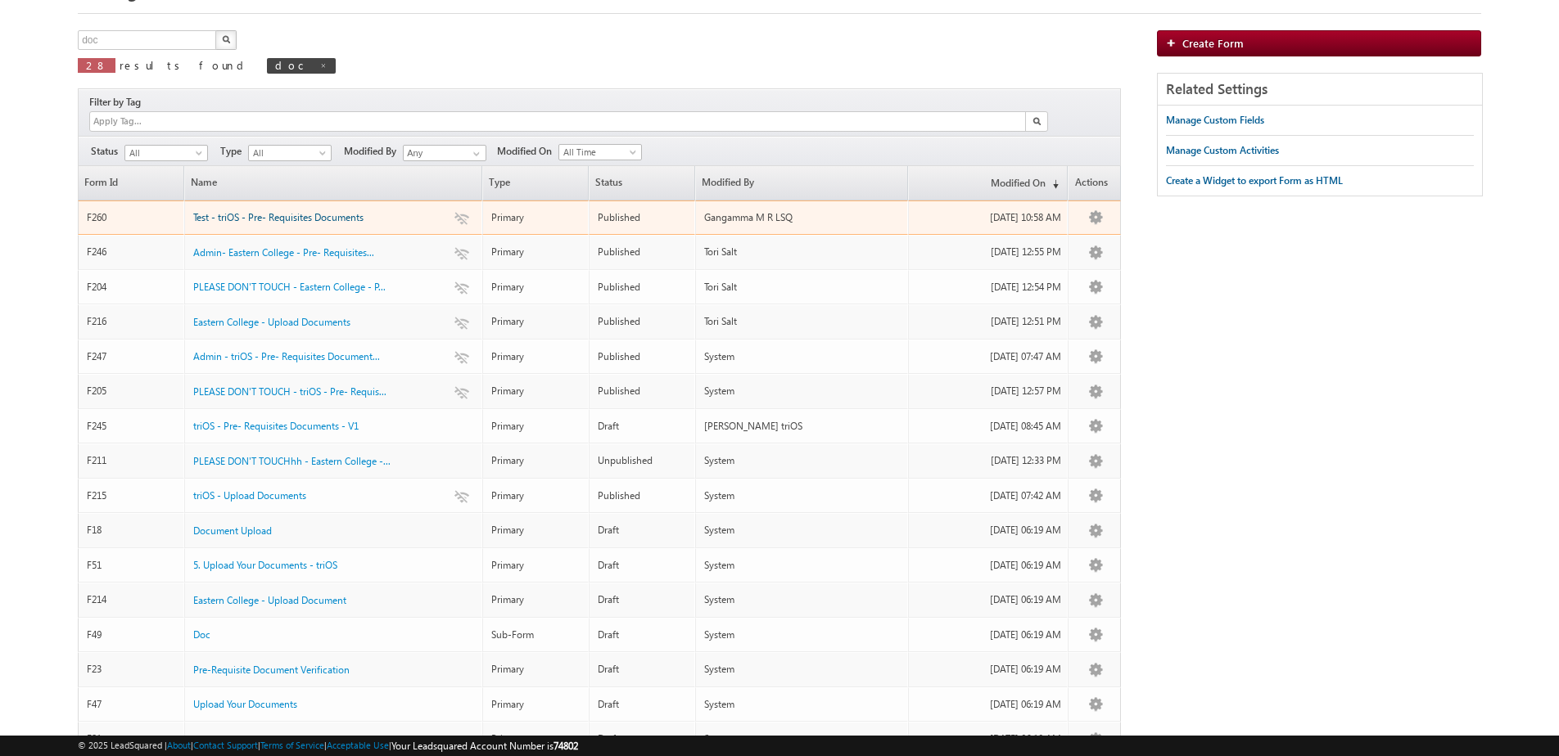
click at [305, 211] on span "Test - triOS - Pre- Requisites Documents" at bounding box center [278, 217] width 170 height 12
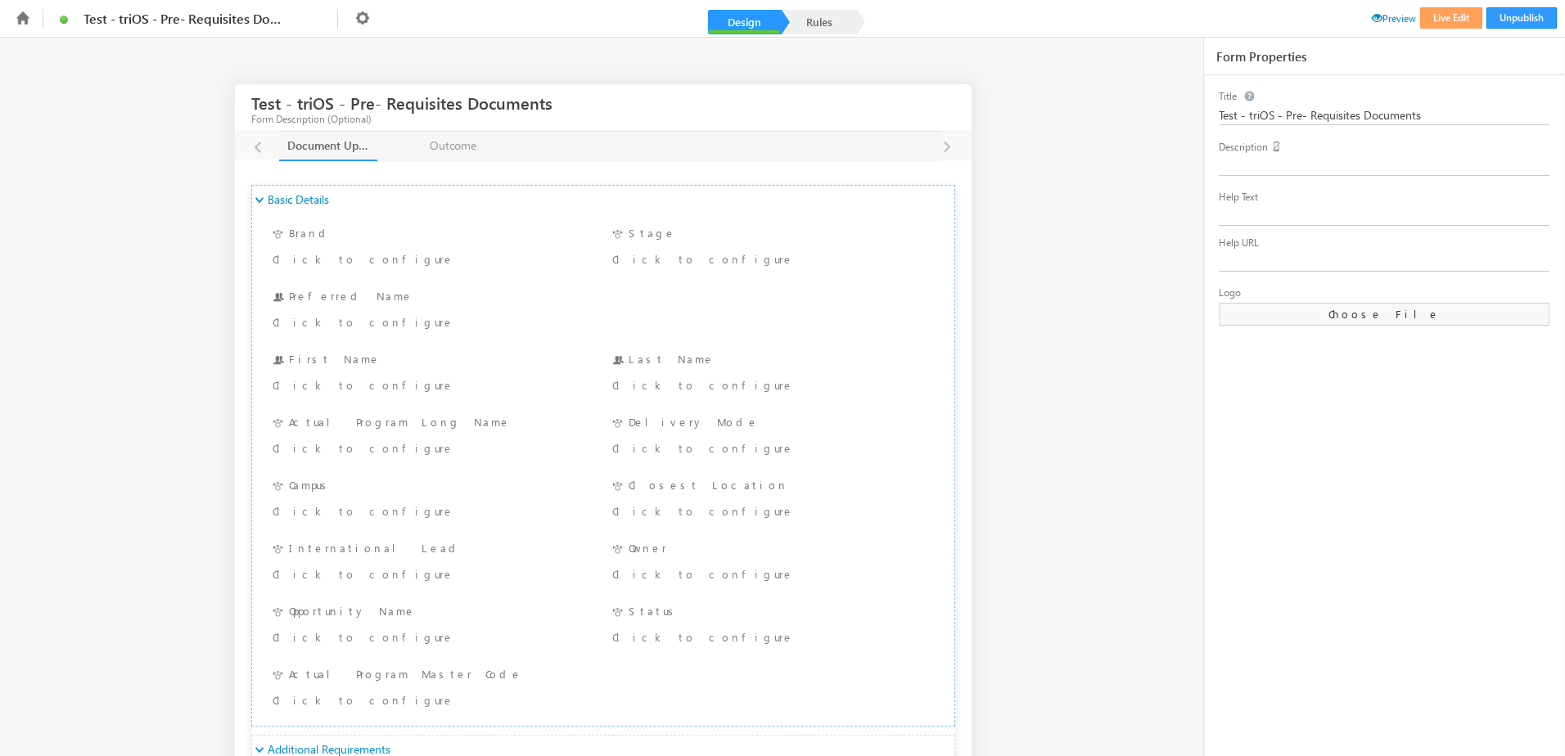
click at [1394, 23] on span "Preview" at bounding box center [1394, 18] width 44 height 12
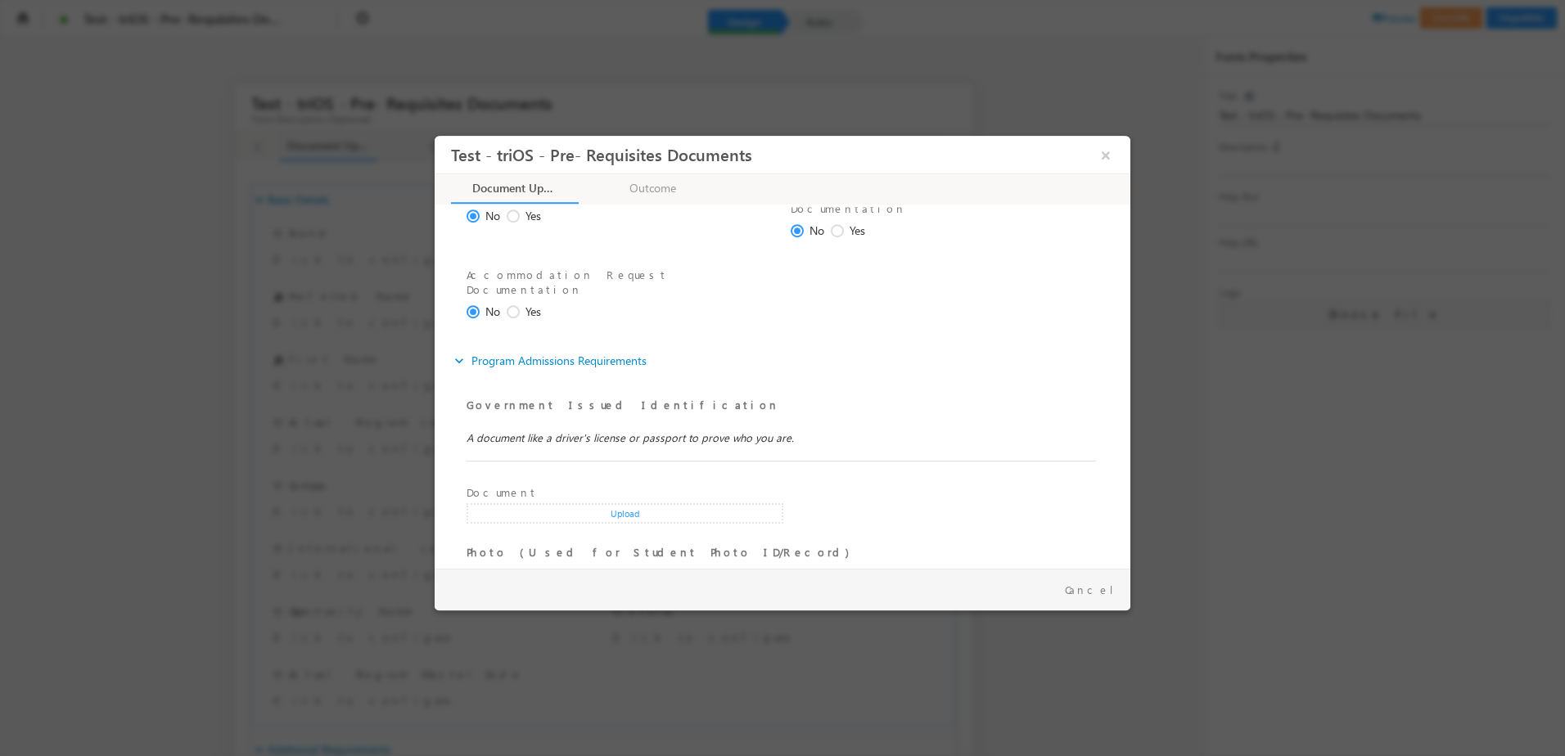
scroll to position [377, 0]
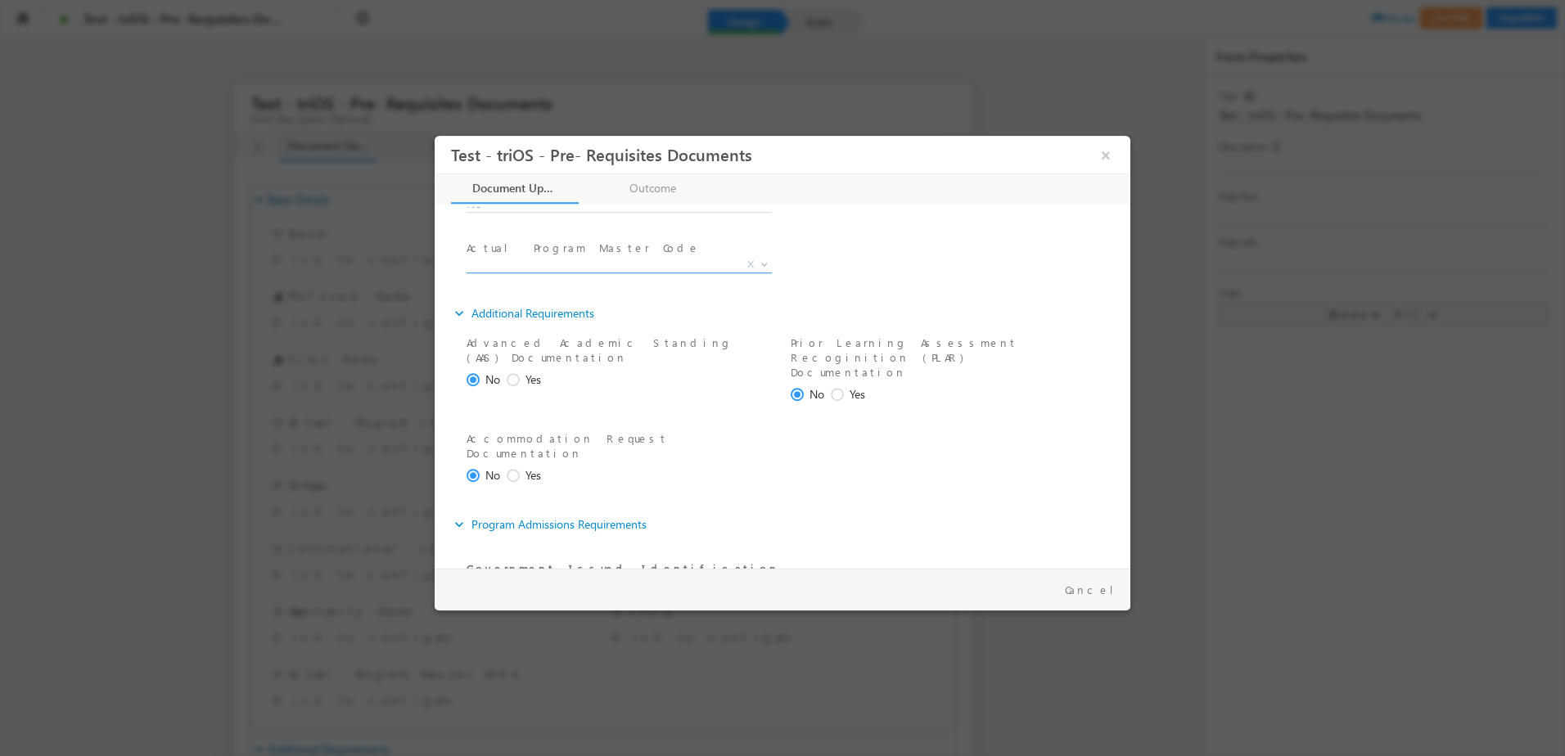
click at [737, 260] on span "X" at bounding box center [619, 265] width 305 height 16
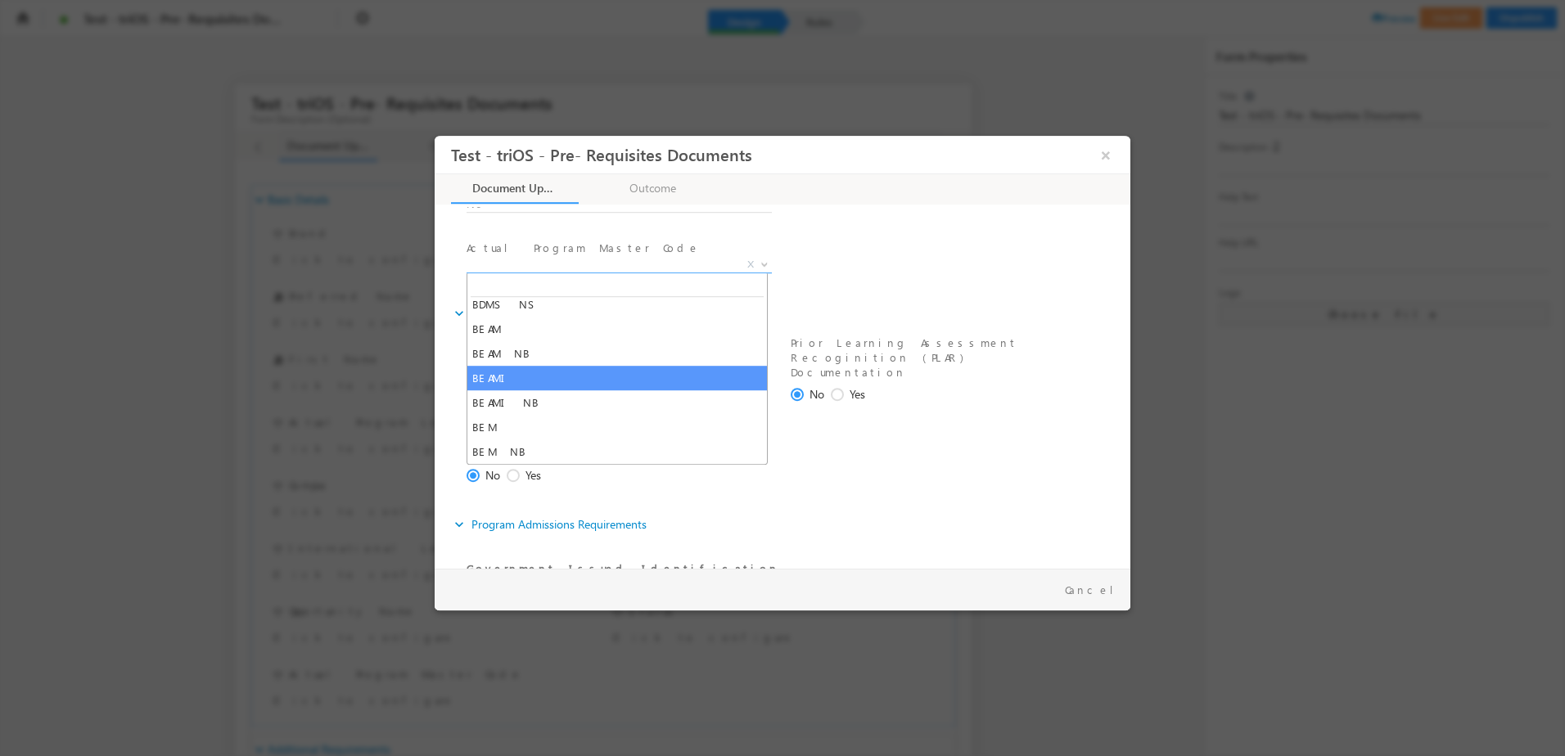
select select "BEAMI"
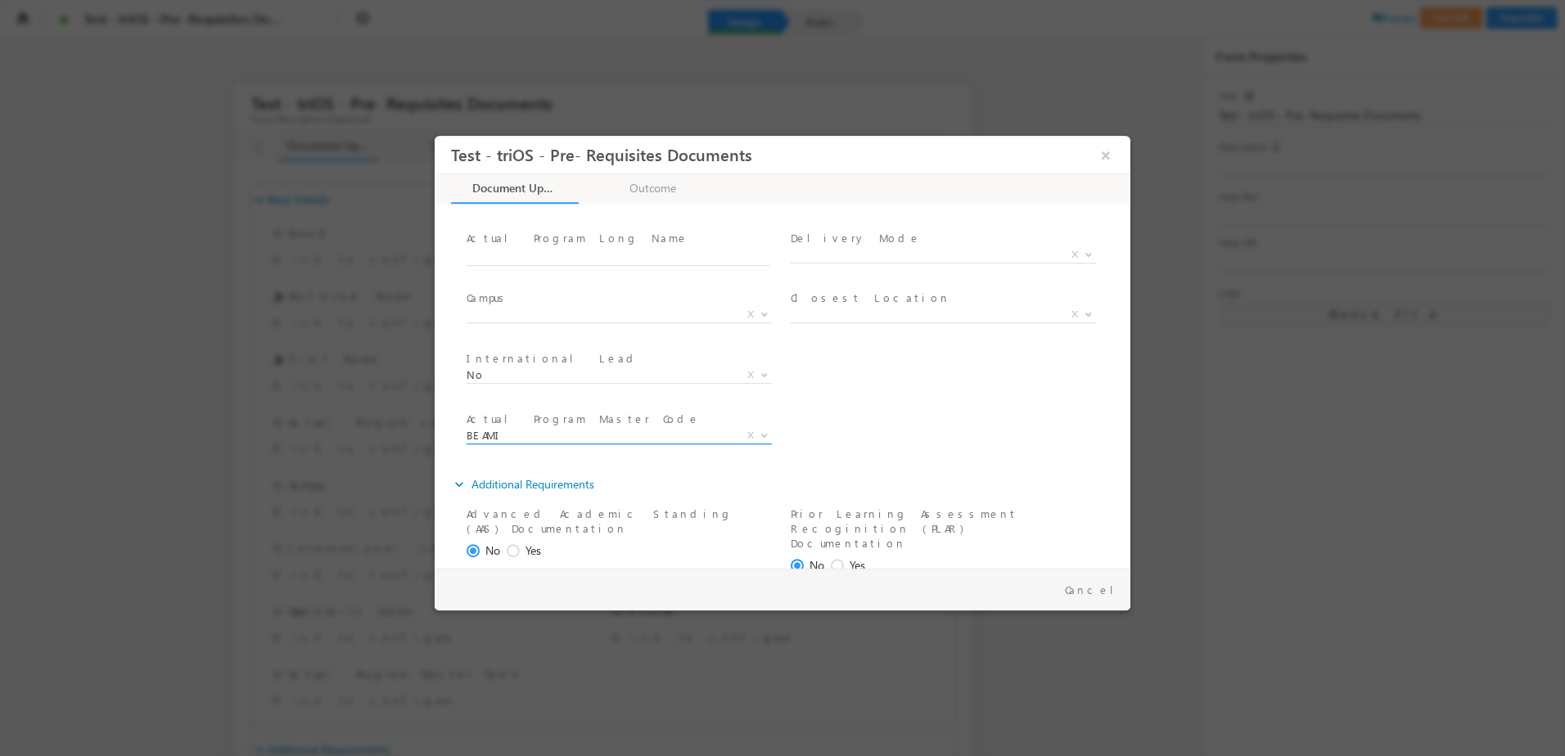
scroll to position [0, 0]
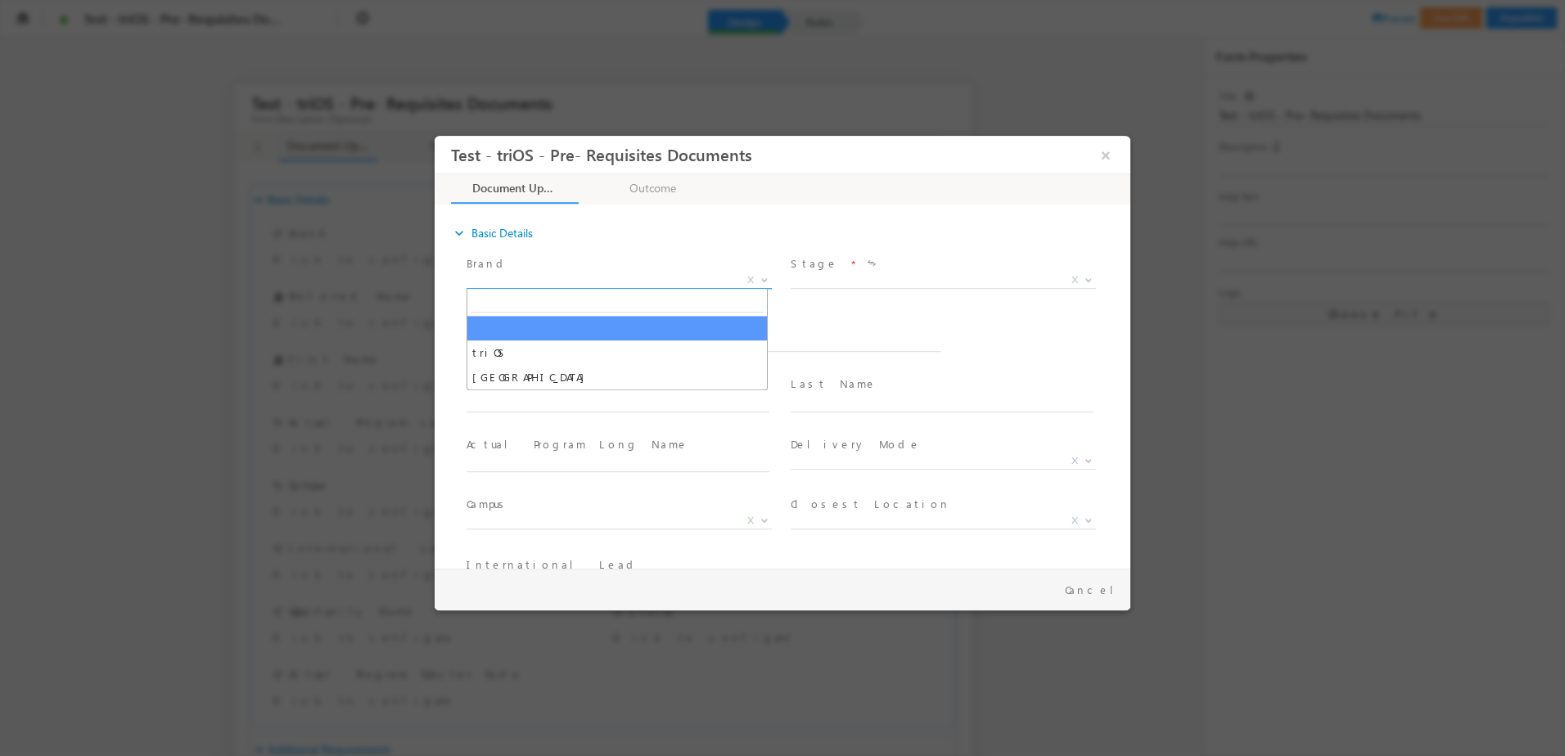
click at [631, 280] on span "X" at bounding box center [619, 281] width 305 height 16
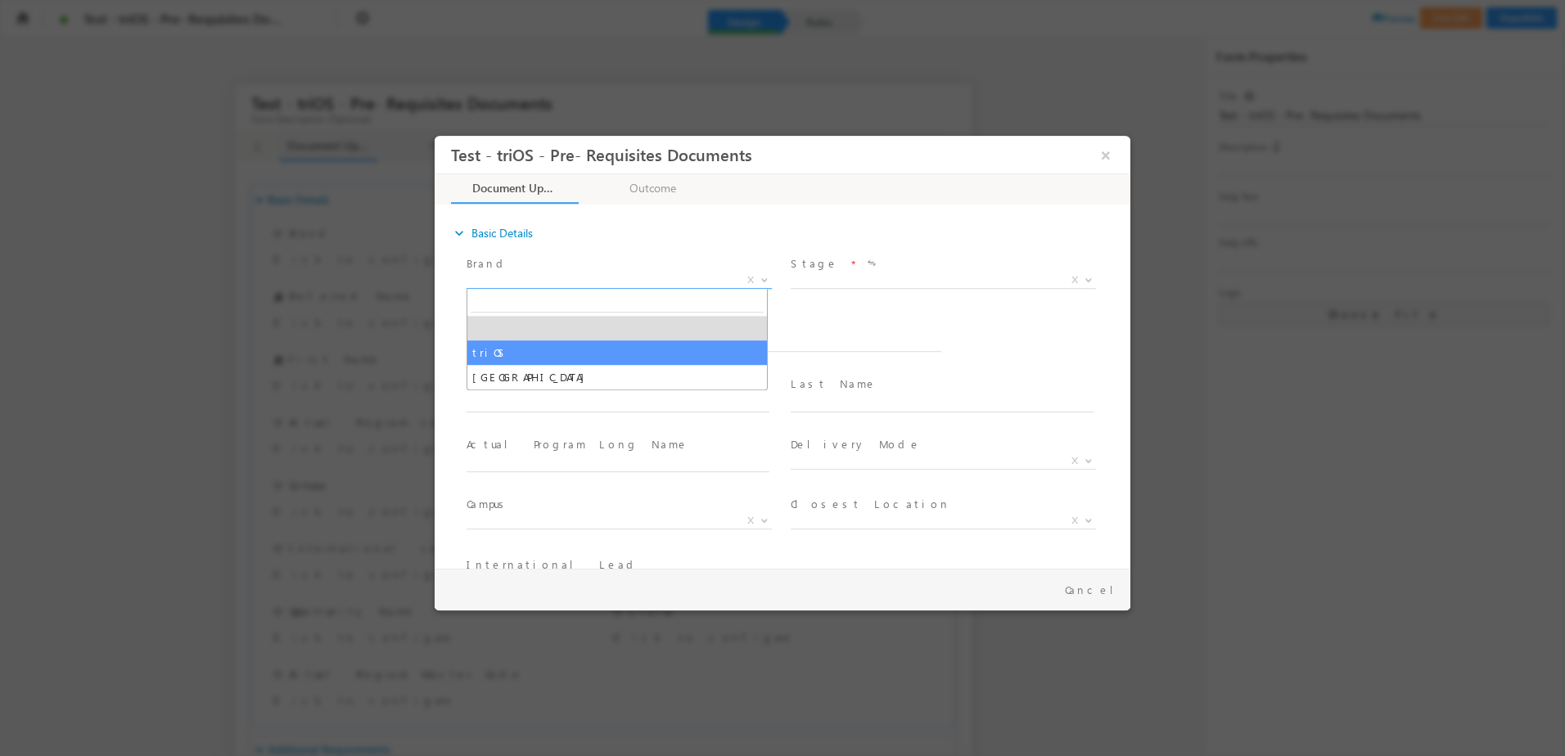
select select "triOS"
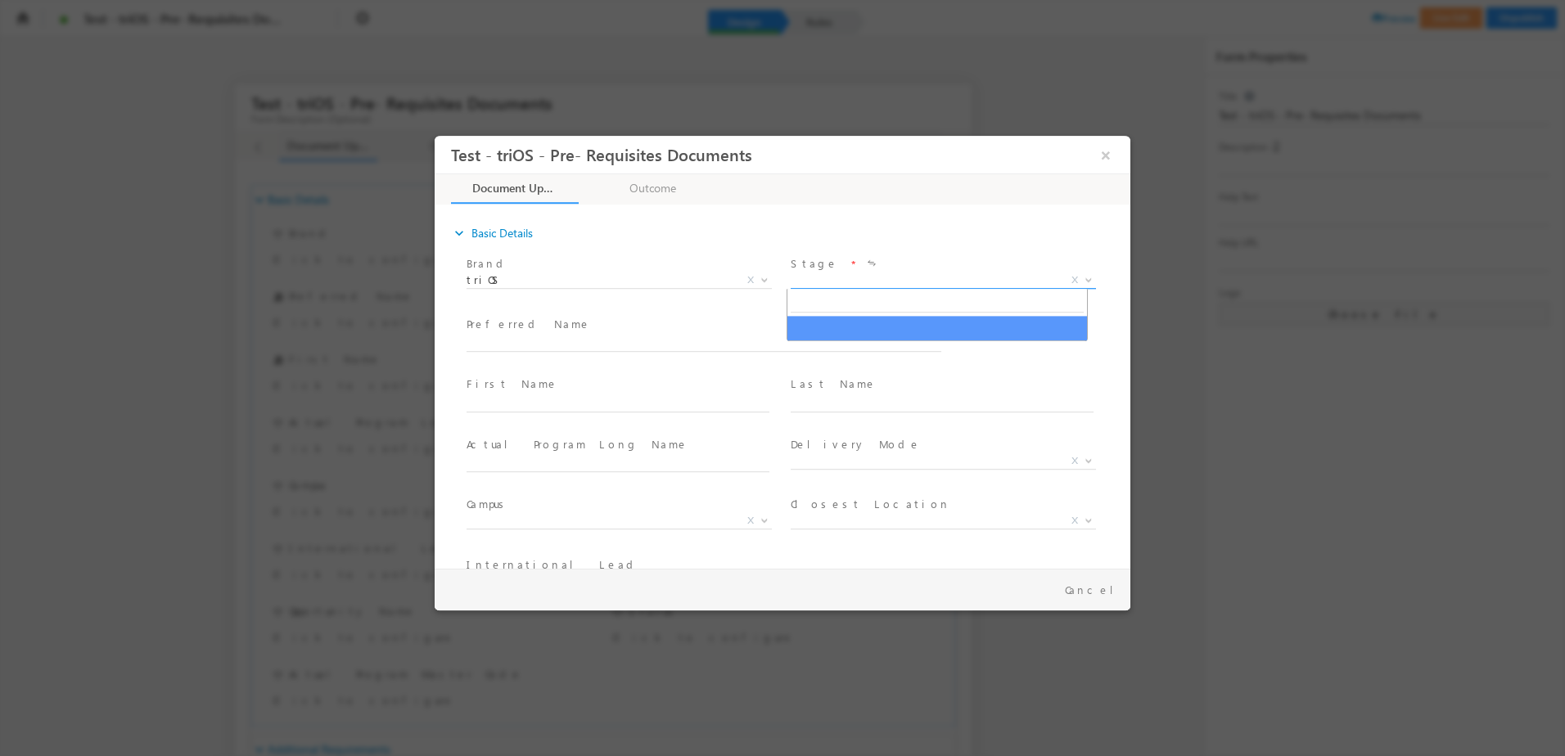
click at [871, 274] on span "X" at bounding box center [943, 281] width 305 height 16
click at [637, 343] on input "text" at bounding box center [704, 344] width 475 height 16
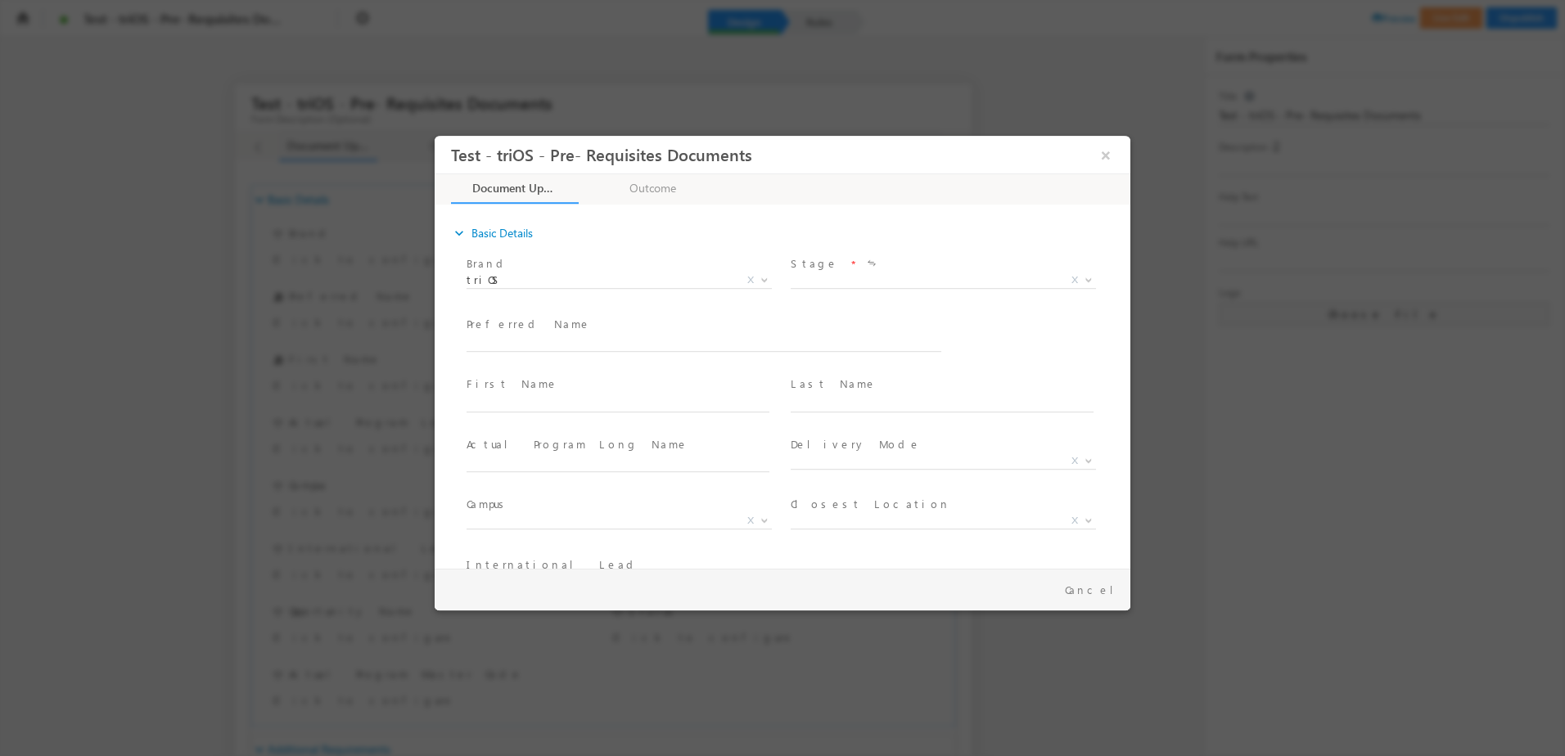
click at [729, 454] on div "Actual Program Long Name *" at bounding box center [626, 455] width 318 height 38
click at [668, 462] on input "text" at bounding box center [618, 465] width 303 height 16
click at [747, 475] on span "X" at bounding box center [750, 478] width 7 height 15
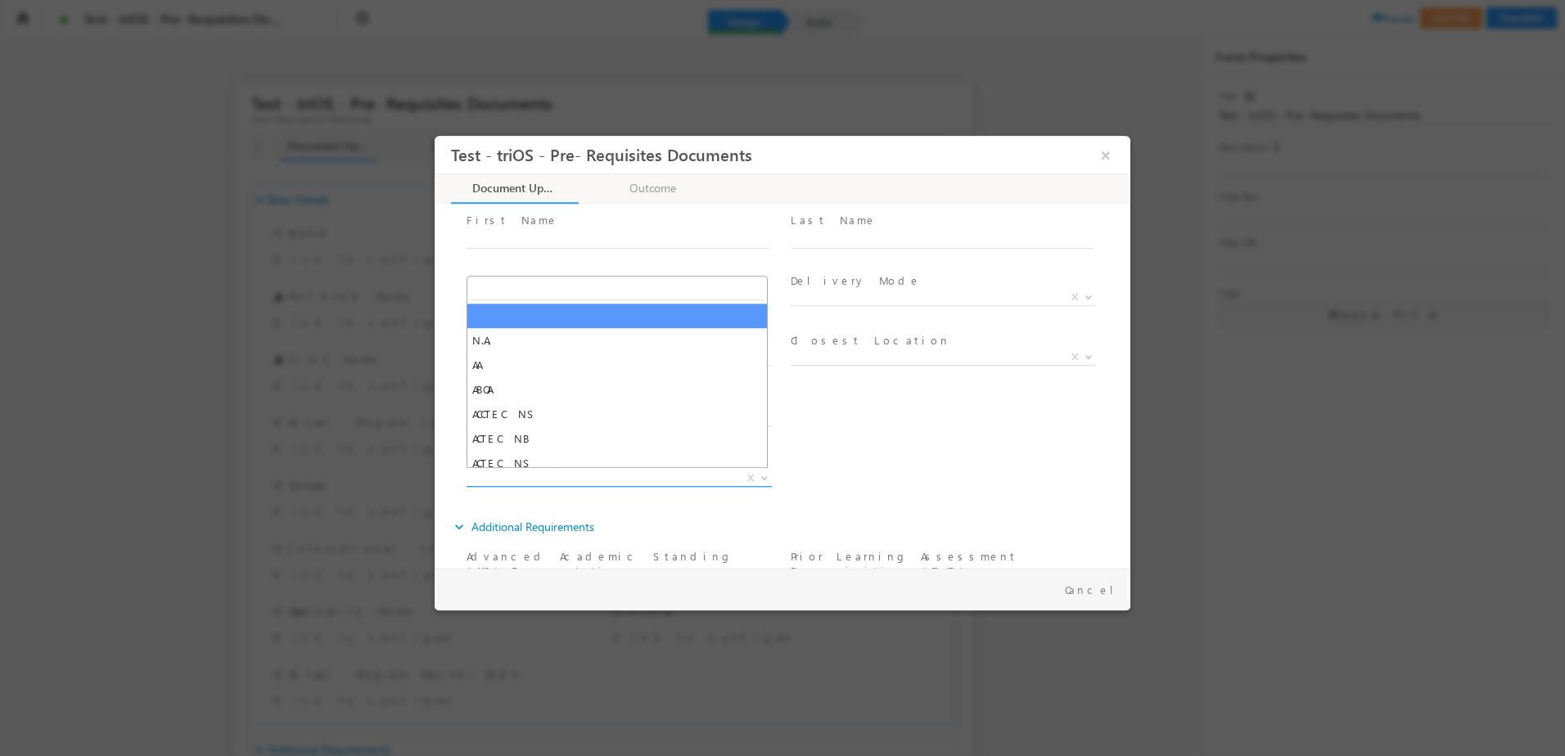
click at [679, 481] on span "X" at bounding box center [619, 479] width 305 height 16
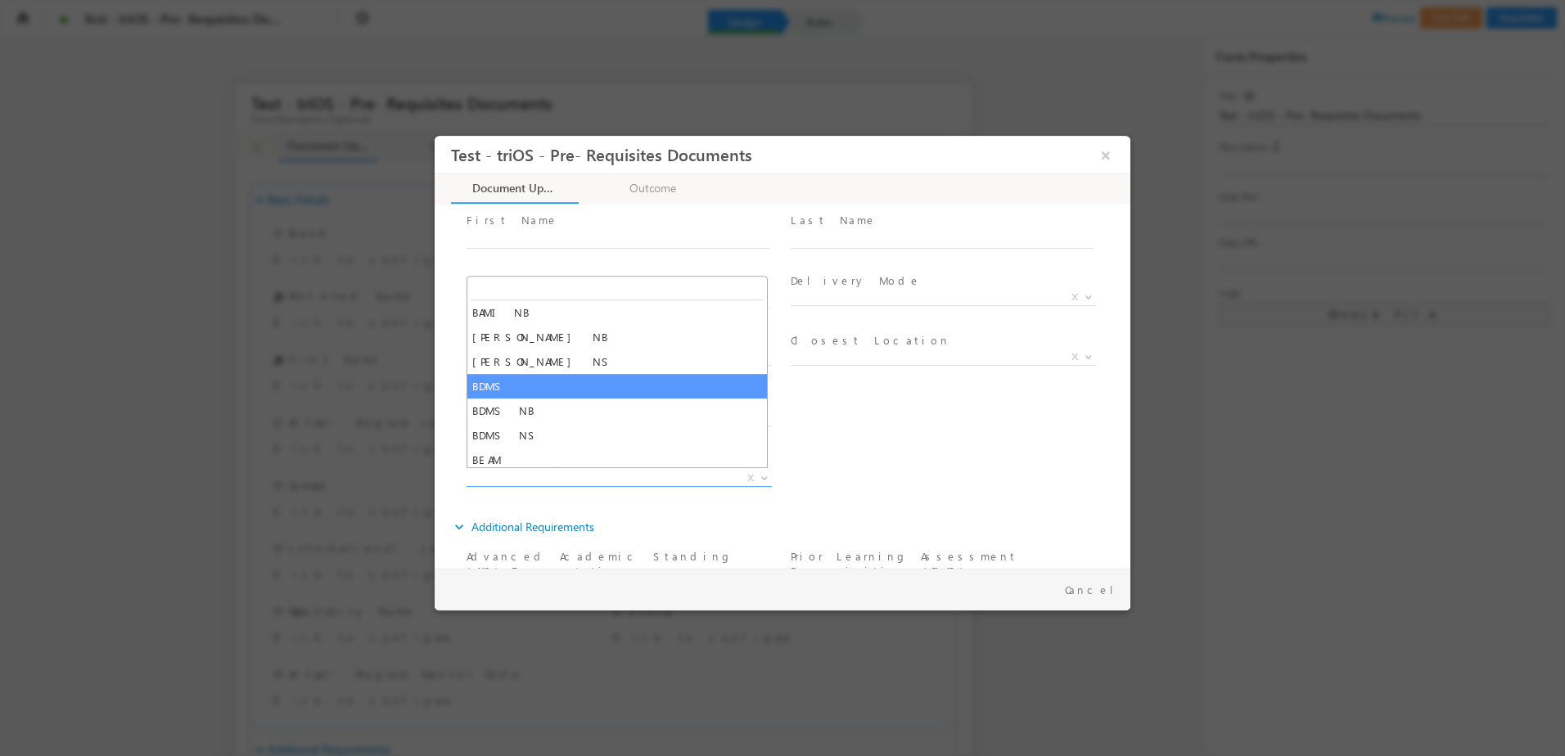
scroll to position [900, 0]
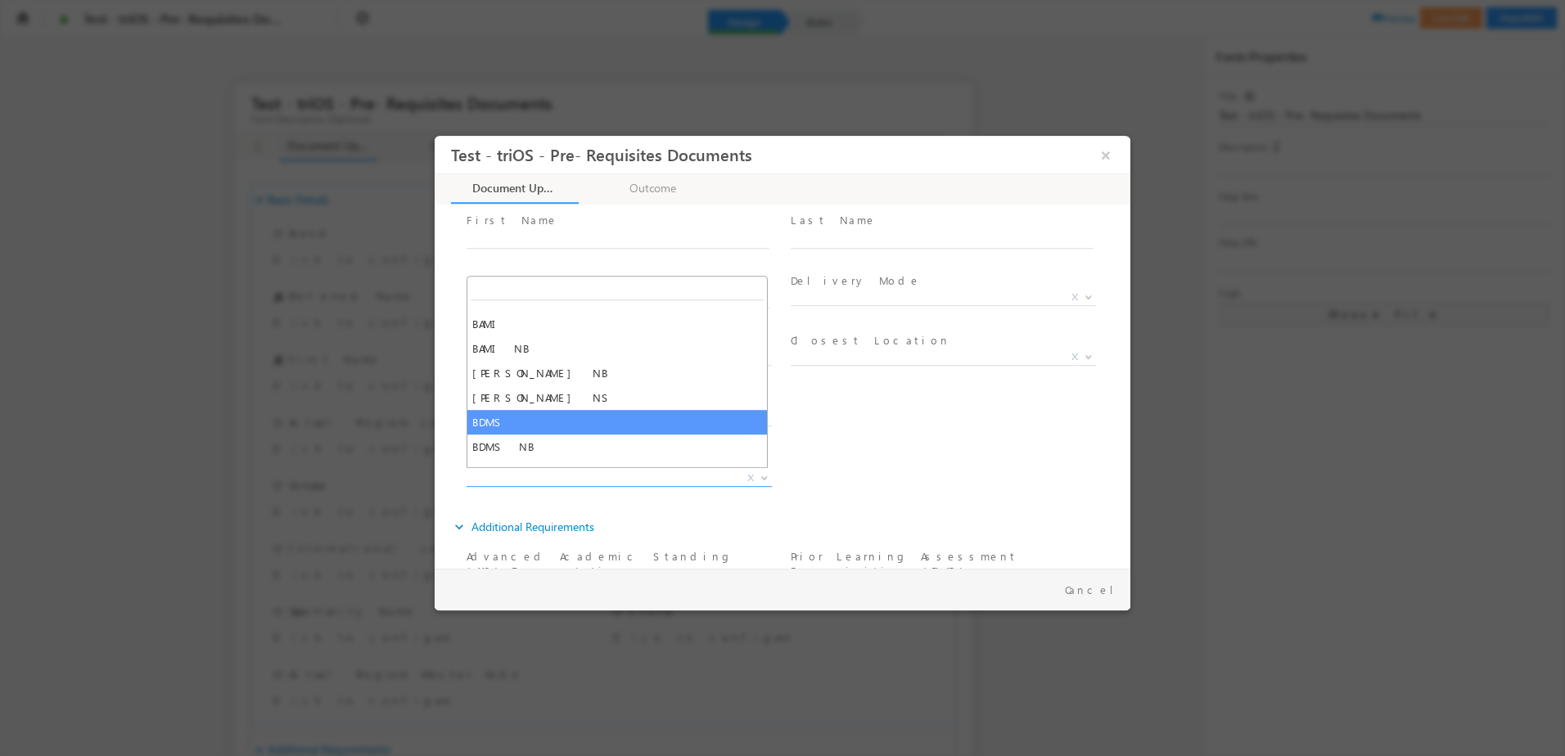
select select "BDMS"
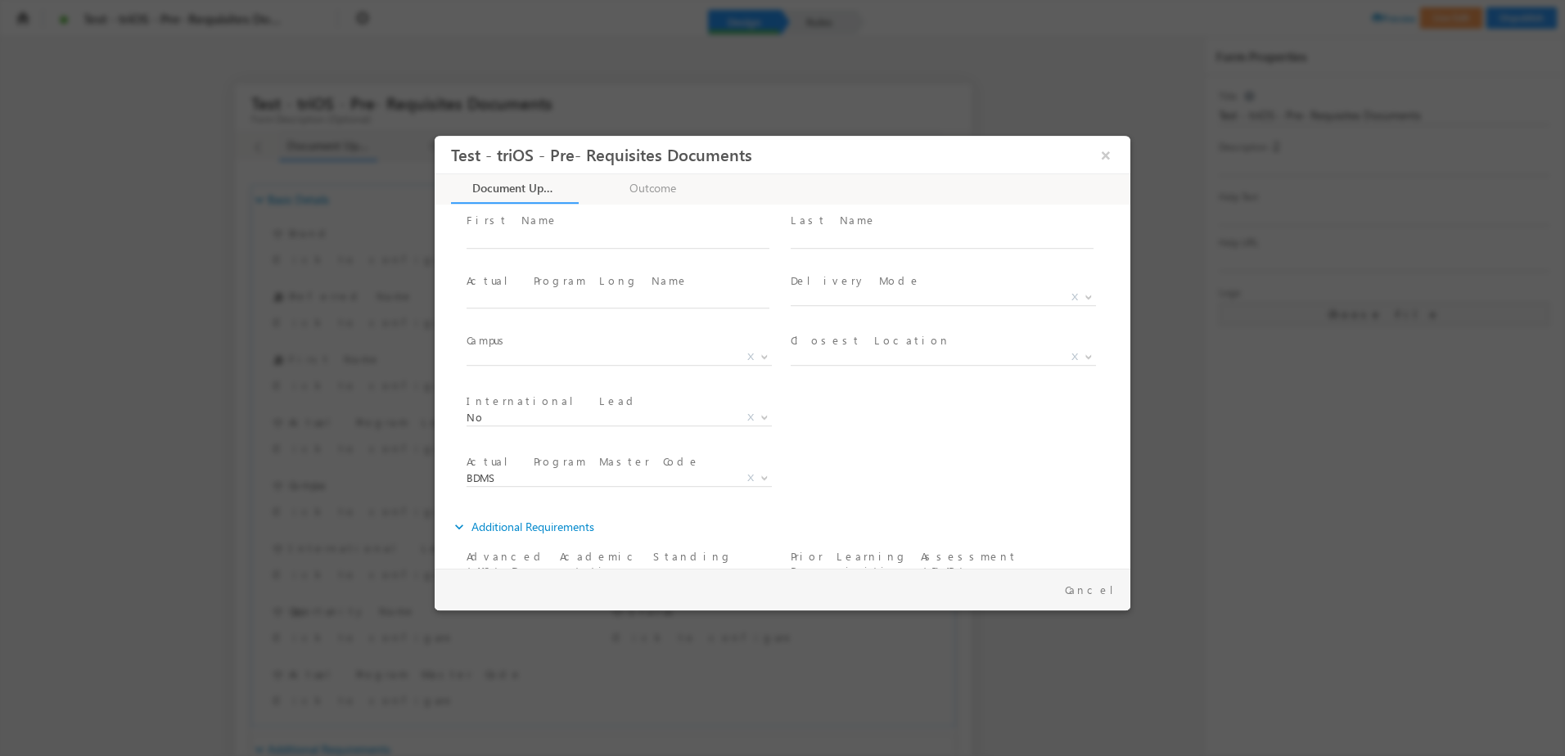
click at [935, 413] on div "International Lead * No Yes No X Owner * [PERSON_NAME] <[PERSON_NAME][EMAIL_ADD…" at bounding box center [796, 420] width 667 height 61
click at [625, 269] on span "Brand *" at bounding box center [618, 264] width 302 height 18
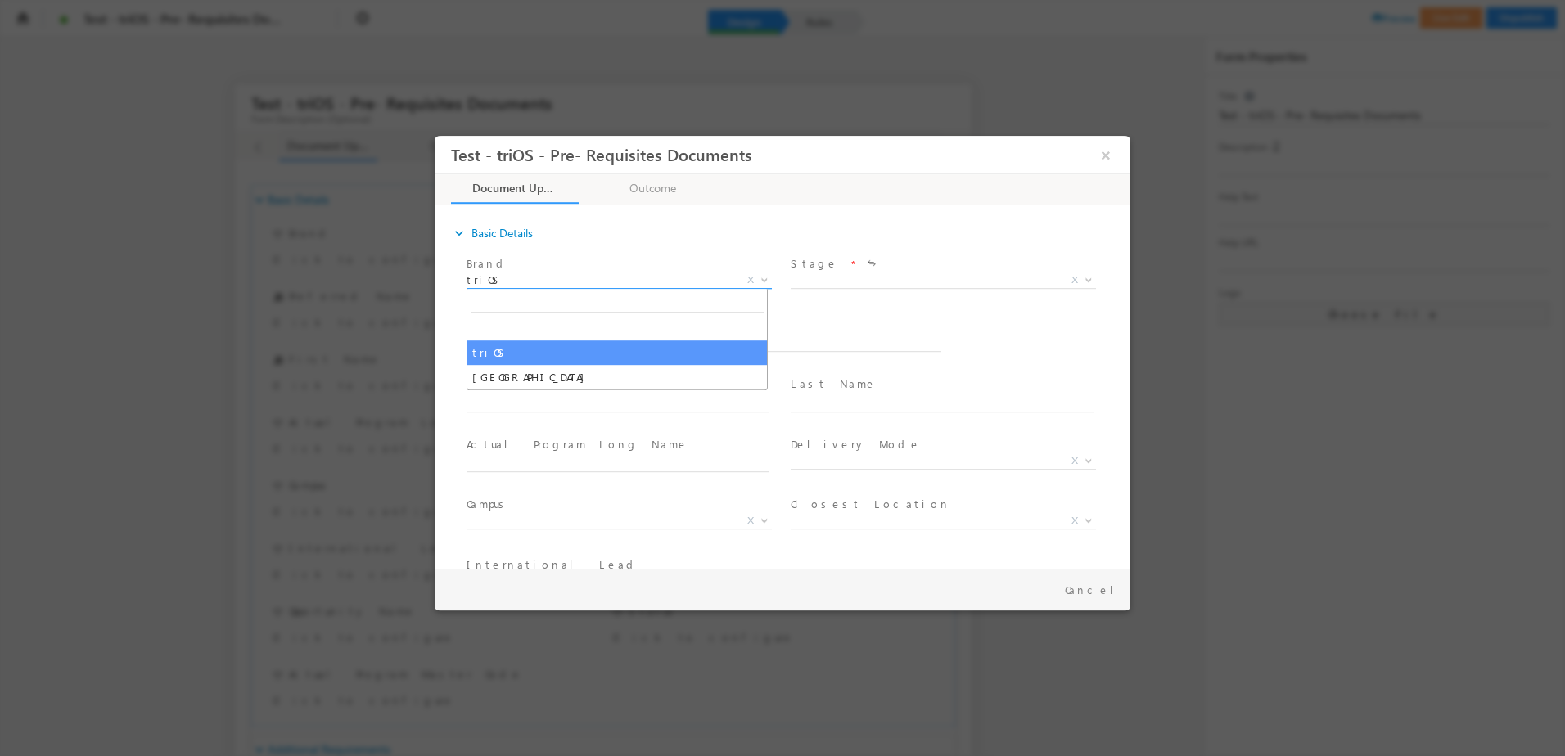
click at [620, 285] on span "triOS" at bounding box center [600, 280] width 266 height 15
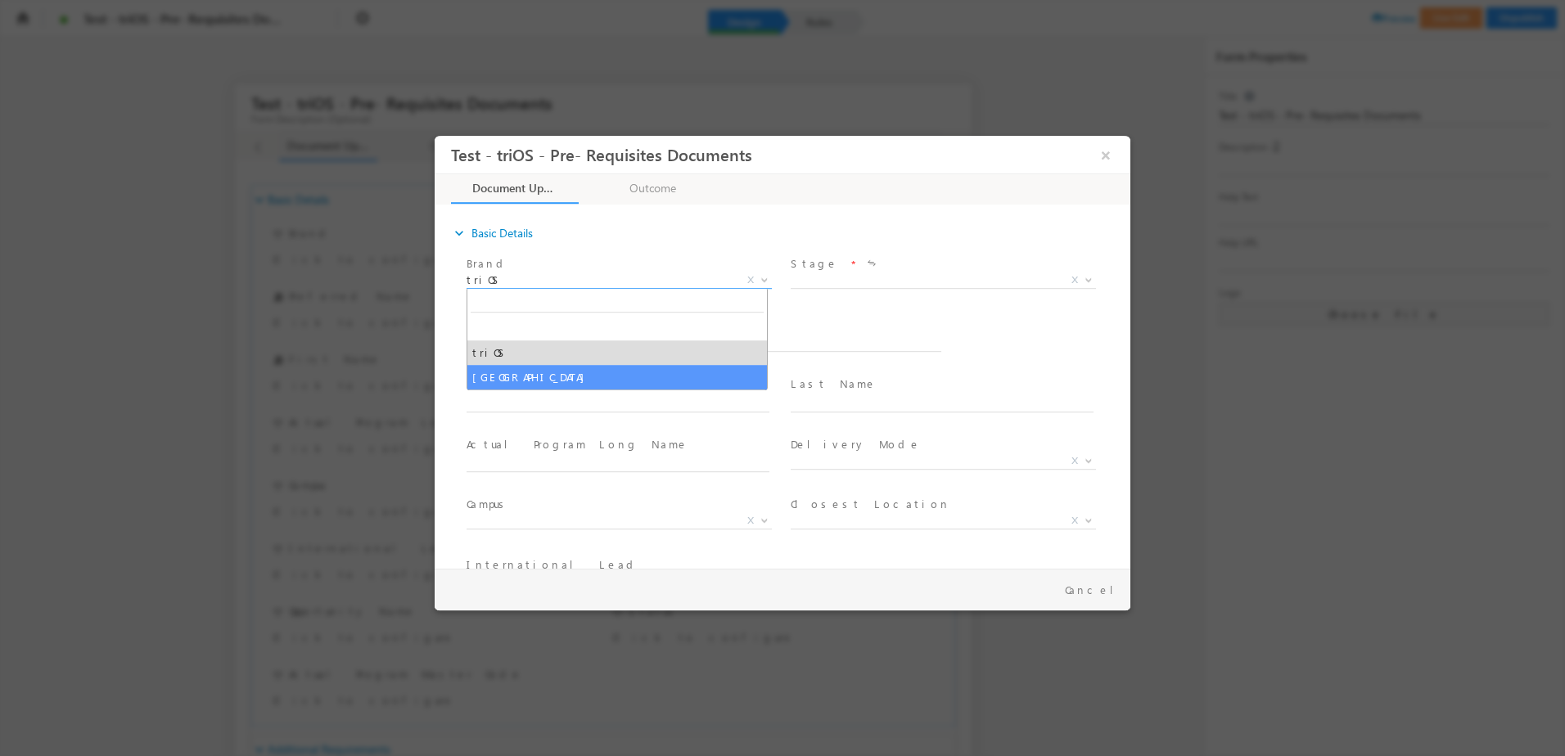
select select "[GEOGRAPHIC_DATA]"
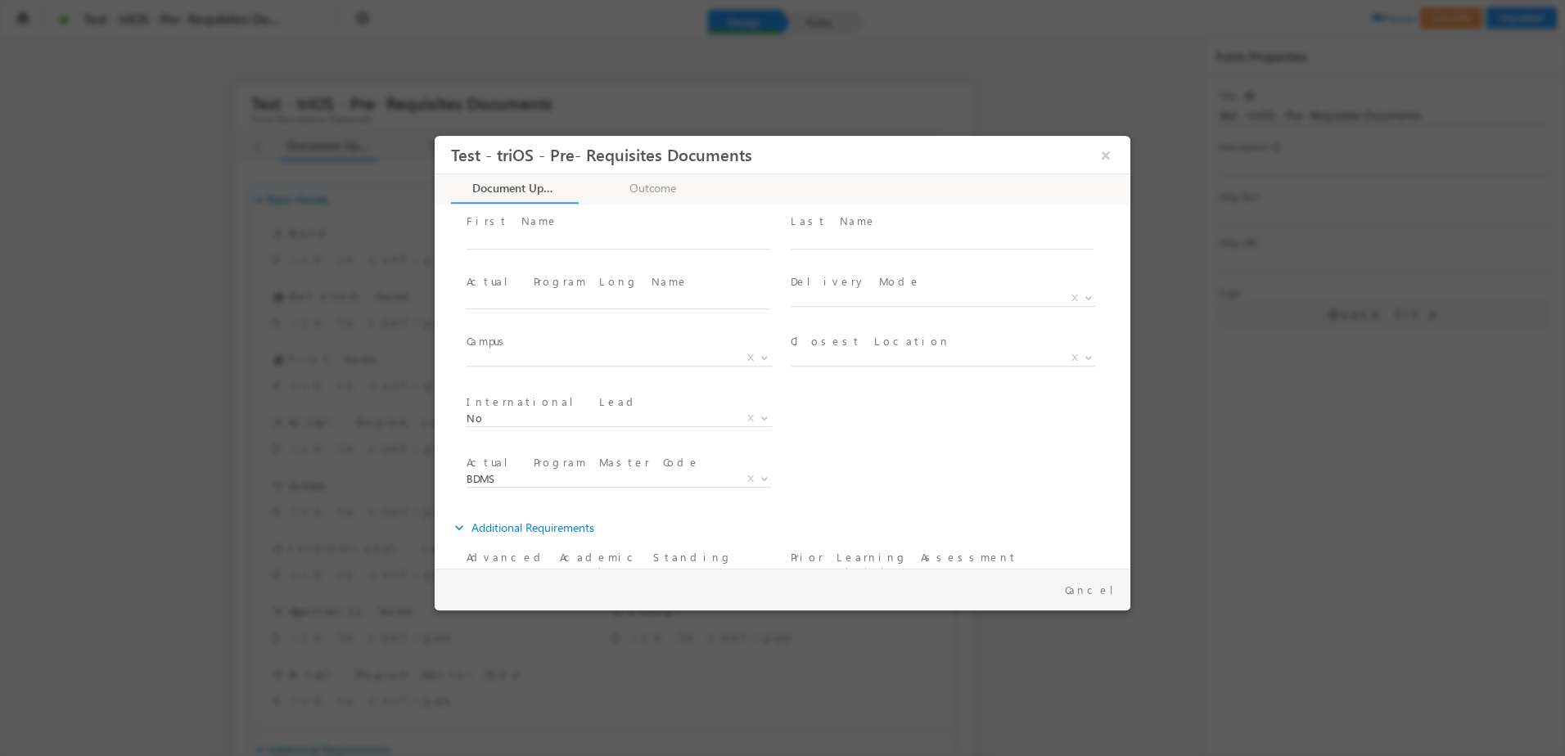
scroll to position [164, 0]
click at [627, 476] on span "BDMS" at bounding box center [600, 478] width 266 height 15
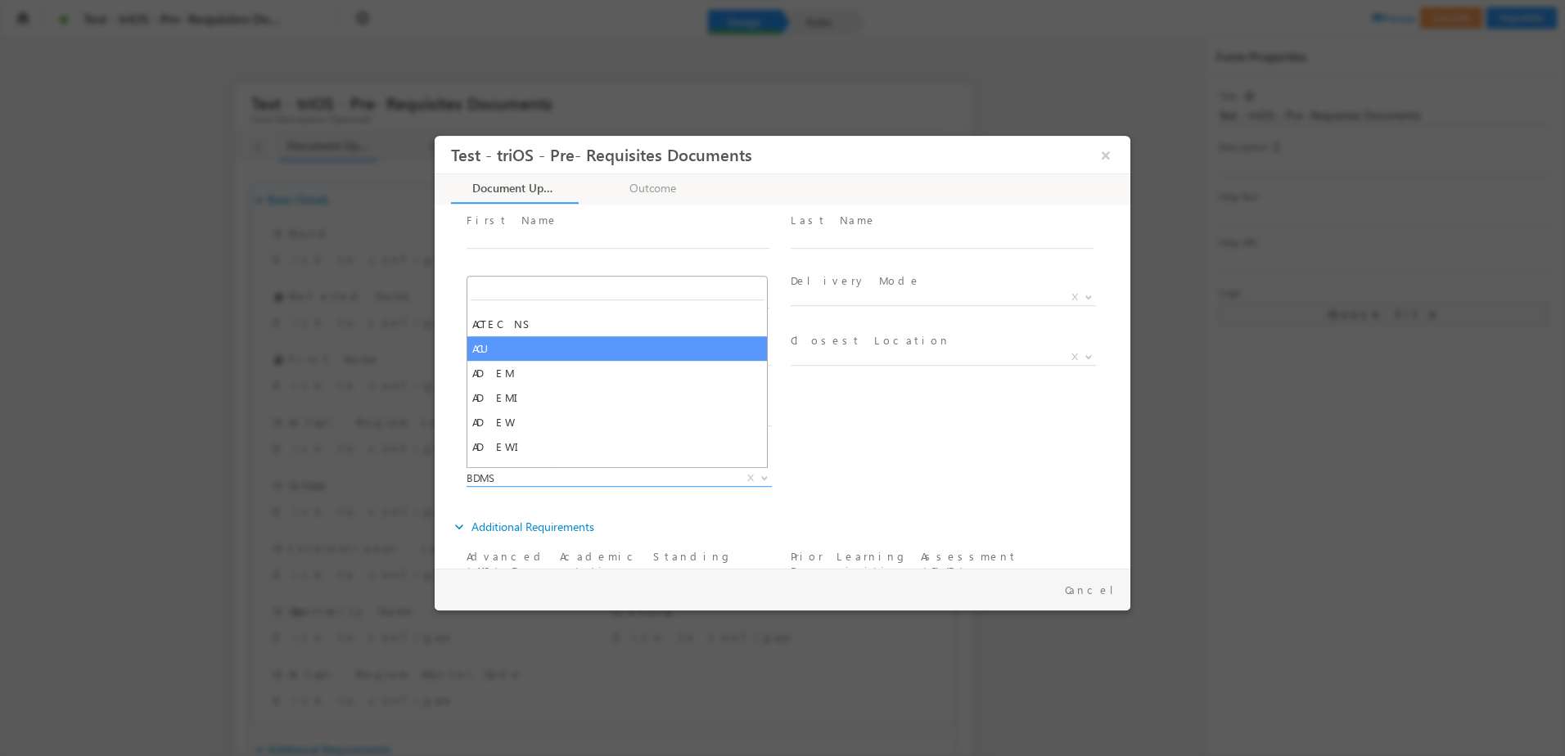
scroll to position [0, 0]
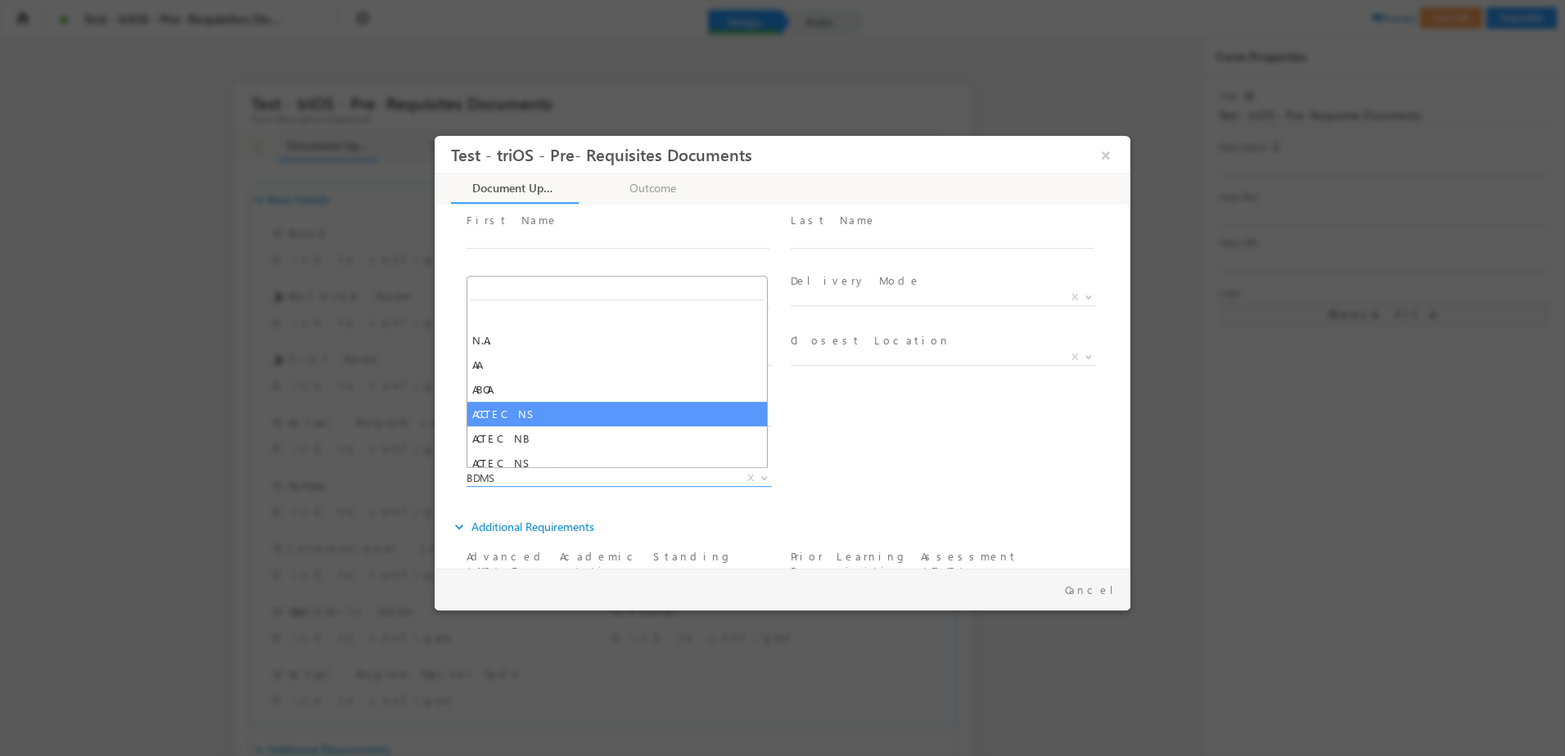
select select "ACCTEC NS"
click at [893, 447] on div "International Lead * No Yes No X Owner * [PERSON_NAME] <[PERSON_NAME][EMAIL_ADD…" at bounding box center [796, 420] width 667 height 61
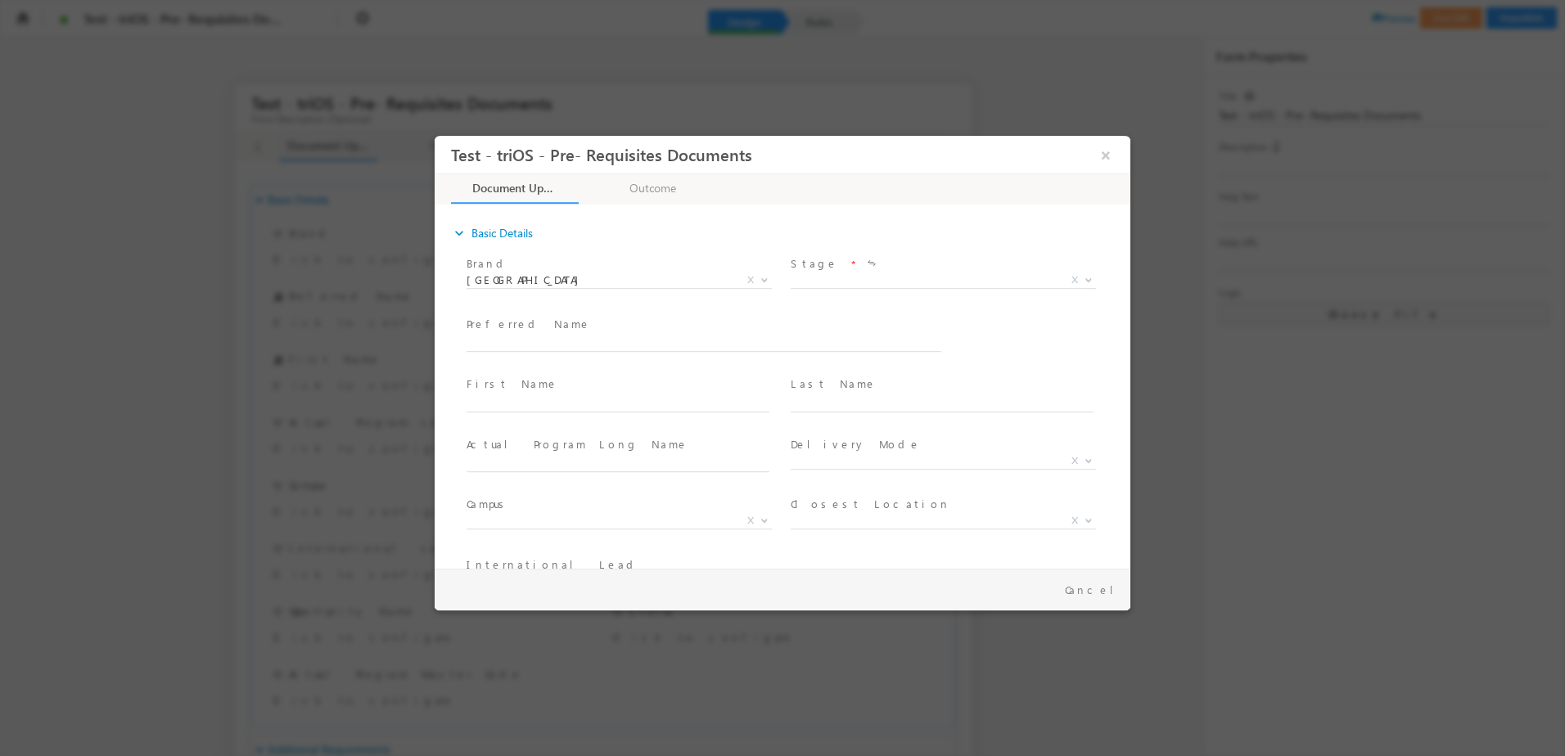
click at [666, 178] on link "Outcome" at bounding box center [654, 188] width 128 height 28
click at [498, 178] on link "Document Upload 33% Completed" at bounding box center [515, 188] width 128 height 28
click at [950, 268] on span "Stage *" at bounding box center [942, 264] width 302 height 18
click at [944, 289] on span "X" at bounding box center [943, 284] width 305 height 16
click at [948, 278] on span "X" at bounding box center [943, 281] width 305 height 16
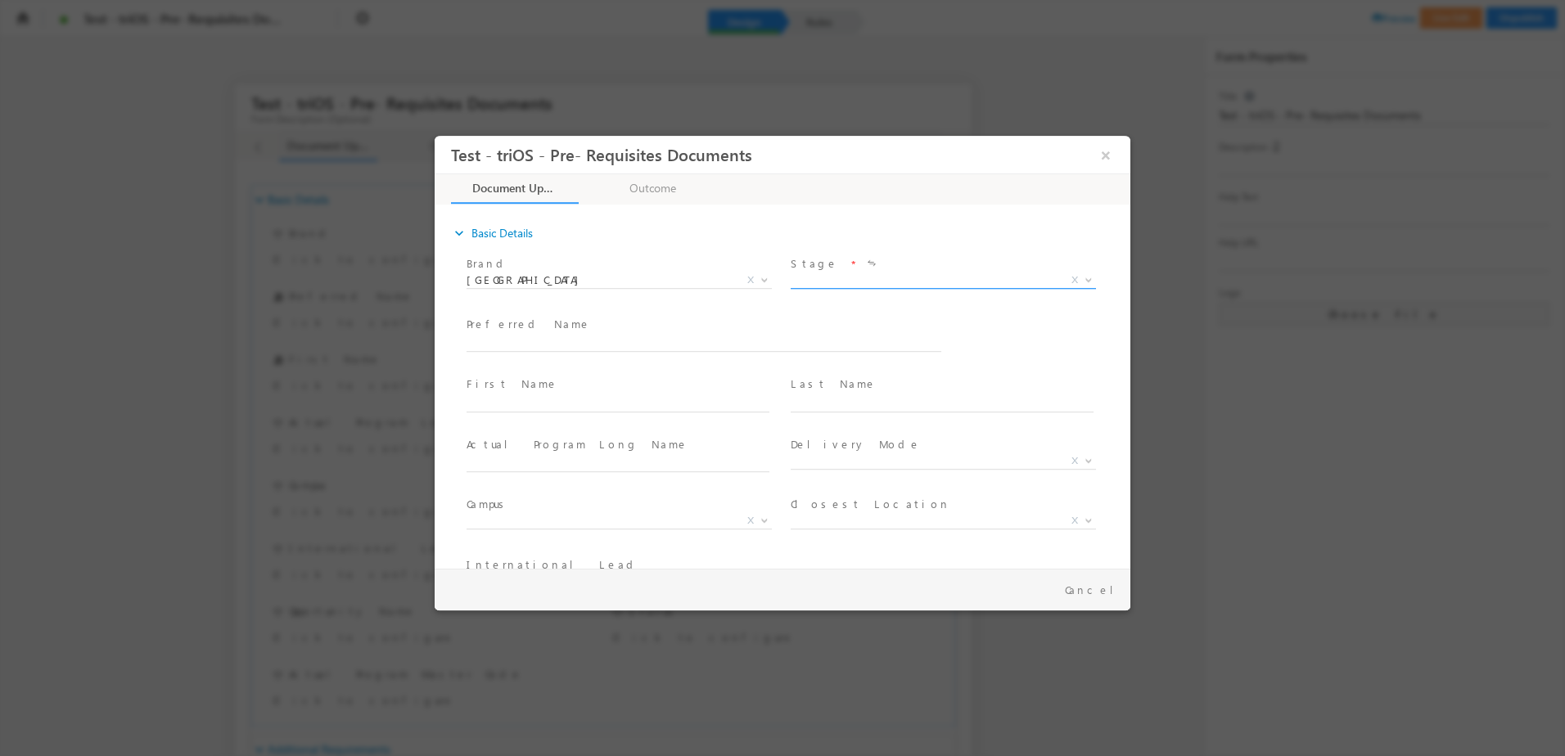
click at [928, 277] on span "X" at bounding box center [943, 281] width 305 height 16
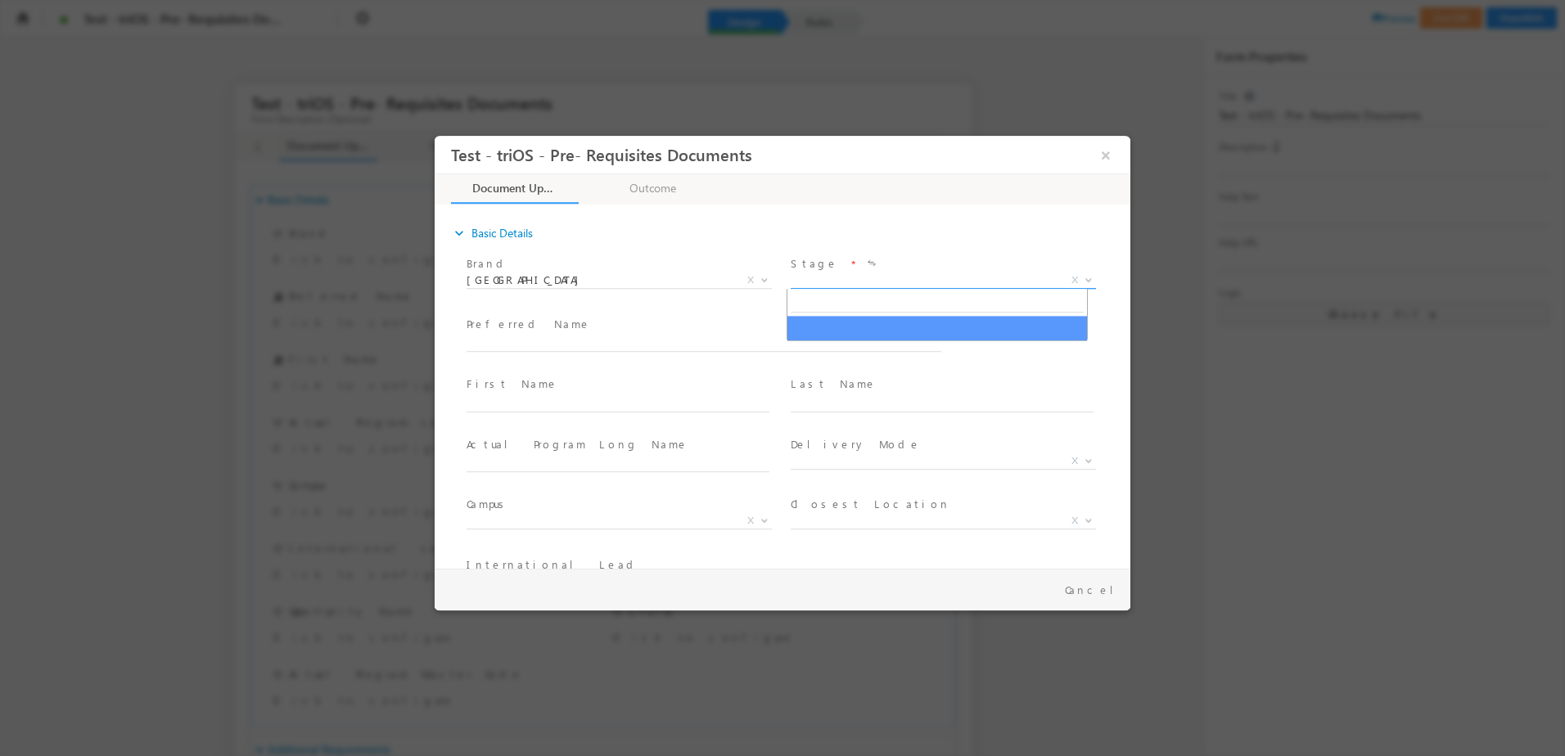
click at [910, 307] on input "search" at bounding box center [937, 302] width 293 height 20
type input "a"
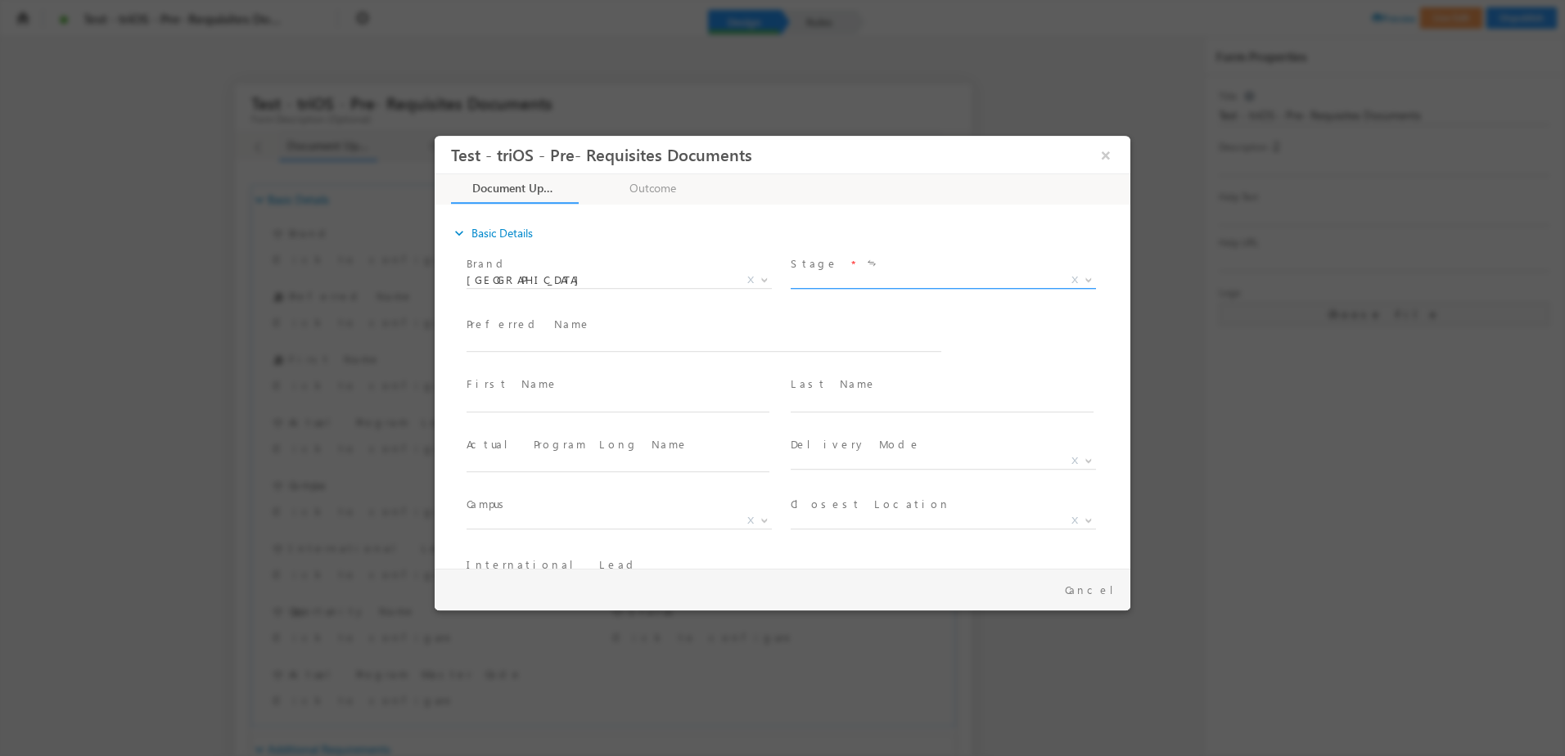
click at [1072, 277] on span "X" at bounding box center [1075, 280] width 7 height 15
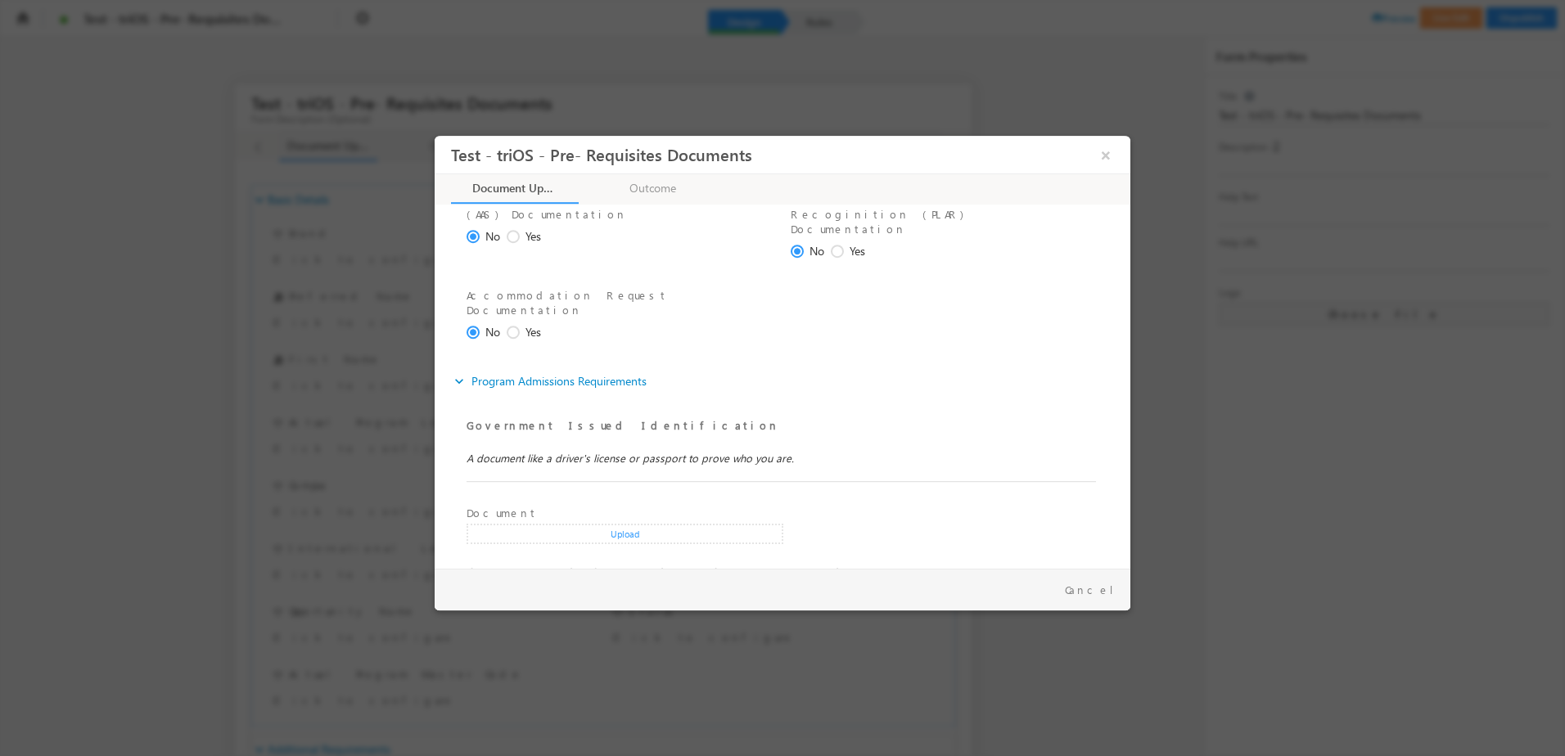
scroll to position [623, 0]
